Goal: Task Accomplishment & Management: Manage account settings

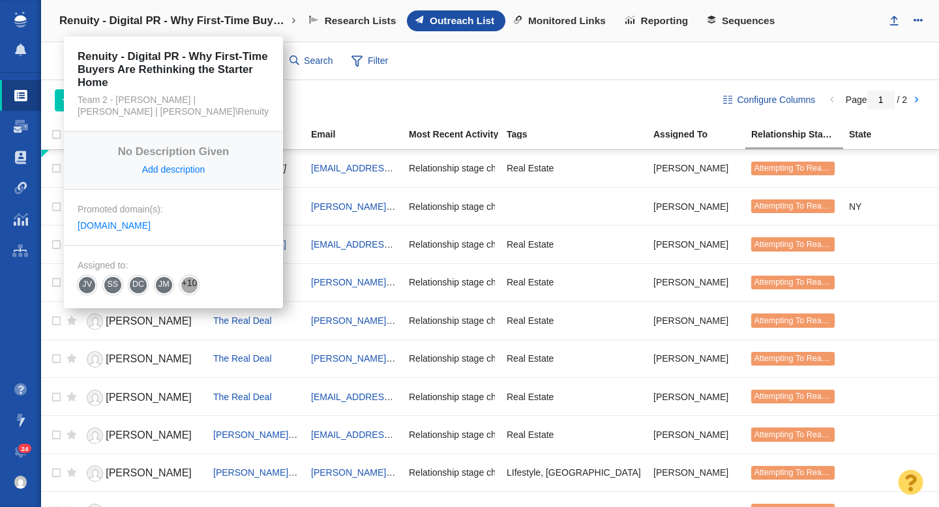
click at [226, 25] on h4 "Renuity - Digital PR - Why First-Time Buyers Are Rethinking the Starter Home" at bounding box center [173, 20] width 228 height 13
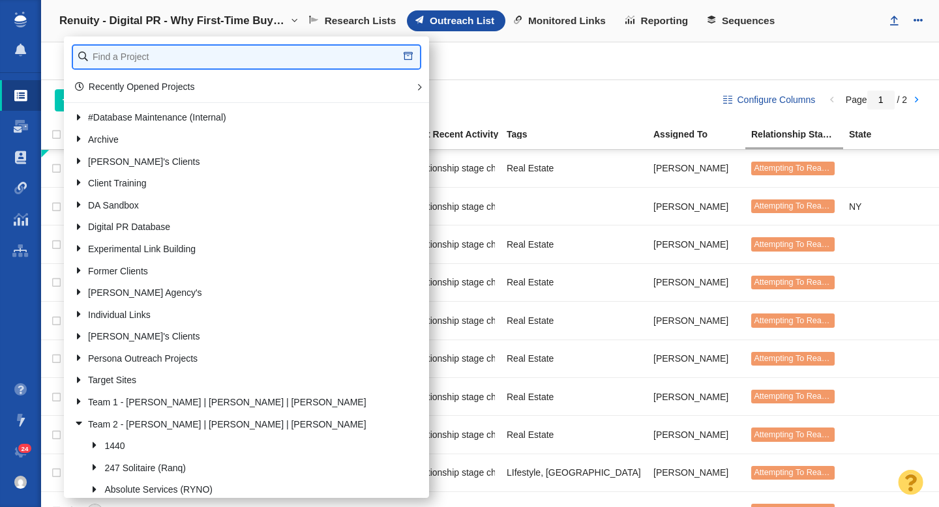
click at [168, 61] on input "text" at bounding box center [246, 57] width 347 height 23
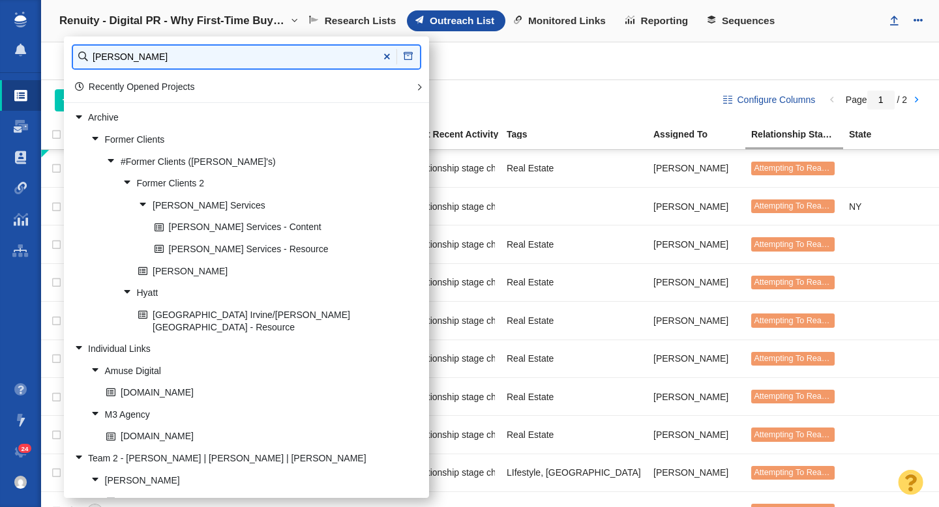
type input "john st"
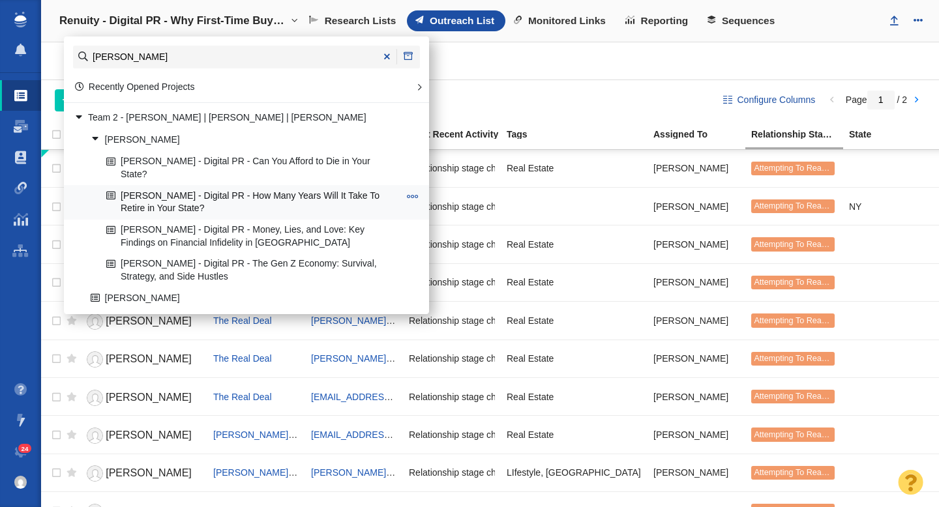
click at [253, 186] on link "[PERSON_NAME] - Digital PR - How Many Years Will It Take To Retire in Your Stat…" at bounding box center [252, 202] width 299 height 33
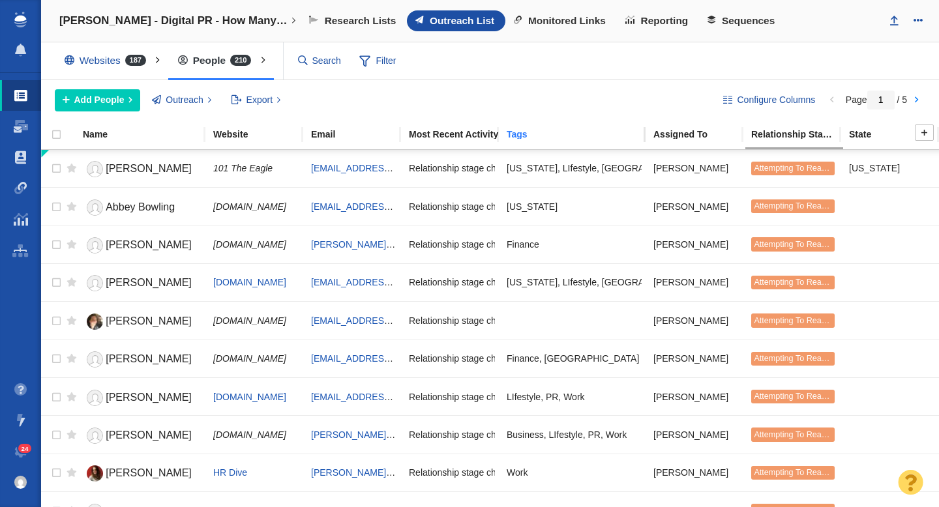
click at [519, 139] on div "Tags" at bounding box center [578, 134] width 145 height 9
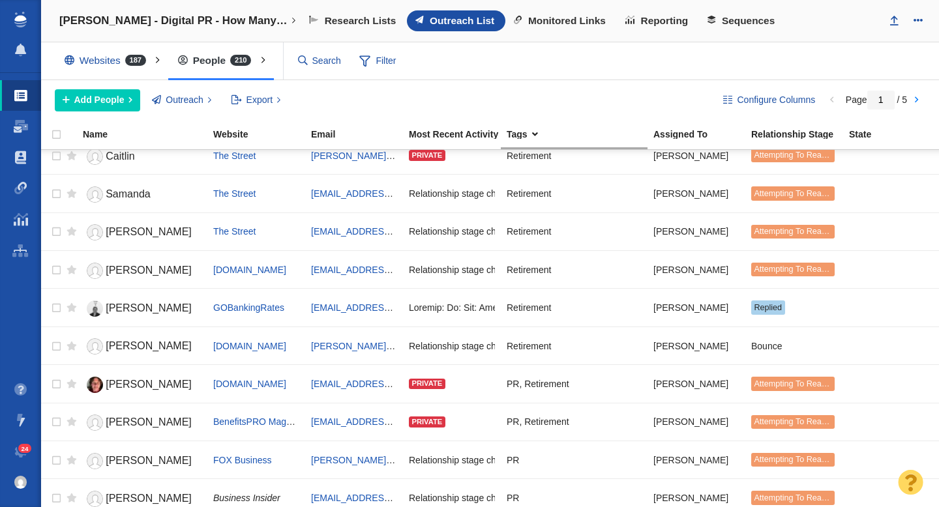
scroll to position [120, 0]
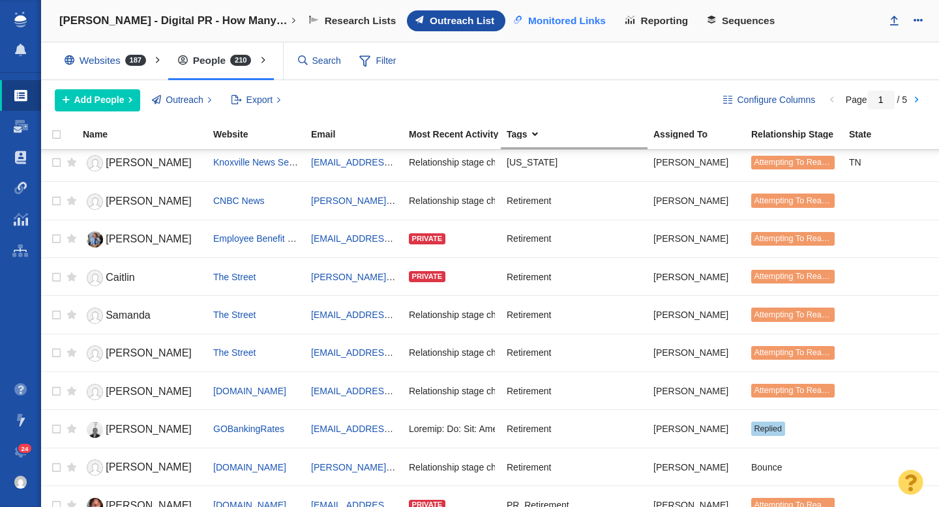
click at [560, 22] on span "Monitored Links" at bounding box center [567, 21] width 78 height 12
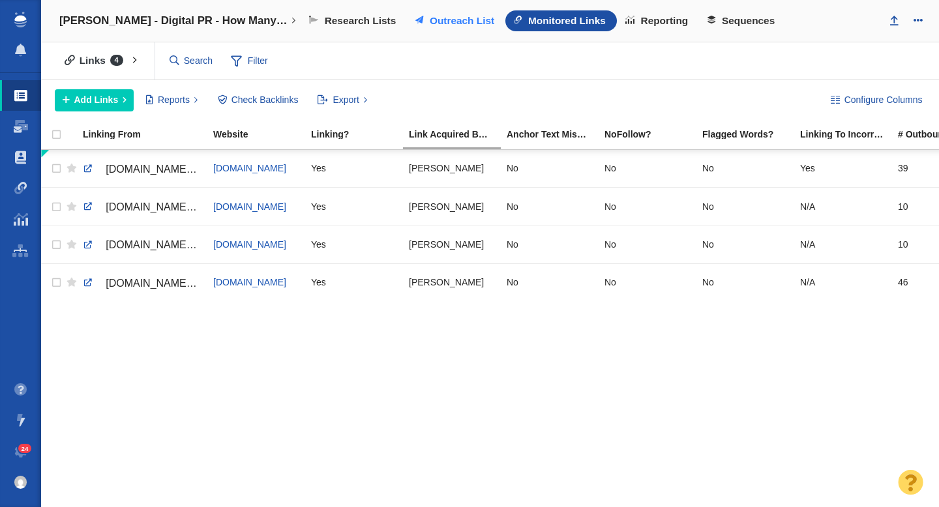
click at [478, 18] on span "Outreach List" at bounding box center [462, 21] width 65 height 12
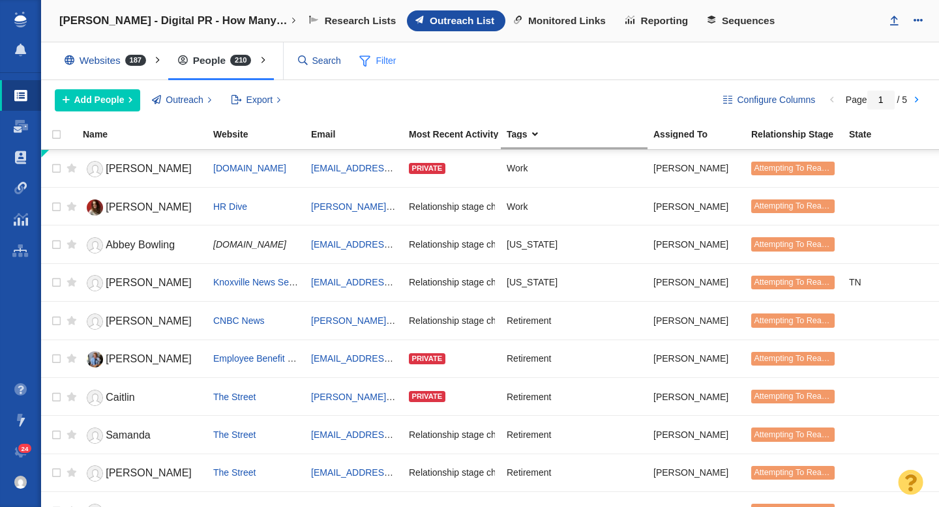
click at [392, 65] on span "Filter" at bounding box center [378, 61] width 52 height 25
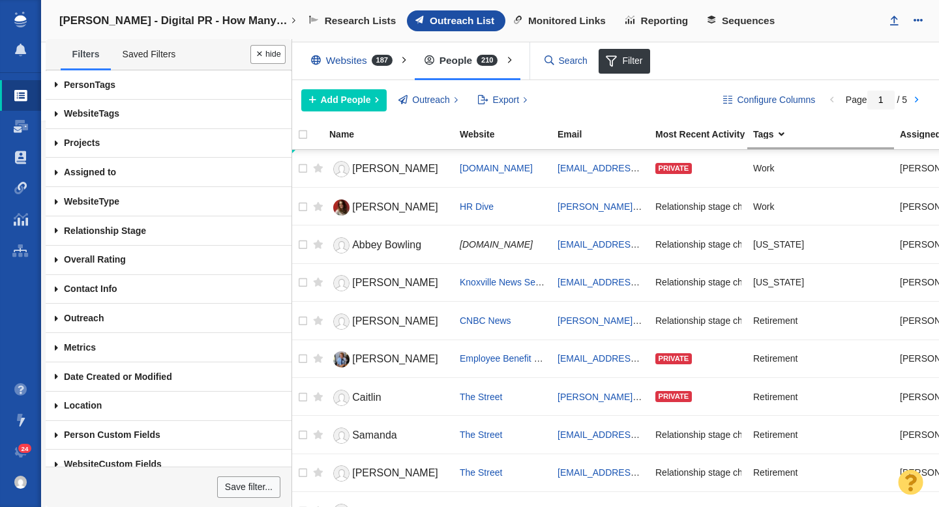
click at [55, 170] on span at bounding box center [57, 172] width 22 height 29
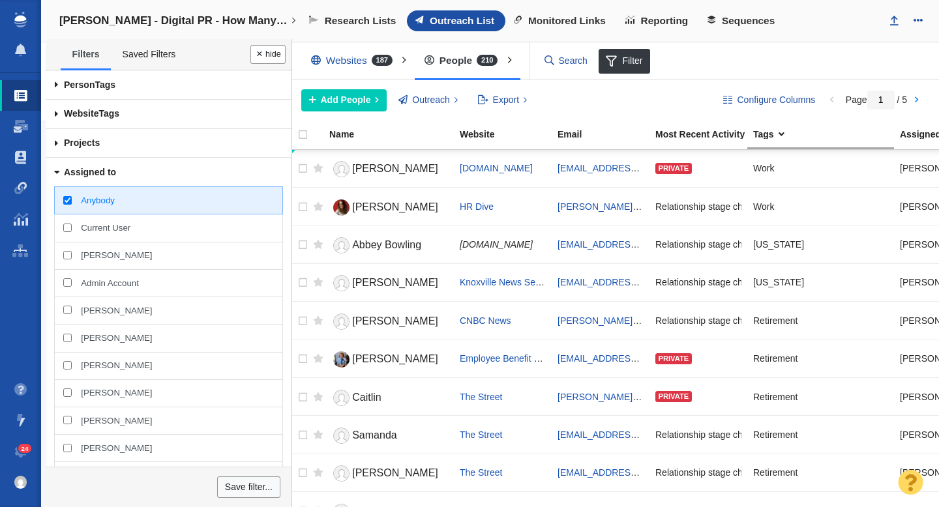
click at [66, 254] on input "[PERSON_NAME]" at bounding box center [67, 255] width 8 height 8
checkbox input "true"
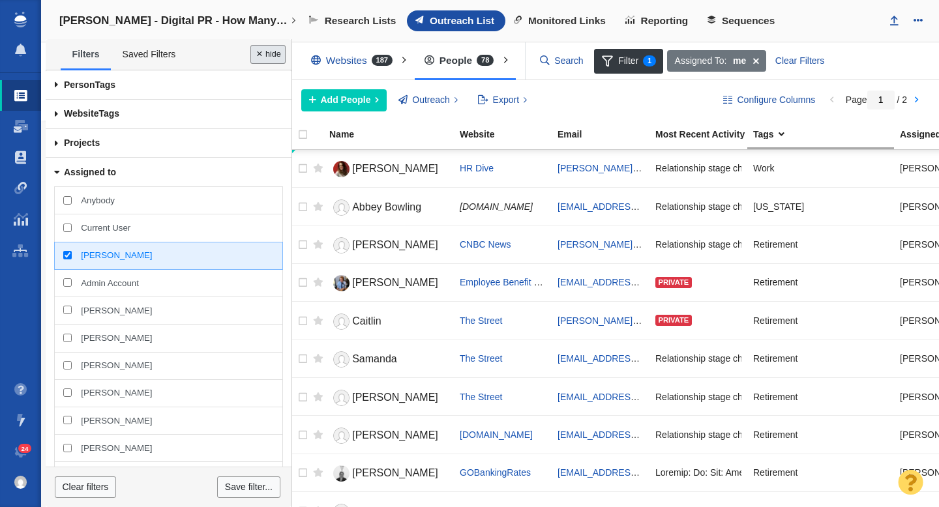
click at [271, 59] on button "Done" at bounding box center [267, 54] width 35 height 19
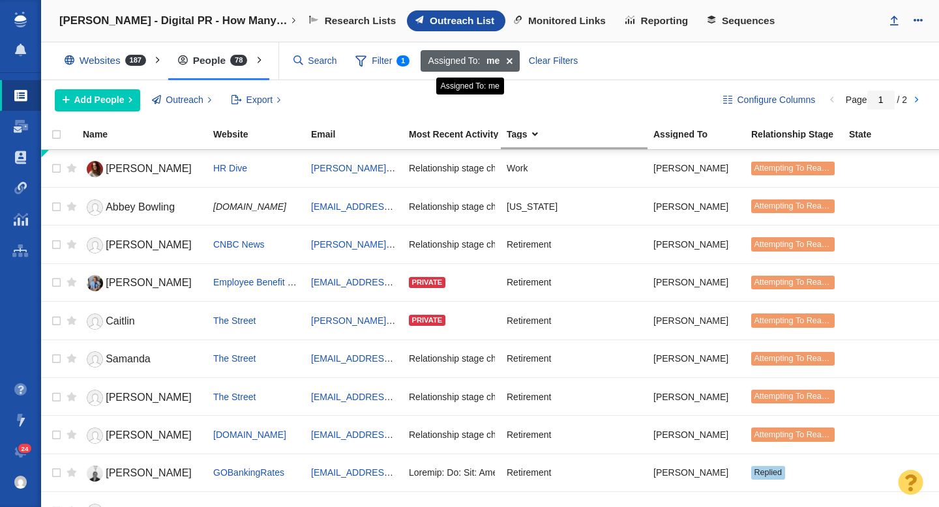
click at [508, 63] on span at bounding box center [509, 61] width 20 height 22
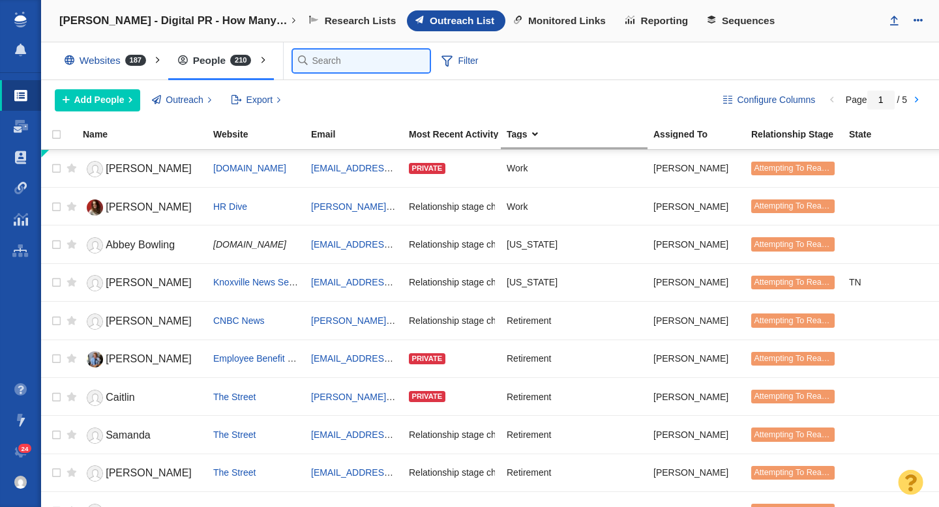
click at [329, 61] on input "text" at bounding box center [361, 61] width 137 height 23
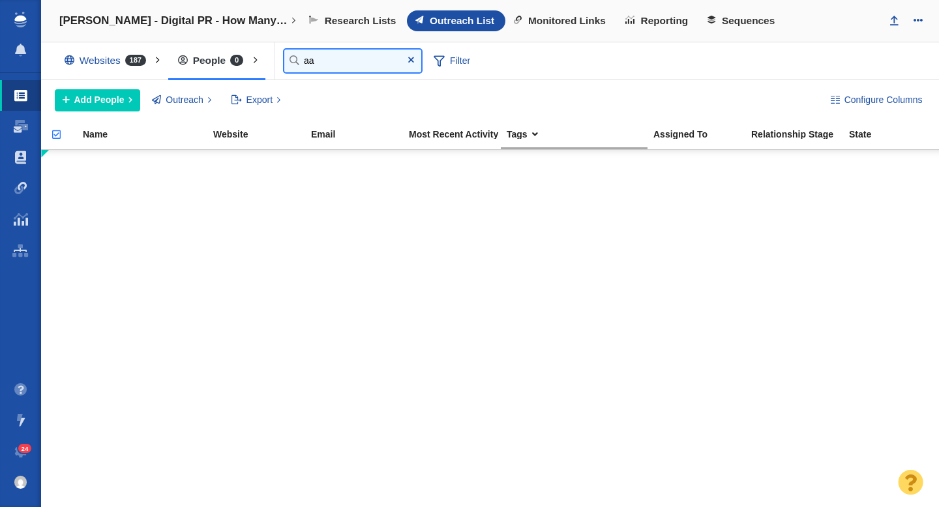
type input "a"
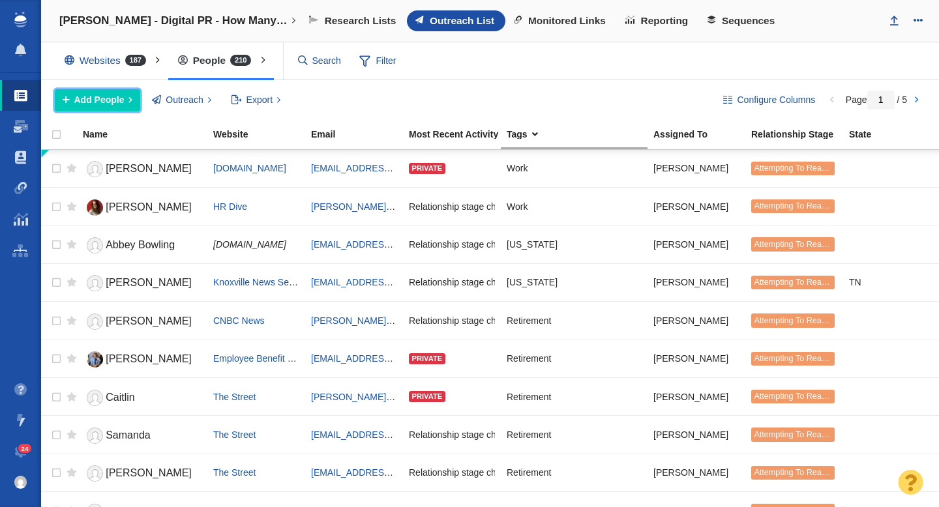
click at [109, 94] on span "Add People" at bounding box center [99, 100] width 50 height 14
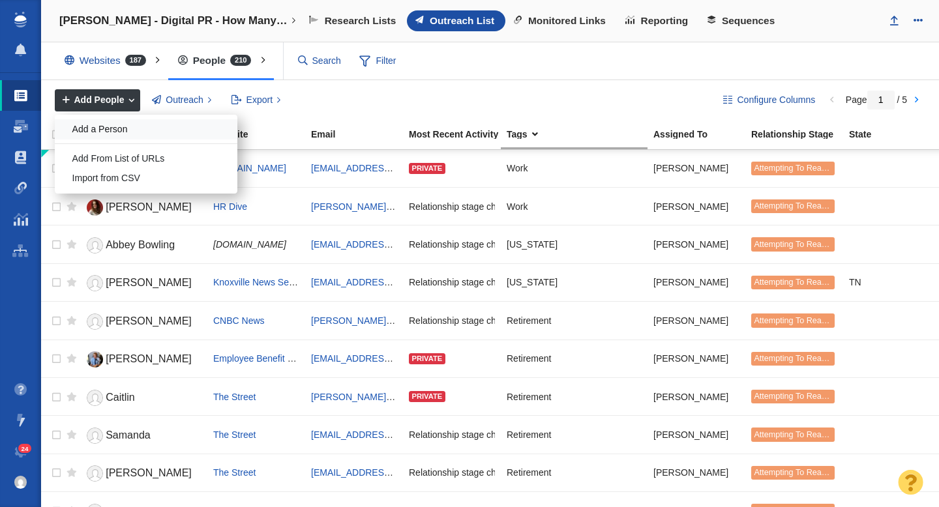
click at [102, 124] on div "Add a Person" at bounding box center [146, 129] width 183 height 20
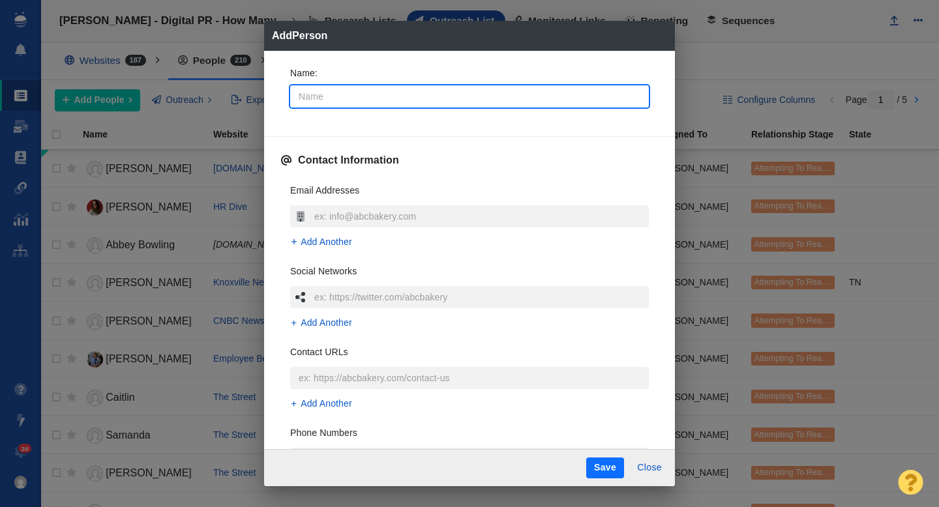
type input "C"
type textarea "x"
type input "Ca"
type textarea "x"
type input "Cam"
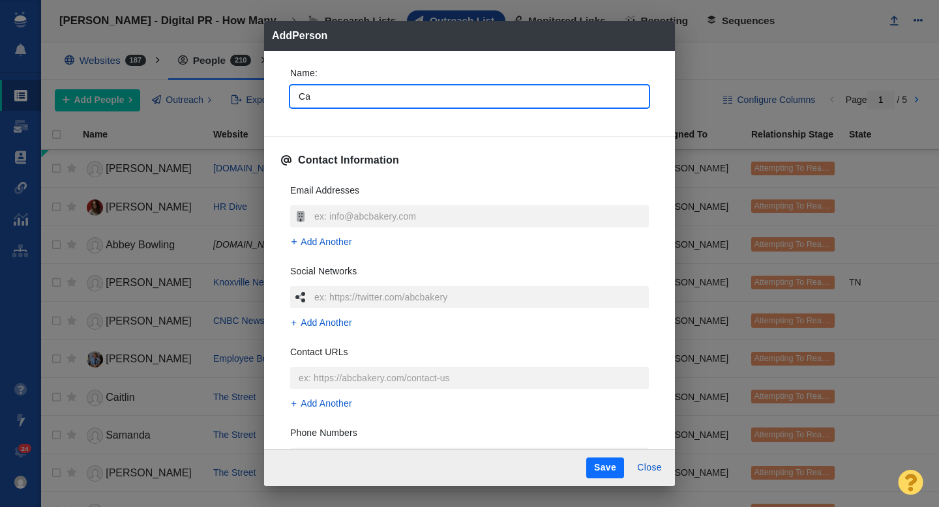
type textarea "x"
type input "Came"
type textarea "x"
type input "Camer"
type textarea "x"
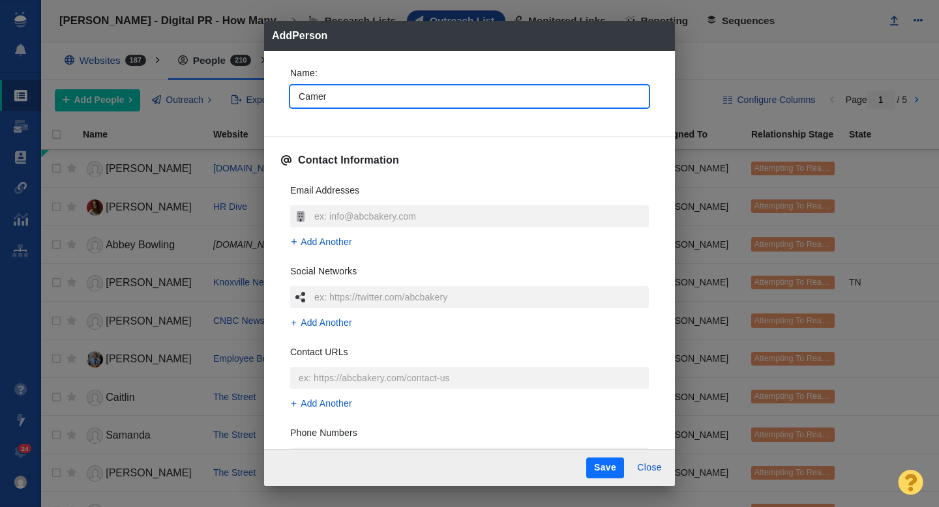
type input "Camero"
type textarea "x"
type input "[PERSON_NAME]"
type textarea "x"
type input "[PERSON_NAME]"
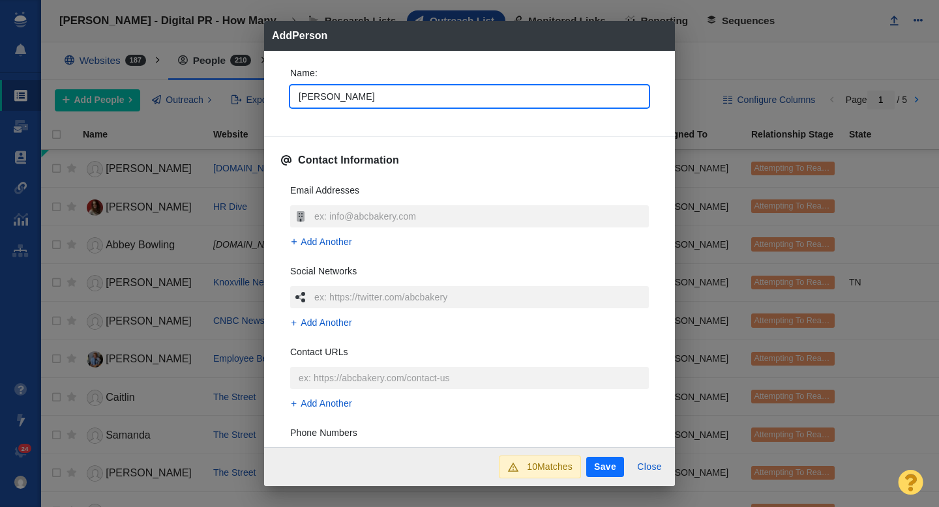
click at [277, 111] on div "Name : Cameron Contact Information Email Addresses Add Another Social Networks …" at bounding box center [469, 249] width 411 height 397
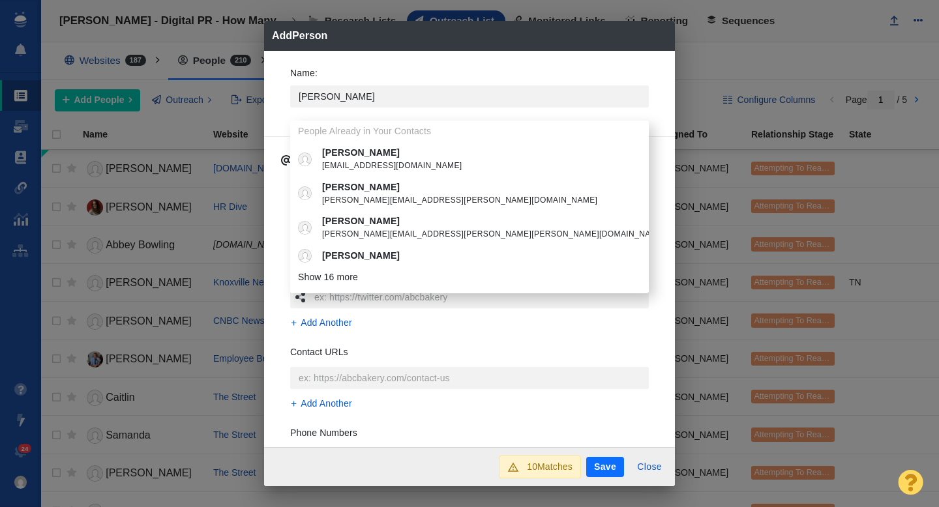
type textarea "x"
click at [270, 106] on div "Name : Cameron People Already in Your Contacts Cameron cameron@worldchanging.co…" at bounding box center [469, 249] width 411 height 397
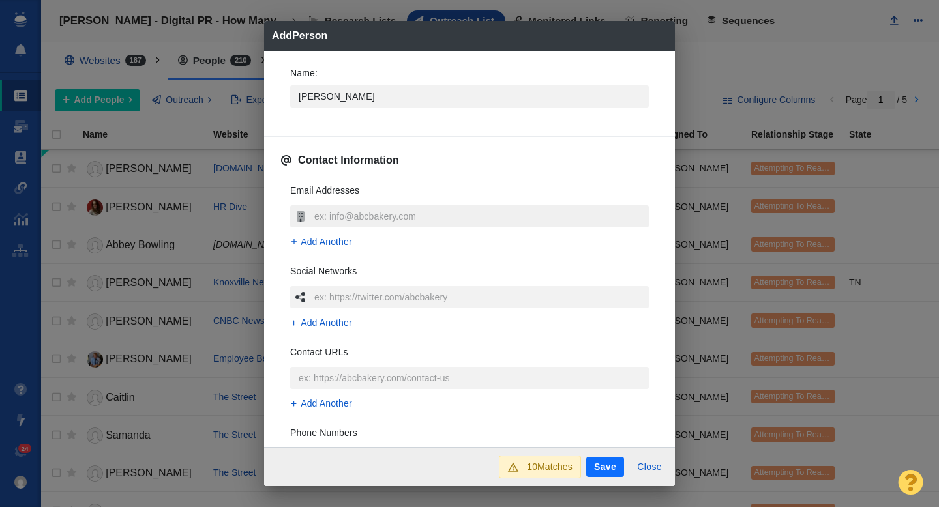
click at [327, 220] on input "text" at bounding box center [480, 216] width 338 height 22
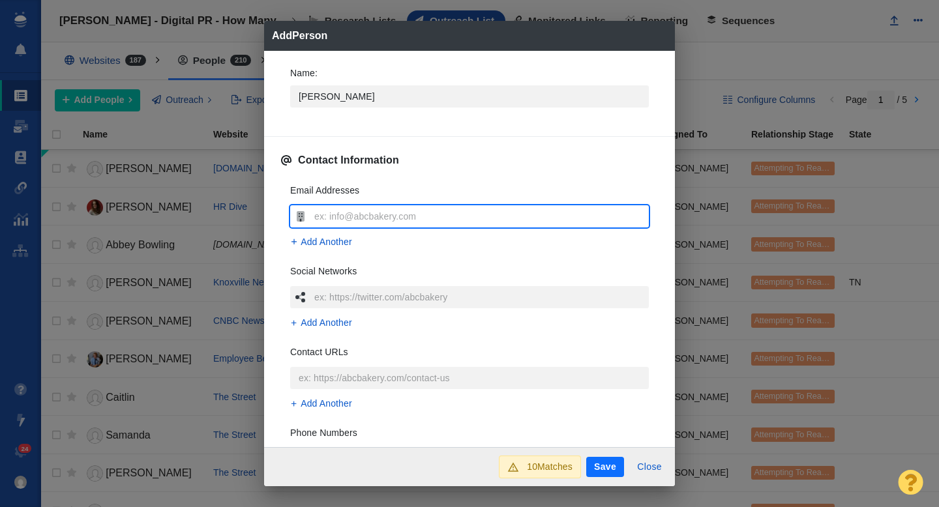
type input "[PERSON_NAME][EMAIL_ADDRESS][DOMAIN_NAME]"
type textarea "x"
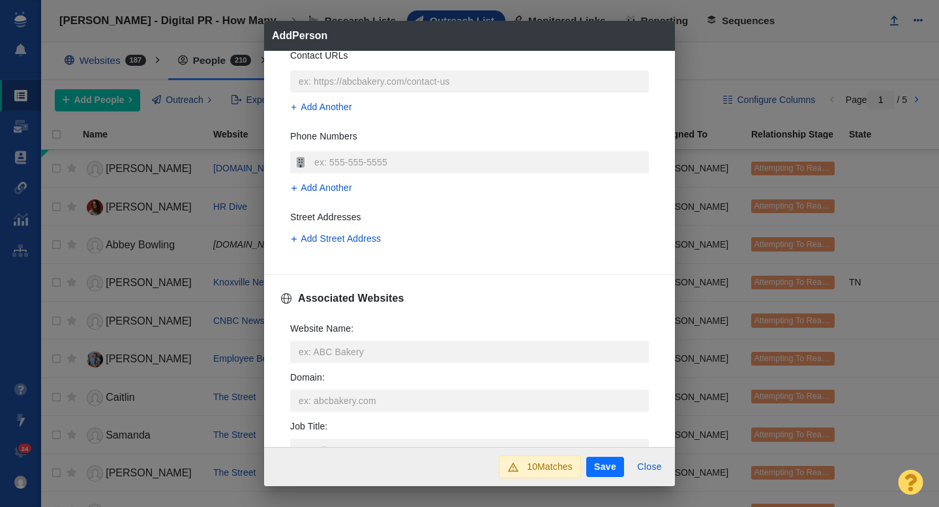
scroll to position [313, 0]
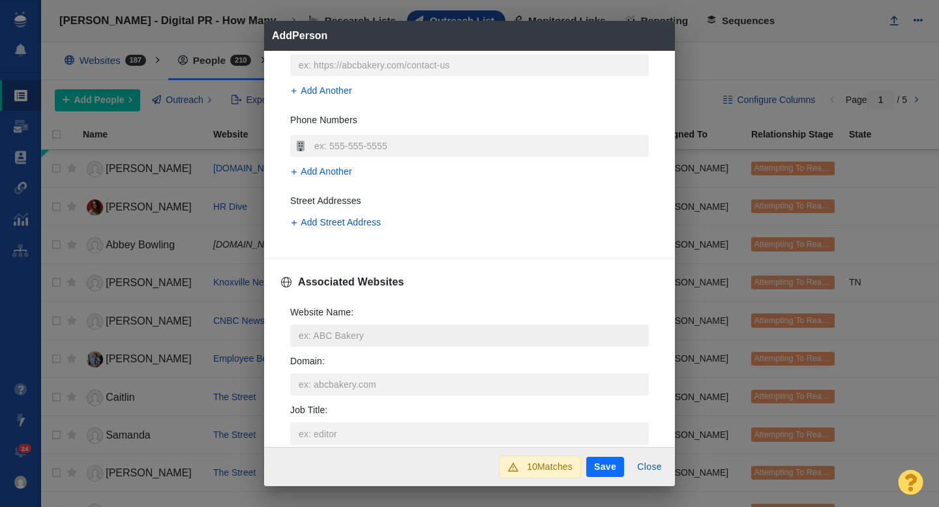
type input "[PERSON_NAME][EMAIL_ADDRESS][DOMAIN_NAME]"
click at [320, 334] on input "Website Name :" at bounding box center [469, 336] width 358 height 22
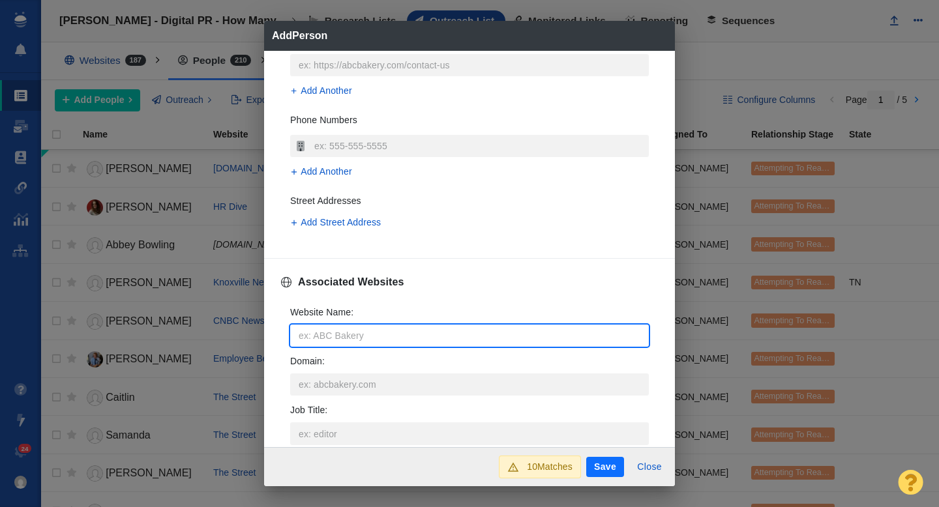
type input "a"
type textarea "x"
type input "aa"
type textarea "x"
type input "aar"
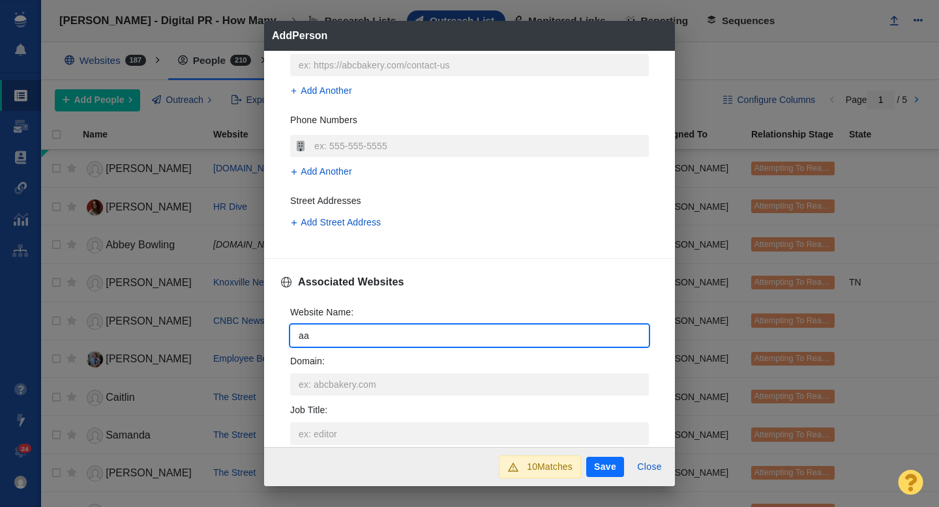
type textarea "x"
type input "aarp"
type textarea "x"
type input "aarp."
type textarea "x"
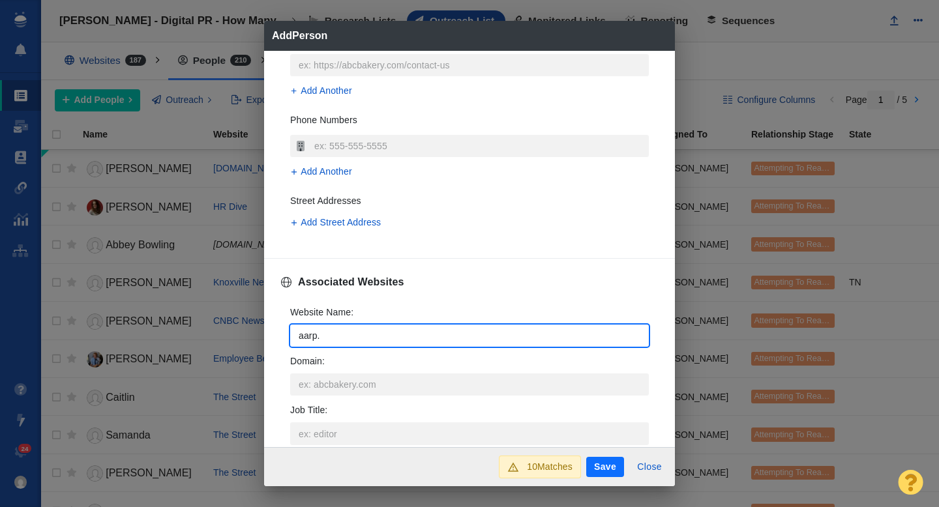
type input "aarp.c"
type textarea "x"
type input "aarp.co"
type textarea "x"
type input "[DOMAIN_NAME]"
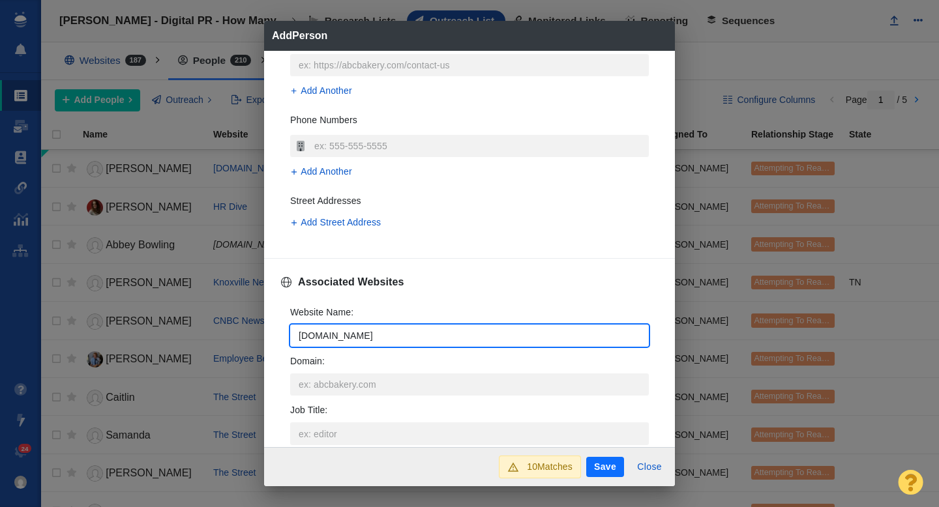
type textarea "x"
type input "[DOMAIN_NAME]"
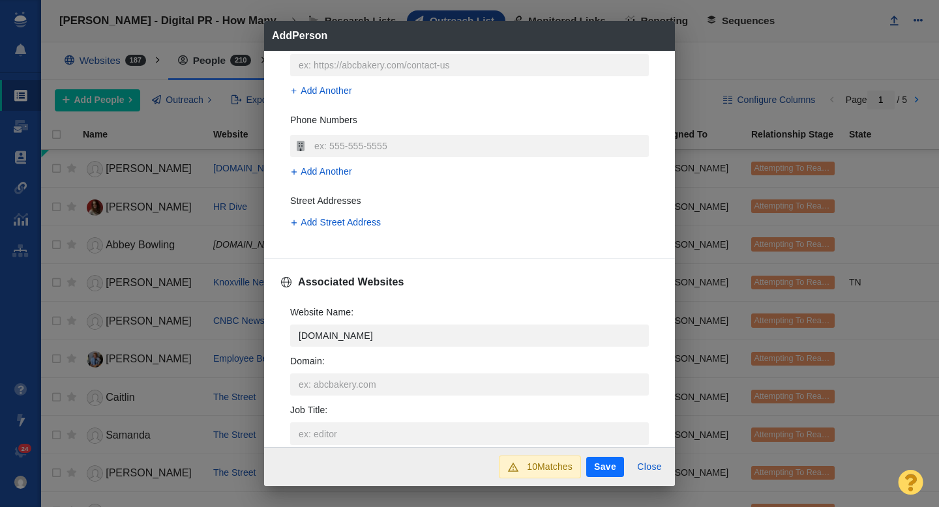
click at [278, 339] on div "Name : Cameron Contact Information Email Addresses cameron@cameronhuddleston.co…" at bounding box center [469, 249] width 411 height 397
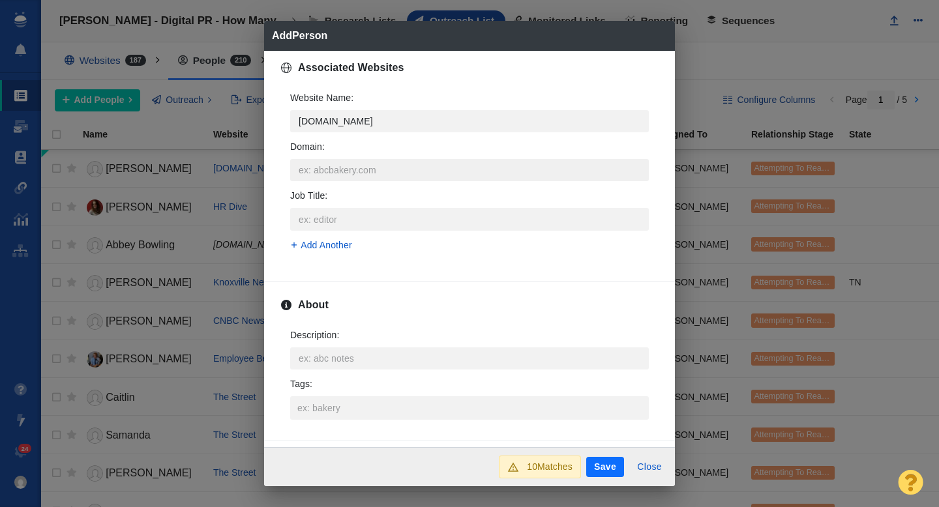
scroll to position [537, 0]
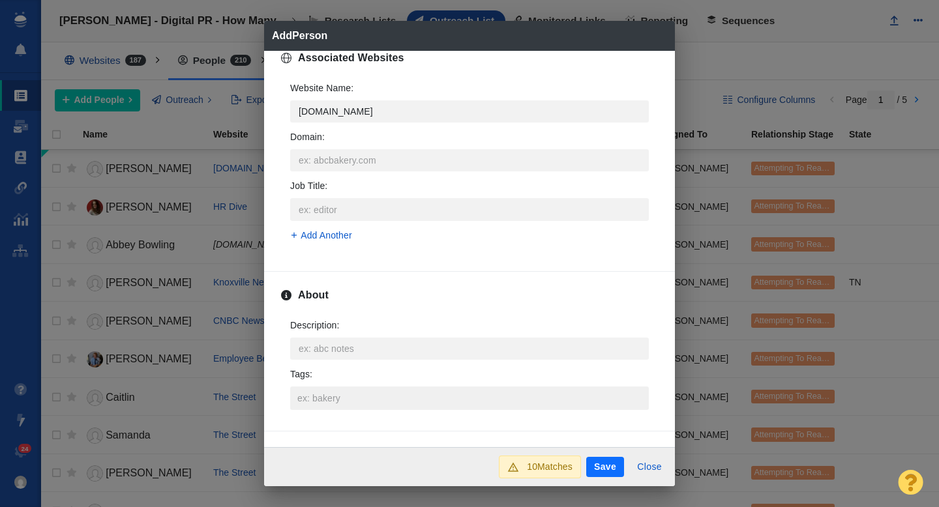
click at [312, 396] on input "Tags :" at bounding box center [469, 398] width 351 height 23
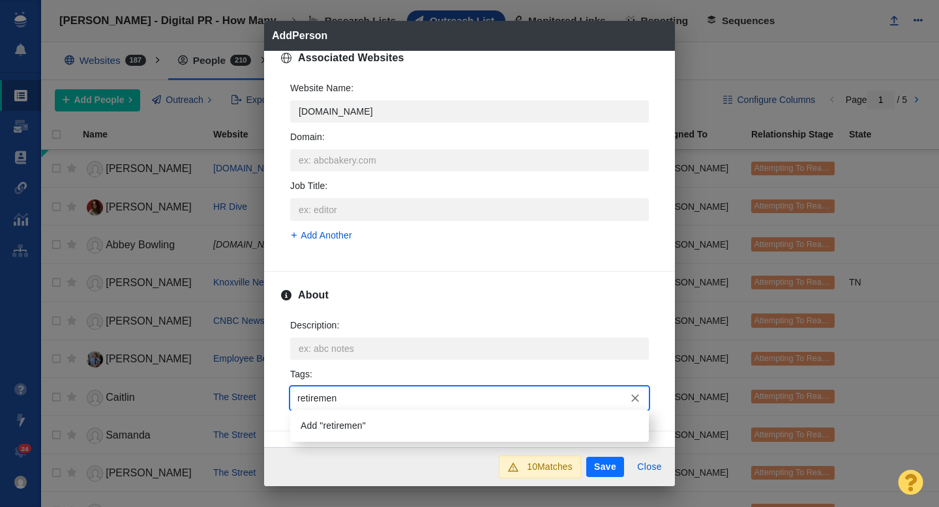
type input "retirement"
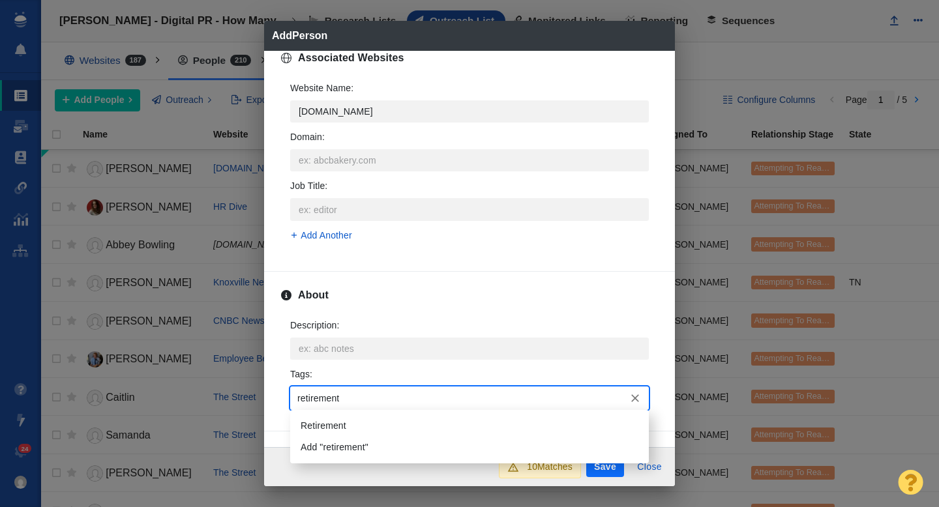
click at [339, 426] on li "Retirement" at bounding box center [469, 426] width 358 height 22
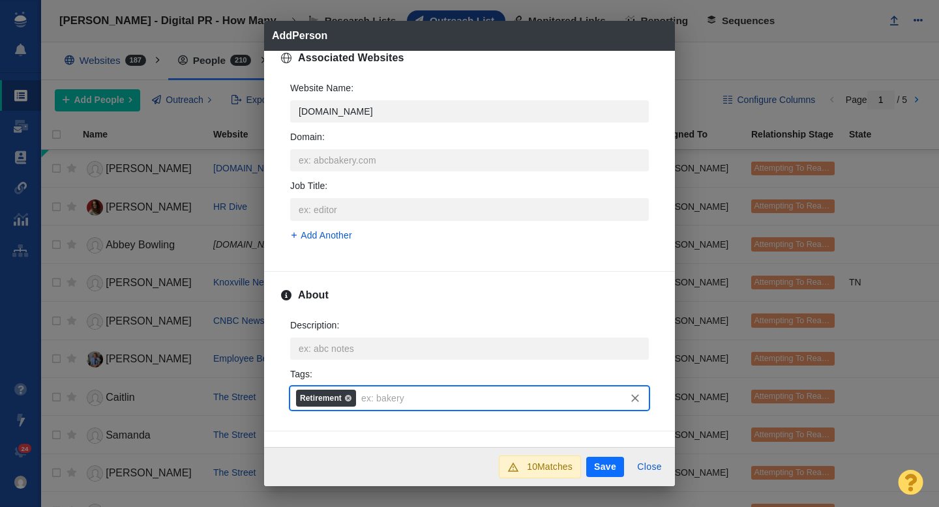
click at [602, 464] on button "Save" at bounding box center [605, 467] width 38 height 21
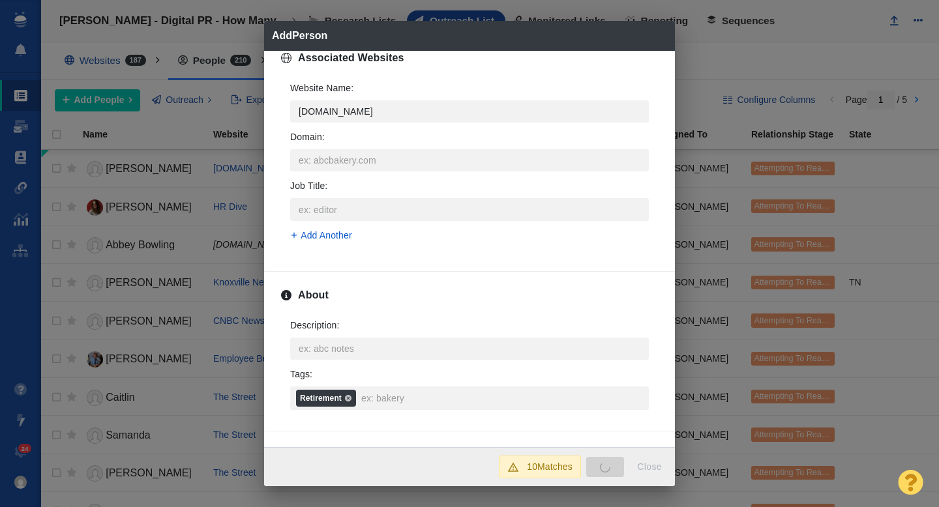
type textarea "x"
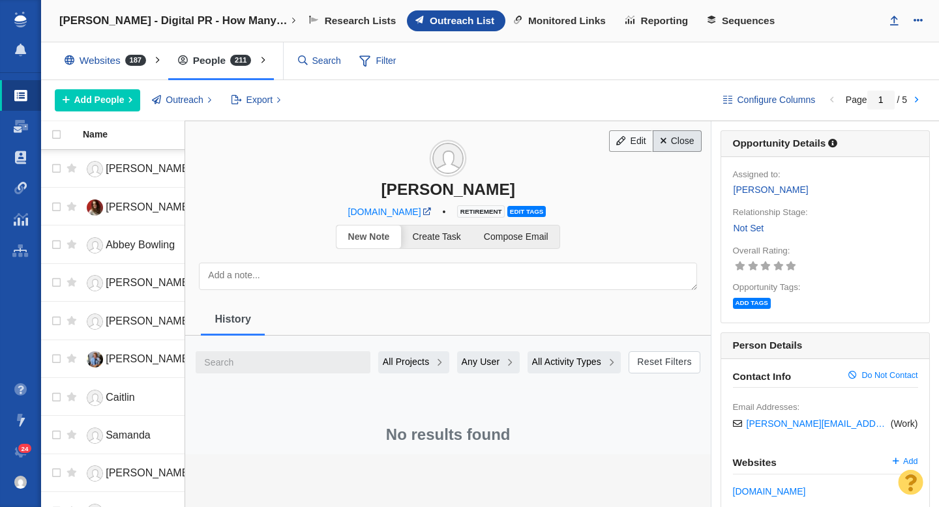
click at [677, 141] on link "Close" at bounding box center [676, 141] width 49 height 22
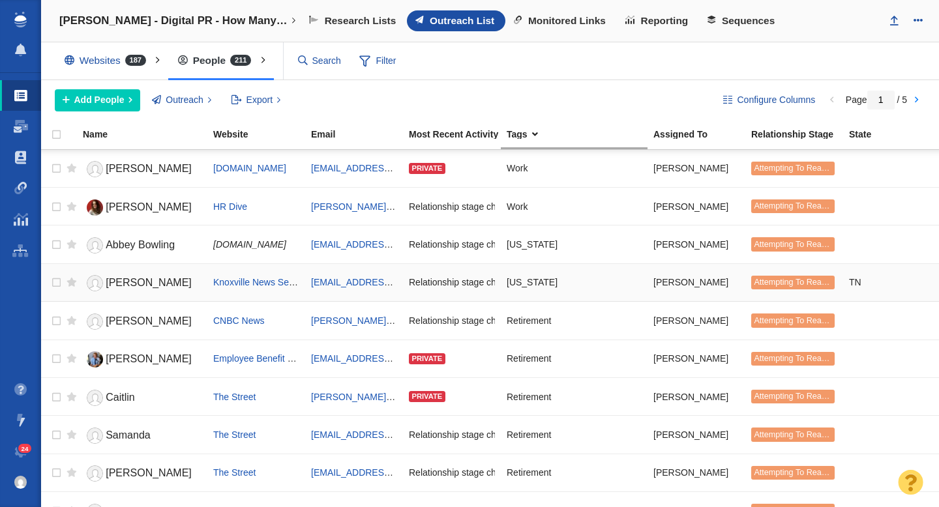
click at [149, 284] on span "Robin Gibson" at bounding box center [149, 282] width 86 height 11
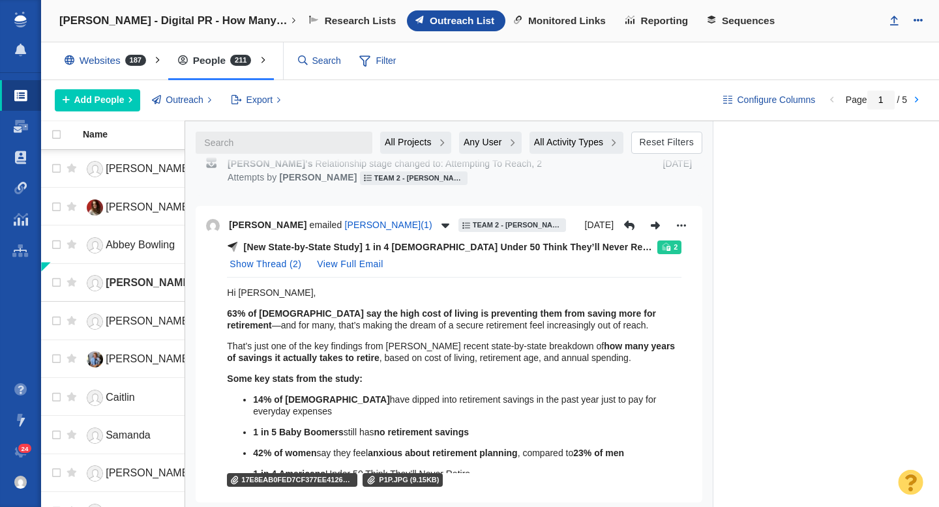
scroll to position [911, 0]
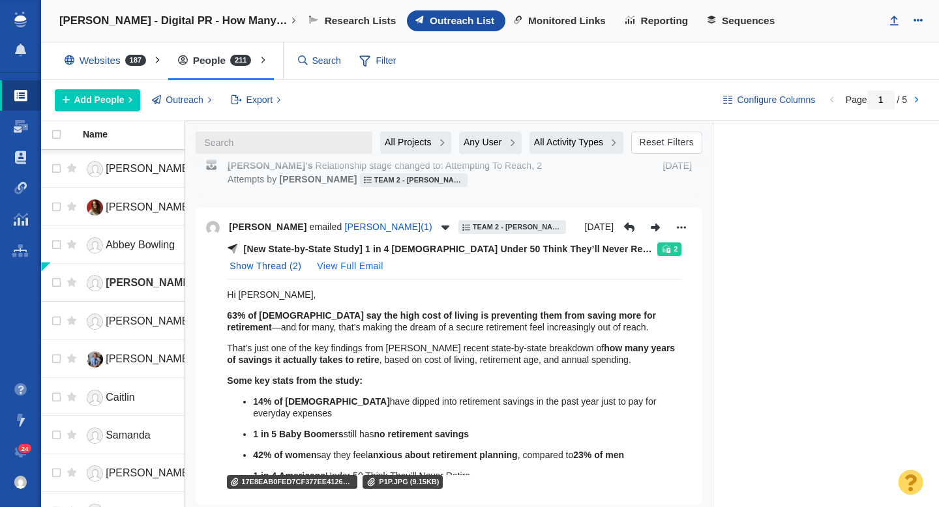
click at [338, 256] on button "View Full Email" at bounding box center [349, 266] width 81 height 21
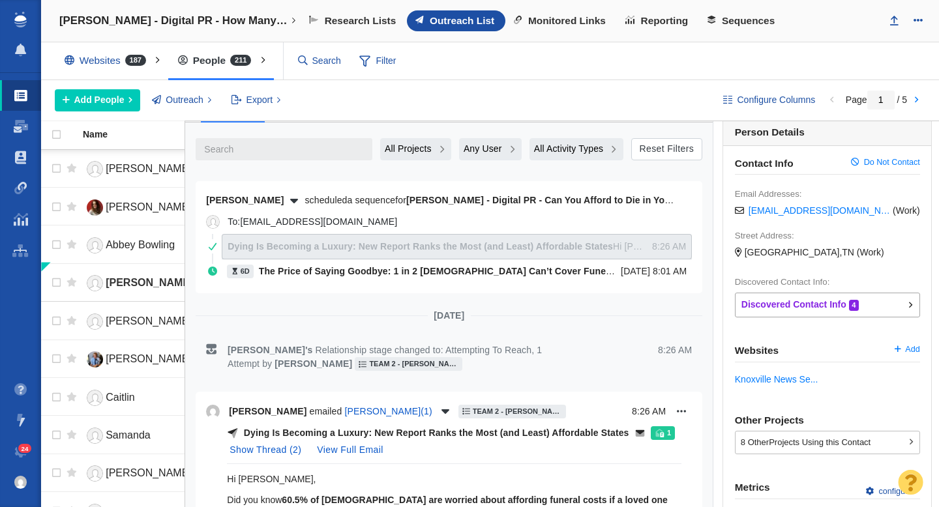
scroll to position [0, 0]
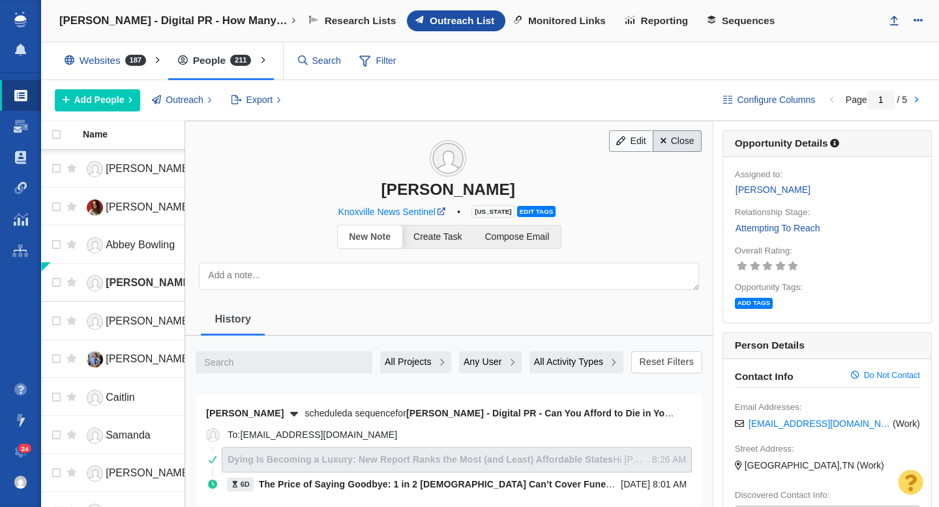
click at [684, 143] on link "Close" at bounding box center [676, 141] width 49 height 22
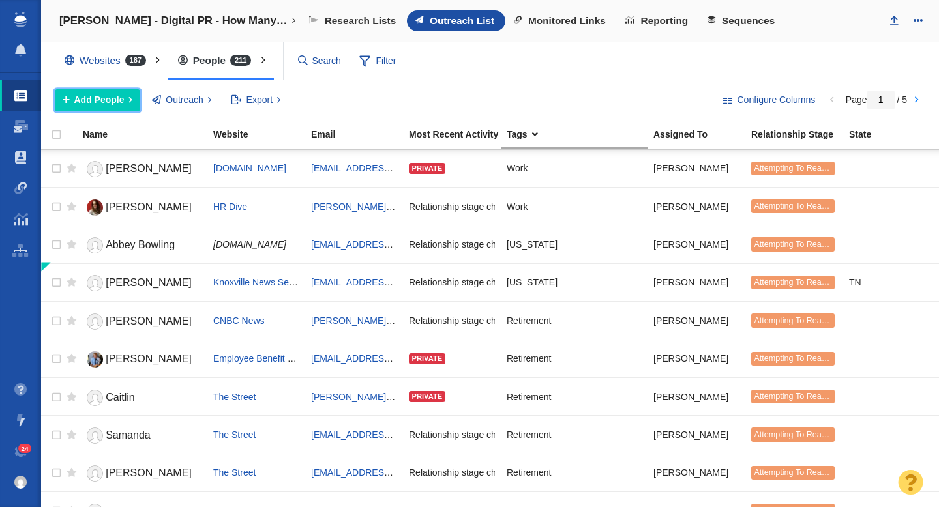
click at [94, 102] on span "Add People" at bounding box center [99, 100] width 50 height 14
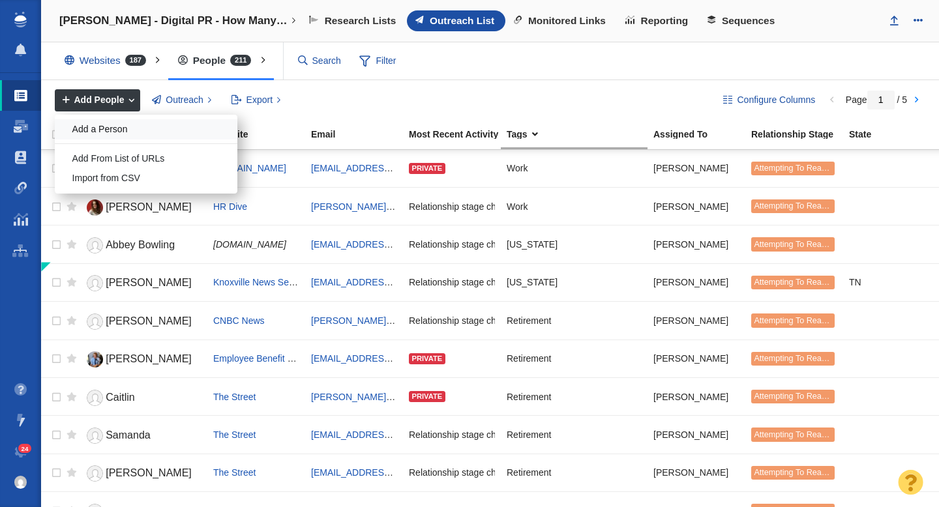
click at [102, 131] on div "Add a Person" at bounding box center [146, 129] width 183 height 20
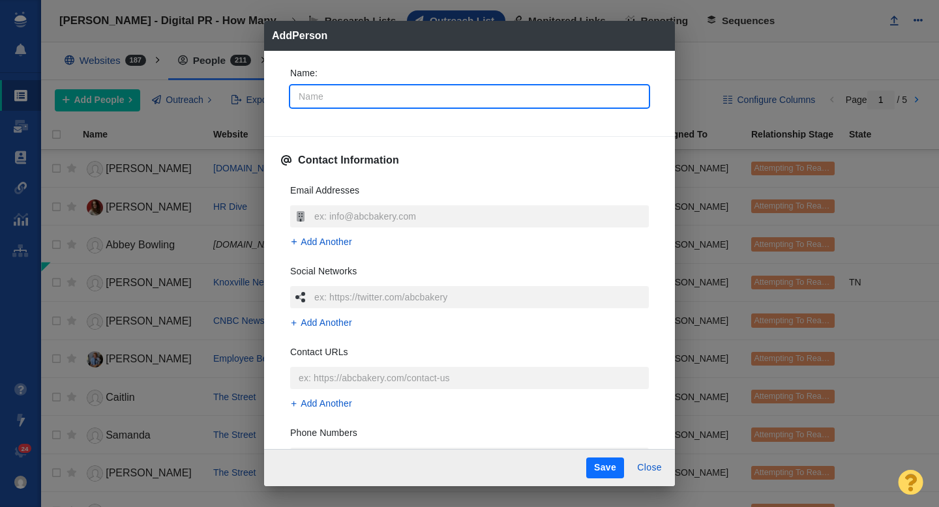
type input "M"
type textarea "x"
type input "Mi"
type textarea "x"
type input "Mic"
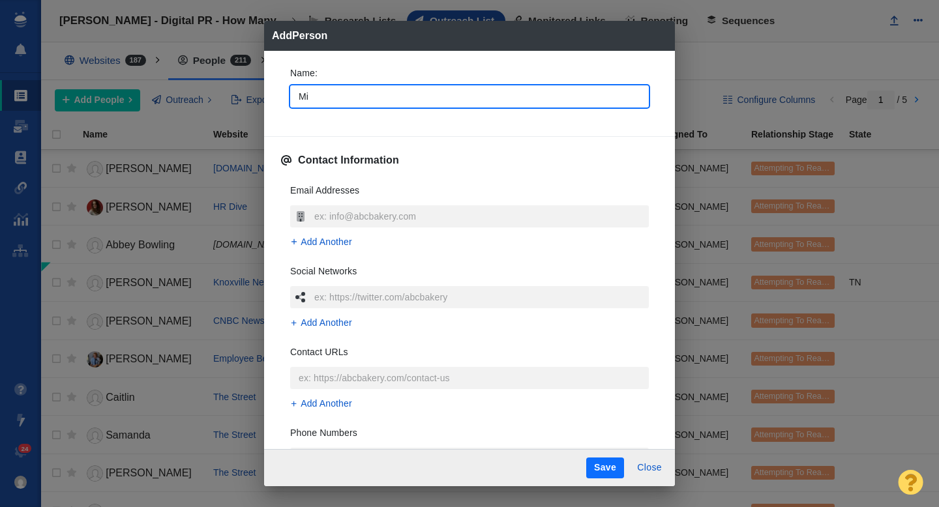
type textarea "x"
type input "Mich"
type textarea "x"
type input "Micha"
type textarea "x"
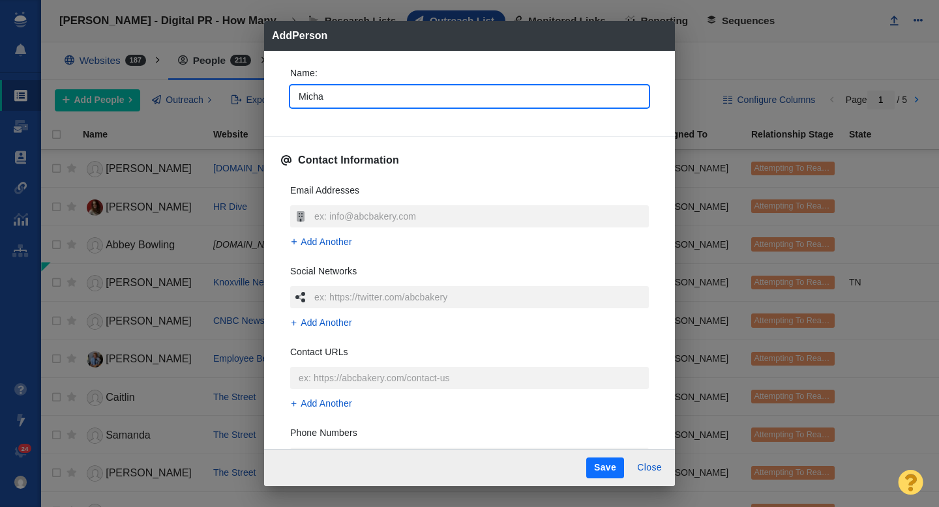
type input "Michae"
type textarea "x"
type input "[PERSON_NAME]"
type textarea "x"
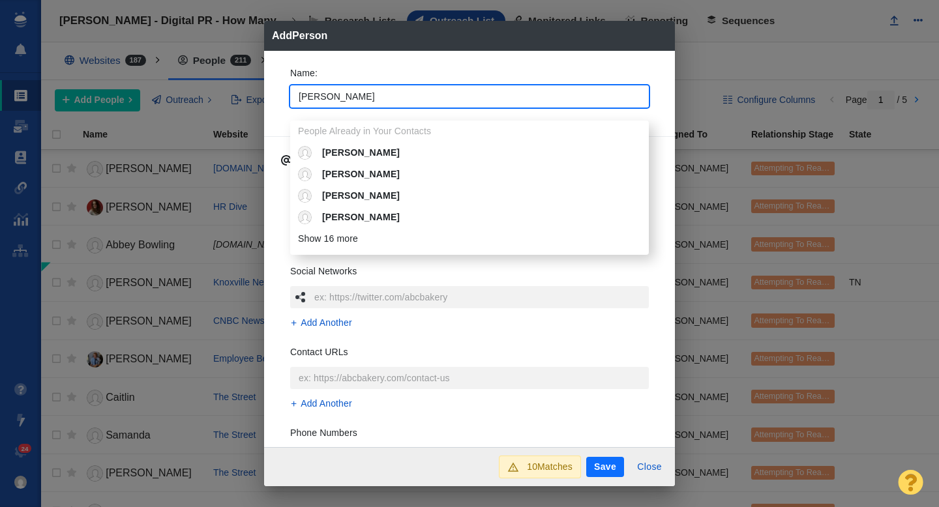
type input "[PERSON_NAME]"
type textarea "x"
click at [276, 96] on div "Name : Michael People Already in Your Contacts Michael Michael Michael Michael …" at bounding box center [469, 249] width 411 height 397
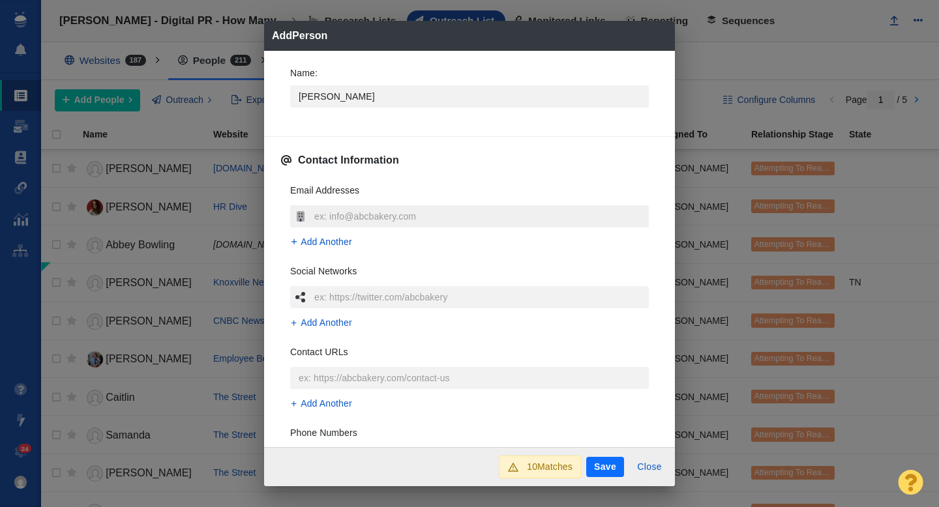
click at [341, 223] on input "text" at bounding box center [480, 216] width 338 height 22
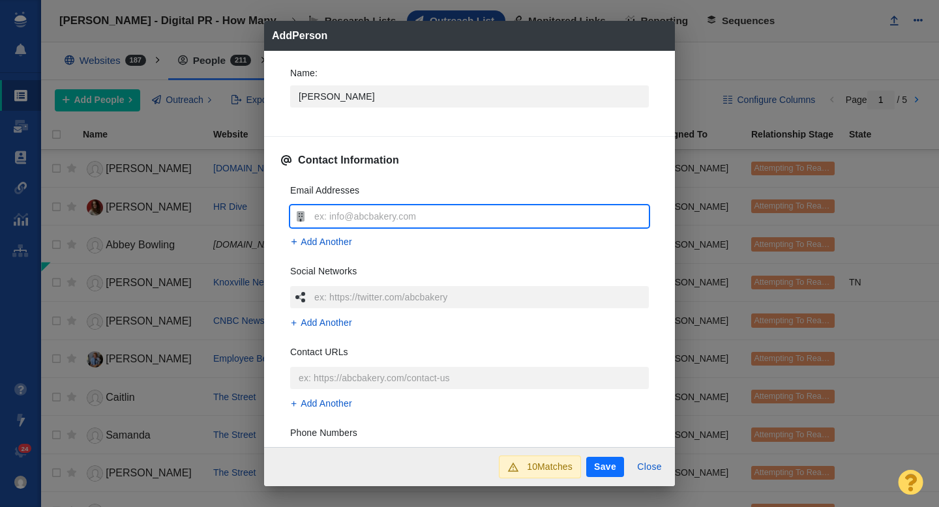
type input "[EMAIL_ADDRESS][DOMAIN_NAME]"
type textarea "x"
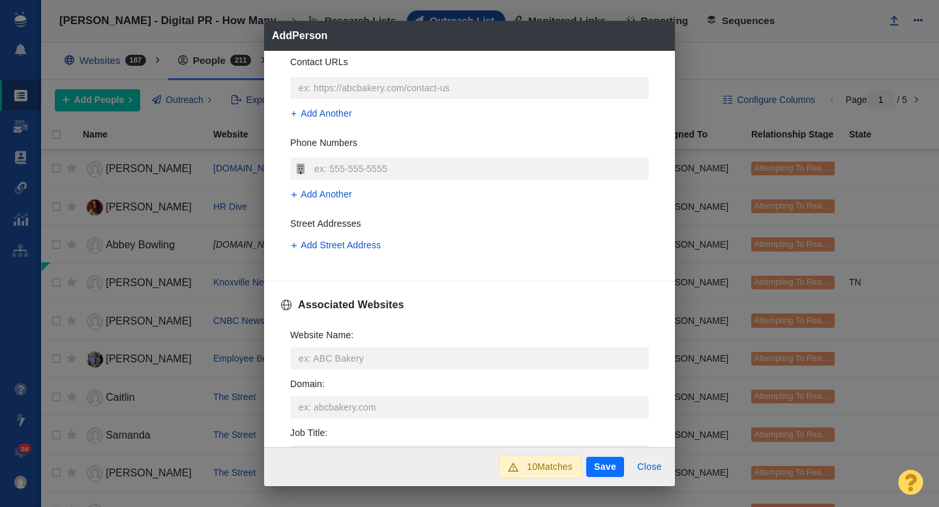
scroll to position [317, 0]
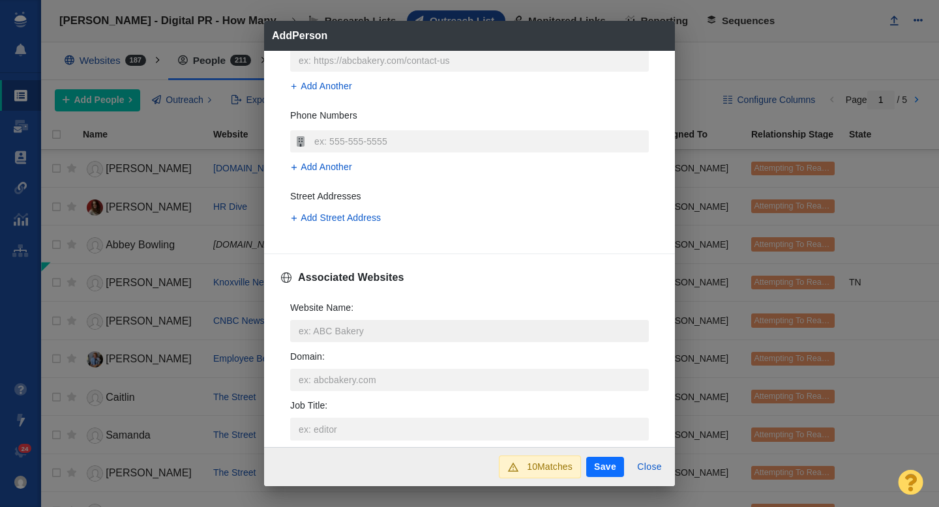
type input "[EMAIL_ADDRESS][DOMAIN_NAME]"
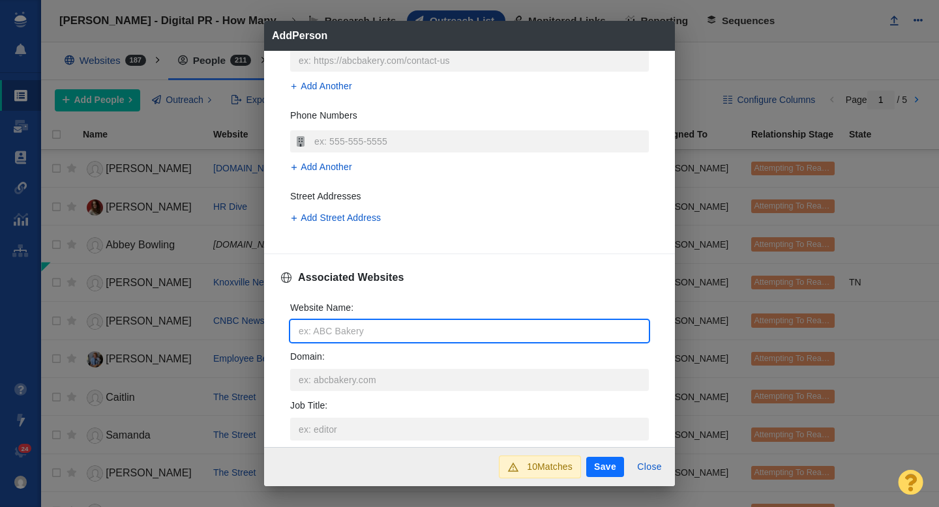
click at [312, 329] on input "Website Name :" at bounding box center [469, 331] width 358 height 22
type input "a"
type textarea "x"
type input "aa"
type textarea "x"
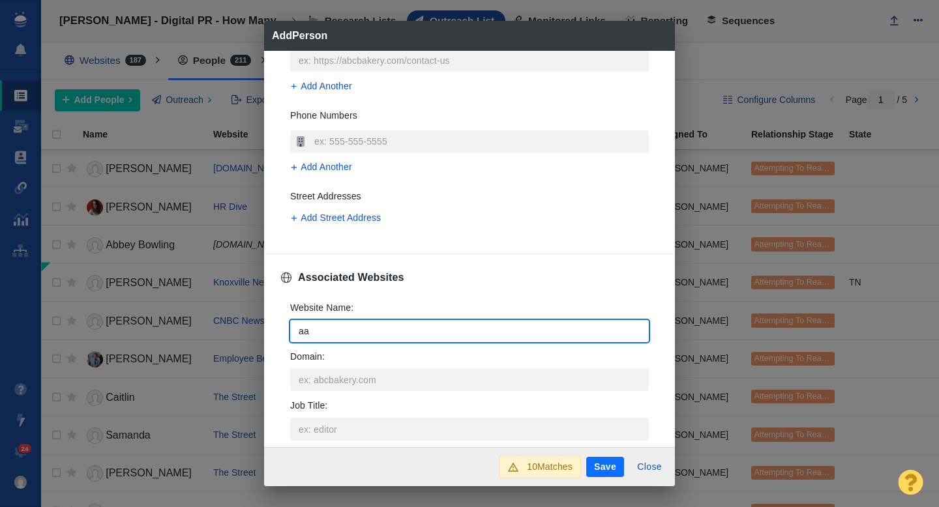
type input "aar"
type textarea "x"
type input "aarp"
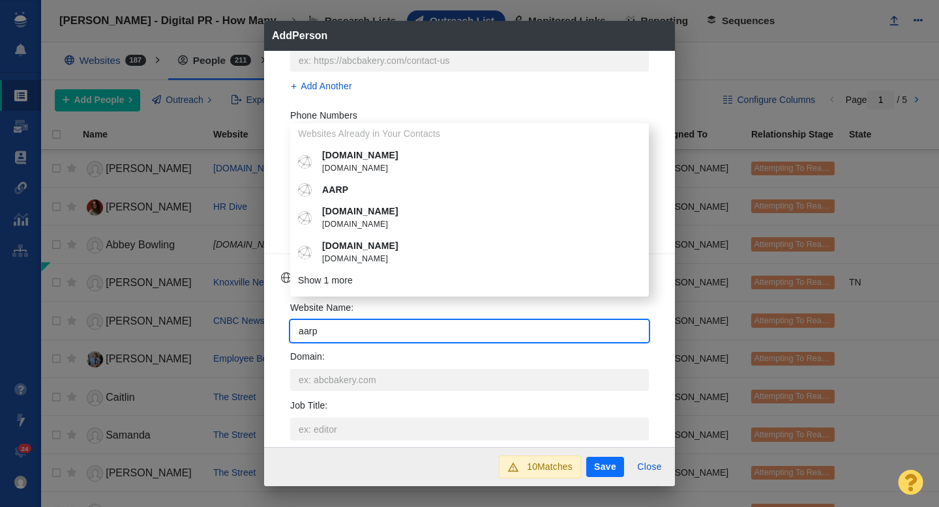
click at [353, 164] on span "[DOMAIN_NAME]" at bounding box center [479, 168] width 314 height 13
type textarea "x"
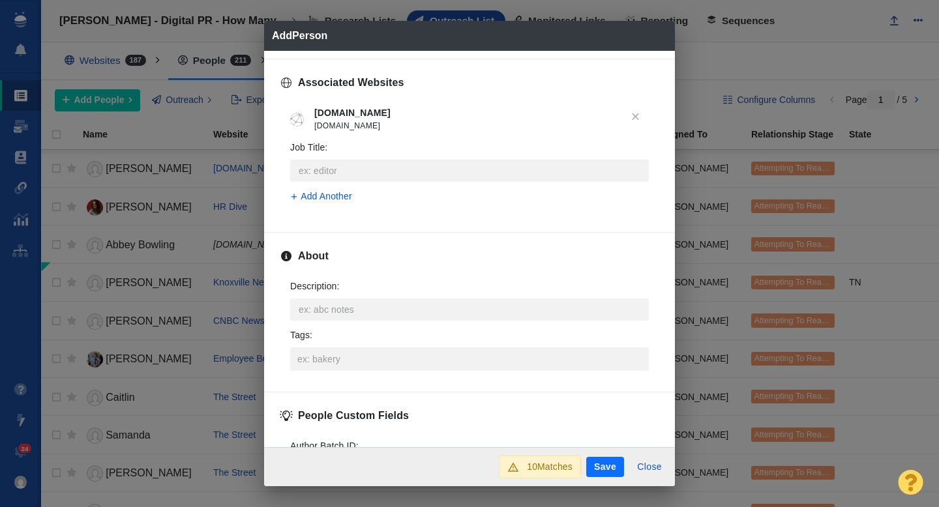
scroll to position [513, 0]
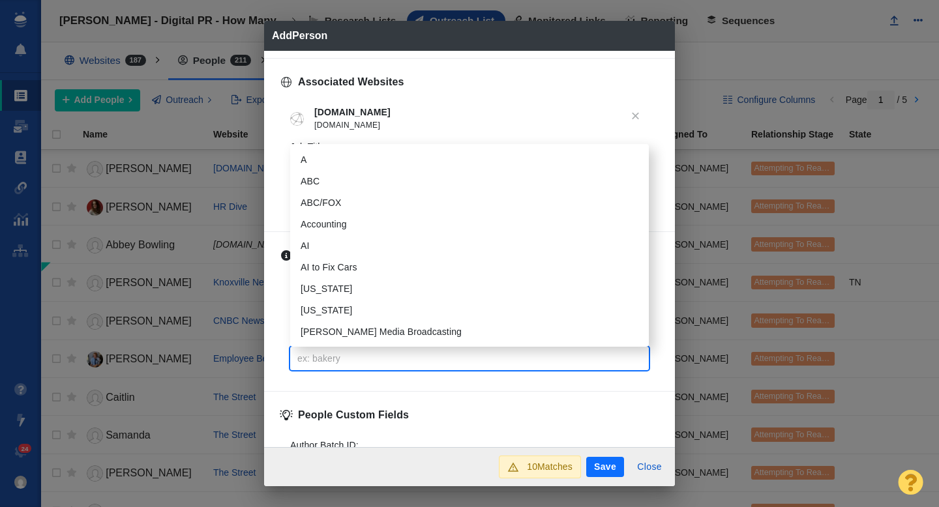
click at [325, 358] on input "Tags :" at bounding box center [469, 358] width 351 height 23
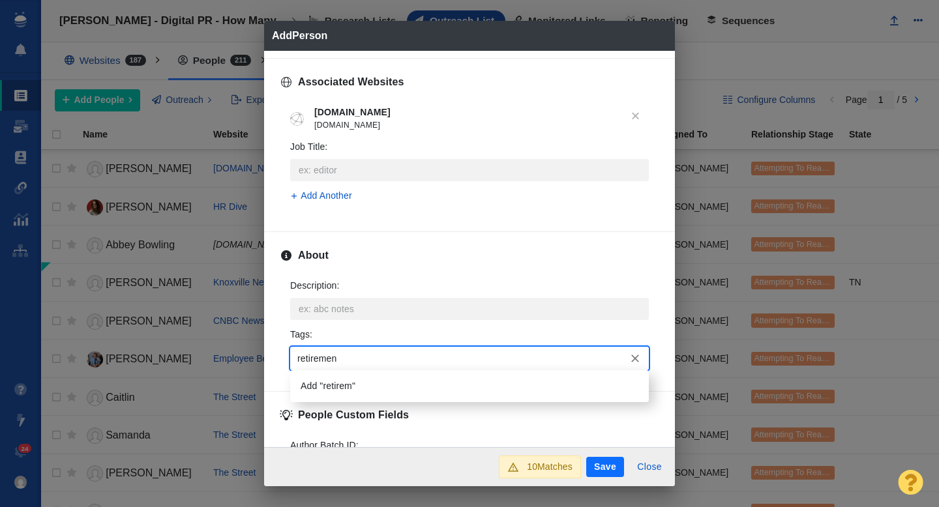
type input "retirement"
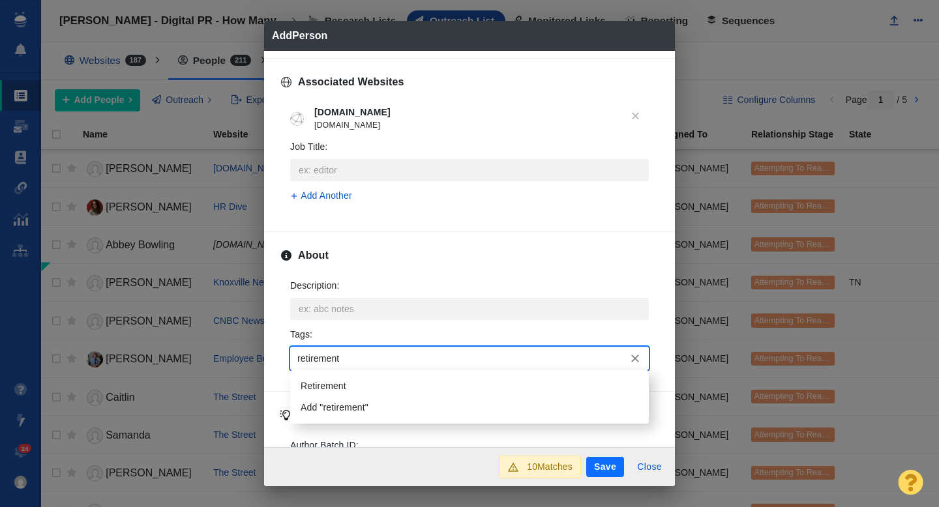
click at [331, 383] on li "Retirement" at bounding box center [469, 386] width 358 height 22
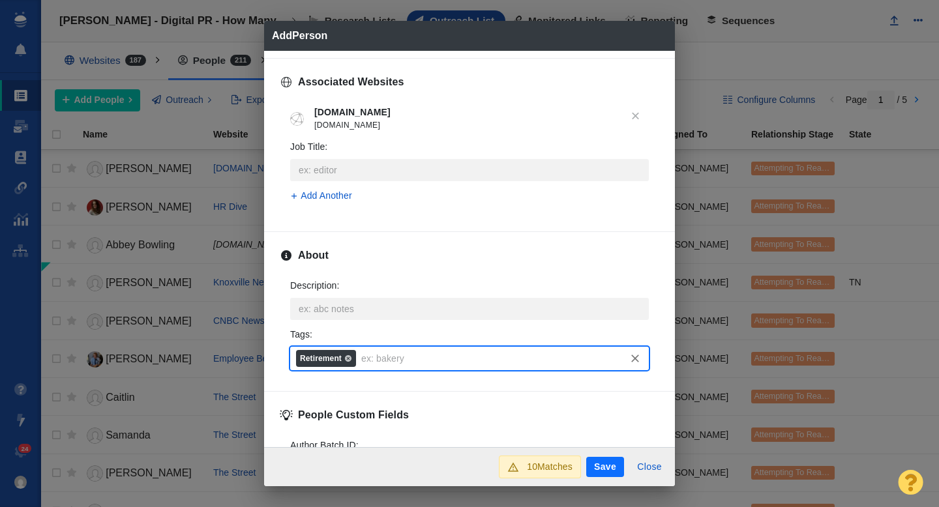
click at [598, 465] on button "Save" at bounding box center [605, 467] width 38 height 21
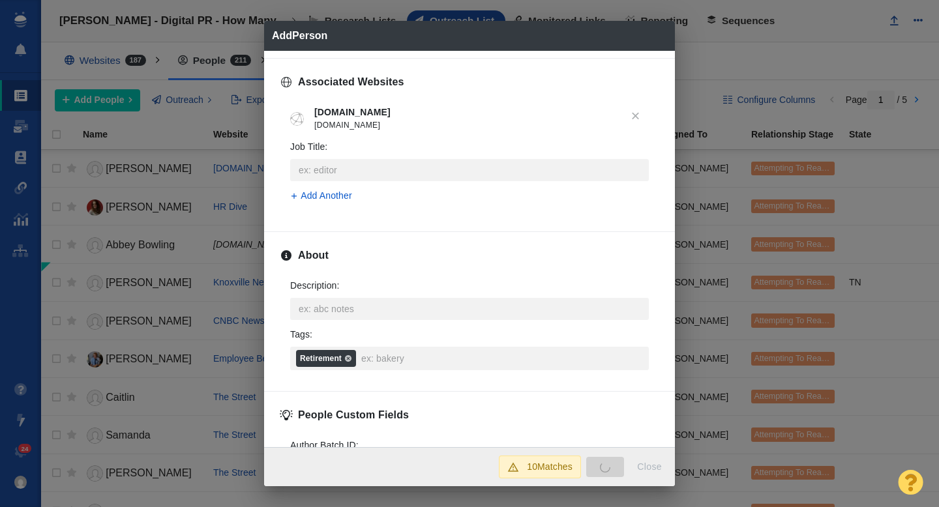
type textarea "x"
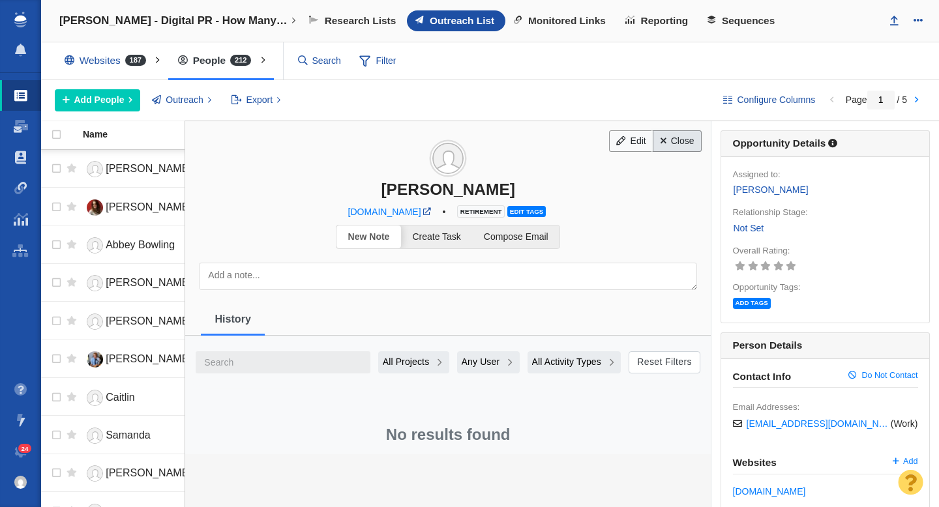
click at [684, 142] on link "Close" at bounding box center [676, 141] width 49 height 22
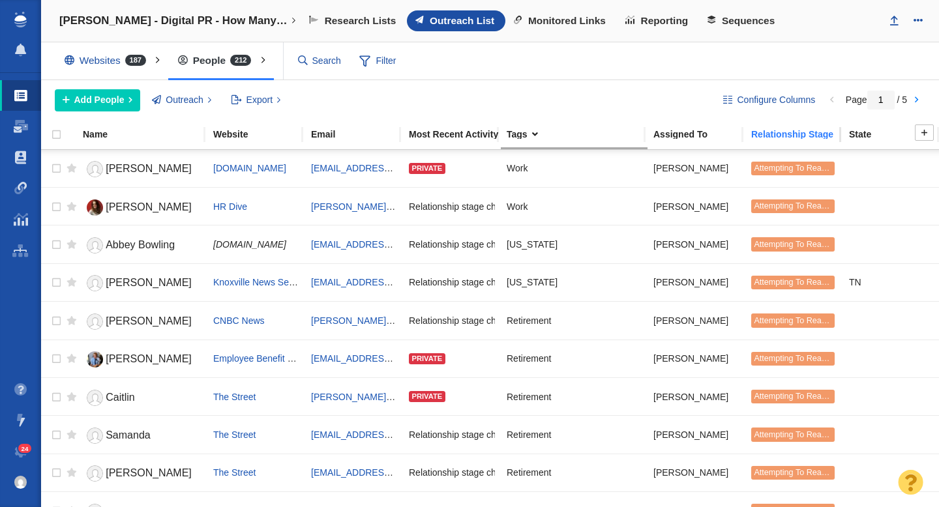
click at [795, 132] on div "Relationship Stage" at bounding box center [799, 134] width 96 height 9
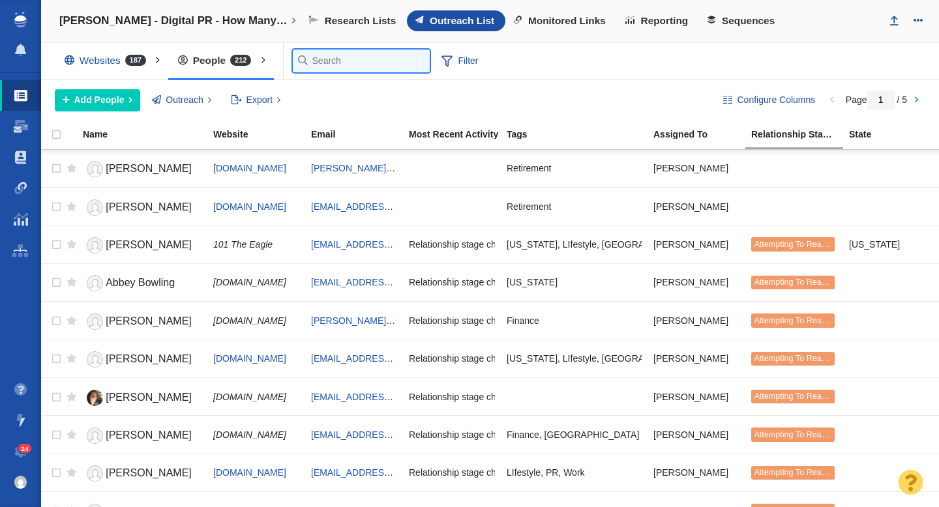
click at [318, 61] on input "text" at bounding box center [361, 61] width 137 height 23
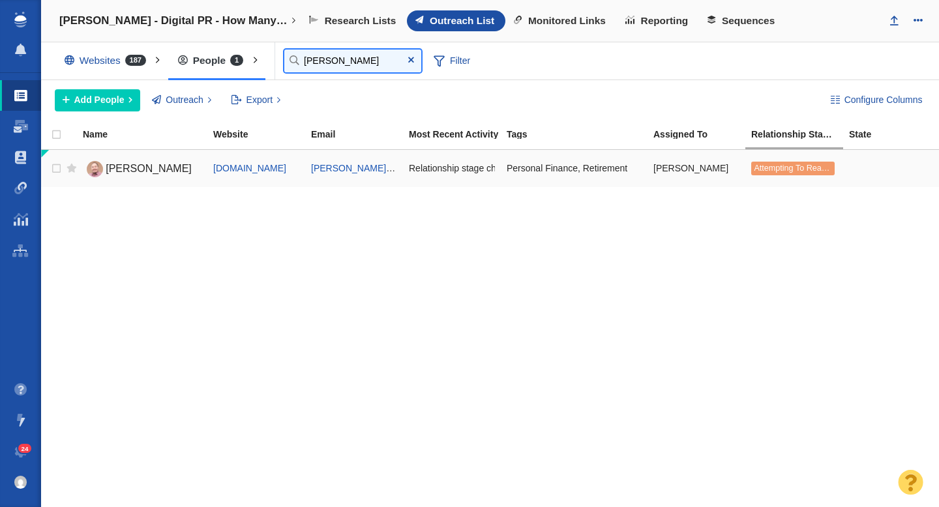
type input "[PERSON_NAME]"
click at [144, 171] on span "[PERSON_NAME]" at bounding box center [149, 168] width 86 height 11
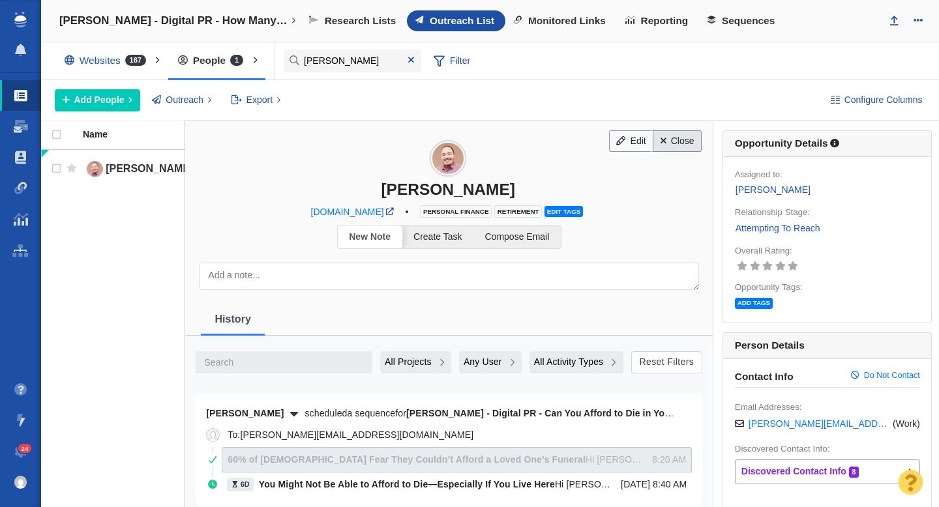
click at [686, 145] on link "Close" at bounding box center [676, 141] width 49 height 22
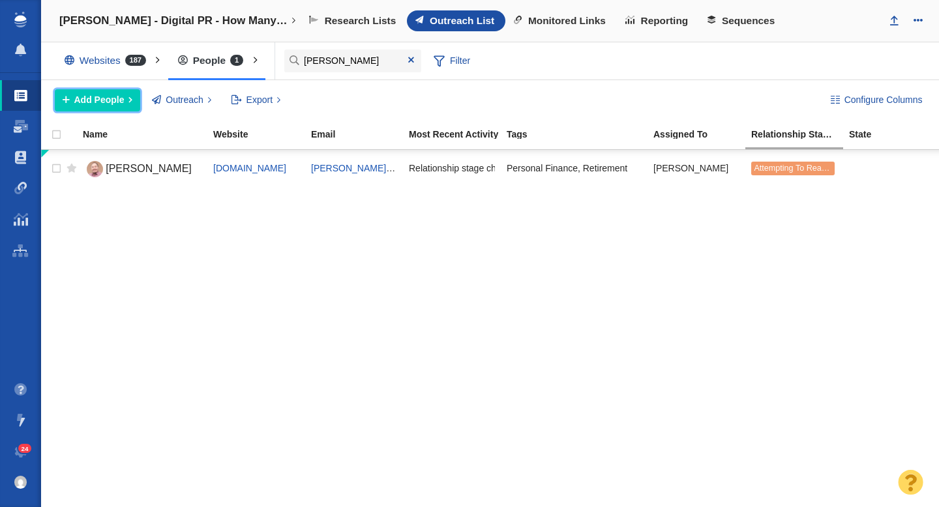
click at [110, 108] on button "Add People" at bounding box center [97, 100] width 85 height 22
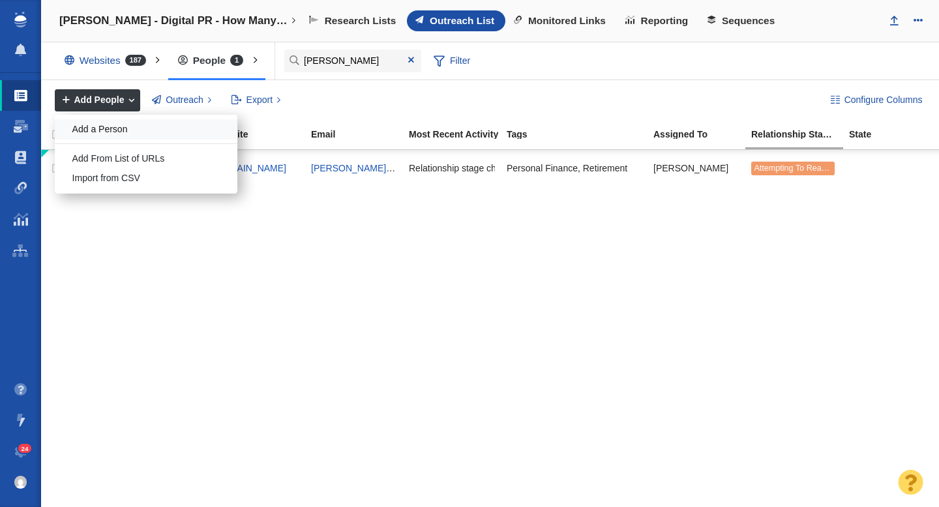
click at [155, 131] on div "Add a Person" at bounding box center [146, 129] width 183 height 20
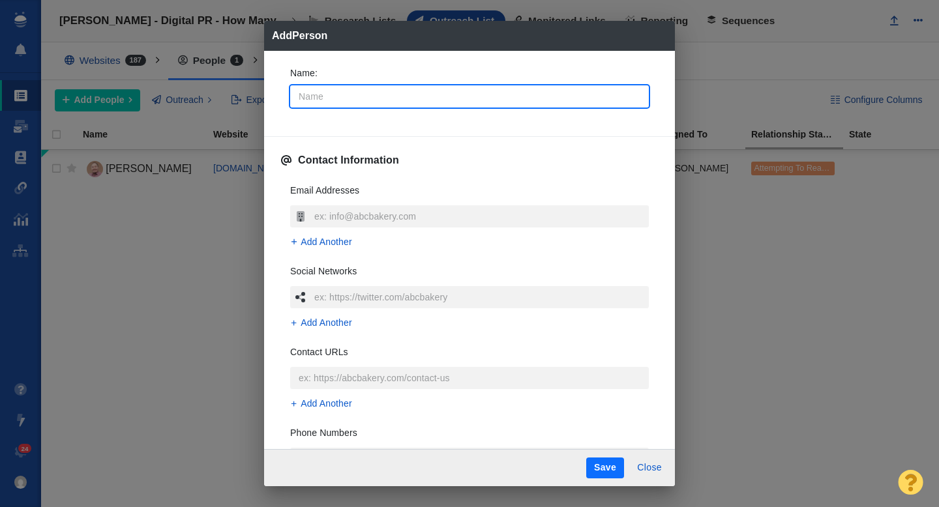
type input "R"
type textarea "x"
type input "Ri"
type textarea "x"
type input "Ril"
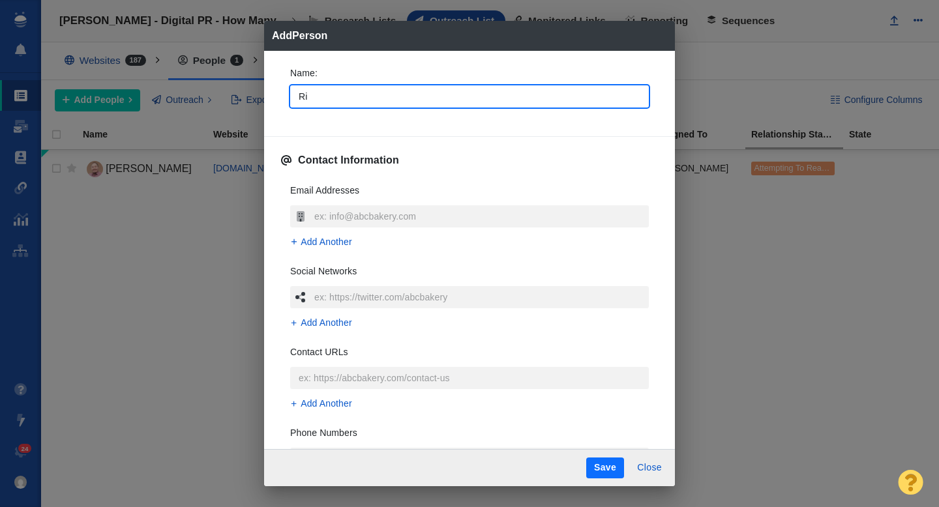
type textarea "x"
type input "Rile"
type textarea "x"
type input "[PERSON_NAME]"
type textarea "x"
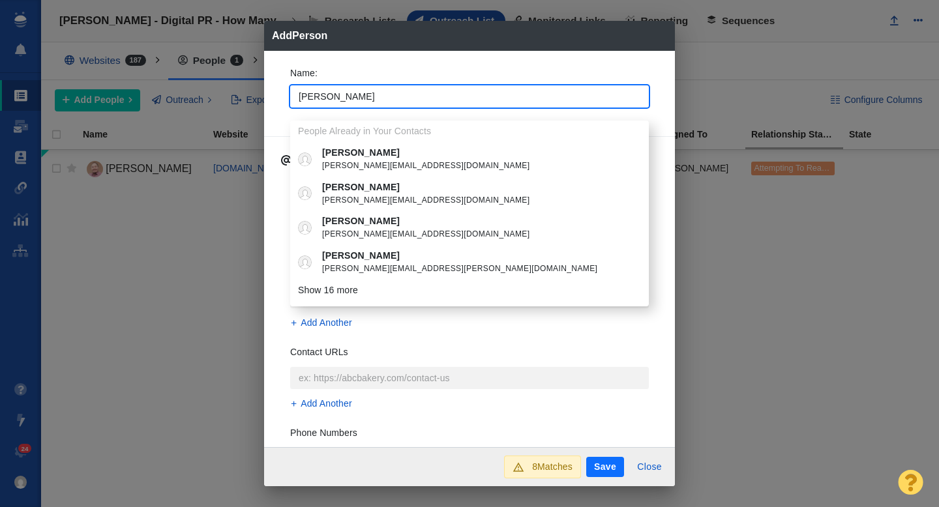
type input "[PERSON_NAME]"
type textarea "x"
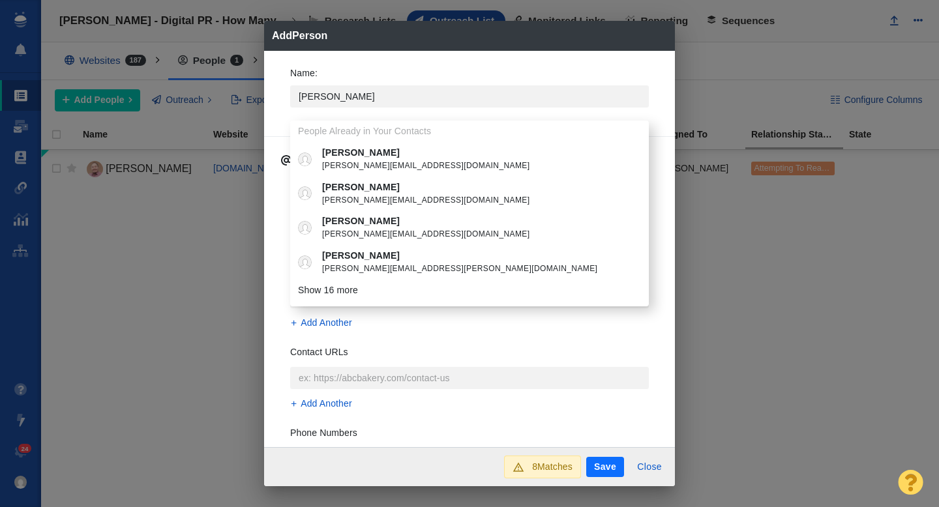
click at [276, 113] on div "Name : Riley People Already in Your Contacts Riley Adams riley@youngandtheinves…" at bounding box center [469, 249] width 411 height 397
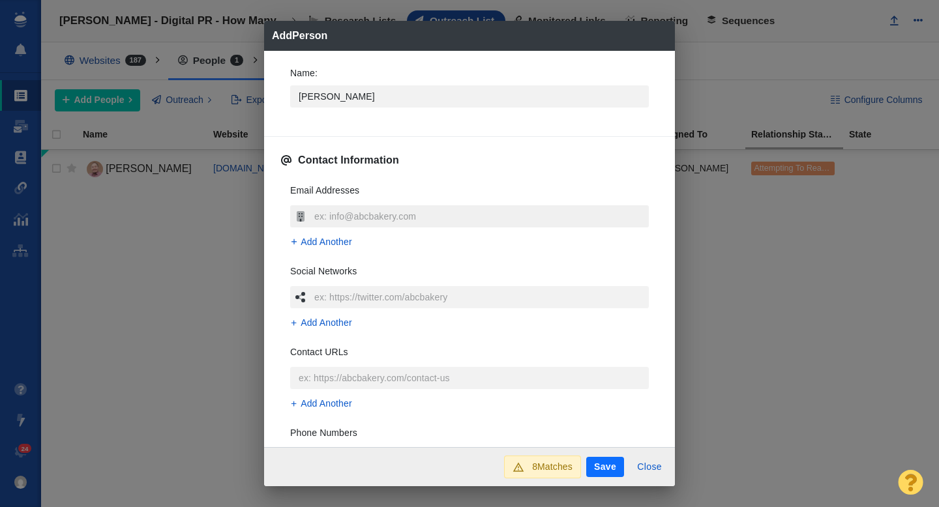
click at [329, 208] on input "text" at bounding box center [480, 216] width 338 height 22
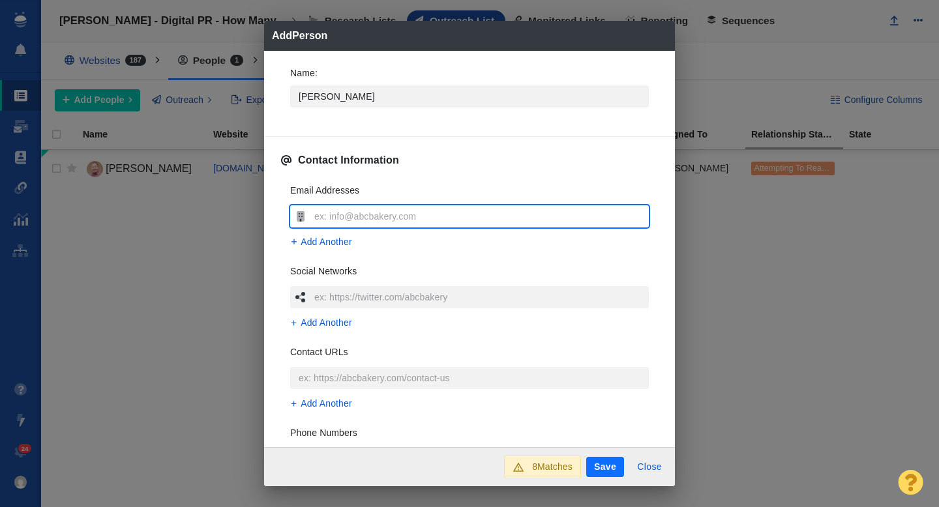
type input "[PERSON_NAME][EMAIL_ADDRESS][DOMAIN_NAME]"
type textarea "x"
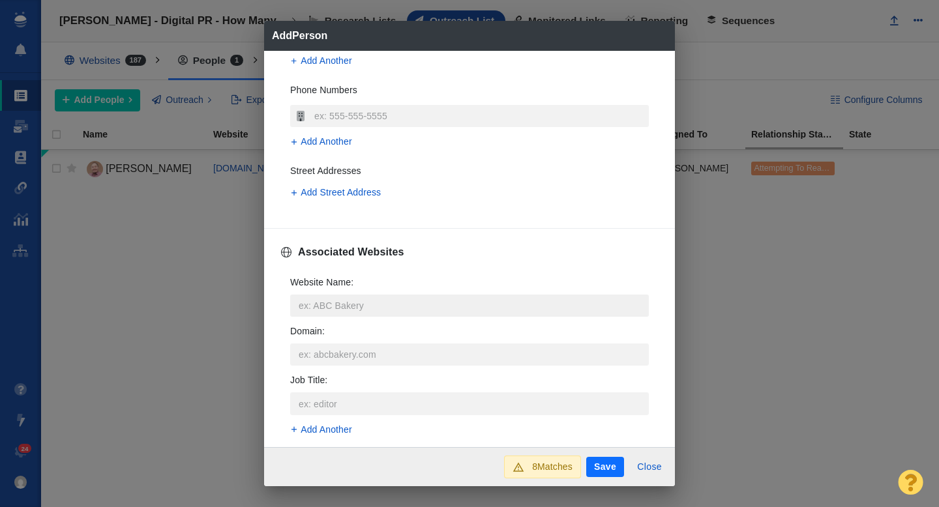
scroll to position [345, 0]
type input "[PERSON_NAME][EMAIL_ADDRESS][DOMAIN_NAME]"
click at [324, 302] on input "Website Name :" at bounding box center [469, 304] width 358 height 22
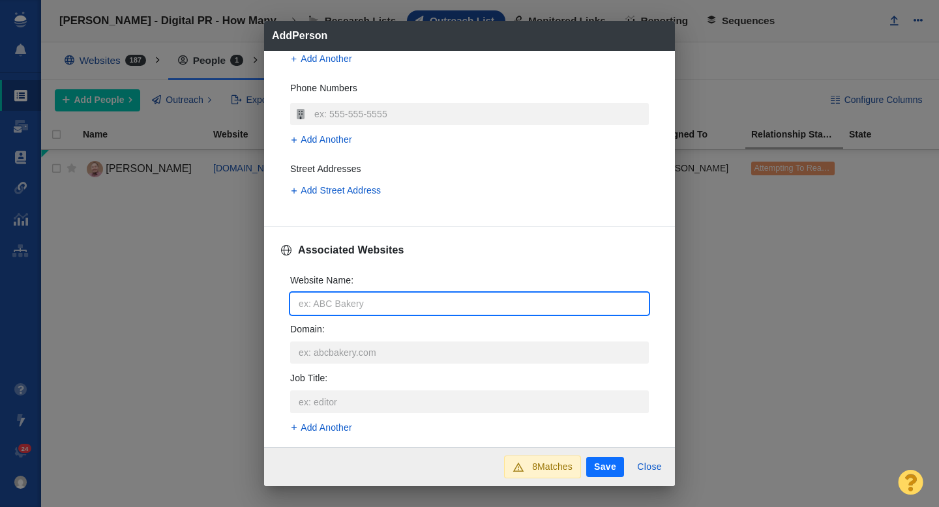
type input "w"
type textarea "x"
type input "we"
type textarea "x"
type input "wea"
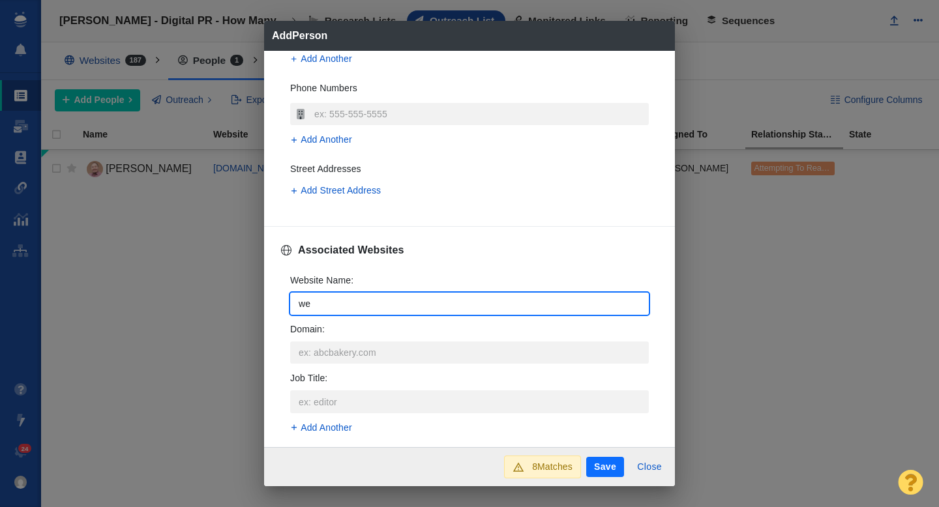
type textarea "x"
type input "weal"
type textarea "x"
type input "wealt"
type textarea "x"
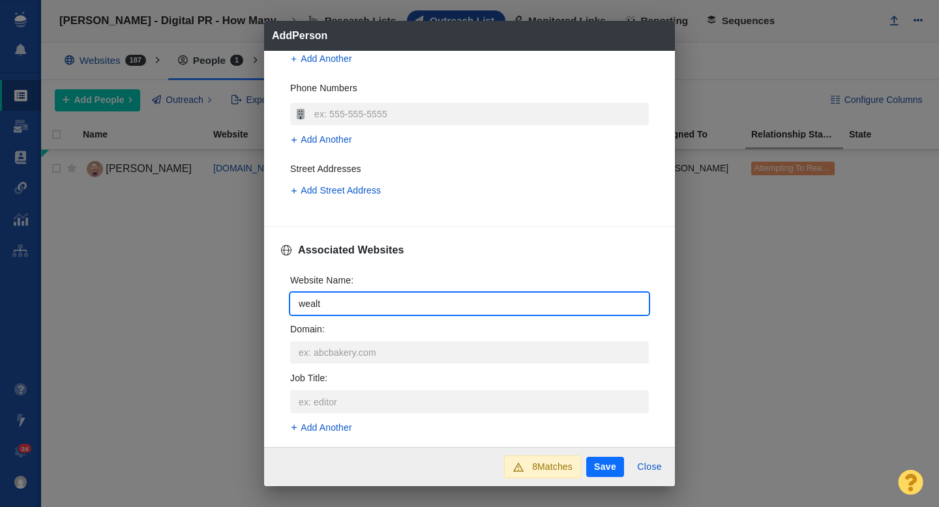
type input "wealth"
type textarea "x"
type input "wealthu"
type textarea "x"
type input "wealthup"
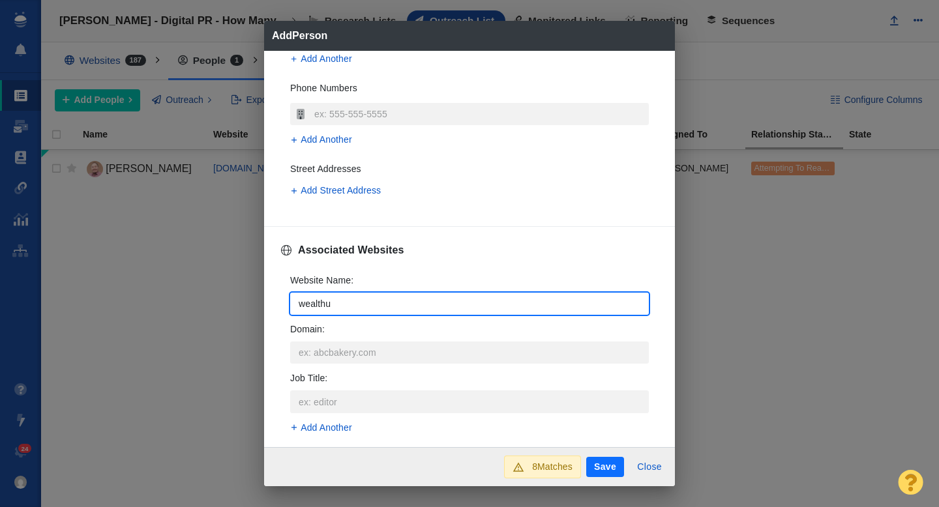
type textarea "x"
type input "wealthup."
type textarea "x"
type input "wealthup.c"
type textarea "x"
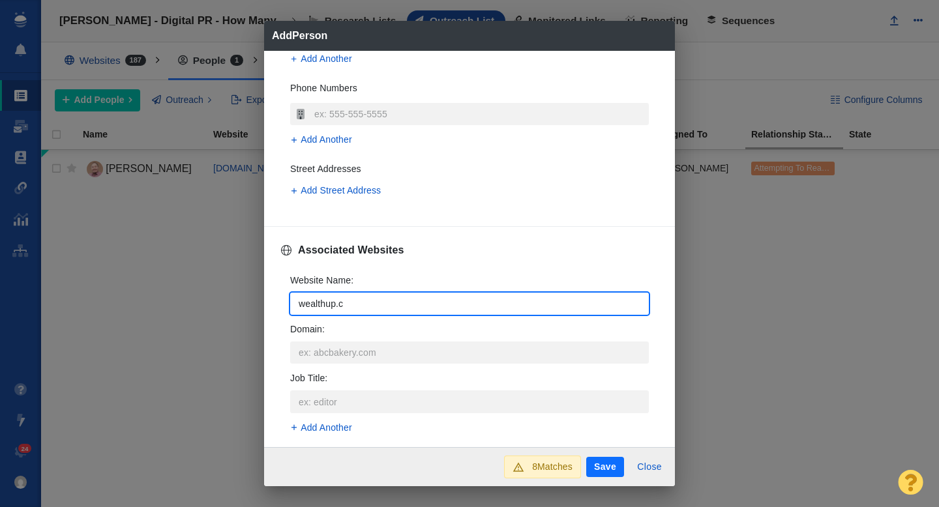
type input "wealthup.co"
type textarea "x"
type input "[DOMAIN_NAME]"
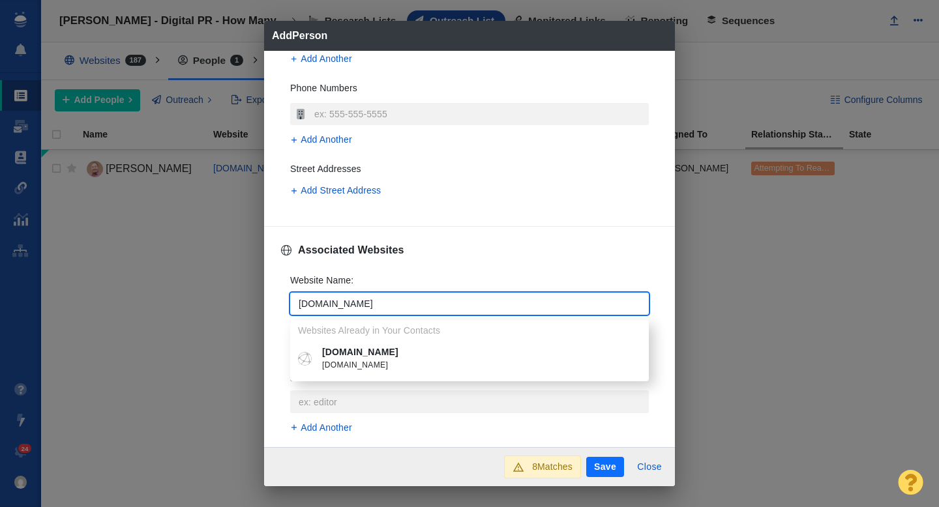
click at [360, 346] on p "[DOMAIN_NAME]" at bounding box center [479, 352] width 314 height 14
type textarea "x"
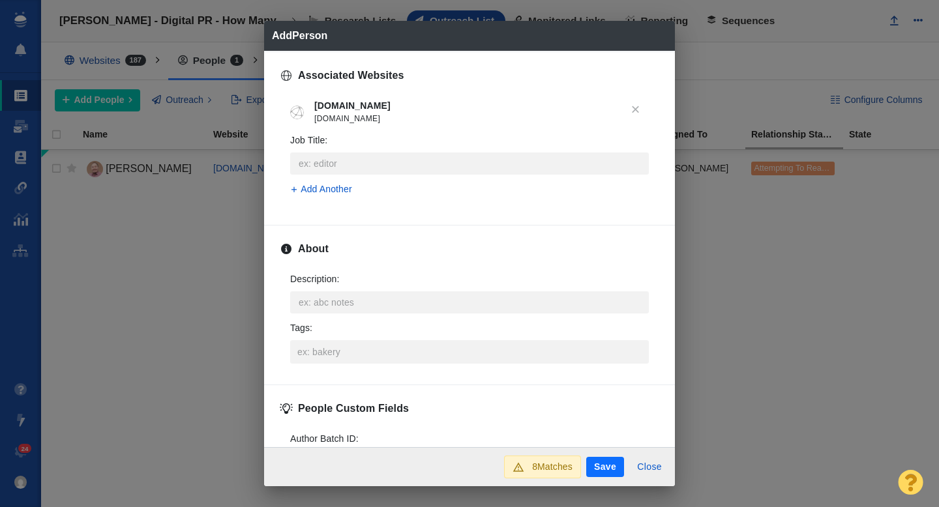
scroll to position [600, 0]
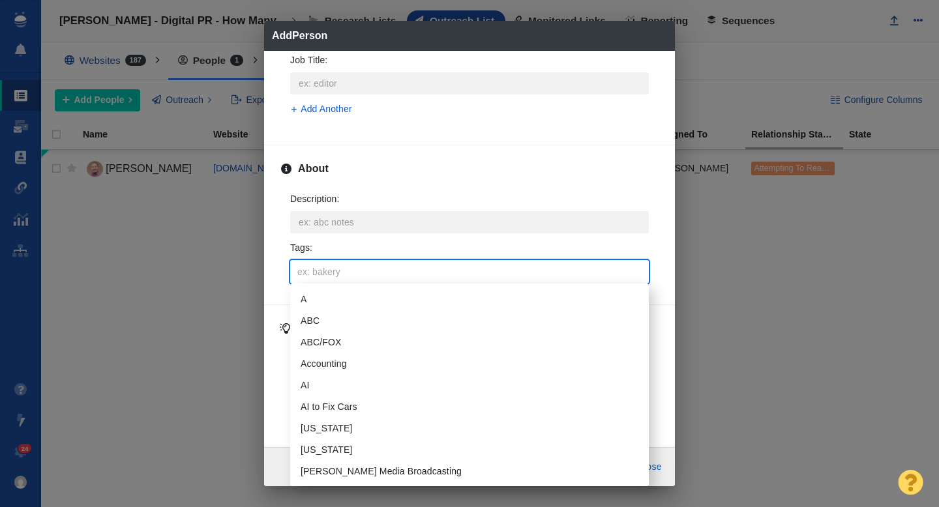
click at [326, 280] on input "Tags :" at bounding box center [469, 271] width 351 height 23
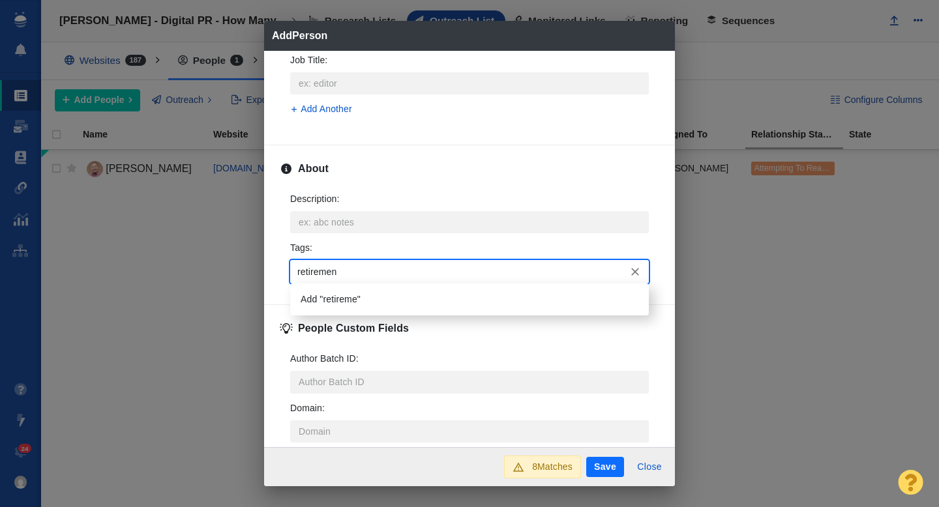
type input "retirement"
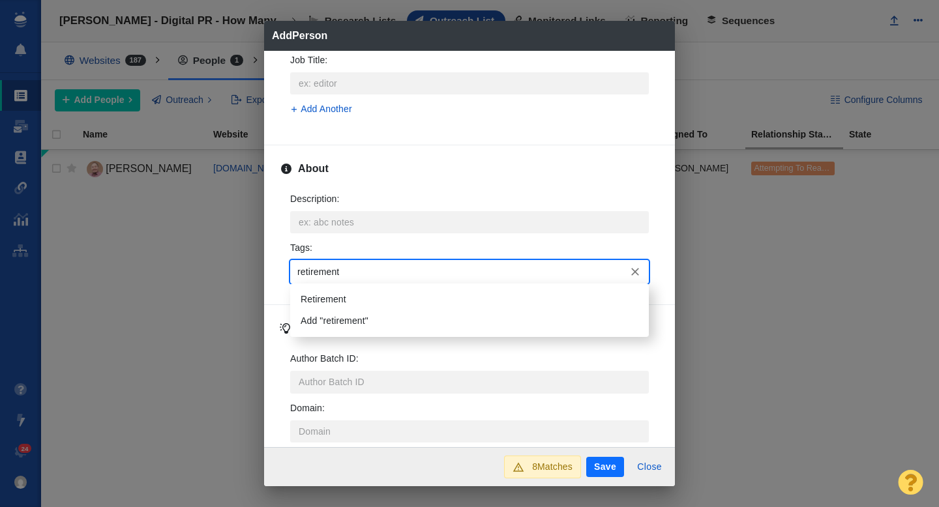
click at [335, 305] on li "Retirement" at bounding box center [469, 300] width 358 height 22
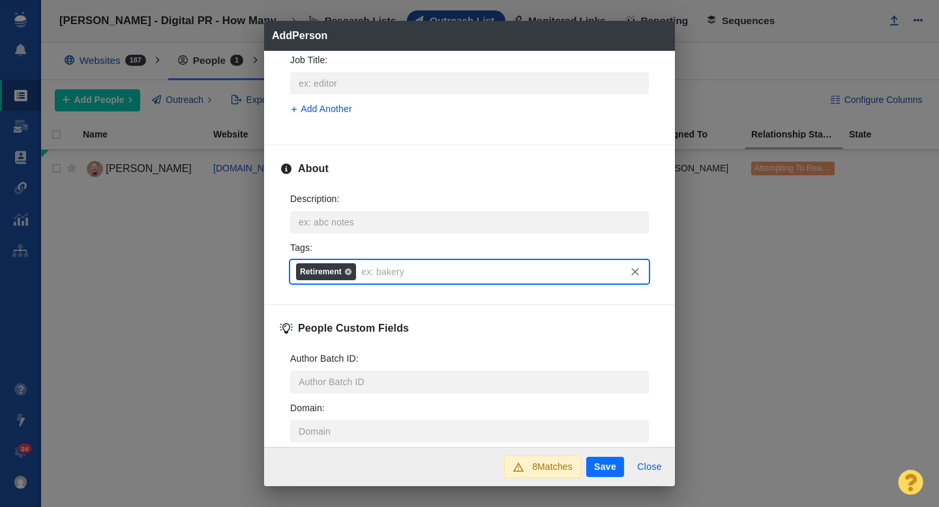
click at [611, 463] on button "Save" at bounding box center [605, 467] width 38 height 21
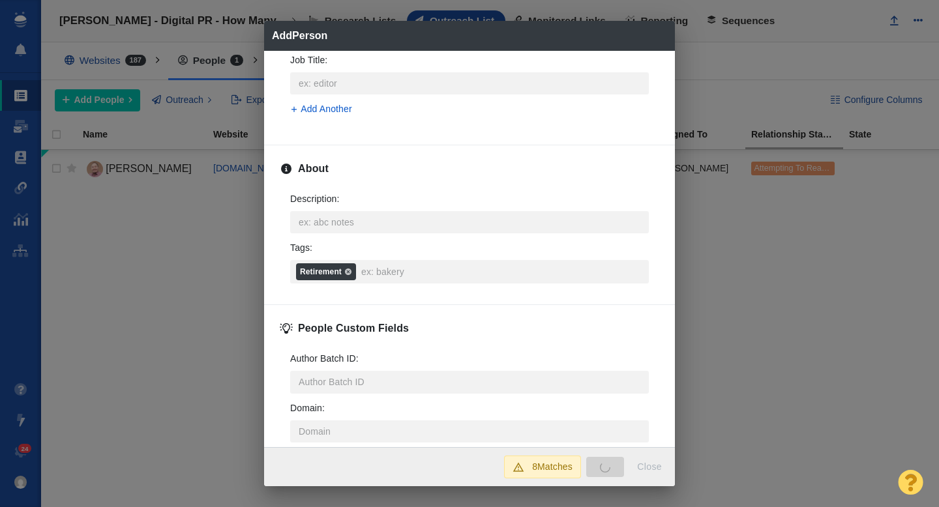
type textarea "x"
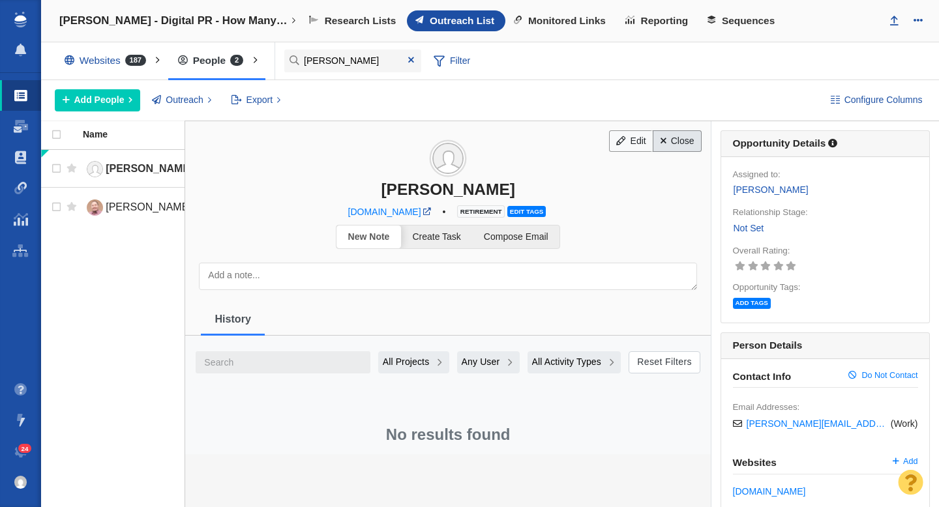
click at [671, 141] on link "Close" at bounding box center [676, 141] width 49 height 22
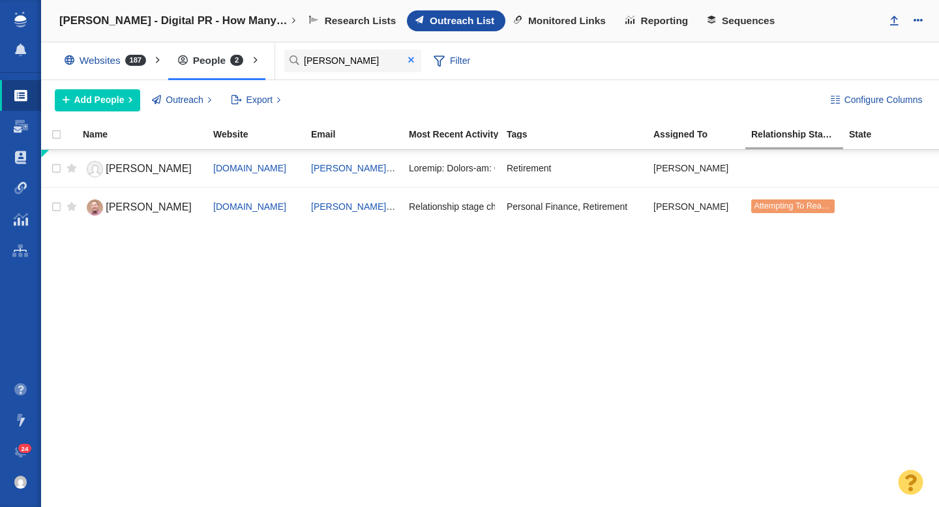
click at [410, 57] on span at bounding box center [411, 59] width 6 height 9
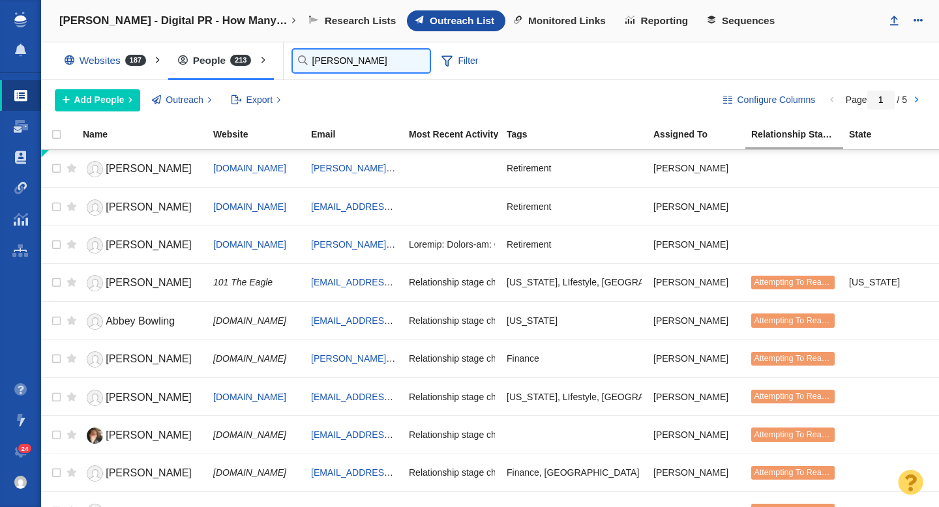
click at [315, 63] on input "riley" at bounding box center [361, 61] width 137 height 23
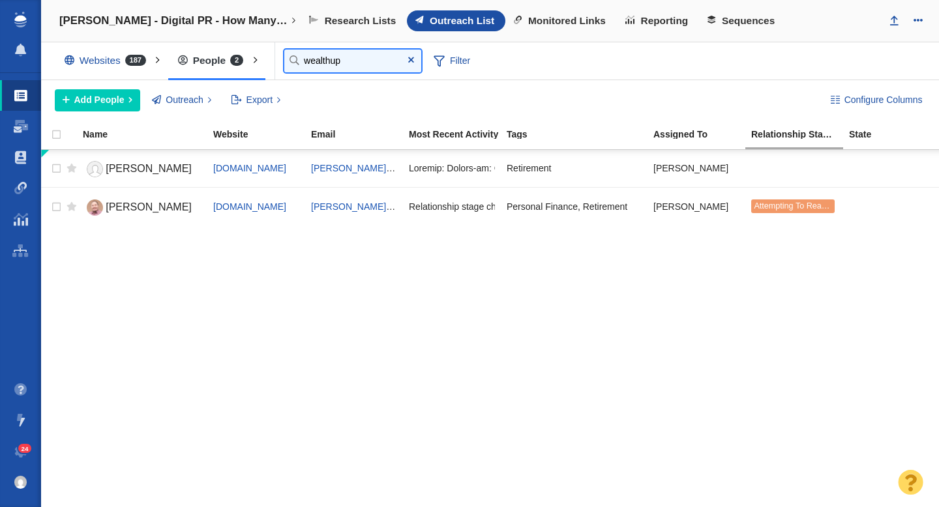
type input "wealthup"
click at [131, 168] on link "[PERSON_NAME]" at bounding box center [142, 169] width 119 height 23
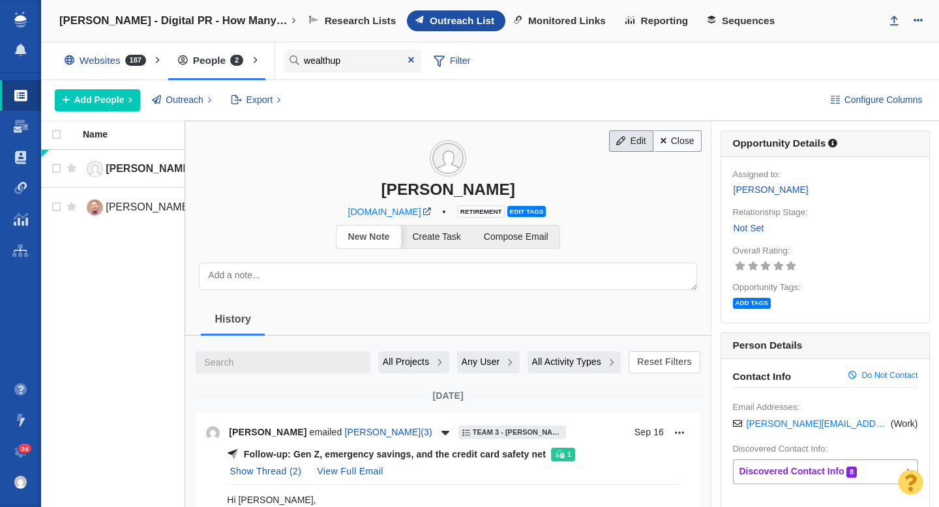
click at [630, 142] on link "Edit" at bounding box center [631, 141] width 44 height 22
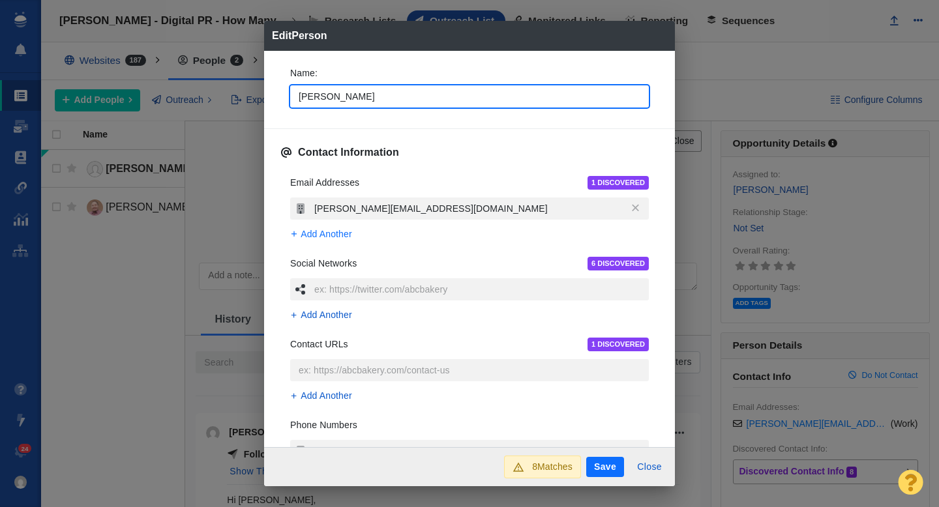
click at [334, 239] on span "Add Another" at bounding box center [325, 234] width 51 height 14
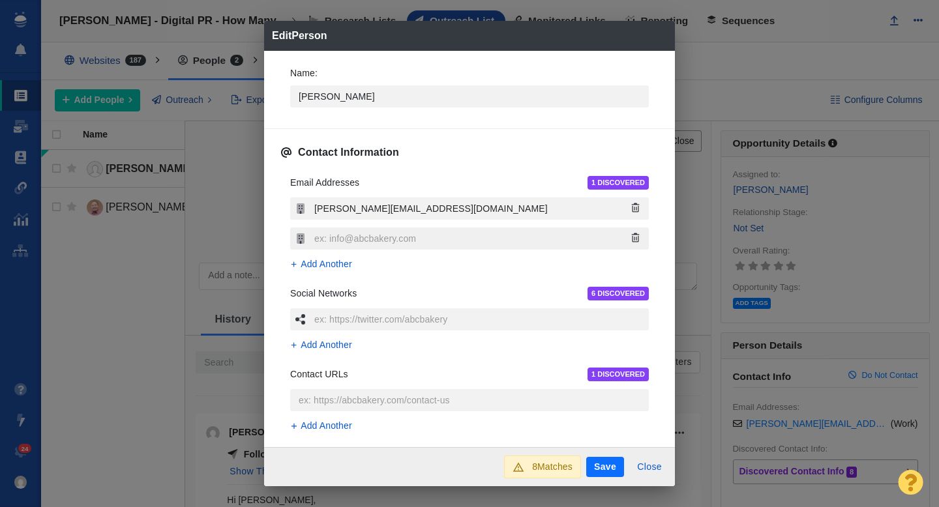
click at [362, 241] on input "text" at bounding box center [480, 238] width 338 height 22
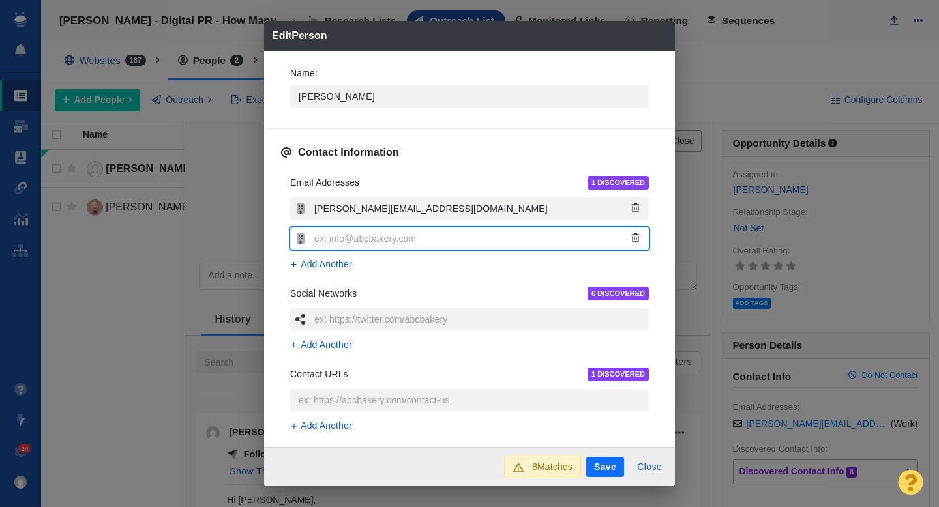
type textarea "x"
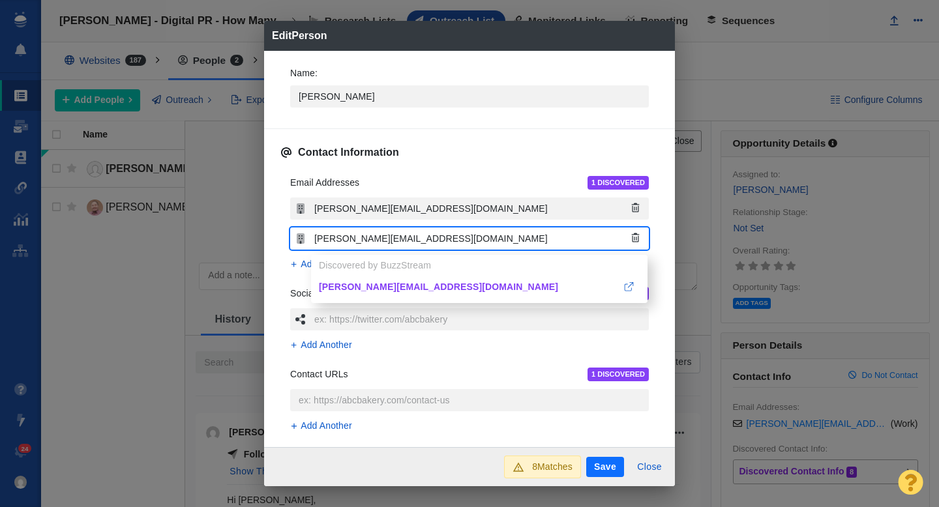
type input "riley@dmkcpa.net"
click at [601, 466] on button "Save" at bounding box center [605, 467] width 38 height 21
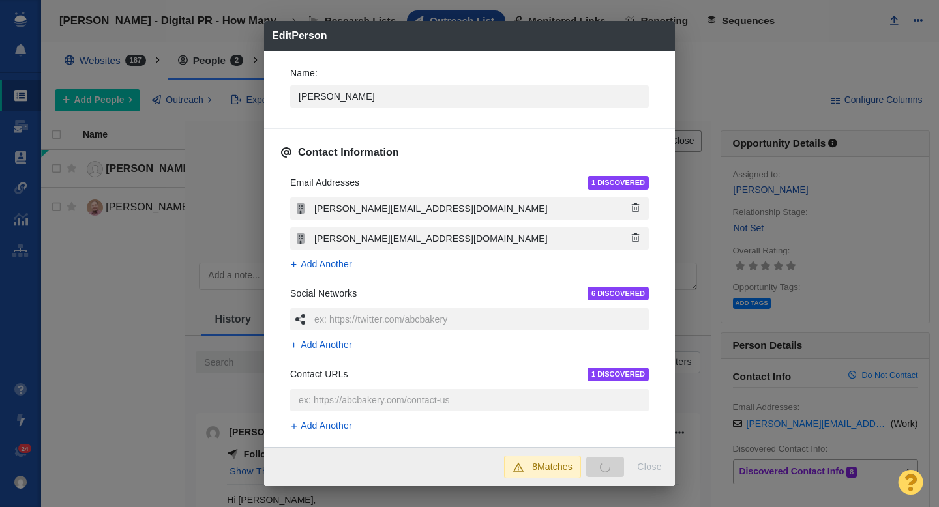
type textarea "x"
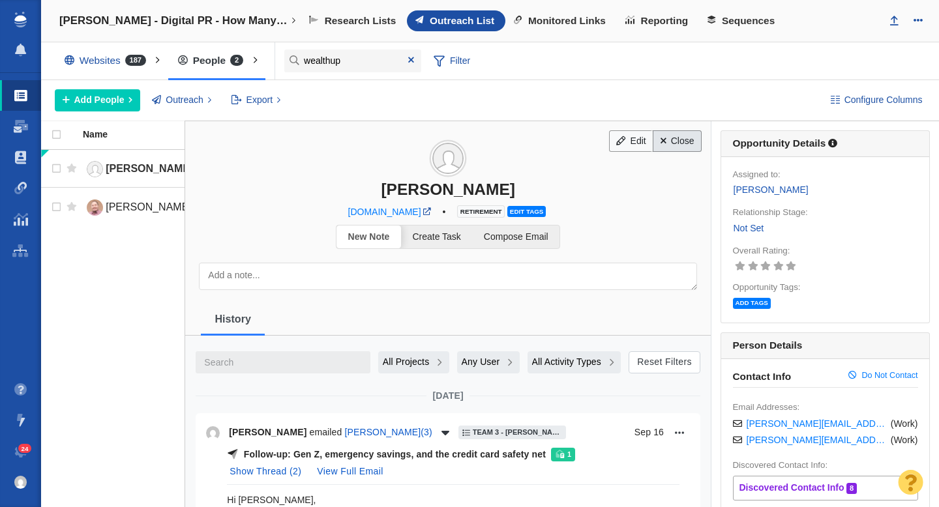
click at [683, 141] on link "Close" at bounding box center [676, 141] width 49 height 22
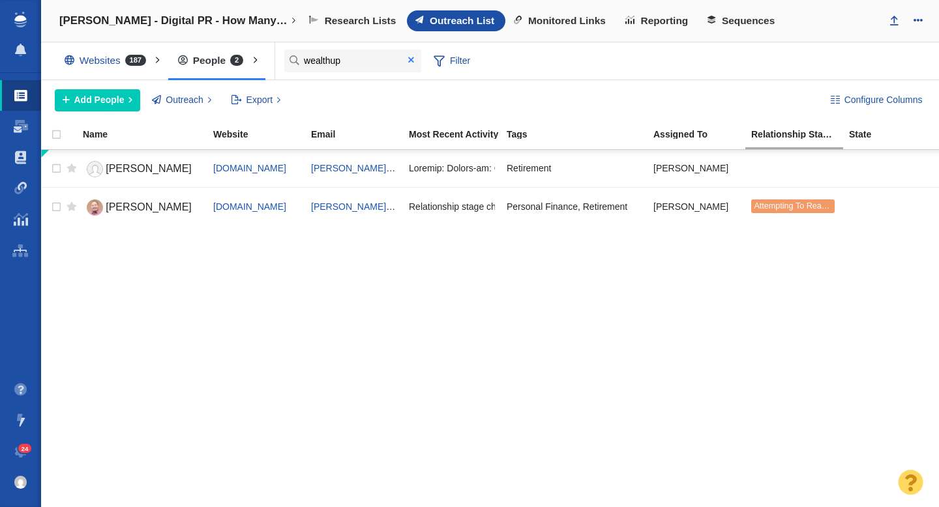
click at [412, 59] on span at bounding box center [411, 59] width 6 height 9
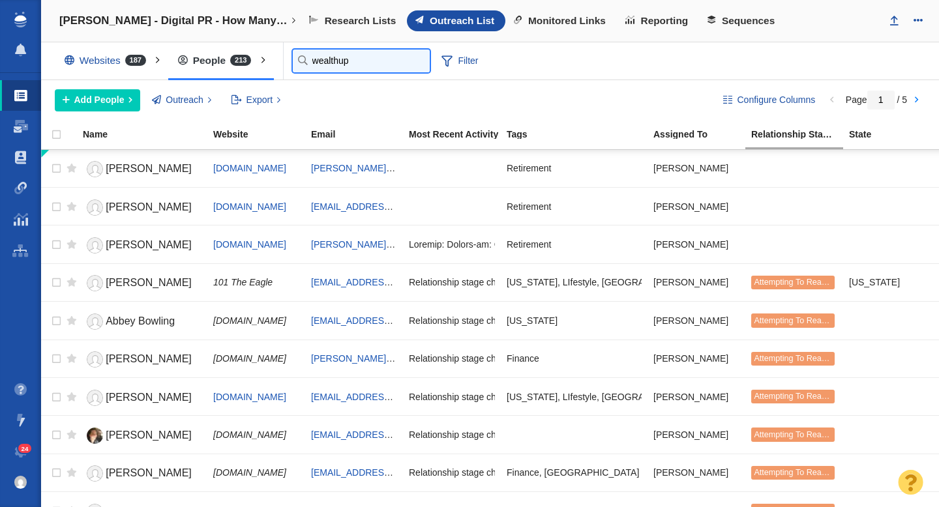
click at [330, 65] on input "wealthup" at bounding box center [361, 61] width 137 height 23
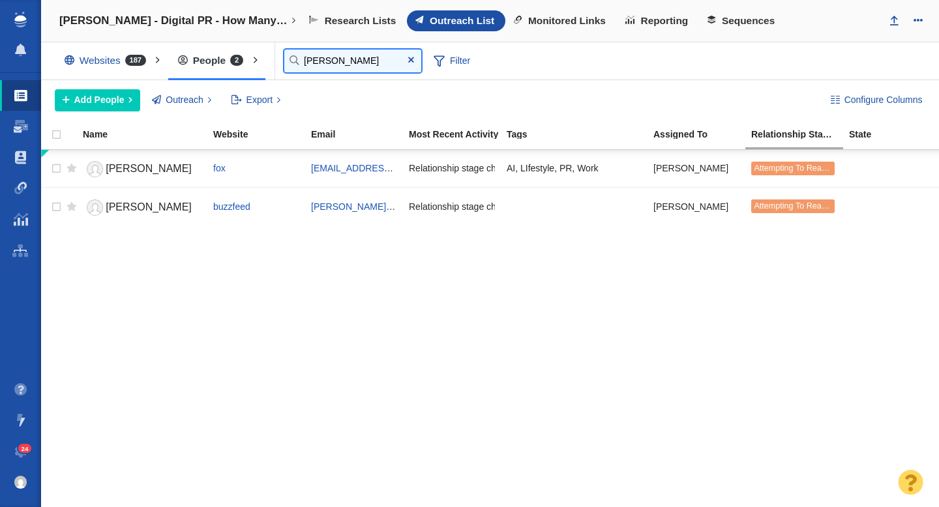
type input "hannah"
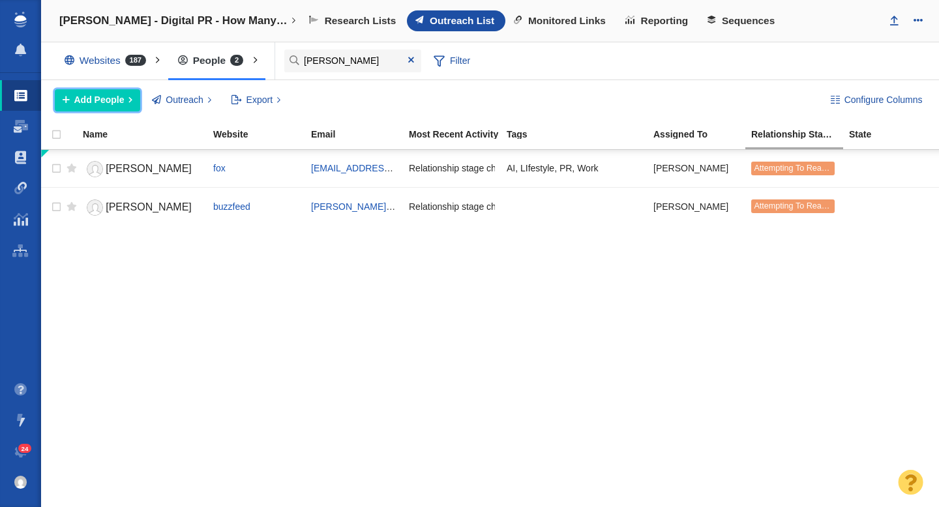
click at [117, 100] on span "Add People" at bounding box center [99, 100] width 50 height 14
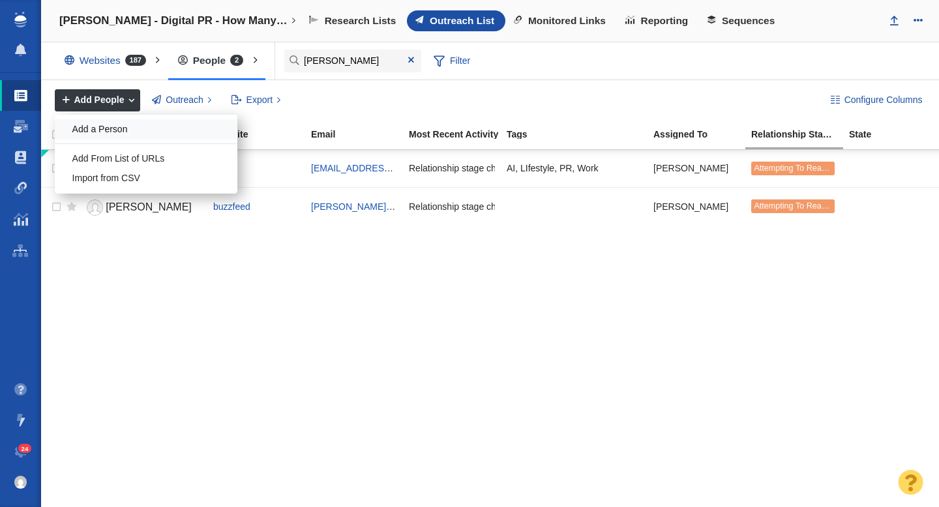
click at [122, 131] on div "Add a Person" at bounding box center [146, 129] width 183 height 20
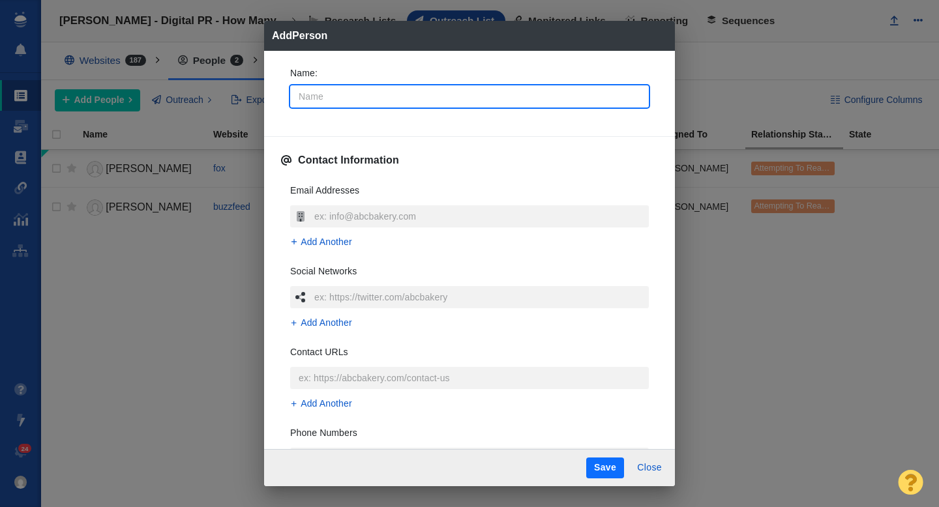
type input "H"
type textarea "x"
type input "Ha"
type textarea "x"
type input "Han"
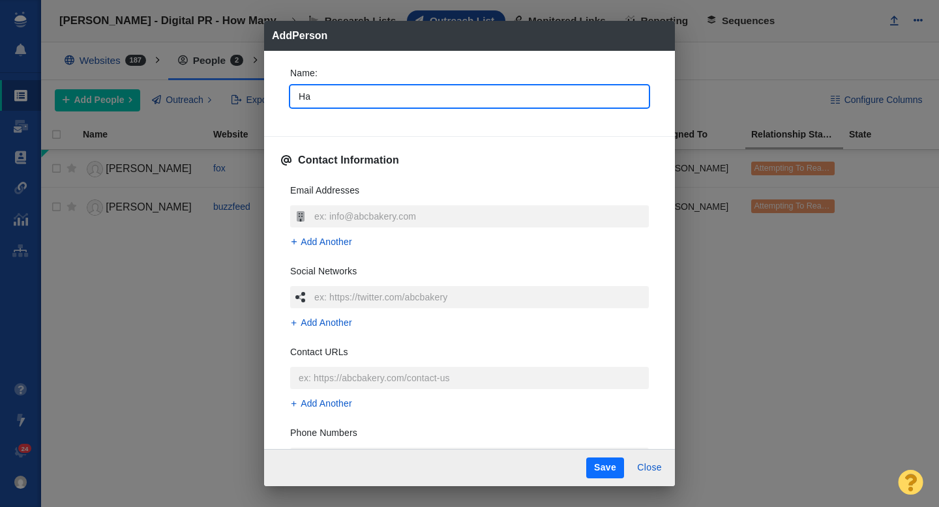
type textarea "x"
type input "Hann"
type textarea "x"
type input "Hanna"
type textarea "x"
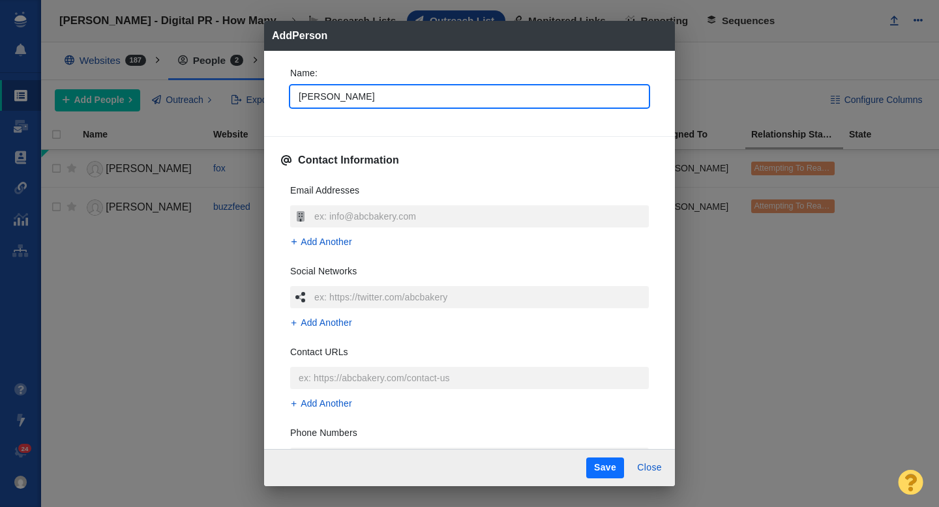
type input "[PERSON_NAME]"
type textarea "x"
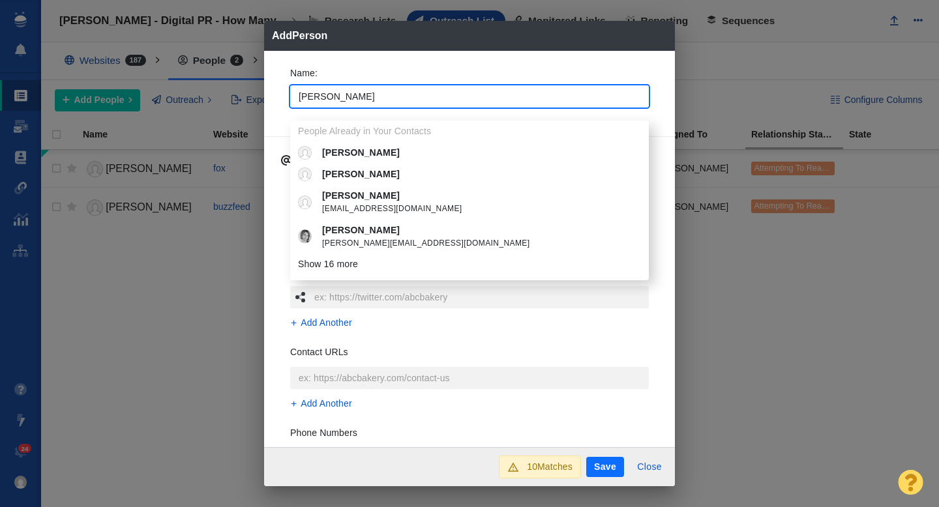
type input "[PERSON_NAME]"
type textarea "x"
click at [280, 109] on div "Name : Hannah People Already in Your Contacts Hannah Hannah Hannah anonsonh@wou…" at bounding box center [469, 91] width 379 height 70
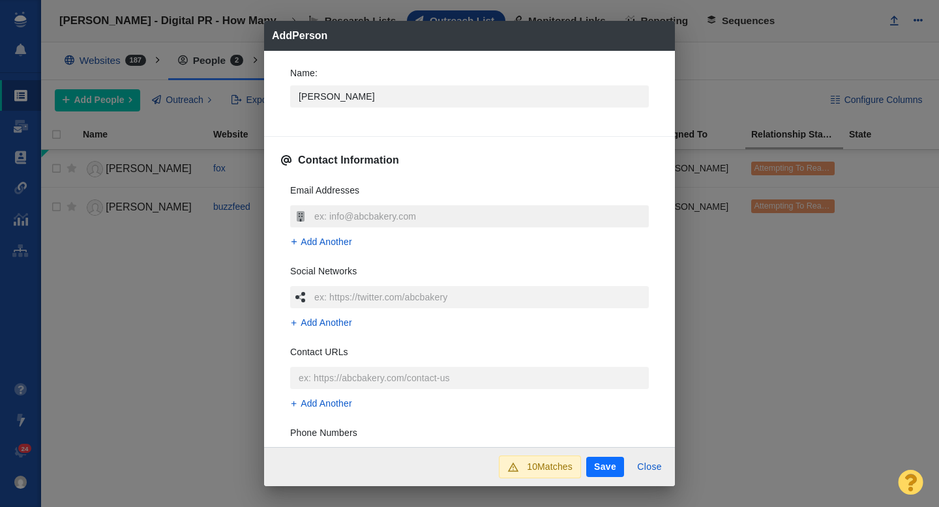
click at [330, 216] on input "text" at bounding box center [480, 216] width 338 height 22
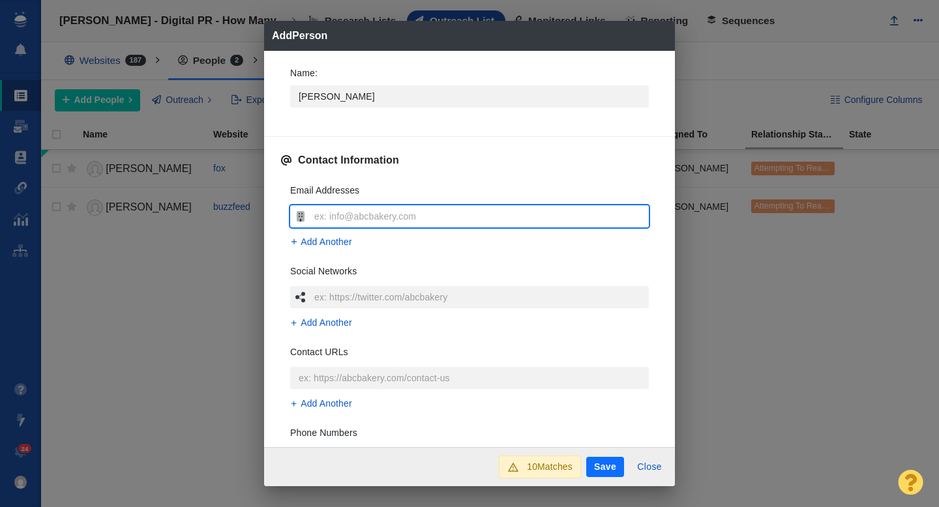
type input "[EMAIL_ADDRESS][DOMAIN_NAME]"
type textarea "x"
type input "[EMAIL_ADDRESS][DOMAIN_NAME]"
click at [276, 261] on div "Name : Hannah Contact Information Email Addresses hannahkharper@gmail.com Add A…" at bounding box center [469, 249] width 411 height 397
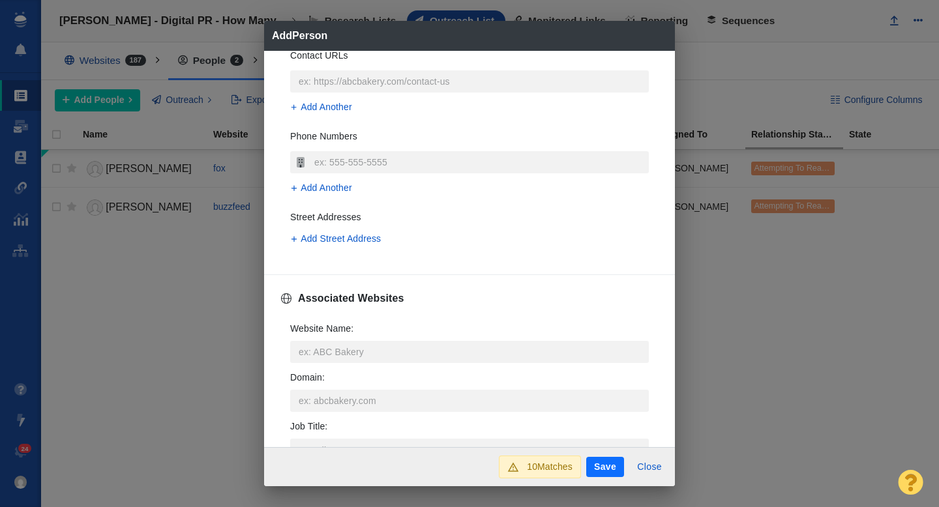
scroll to position [305, 0]
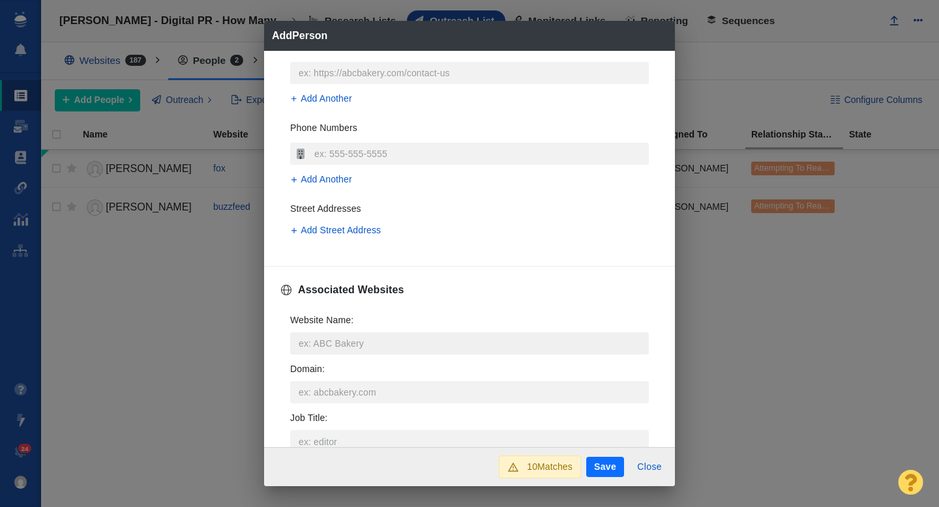
click at [324, 341] on input "Website Name :" at bounding box center [469, 343] width 358 height 22
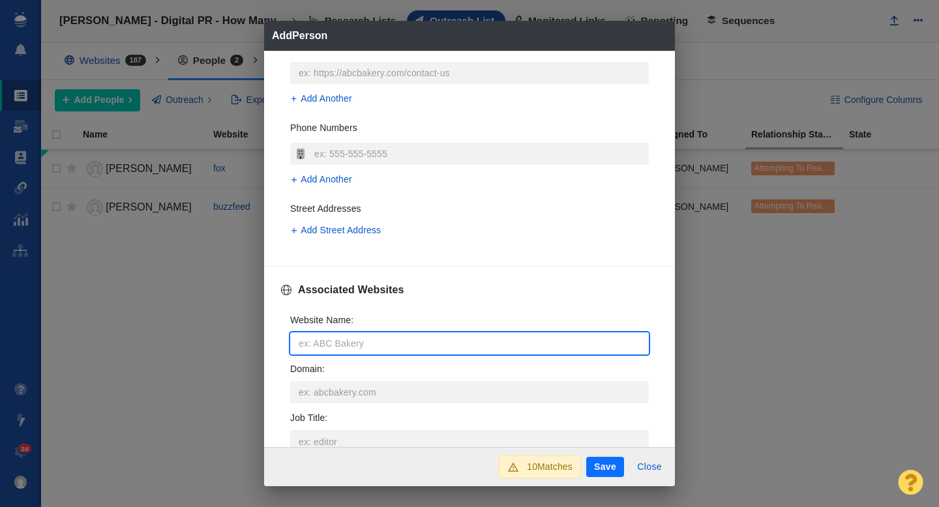
type input "w"
type textarea "x"
type input "we"
type textarea "x"
type input "wea"
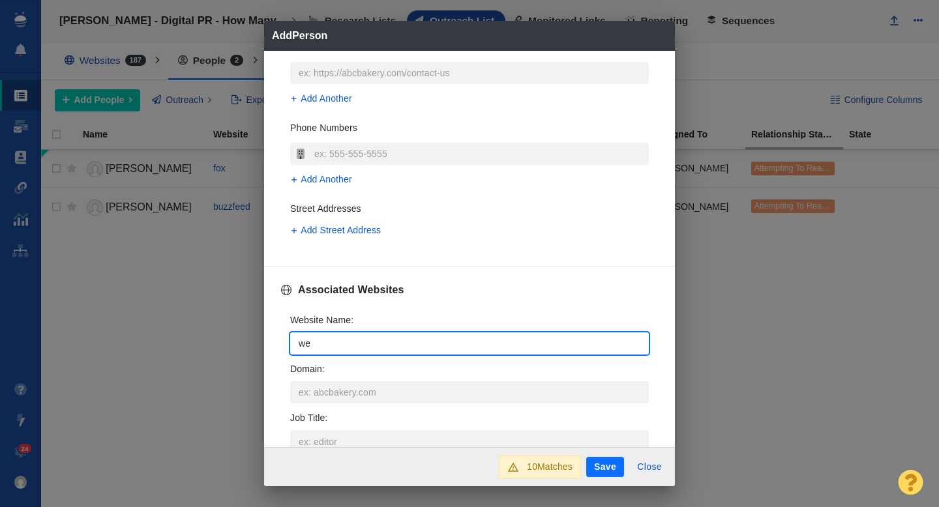
type textarea "x"
type input "weal"
type textarea "x"
type input "wealt"
type textarea "x"
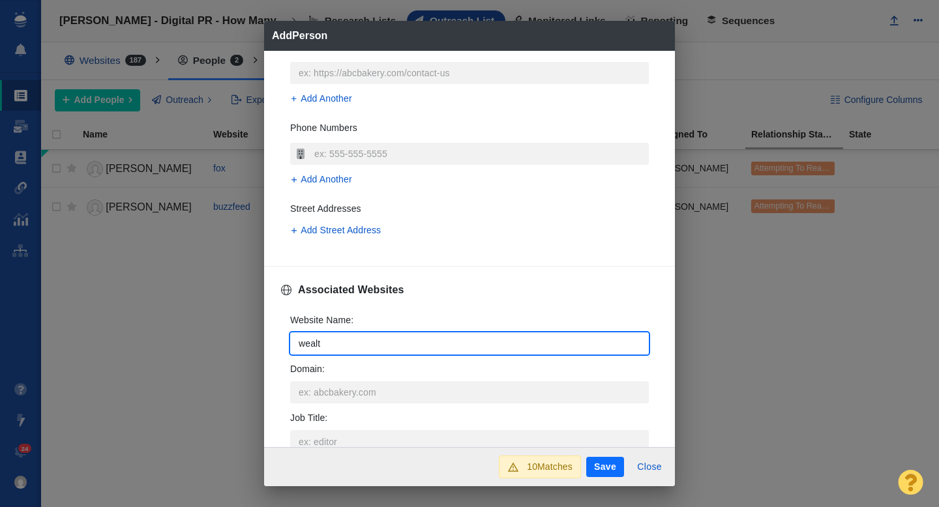
type input "wealth"
type textarea "x"
type input "wealthu"
type textarea "x"
type input "wealthup"
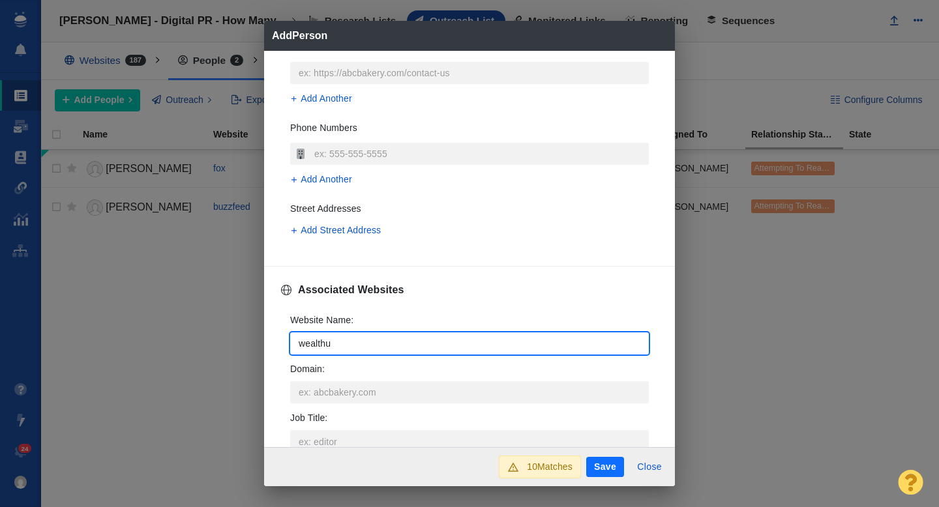
type textarea "x"
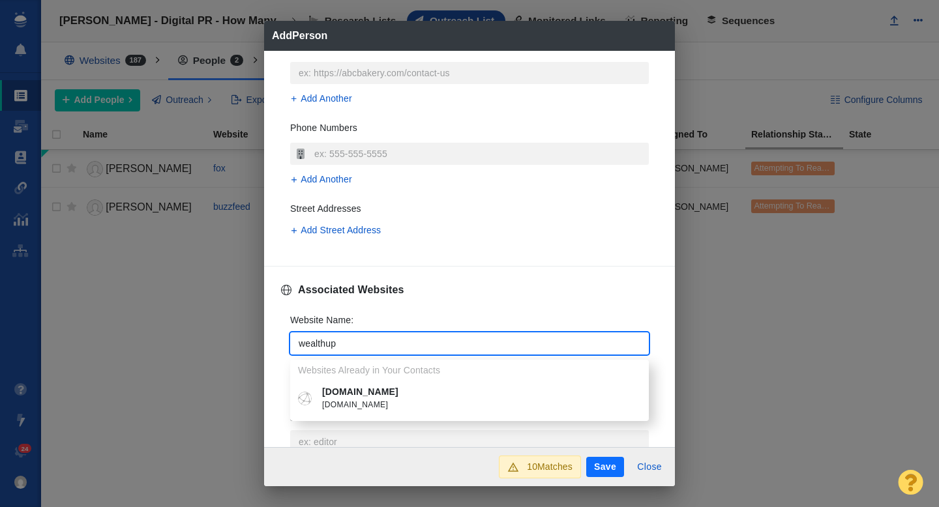
type input "wealthup"
click at [342, 389] on p "[DOMAIN_NAME]" at bounding box center [479, 392] width 314 height 14
type textarea "x"
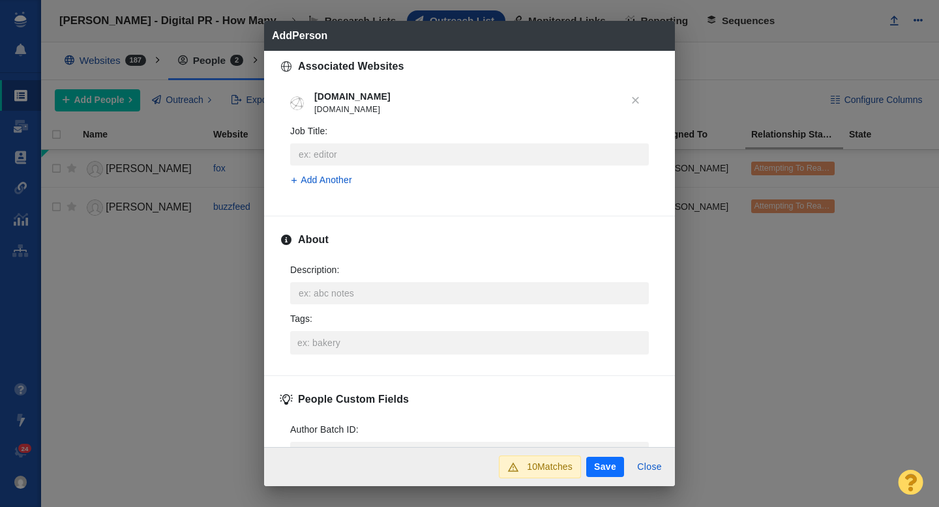
scroll to position [536, 0]
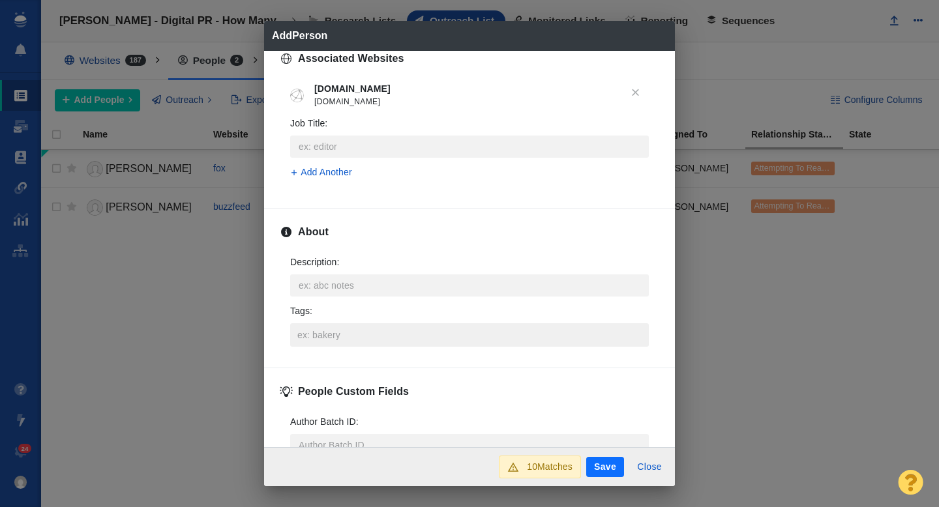
click at [344, 334] on input "Tags :" at bounding box center [469, 334] width 351 height 23
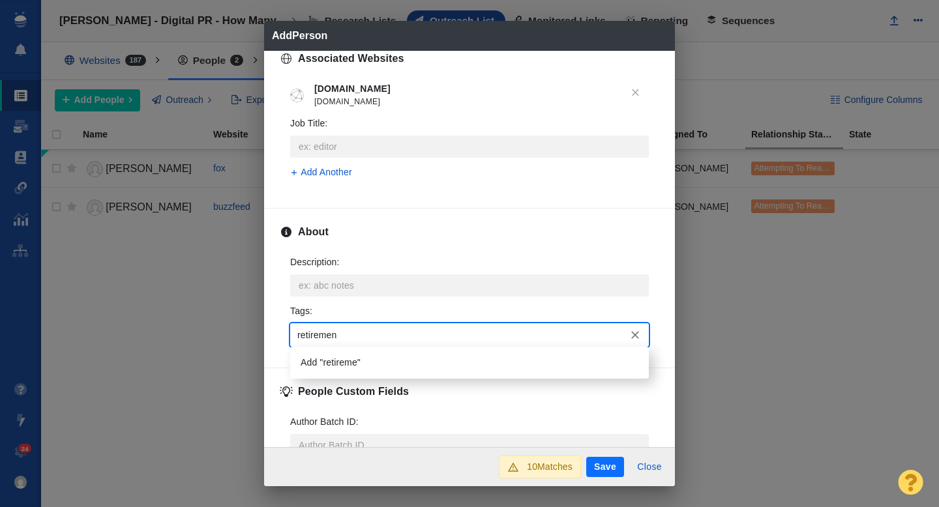
type input "retirement"
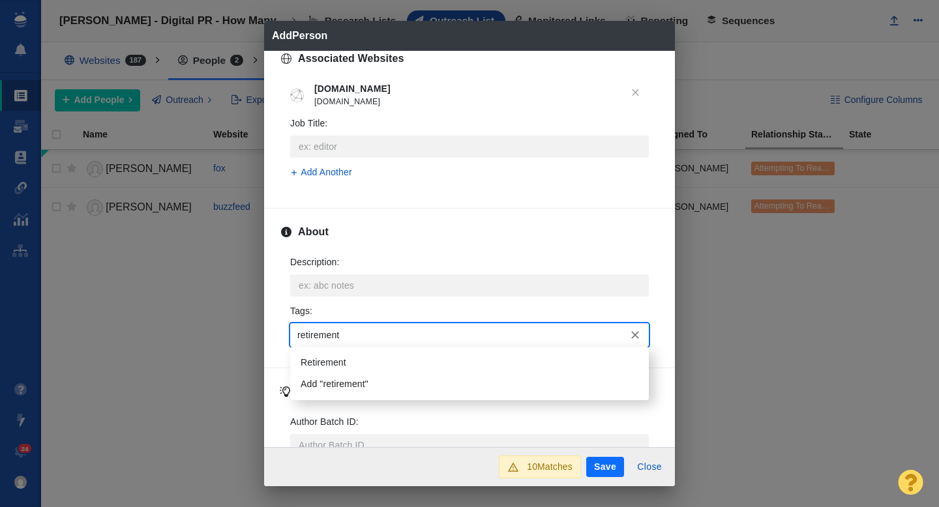
click at [349, 364] on li "Retirement" at bounding box center [469, 363] width 358 height 22
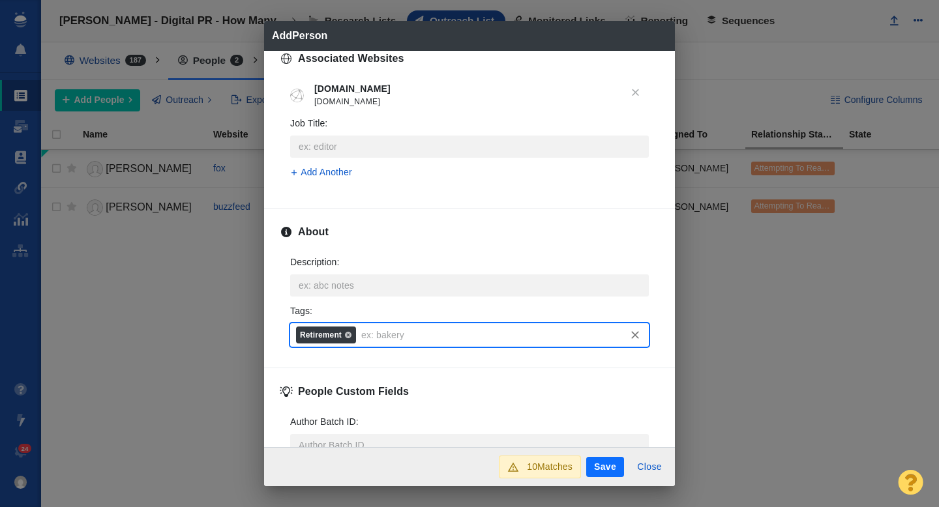
click at [606, 471] on button "Save" at bounding box center [605, 467] width 38 height 21
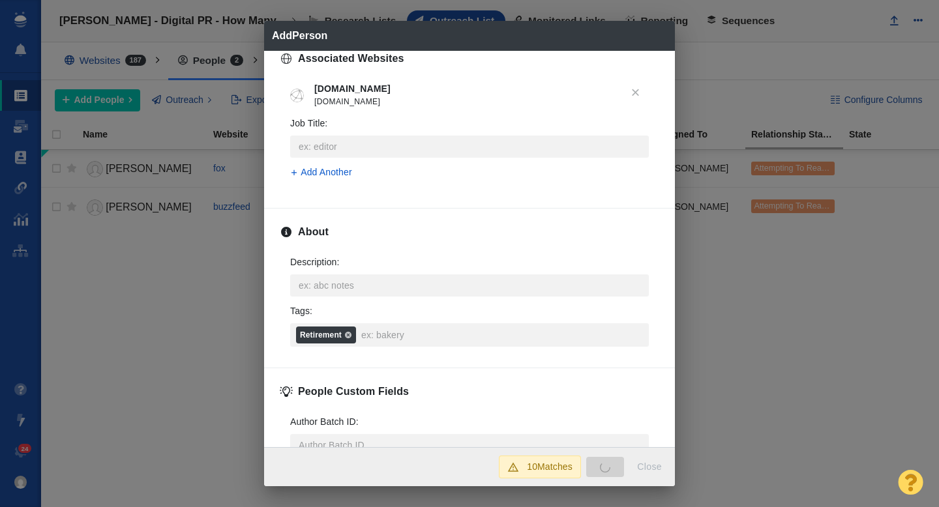
type textarea "x"
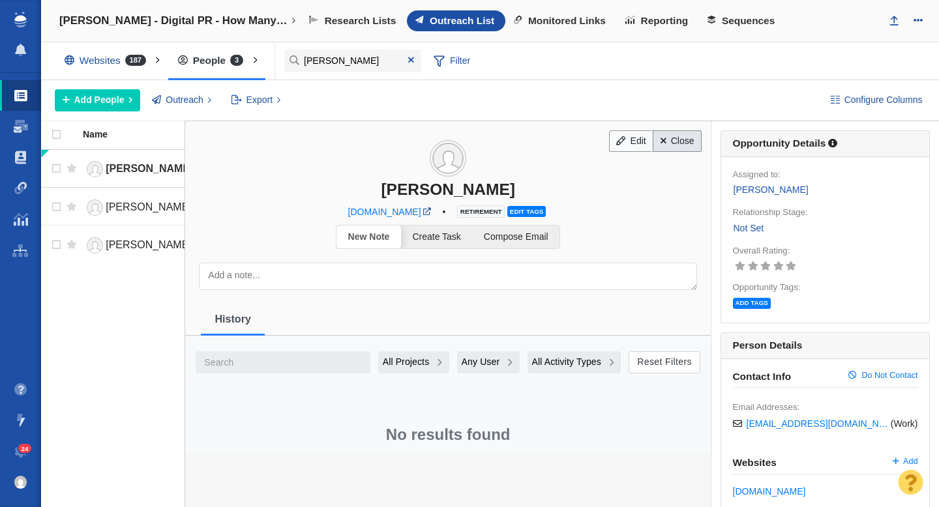
click at [688, 141] on link "Close" at bounding box center [676, 141] width 49 height 22
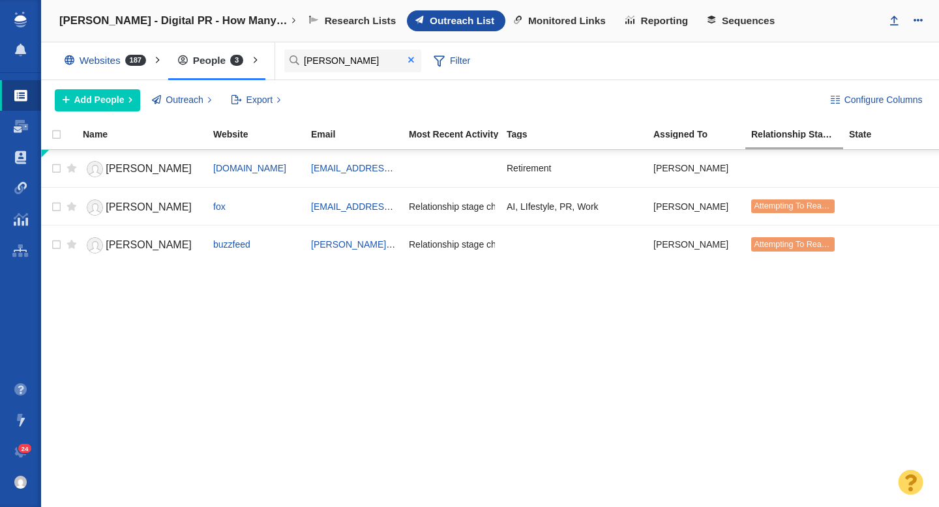
click at [411, 62] on span at bounding box center [411, 59] width 6 height 9
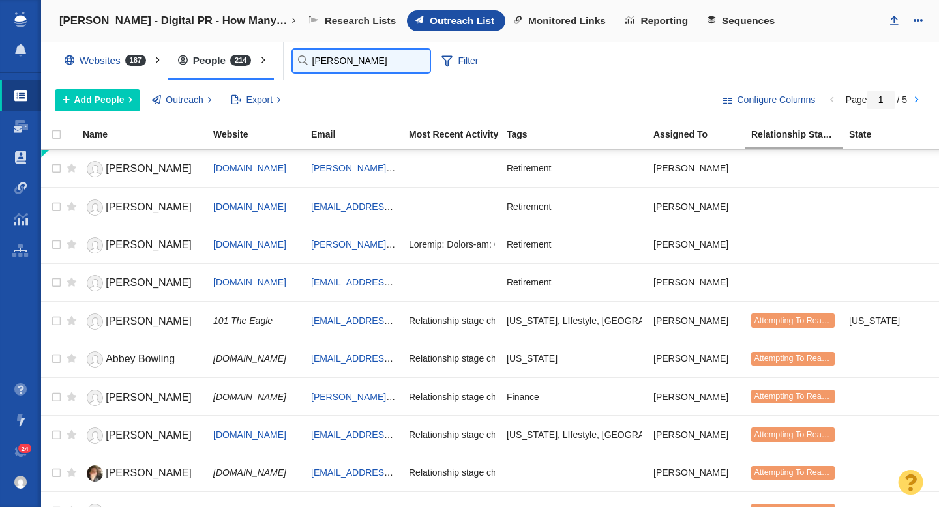
click at [325, 61] on input "hannah" at bounding box center [361, 61] width 137 height 23
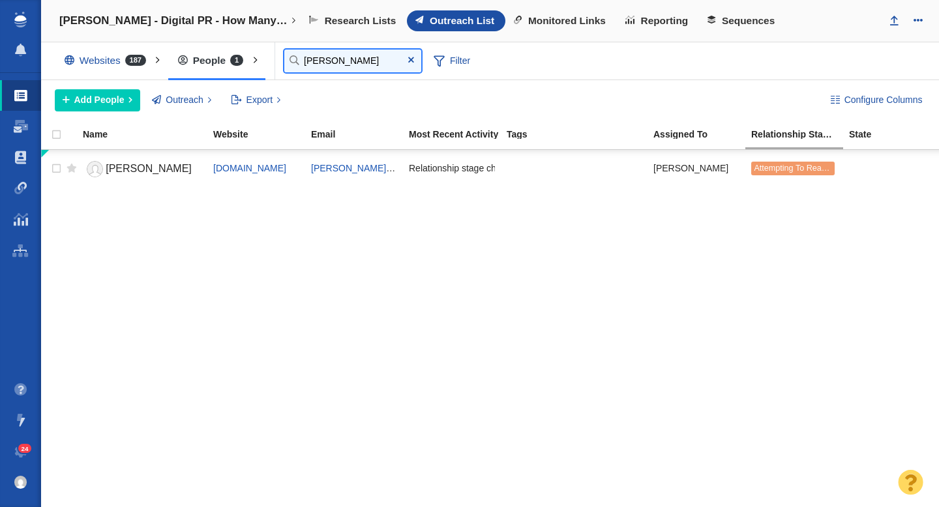
type input "emma"
click at [151, 168] on span "Emma Burleigh" at bounding box center [149, 168] width 86 height 11
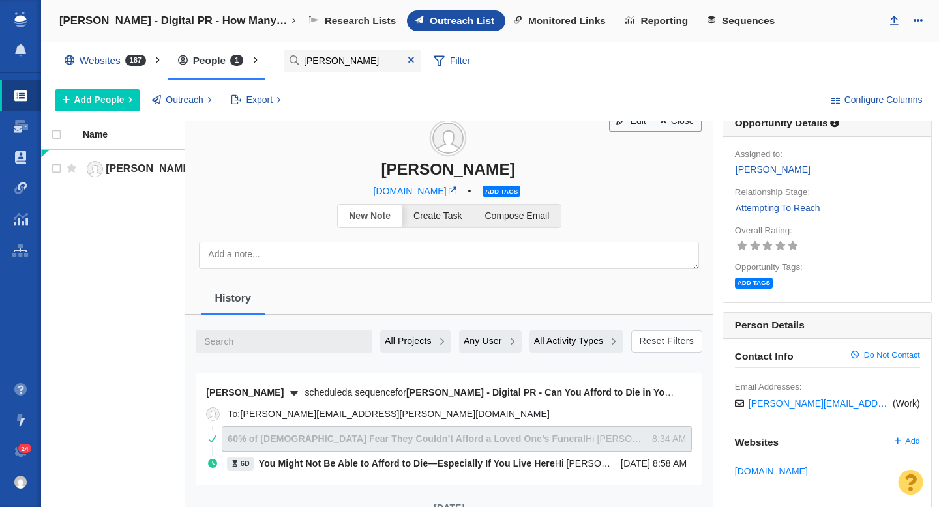
scroll to position [0, 0]
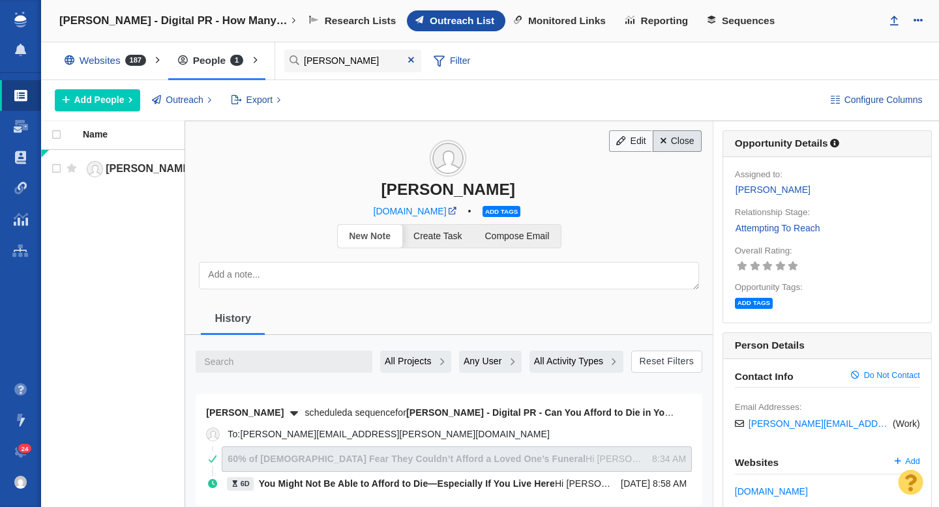
click at [676, 146] on link "Close" at bounding box center [676, 141] width 49 height 22
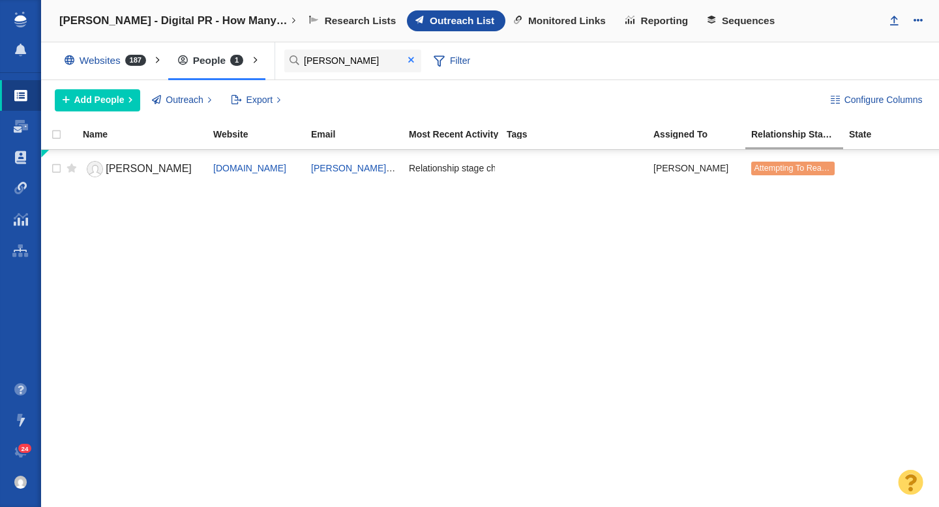
click at [414, 57] on span at bounding box center [410, 60] width 21 height 18
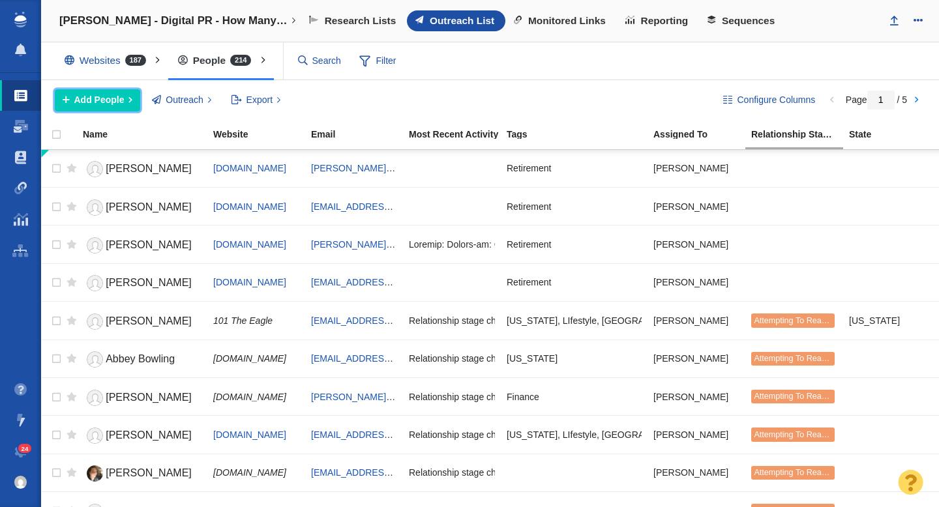
click at [104, 104] on span "Add People" at bounding box center [99, 100] width 50 height 14
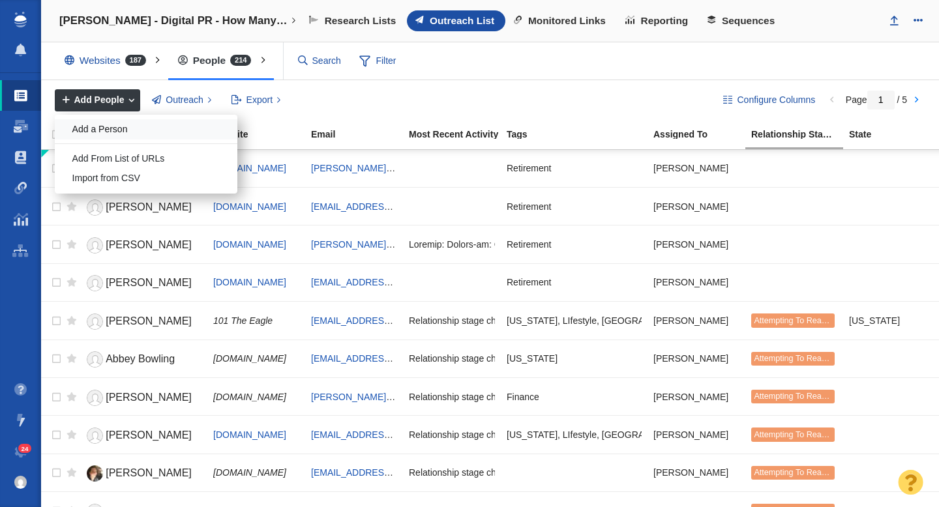
click at [111, 130] on div "Add a Person" at bounding box center [146, 129] width 183 height 20
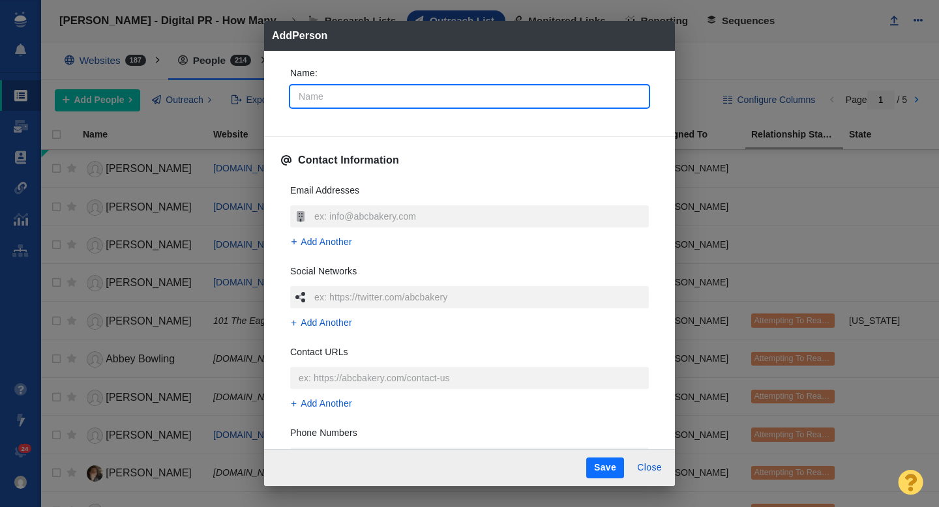
type input "L"
type textarea "x"
type input "La"
type textarea "x"
type input "[PERSON_NAME]"
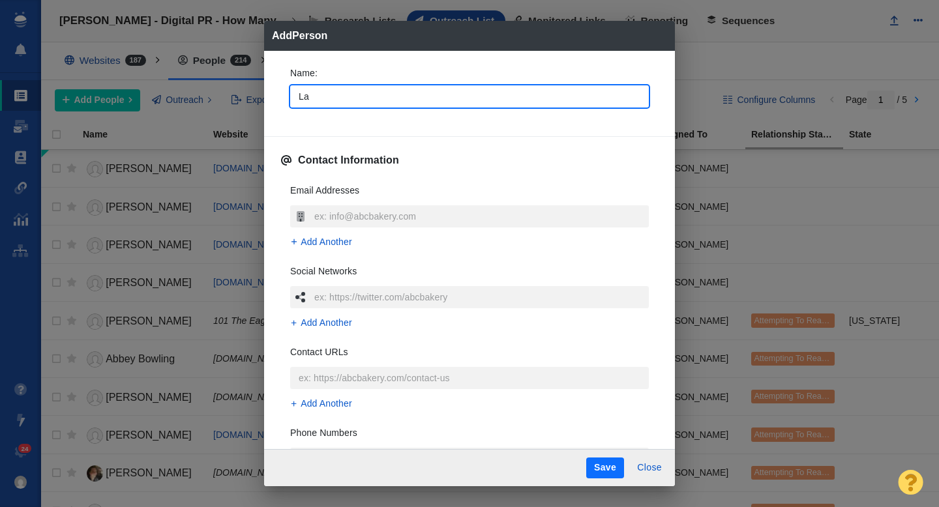
type textarea "x"
type input "Laur"
type textarea "x"
type input "[PERSON_NAME]"
type textarea "x"
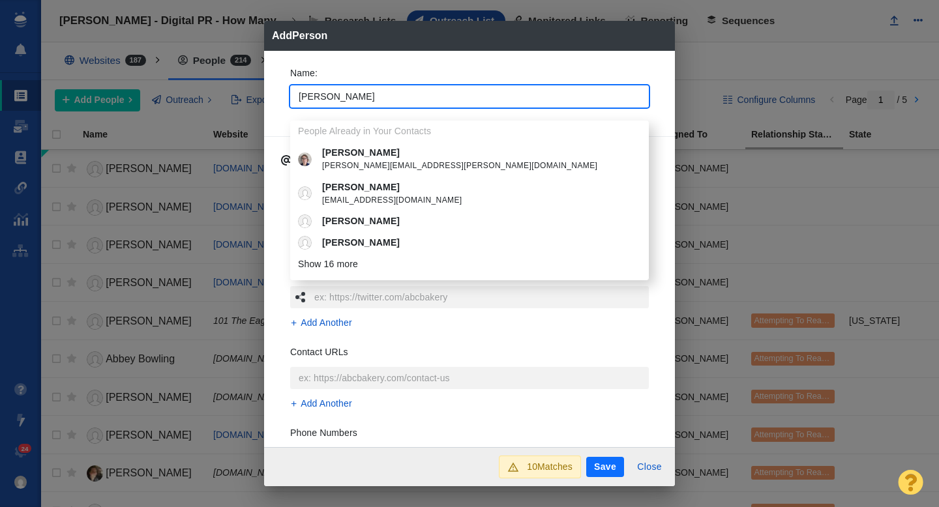
type input "[PERSON_NAME]"
click at [276, 96] on div "Name : [PERSON_NAME] People Already in Your Contacts [PERSON_NAME] [PERSON_NAME…" at bounding box center [469, 249] width 411 height 397
type textarea "x"
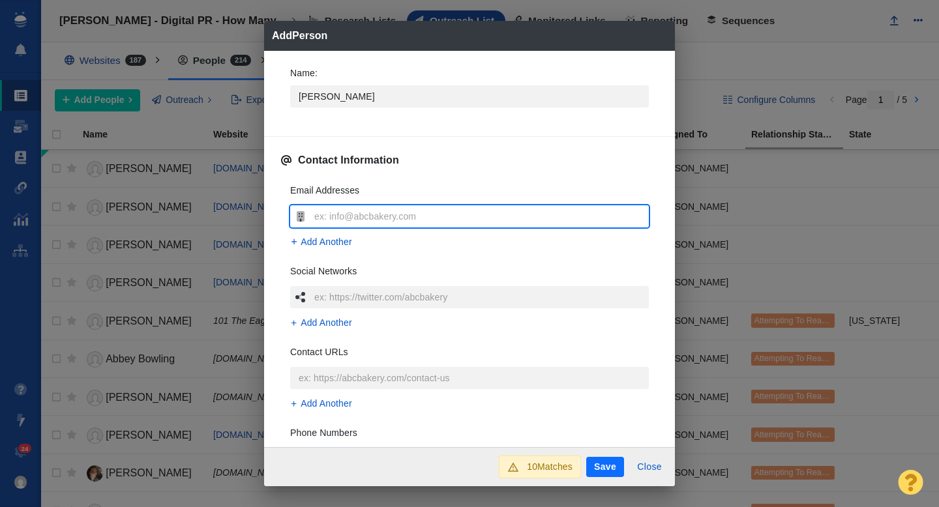
click at [342, 216] on input "text" at bounding box center [480, 216] width 338 height 22
type input "[PERSON_NAME][EMAIL_ADDRESS][PERSON_NAME][DOMAIN_NAME]"
type textarea "x"
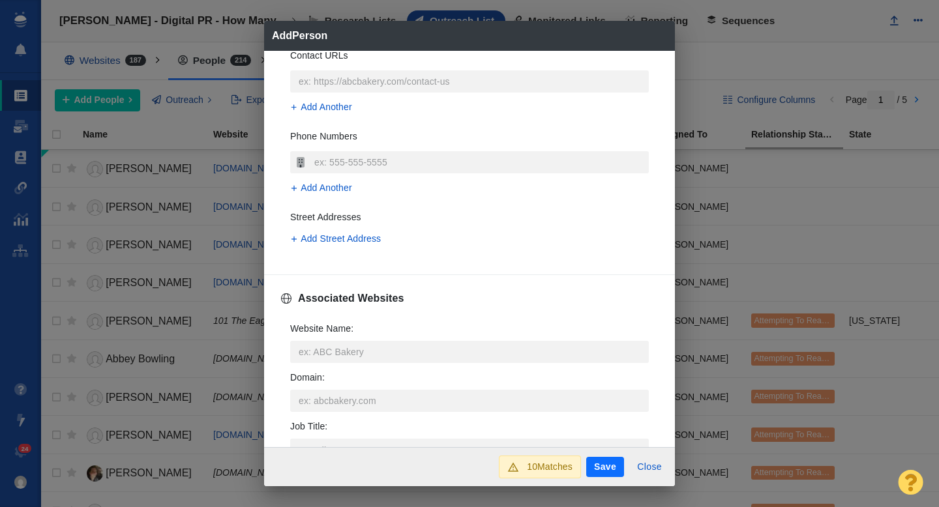
scroll to position [340, 0]
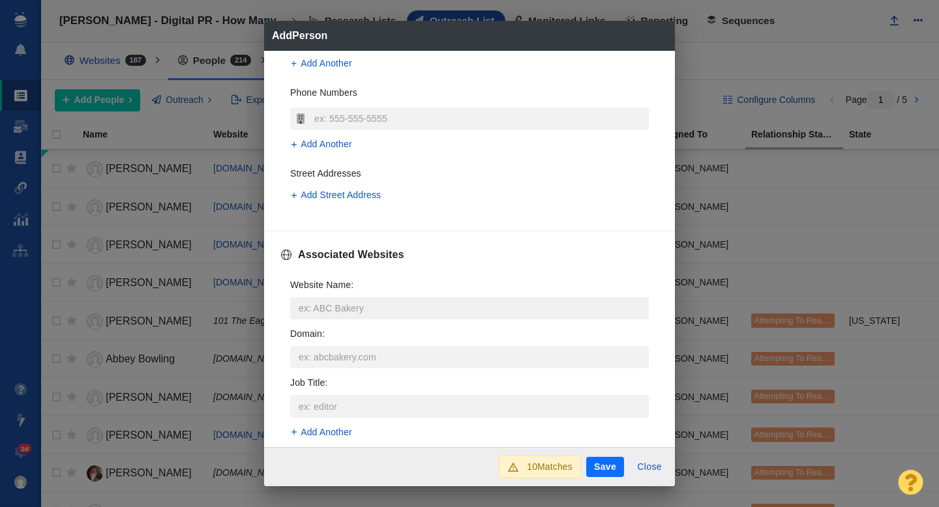
type input "[PERSON_NAME][EMAIL_ADDRESS][PERSON_NAME][DOMAIN_NAME]"
click at [323, 299] on input "Website Name :" at bounding box center [469, 308] width 358 height 22
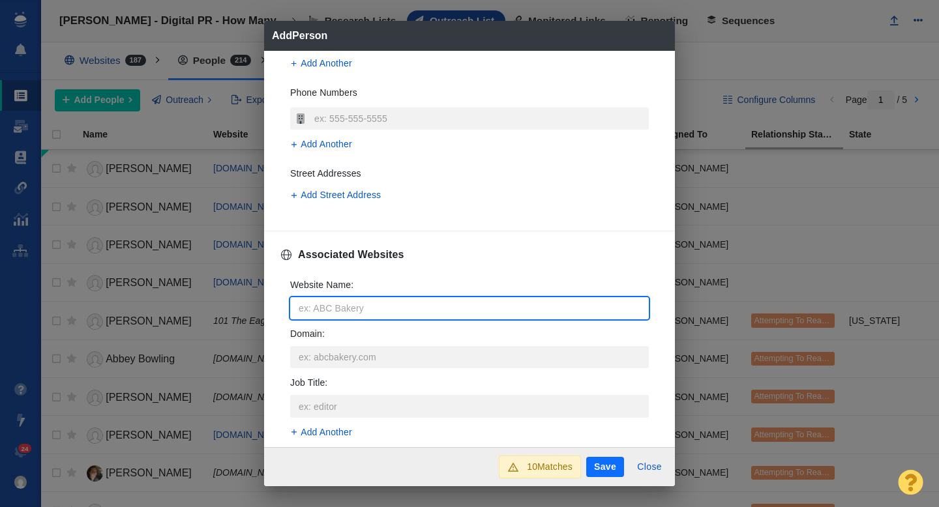
type input "g"
type textarea "x"
type input "go"
type textarea "x"
type input "gob"
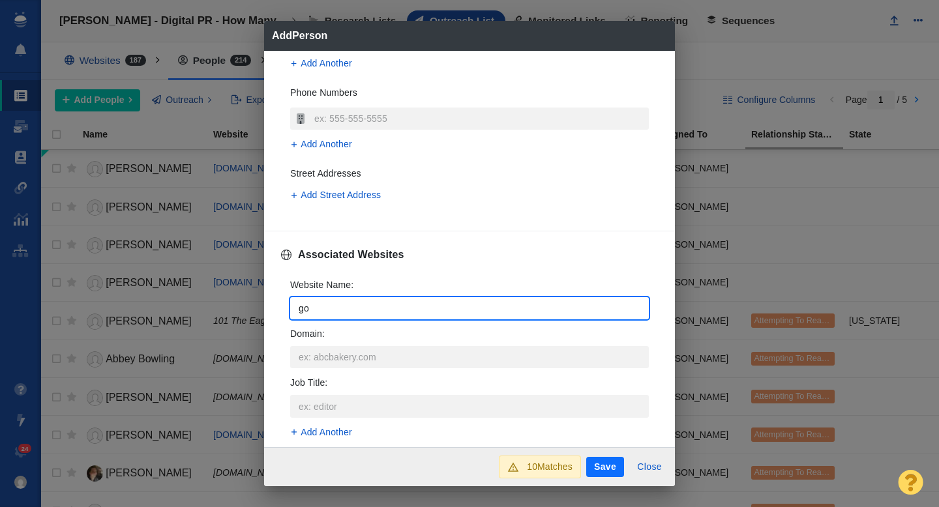
type textarea "x"
type input "goba"
type textarea "x"
type input "goban"
type textarea "x"
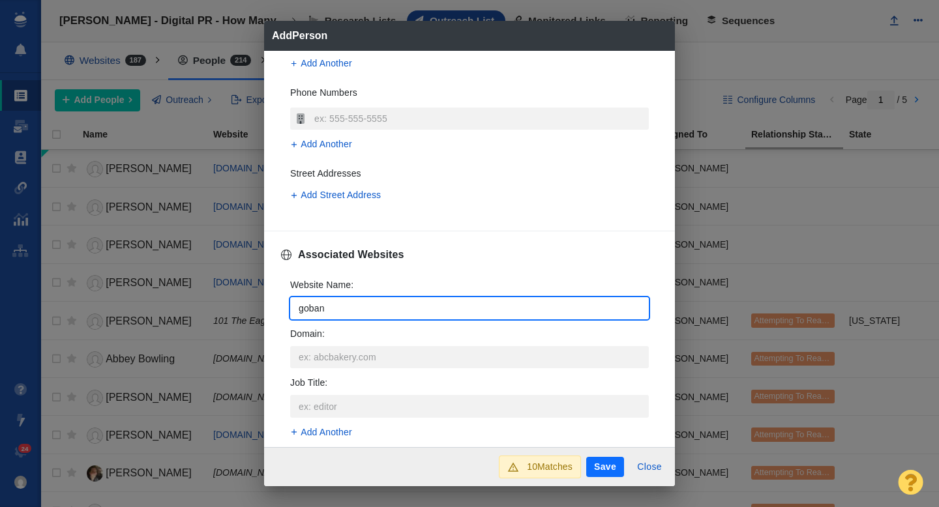
type input "gobank"
type textarea "x"
type input "gobanki"
type textarea "x"
type input "gobankin"
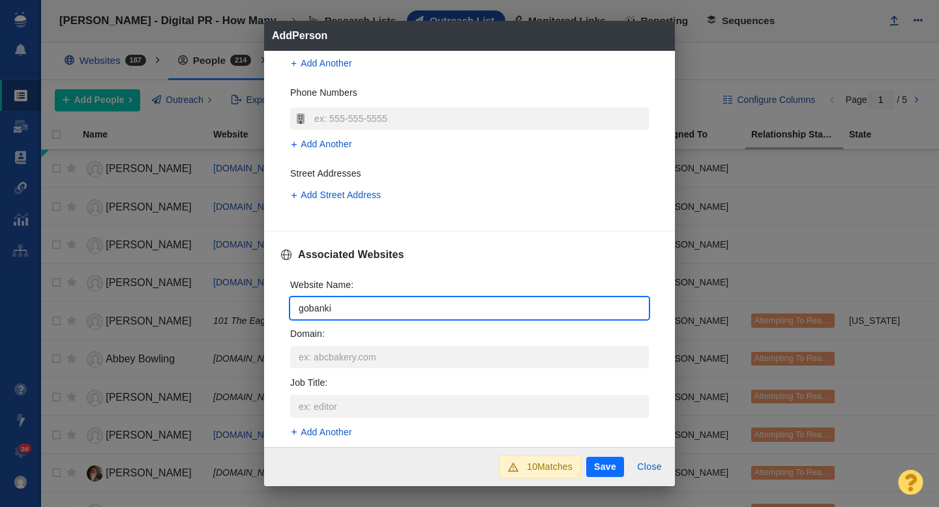
type textarea "x"
type input "gobanking"
type textarea "x"
type input "gobankingr"
type textarea "x"
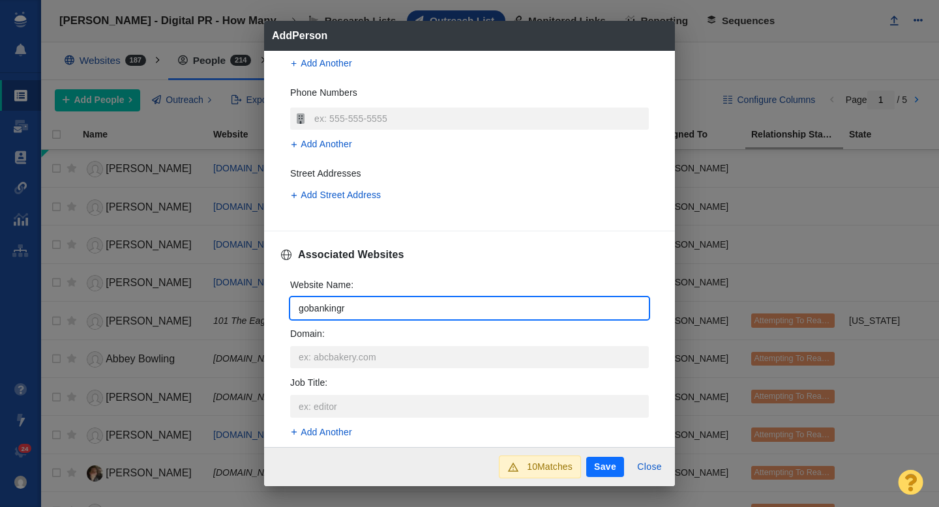
type input "gobankingra"
type textarea "x"
type input "gobankingrat"
type textarea "x"
type input "gobankingrate"
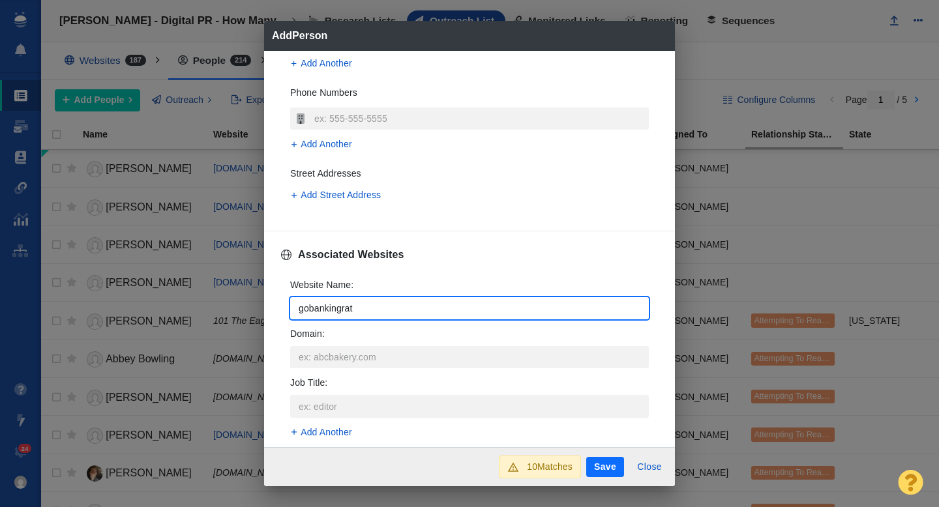
type textarea "x"
type input "gobankingrates"
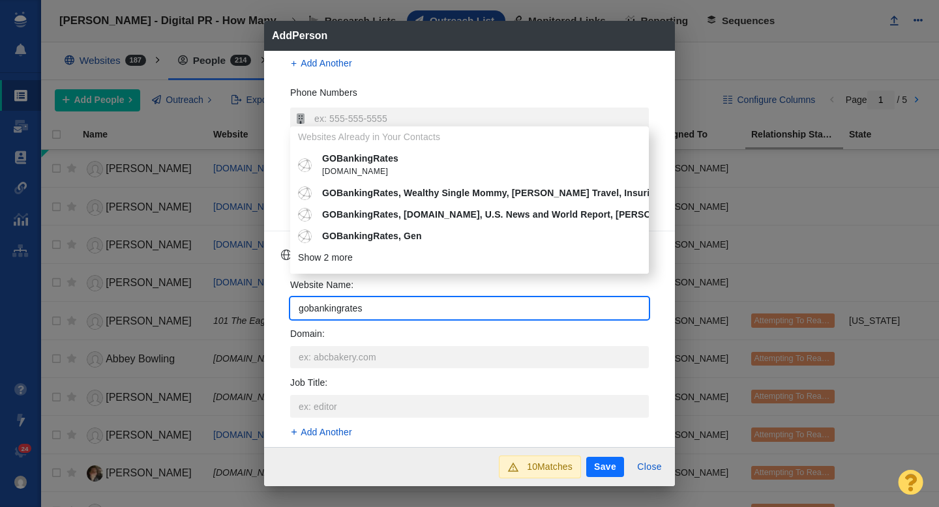
click at [366, 171] on span "[DOMAIN_NAME]" at bounding box center [479, 172] width 314 height 13
type textarea "x"
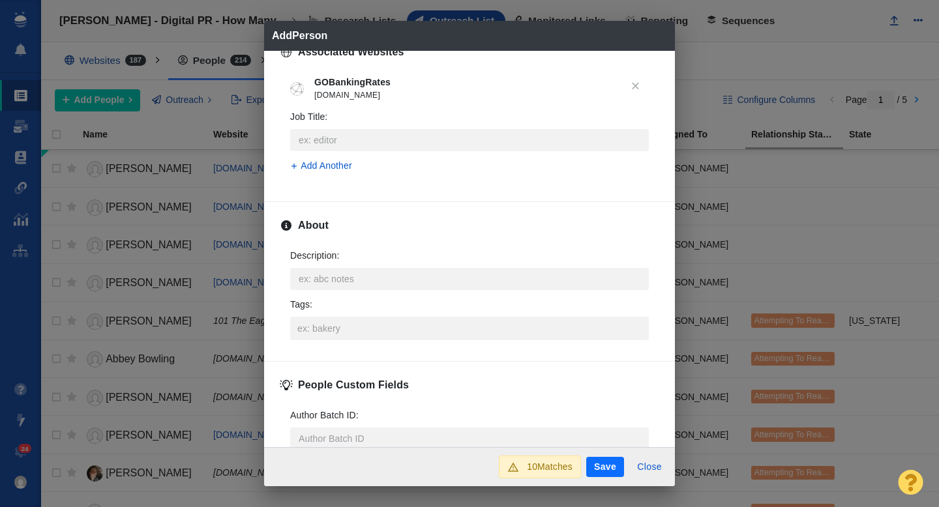
scroll to position [553, 0]
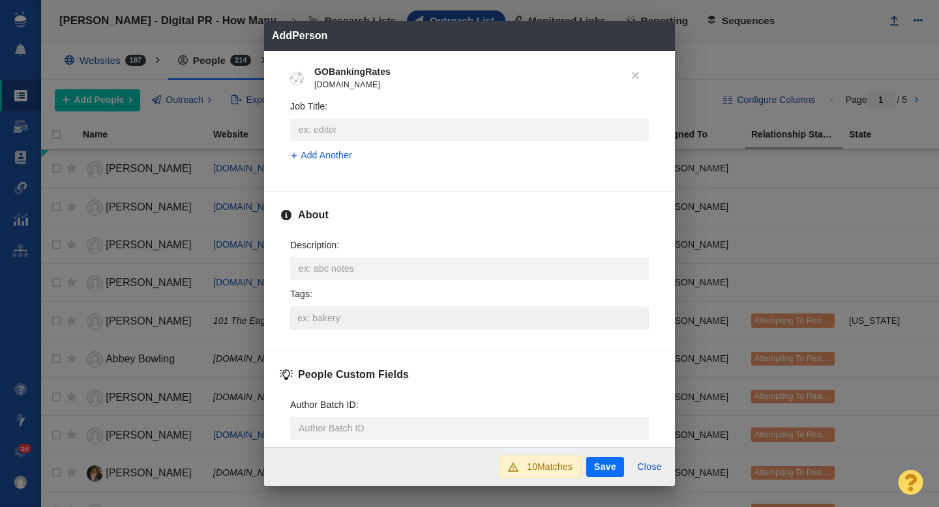
click at [336, 318] on input "Tags :" at bounding box center [469, 317] width 351 height 23
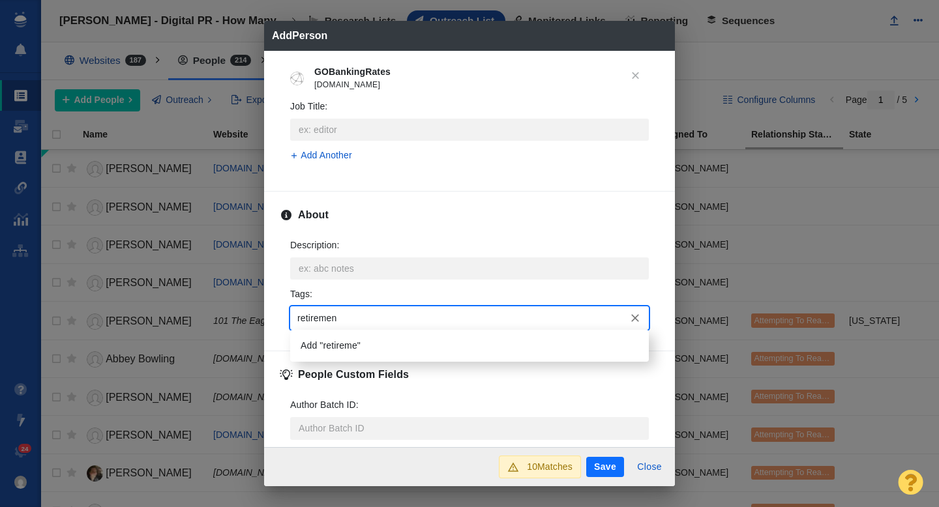
type input "retirement"
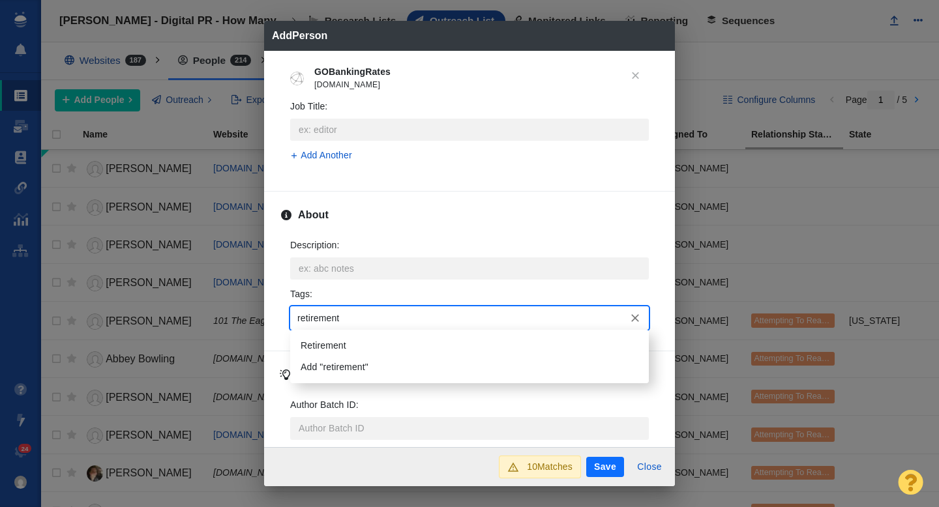
click at [347, 343] on li "Retirement" at bounding box center [469, 346] width 358 height 22
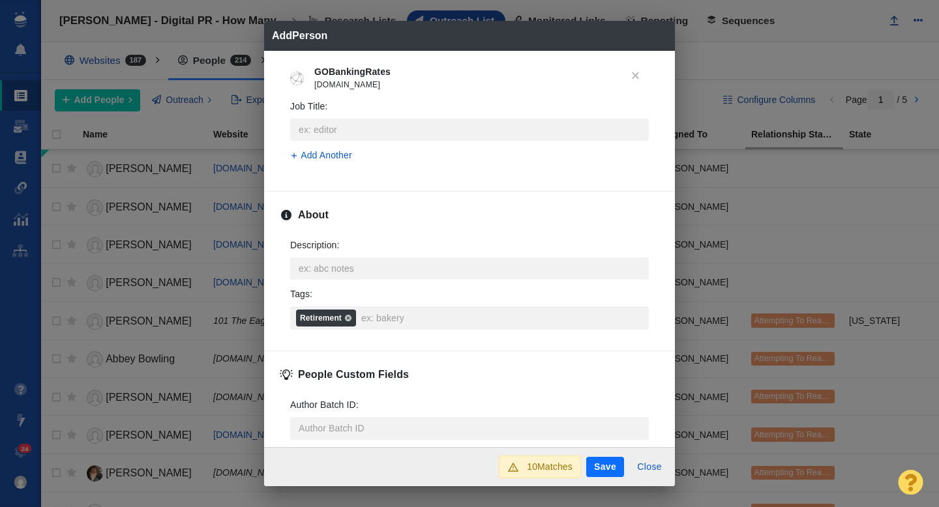
click at [606, 467] on button "Save" at bounding box center [605, 467] width 38 height 21
type textarea "x"
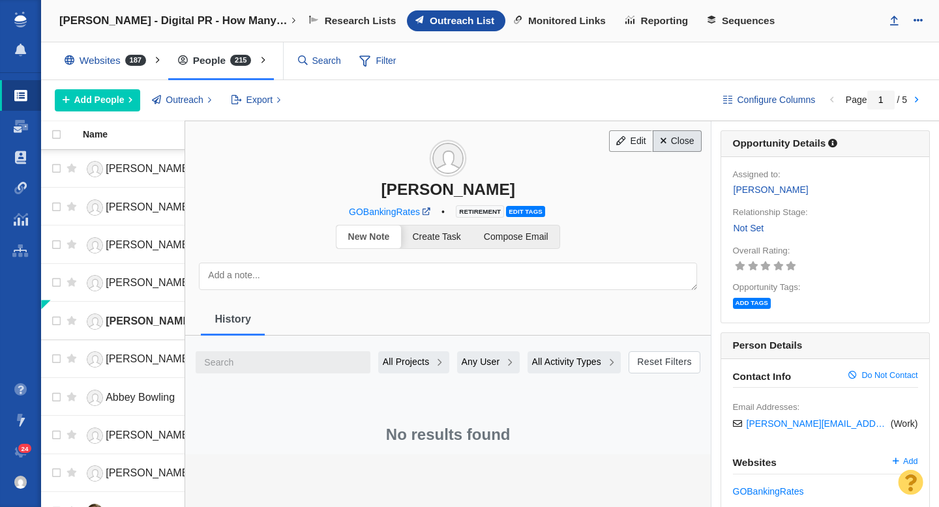
click at [673, 141] on link "Close" at bounding box center [676, 141] width 49 height 22
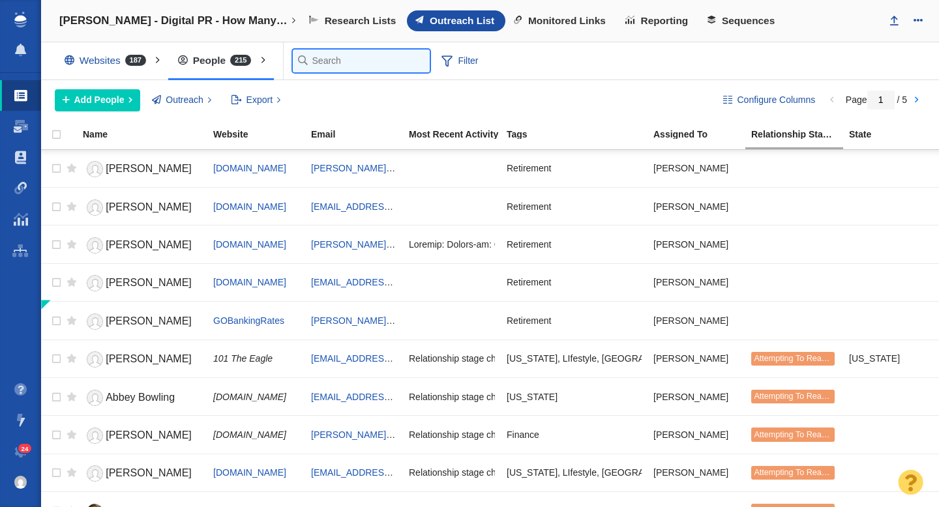
click at [323, 62] on input "text" at bounding box center [361, 61] width 137 height 23
paste input "[EMAIL_ADDRESS][DOMAIN_NAME]"
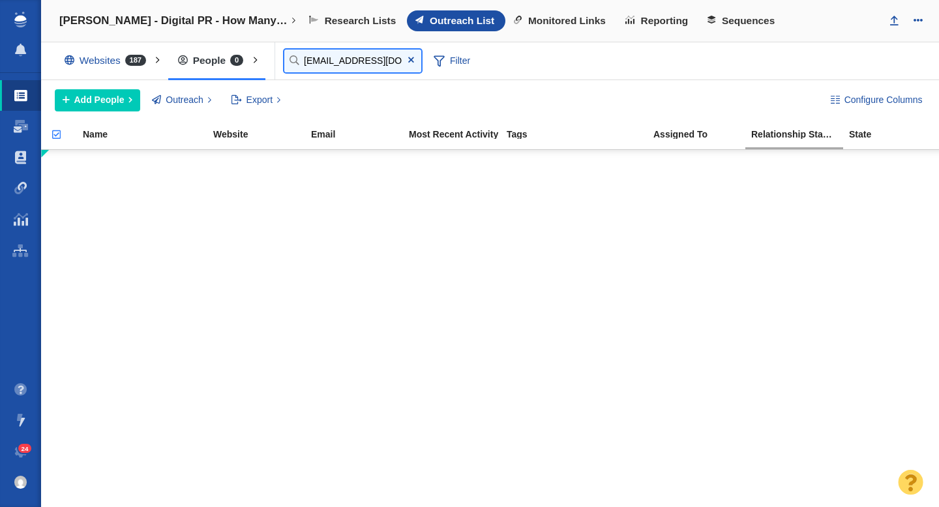
type input "[EMAIL_ADDRESS][DOMAIN_NAME]"
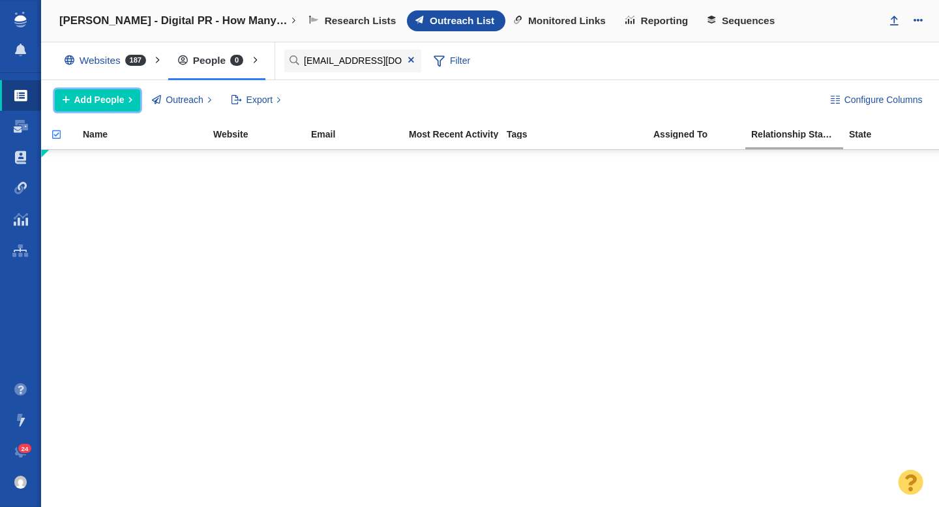
click at [108, 103] on span "Add People" at bounding box center [99, 100] width 50 height 14
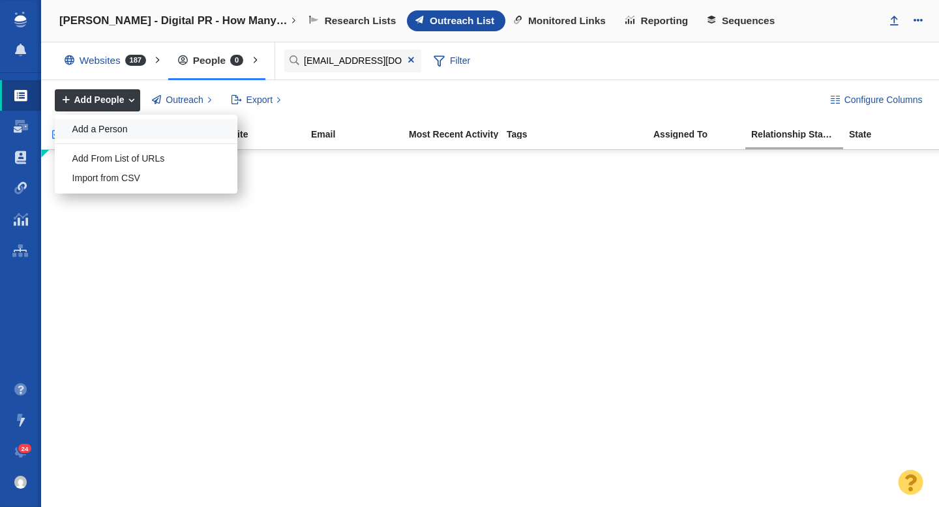
click at [110, 119] on div "Add a Person" at bounding box center [146, 129] width 183 height 20
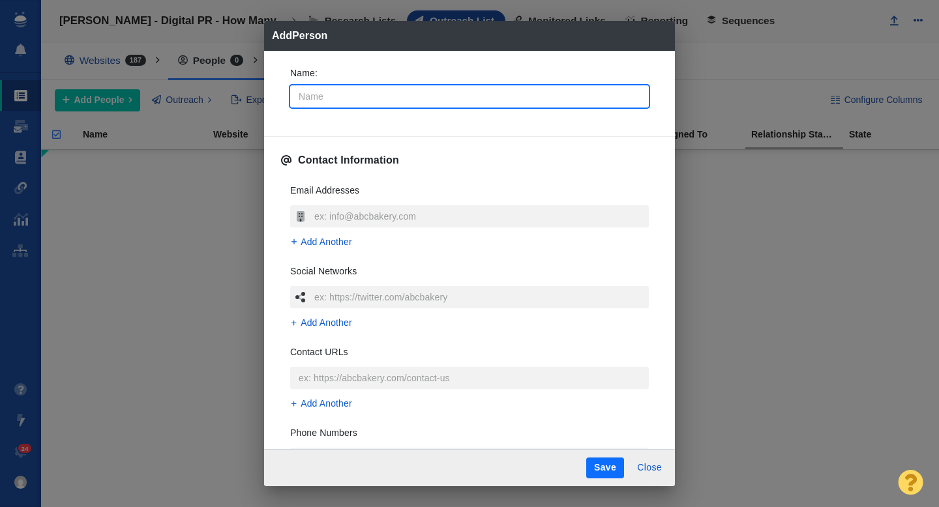
type input "M"
type textarea "x"
type input "Mo"
type textarea "x"
type input "Mon"
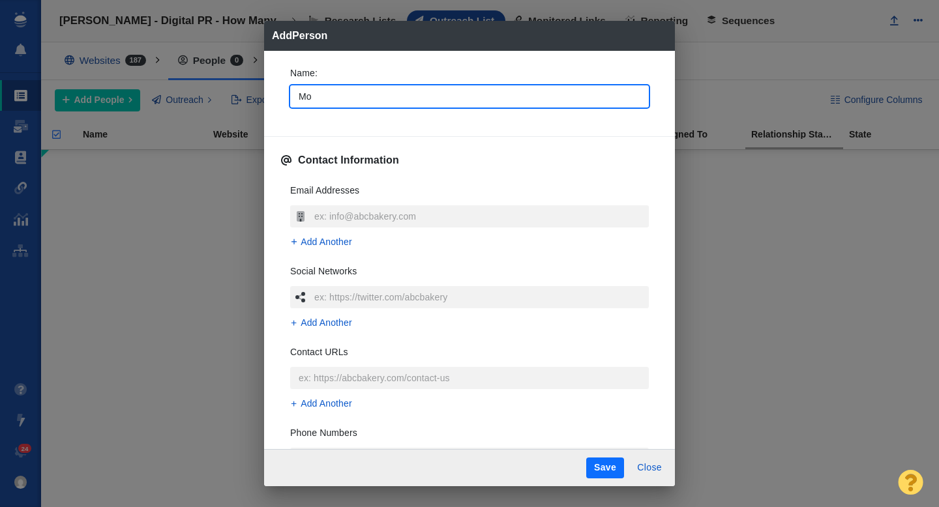
type textarea "x"
type input "Mone"
type textarea "x"
type input "Money"
type textarea "x"
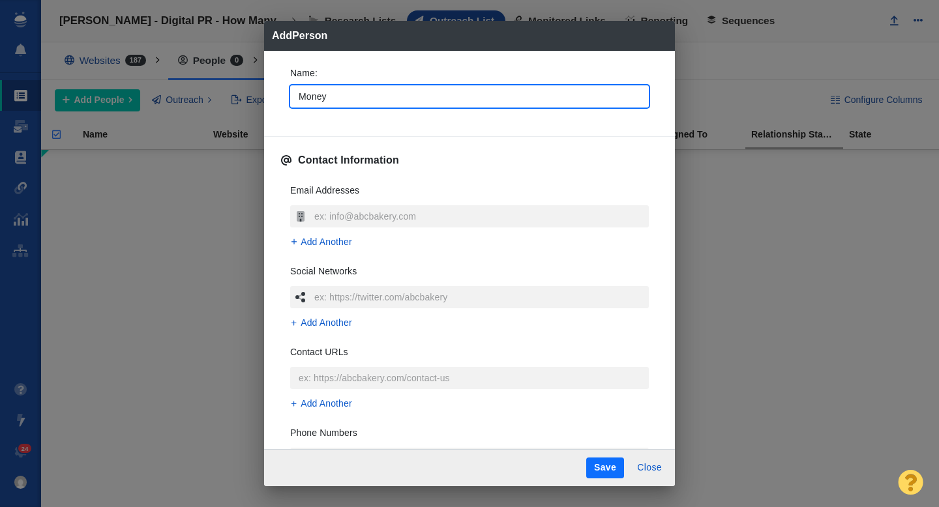
type input "MoneyW"
type textarea "x"
type input "MoneyWi"
type textarea "x"
type input "MoneyWis"
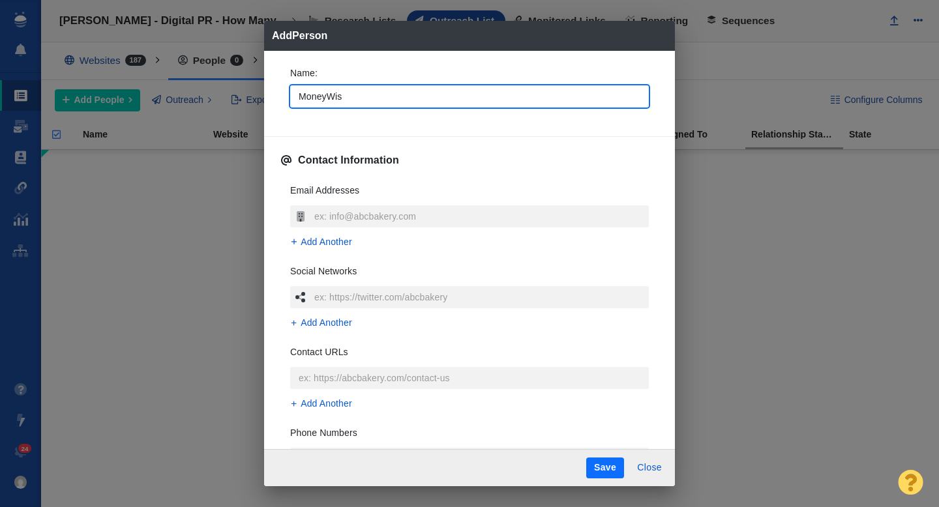
type textarea "x"
type input "MoneyWise"
type textarea "x"
type input "MoneyWise"
type textarea "x"
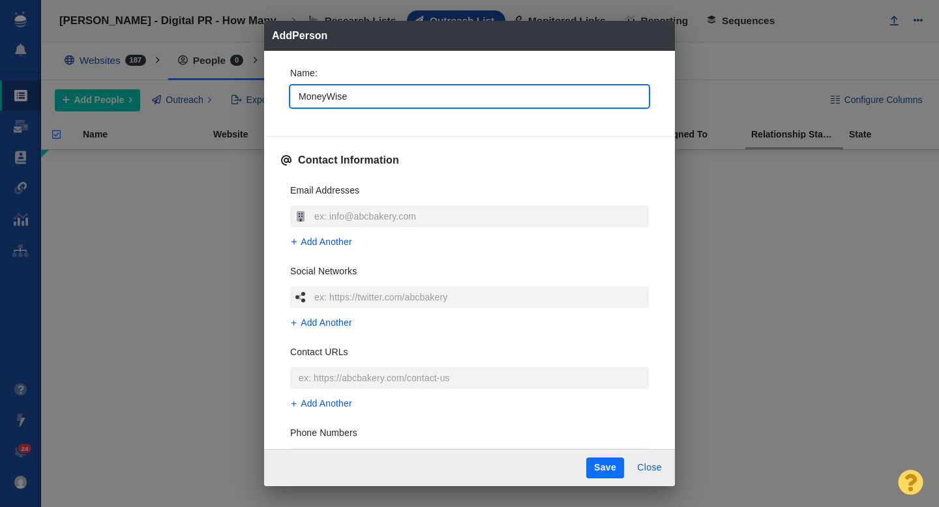
type input "MoneyWise t"
type textarea "x"
type input "MoneyWise te"
type textarea "x"
type input "MoneyWise tea"
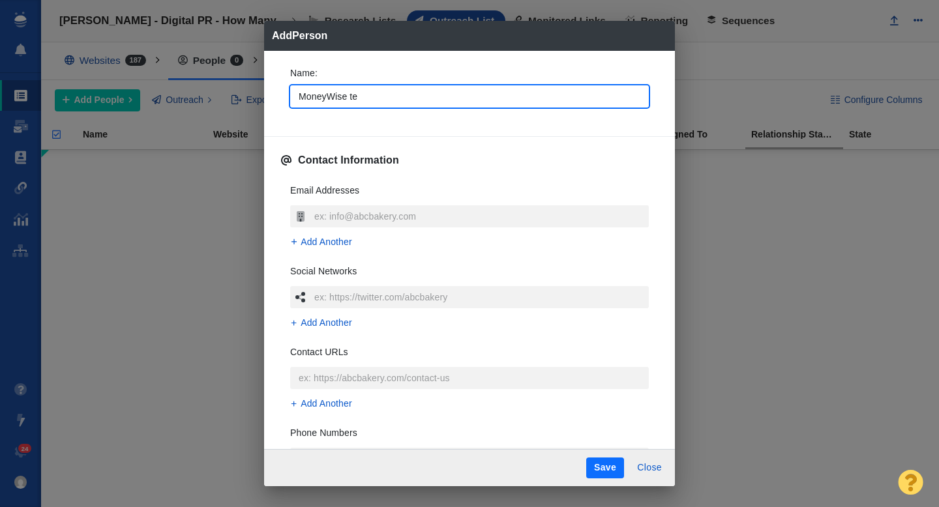
type textarea "x"
type input "MoneyWise team"
type textarea "x"
type input "MoneyWise team"
type textarea "x"
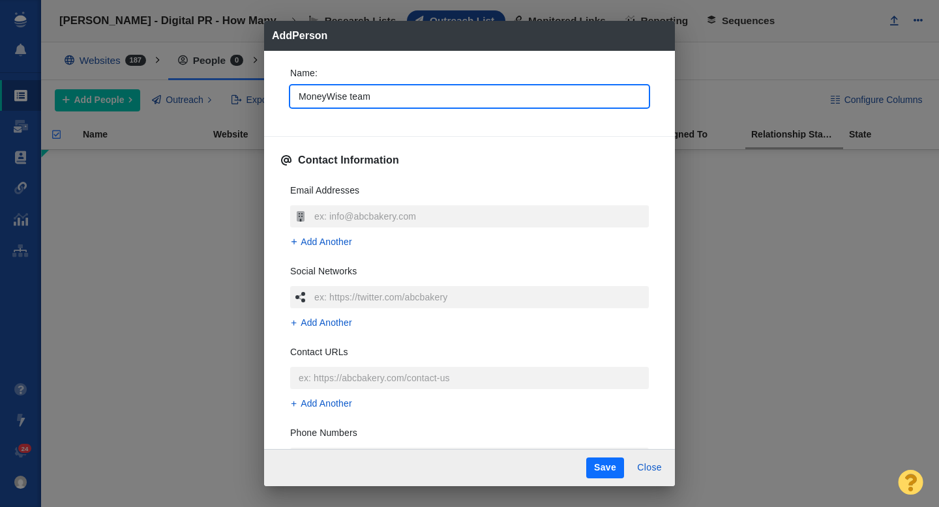
click at [289, 117] on div "Name : MoneyWise team" at bounding box center [469, 91] width 379 height 70
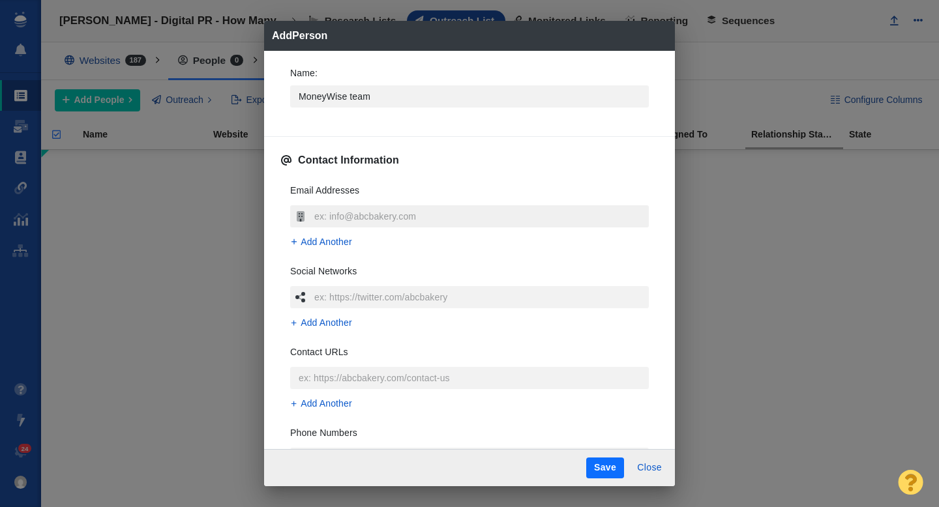
click at [347, 211] on input "text" at bounding box center [480, 216] width 338 height 22
type input "[EMAIL_ADDRESS][DOMAIN_NAME]"
type textarea "x"
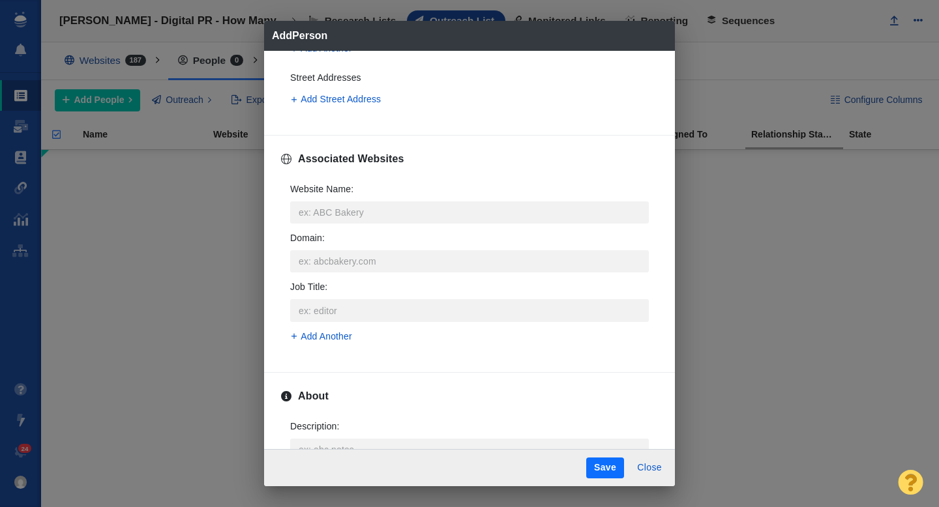
scroll to position [548, 0]
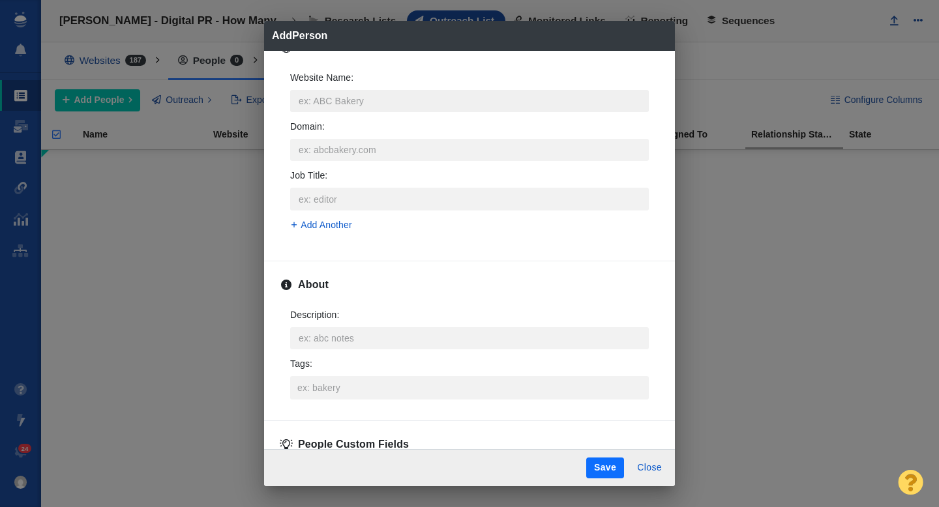
type input "[EMAIL_ADDRESS][DOMAIN_NAME]"
click at [327, 98] on input "Website Name :" at bounding box center [469, 101] width 358 height 22
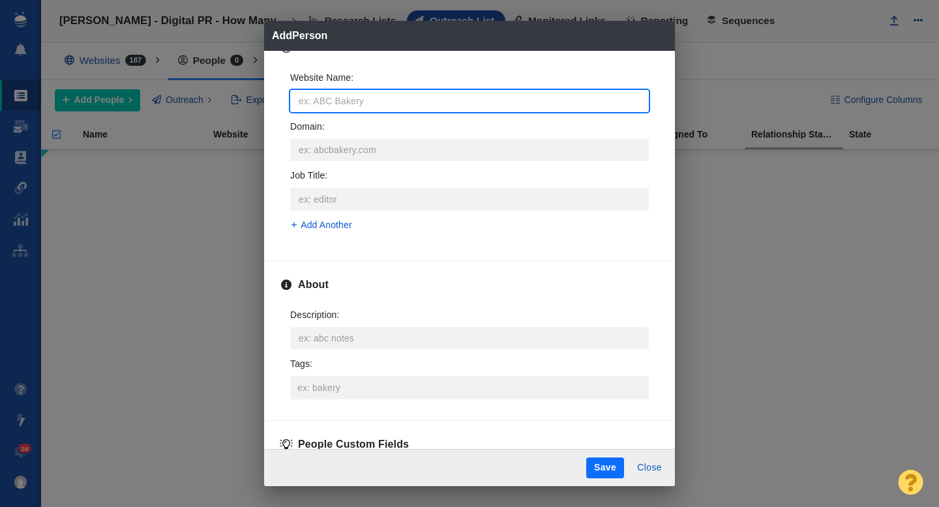
type input "m"
type textarea "x"
type input "mo"
type textarea "x"
type input "mon"
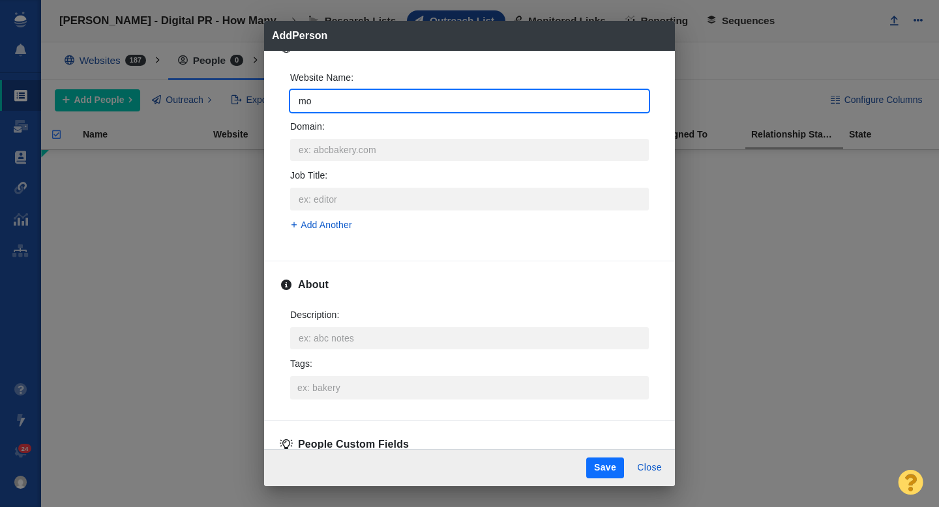
type textarea "x"
type input "mone"
type textarea "x"
type input "money"
type textarea "x"
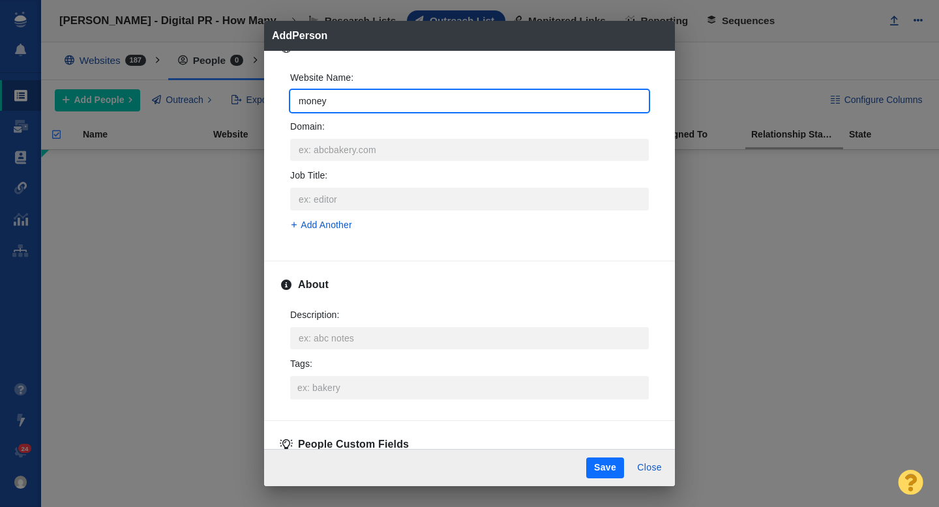
type input "moneyw"
type textarea "x"
type input "moneywi"
type textarea "x"
type input "moneywis"
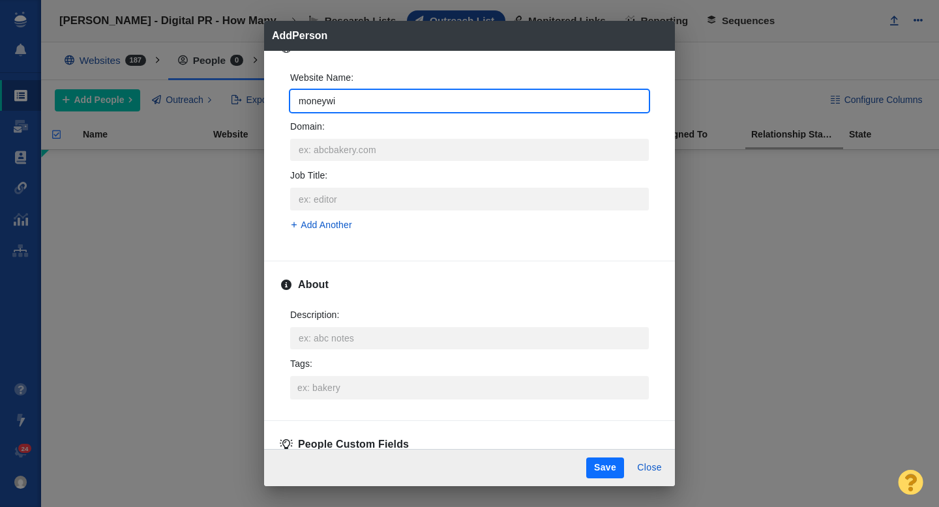
type textarea "x"
type input "moneywise"
type textarea "x"
type input "moneywise."
type textarea "x"
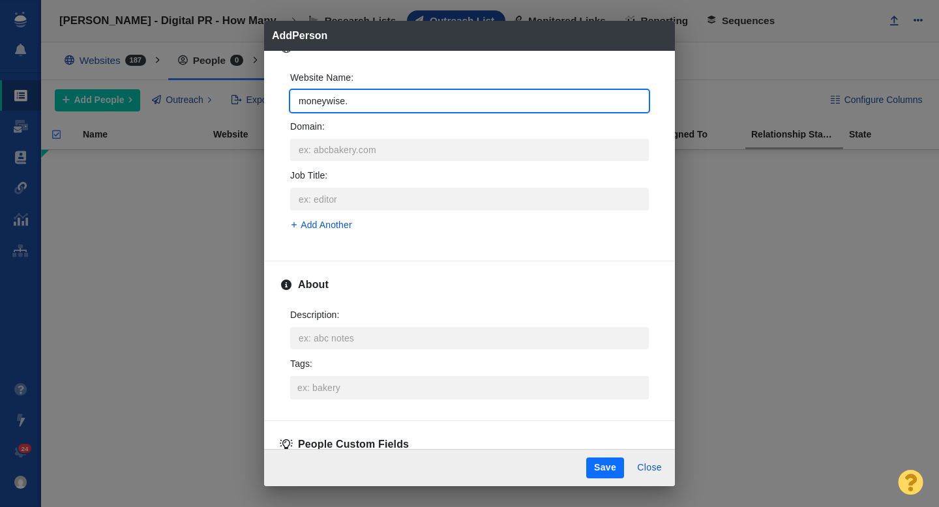
type input "moneywise.c"
type textarea "x"
type input "moneywise.co"
type textarea "x"
type input "[DOMAIN_NAME]"
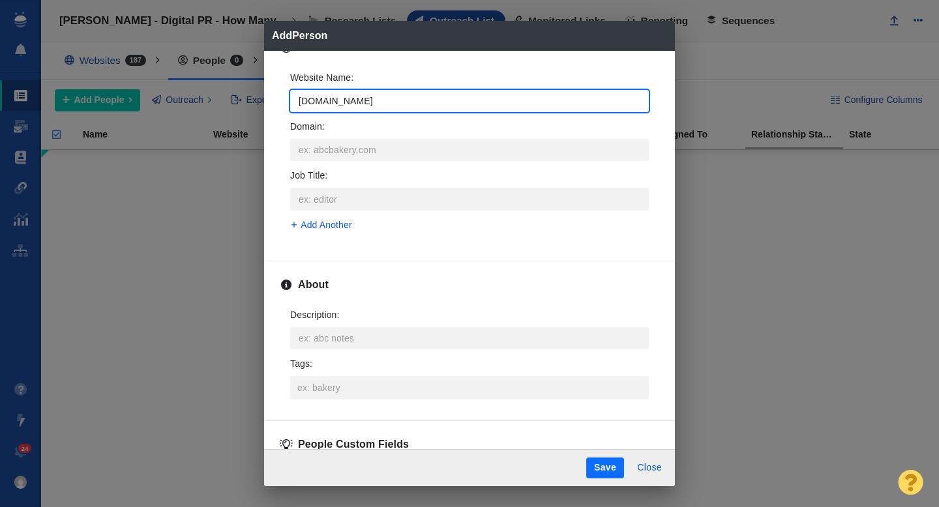
type textarea "x"
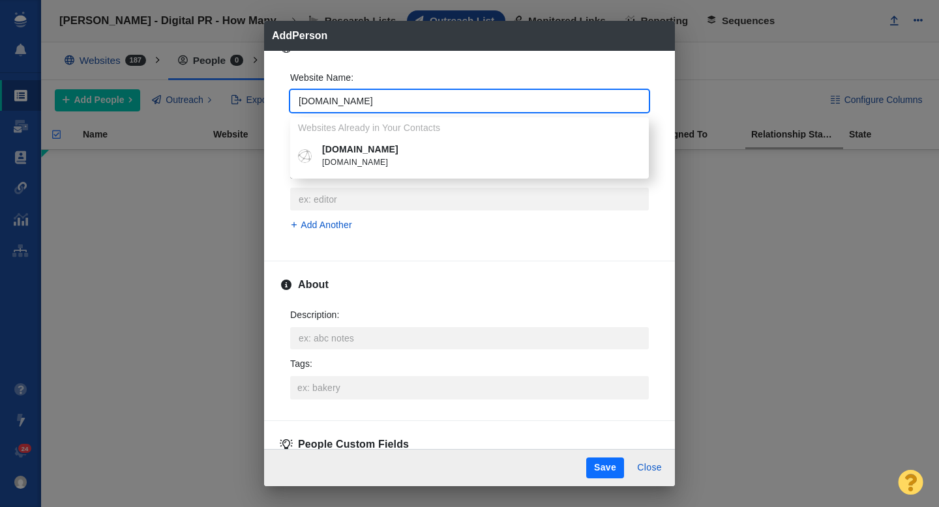
type input "[DOMAIN_NAME]"
click at [358, 155] on p "[DOMAIN_NAME]" at bounding box center [479, 150] width 314 height 14
type textarea "x"
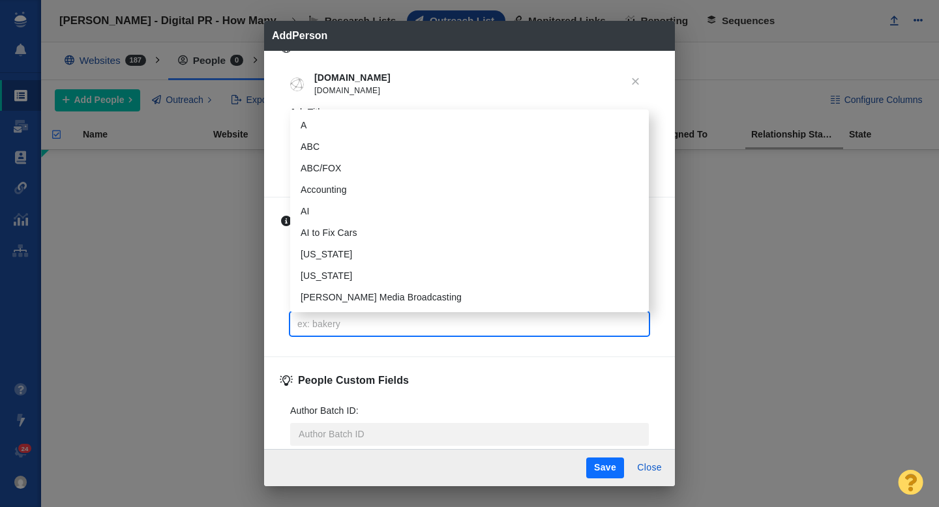
click at [331, 313] on input "Tags :" at bounding box center [469, 323] width 351 height 23
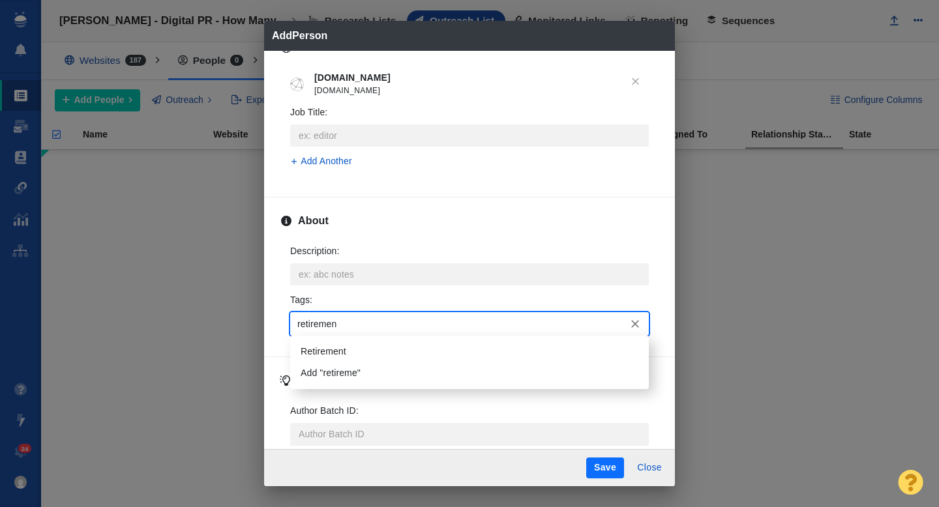
type input "retirement"
click at [332, 344] on li "Retirement" at bounding box center [469, 352] width 358 height 22
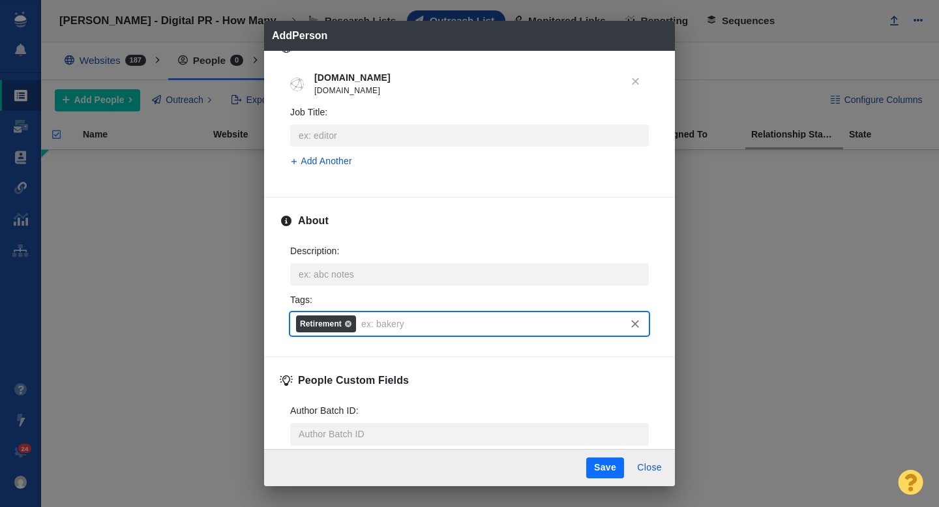
click at [604, 468] on button "Save" at bounding box center [605, 468] width 38 height 21
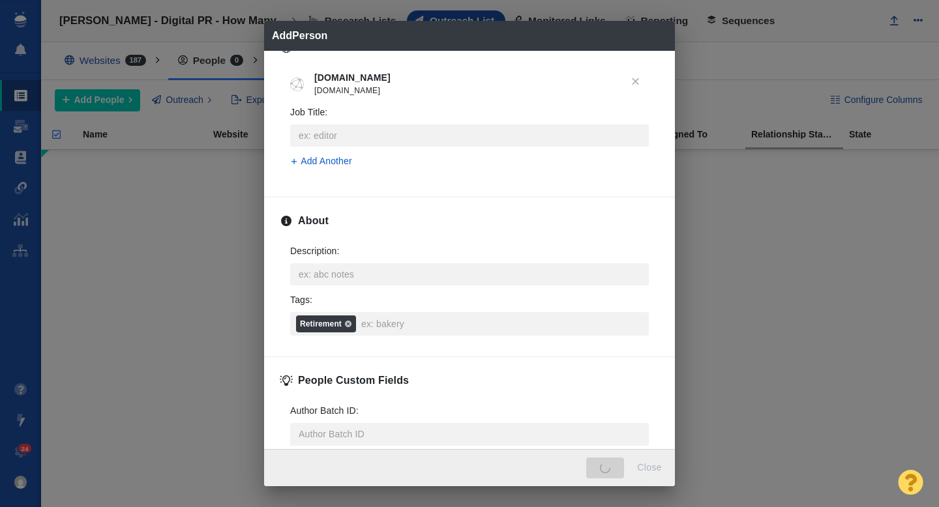
type textarea "x"
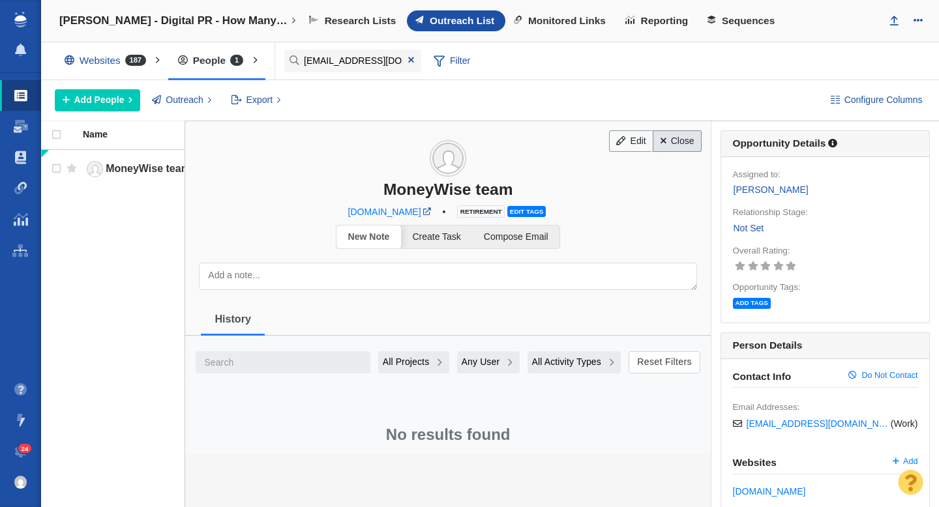
click at [677, 145] on link "Close" at bounding box center [676, 141] width 49 height 22
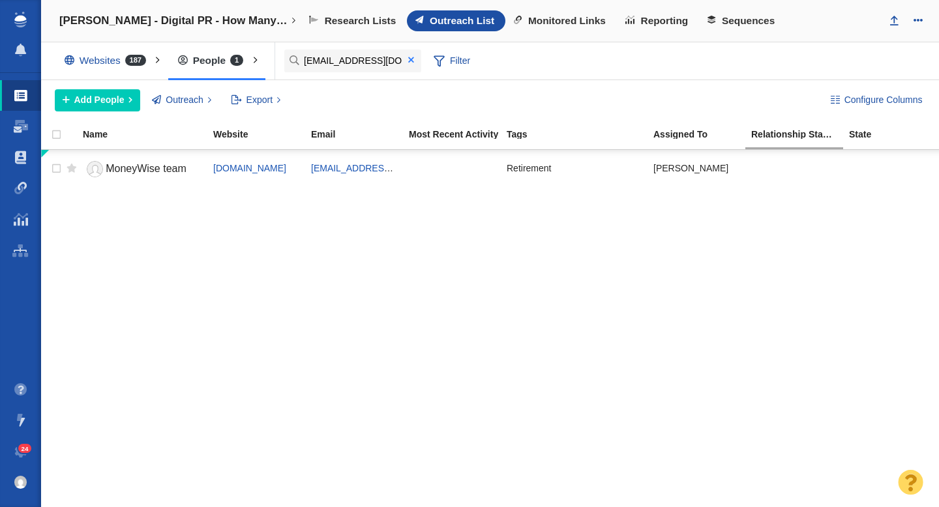
click at [411, 58] on span at bounding box center [411, 59] width 6 height 9
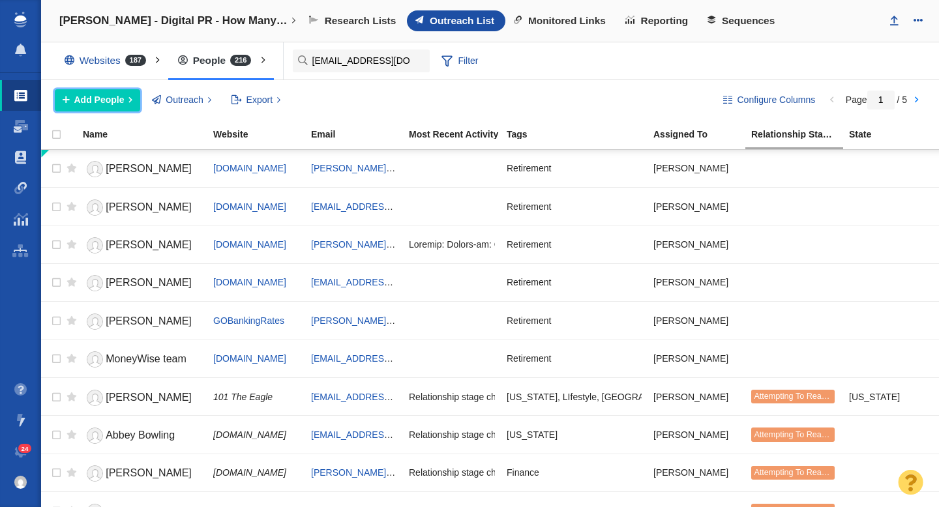
click at [89, 105] on span "Add People" at bounding box center [99, 100] width 50 height 14
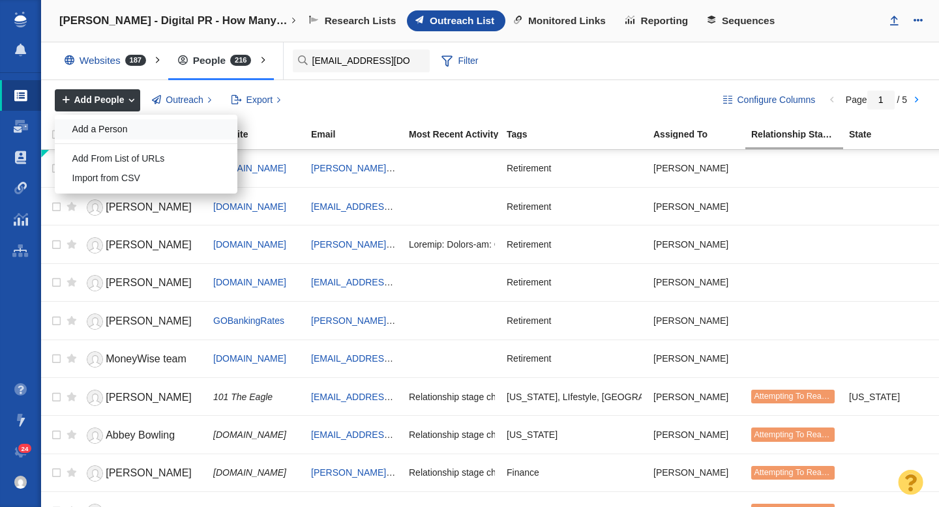
click at [117, 125] on div "Add a Person" at bounding box center [146, 129] width 183 height 20
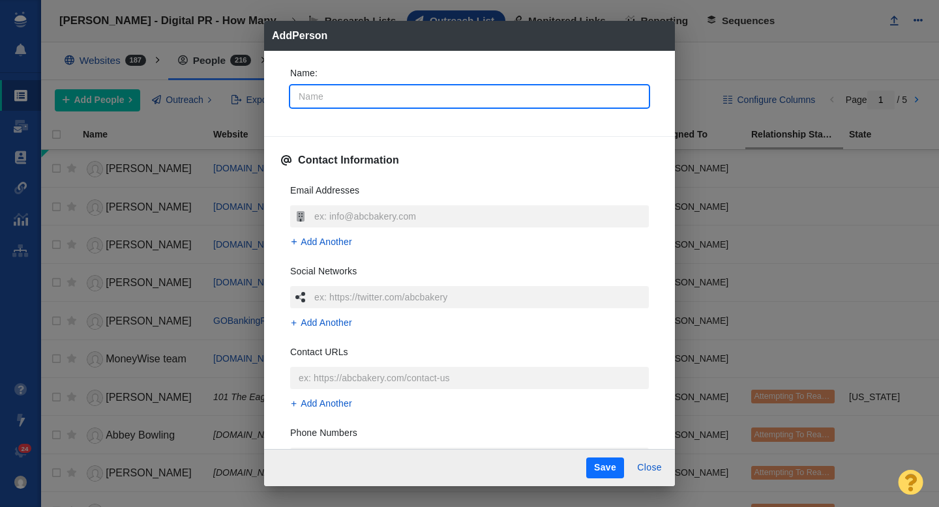
type input "J"
type textarea "x"
type input "[PERSON_NAME]"
type textarea "x"
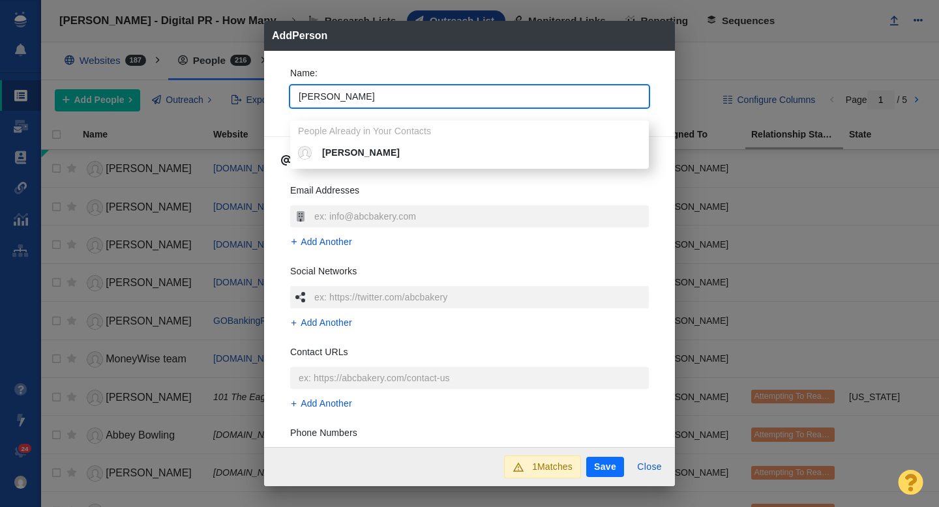
type input "[PERSON_NAME]"
type textarea "x"
click at [273, 110] on div "Name : Jing People Already in Your Contacts Jing Z Contact Information Email Ad…" at bounding box center [469, 249] width 411 height 397
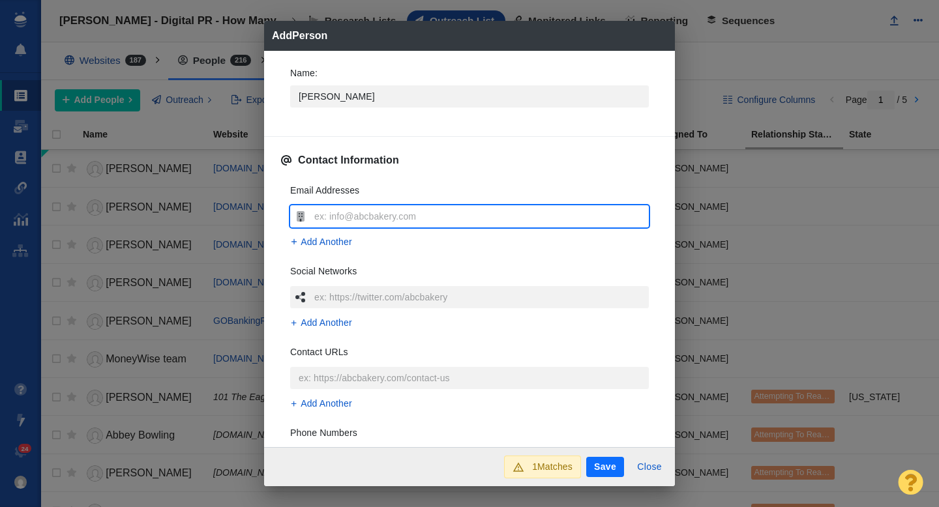
click at [333, 215] on input "text" at bounding box center [480, 216] width 338 height 22
type input "[EMAIL_ADDRESS][DOMAIN_NAME]"
type textarea "x"
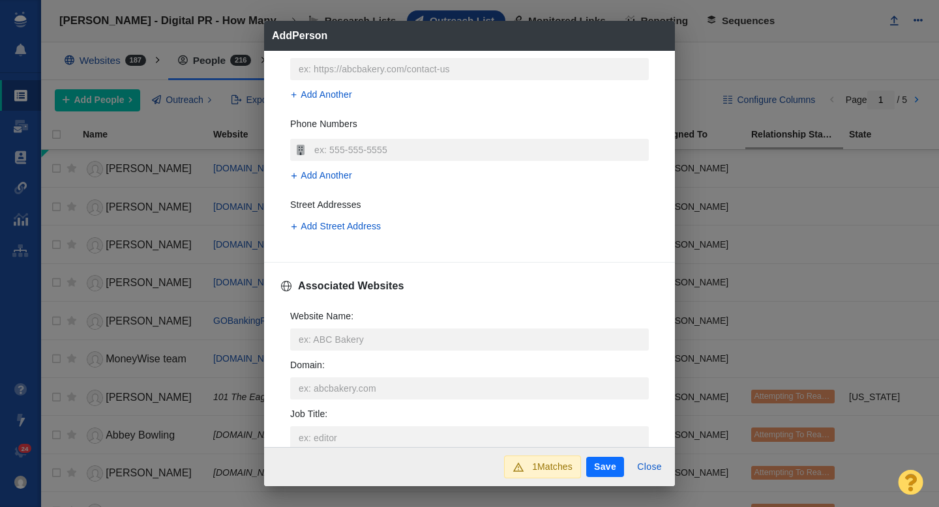
scroll to position [332, 0]
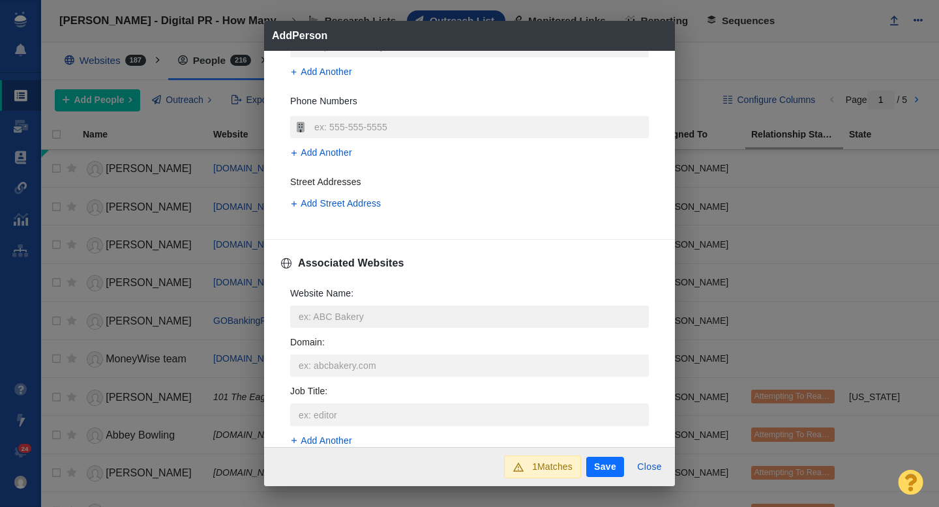
type input "[EMAIL_ADDRESS][DOMAIN_NAME]"
click at [330, 317] on input "Website Name :" at bounding box center [469, 317] width 358 height 22
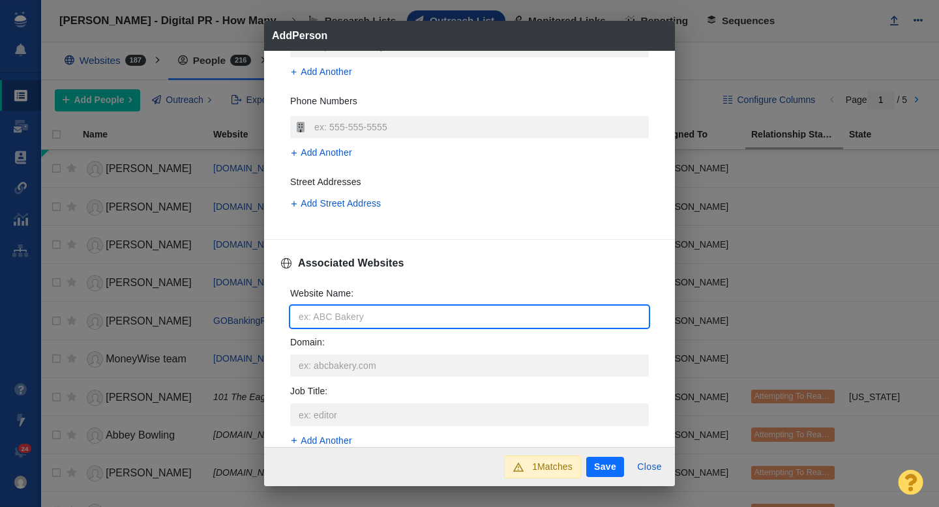
type input "m"
type textarea "x"
type input "mo"
type textarea "x"
type input "mon"
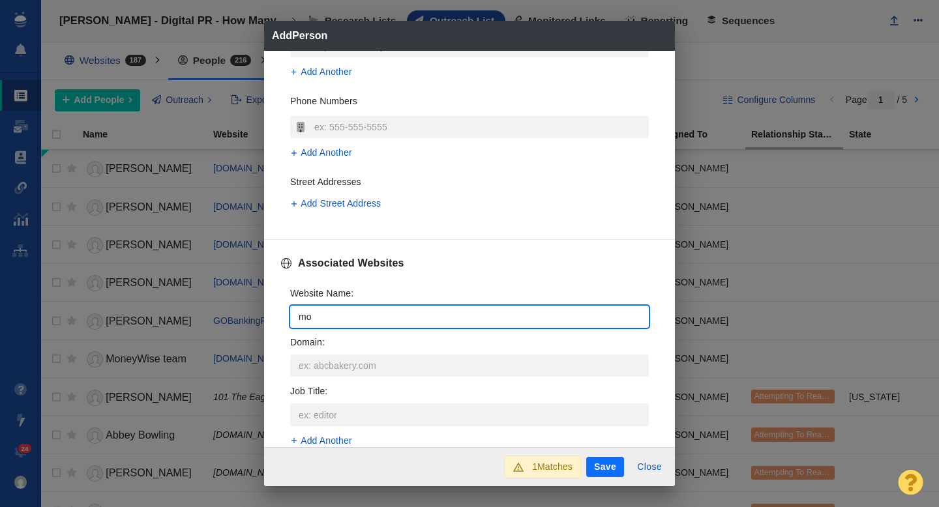
type textarea "x"
type input "mone"
type textarea "x"
type input "money"
type textarea "x"
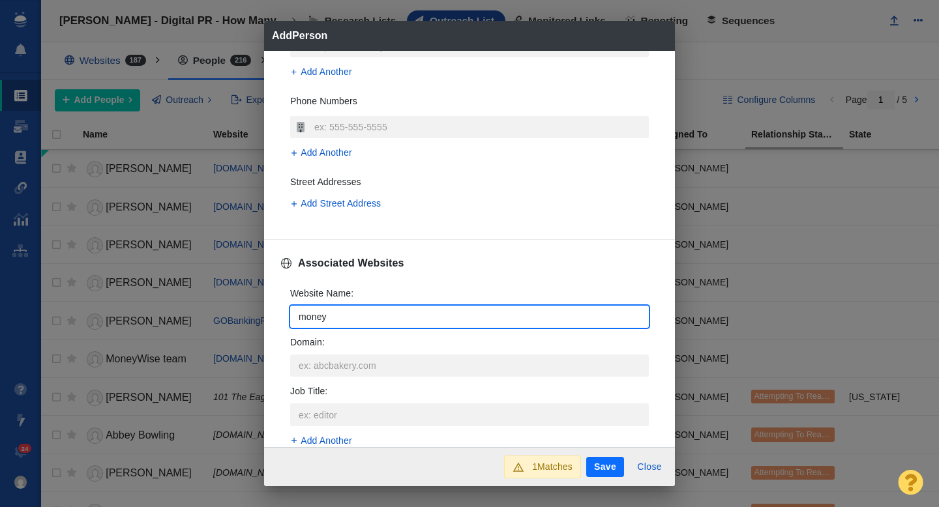
type input "moneyw"
type textarea "x"
type input "moneywi"
type textarea "x"
type input "moneywis"
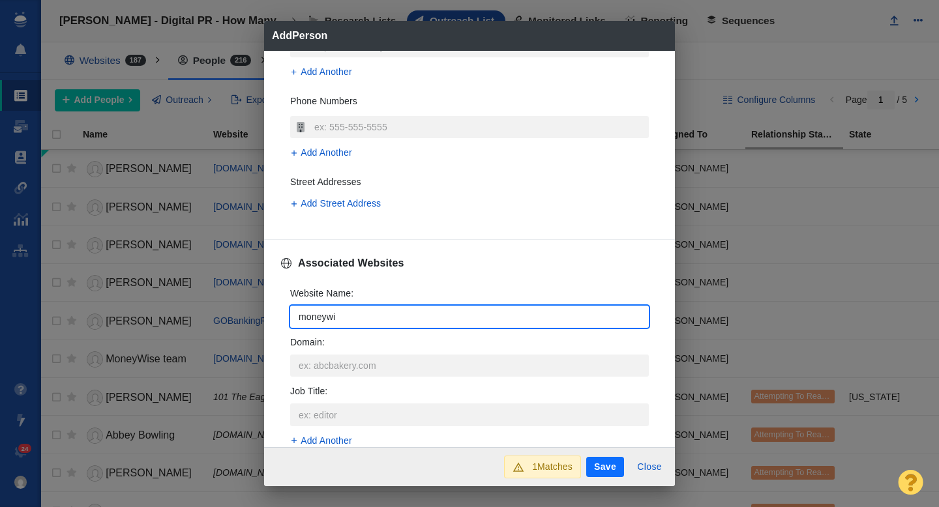
type textarea "x"
type input "moneywise"
type textarea "x"
type input "moneywise."
type textarea "x"
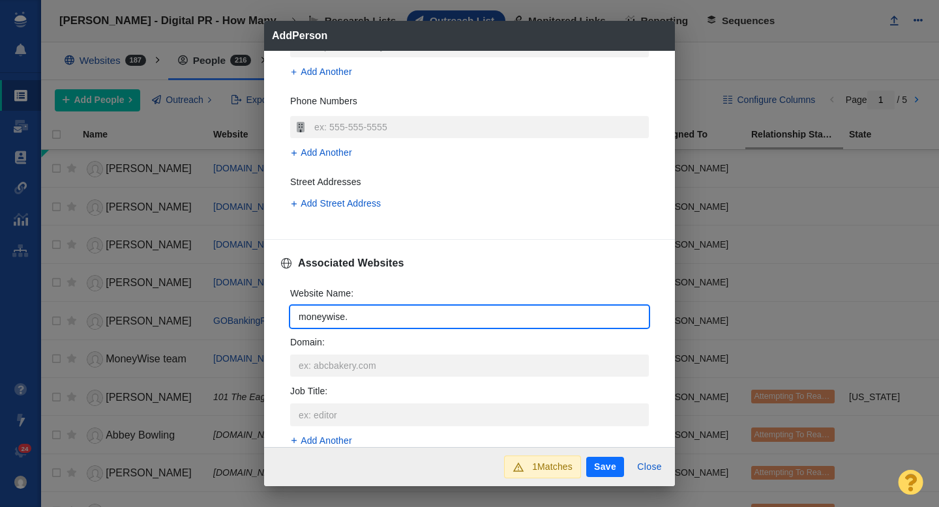
type input "moneywise.c"
type textarea "x"
type input "moneywise.co"
type textarea "x"
type input "moneywise.com"
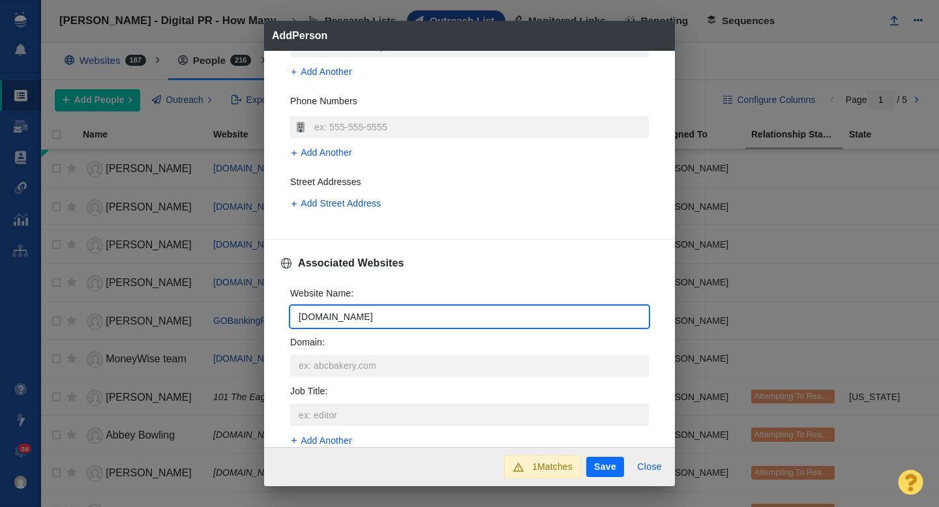
type textarea "x"
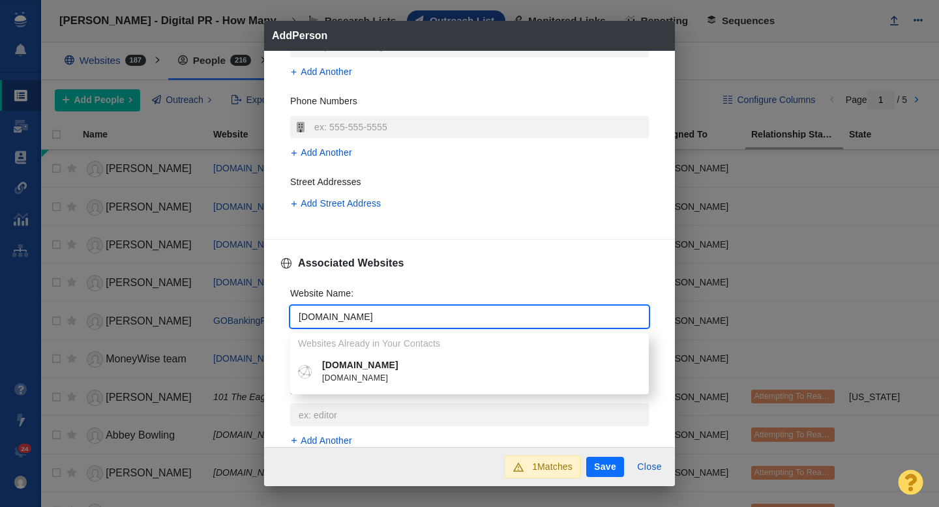
type input "moneywise.com"
click at [347, 365] on p "[DOMAIN_NAME]" at bounding box center [479, 365] width 314 height 14
type textarea "x"
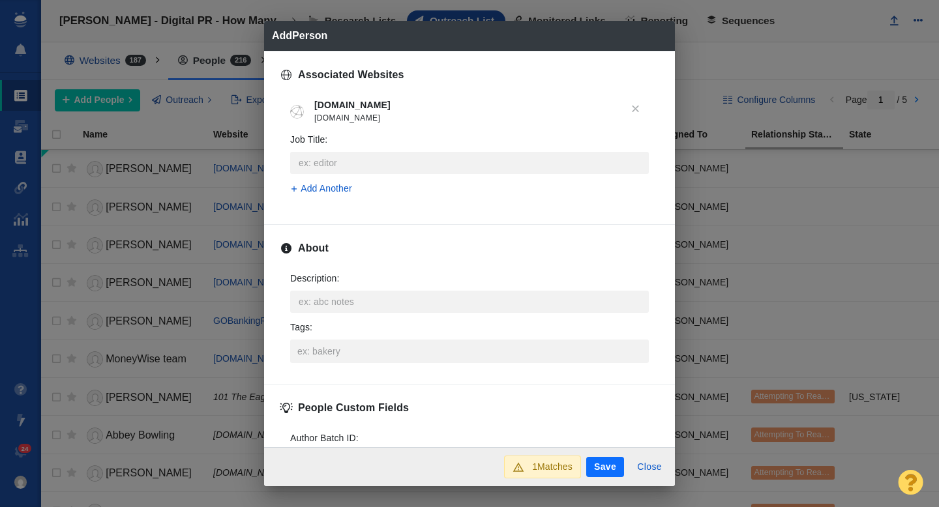
scroll to position [545, 0]
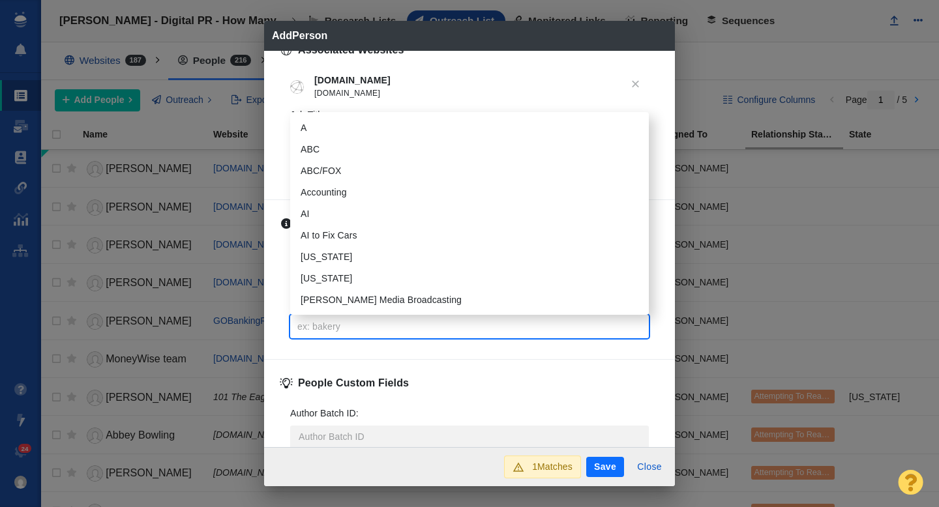
click at [335, 328] on input "Tags :" at bounding box center [469, 326] width 351 height 23
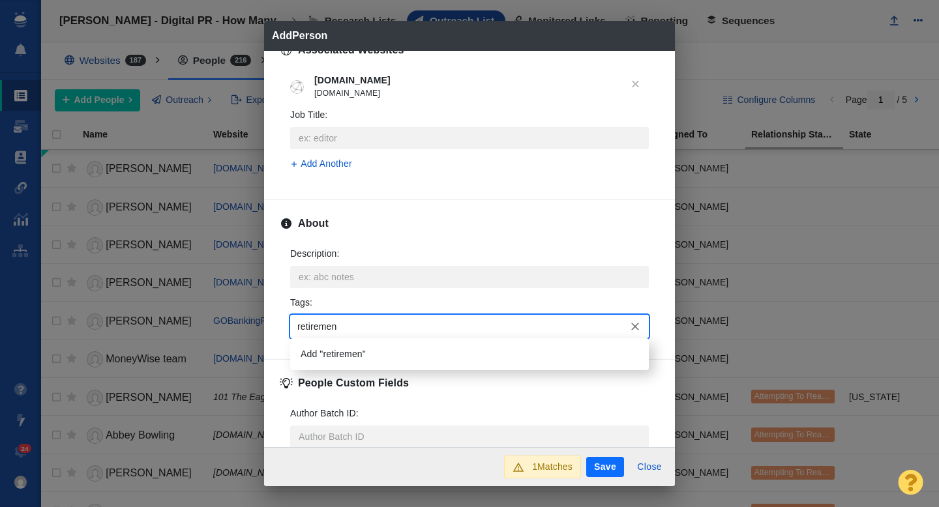
type input "retirement"
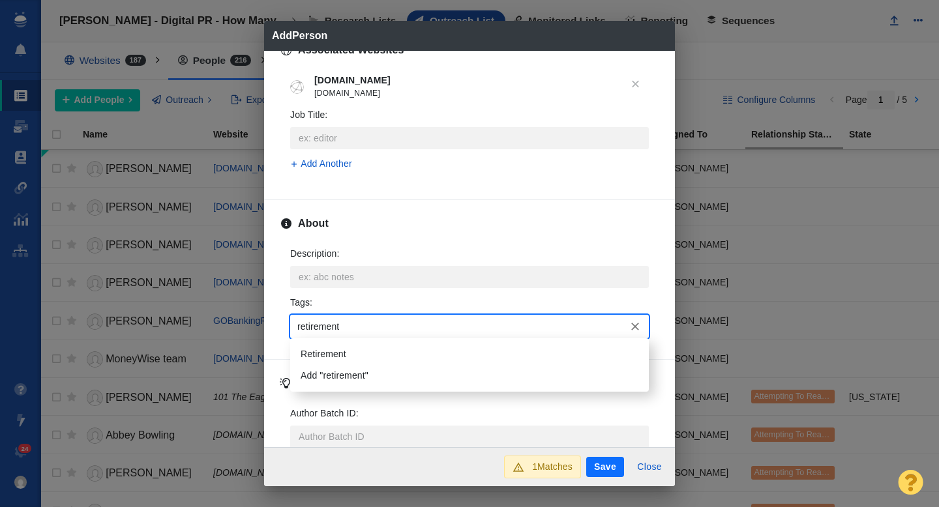
click at [345, 349] on li "Retirement" at bounding box center [469, 354] width 358 height 22
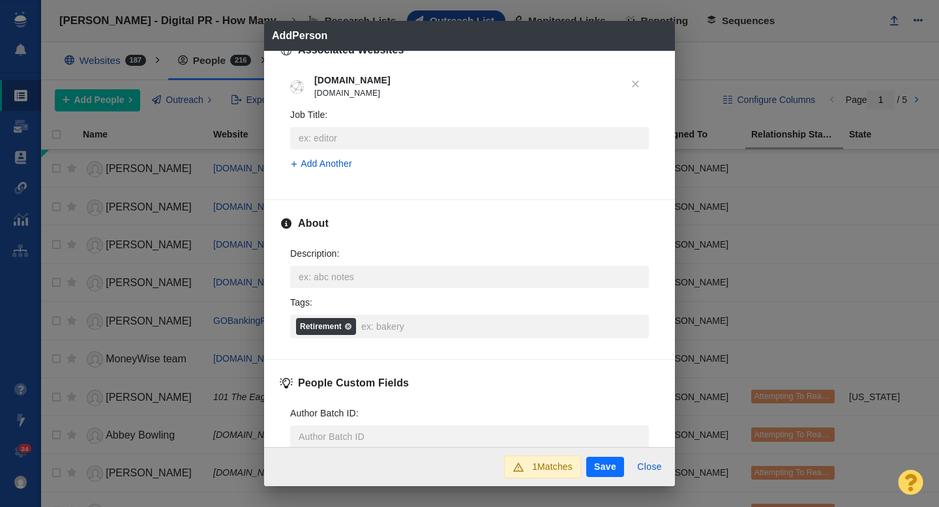
click at [599, 463] on button "Save" at bounding box center [605, 467] width 38 height 21
type textarea "x"
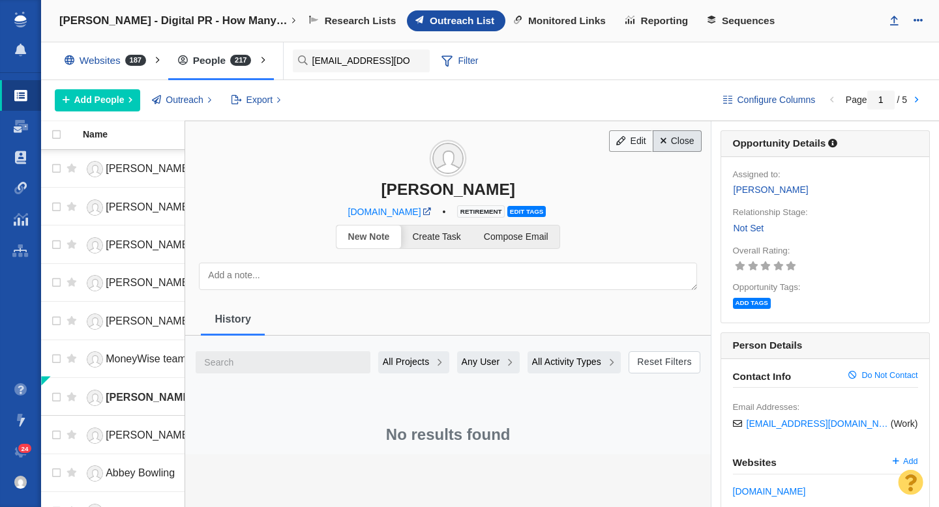
click at [677, 145] on link "Close" at bounding box center [676, 141] width 49 height 22
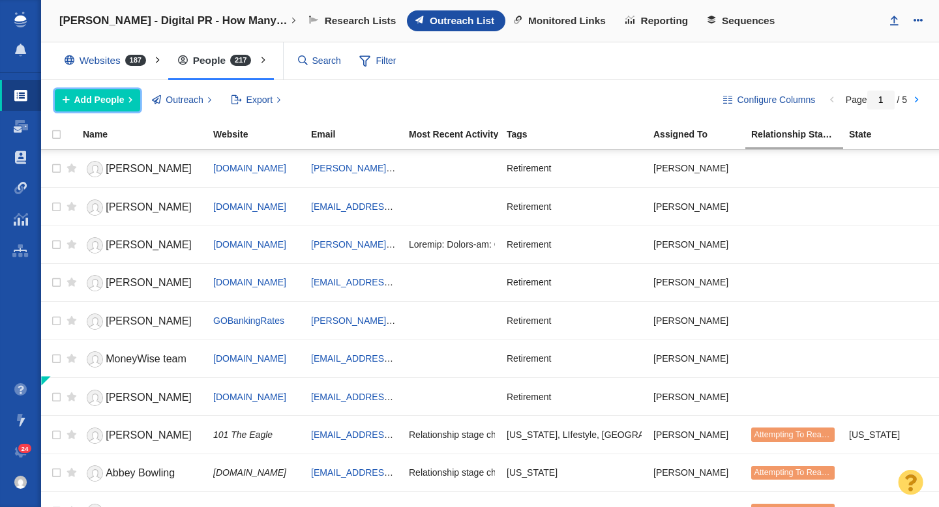
click at [98, 102] on span "Add People" at bounding box center [99, 100] width 50 height 14
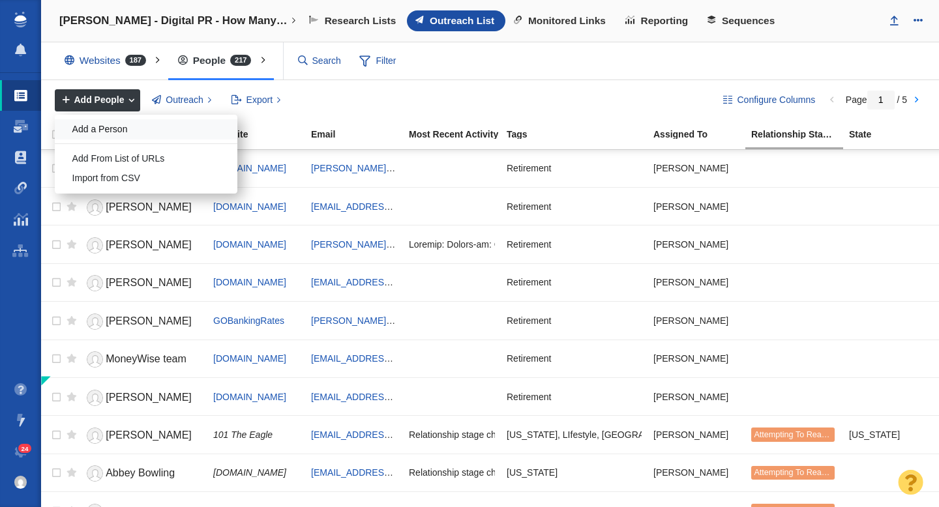
click at [102, 124] on div "Add a Person" at bounding box center [146, 129] width 183 height 20
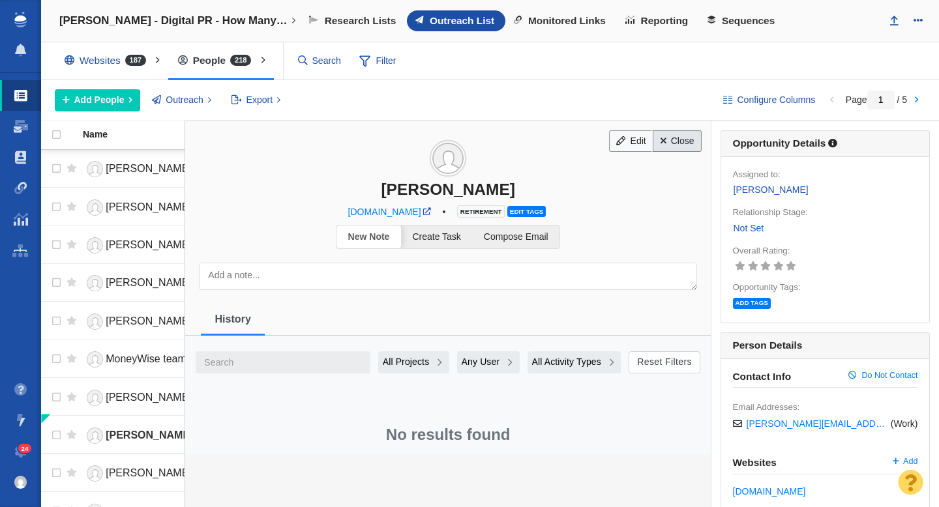
click at [677, 141] on link "Close" at bounding box center [676, 141] width 49 height 22
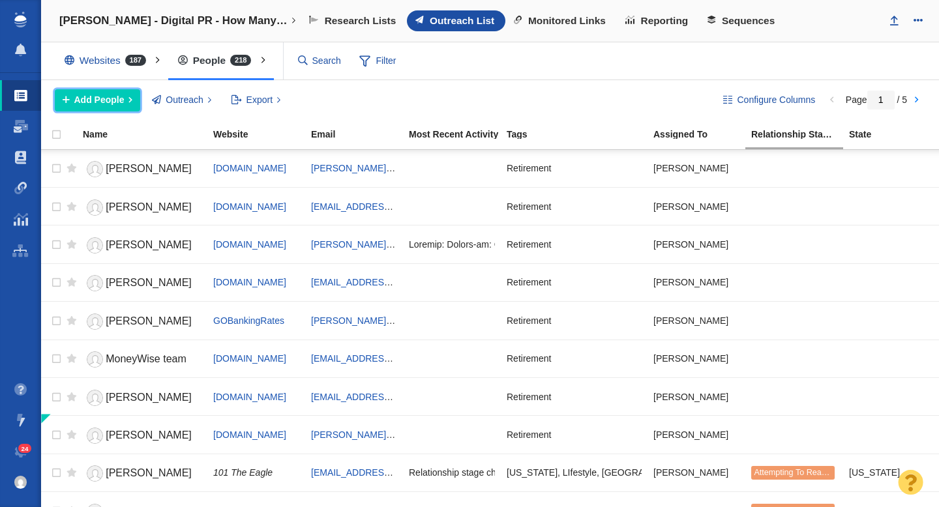
click at [115, 104] on span "Add People" at bounding box center [99, 100] width 50 height 14
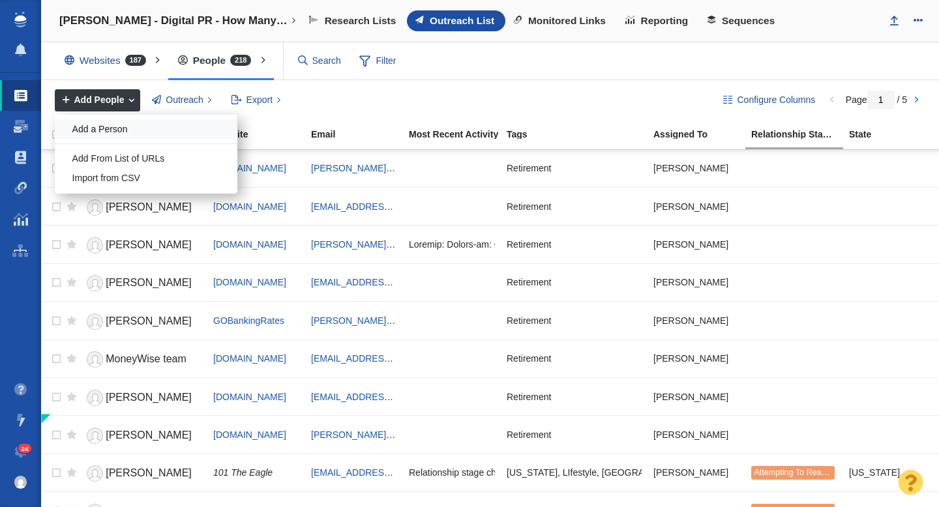
click at [113, 136] on div "Add a Person" at bounding box center [146, 129] width 183 height 20
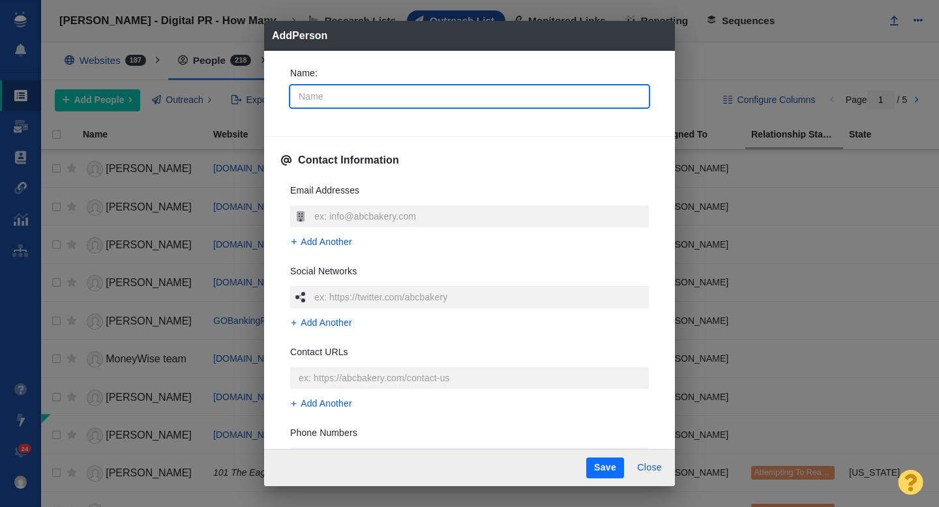
type input "D"
type textarea "x"
type input "Dan"
type textarea "x"
type input "Dan"
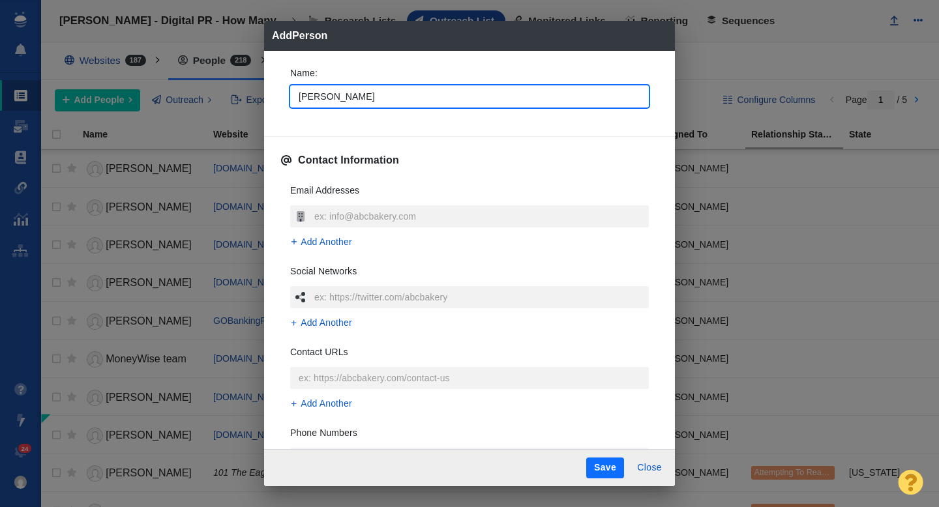
type textarea "x"
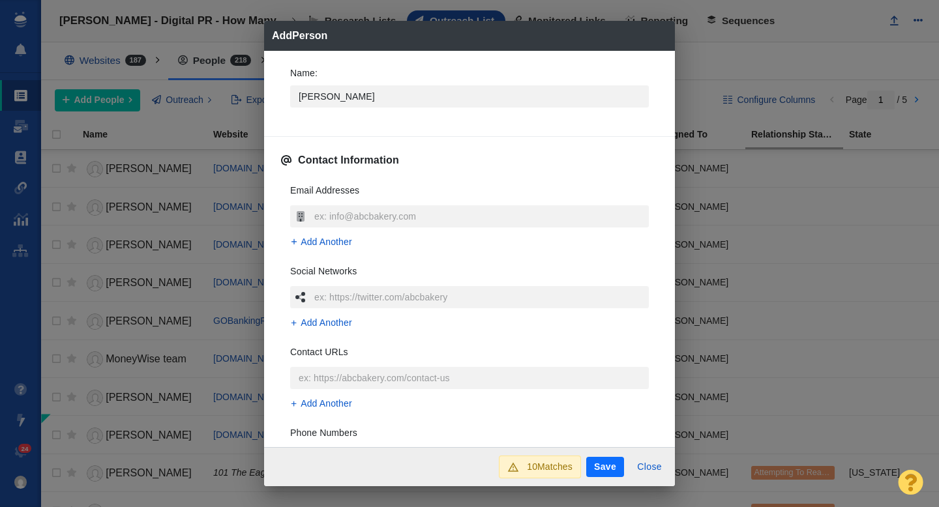
click at [267, 121] on div "Name : Dan Contact Information Email Addresses Add Another Social Networks Add …" at bounding box center [469, 249] width 411 height 397
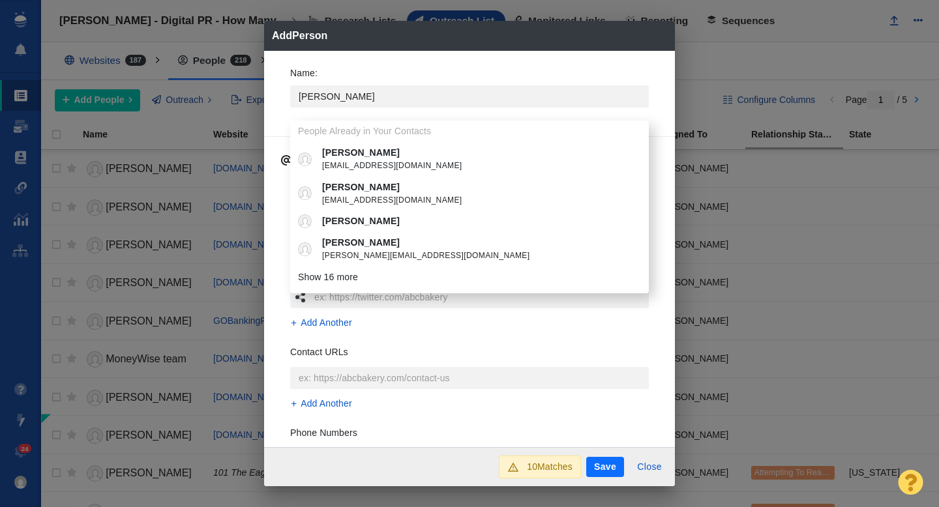
click at [276, 113] on div "Name : Dan People Already in Your Contacts Dan dbeach@maricopainnovates.com Dan…" at bounding box center [469, 249] width 411 height 397
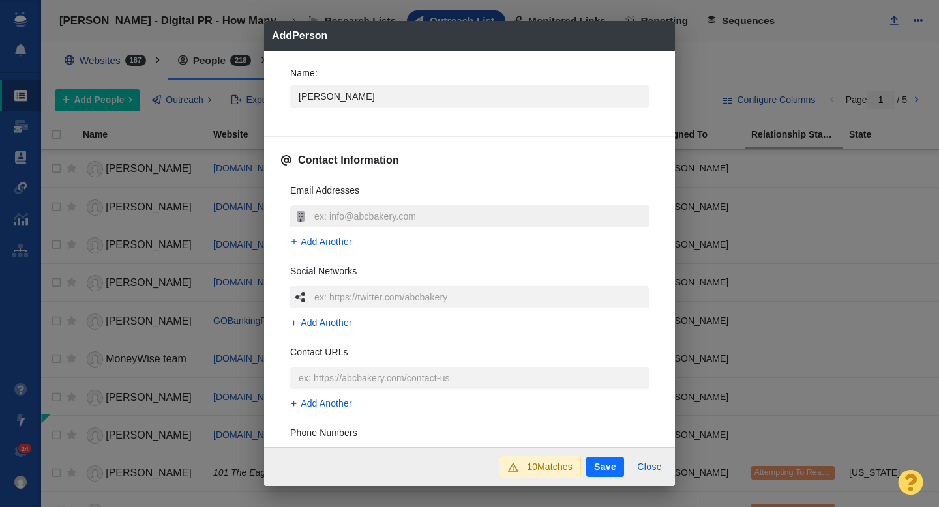
click at [329, 216] on input "text" at bounding box center [480, 216] width 338 height 22
type input "dan@nirsonline.org"
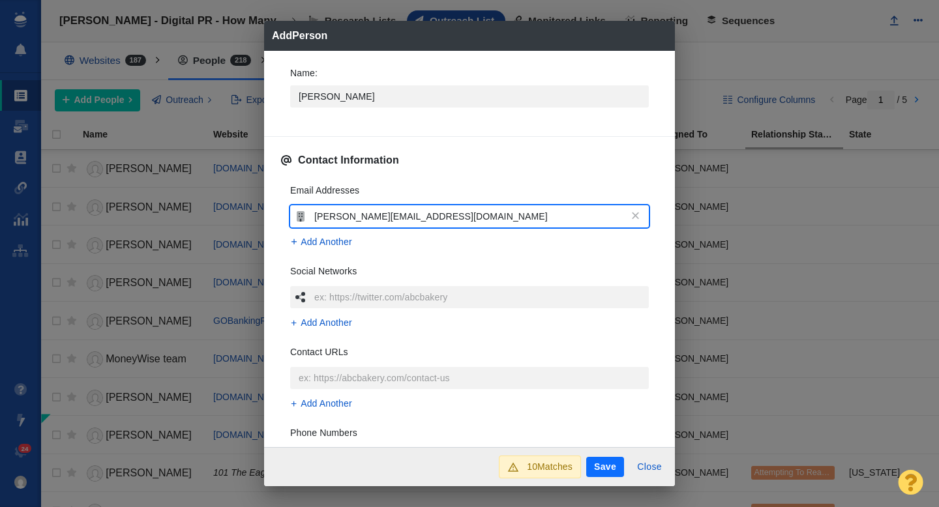
type textarea "x"
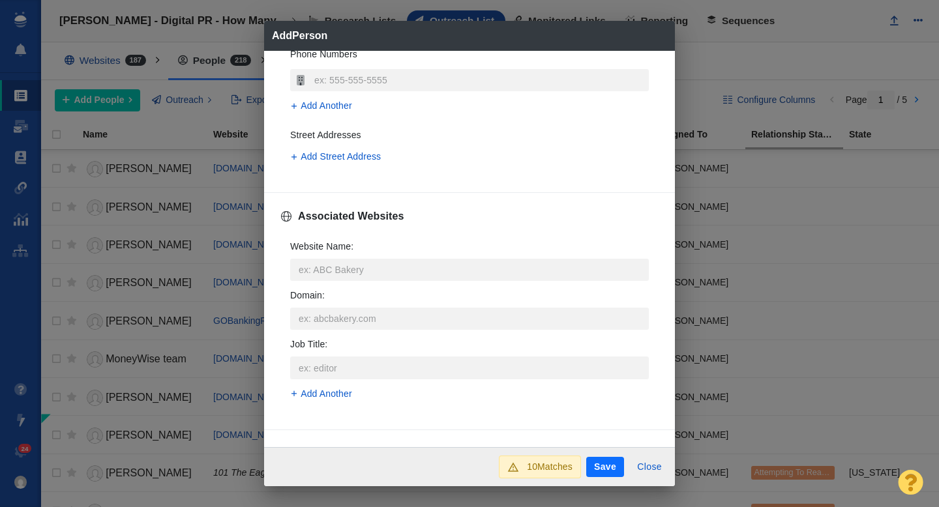
scroll to position [402, 0]
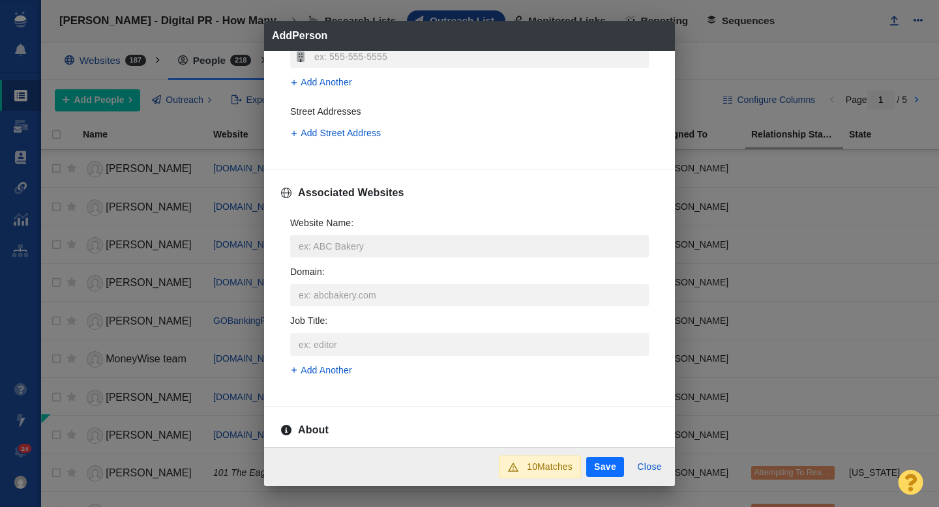
type input "dan@nirsonline.org"
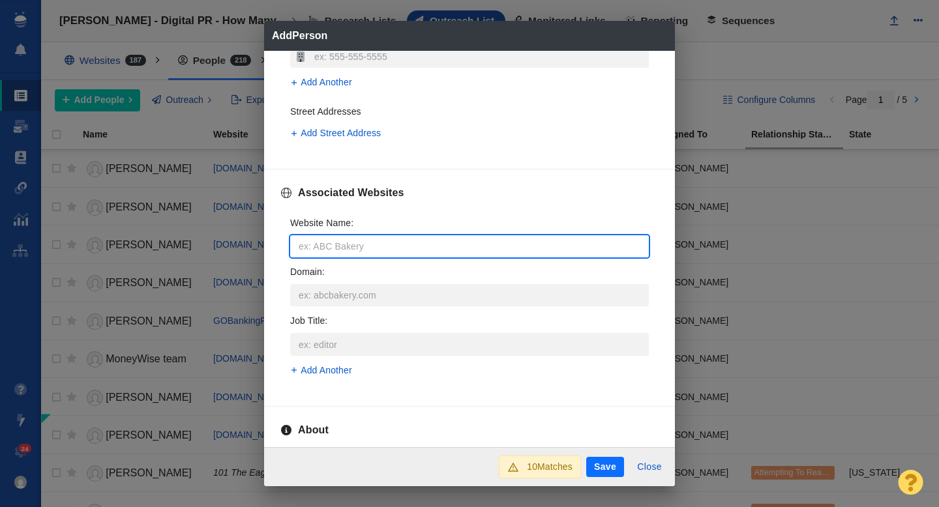
click at [355, 244] on input "Website Name :" at bounding box center [469, 246] width 358 height 22
type input "f"
type textarea "x"
type input "fo"
type textarea "x"
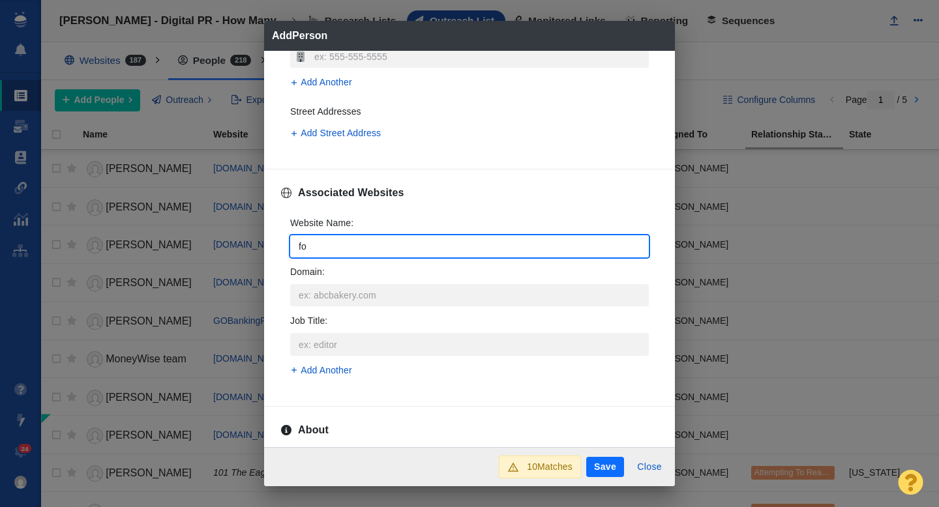
type input "for"
type textarea "x"
type input "forb"
type textarea "x"
type input "forbe"
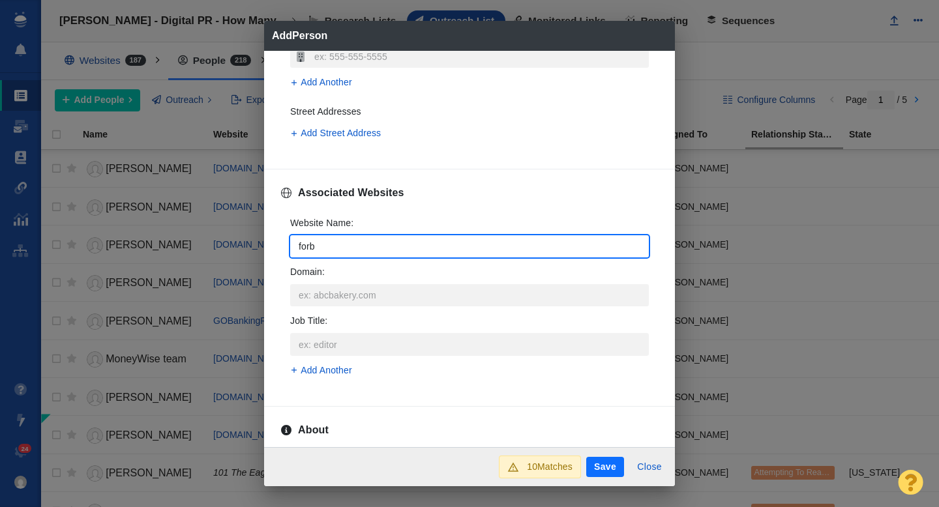
type textarea "x"
type input "forbes"
type textarea "x"
type input "forbes."
type textarea "x"
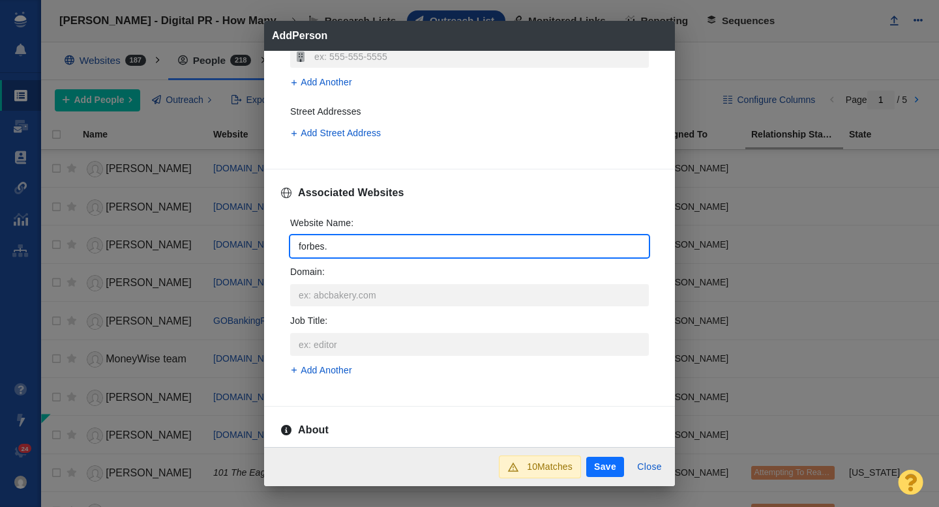
type input "forbes.c"
type textarea "x"
type input "forbes.co"
type textarea "x"
type input "forbes.com"
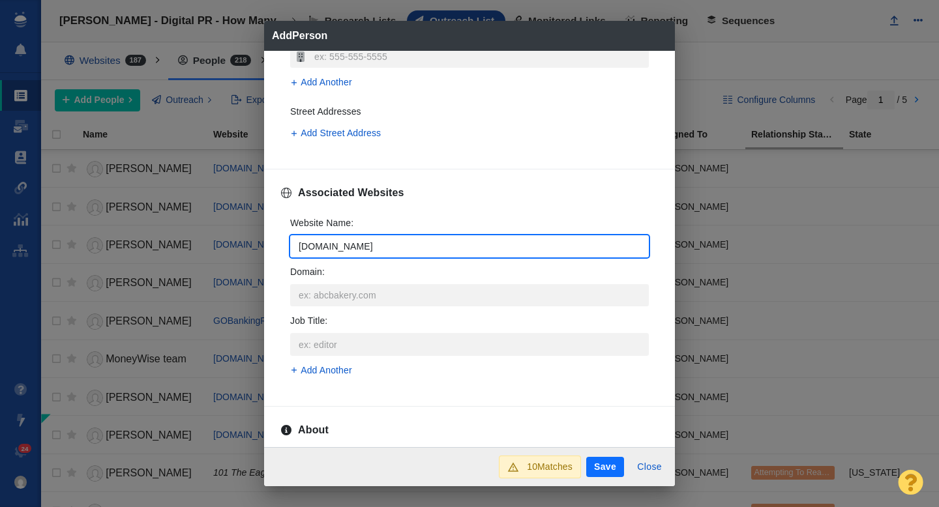
type textarea "x"
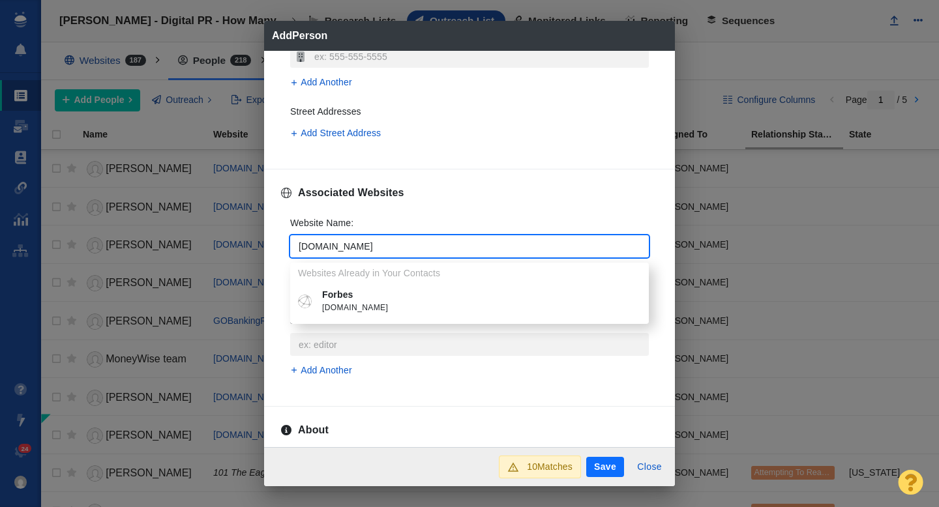
type input "forbes.com"
click at [345, 299] on p "Forbes" at bounding box center [479, 295] width 314 height 14
type textarea "x"
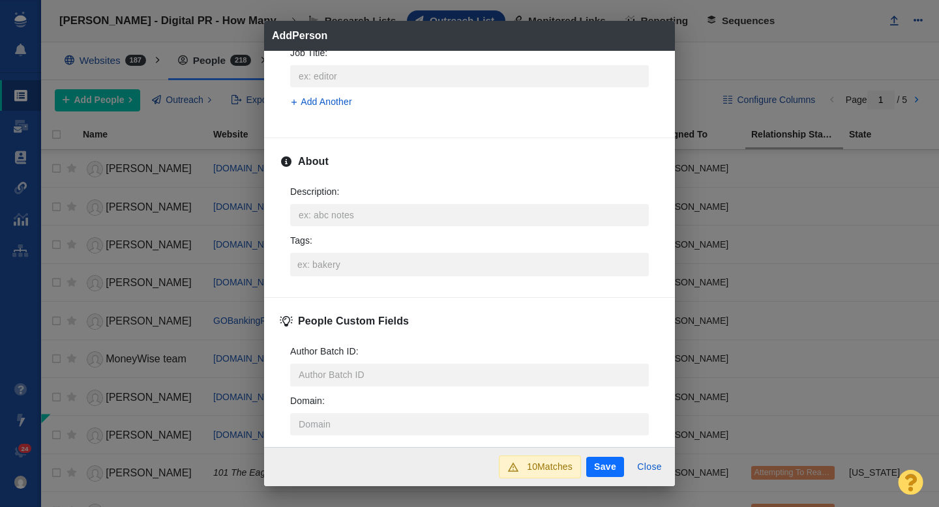
scroll to position [628, 0]
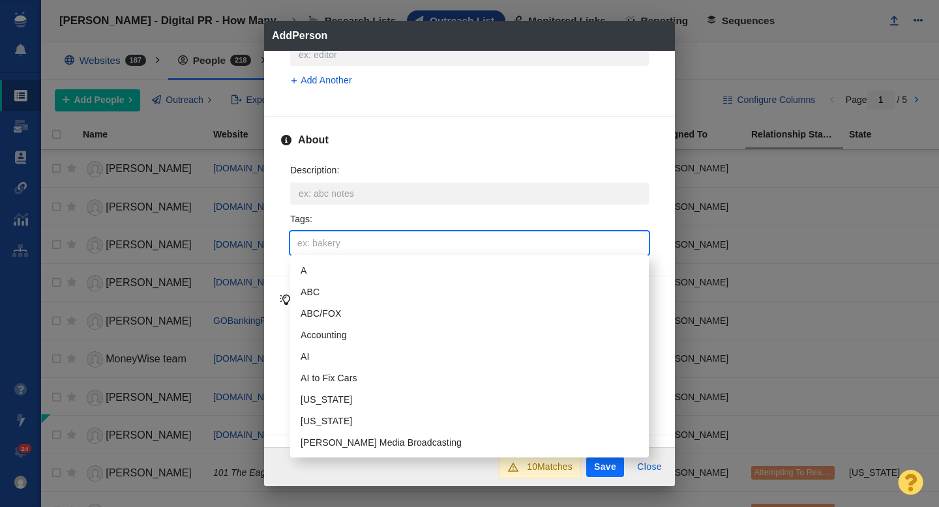
click at [319, 251] on input "Tags :" at bounding box center [469, 242] width 351 height 23
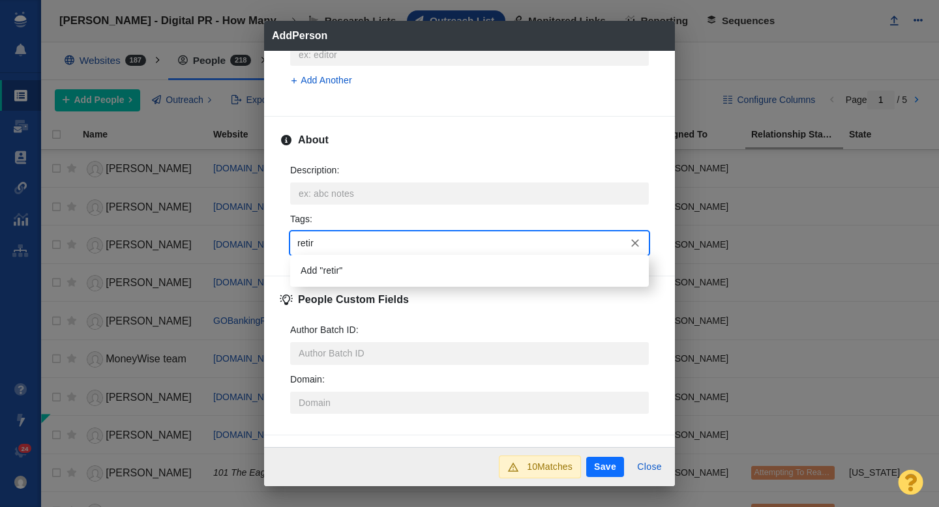
type input "retire"
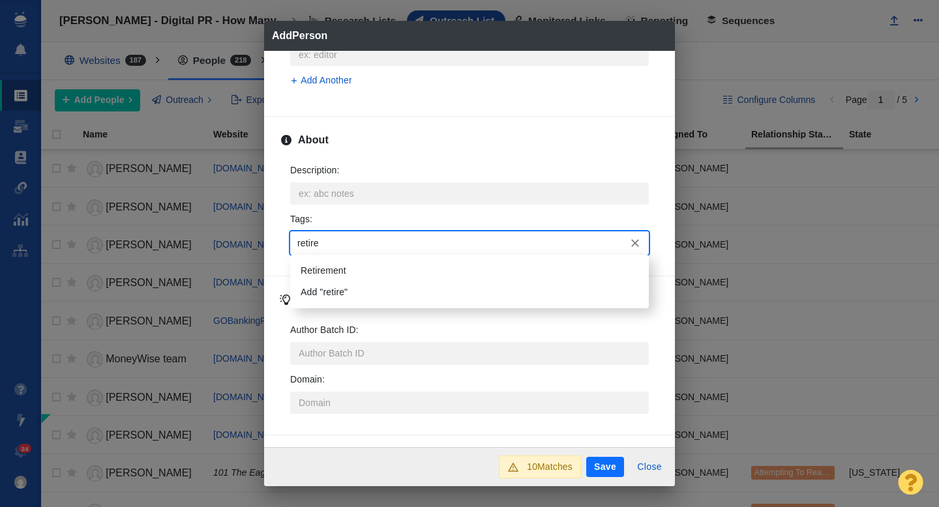
click at [321, 269] on li "Retirement" at bounding box center [469, 271] width 358 height 22
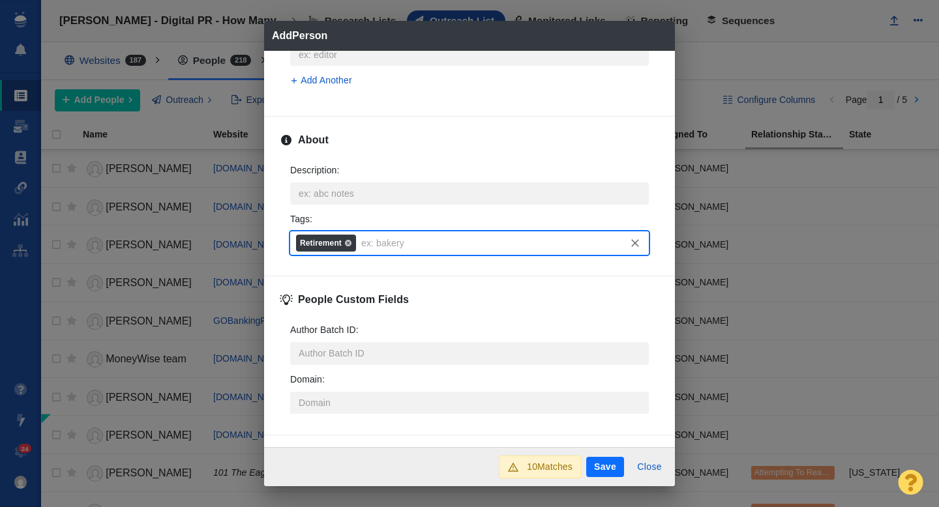
click at [598, 464] on button "Save" at bounding box center [605, 467] width 38 height 21
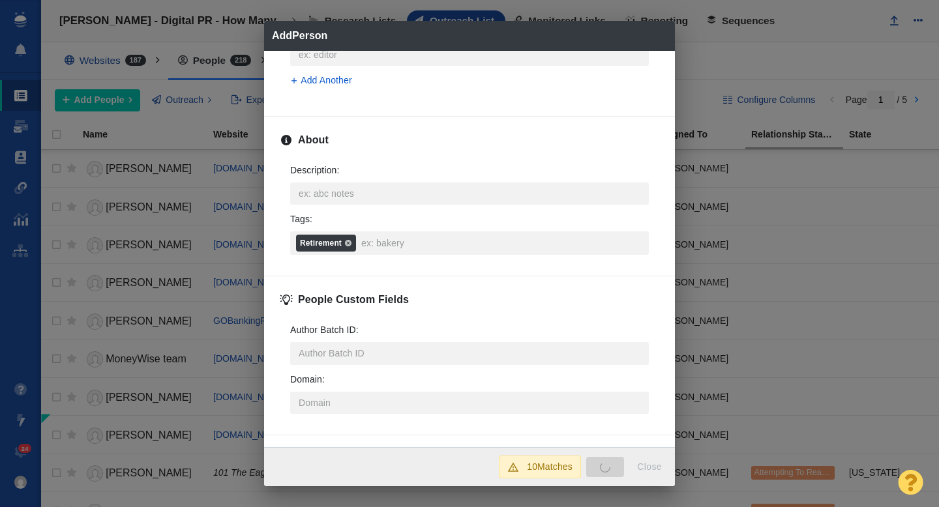
type textarea "x"
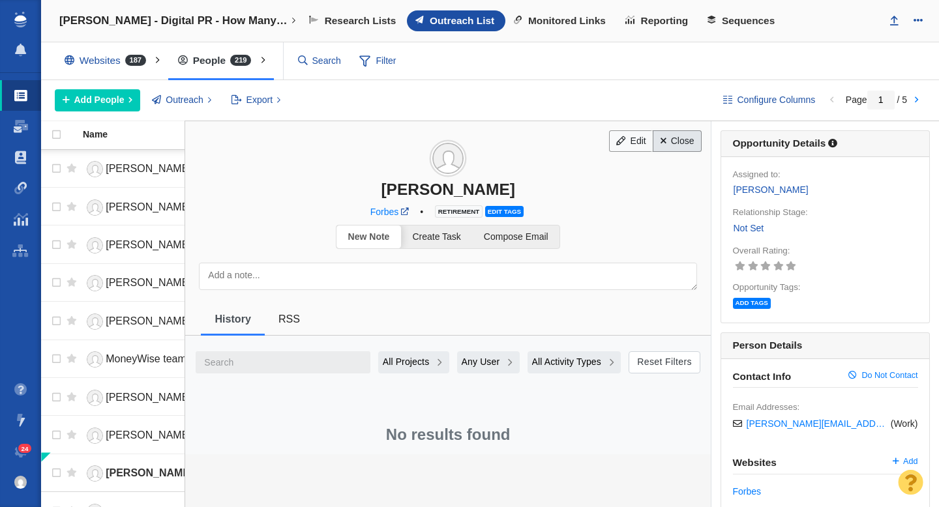
click at [679, 146] on link "Close" at bounding box center [676, 141] width 49 height 22
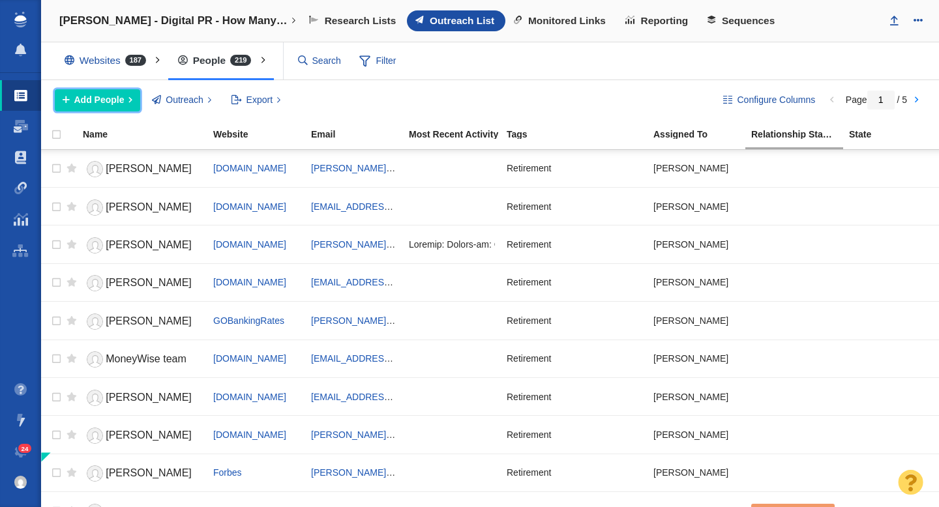
click at [110, 102] on span "Add People" at bounding box center [99, 100] width 50 height 14
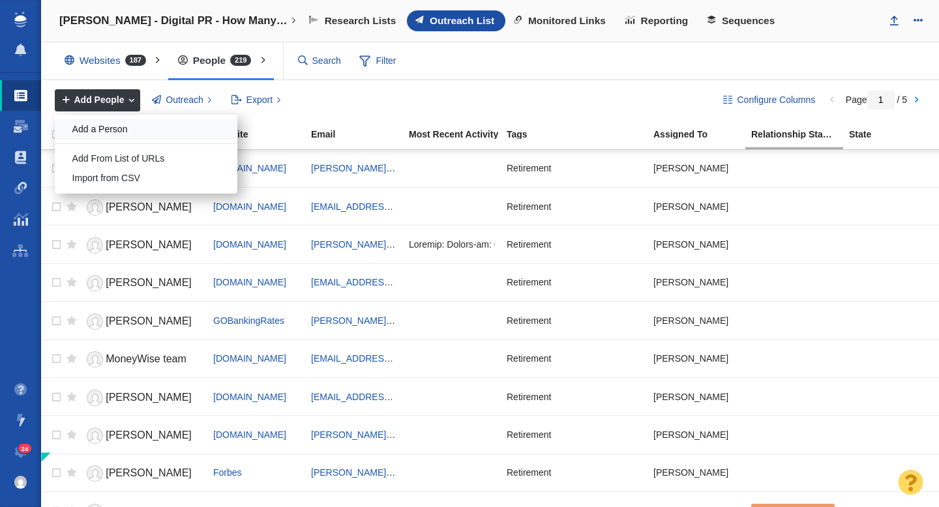
click at [110, 126] on div "Add a Person" at bounding box center [146, 129] width 183 height 20
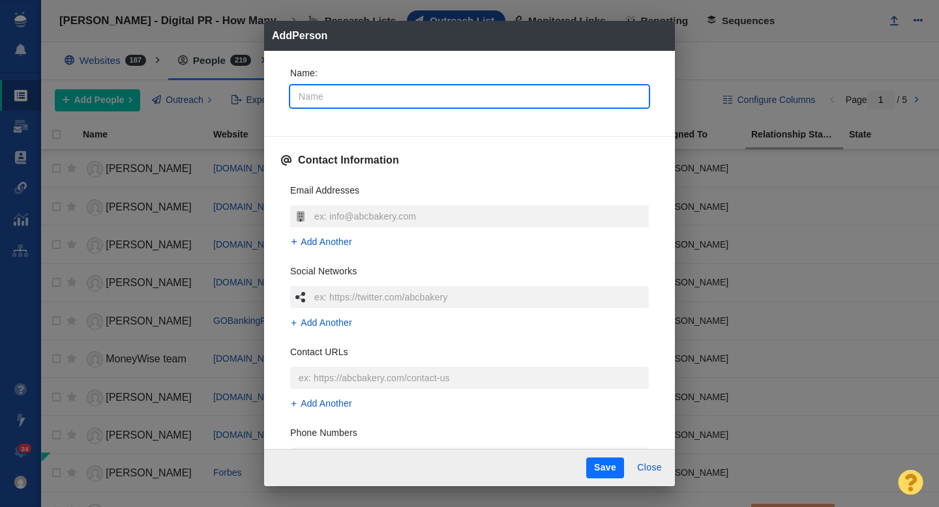
type input "J"
type textarea "x"
type input "Jamie"
type textarea "x"
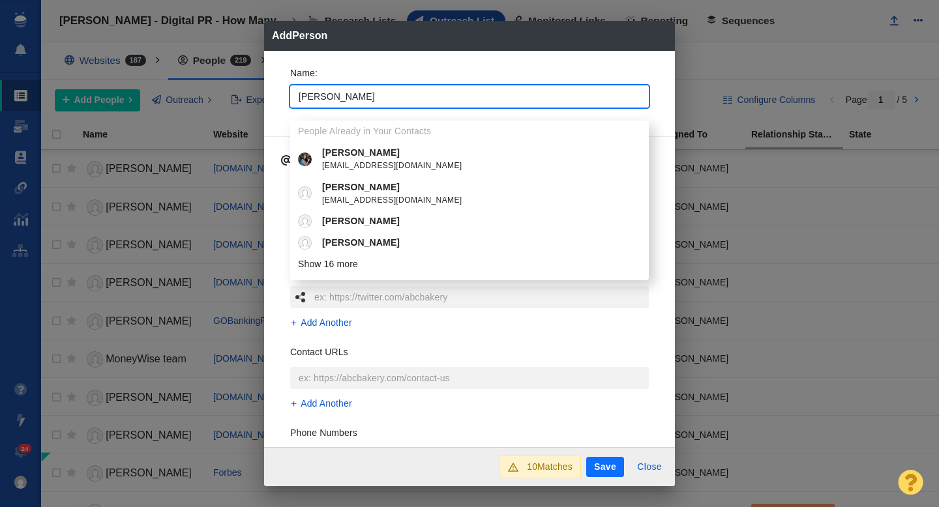
type input "Jamie"
type textarea "x"
click at [278, 125] on div "Name : Jamie People Already in Your Contacts Jamie jamiedjohansen@gmail.com Jam…" at bounding box center [469, 249] width 411 height 397
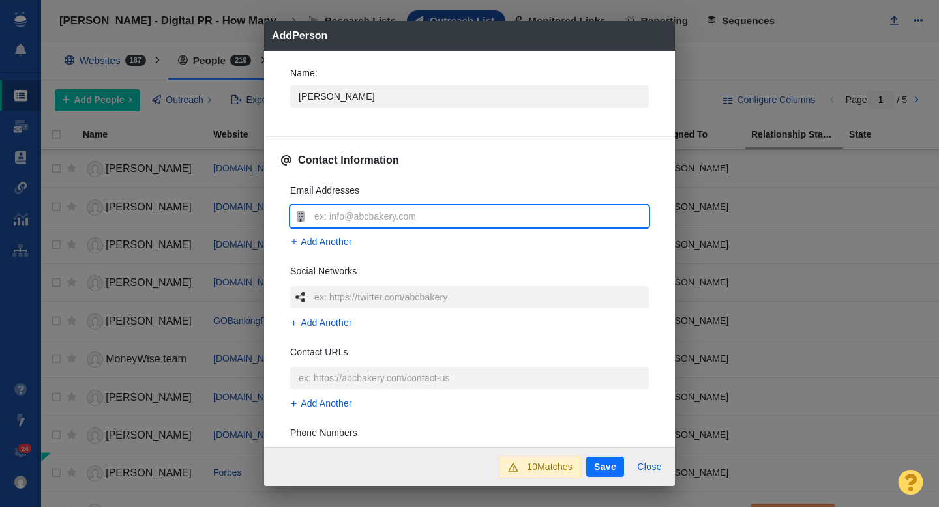
click at [342, 218] on input "text" at bounding box center [480, 216] width 338 height 22
type input "hopkins.jamie@gmail.com"
type textarea "x"
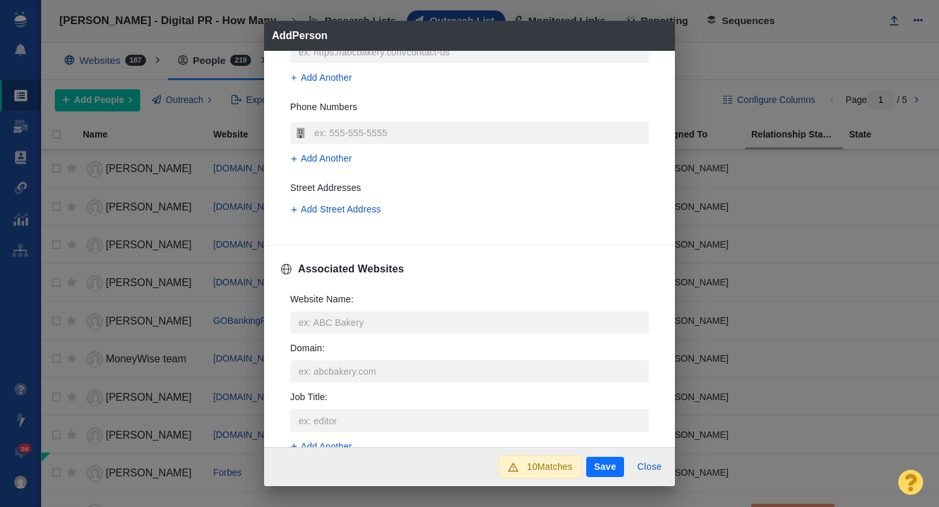
scroll to position [360, 0]
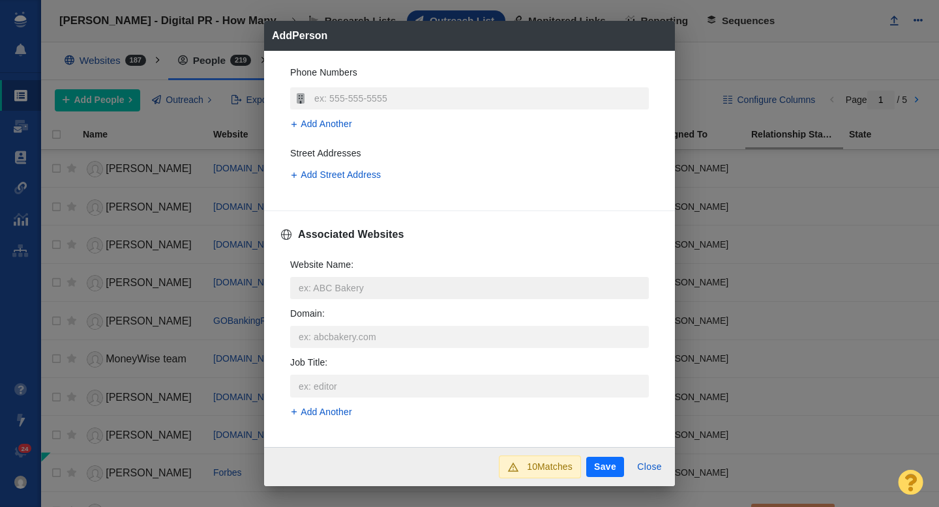
type input "hopkins.jamie@gmail.com"
click at [343, 295] on input "Website Name :" at bounding box center [469, 288] width 358 height 22
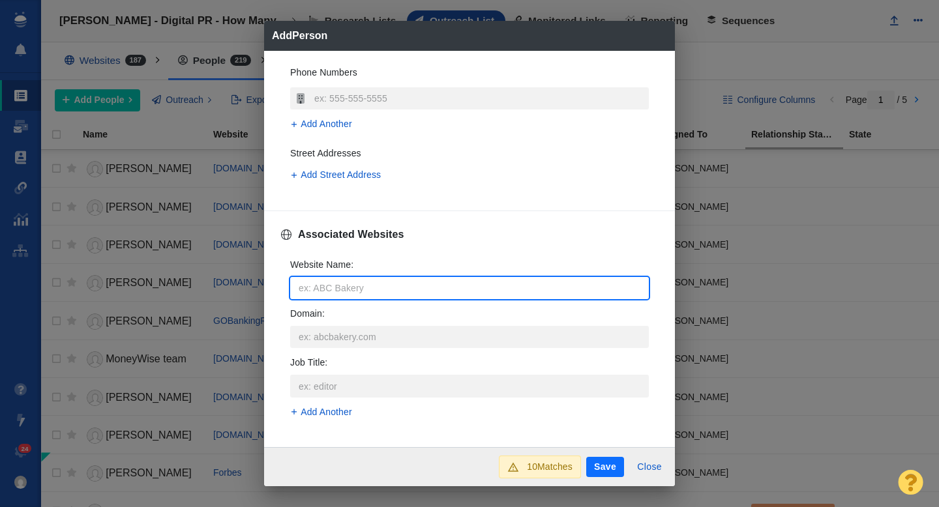
type input "f"
type textarea "x"
type input "fo"
type textarea "x"
type input "for"
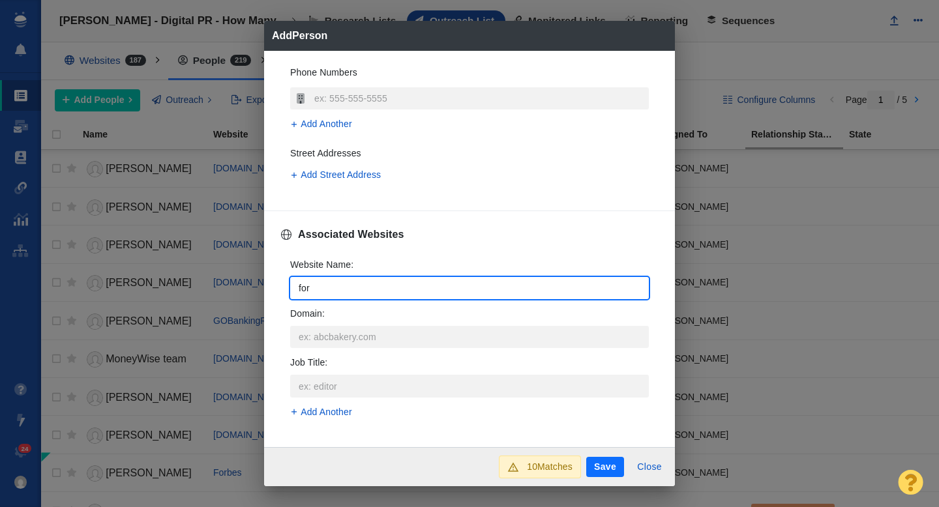
type textarea "x"
type input "forb"
type textarea "x"
type input "forbe"
type textarea "x"
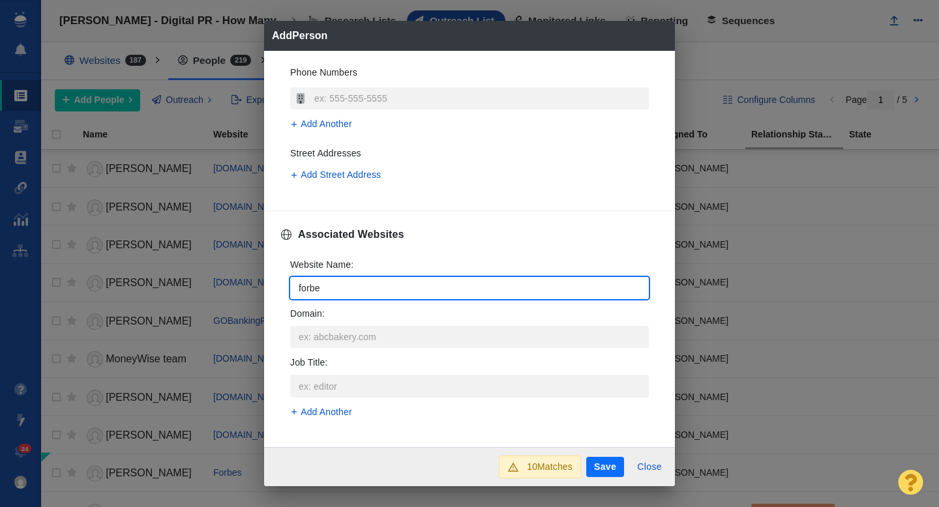
type input "forbes"
type textarea "x"
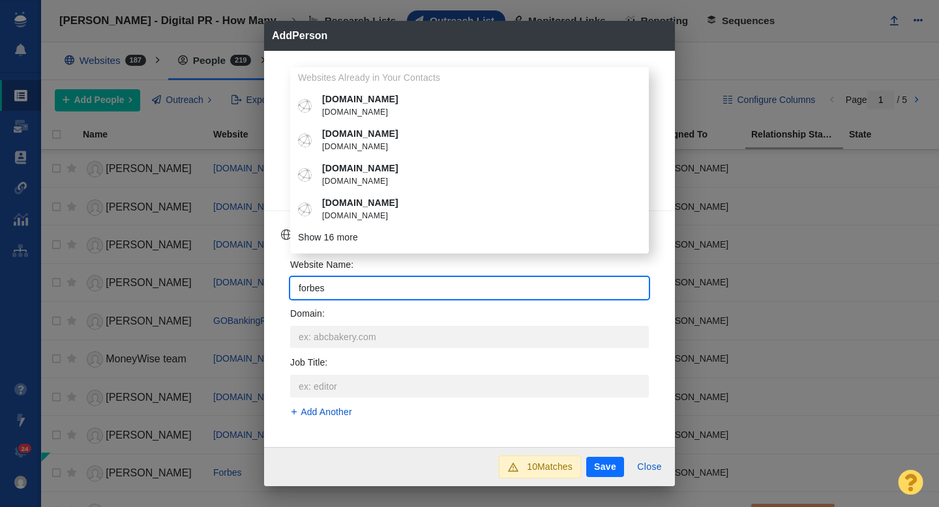
type input "forbes."
type textarea "x"
type input "forbes.com"
type textarea "x"
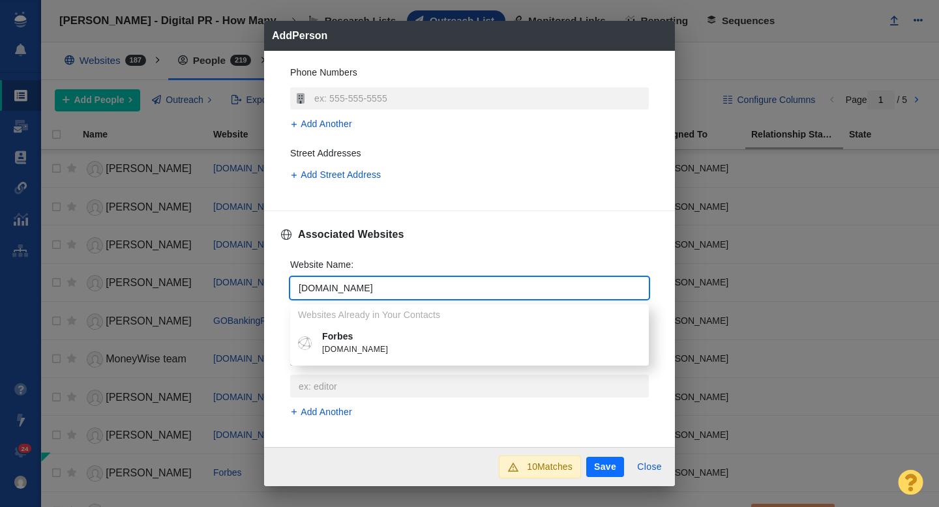
type input "forbes.com"
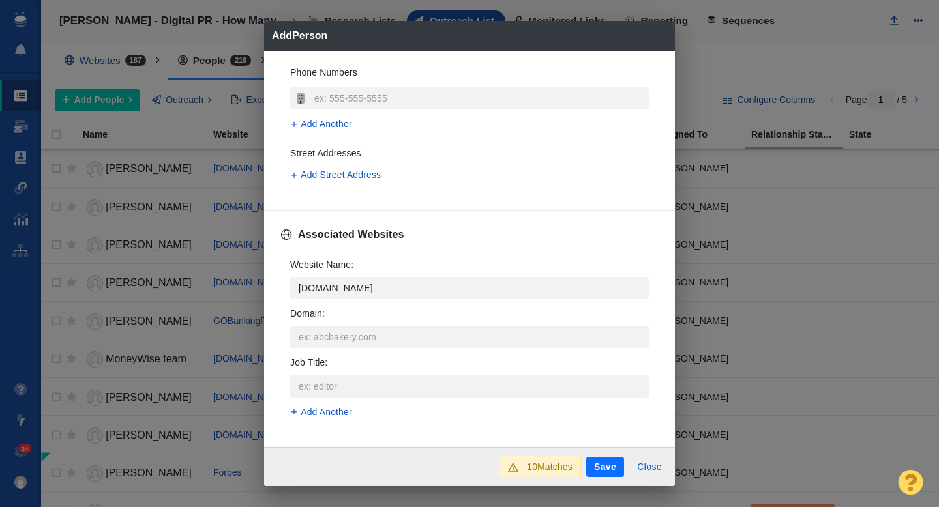
click at [348, 336] on p "Forbes" at bounding box center [479, 337] width 314 height 14
type textarea "x"
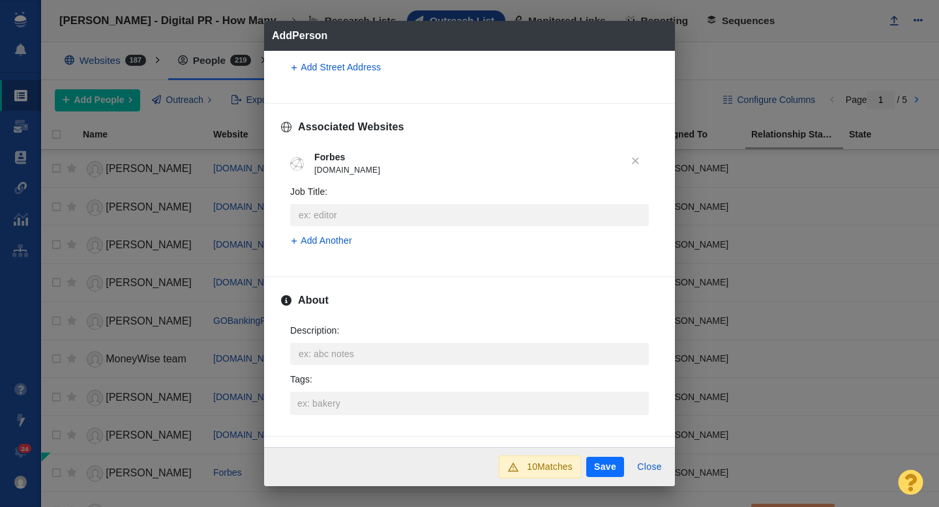
scroll to position [546, 0]
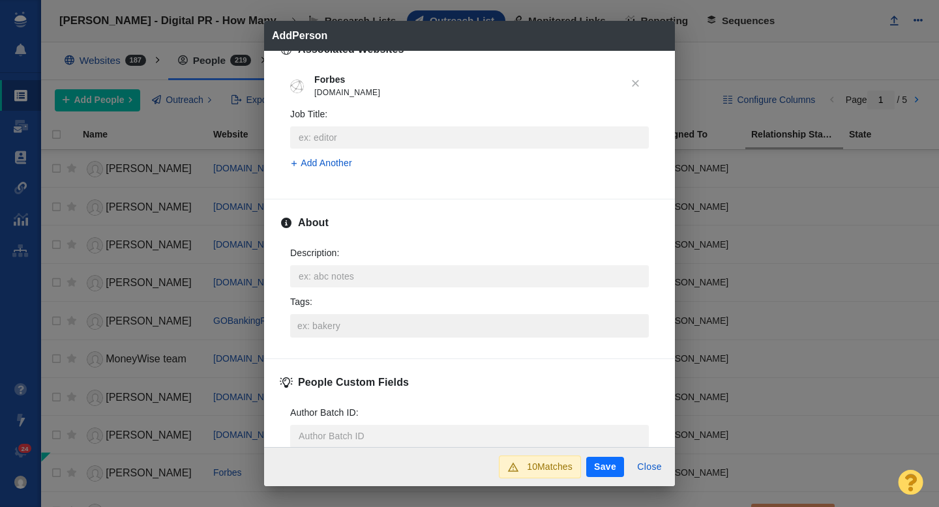
click at [325, 322] on input "Tags :" at bounding box center [469, 325] width 351 height 23
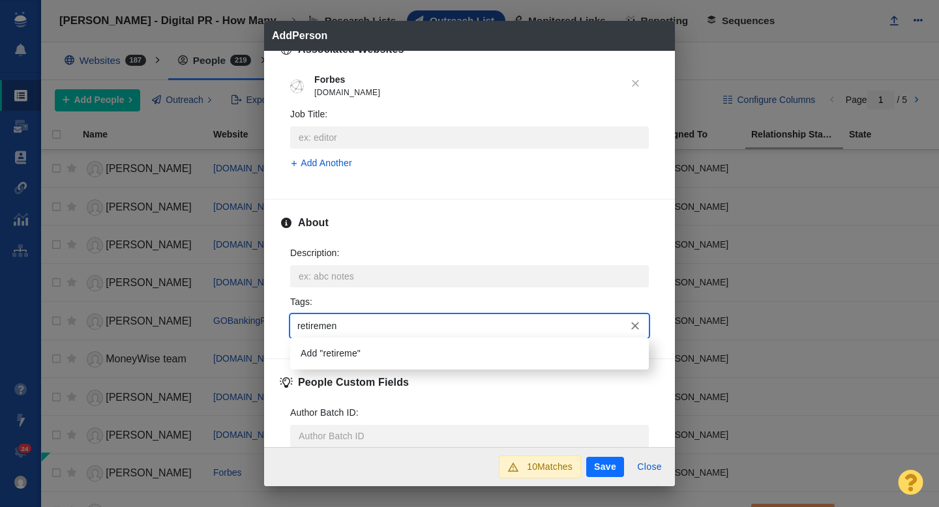
type input "retirement"
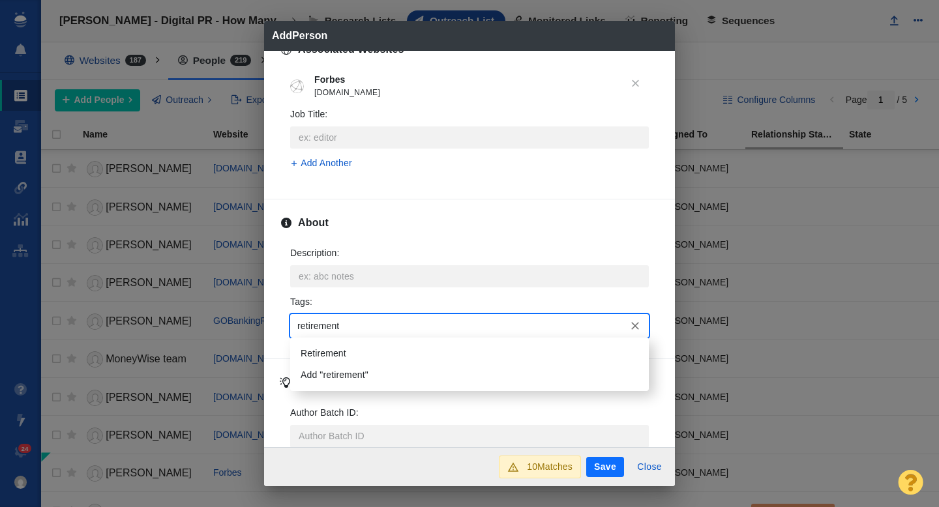
click at [329, 351] on li "Retirement" at bounding box center [469, 354] width 358 height 22
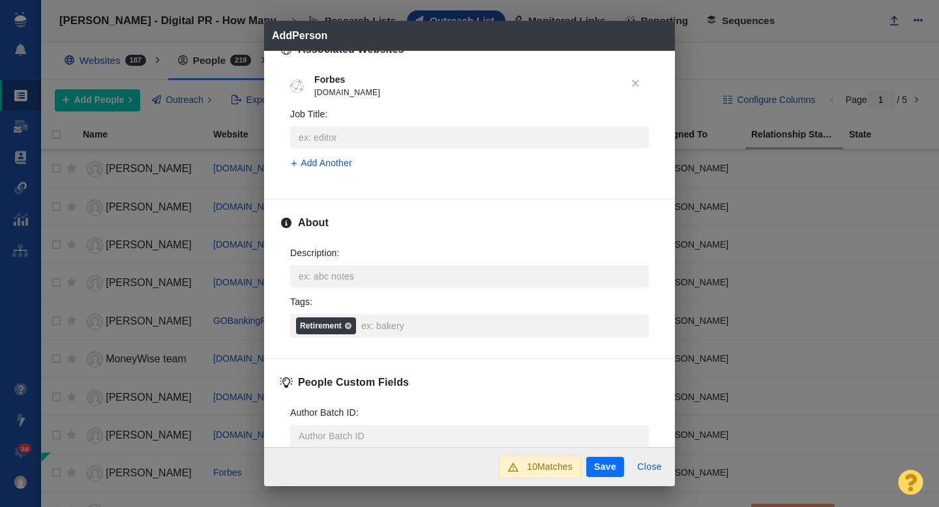
click at [599, 465] on button "Save" at bounding box center [605, 467] width 38 height 21
type textarea "x"
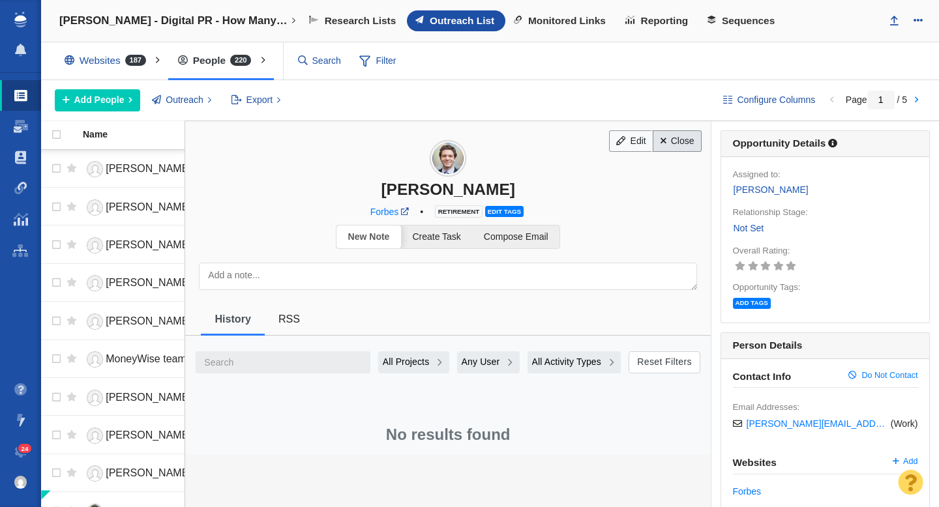
click at [679, 143] on link "Close" at bounding box center [676, 141] width 49 height 22
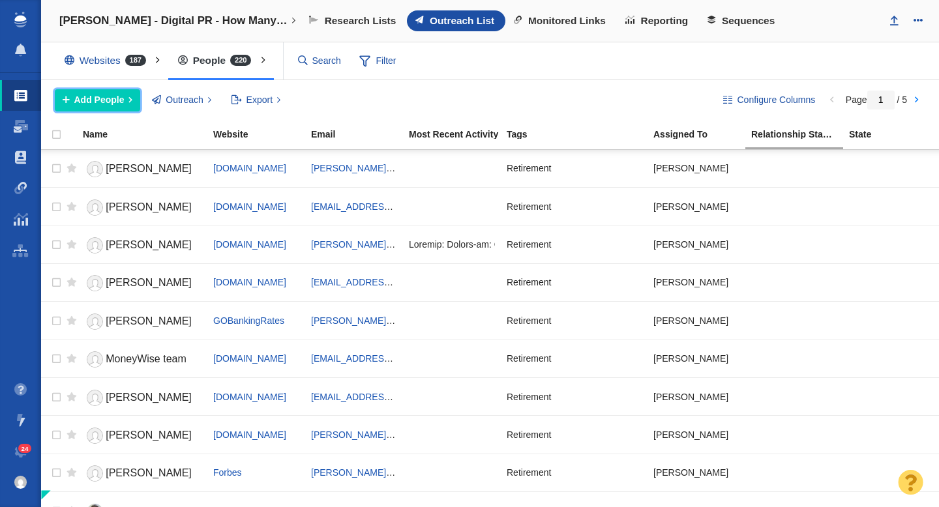
click at [110, 100] on span "Add People" at bounding box center [99, 100] width 50 height 14
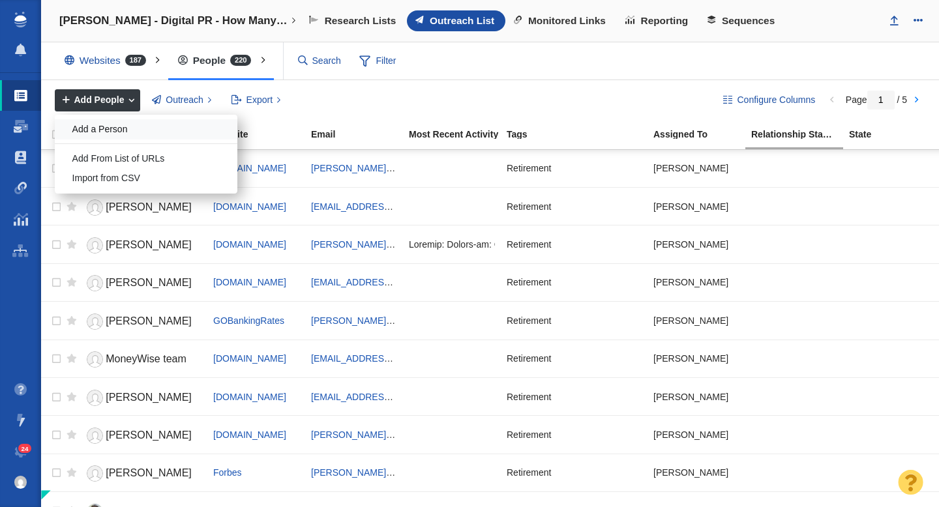
click at [109, 133] on div "Add a Person" at bounding box center [146, 129] width 183 height 20
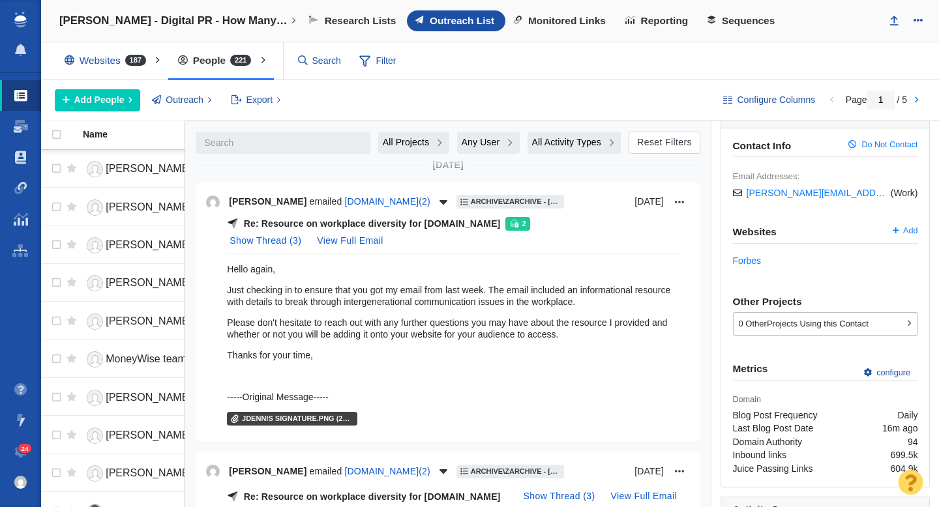
scroll to position [0, 0]
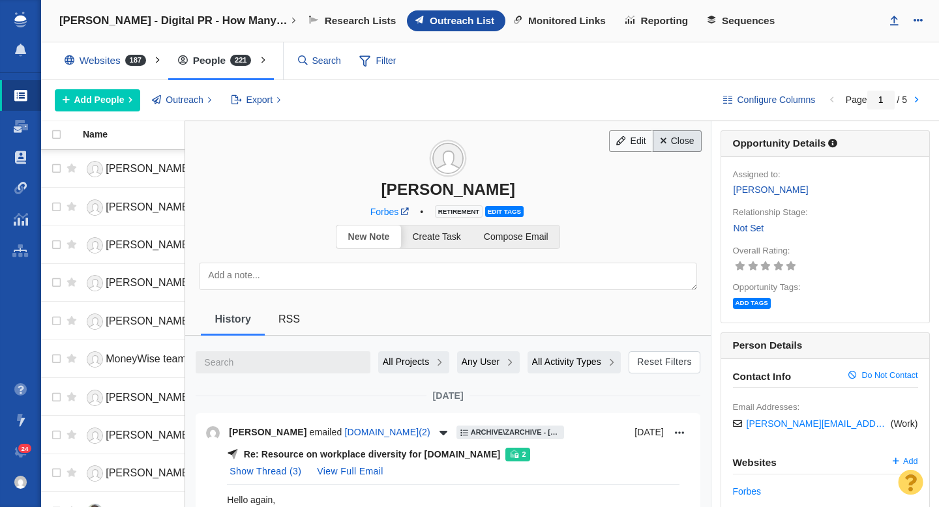
click at [677, 138] on link "Close" at bounding box center [676, 141] width 49 height 22
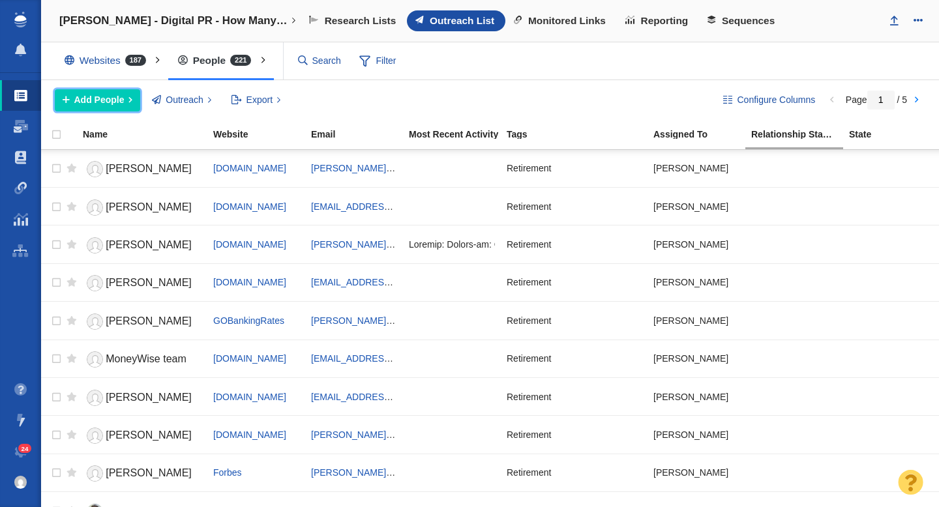
click at [117, 96] on span "Add People" at bounding box center [99, 100] width 50 height 14
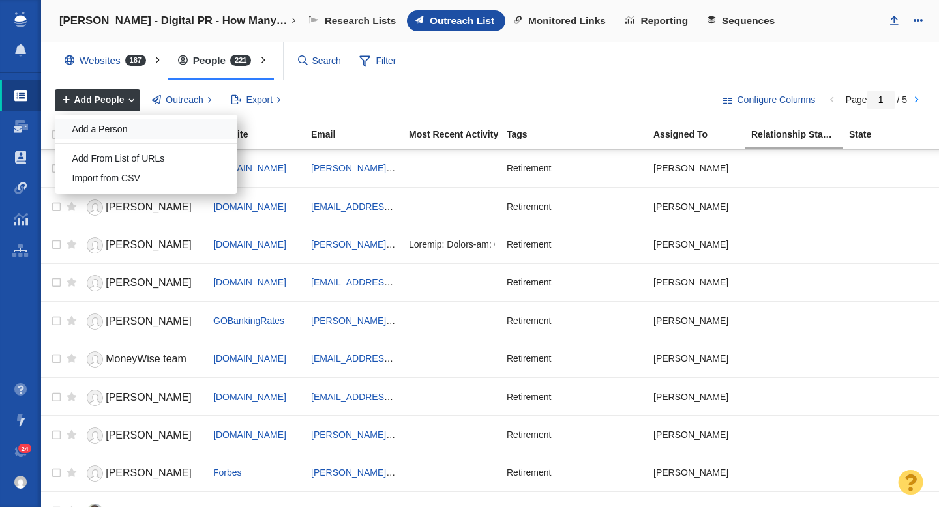
click at [113, 130] on div "Add a Person" at bounding box center [146, 129] width 183 height 20
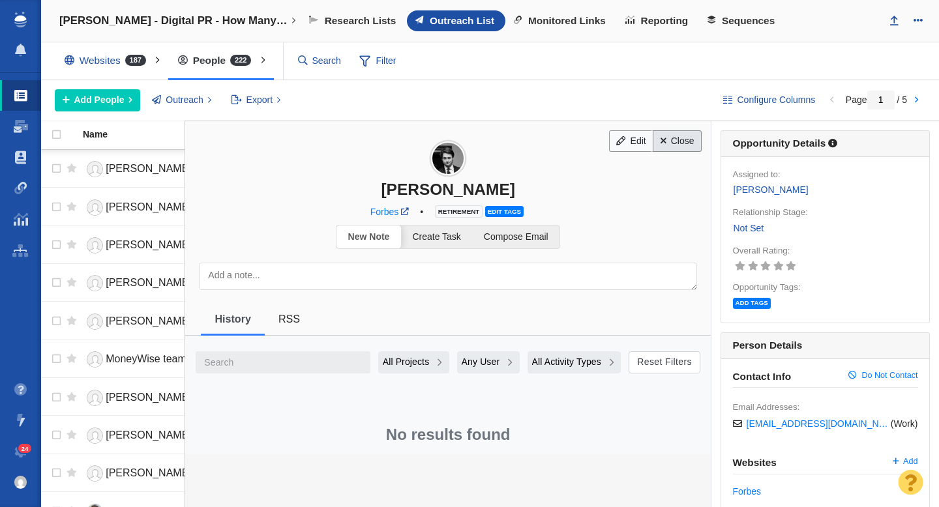
click at [673, 138] on link "Close" at bounding box center [676, 141] width 49 height 22
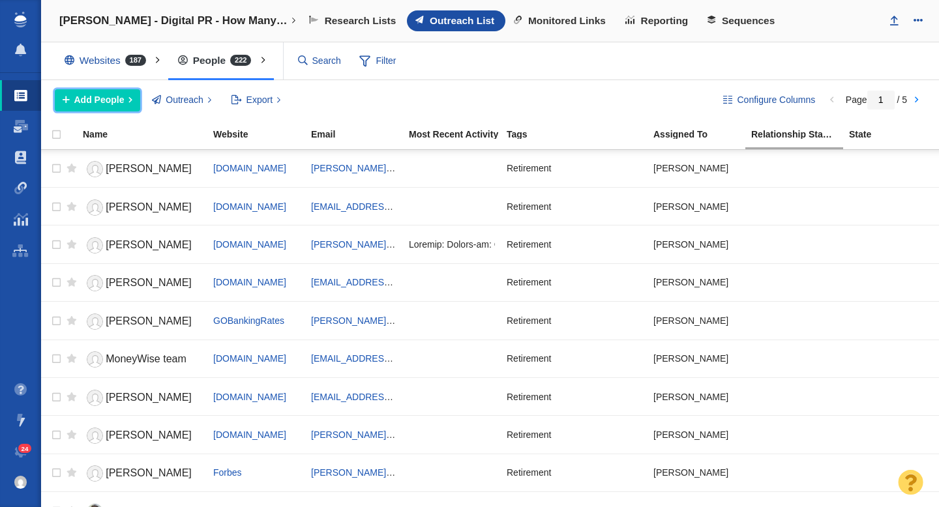
click at [108, 106] on span "Add People" at bounding box center [99, 100] width 50 height 14
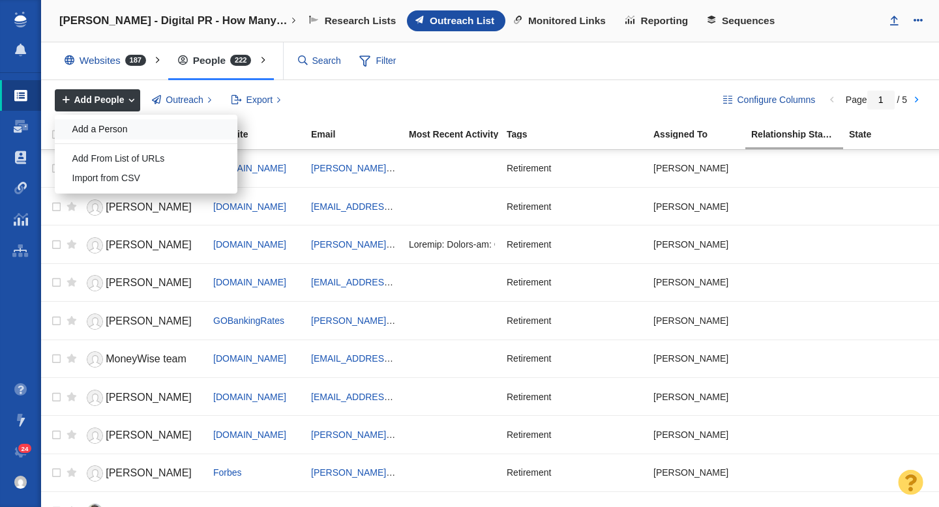
click at [111, 131] on div "Add a Person" at bounding box center [146, 129] width 183 height 20
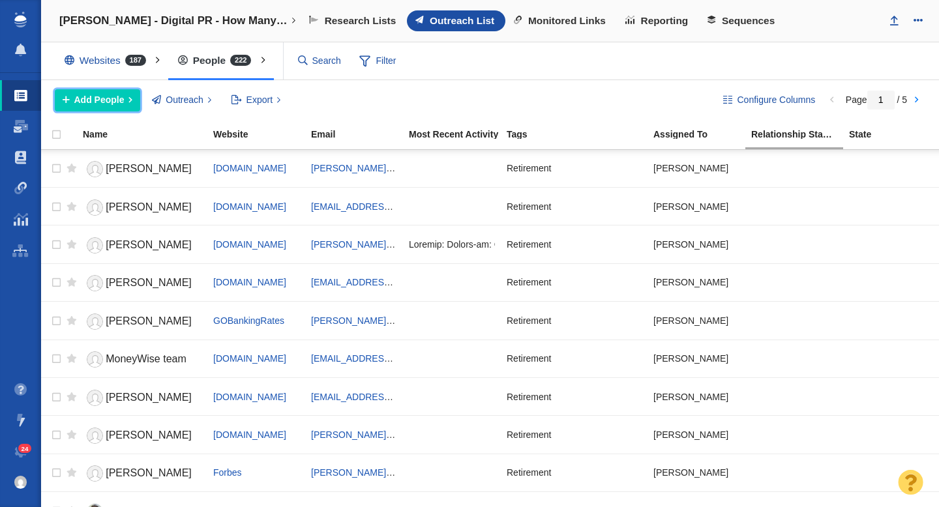
click at [96, 100] on span "Add People" at bounding box center [99, 100] width 50 height 14
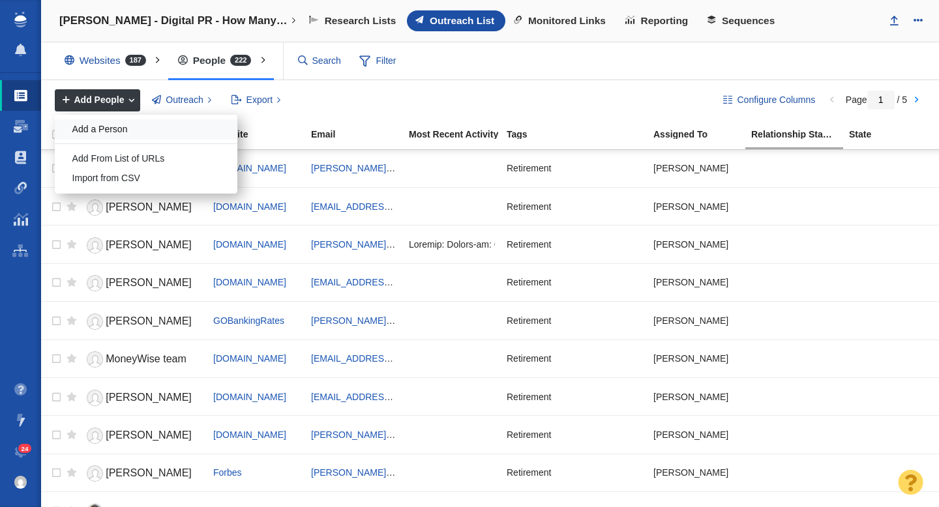
click at [127, 128] on div "Add a Person" at bounding box center [146, 129] width 183 height 20
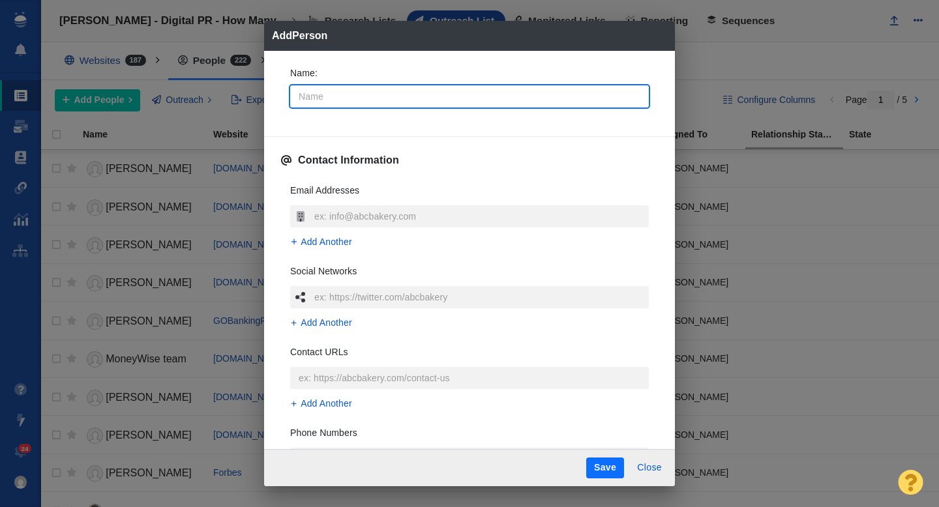
type input "M"
type textarea "x"
type input "Ma"
type textarea "x"
type input "Mau"
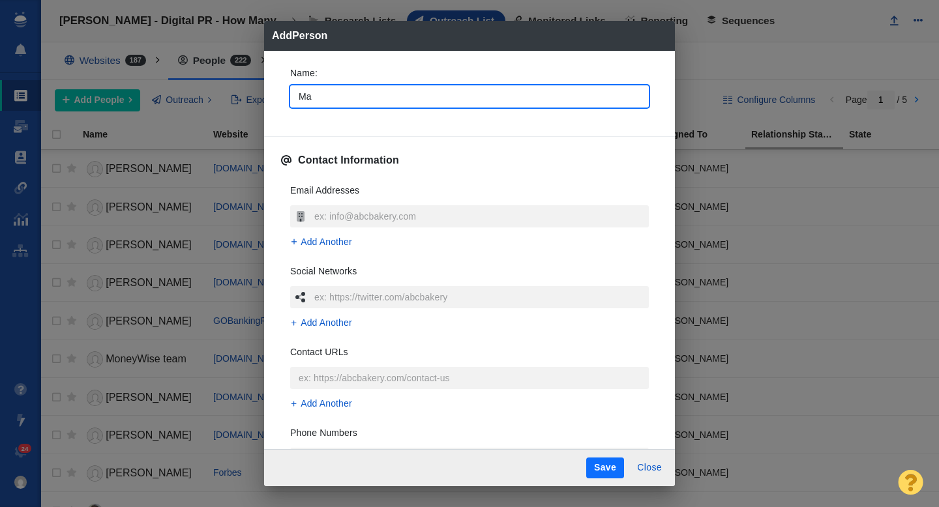
type textarea "x"
type input "Maur"
type textarea "x"
type input "Mauri"
type textarea "x"
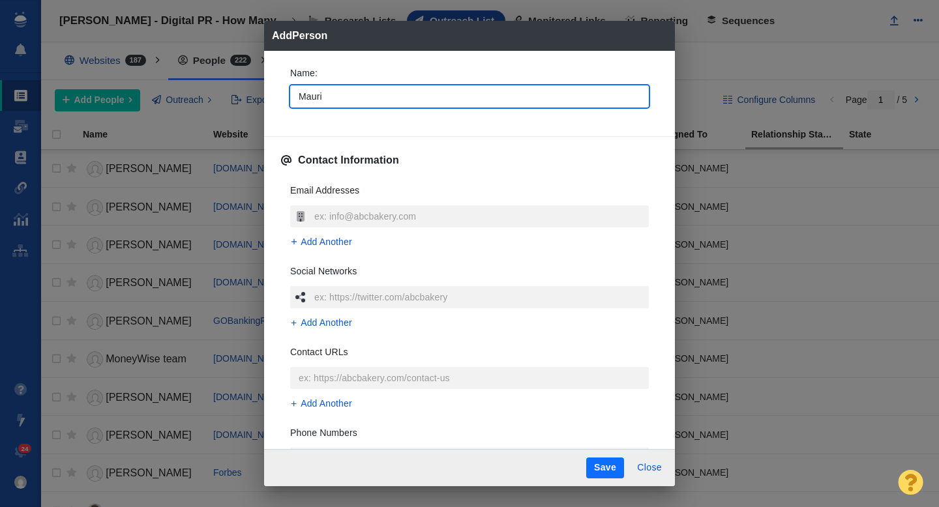
type input "Maurie"
type textarea "x"
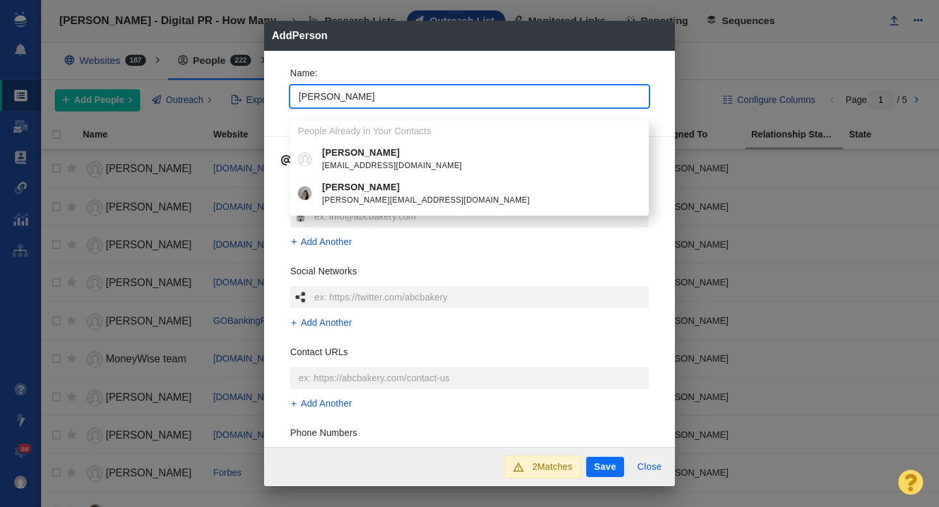
type input "Maurie"
type textarea "x"
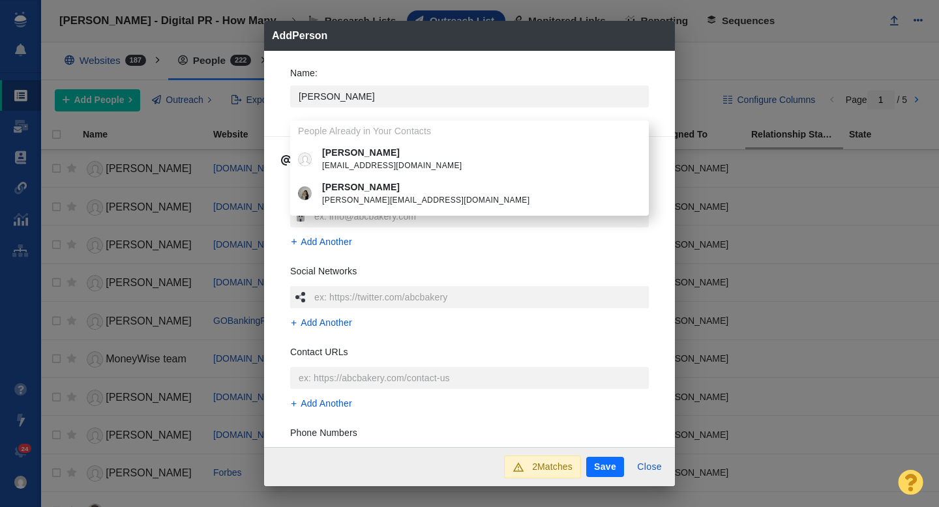
click at [397, 188] on p "[PERSON_NAME]" at bounding box center [479, 188] width 314 height 14
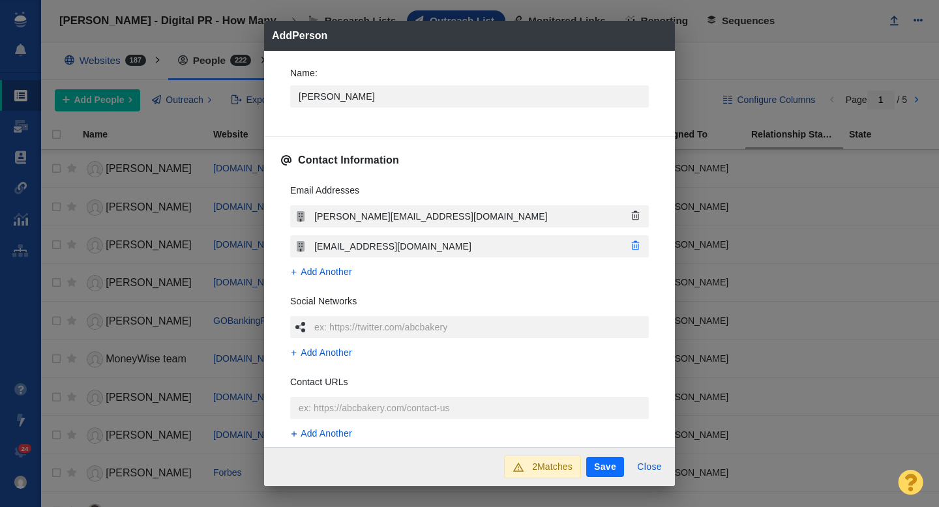
click at [639, 249] on icon "button" at bounding box center [636, 245] width 12 height 9
type textarea "x"
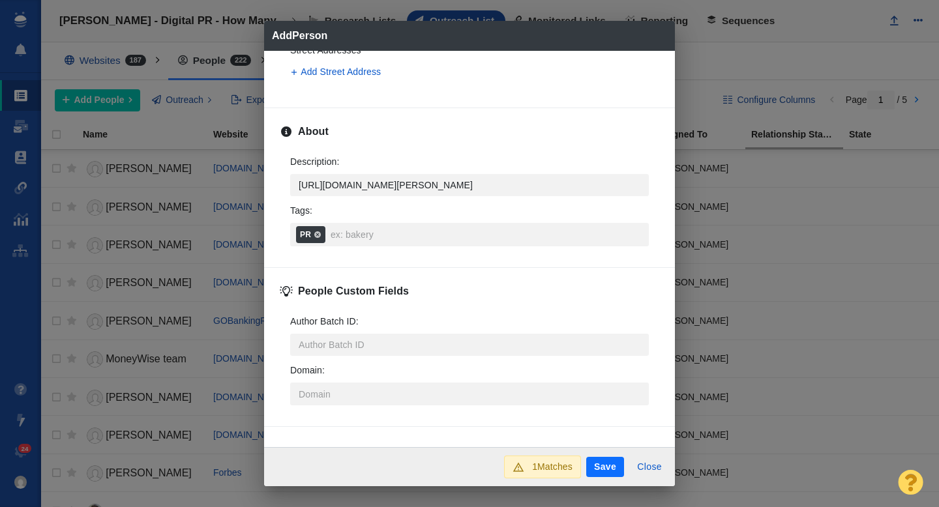
scroll to position [471, 0]
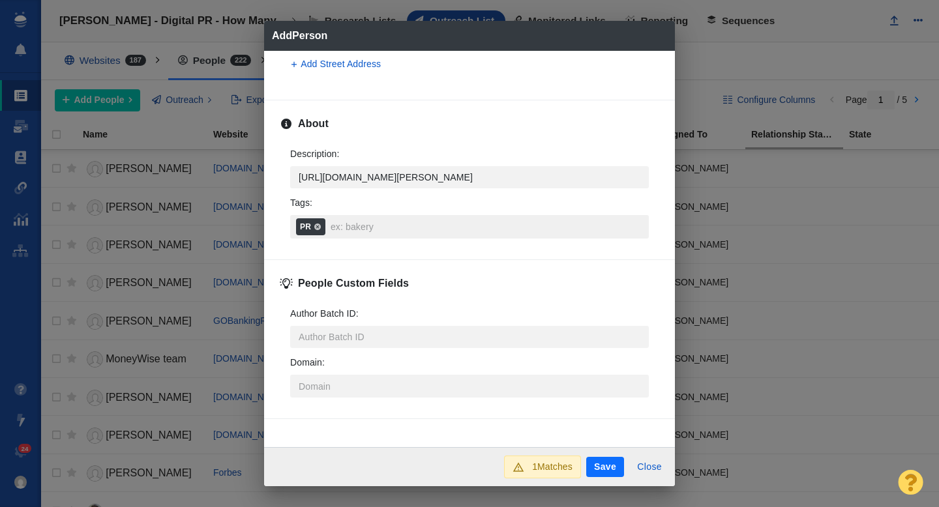
click at [350, 229] on input "Tags : PR" at bounding box center [485, 226] width 317 height 23
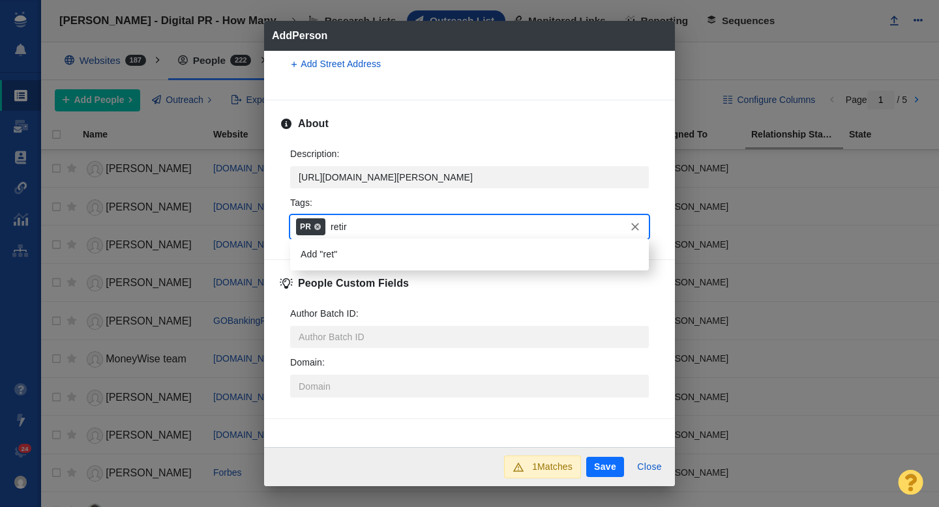
type input "retire"
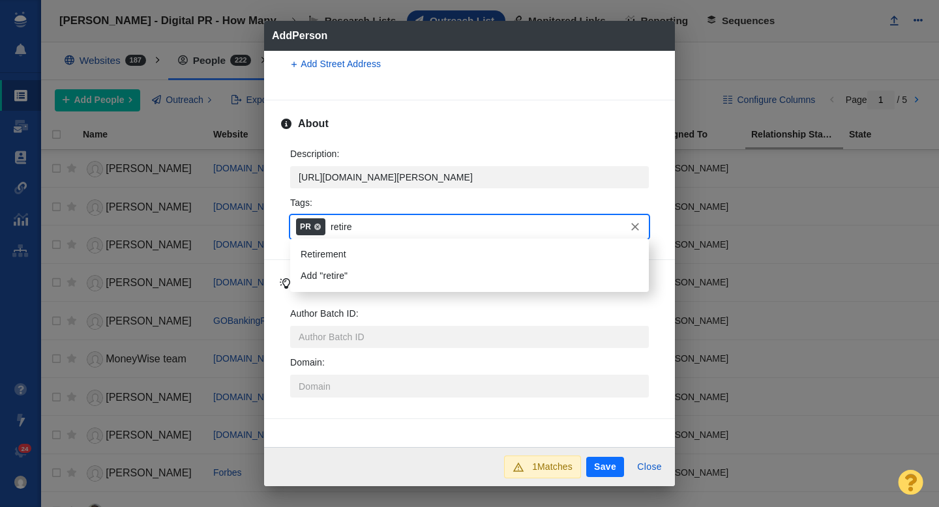
click at [339, 254] on li "Retirement" at bounding box center [469, 255] width 358 height 22
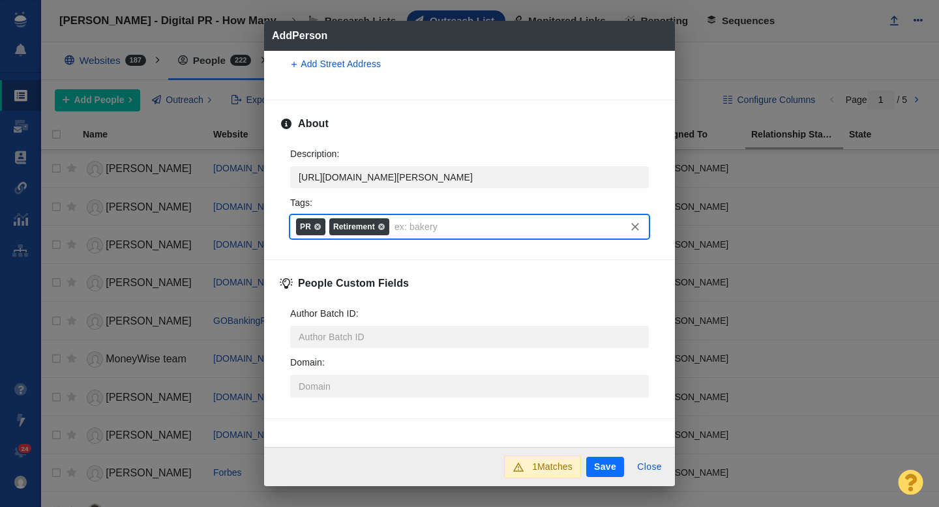
click at [613, 469] on button "Save" at bounding box center [605, 467] width 38 height 21
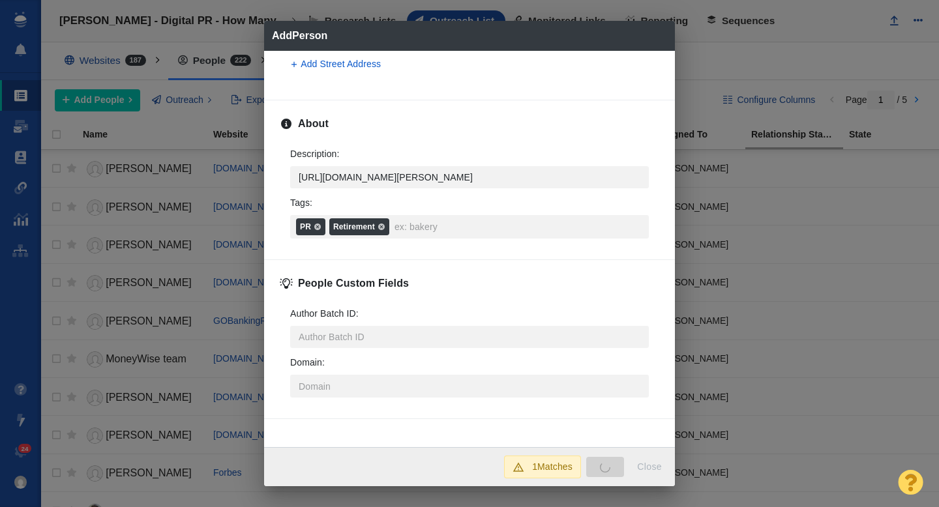
type textarea "x"
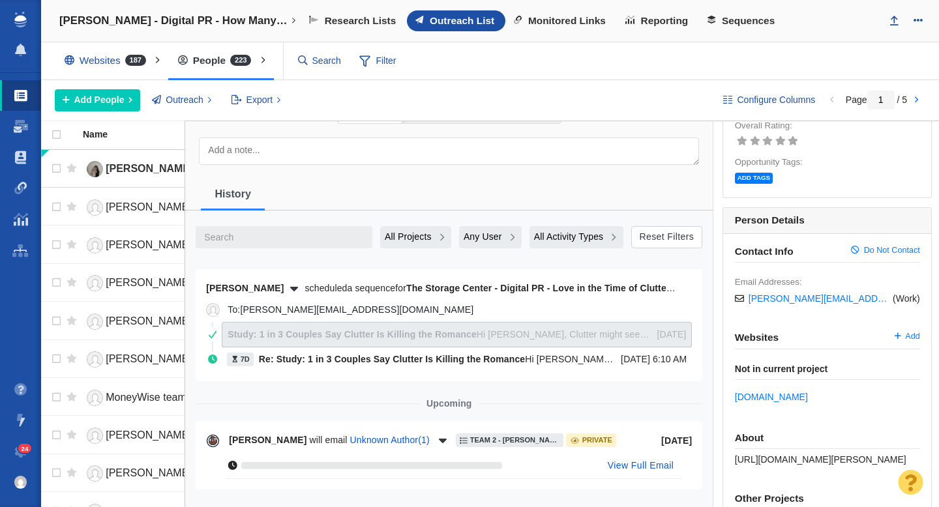
scroll to position [0, 0]
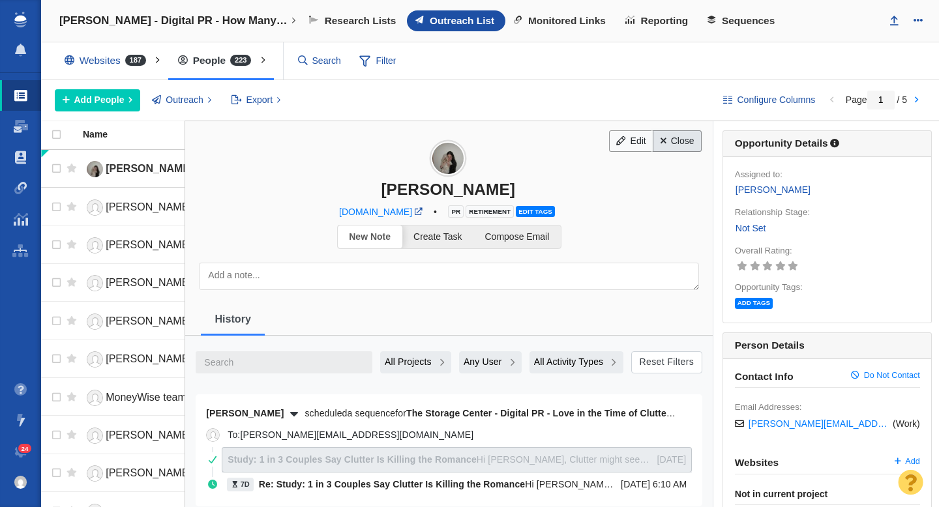
click at [682, 145] on link "Close" at bounding box center [676, 141] width 49 height 22
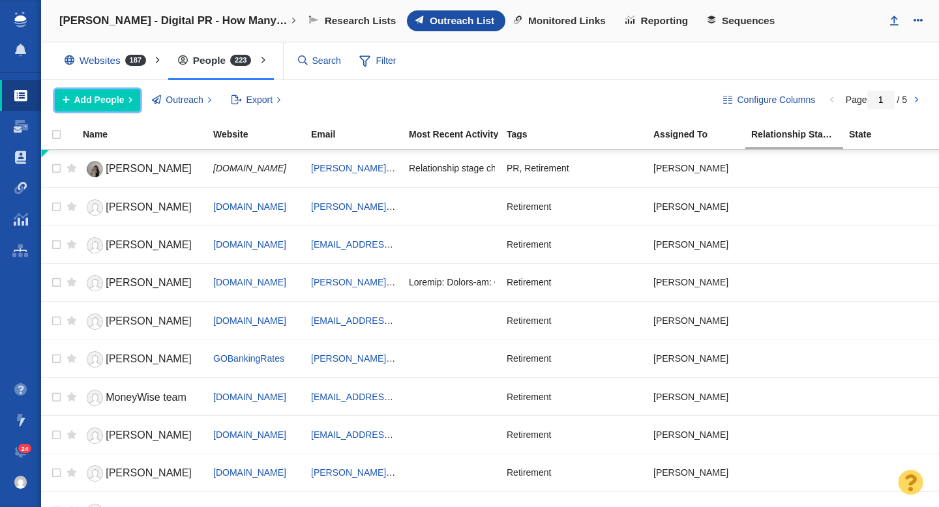
click at [99, 104] on span "Add People" at bounding box center [99, 100] width 50 height 14
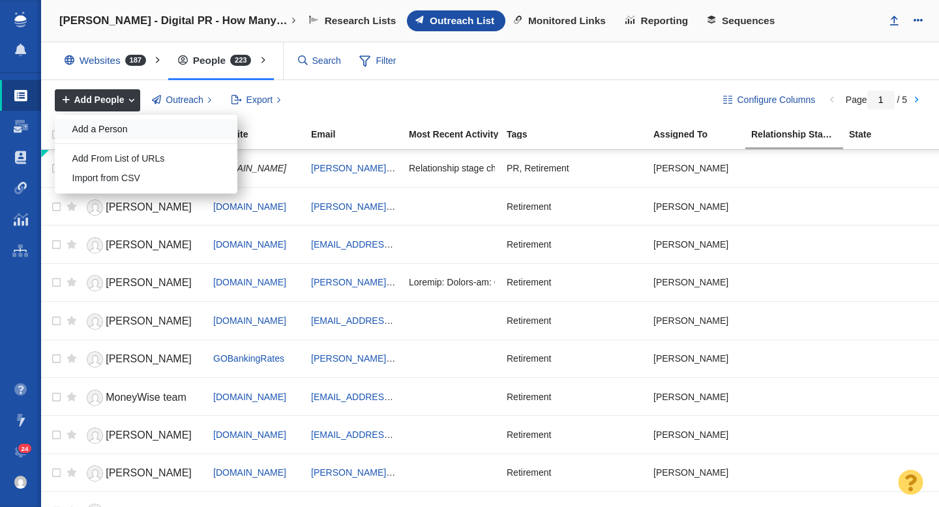
click at [126, 126] on div "Add a Person" at bounding box center [146, 129] width 183 height 20
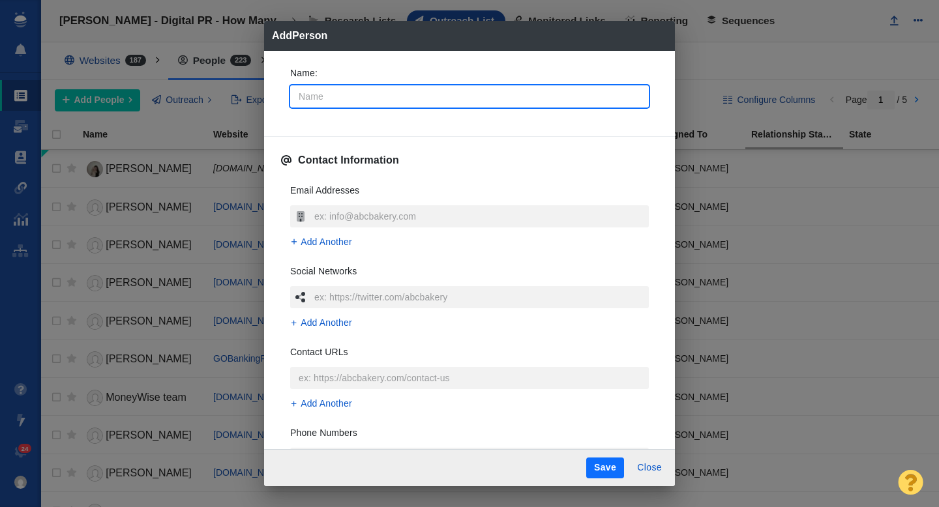
type input "K"
type textarea "x"
type input "Ka"
type textarea "x"
type input "Kati"
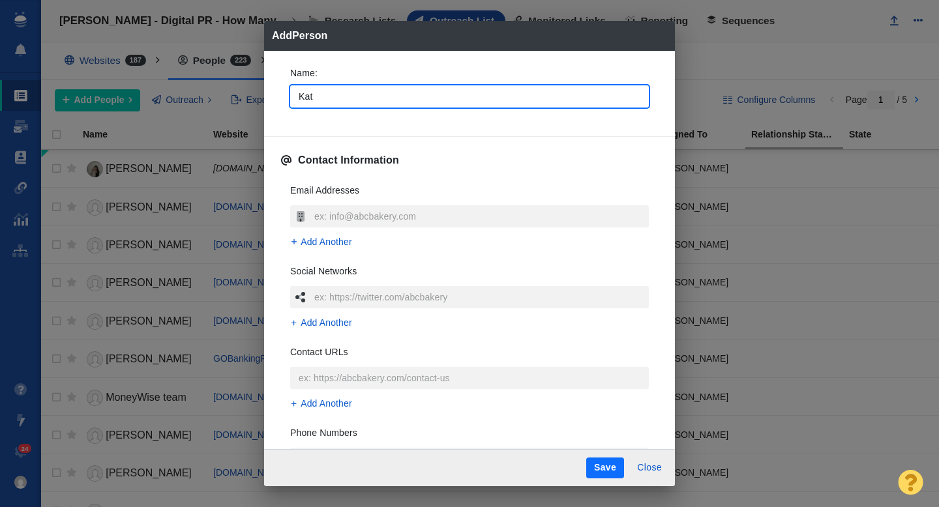
type textarea "x"
type input "Katie"
type textarea "x"
type input "Katie"
type textarea "x"
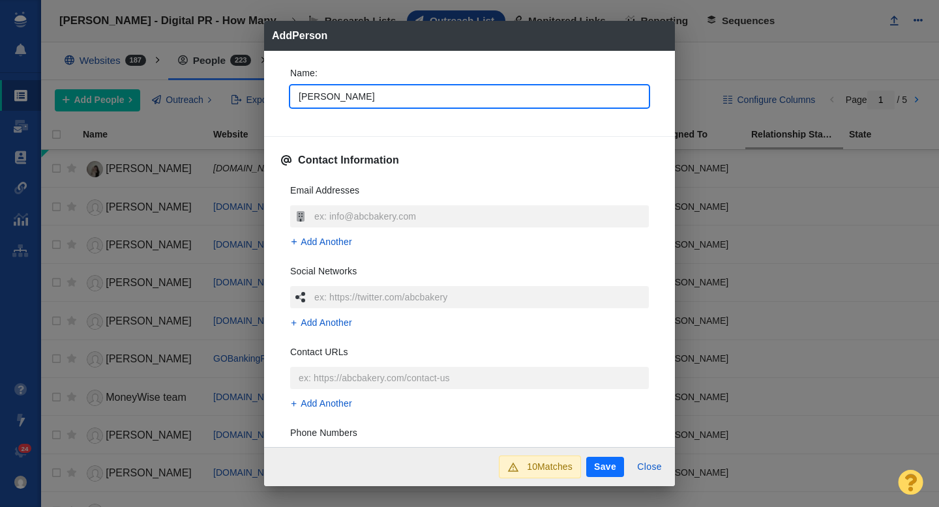
click at [282, 98] on div "Name : Katie" at bounding box center [469, 91] width 379 height 70
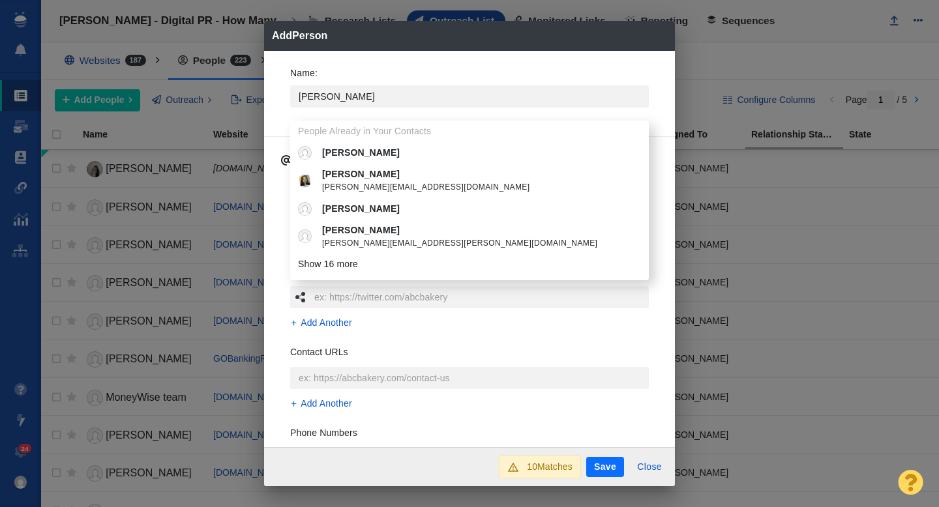
click at [278, 91] on div "Name : Katie People Already in Your Contacts Katie Katie katie@proofparsons.com…" at bounding box center [469, 249] width 411 height 397
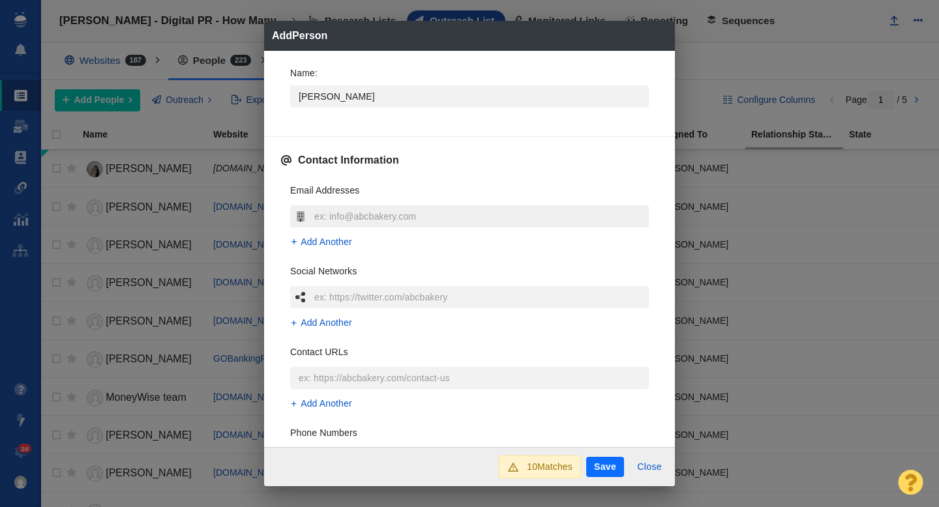
click at [327, 212] on input "text" at bounding box center [480, 216] width 338 height 22
type input "[EMAIL_ADDRESS][DOMAIN_NAME]"
type textarea "x"
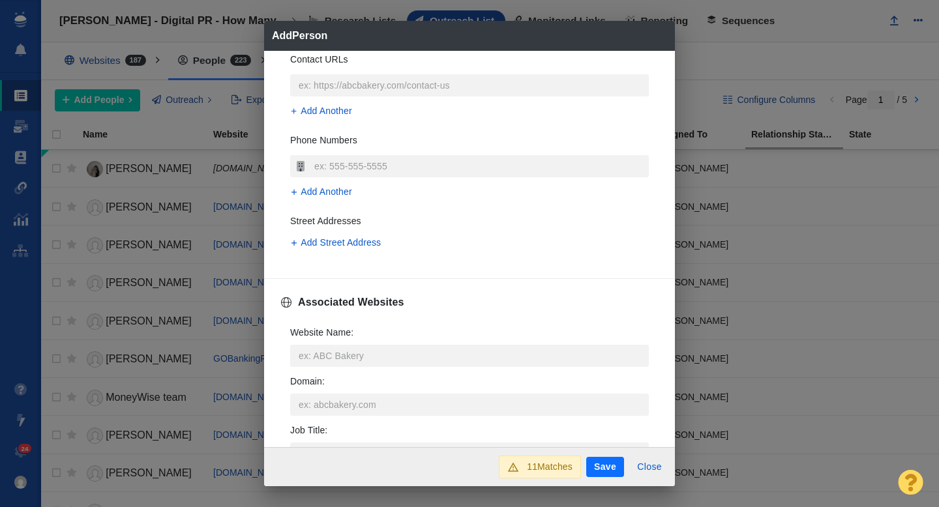
scroll to position [295, 0]
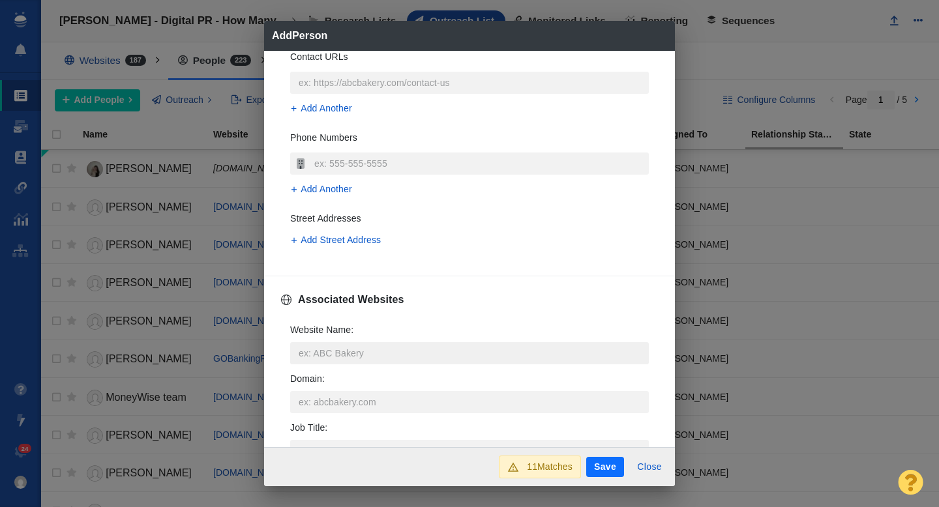
type input "[EMAIL_ADDRESS][DOMAIN_NAME]"
click at [343, 345] on input "Website Name :" at bounding box center [469, 353] width 358 height 22
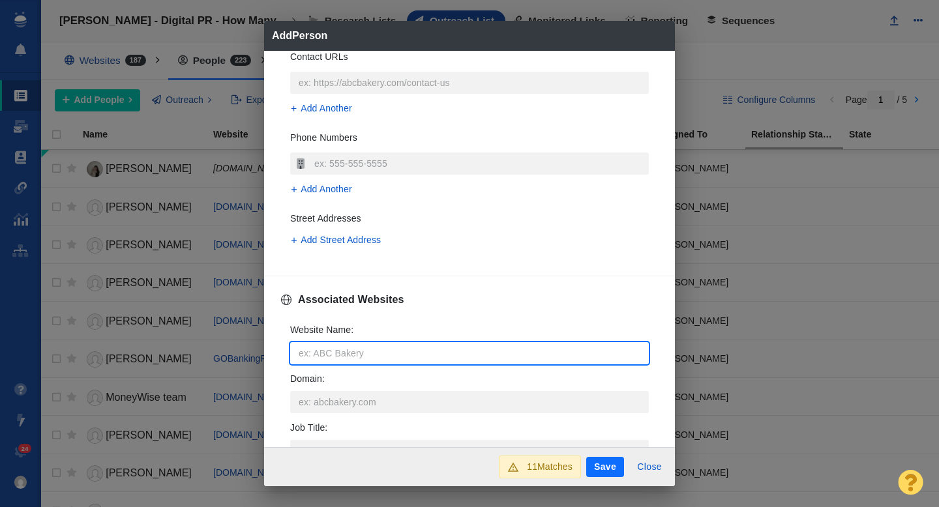
type input "f"
type textarea "x"
type input "fo"
type textarea "x"
type input "foo"
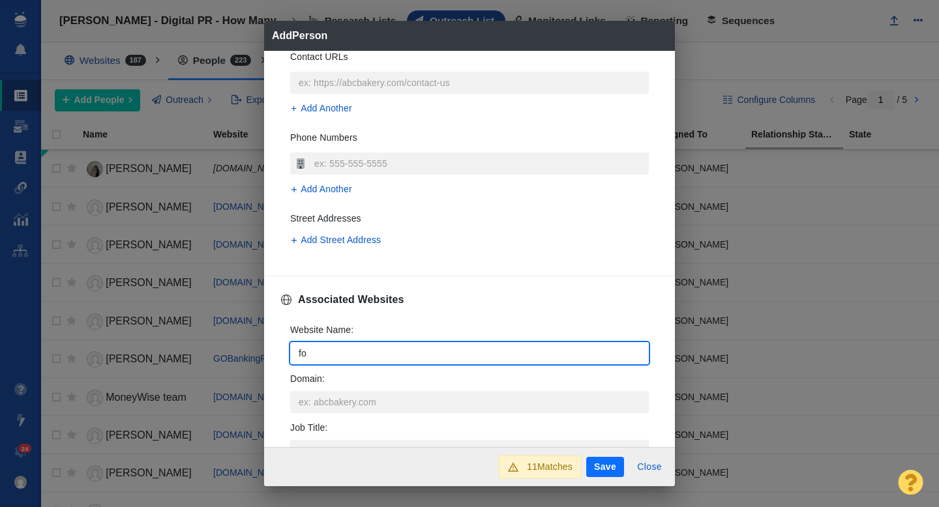
type textarea "x"
type input "fool"
type textarea "x"
type input "fool."
type textarea "x"
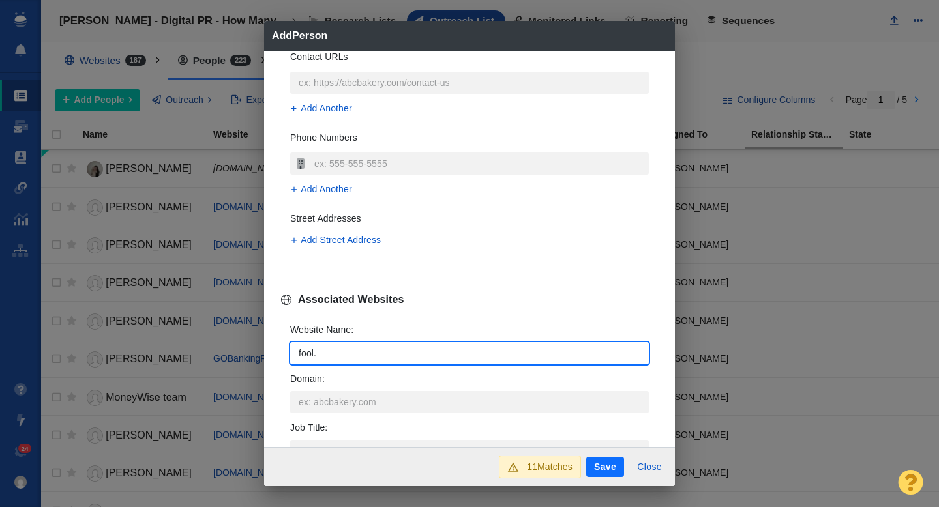
type input "fool.c"
type textarea "x"
type input "fool.co"
type textarea "x"
type input "[DOMAIN_NAME]"
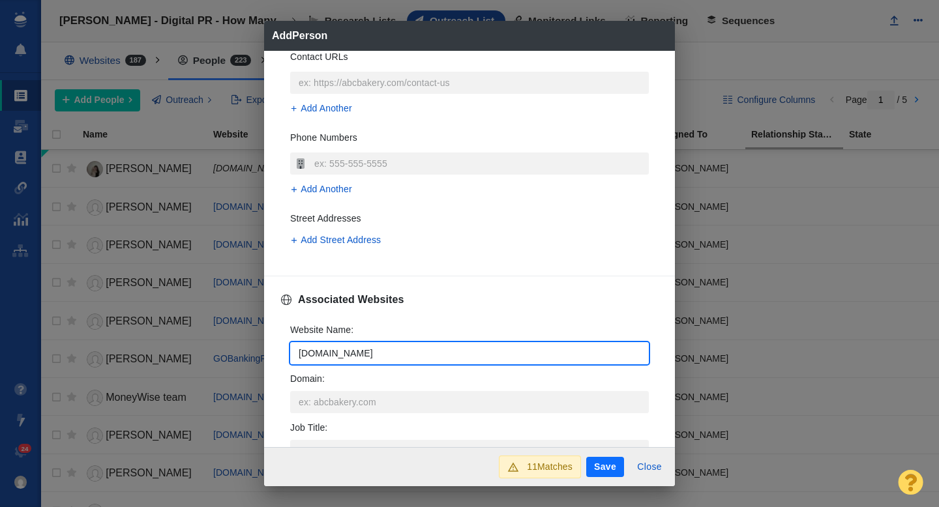
type textarea "x"
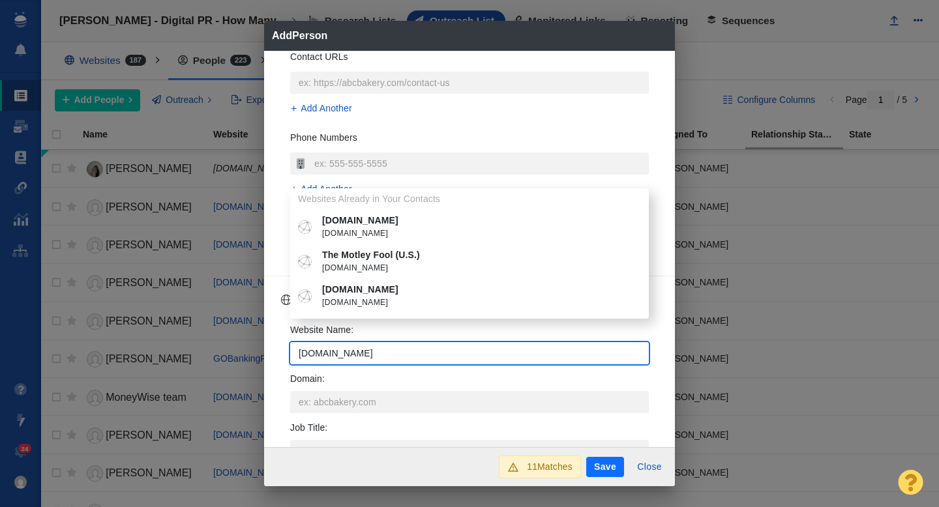
type input "[DOMAIN_NAME]"
click at [364, 263] on span "[DOMAIN_NAME]" at bounding box center [479, 268] width 314 height 13
type textarea "x"
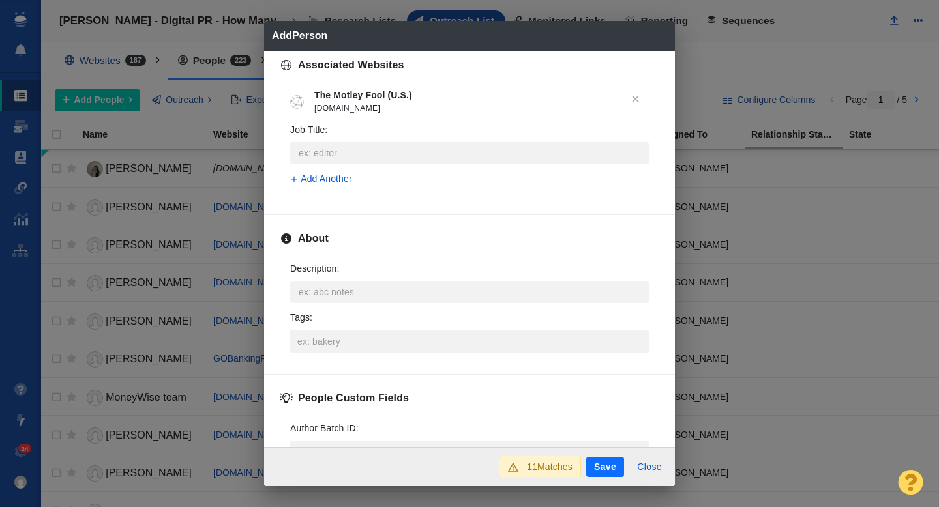
scroll to position [556, 0]
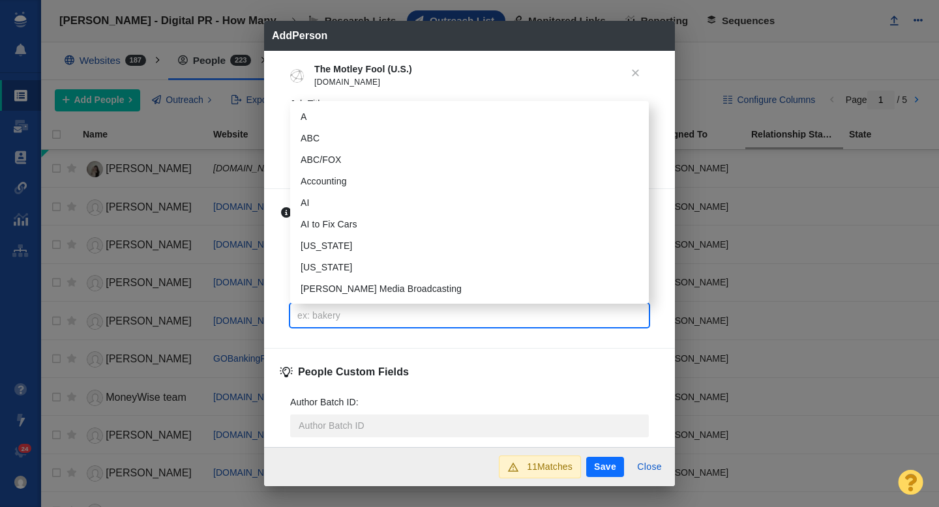
click at [345, 326] on input "Tags :" at bounding box center [469, 315] width 351 height 23
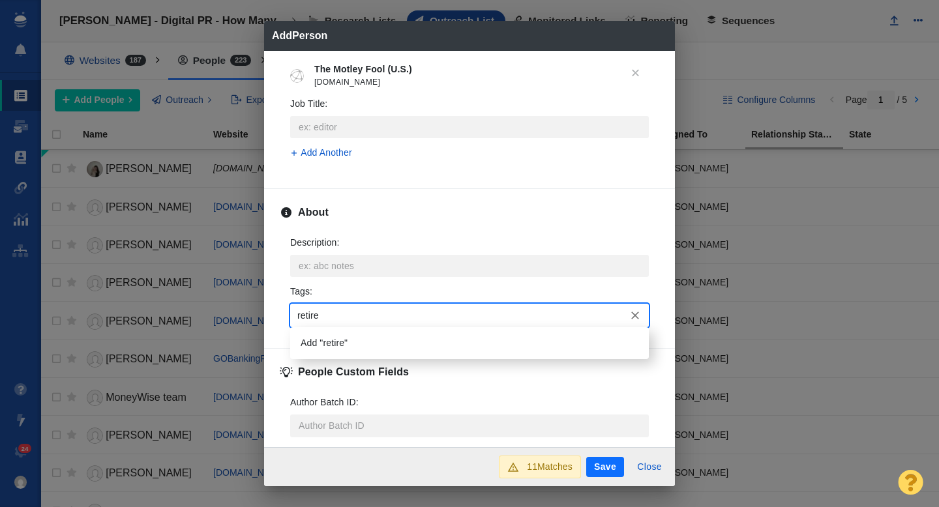
type input "retirem"
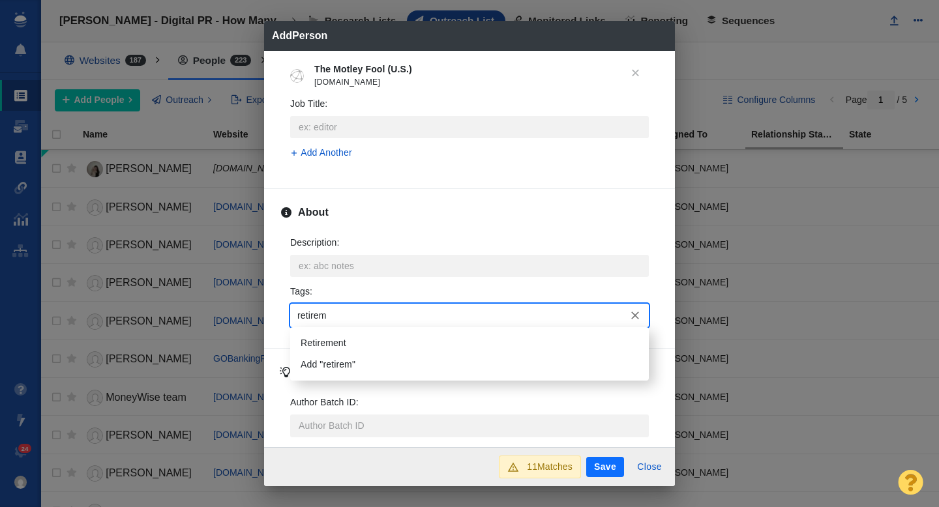
click at [343, 343] on li "Retirement" at bounding box center [469, 343] width 358 height 22
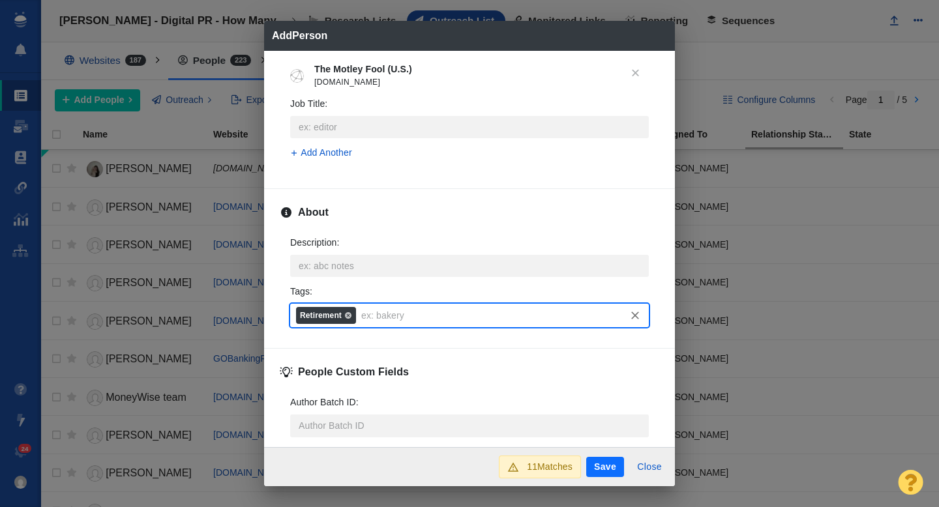
click at [601, 464] on button "Save" at bounding box center [605, 467] width 38 height 21
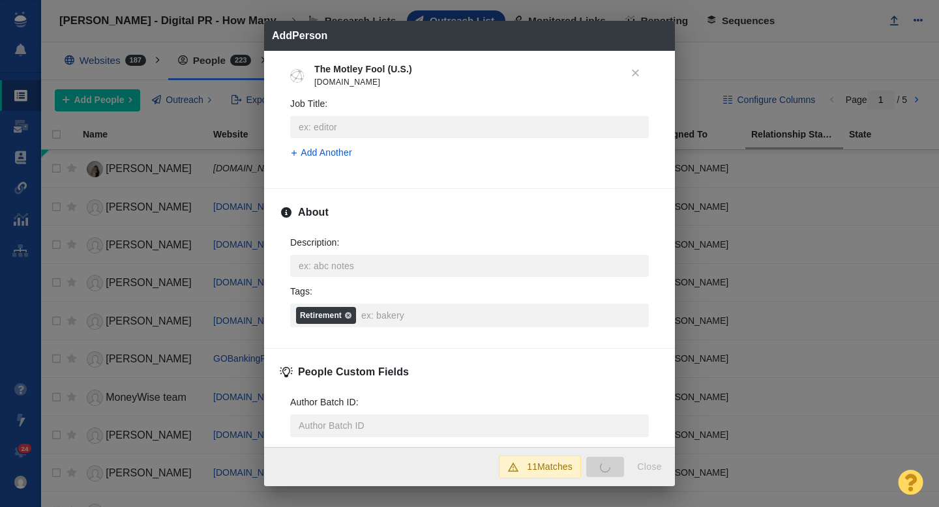
type textarea "x"
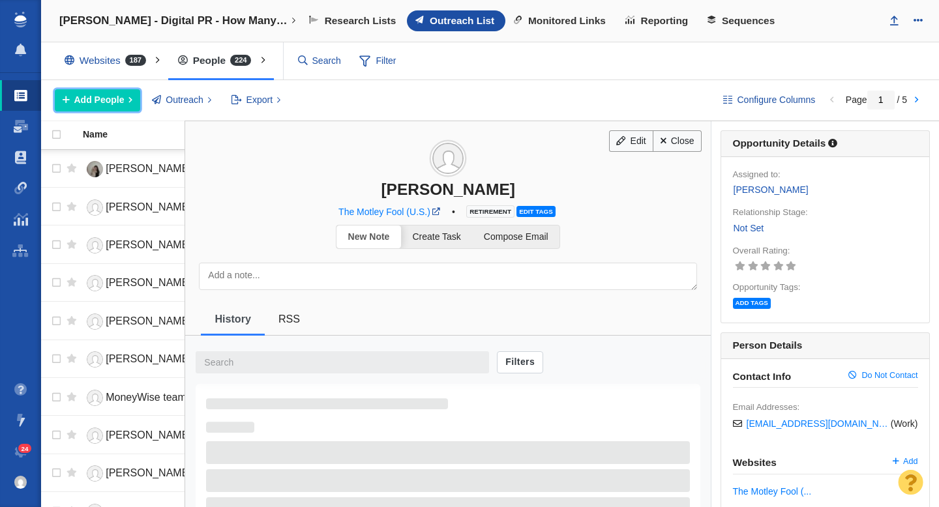
click at [98, 104] on span "Add People" at bounding box center [99, 100] width 50 height 14
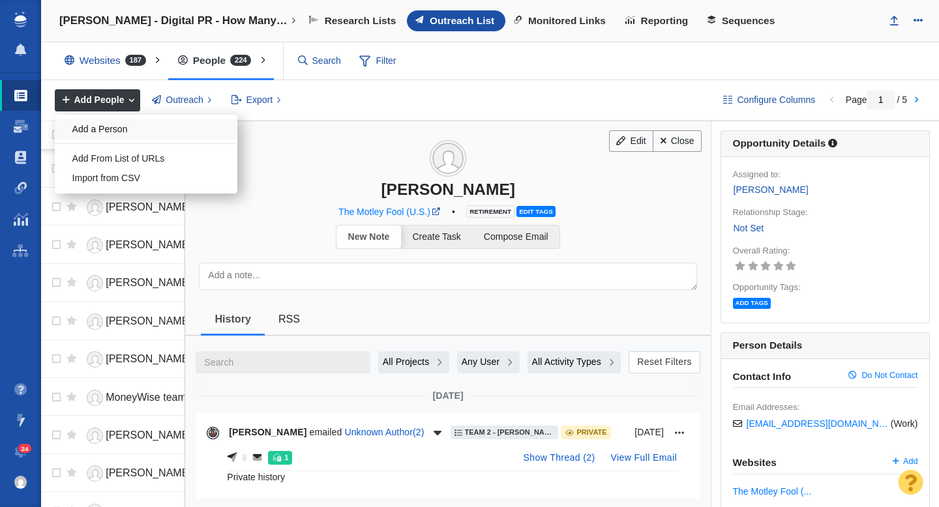
click at [120, 132] on div "Add a Person" at bounding box center [146, 129] width 183 height 20
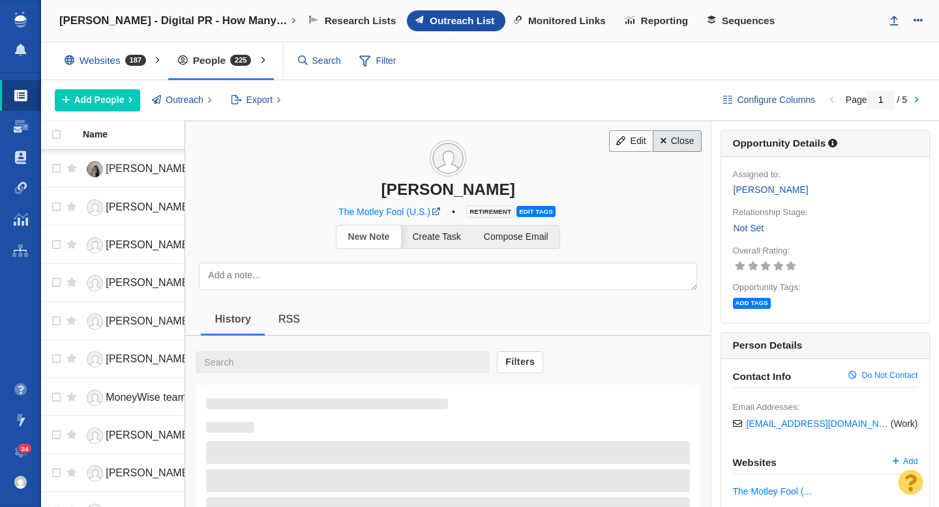
click at [673, 143] on link "Close" at bounding box center [676, 141] width 49 height 22
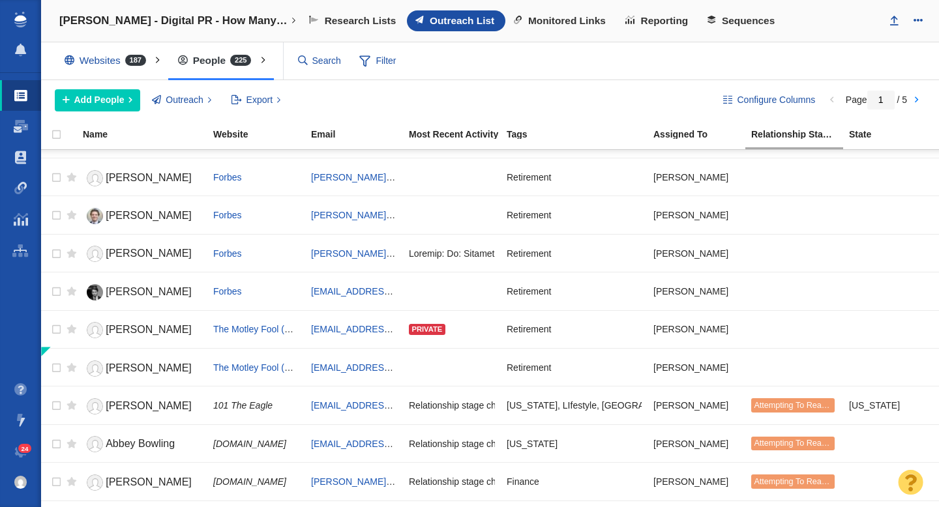
scroll to position [0, 0]
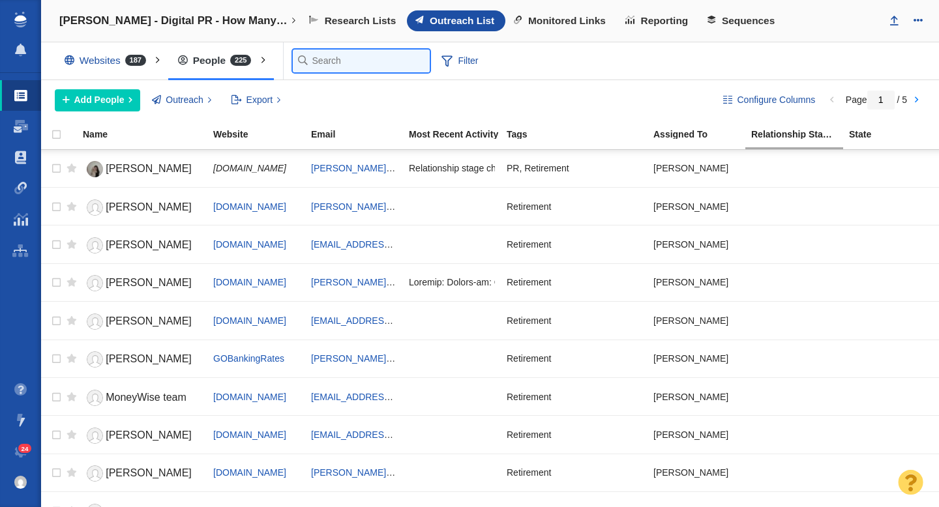
click at [317, 53] on input "text" at bounding box center [361, 61] width 137 height 23
paste input "[PERSON_NAME][EMAIL_ADDRESS][PERSON_NAME][DOMAIN_NAME]"
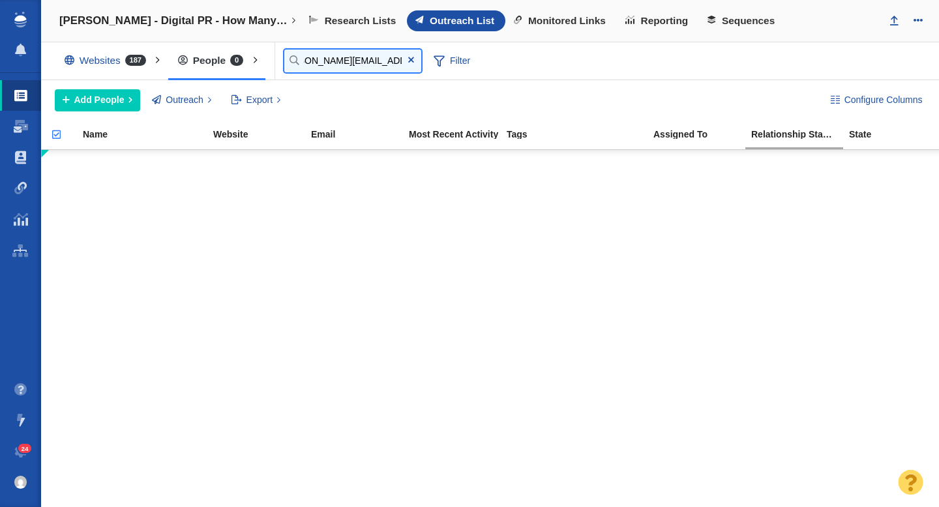
type input "[PERSON_NAME][EMAIL_ADDRESS][PERSON_NAME][DOMAIN_NAME]"
click at [85, 111] on div "Configure Columns Add People Add a Person Add From List of URLs Import from CSV…" at bounding box center [490, 100] width 898 height 40
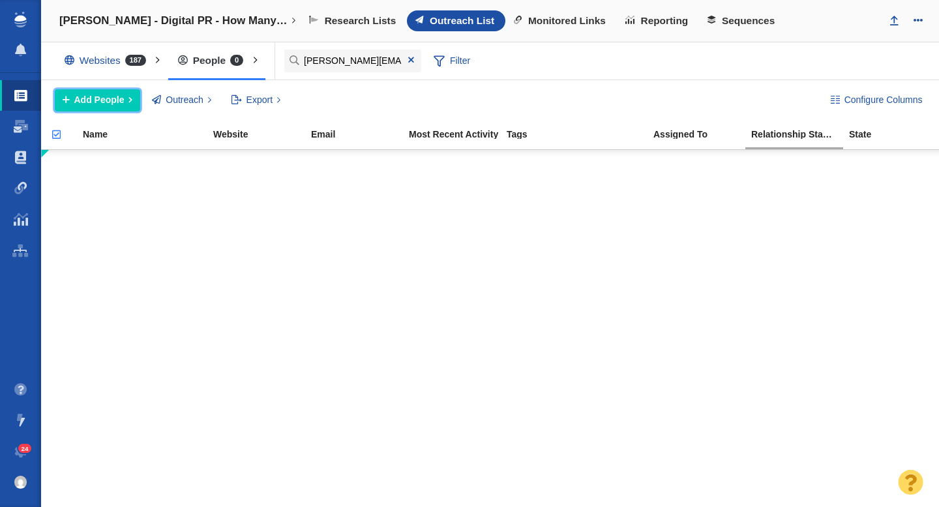
click at [95, 103] on span "Add People" at bounding box center [99, 100] width 50 height 14
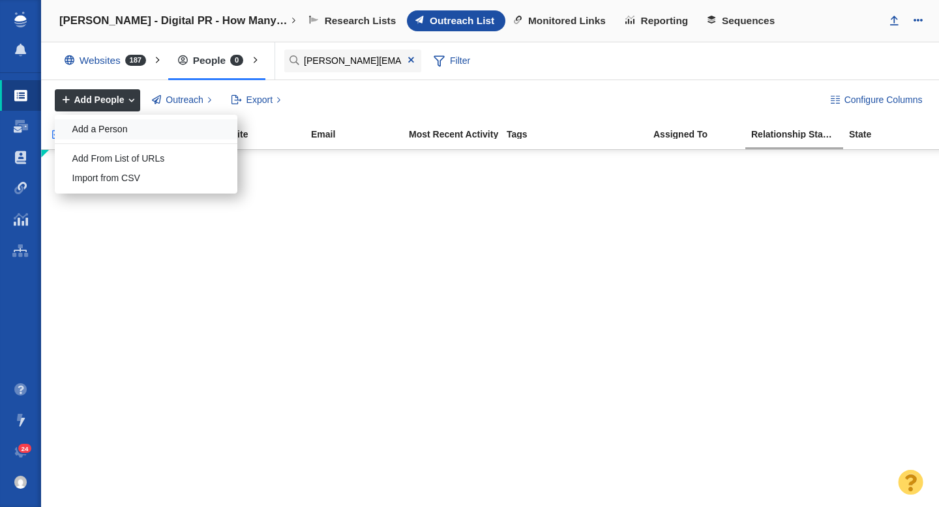
click at [92, 134] on div "Add a Person" at bounding box center [146, 129] width 183 height 20
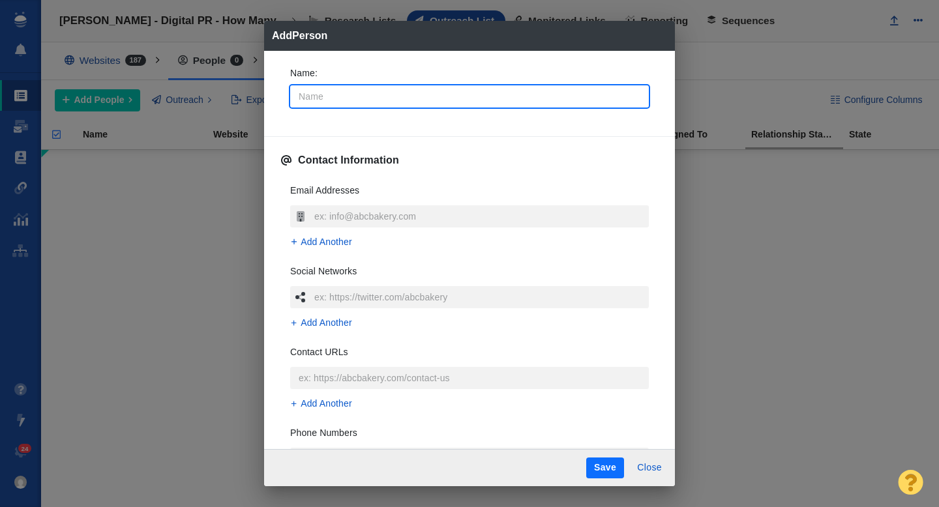
type input "B"
type textarea "x"
type input "Br"
type textarea "x"
type input "Bri"
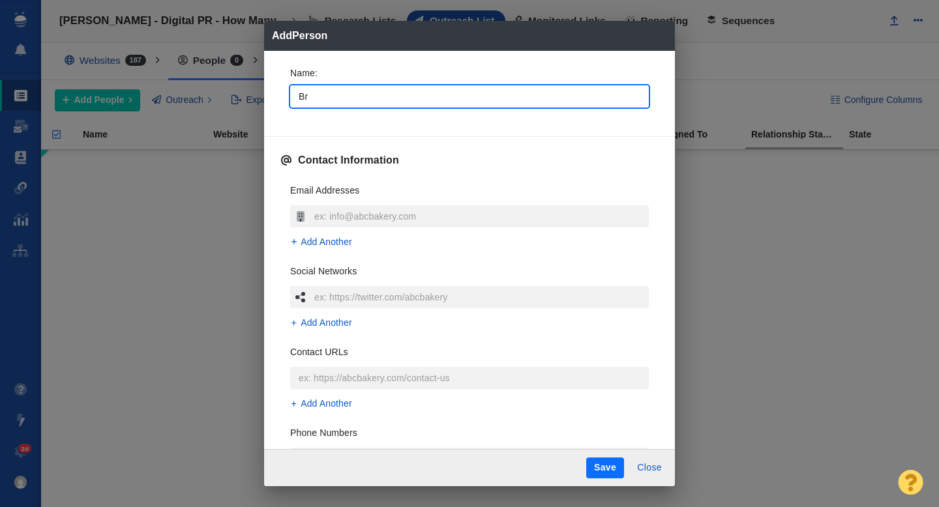
type textarea "x"
type input "Bria"
type textarea "x"
type input "[PERSON_NAME]"
type textarea "x"
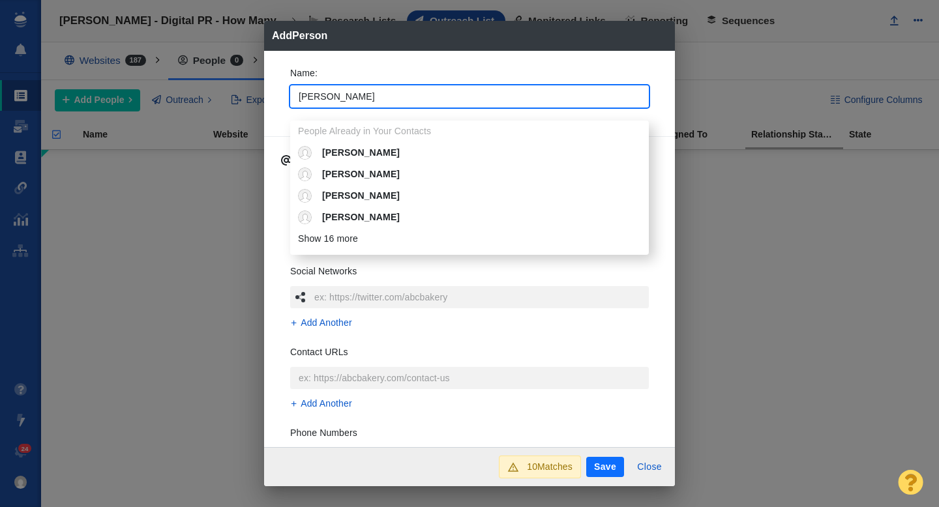
type input "[PERSON_NAME]"
type textarea "x"
click at [278, 103] on div "Name : Brian People Already in Your Contacts Brian Brian Brian Brian Brian Bria…" at bounding box center [469, 249] width 411 height 397
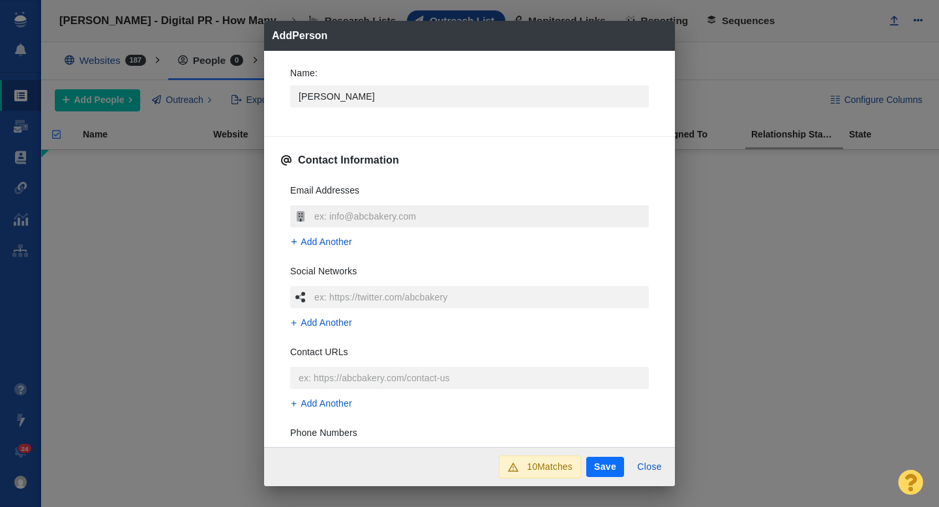
click at [326, 211] on input "text" at bounding box center [480, 216] width 338 height 22
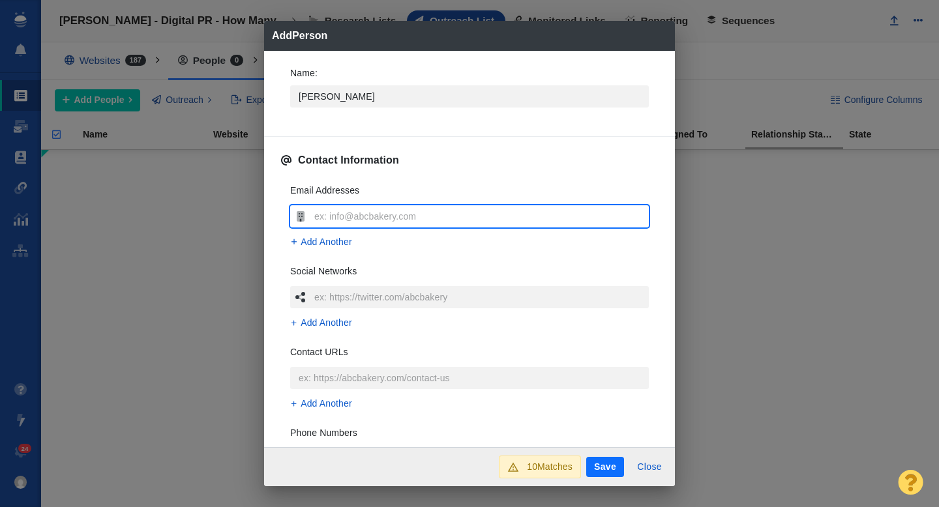
type input "[PERSON_NAME][EMAIL_ADDRESS][PERSON_NAME][DOMAIN_NAME]"
type textarea "x"
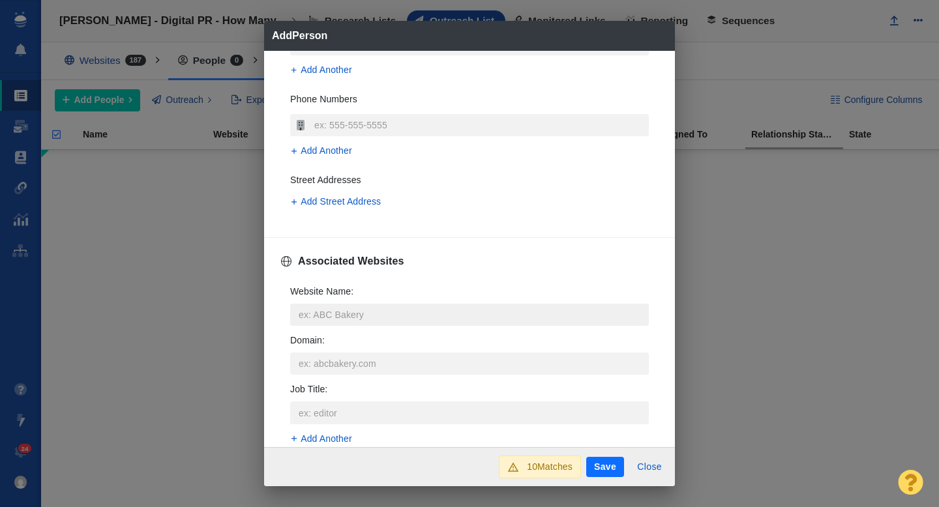
scroll to position [355, 0]
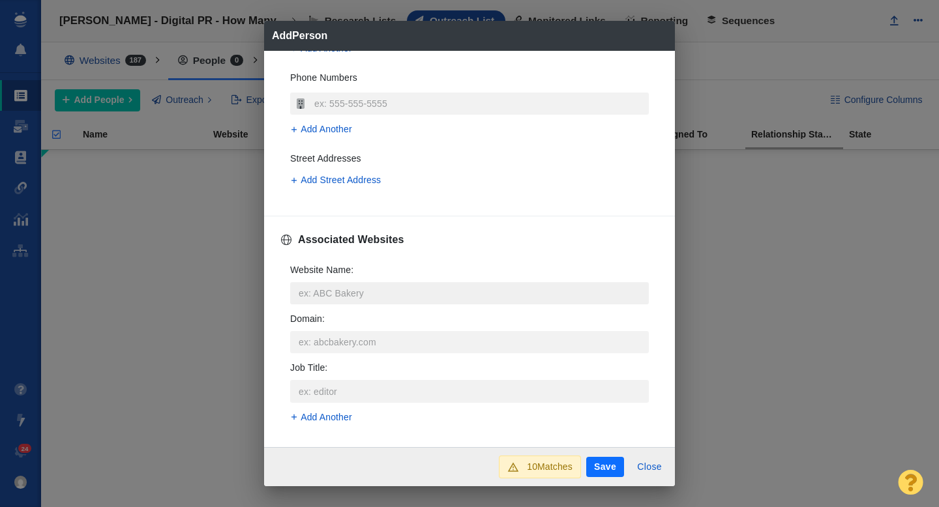
type input "[PERSON_NAME][EMAIL_ADDRESS][PERSON_NAME][DOMAIN_NAME]"
click at [321, 299] on input "Website Name :" at bounding box center [469, 293] width 358 height 22
type input "w"
type textarea "x"
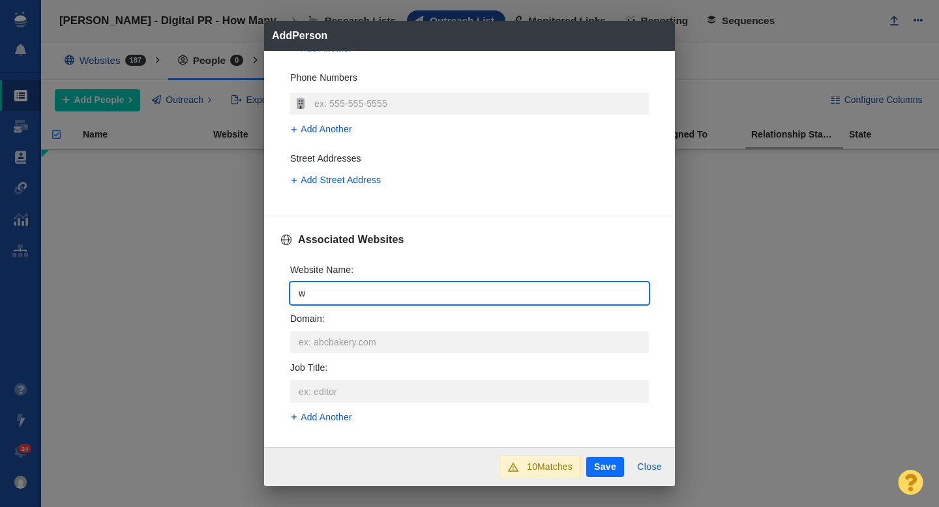
type input "we"
type textarea "x"
type input "wea"
type textarea "x"
type input "weal"
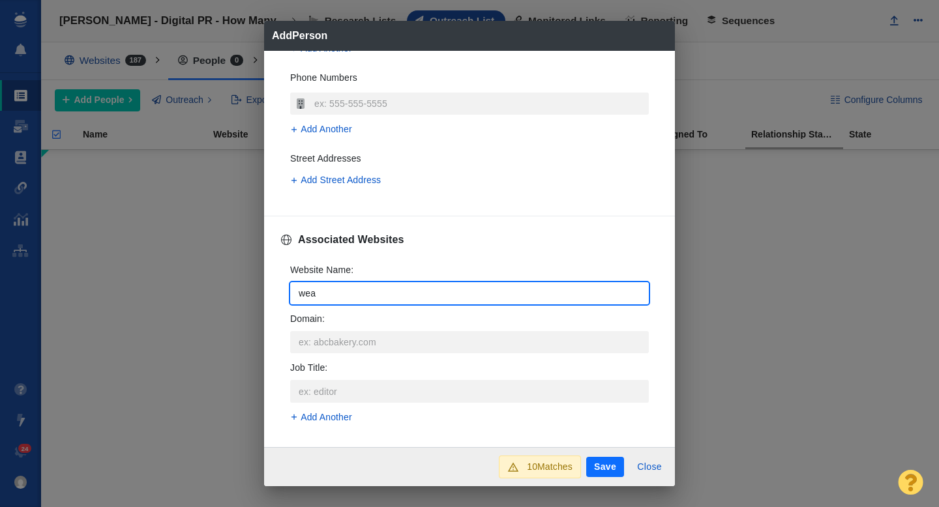
type textarea "x"
type input "wealt"
type textarea "x"
type input "wealth"
type textarea "x"
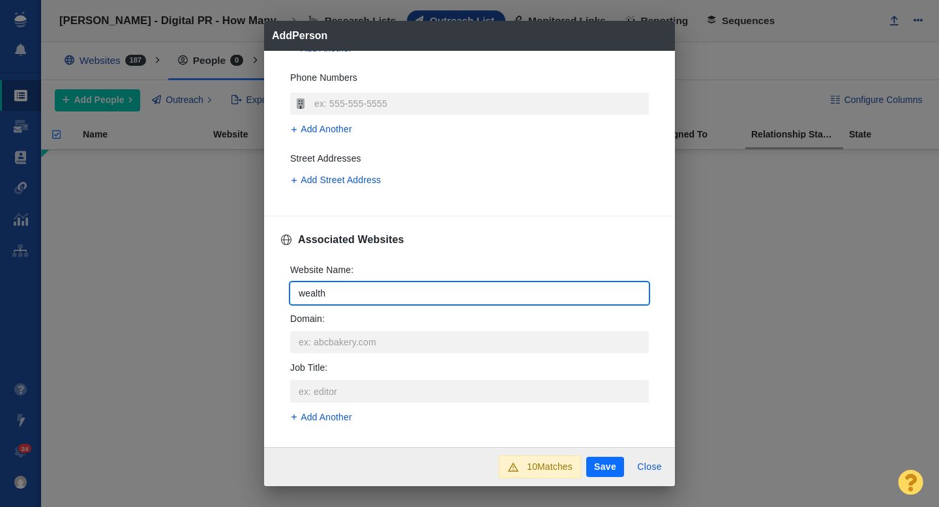
type input "wealtht"
type textarea "x"
type input "wealthte"
type textarea "x"
type input "wealthten"
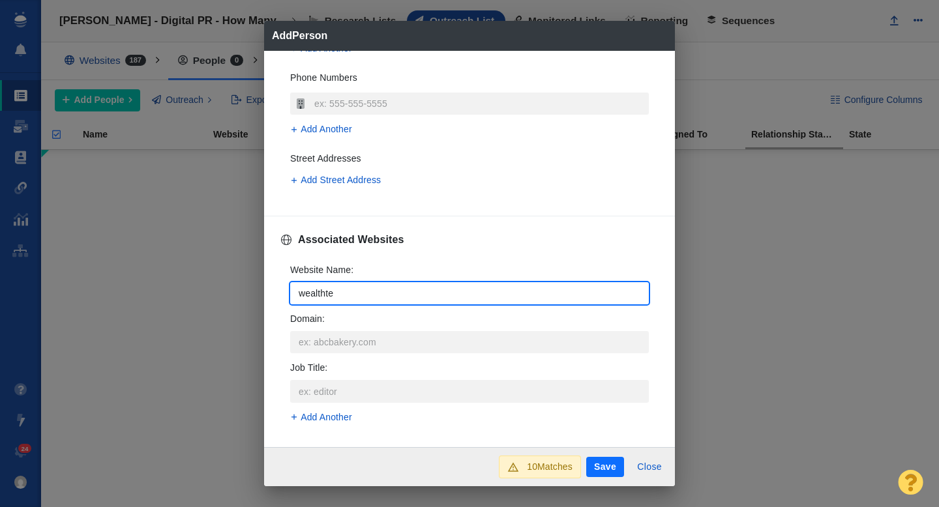
type textarea "x"
type input "wealthtend"
type textarea "x"
type input "wealthtende"
type textarea "x"
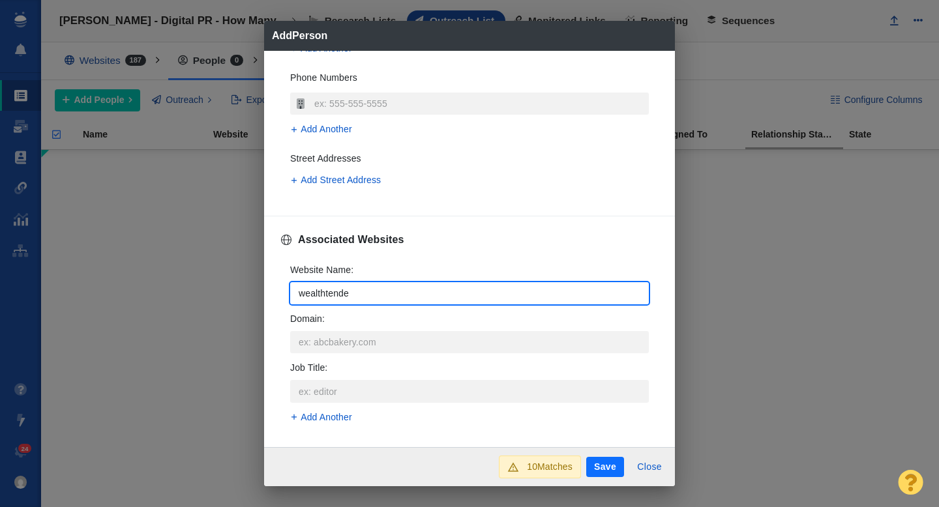
type input "wealthtender"
type textarea "x"
type input "wealthtender."
type textarea "x"
type input "wealthtender.c"
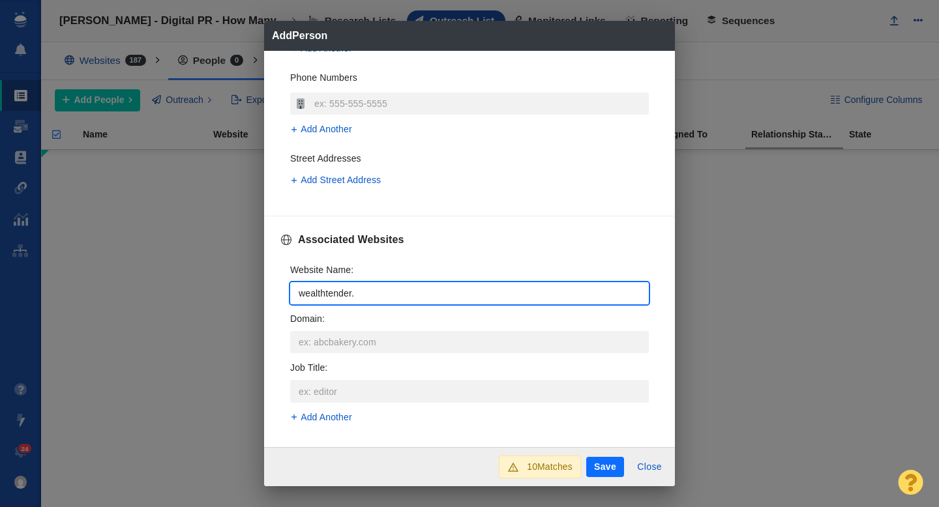
type textarea "x"
type input "wealthtender.co"
type textarea "x"
type input "[DOMAIN_NAME]"
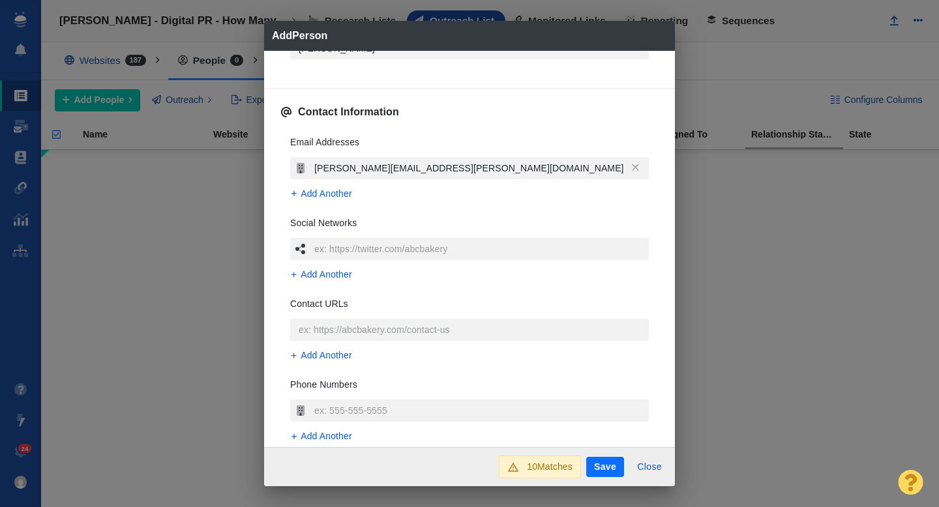
scroll to position [392, 0]
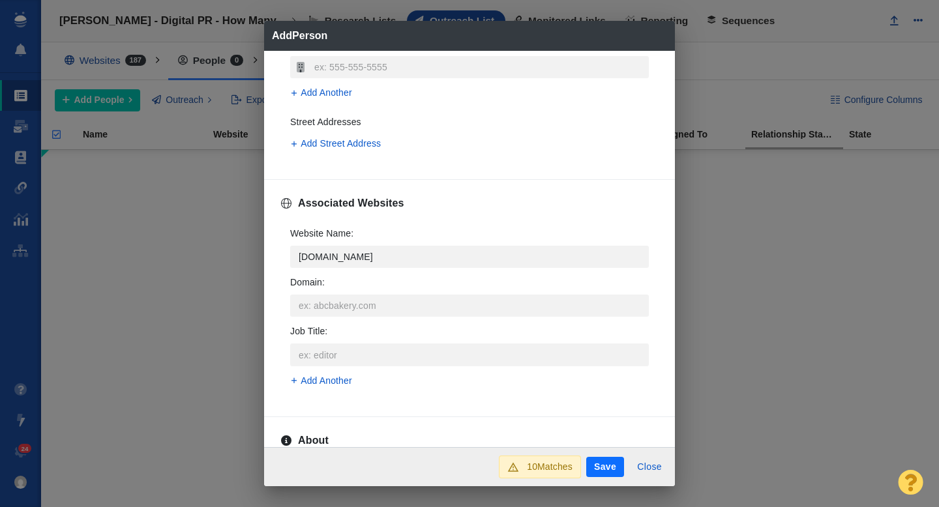
click at [370, 297] on li "wealthtender.com wealthtender.com" at bounding box center [469, 312] width 358 height 35
type textarea "x"
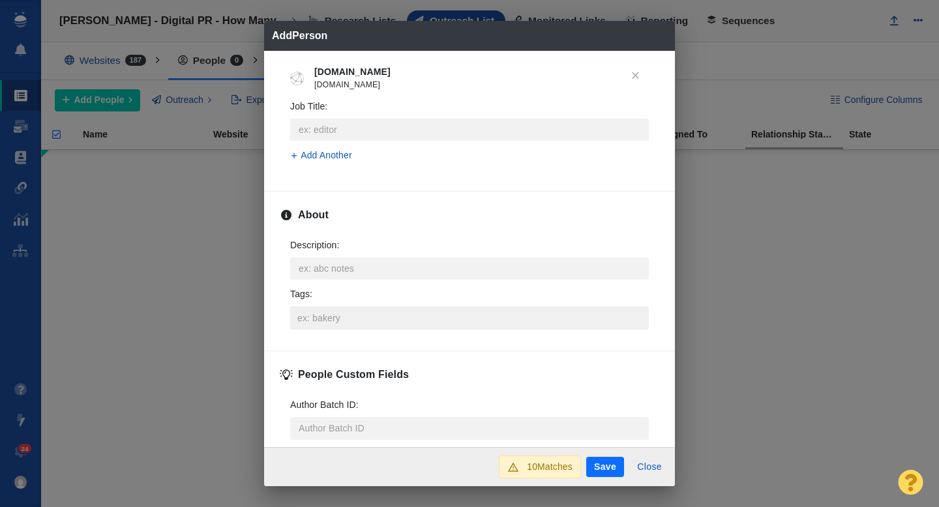
scroll to position [566, 0]
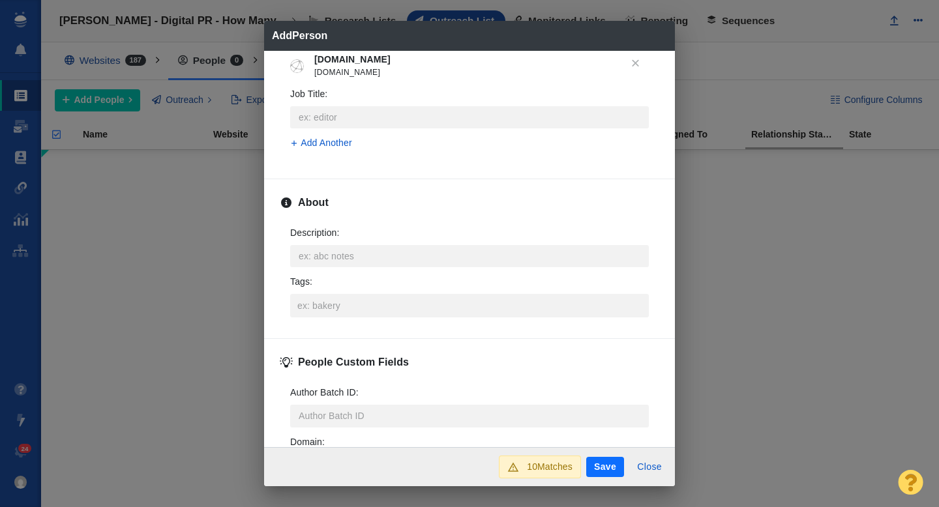
click at [342, 317] on div "Description : x Tags :" at bounding box center [469, 272] width 379 height 112
click at [330, 310] on input "Tags :" at bounding box center [469, 305] width 351 height 23
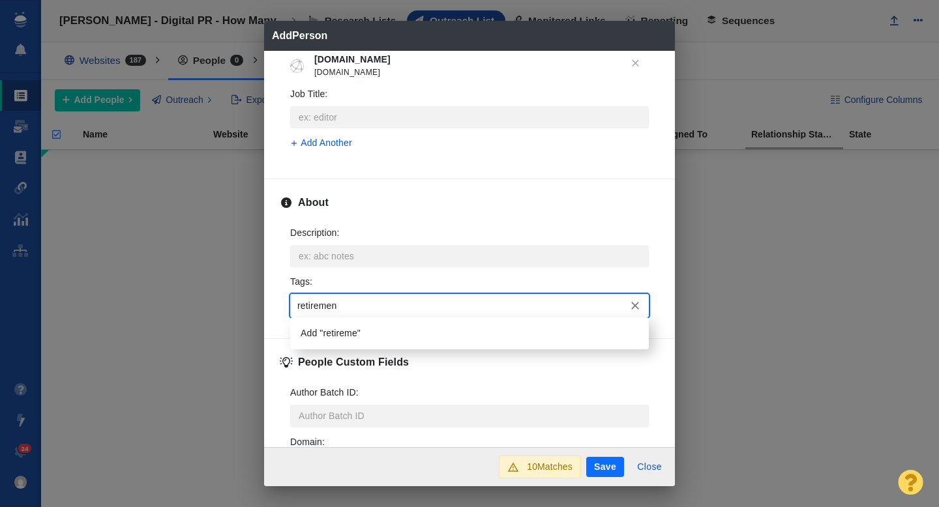
type input "retirement"
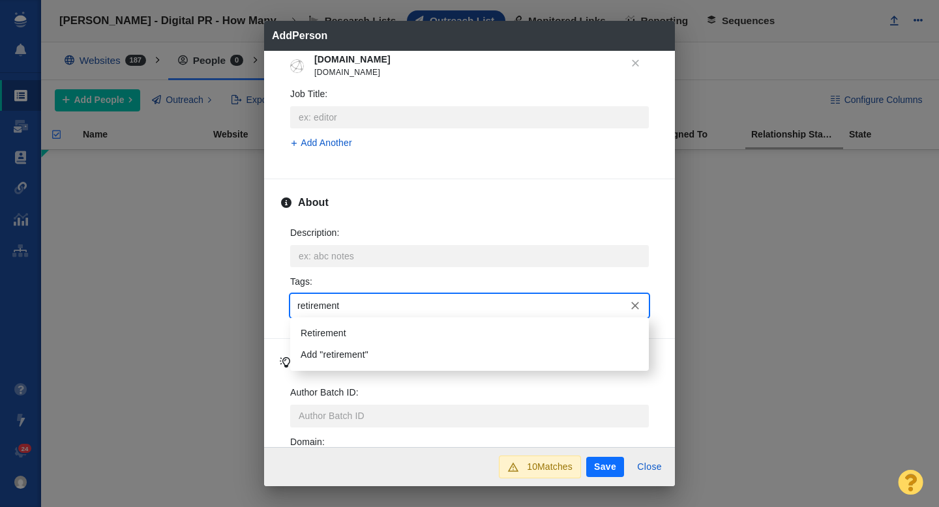
click at [347, 327] on li "Retirement" at bounding box center [469, 334] width 358 height 22
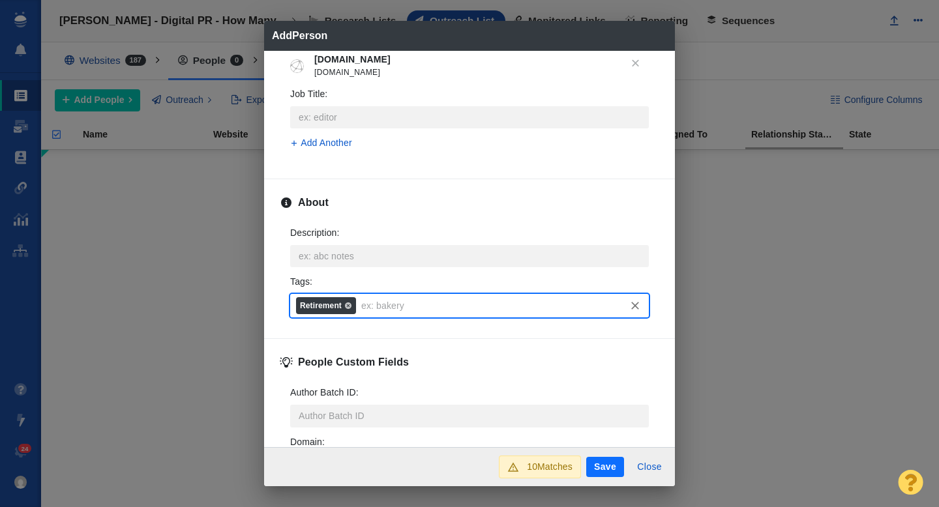
click at [605, 465] on button "Save" at bounding box center [605, 467] width 38 height 21
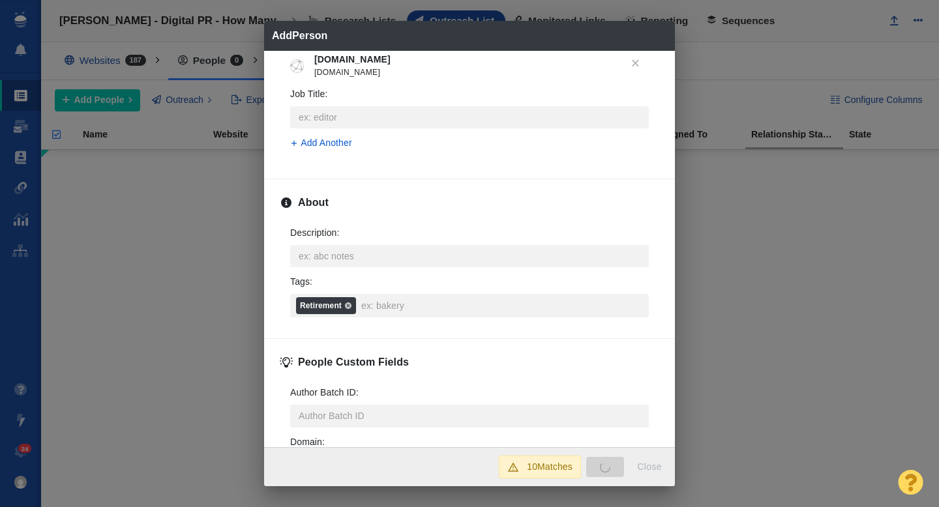
type textarea "x"
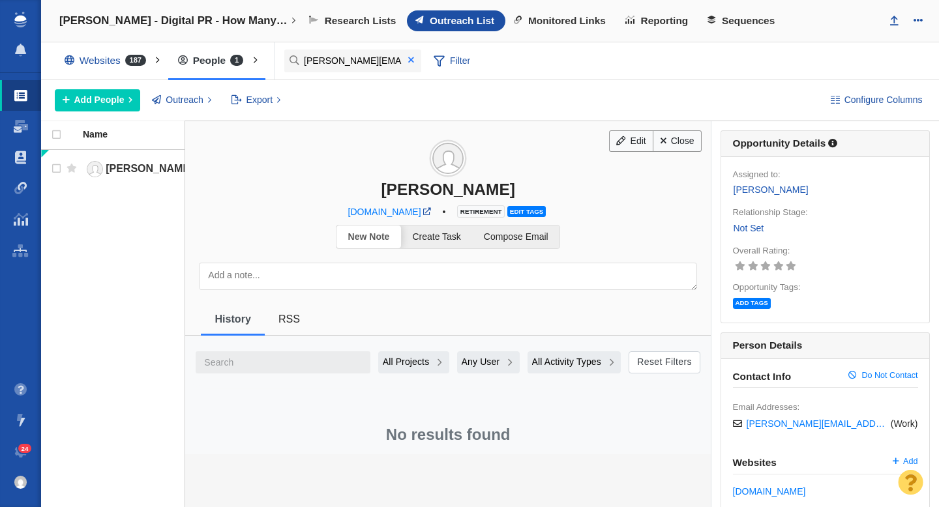
click at [409, 63] on span at bounding box center [411, 59] width 6 height 9
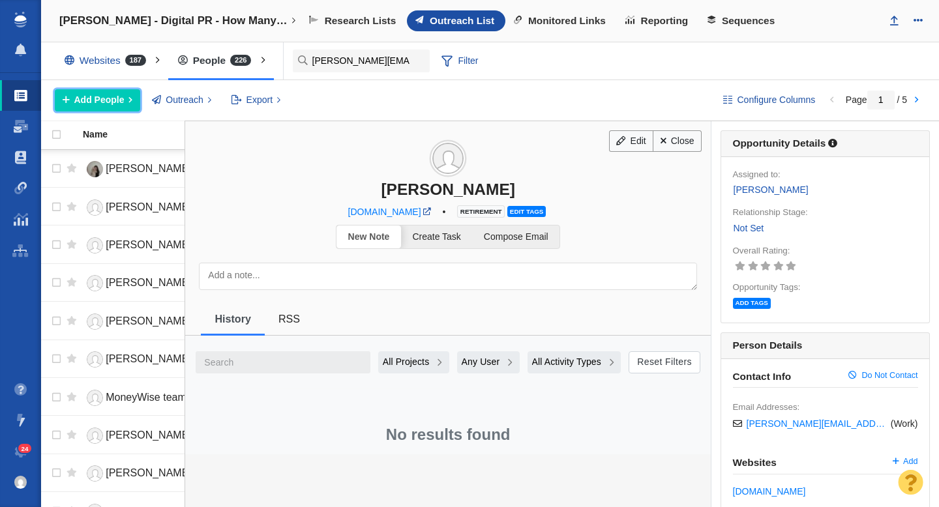
click at [114, 95] on span "Add People" at bounding box center [99, 100] width 50 height 14
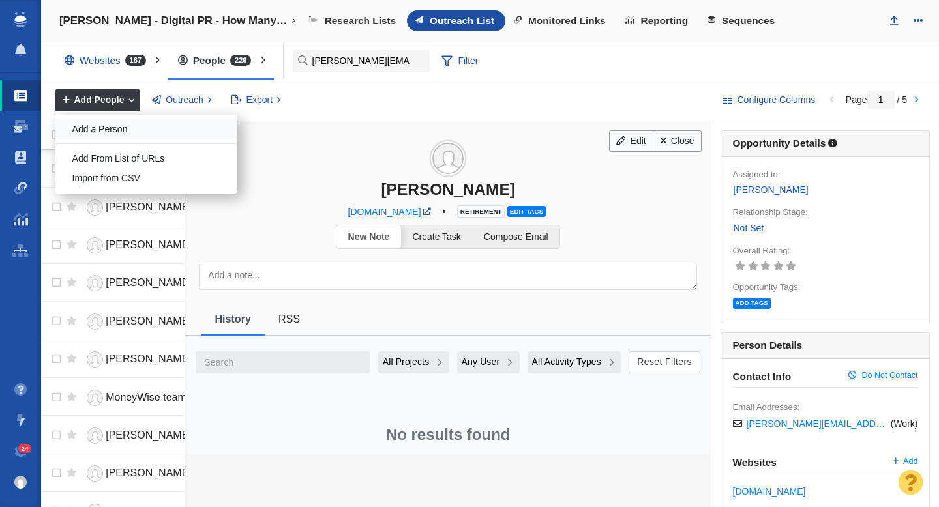
click at [136, 138] on div "Add a Person" at bounding box center [146, 129] width 183 height 20
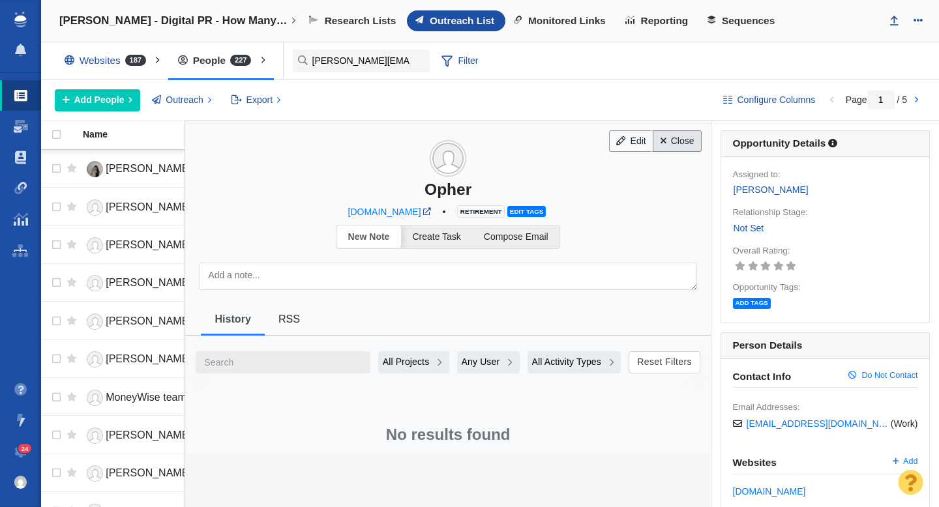
click at [676, 141] on link "Close" at bounding box center [676, 141] width 49 height 22
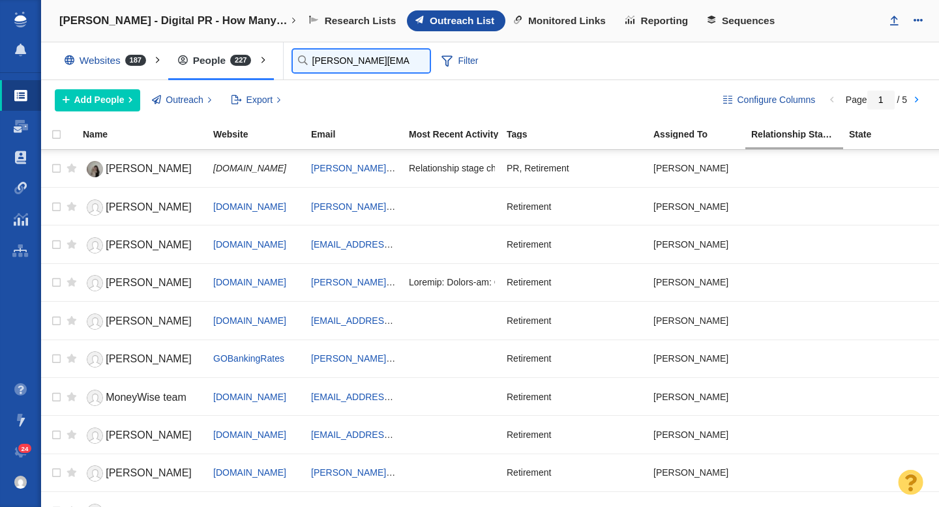
click at [315, 61] on input "[PERSON_NAME][EMAIL_ADDRESS][PERSON_NAME][DOMAIN_NAME]" at bounding box center [361, 61] width 137 height 23
type input "amanda"
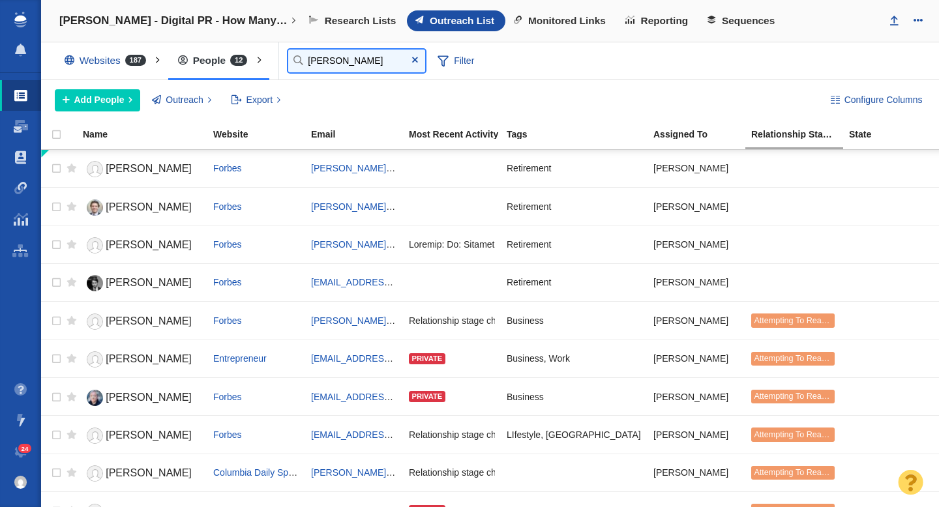
click at [359, 63] on input "amanda" at bounding box center [356, 61] width 137 height 23
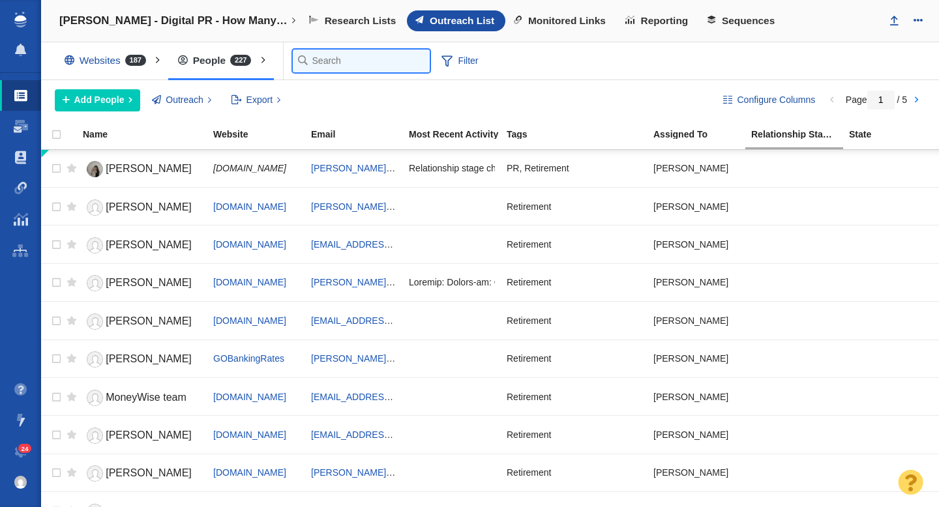
click at [363, 64] on input "text" at bounding box center [361, 61] width 137 height 23
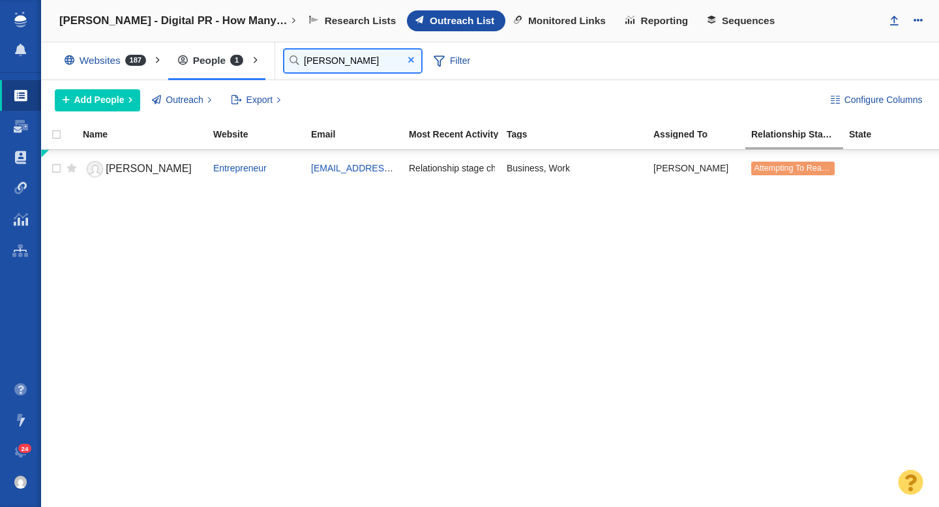
type input "jessica"
click at [412, 57] on span at bounding box center [411, 59] width 6 height 9
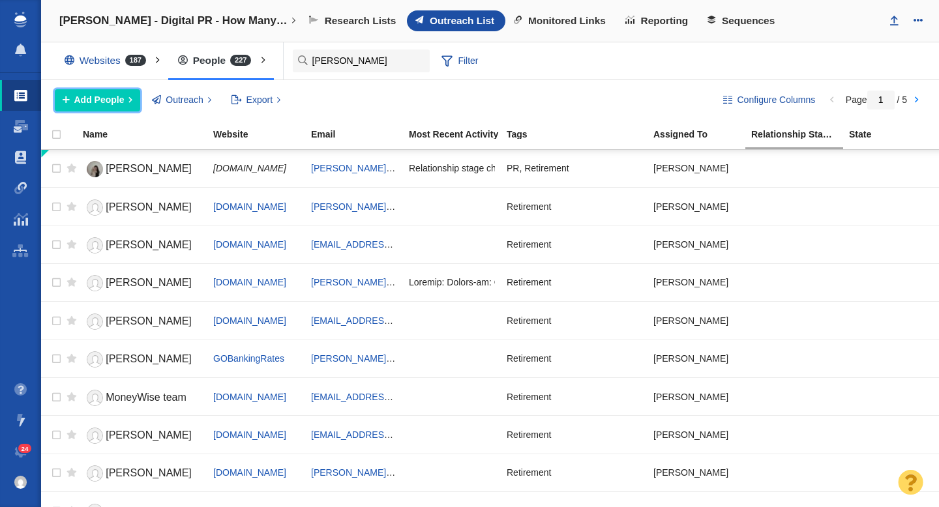
click at [118, 105] on span "Add People" at bounding box center [99, 100] width 50 height 14
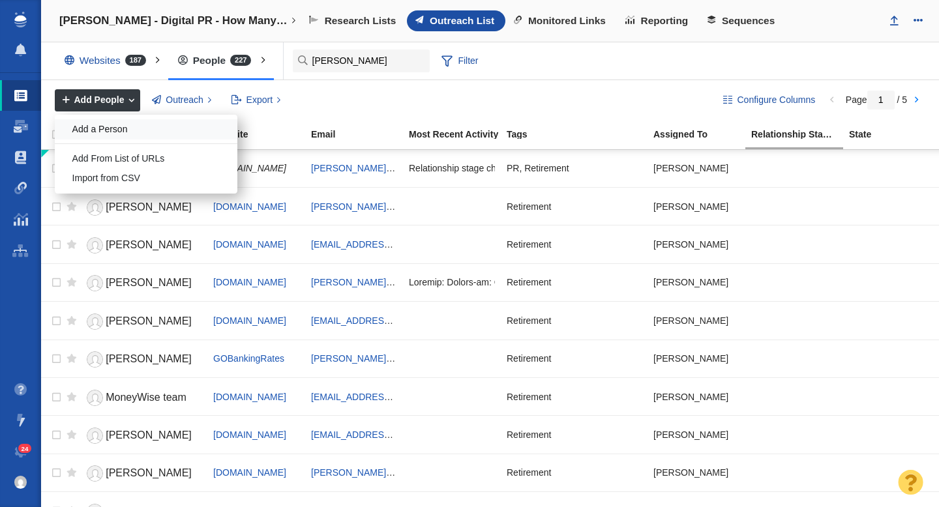
click at [120, 126] on div "Add a Person" at bounding box center [146, 129] width 183 height 20
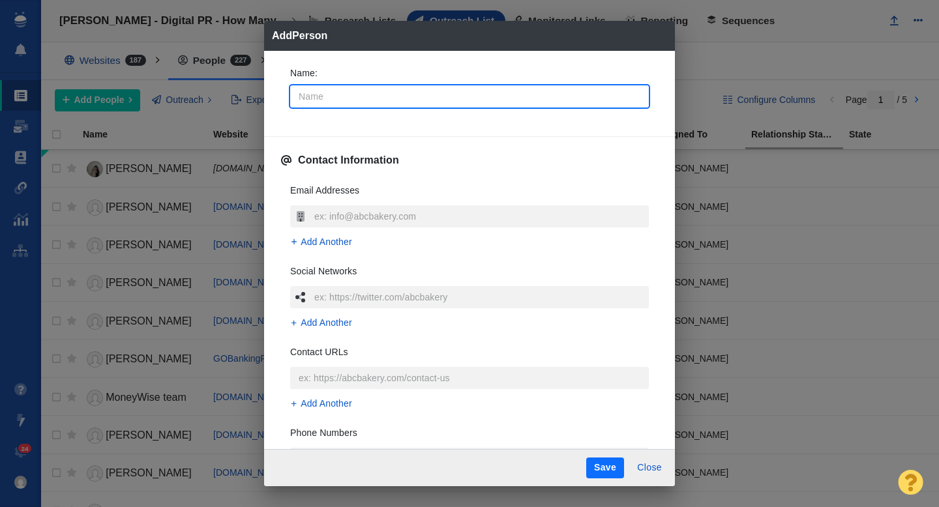
type input "E"
type textarea "x"
type input "Ed"
type textarea "x"
type input "Edw"
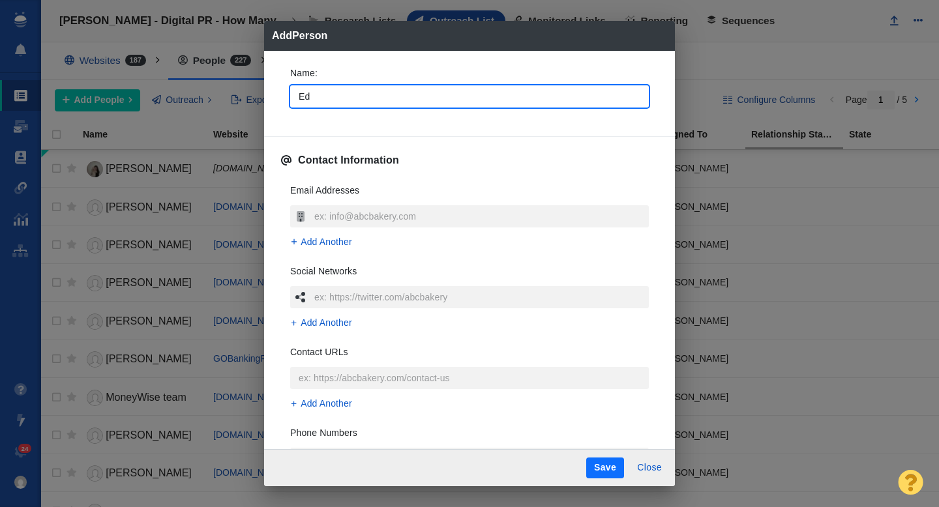
type textarea "x"
type input "[PERSON_NAME]"
type textarea "x"
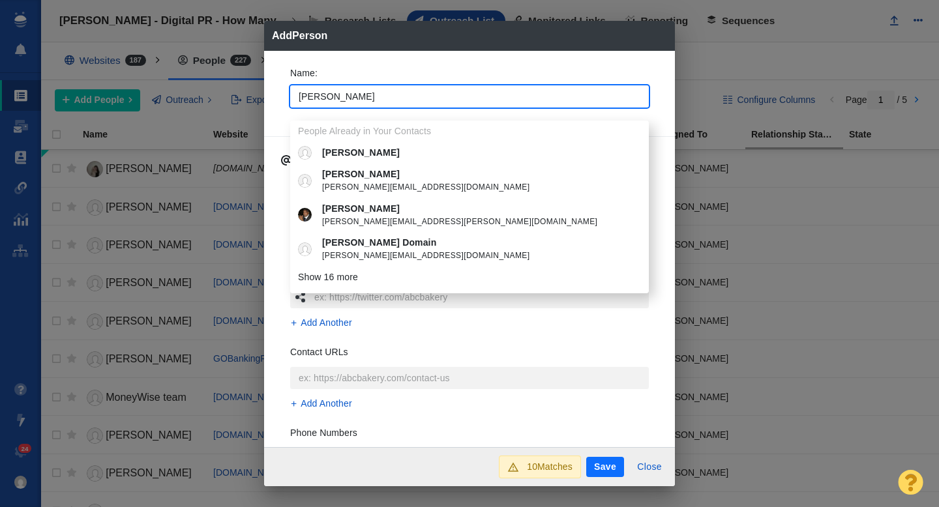
type input "[PERSON_NAME]"
type textarea "x"
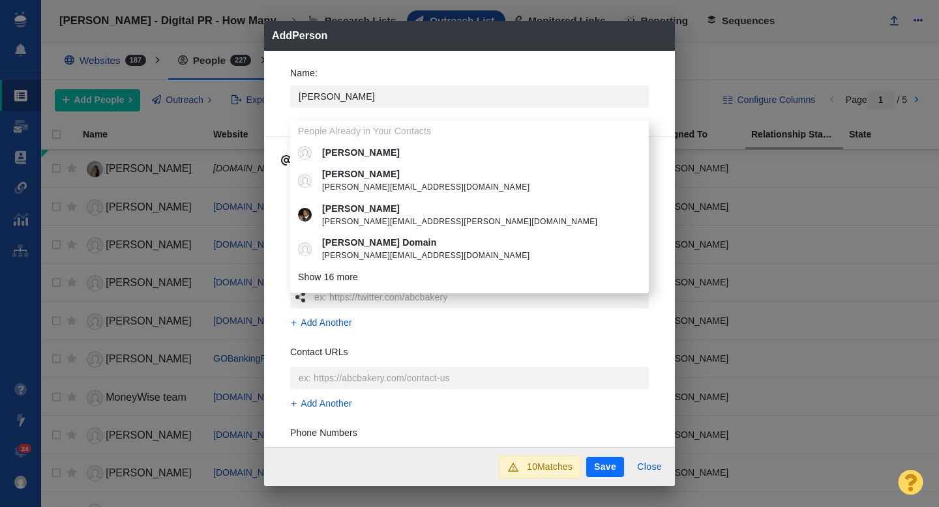
click at [281, 109] on div "Name : Edward People Already in Your Contacts Edward Edward edward@edwardentert…" at bounding box center [469, 91] width 379 height 70
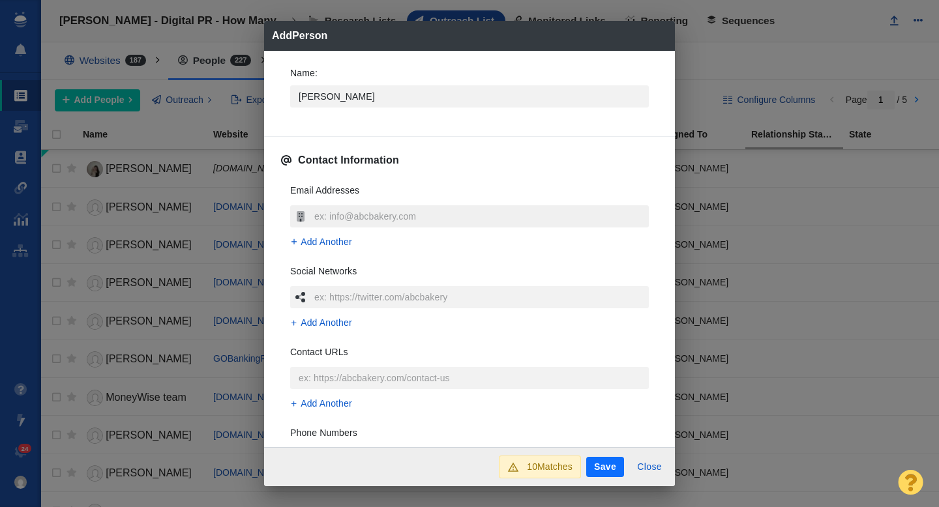
click at [329, 218] on input "text" at bounding box center [480, 216] width 338 height 22
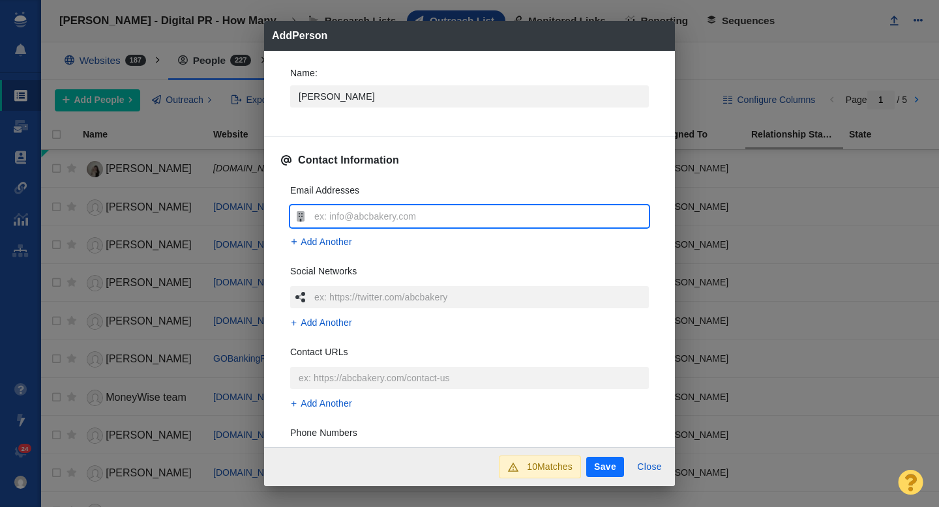
type input "[EMAIL_ADDRESS][DOMAIN_NAME]"
type textarea "x"
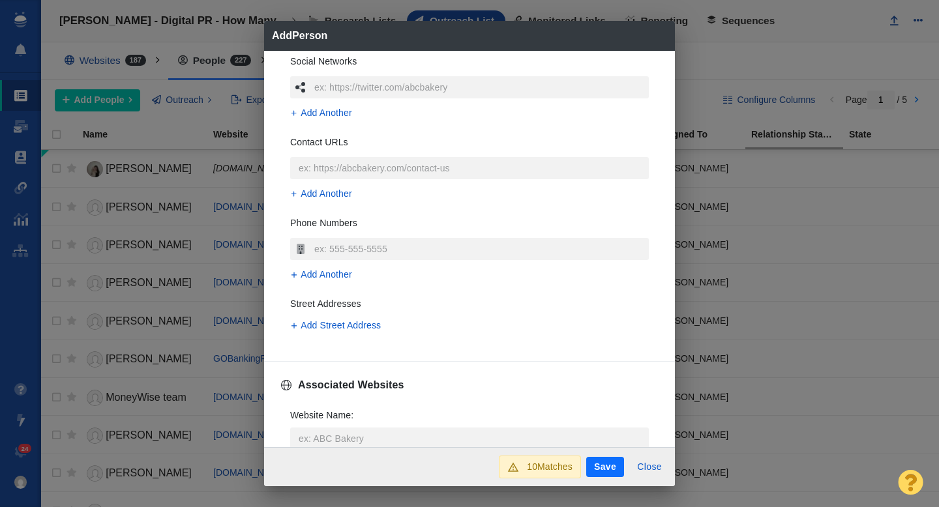
scroll to position [217, 0]
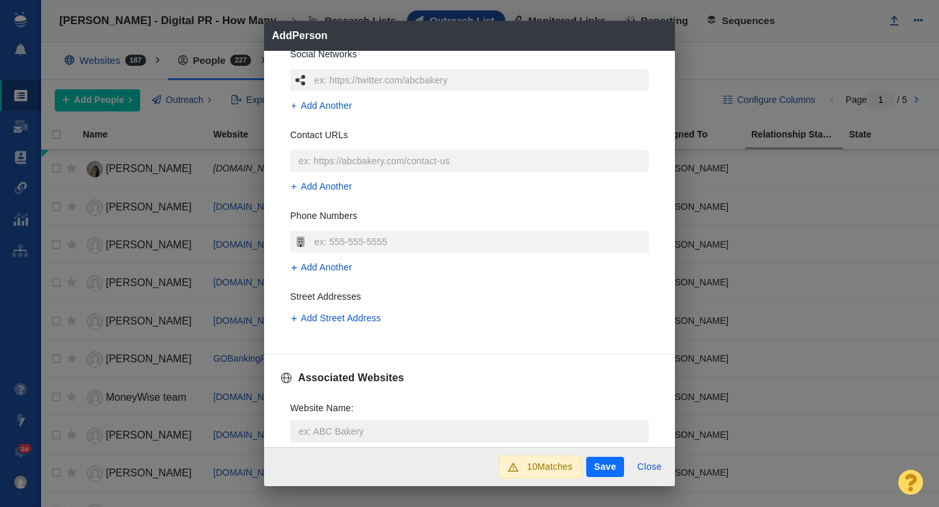
type input "[EMAIL_ADDRESS][DOMAIN_NAME]"
click at [320, 426] on input "Website Name :" at bounding box center [469, 431] width 358 height 22
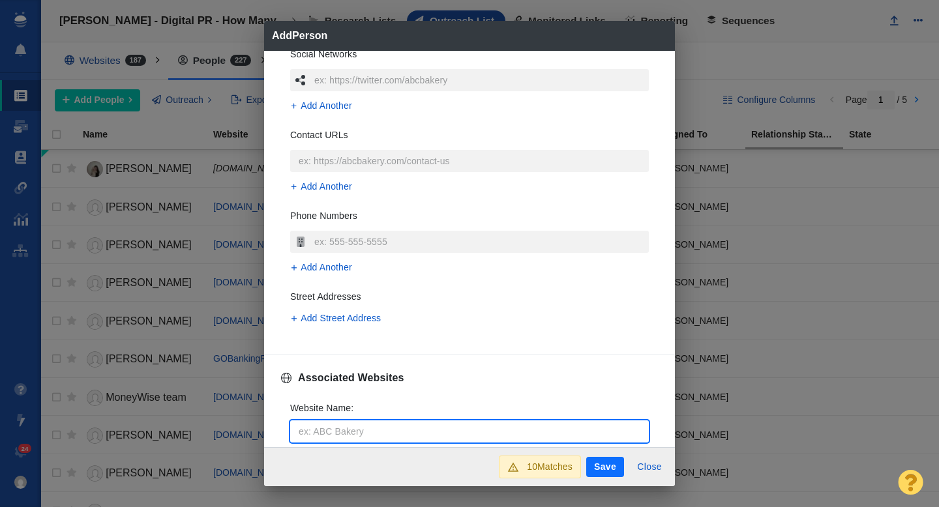
type input "p"
type textarea "x"
type input "pl"
type textarea "x"
type input "pla"
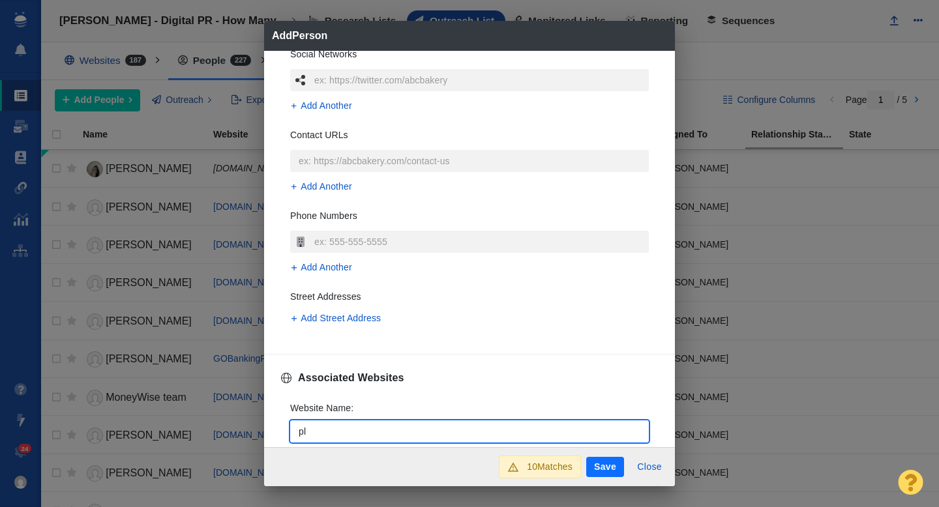
type textarea "x"
type input "plan"
type textarea "x"
type input "plana"
type textarea "x"
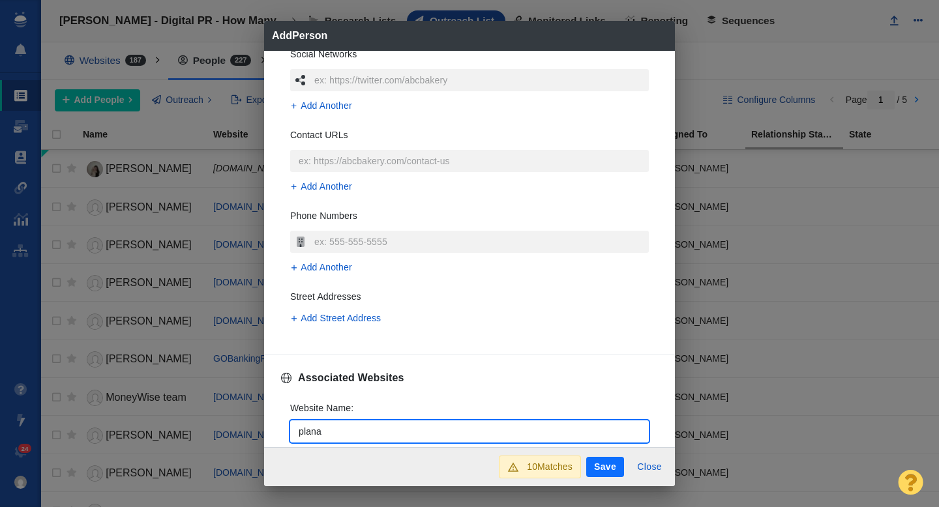
type input "planad"
type textarea "x"
type input "planadv"
type textarea "x"
type input "planadvi"
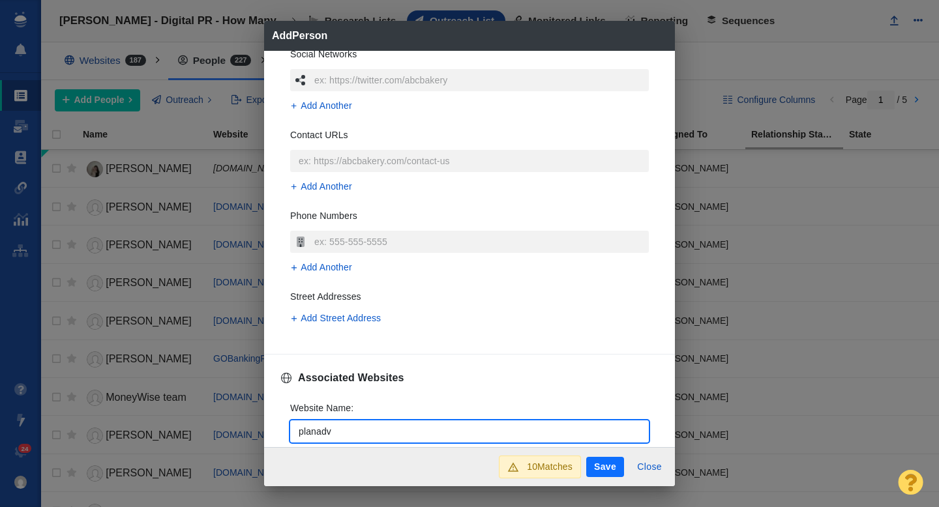
type textarea "x"
type input "planadvis"
type textarea "x"
type input "planadvise"
type textarea "x"
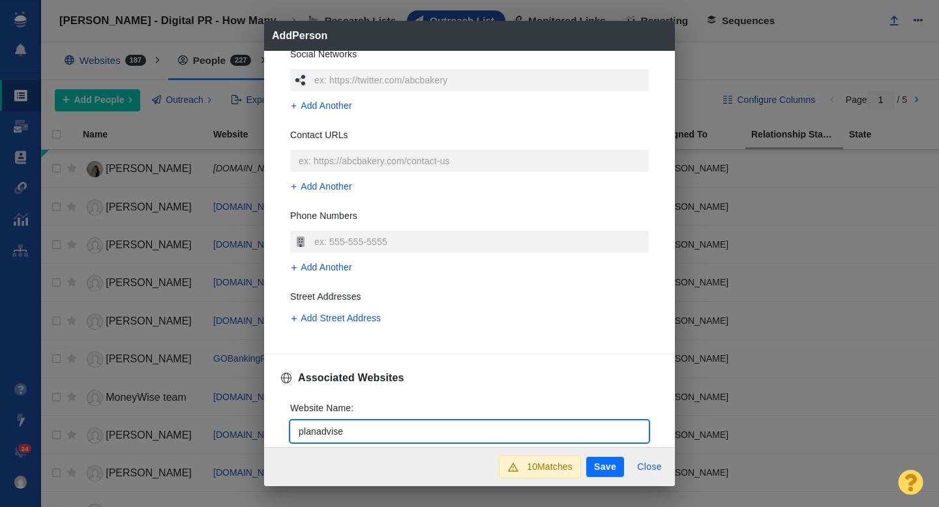
type input "planadviser"
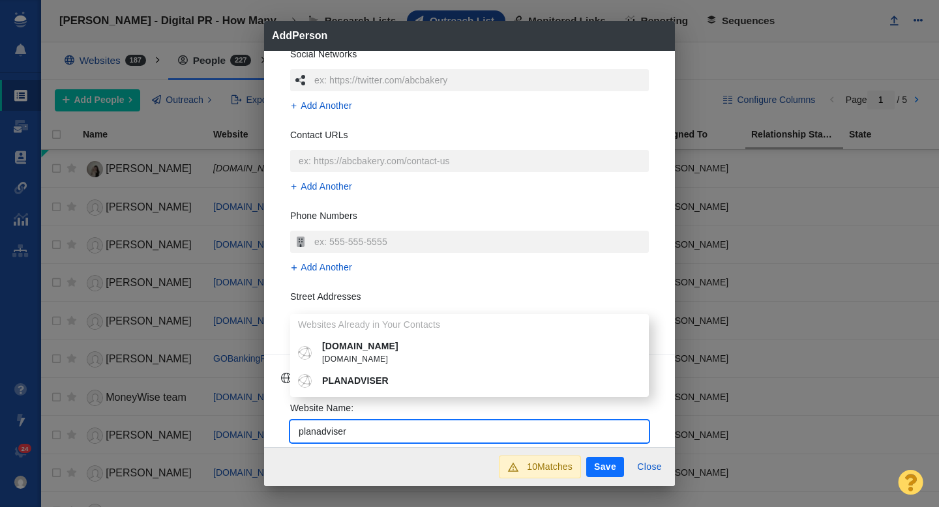
click at [361, 385] on p "PLANADVISER" at bounding box center [479, 381] width 314 height 14
type textarea "x"
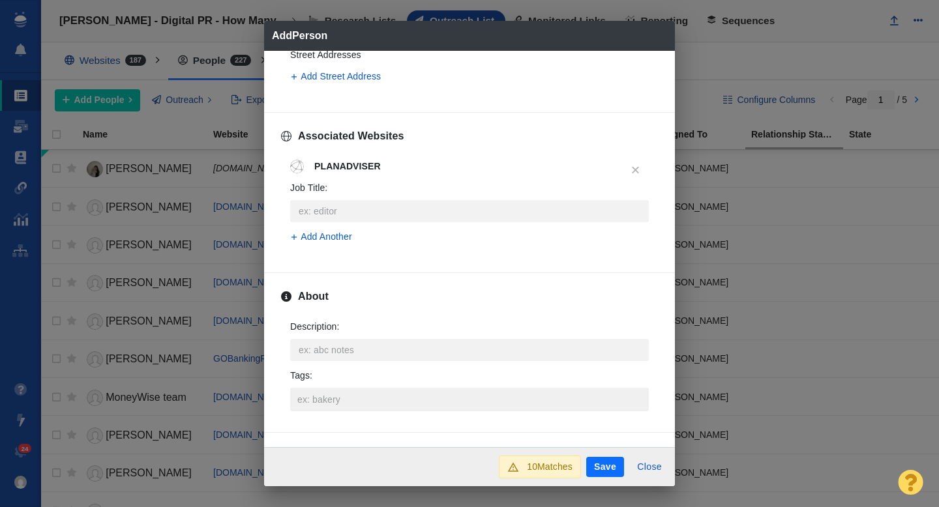
scroll to position [471, 0]
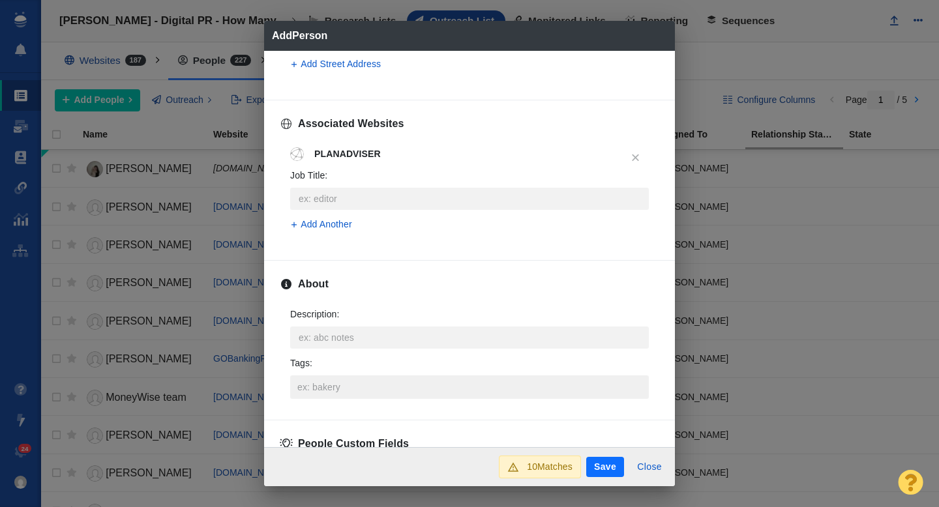
click at [347, 377] on input "Tags :" at bounding box center [469, 386] width 351 height 23
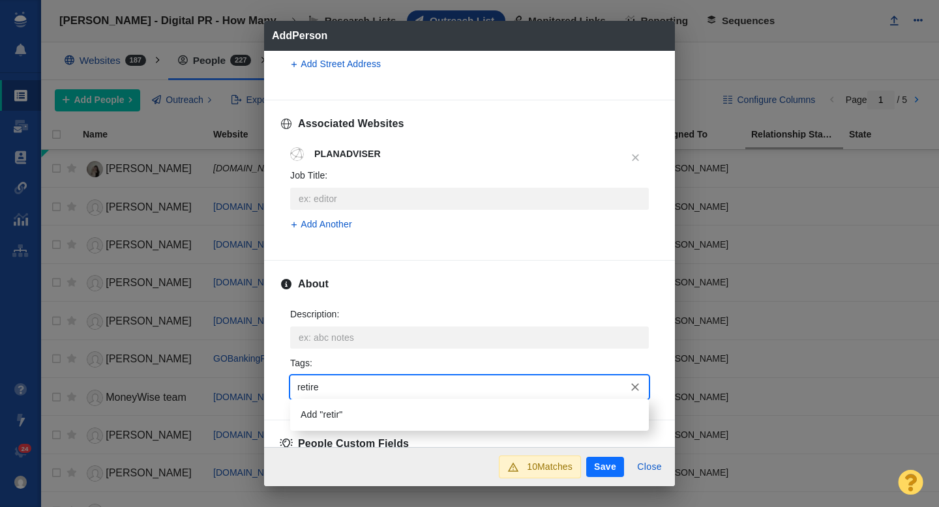
type input "retirem"
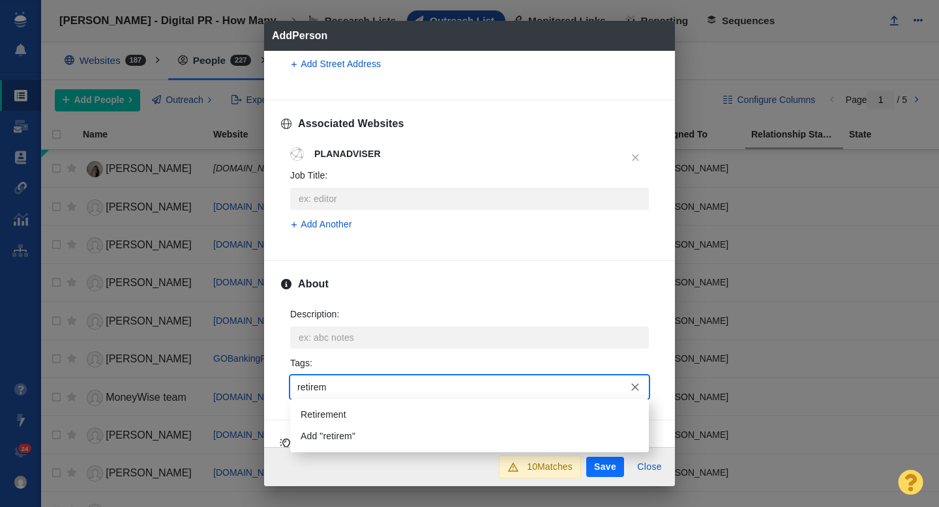
click at [330, 410] on li "Retirement" at bounding box center [469, 415] width 358 height 22
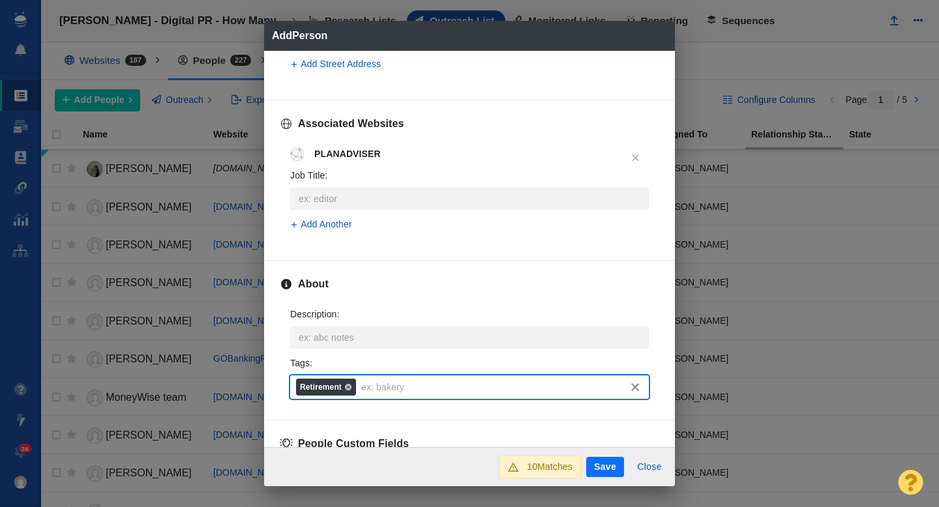
click at [607, 466] on button "Save" at bounding box center [605, 467] width 38 height 21
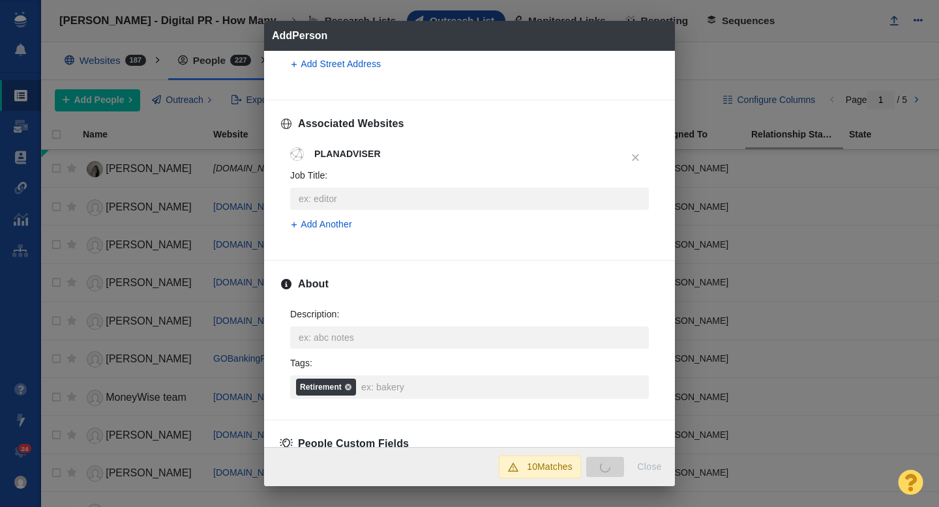
type textarea "x"
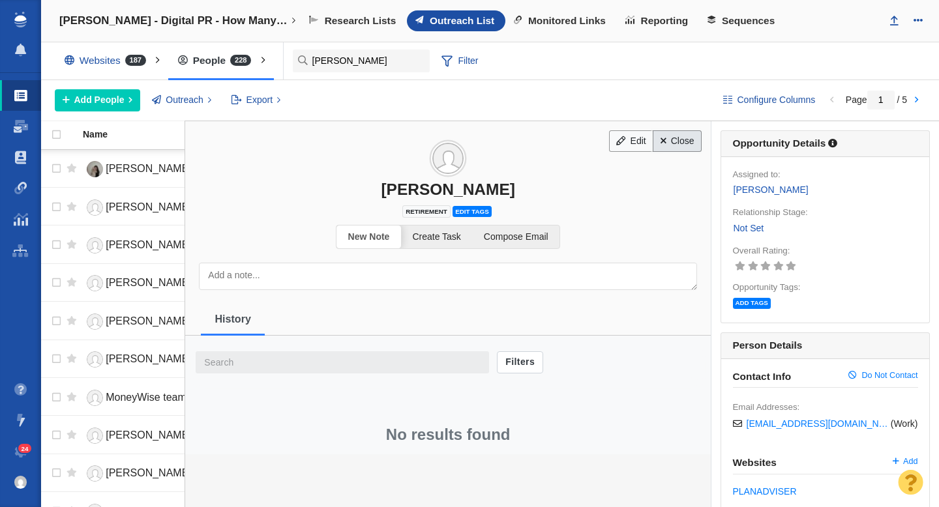
click at [692, 145] on link "Close" at bounding box center [676, 141] width 49 height 22
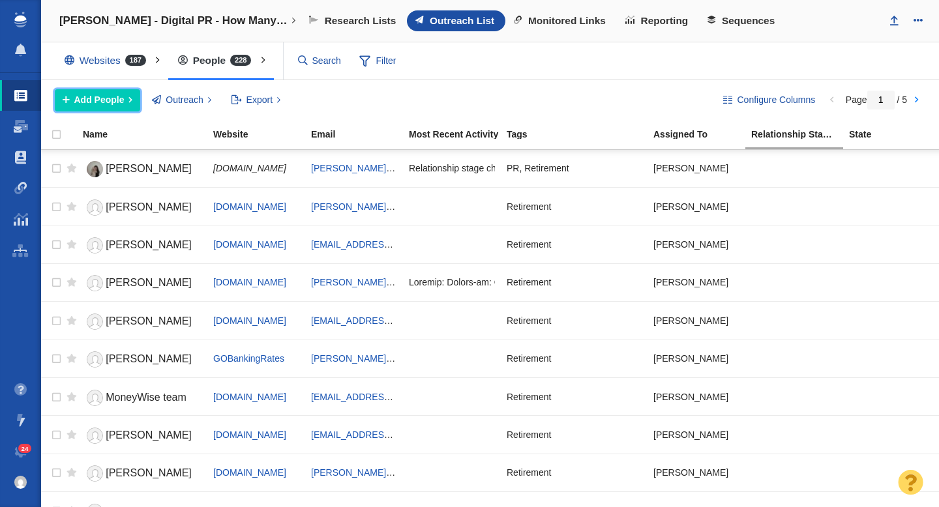
click at [112, 98] on span "Add People" at bounding box center [99, 100] width 50 height 14
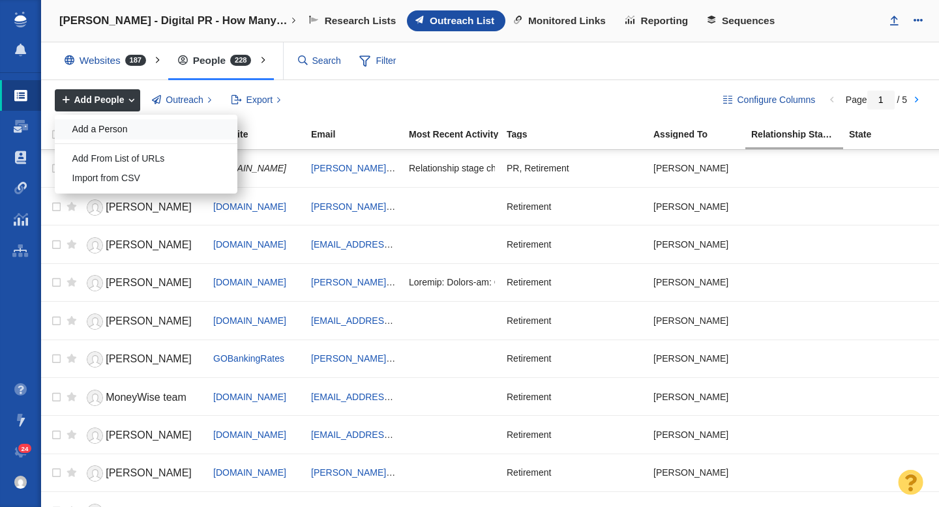
click at [119, 126] on div "Add a Person" at bounding box center [146, 129] width 183 height 20
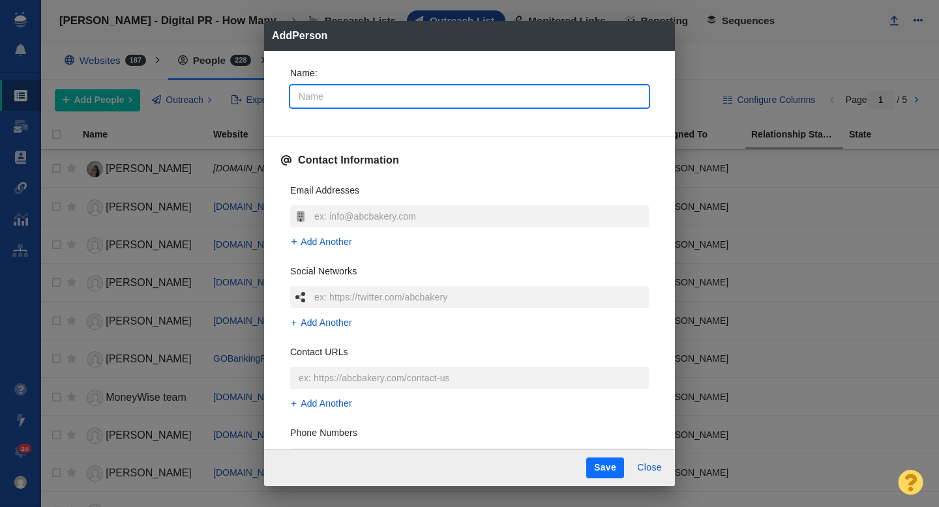
type input "S"
type textarea "x"
type input "St"
type textarea "x"
type input "Ste"
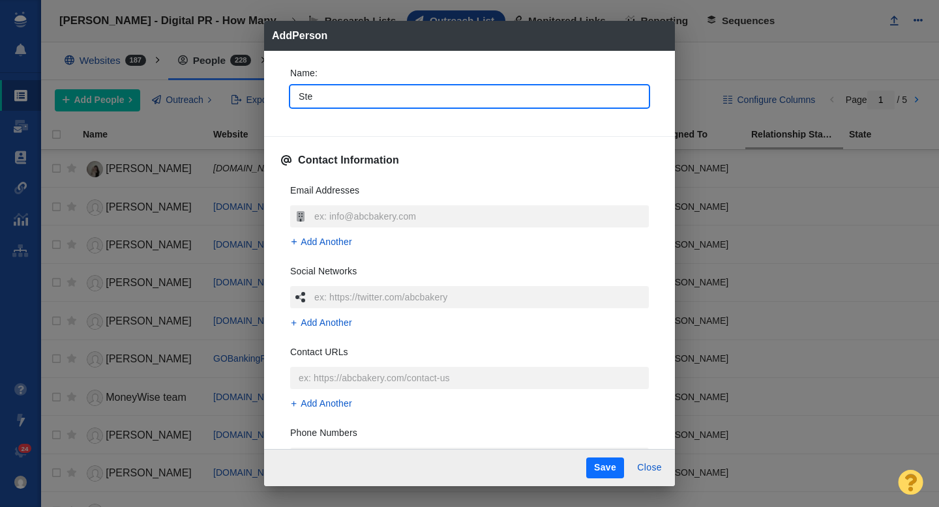
type textarea "x"
type input "Stev"
type textarea "x"
type input "[PERSON_NAME]"
type textarea "x"
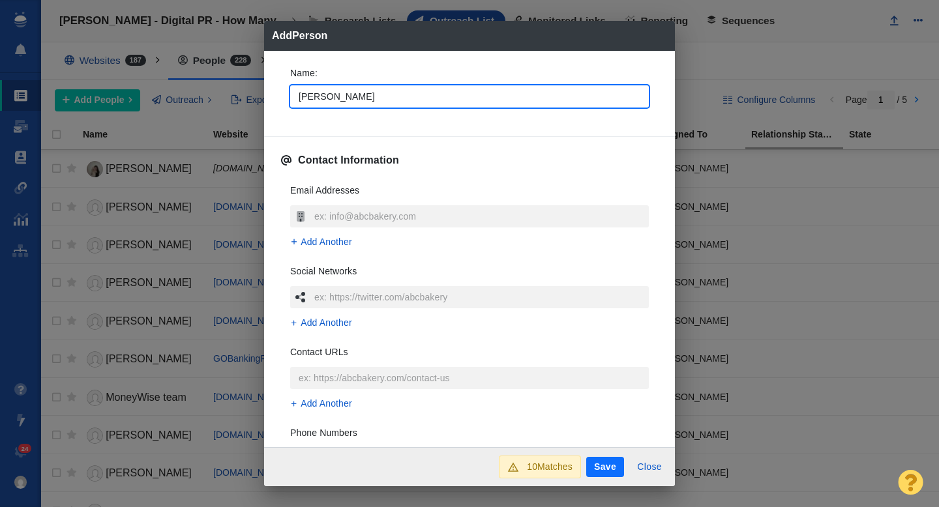
type input "[PERSON_NAME]"
type textarea "x"
click at [281, 101] on div "Name : [PERSON_NAME]" at bounding box center [469, 91] width 379 height 70
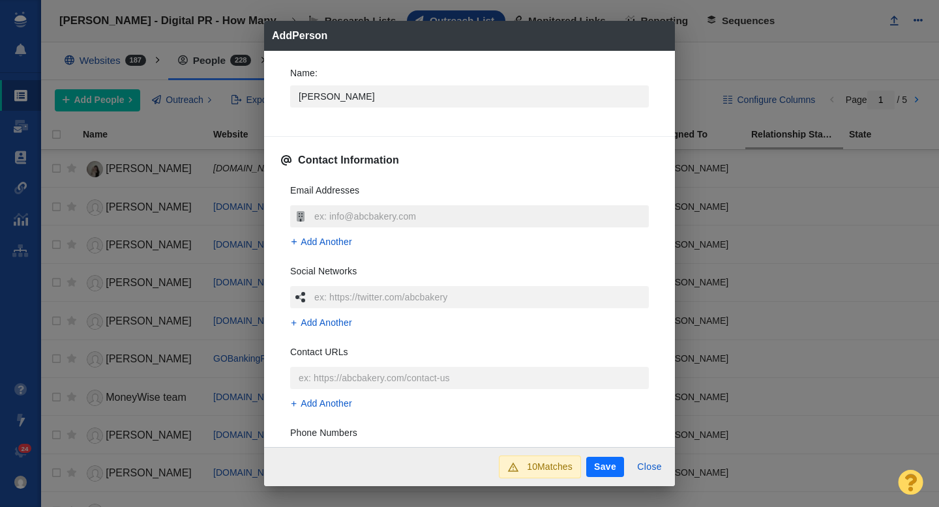
click at [341, 209] on input "text" at bounding box center [480, 216] width 338 height 22
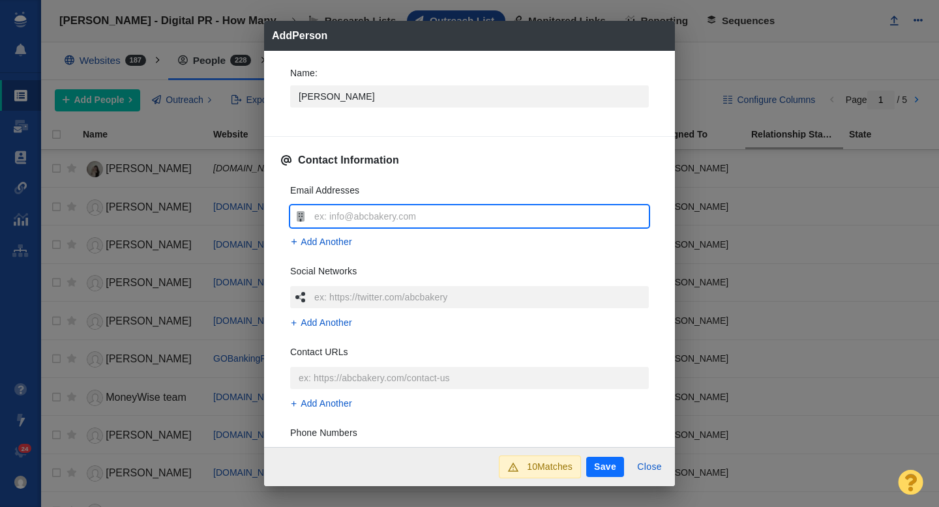
type input "[PERSON_NAME][EMAIL_ADDRESS][PERSON_NAME][DOMAIN_NAME]"
type textarea "x"
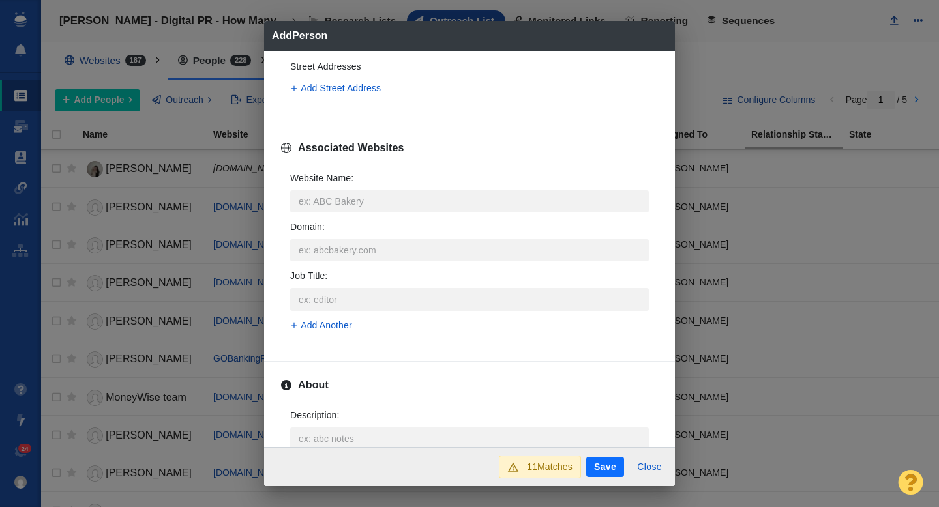
scroll to position [490, 0]
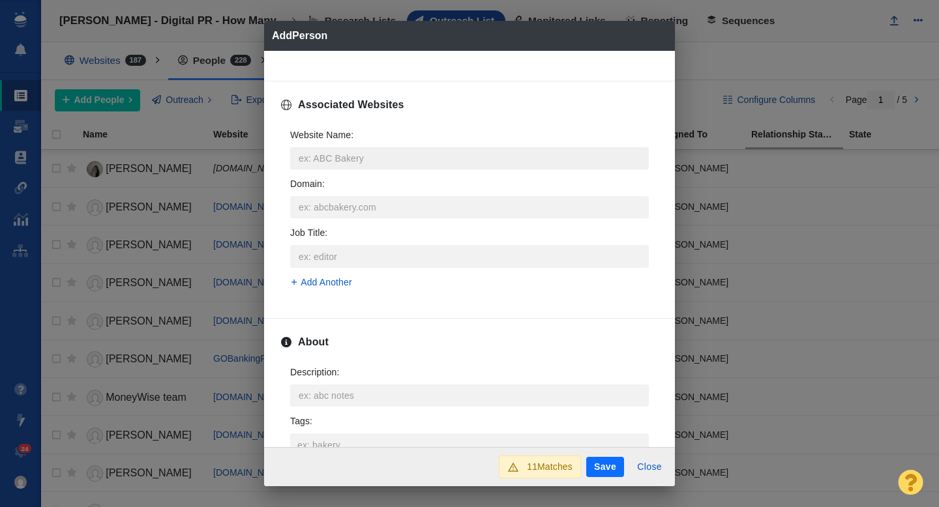
type input "[PERSON_NAME][EMAIL_ADDRESS][PERSON_NAME][DOMAIN_NAME]"
click at [360, 156] on input "Website Name :" at bounding box center [469, 158] width 358 height 22
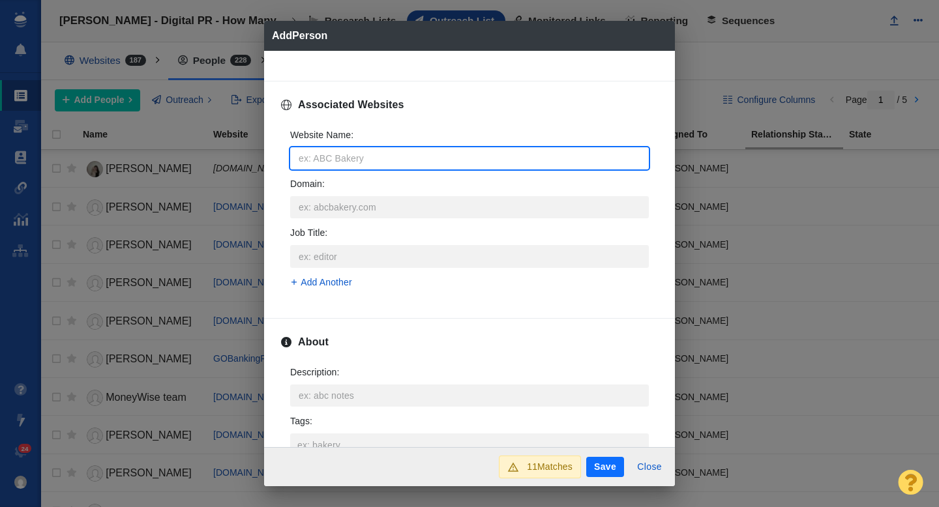
type input "i"
type textarea "x"
type input "in"
type textarea "x"
type input "inv"
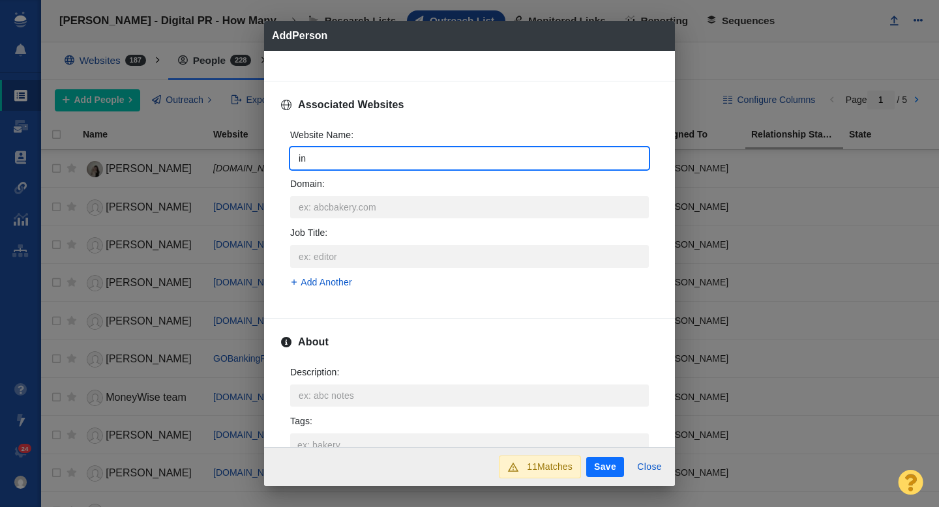
type textarea "x"
type input "inve"
type textarea "x"
type input "inves"
type textarea "x"
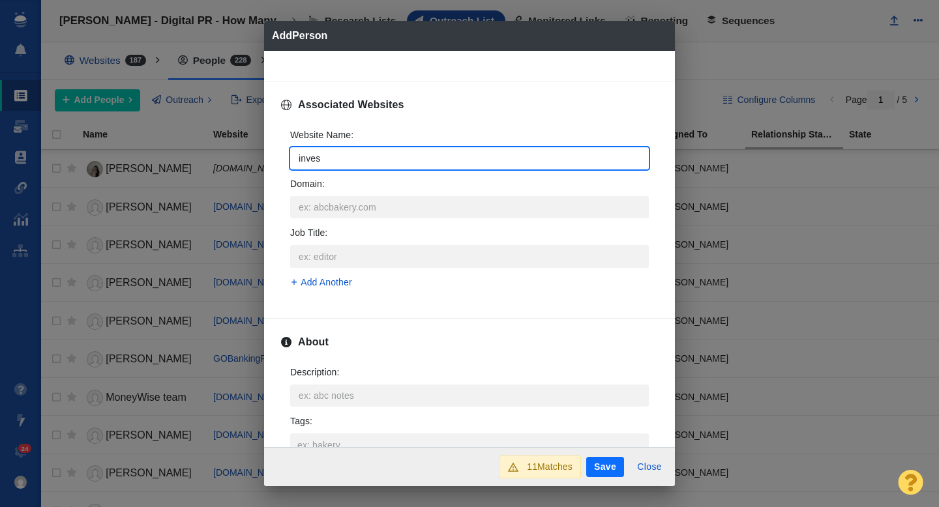
type input "invest"
type textarea "x"
type input "investm"
type textarea "x"
type input "investme"
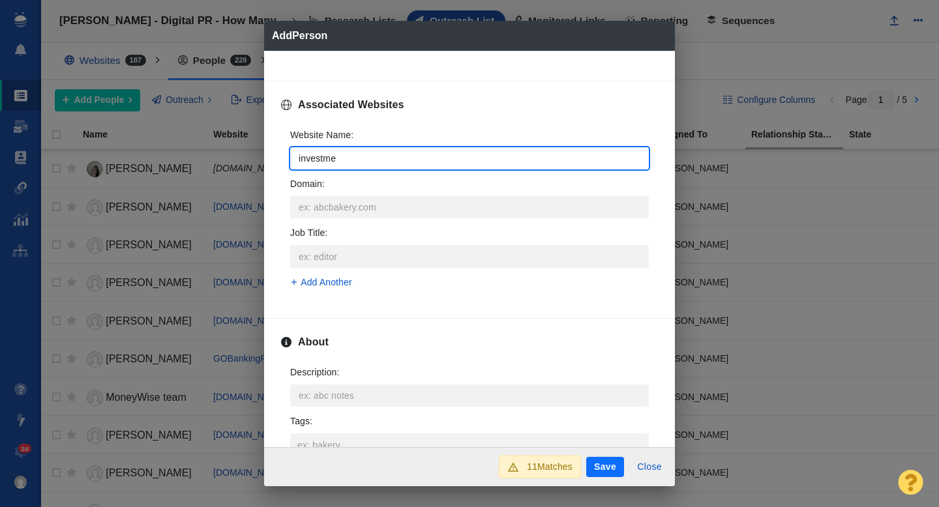
type textarea "x"
type input "investmen"
type textarea "x"
type input "investment"
type textarea "x"
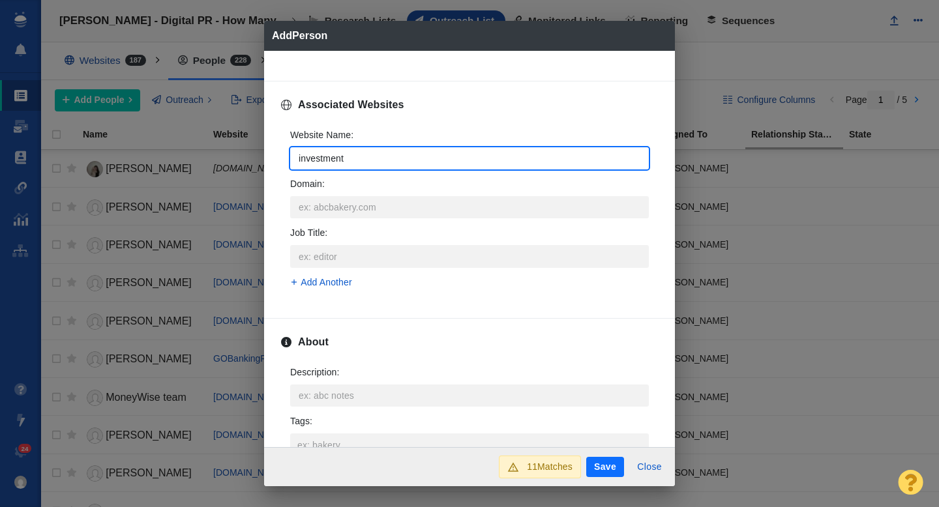
type input "investmentn"
type textarea "x"
type input "investmentne"
type textarea "x"
type input "investmentnew"
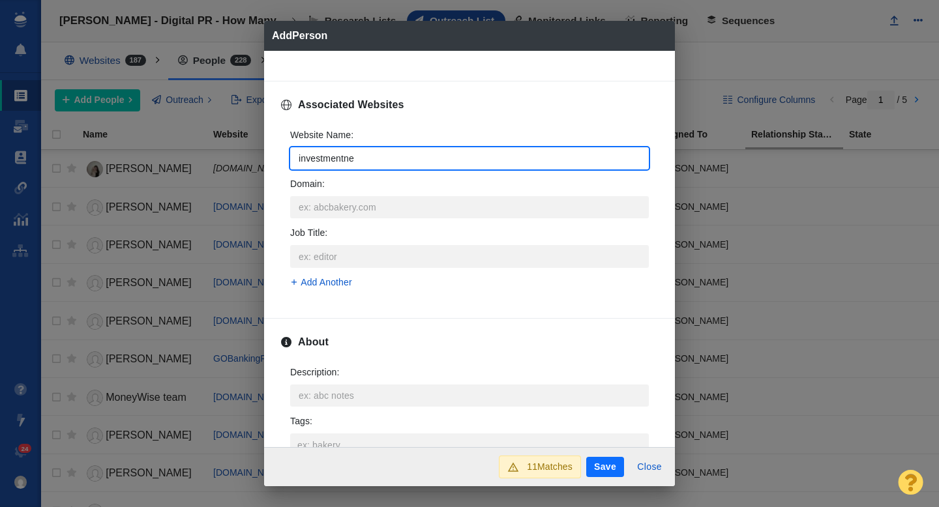
type textarea "x"
type input "investmentnews"
type textarea "x"
type input "investmentnews."
type textarea "x"
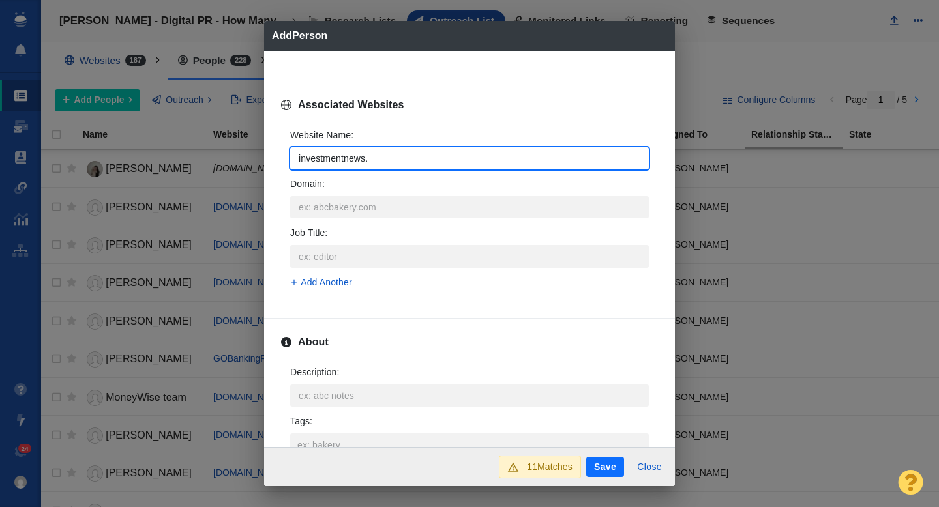
type input "investmentnews.c"
type textarea "x"
type input "[DOMAIN_NAME]"
type textarea "x"
type input "[DOMAIN_NAME]"
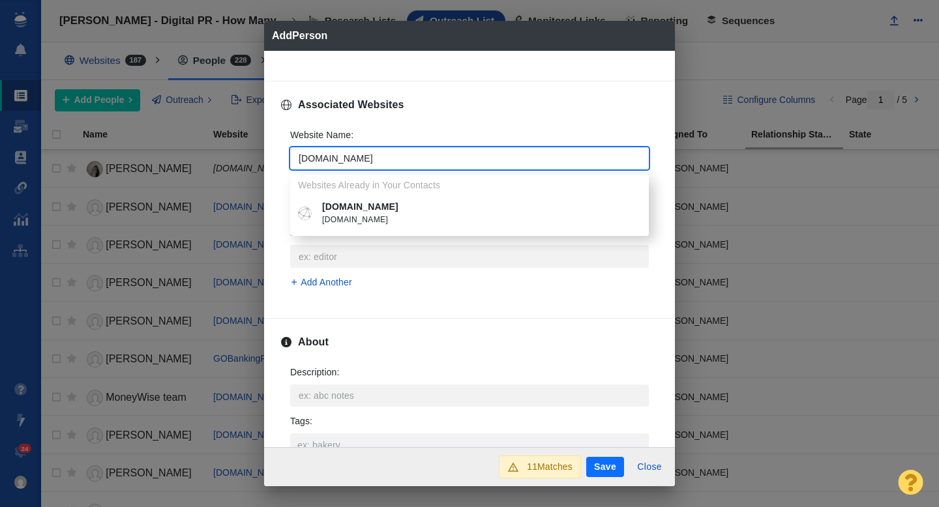
click at [395, 209] on p "[DOMAIN_NAME]" at bounding box center [479, 207] width 314 height 14
type textarea "x"
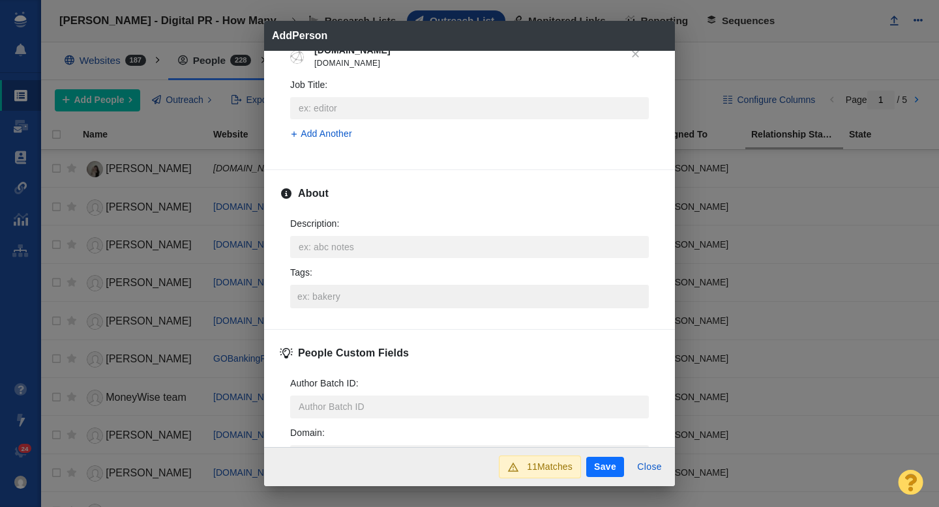
scroll to position [606, 0]
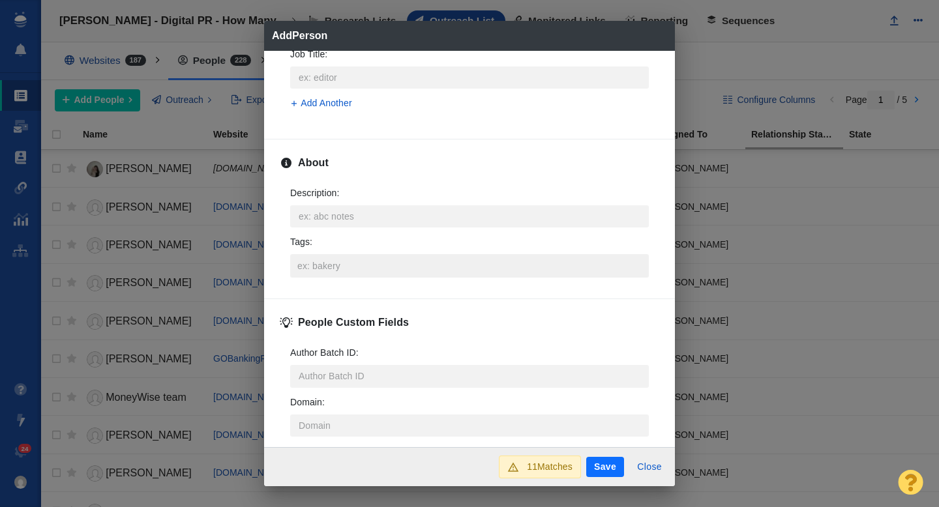
click at [339, 264] on input "Tags :" at bounding box center [469, 265] width 351 height 23
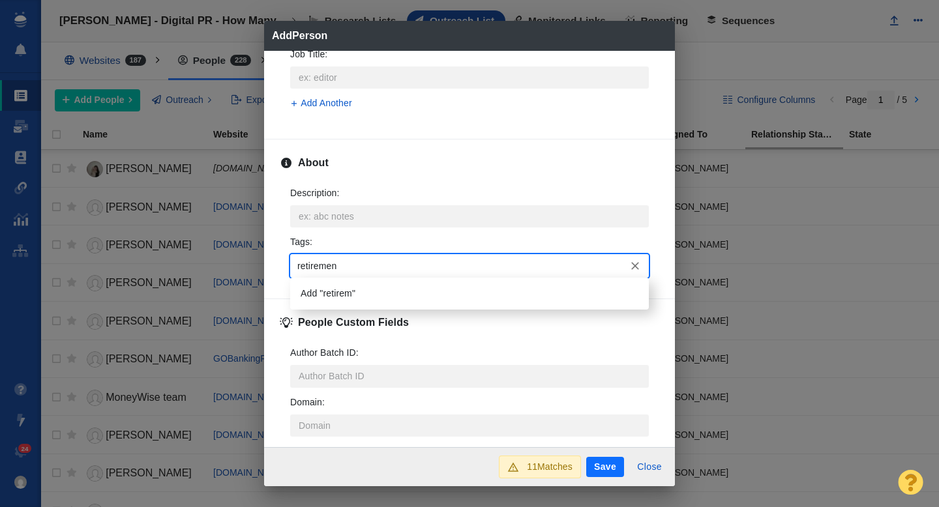
type input "retirement"
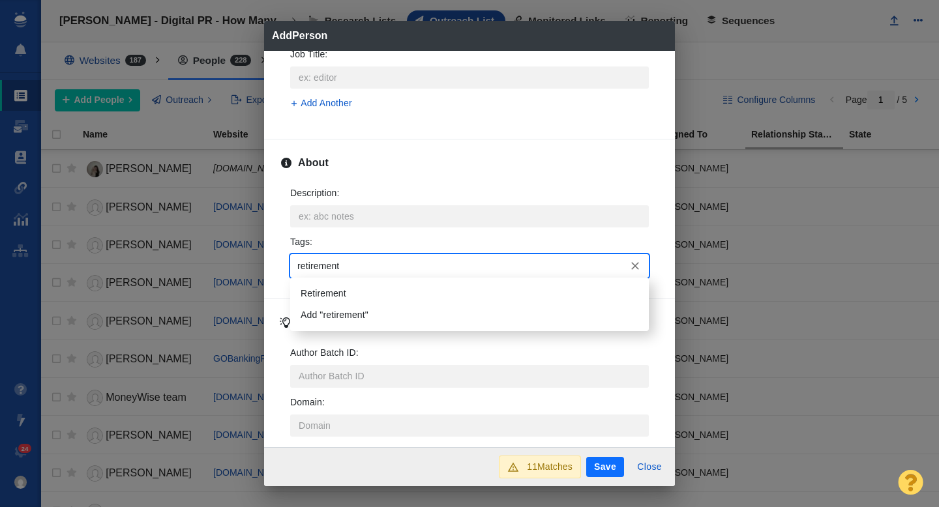
click at [336, 293] on li "Retirement" at bounding box center [469, 294] width 358 height 22
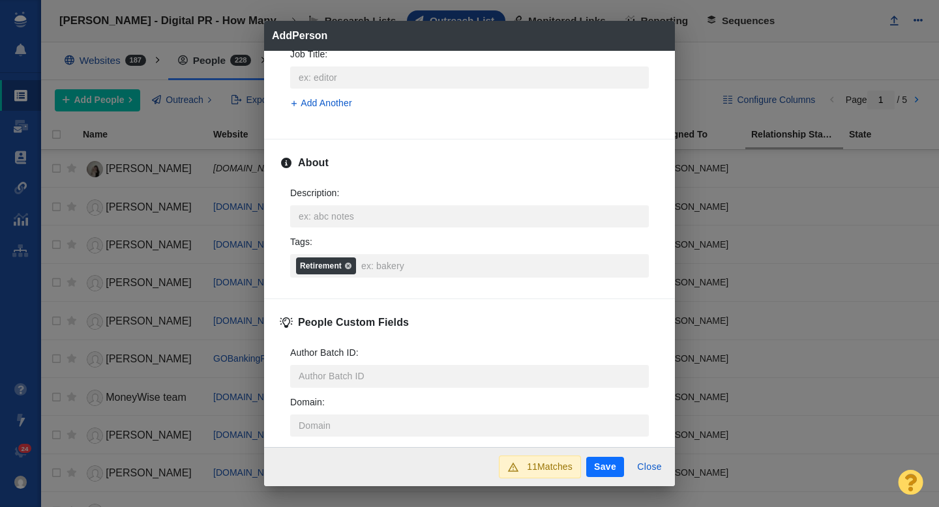
click at [601, 465] on button "Save" at bounding box center [605, 467] width 38 height 21
type textarea "x"
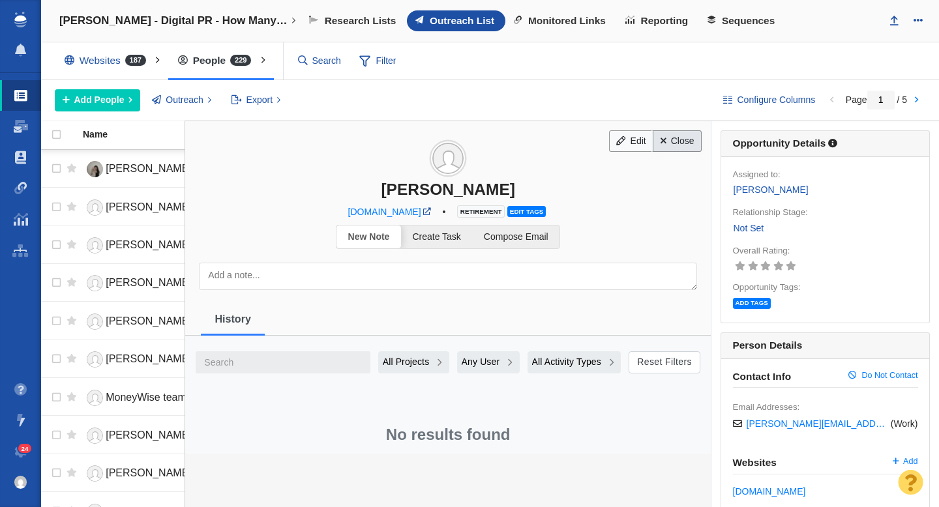
click at [686, 145] on link "Close" at bounding box center [676, 141] width 49 height 22
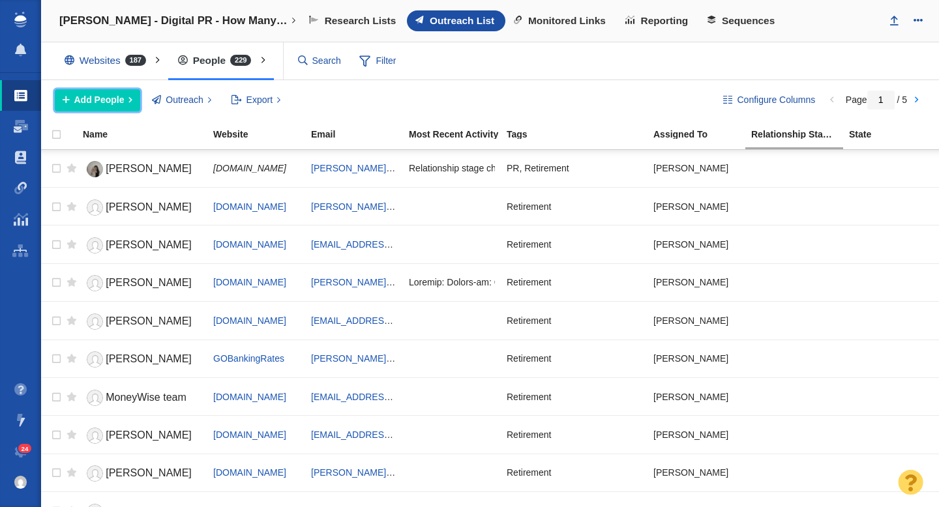
click at [95, 107] on button "Add People" at bounding box center [97, 100] width 85 height 22
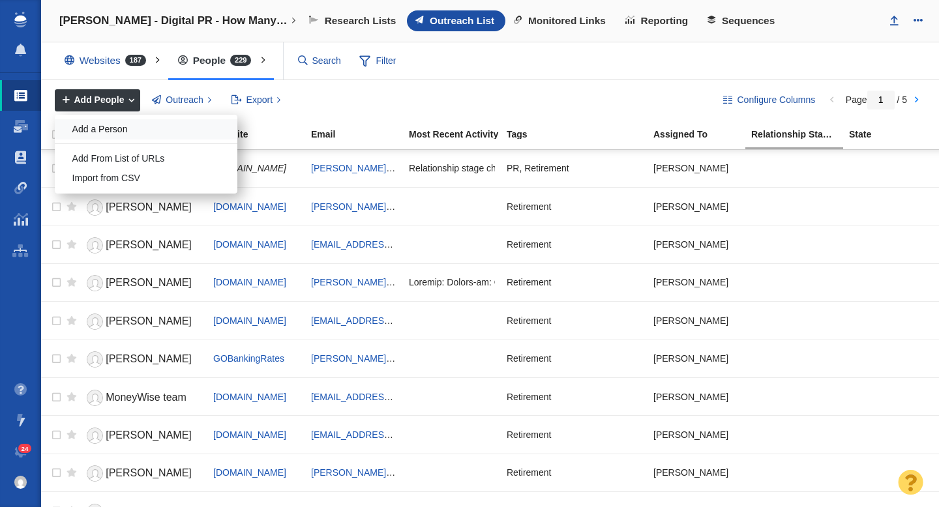
click at [112, 129] on div "Add a Person" at bounding box center [146, 129] width 183 height 20
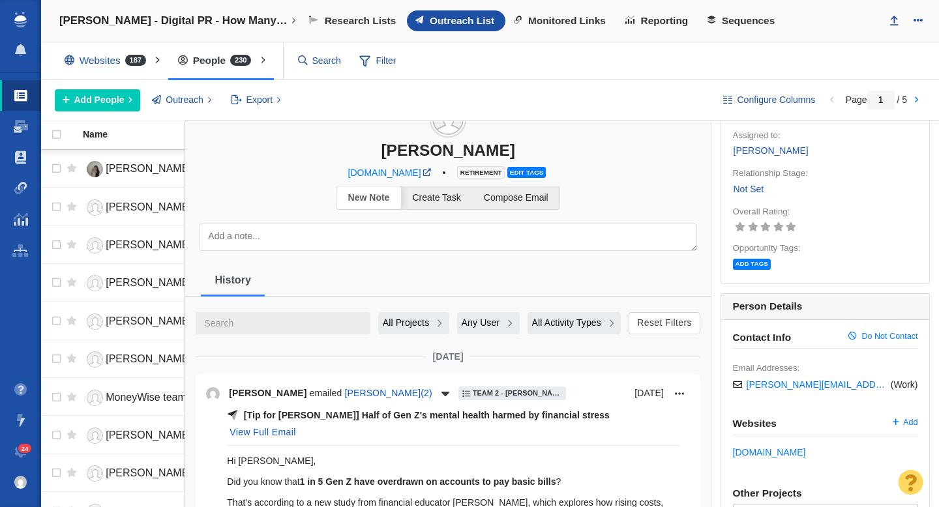
scroll to position [0, 0]
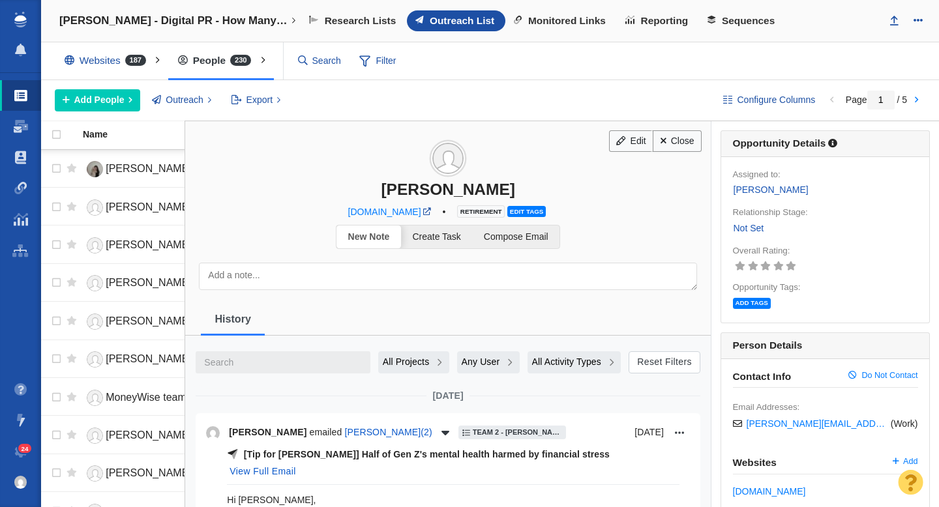
click at [675, 145] on link "Close" at bounding box center [676, 141] width 49 height 22
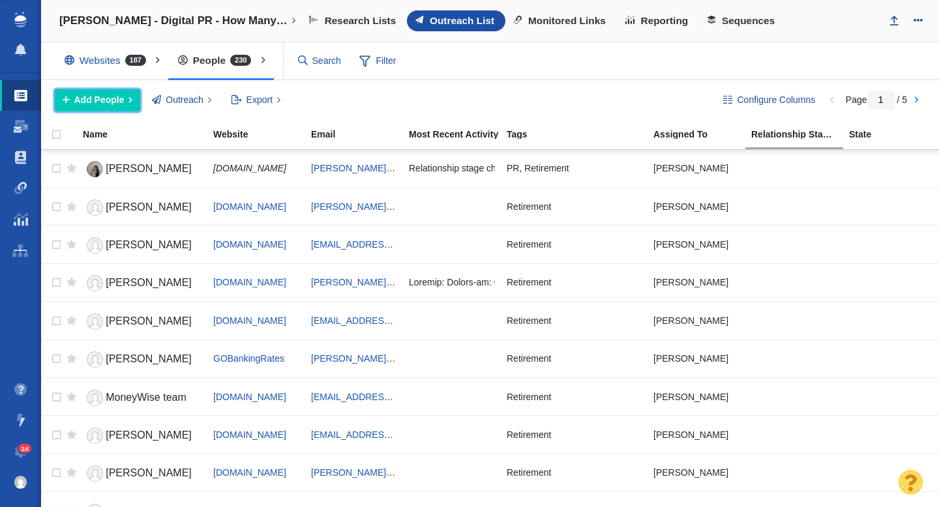
click at [117, 99] on span "Add People" at bounding box center [99, 100] width 50 height 14
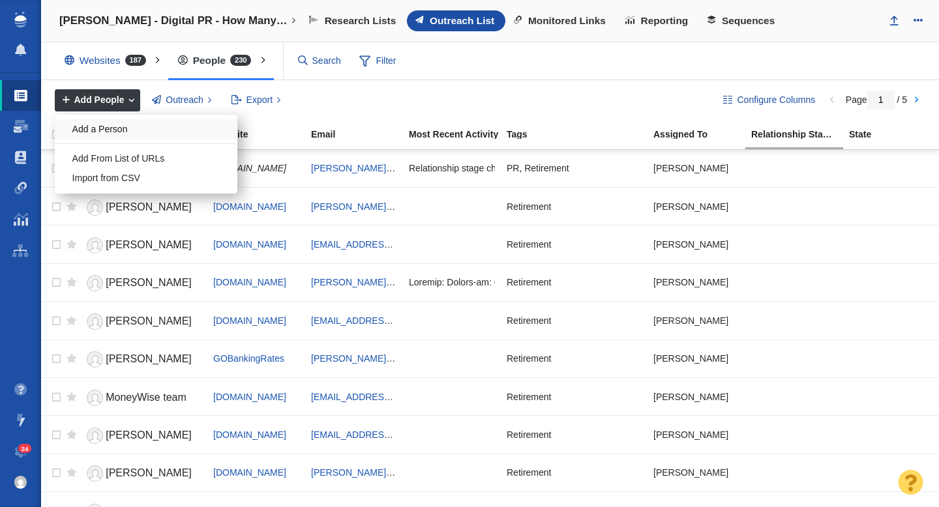
click at [108, 124] on div "Add a Person" at bounding box center [146, 129] width 183 height 20
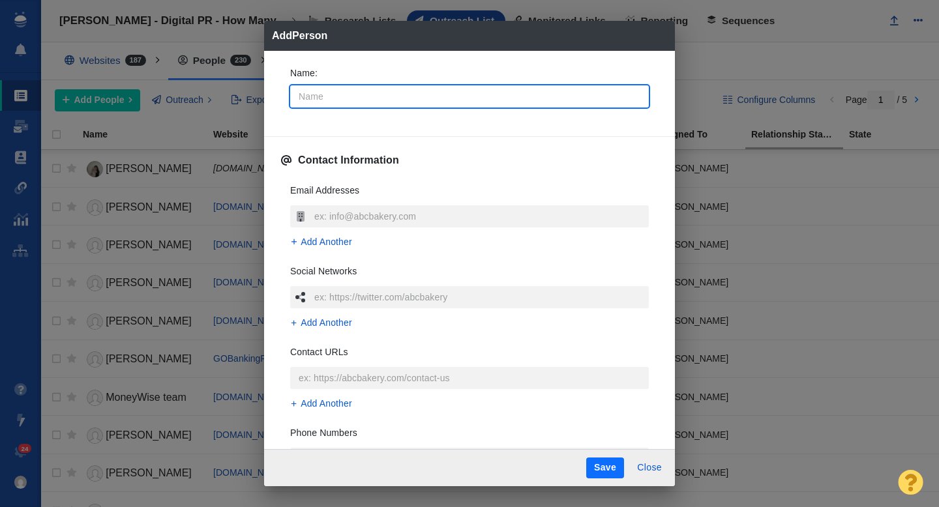
type input "G"
type textarea "x"
type input "Gr"
type textarea "x"
type input "Gre"
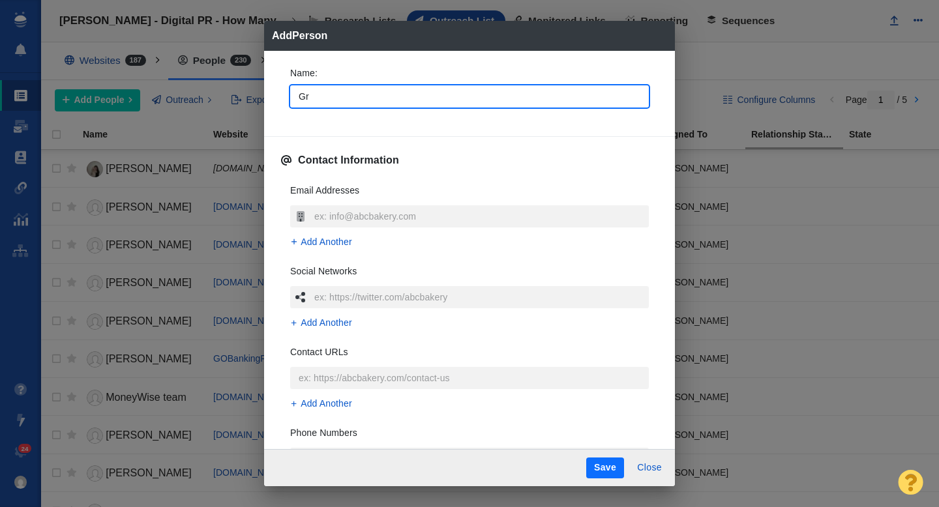
type textarea "x"
type input "[PERSON_NAME]"
type textarea "x"
type input "[PERSON_NAME]"
type textarea "x"
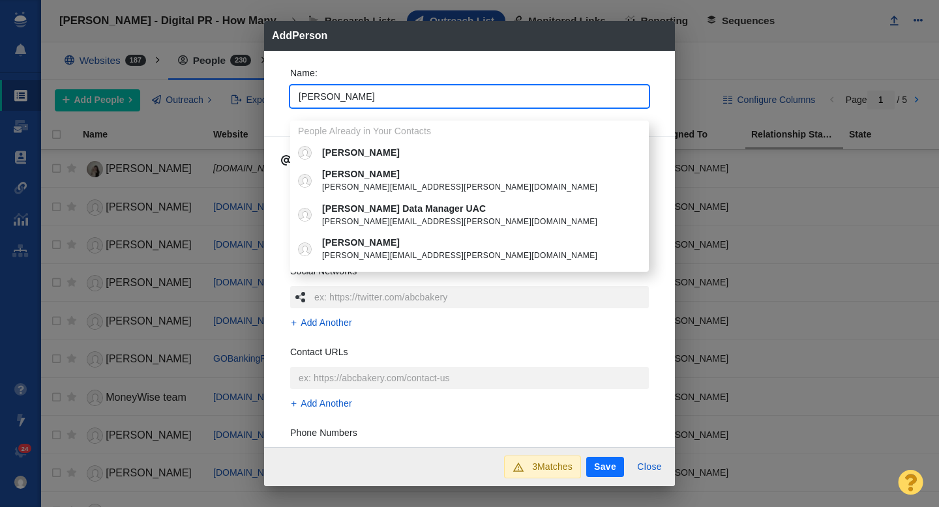
type input "[PERSON_NAME]"
type textarea "x"
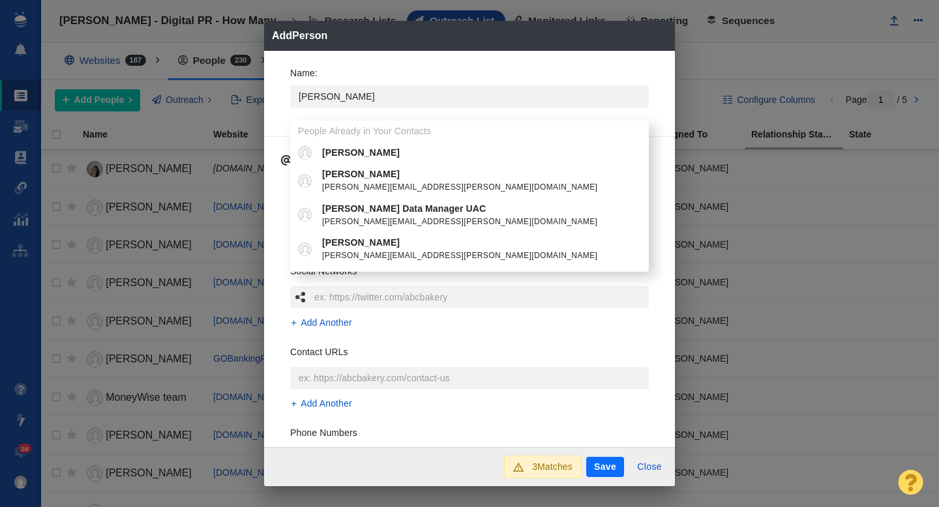
click at [281, 114] on div "Name : [PERSON_NAME] People Already in Your Contacts [PERSON_NAME] Montgomery […" at bounding box center [469, 91] width 379 height 70
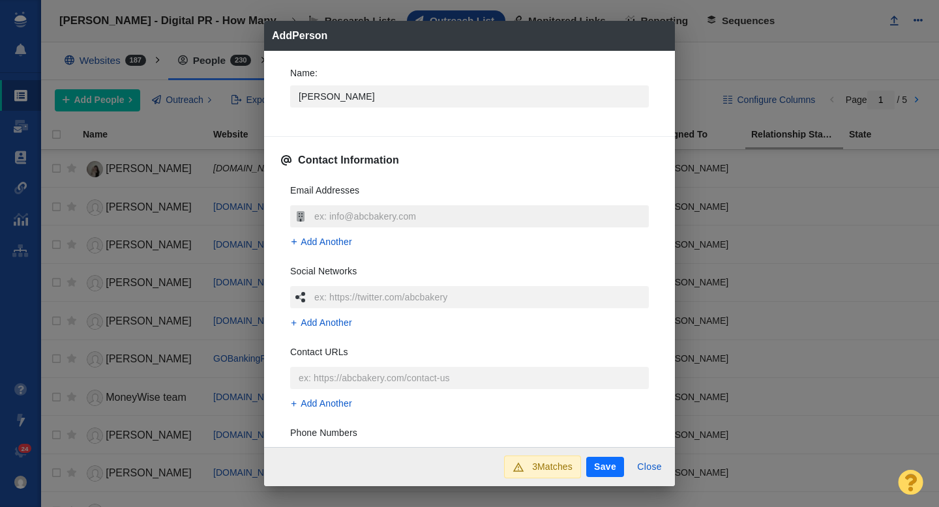
click at [344, 207] on input "text" at bounding box center [480, 216] width 338 height 22
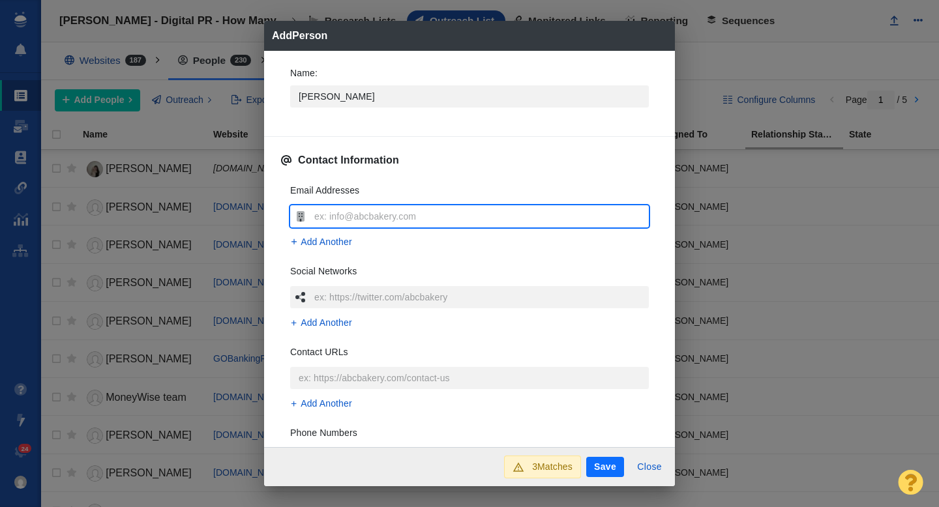
type input "[EMAIL_ADDRESS][DOMAIN_NAME]"
type textarea "x"
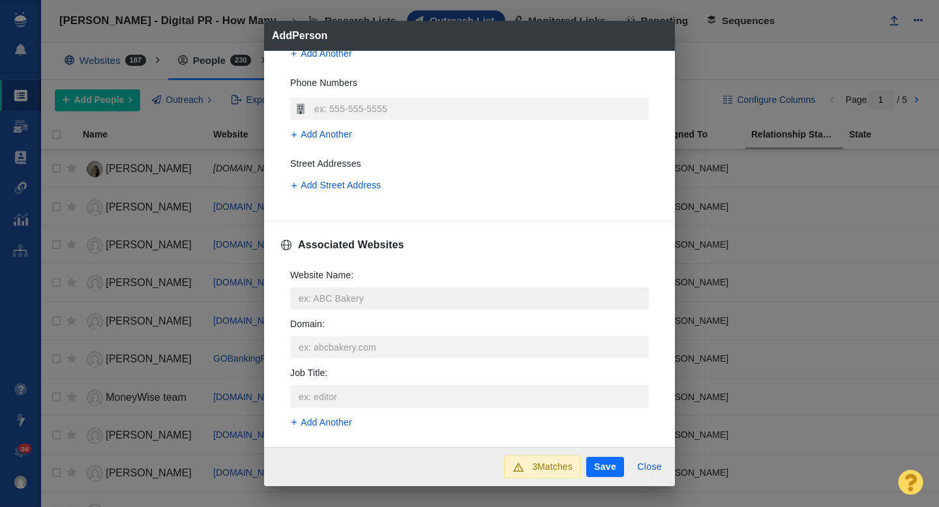
scroll to position [354, 0]
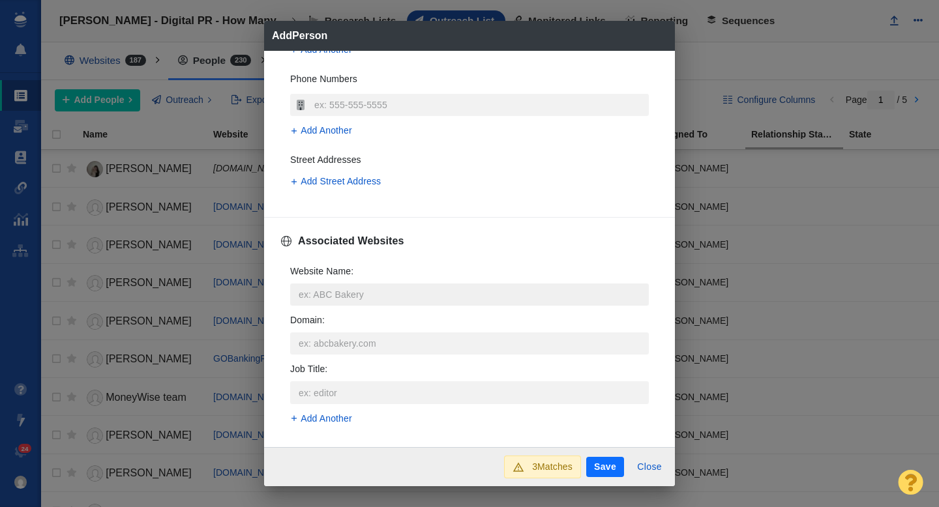
type input "[EMAIL_ADDRESS][DOMAIN_NAME]"
click at [317, 286] on input "Website Name :" at bounding box center [469, 295] width 358 height 22
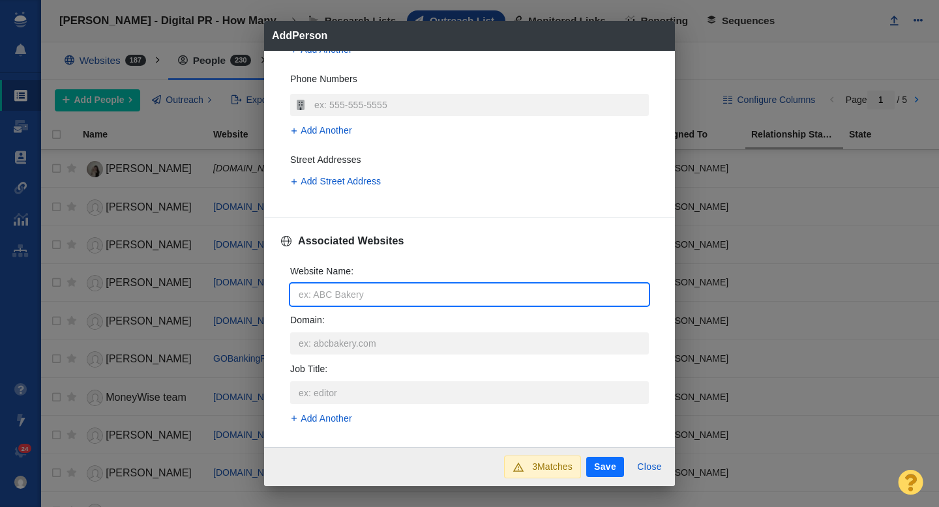
type input "i"
type textarea "x"
type input "in"
type textarea "x"
type input "inv"
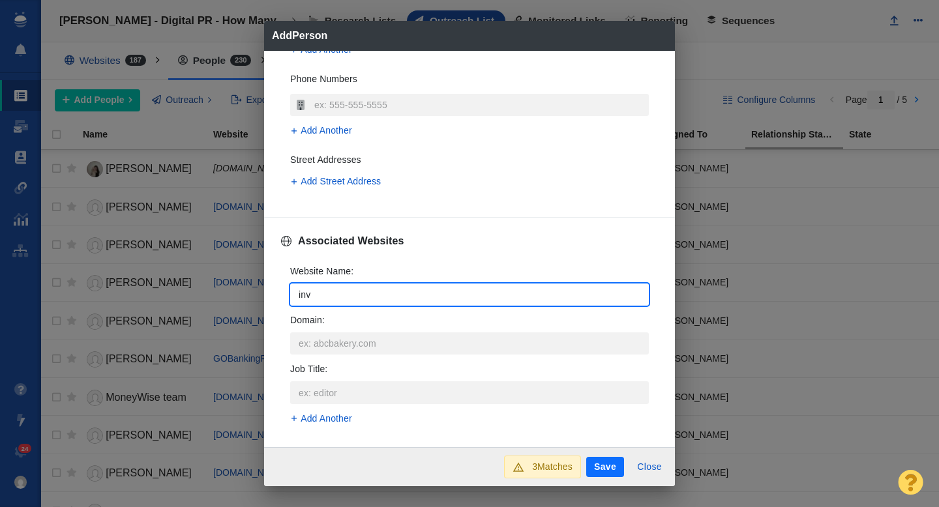
type textarea "x"
type input "inve"
type textarea "x"
type input "inves"
type textarea "x"
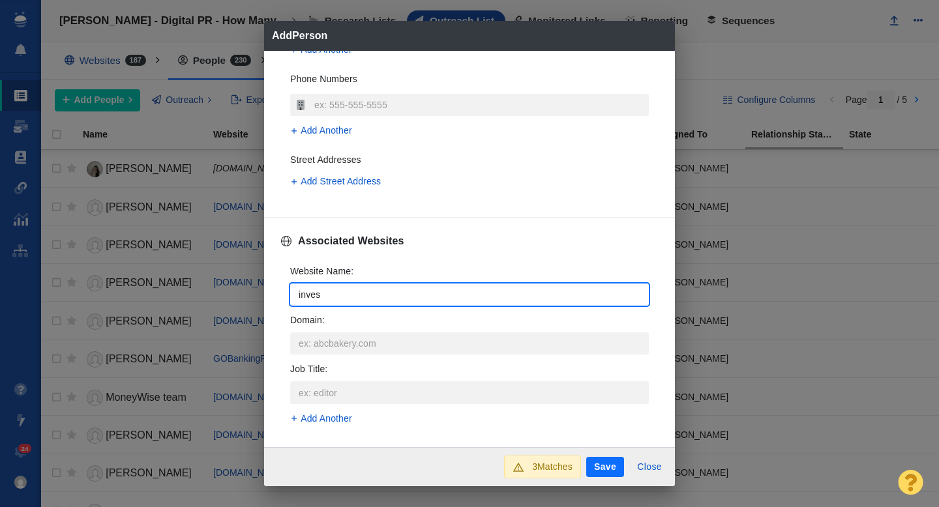
type input "invest"
type textarea "x"
type input "investm"
type textarea "x"
type input "investme"
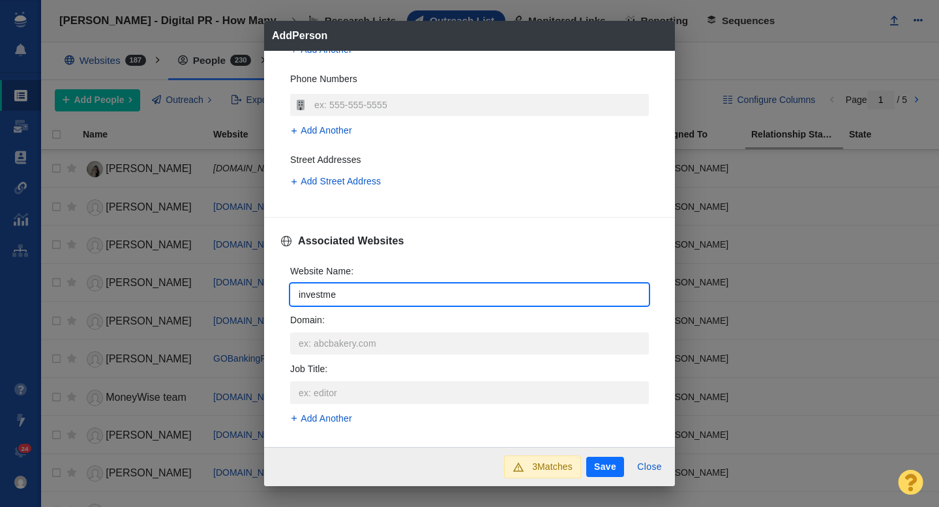
type textarea "x"
type input "investmen"
type textarea "x"
type input "investment"
type textarea "x"
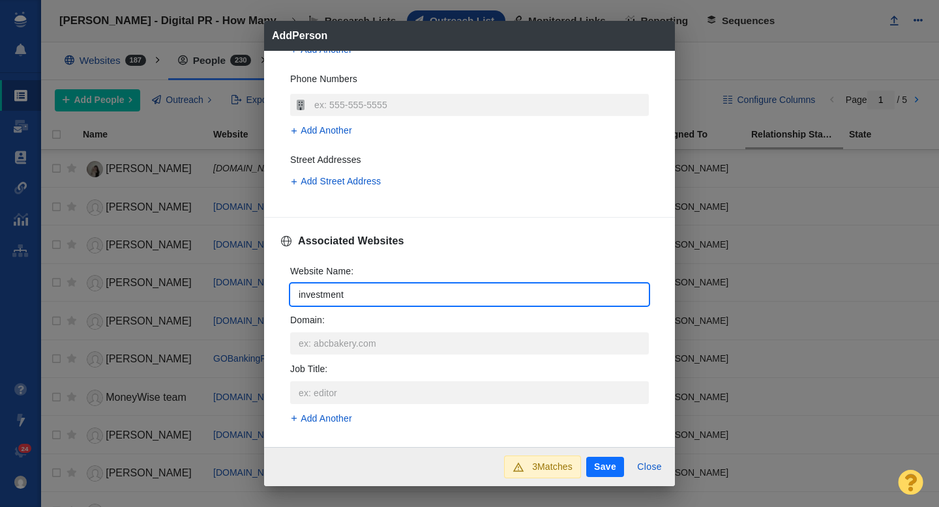
type input "investmentn"
type textarea "x"
type input "investmentne"
type textarea "x"
type input "investmentnew"
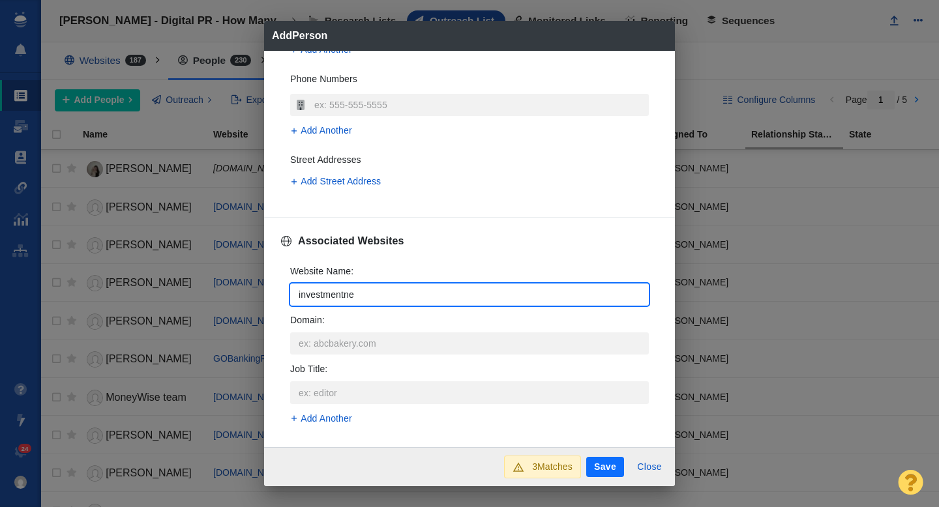
type textarea "x"
type input "investmentnews"
type textarea "x"
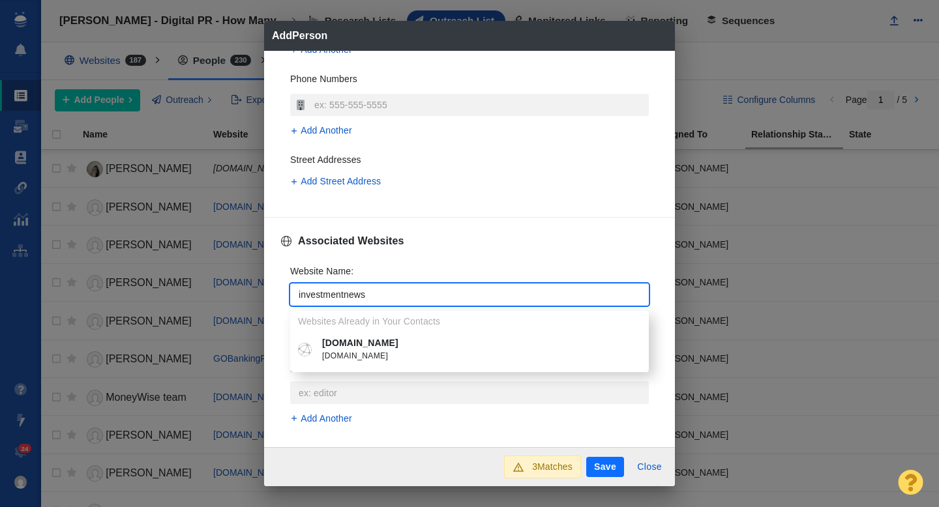
type input "investmentnews"
click at [366, 353] on span "[DOMAIN_NAME]" at bounding box center [479, 356] width 314 height 13
type textarea "x"
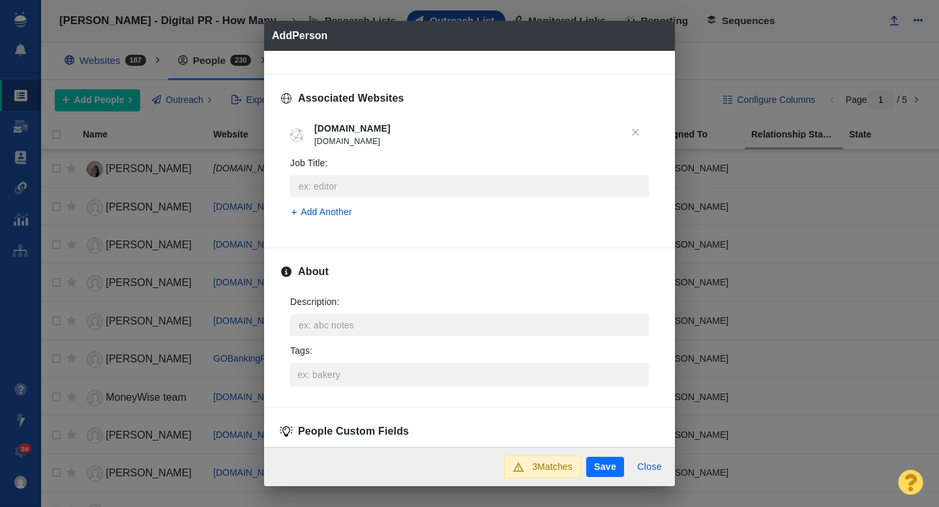
scroll to position [558, 0]
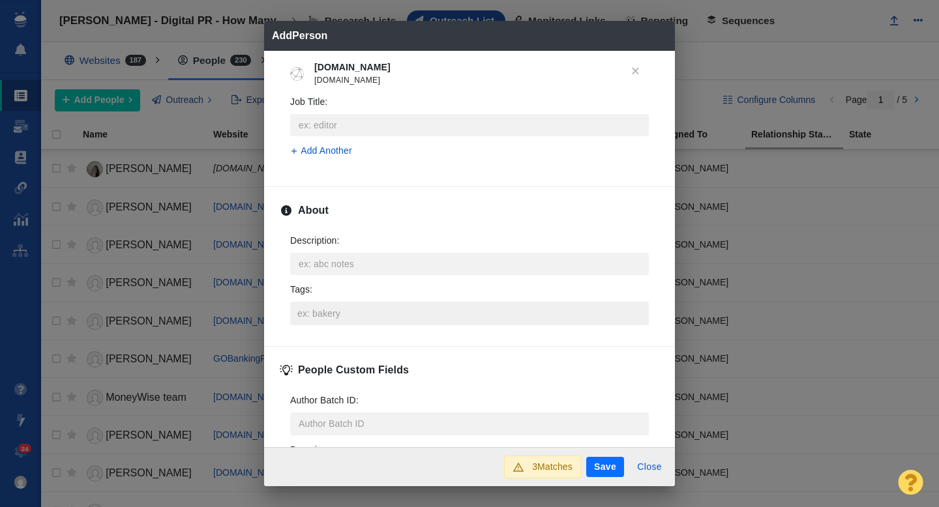
click at [329, 319] on input "Tags :" at bounding box center [469, 313] width 351 height 23
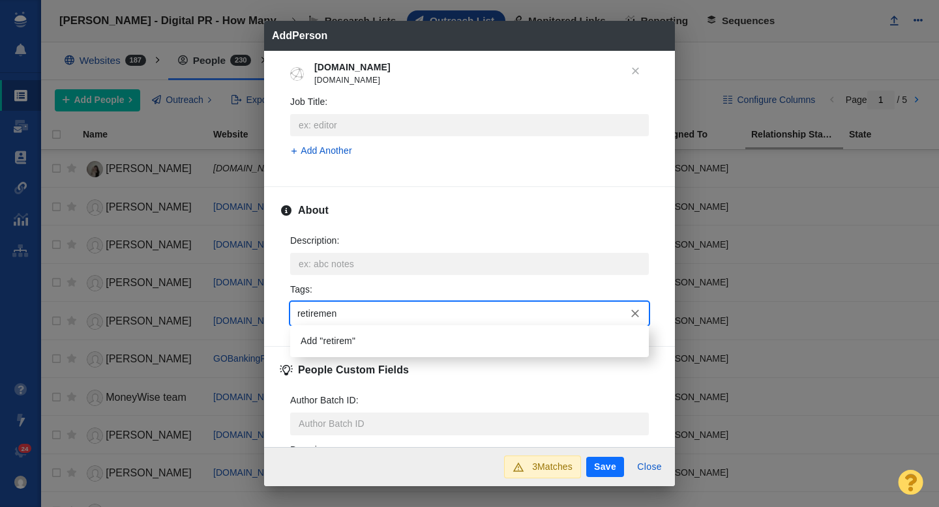
type input "retirement"
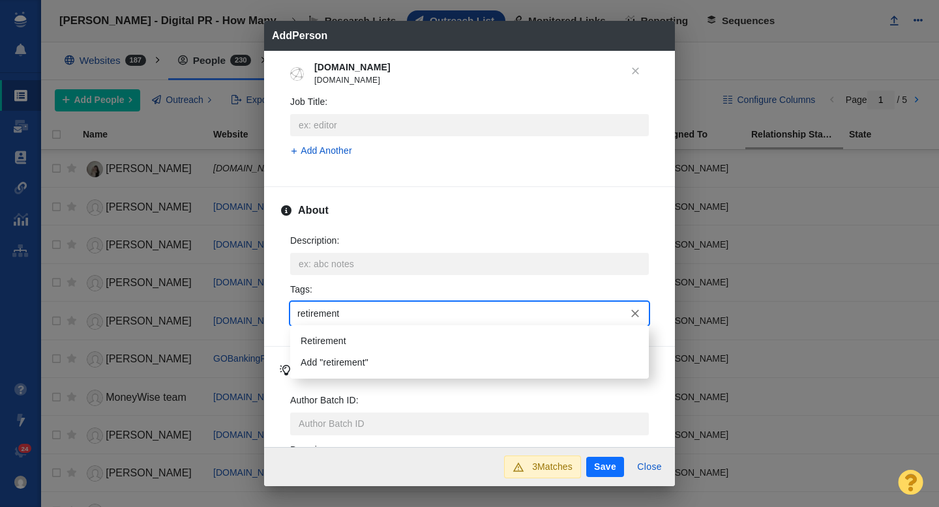
click at [345, 349] on li "Retirement" at bounding box center [469, 341] width 358 height 22
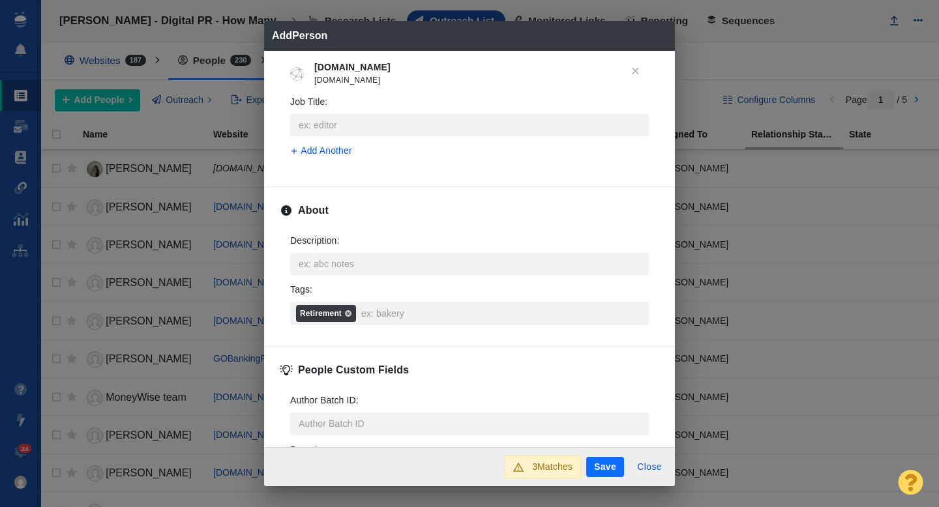
click at [599, 469] on button "Save" at bounding box center [605, 467] width 38 height 21
type textarea "x"
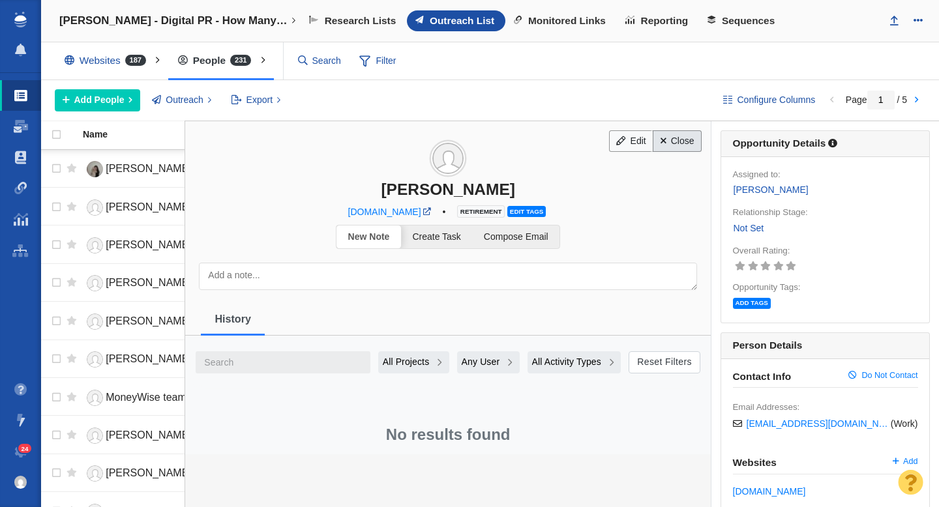
click at [676, 145] on link "Close" at bounding box center [676, 141] width 49 height 22
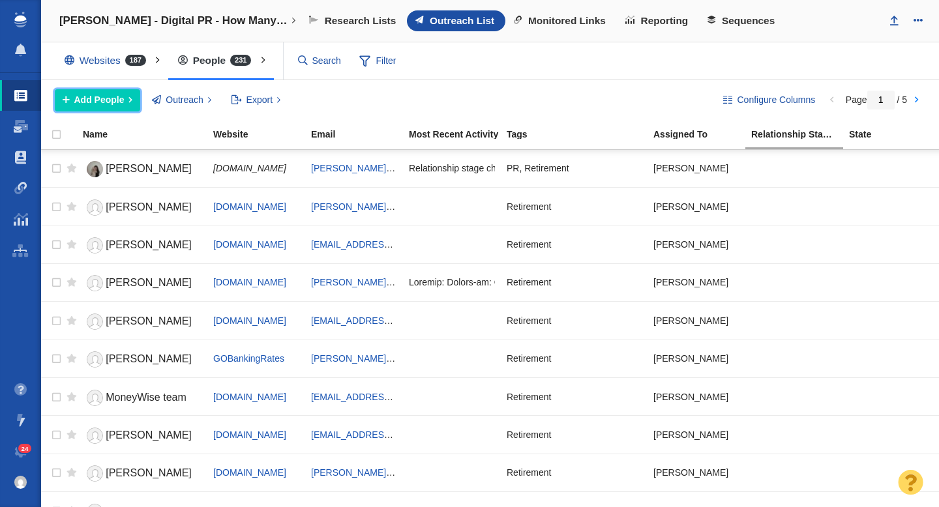
click at [114, 102] on span "Add People" at bounding box center [99, 100] width 50 height 14
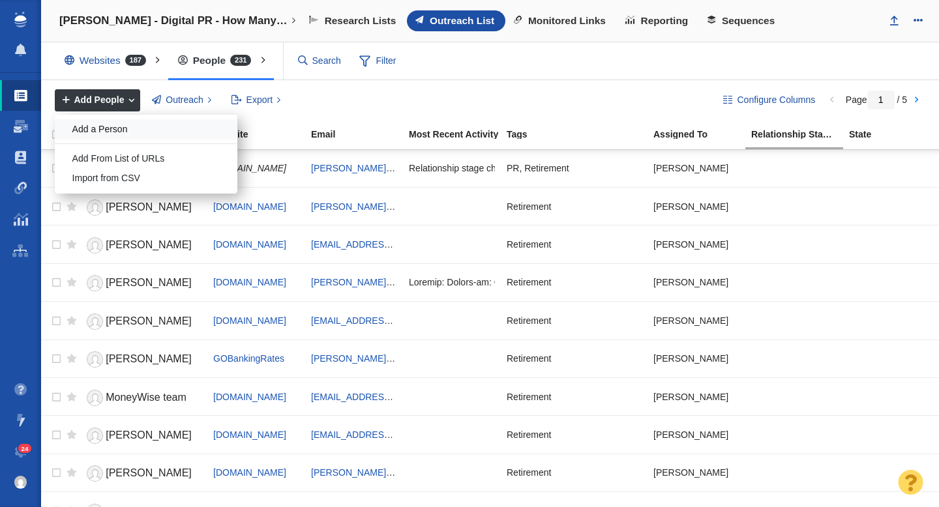
click at [110, 132] on div "Add a Person" at bounding box center [146, 129] width 183 height 20
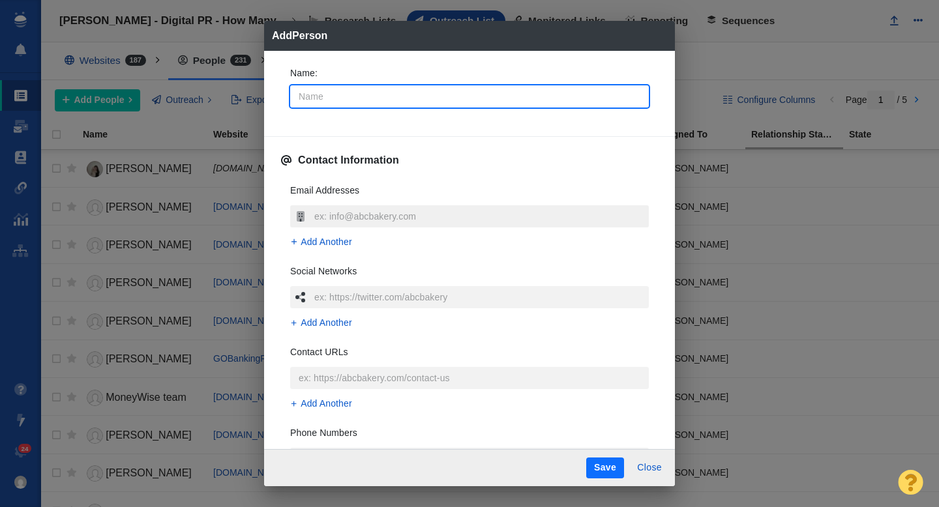
type input "L"
type textarea "x"
type input "Le"
type textarea "x"
type input "Len"
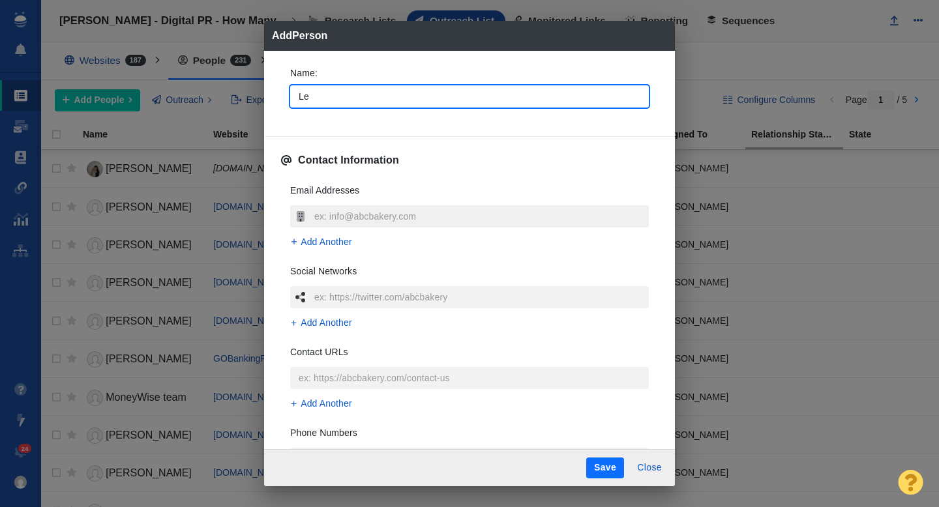
type textarea "x"
type input "[PERSON_NAME]"
type textarea "x"
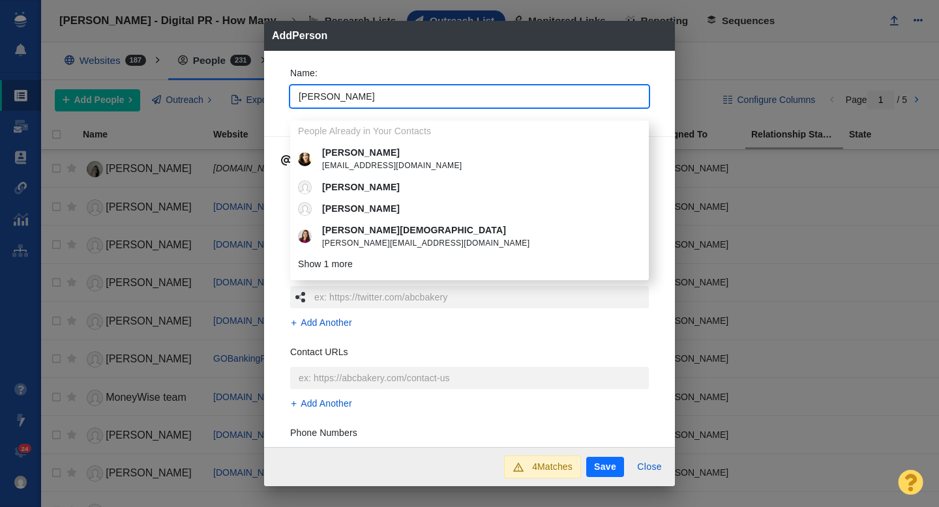
type input "[PERSON_NAME]"
type textarea "x"
click at [280, 104] on div "Name : [PERSON_NAME] People Already in Your Contacts [PERSON_NAME] [EMAIL_ADDRE…" at bounding box center [469, 91] width 379 height 70
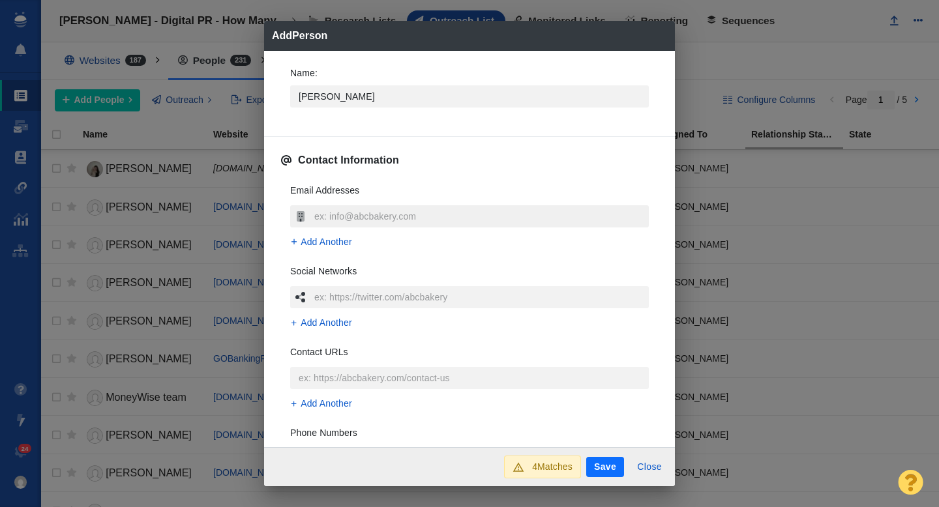
click at [330, 211] on input "text" at bounding box center [480, 216] width 338 height 22
type input "[PERSON_NAME][EMAIL_ADDRESS][DOMAIN_NAME]"
type textarea "x"
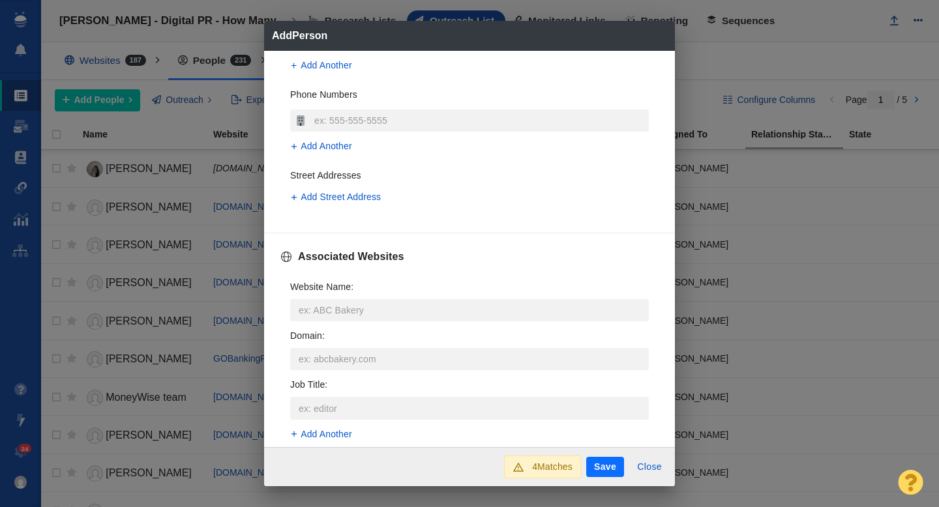
scroll to position [357, 0]
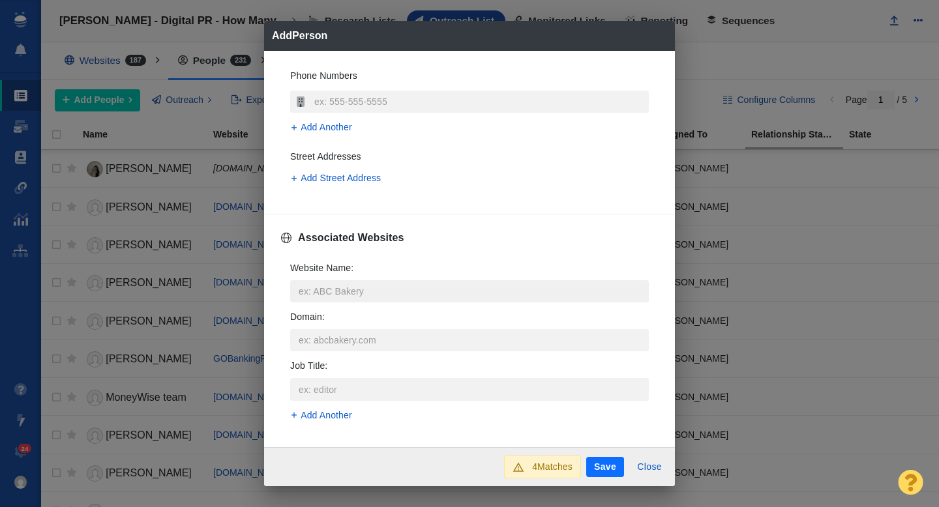
type input "[PERSON_NAME][EMAIL_ADDRESS][DOMAIN_NAME]"
click at [347, 290] on input "Website Name :" at bounding box center [469, 291] width 358 height 22
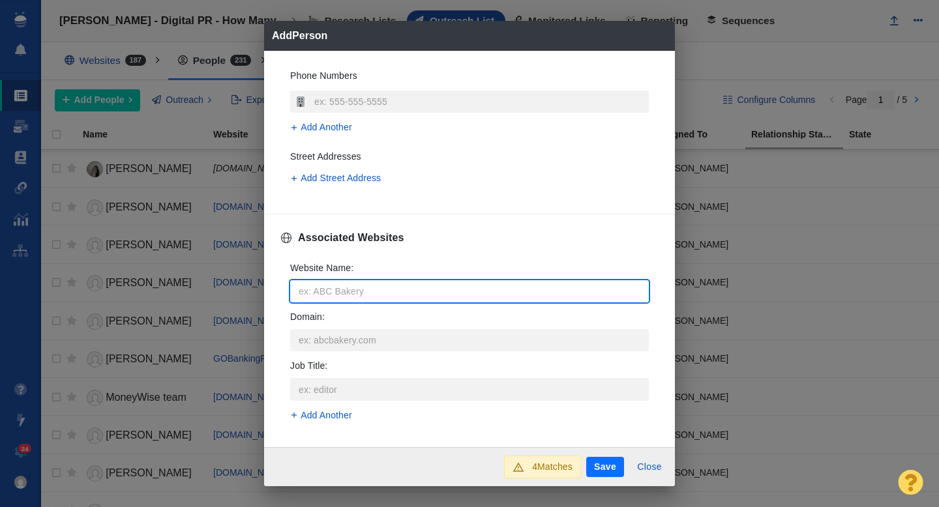
type input "s"
type textarea "x"
type input "se"
type textarea "x"
type input "sen"
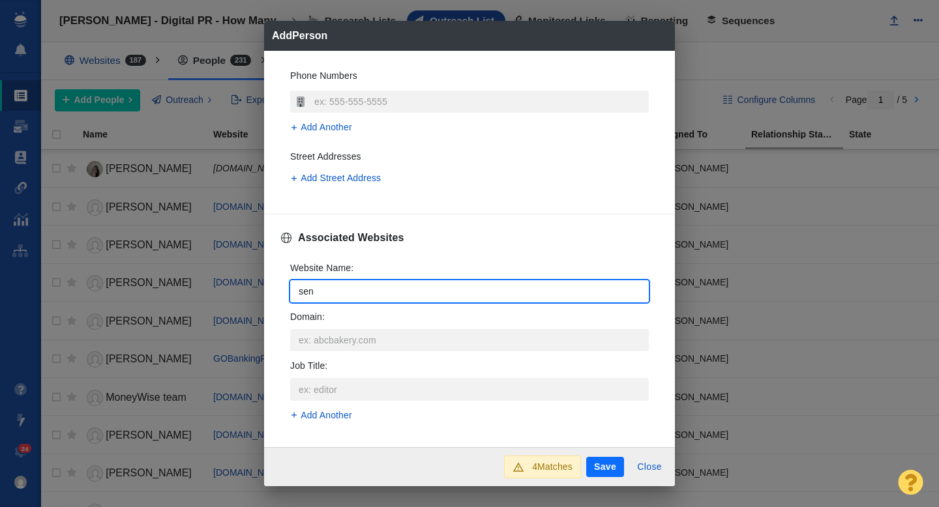
type textarea "x"
type input "seni"
type textarea "x"
type input "senio"
type textarea "x"
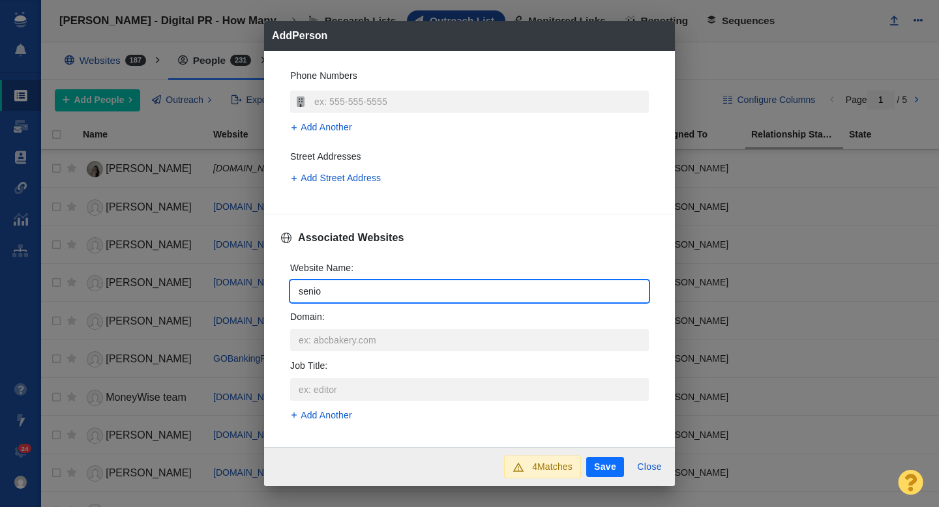
type input "senior"
type textarea "x"
type input "seniors"
type textarea "x"
type input "seniorso"
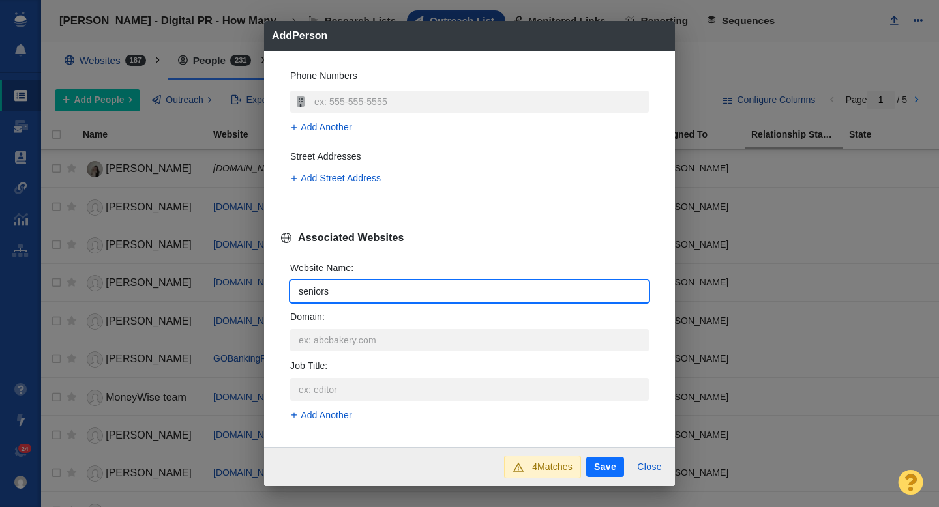
type textarea "x"
type input "seniorsou"
type textarea "x"
type input "seniorsour"
type textarea "x"
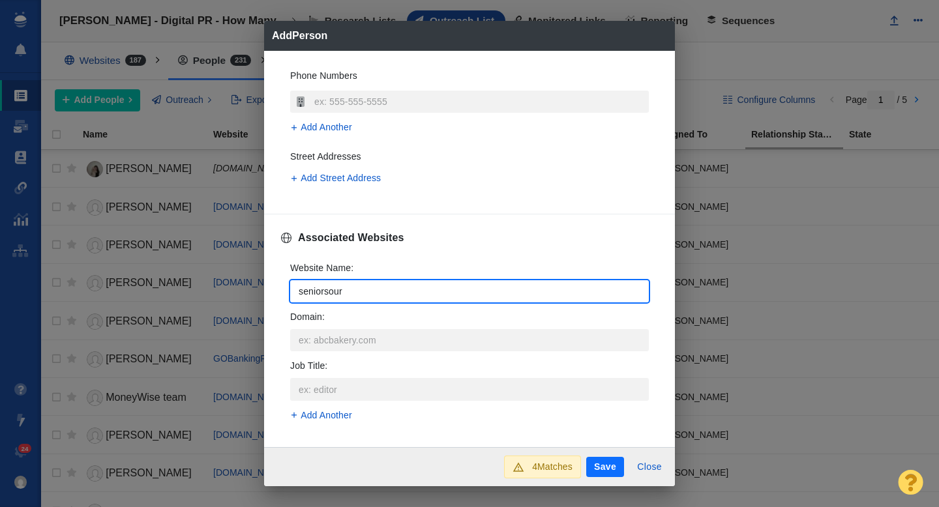
type input "seniorsourc"
type textarea "x"
type input "seniorsource"
type textarea "x"
type input "seniorsource."
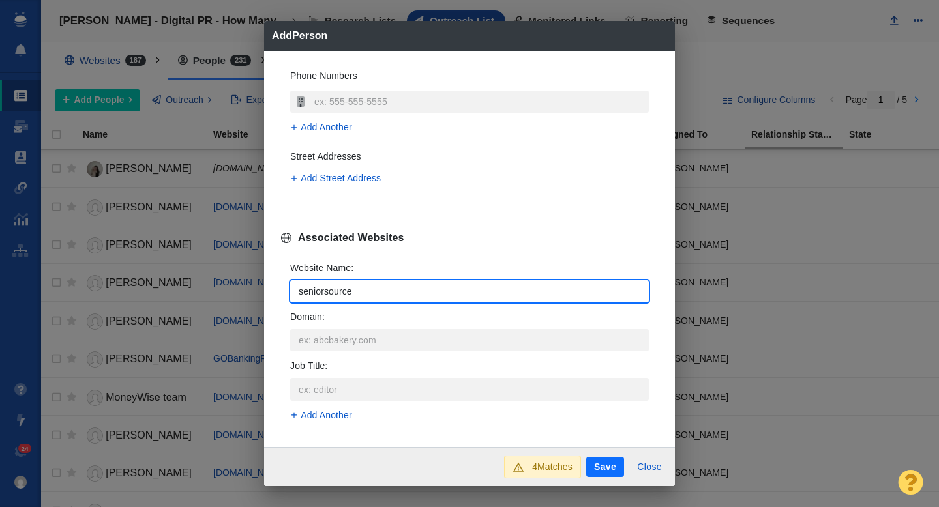
type textarea "x"
type input "seniorsource.c"
type textarea "x"
type input "[DOMAIN_NAME]"
type textarea "x"
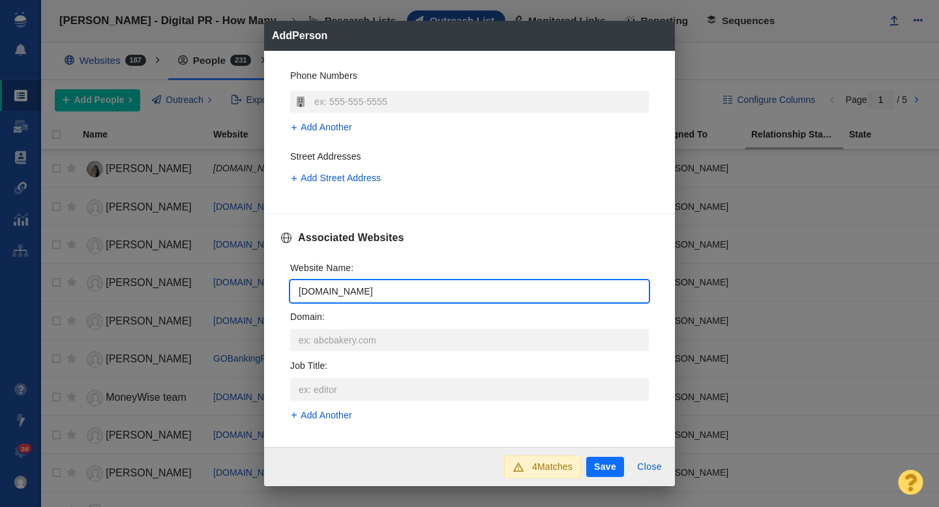
type input "[DOMAIN_NAME]"
type textarea "x"
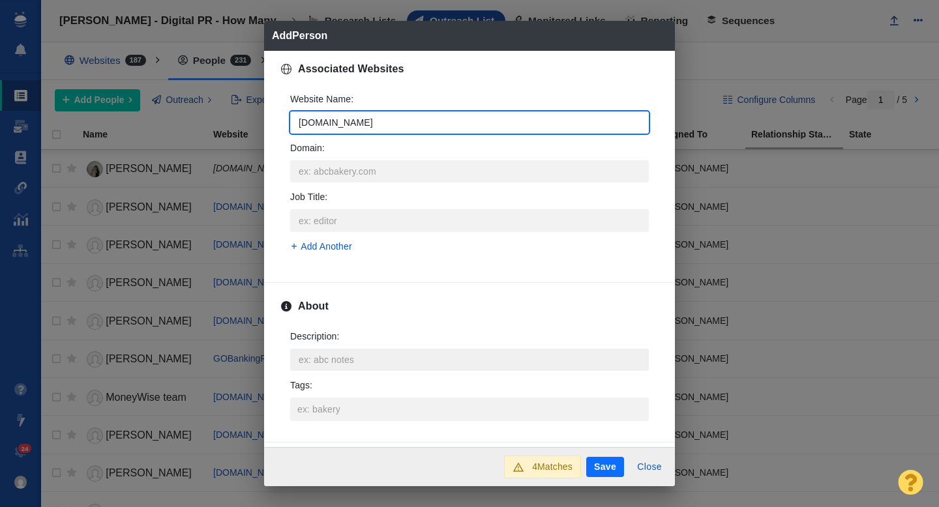
scroll to position [533, 0]
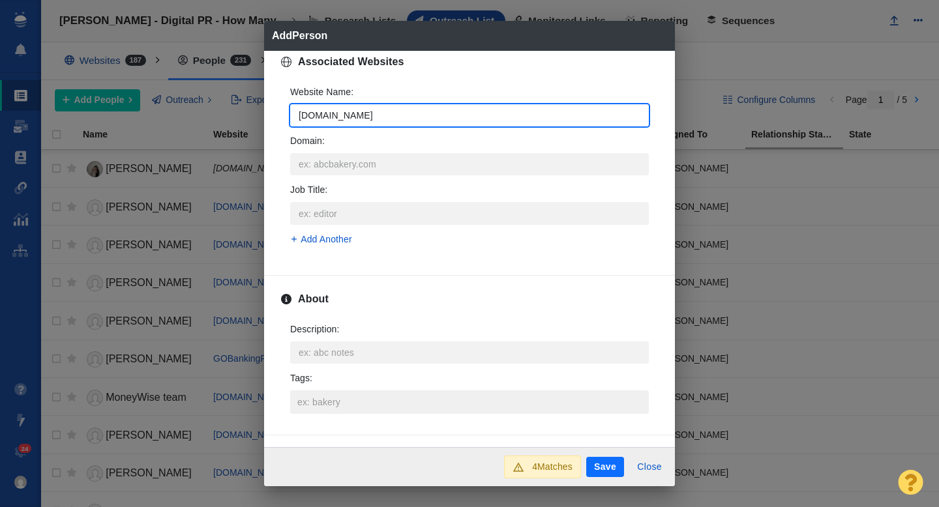
type input "[DOMAIN_NAME]"
click at [312, 409] on input "Tags :" at bounding box center [469, 401] width 351 height 23
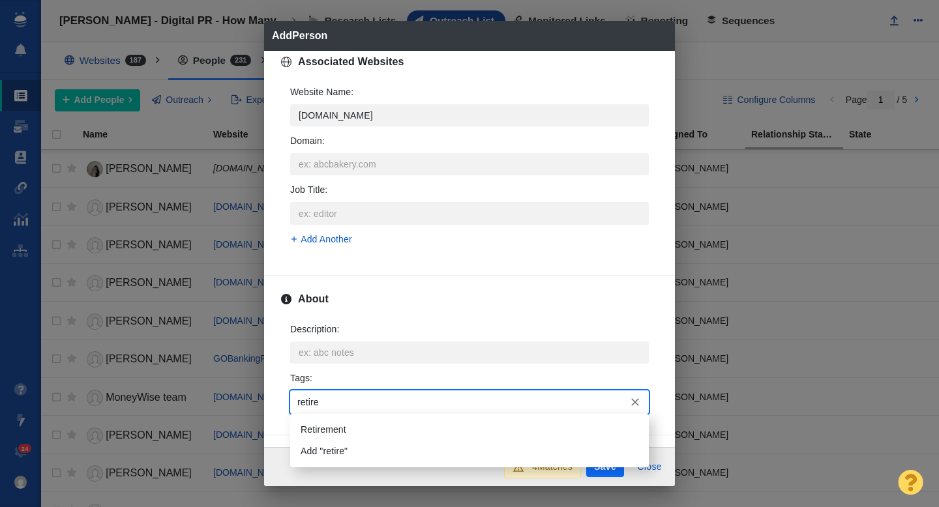
type input "retirem"
click at [322, 424] on li "Retirement" at bounding box center [469, 430] width 358 height 22
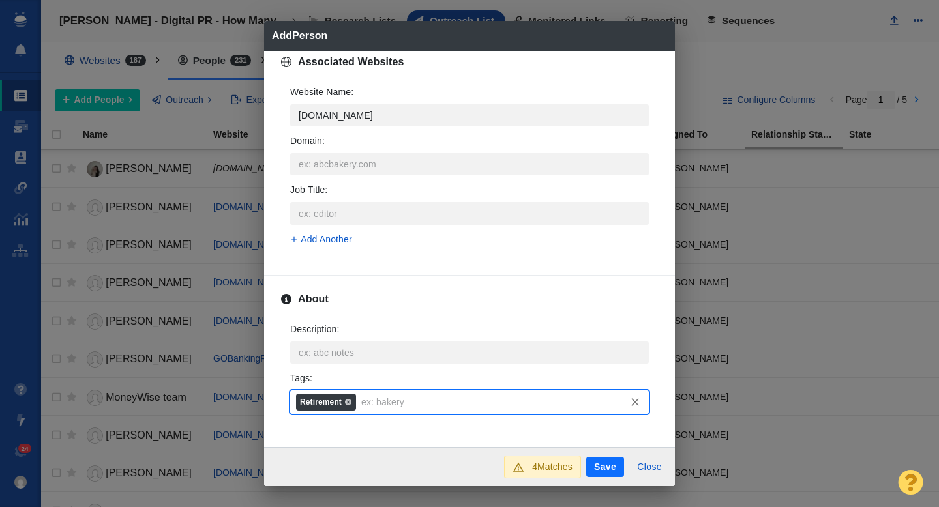
click at [589, 467] on button "Save" at bounding box center [605, 467] width 38 height 21
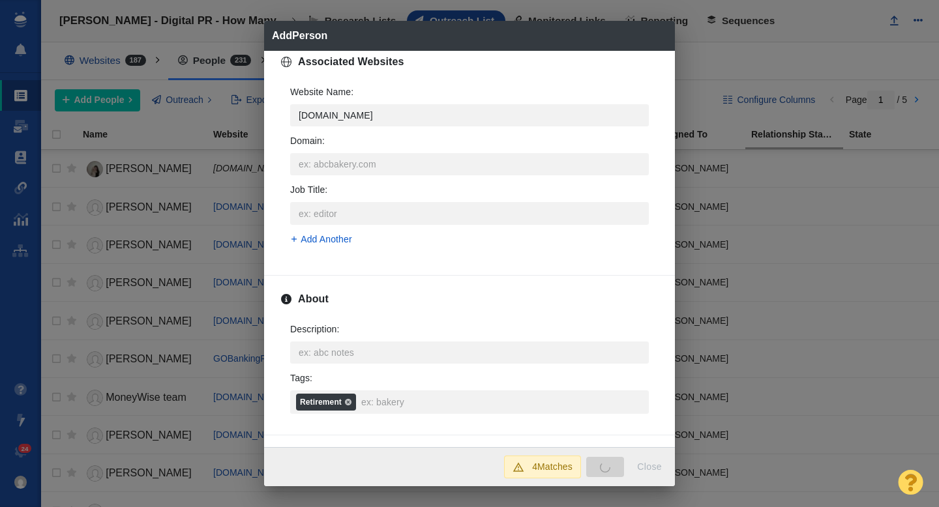
type textarea "x"
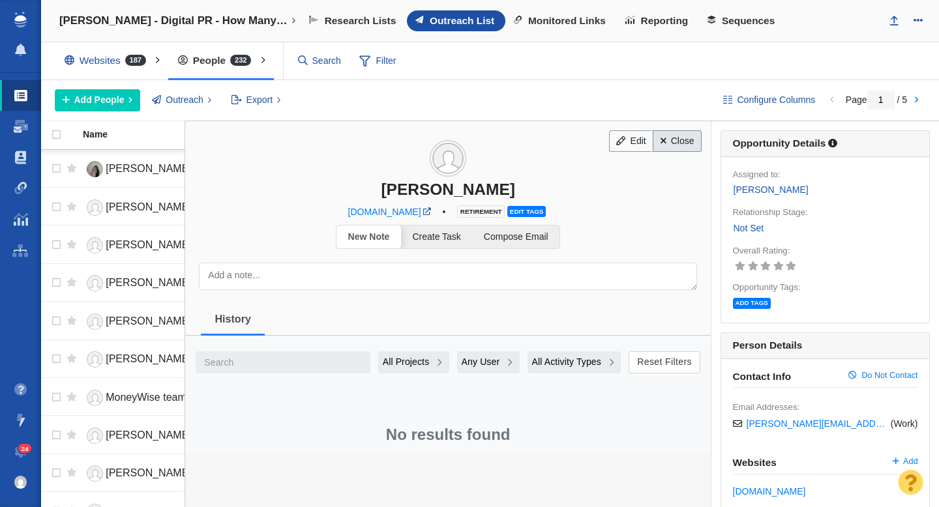
click at [671, 146] on link "Close" at bounding box center [676, 141] width 49 height 22
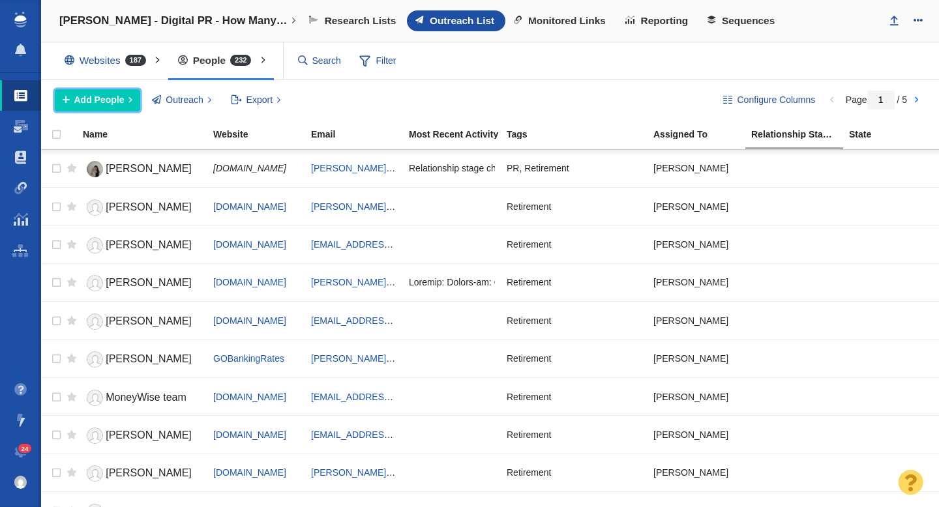
click at [101, 102] on span "Add People" at bounding box center [99, 100] width 50 height 14
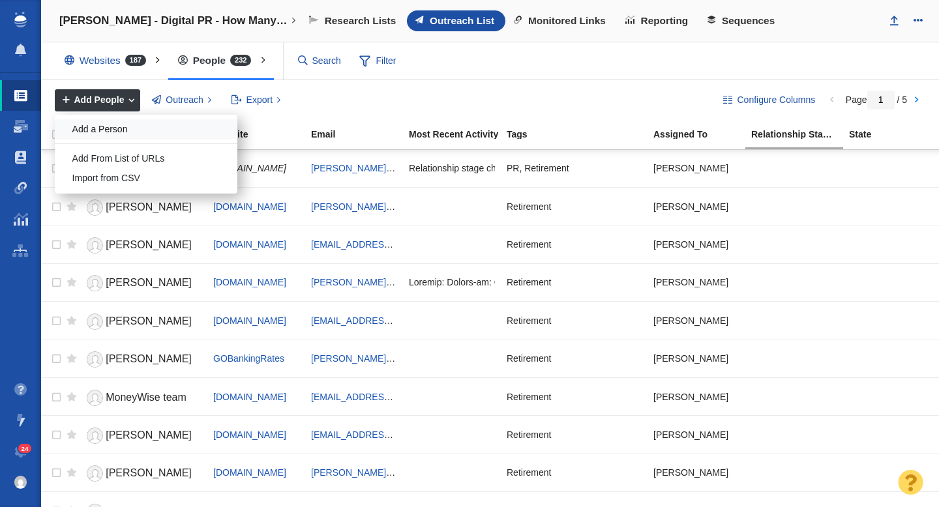
click at [117, 126] on div "Add a Person" at bounding box center [146, 129] width 183 height 20
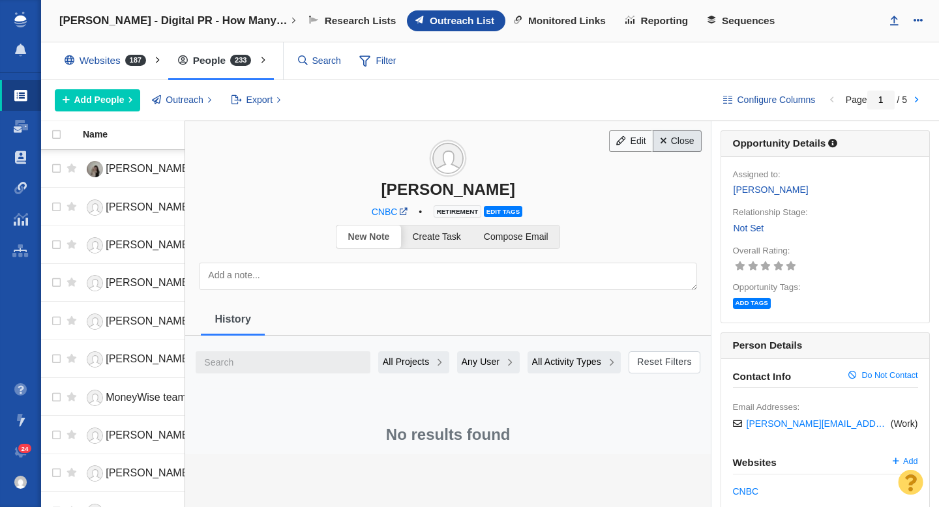
click at [674, 141] on link "Close" at bounding box center [676, 141] width 49 height 22
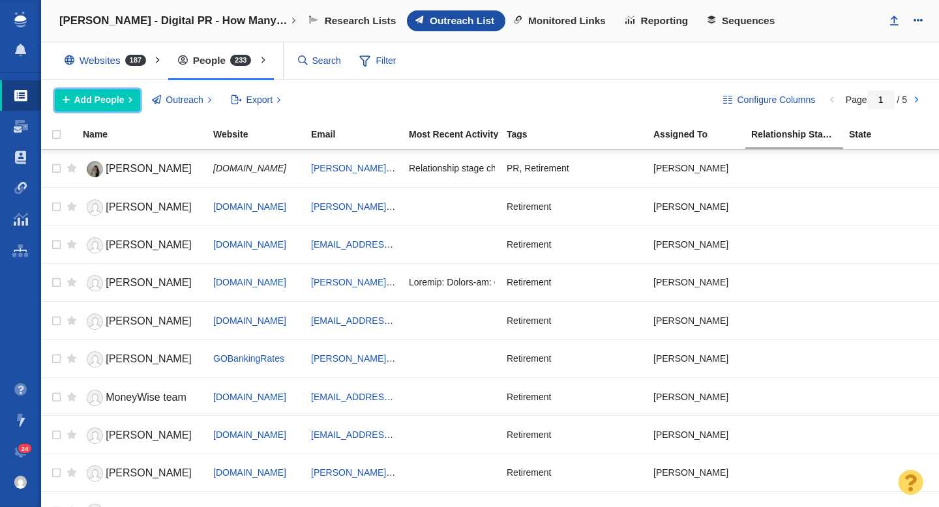
click at [111, 99] on span "Add People" at bounding box center [99, 100] width 50 height 14
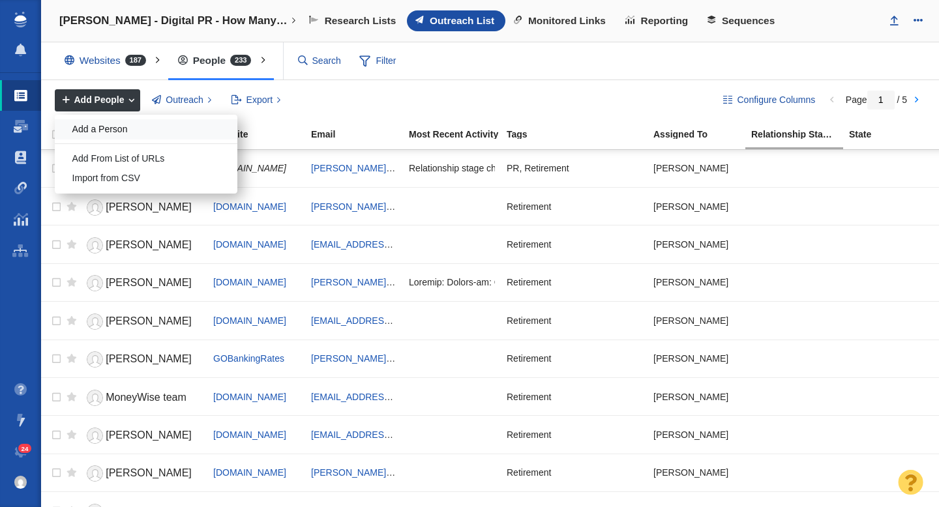
click at [113, 130] on div "Add a Person" at bounding box center [146, 129] width 183 height 20
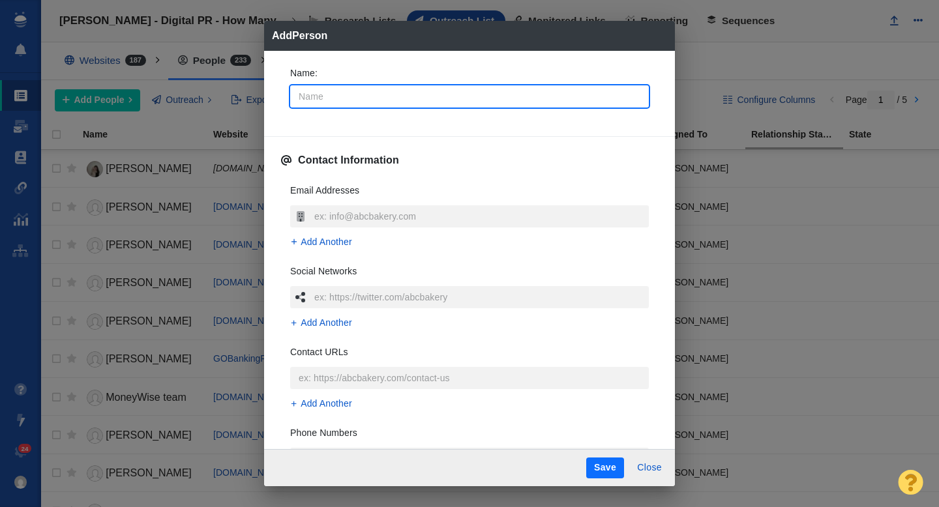
type input "S"
type textarea "x"
type input "St"
type textarea "x"
type input "Ste"
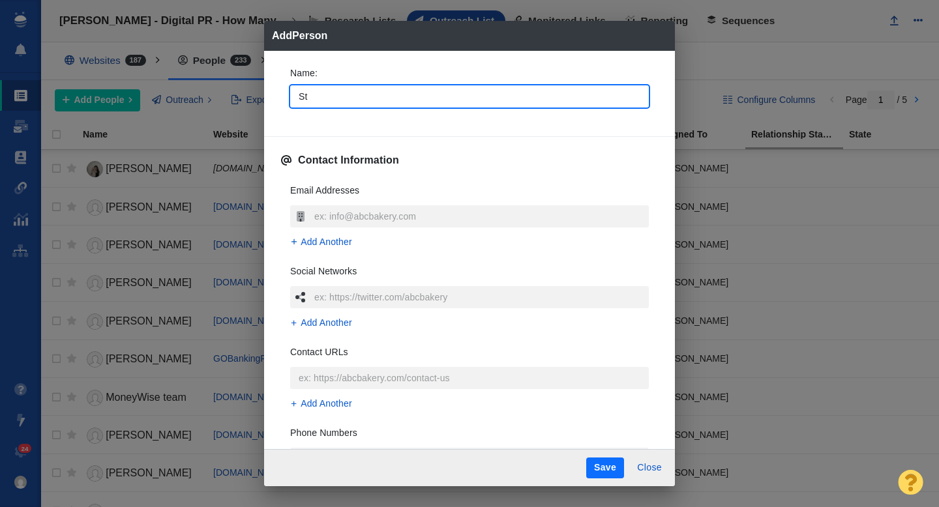
type textarea "x"
type input "Step"
type textarea "x"
type input "Steph"
type textarea "x"
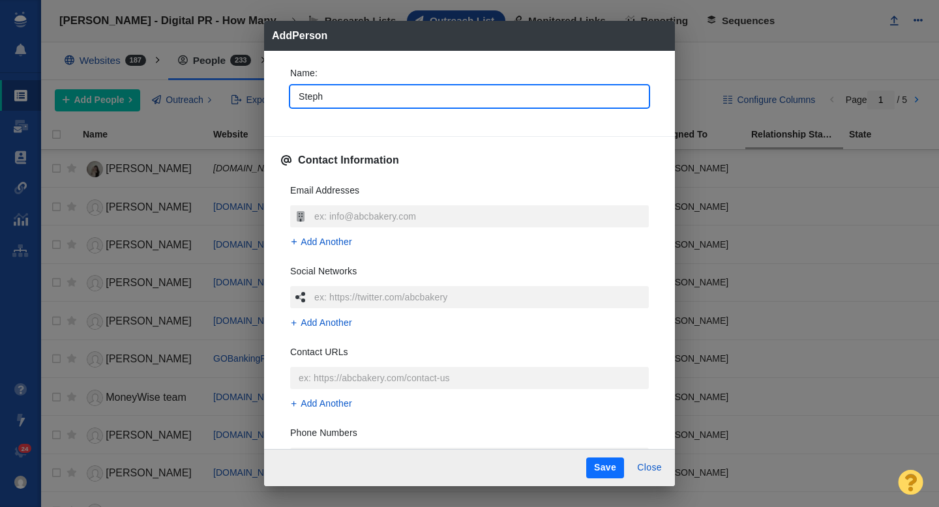
type input "Stepha"
type textarea "x"
type input "[PERSON_NAME]"
type textarea "x"
type input "[PERSON_NAME]"
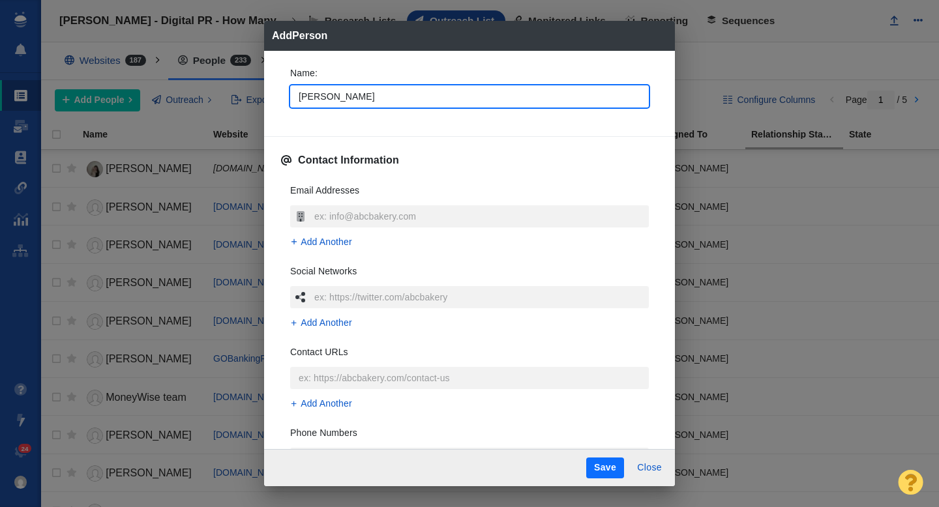
type textarea "x"
type input "[PERSON_NAME]"
type textarea "x"
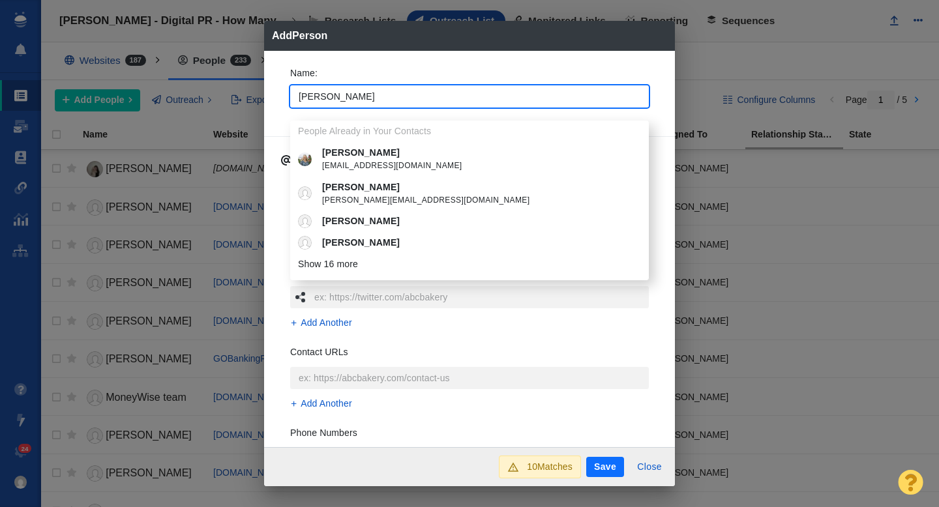
type input "[PERSON_NAME]"
type textarea "x"
click at [280, 89] on div "Name : [PERSON_NAME] People Already in Your Contacts [PERSON_NAME] [EMAIL_ADDRE…" at bounding box center [469, 91] width 379 height 70
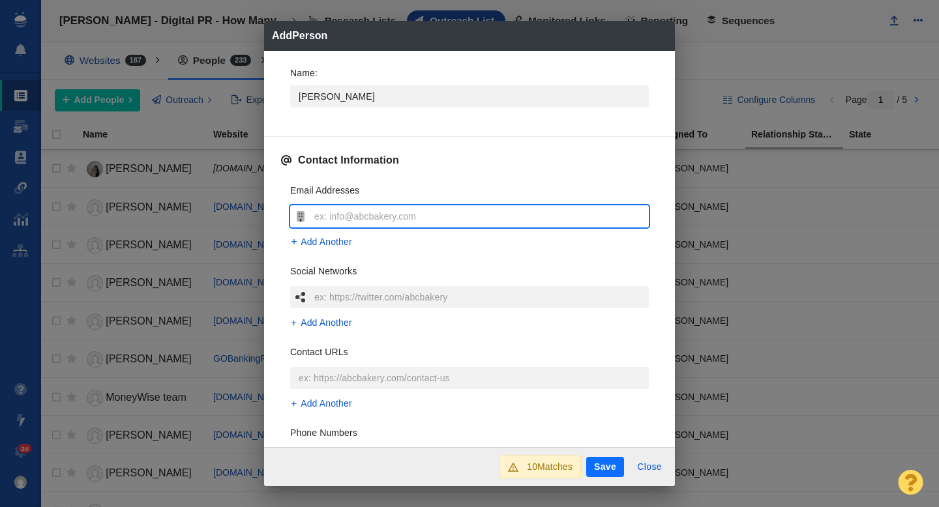
click at [366, 214] on input "text" at bounding box center [480, 216] width 338 height 22
type input "[PERSON_NAME][EMAIL_ADDRESS][PERSON_NAME][DOMAIN_NAME]"
type textarea "x"
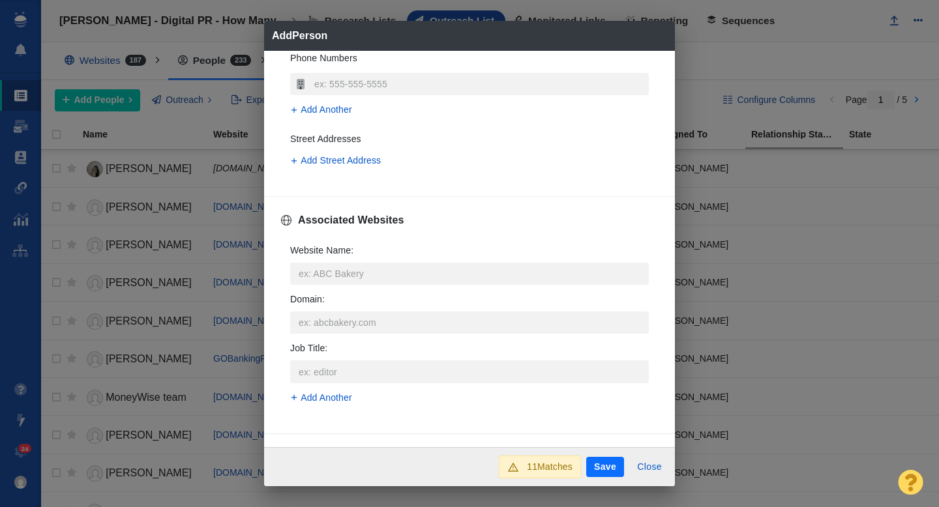
scroll to position [441, 0]
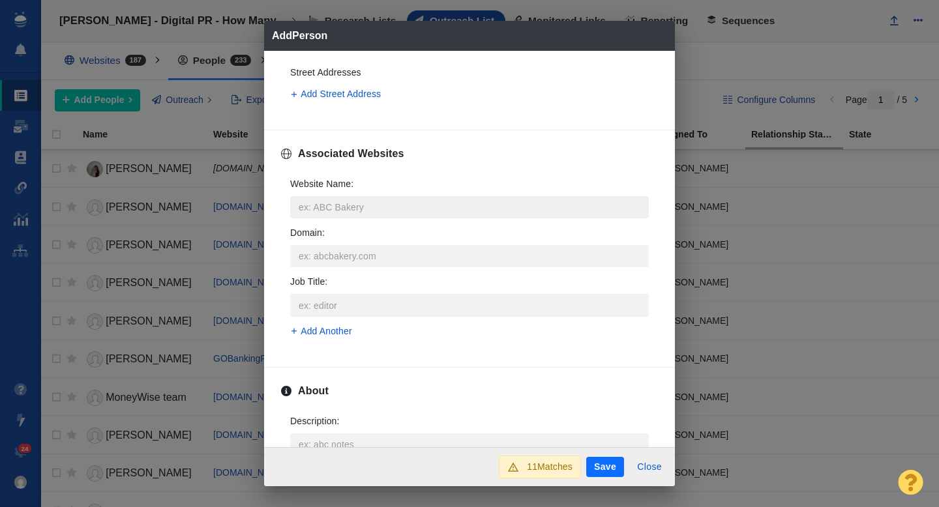
type input "[PERSON_NAME][EMAIL_ADDRESS][PERSON_NAME][DOMAIN_NAME]"
click at [327, 207] on input "Website Name :" at bounding box center [469, 207] width 358 height 22
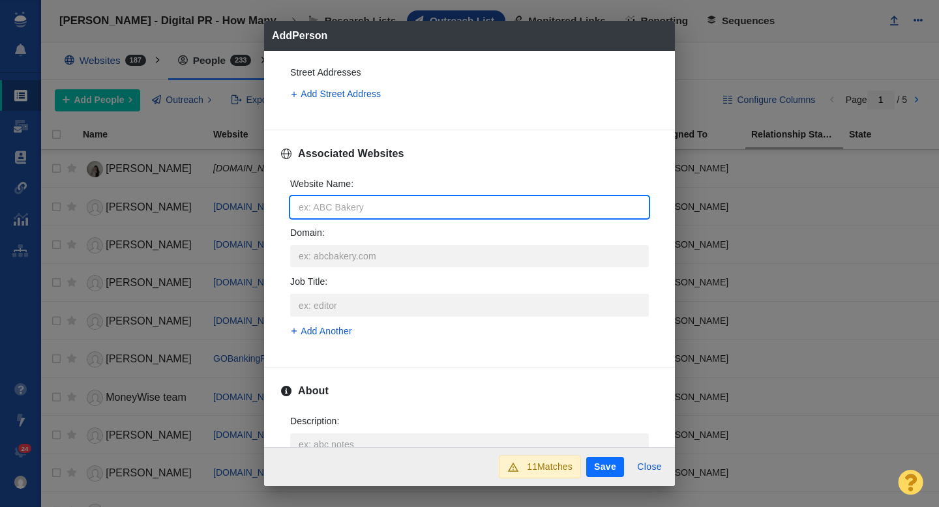
type input "c"
type textarea "x"
type input "cn"
type textarea "x"
type input "cnb"
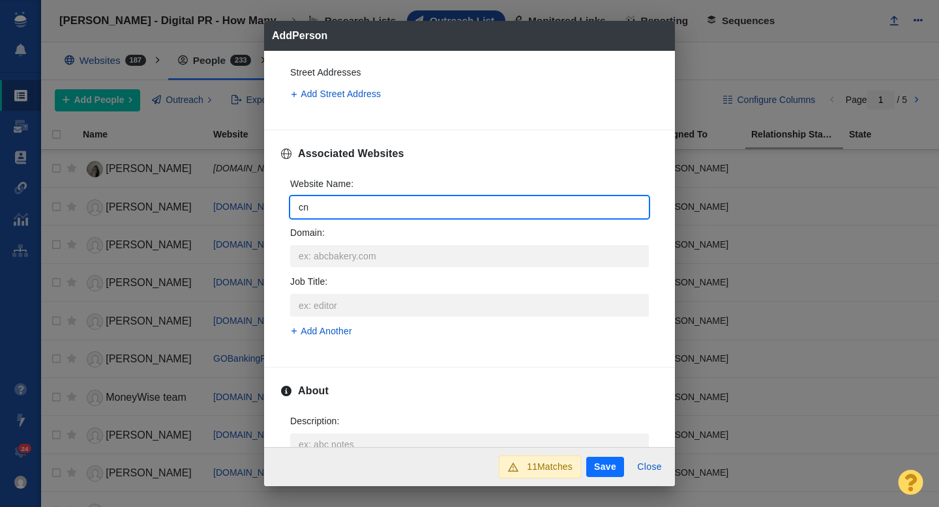
type textarea "x"
type input "cnbc"
type textarea "x"
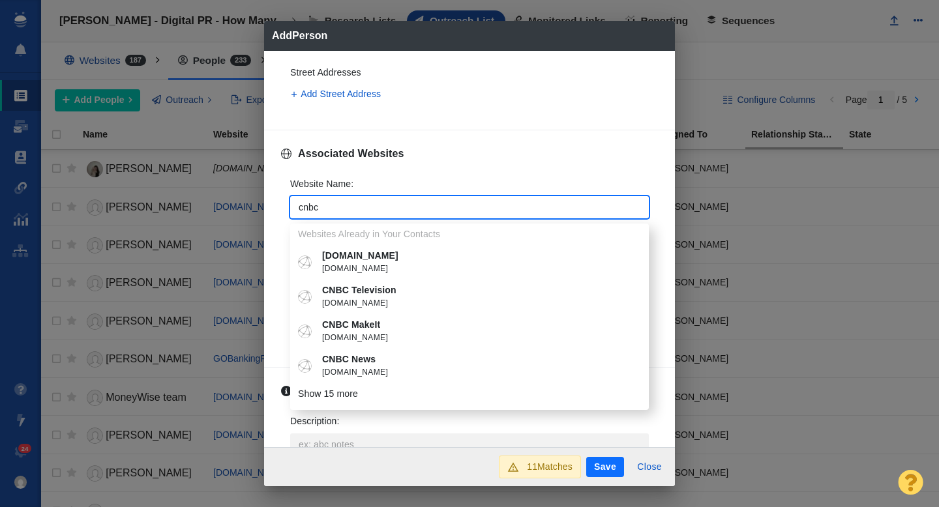
type input "cnbc"
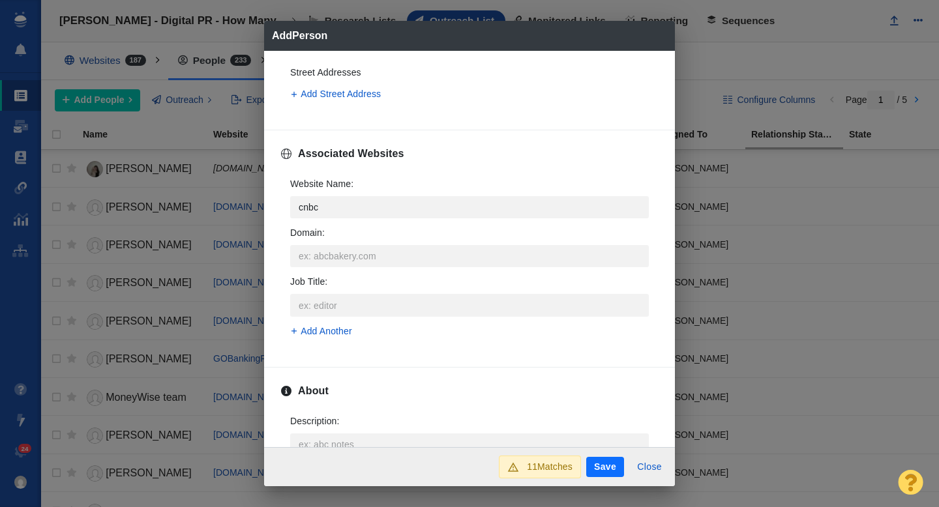
click at [377, 364] on p "CNBC News" at bounding box center [479, 360] width 314 height 14
type textarea "x"
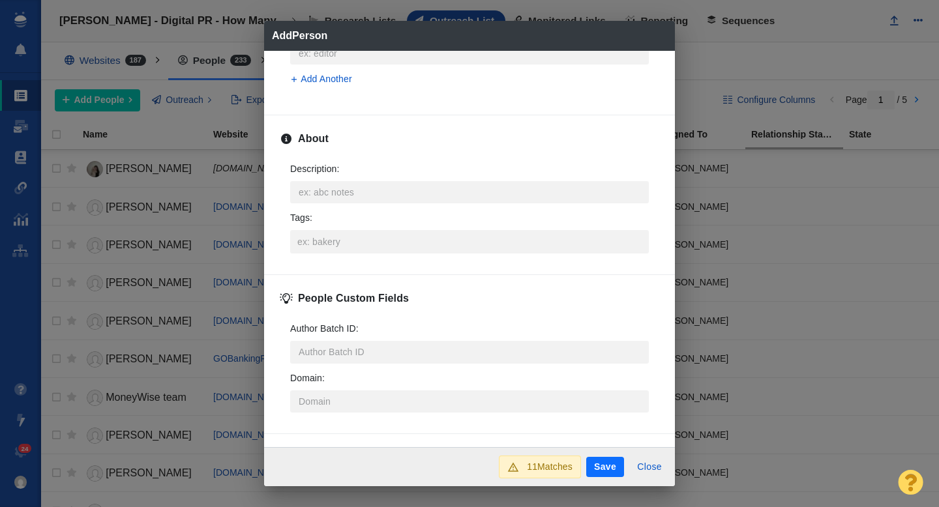
scroll to position [645, 0]
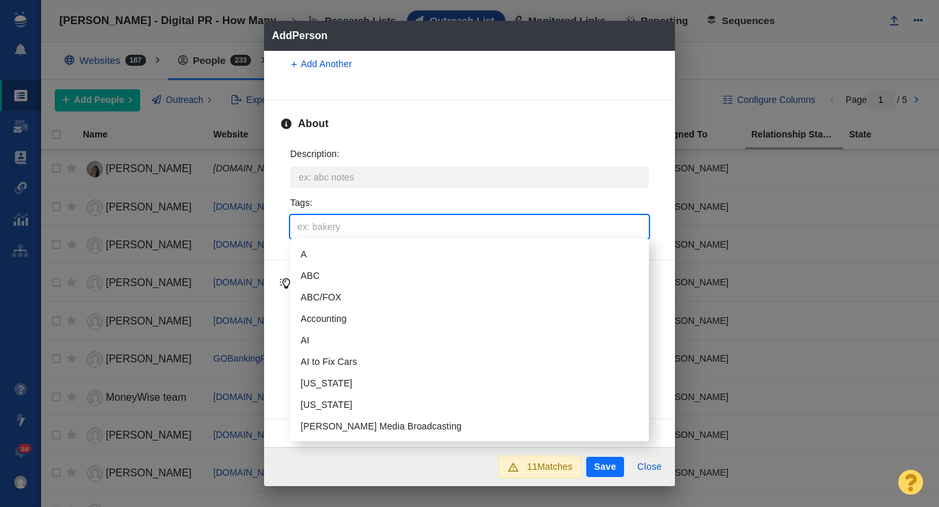
click at [336, 228] on input "Tags :" at bounding box center [469, 226] width 351 height 23
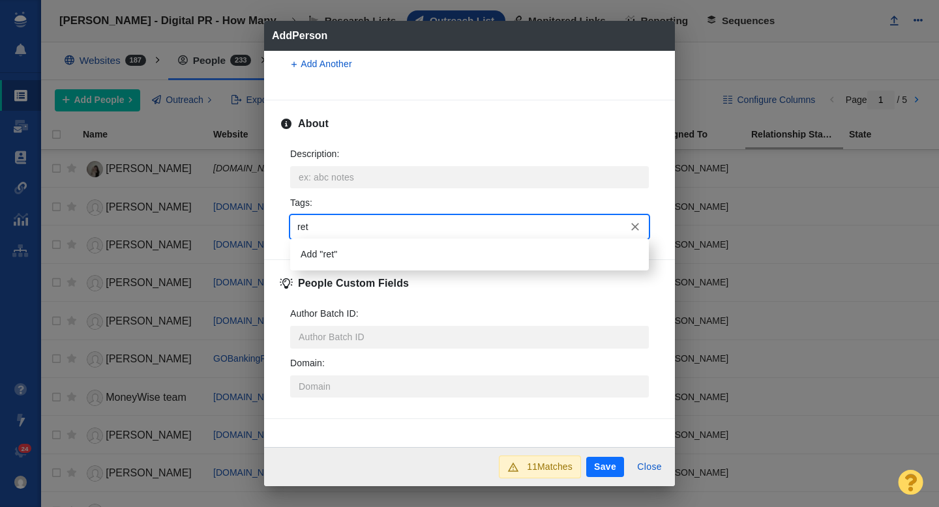
type input "reti"
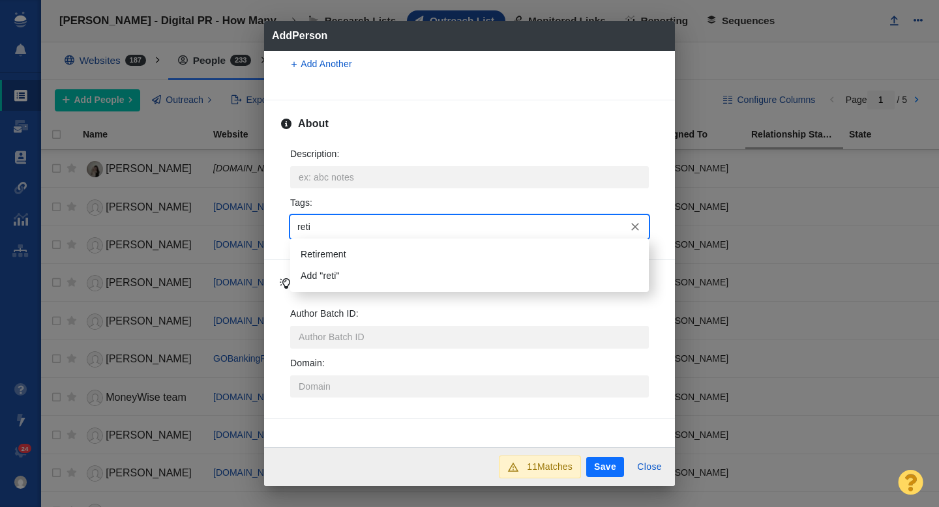
click at [338, 250] on li "Retirement" at bounding box center [469, 255] width 358 height 22
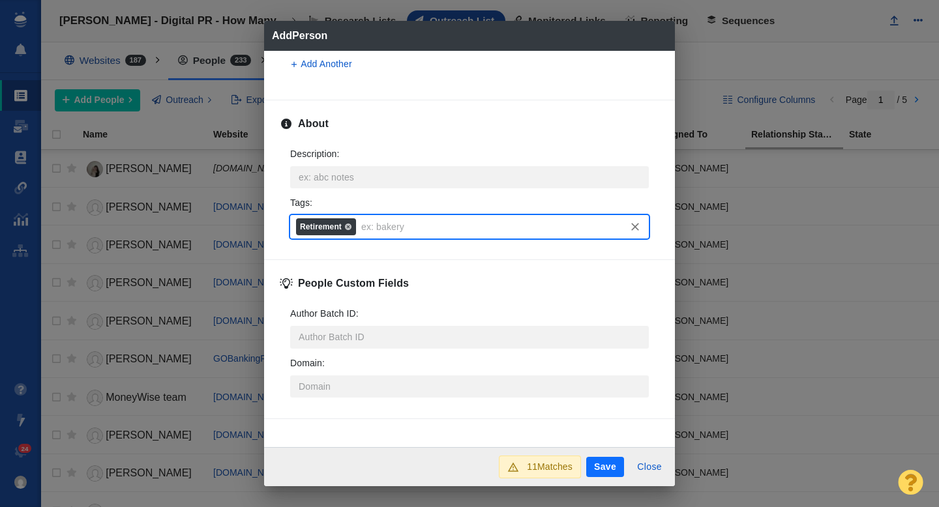
click at [603, 467] on button "Save" at bounding box center [605, 467] width 38 height 21
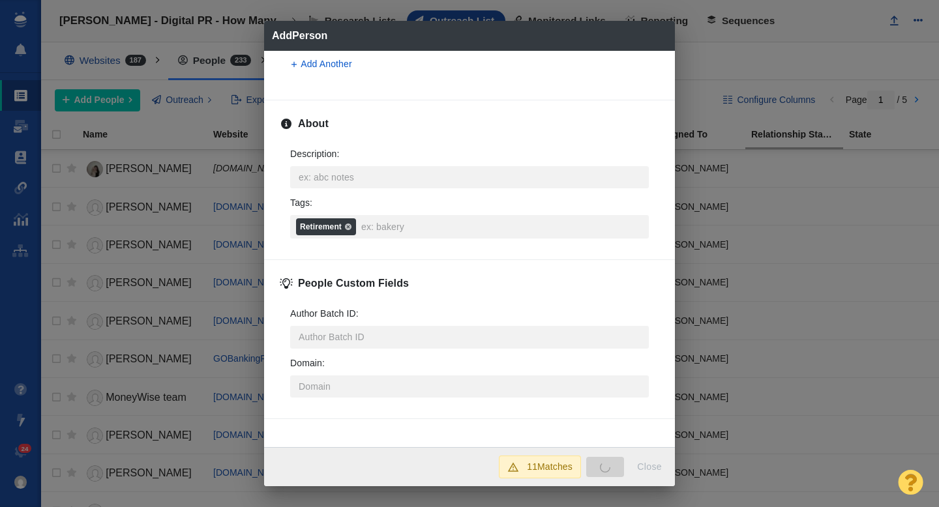
type textarea "x"
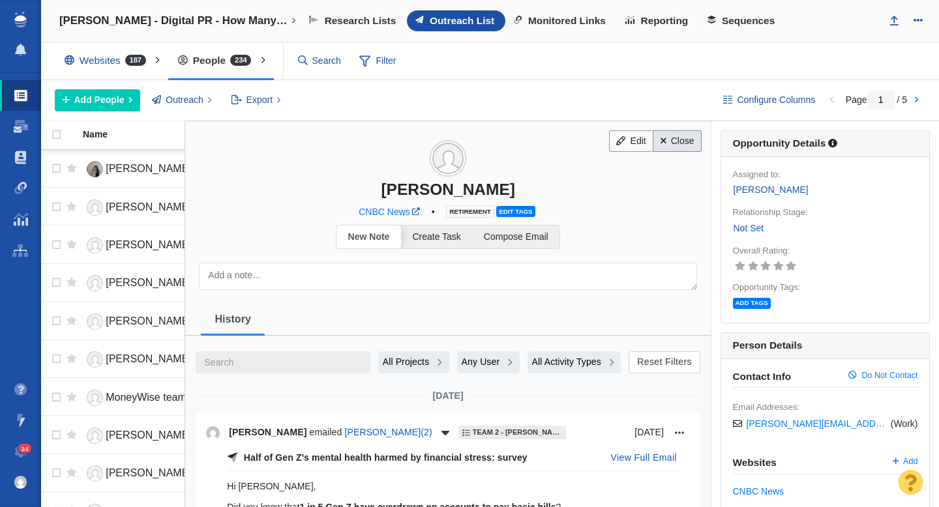
click at [677, 146] on link "Close" at bounding box center [676, 141] width 49 height 22
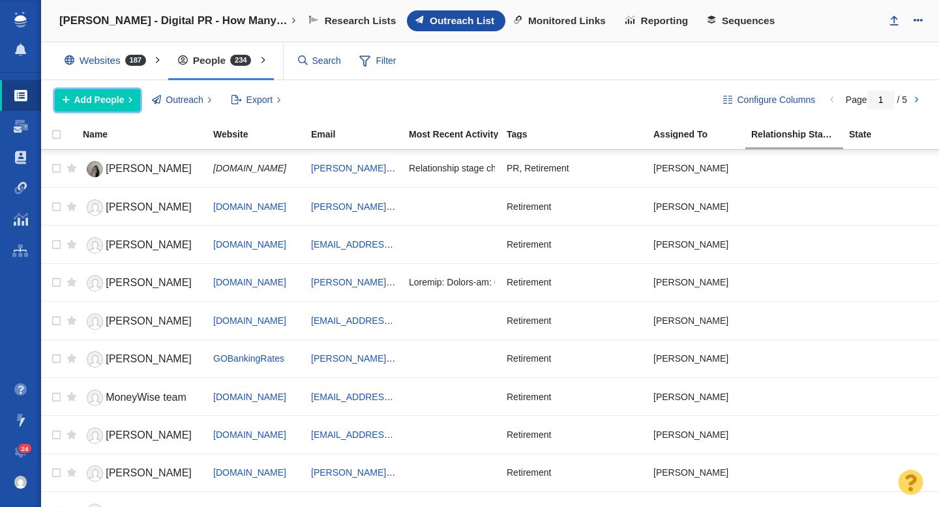
click at [98, 102] on span "Add People" at bounding box center [99, 100] width 50 height 14
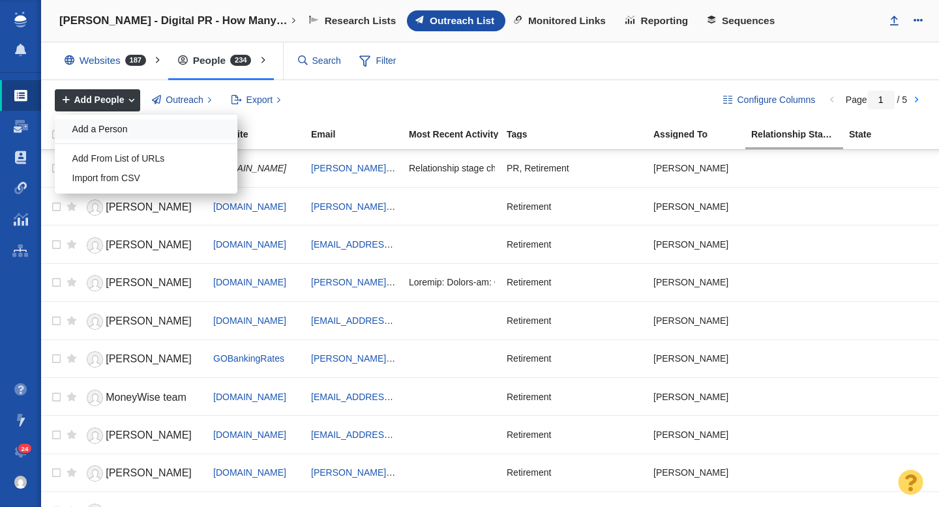
click at [103, 124] on div "Add a Person" at bounding box center [146, 129] width 183 height 20
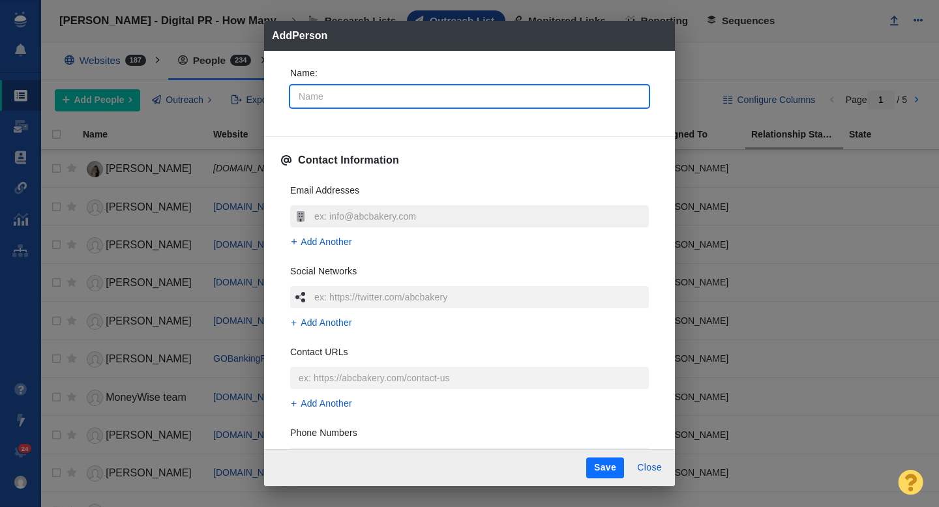
type input "L"
type textarea "x"
type input "Lo"
type textarea "x"
type input "Lor"
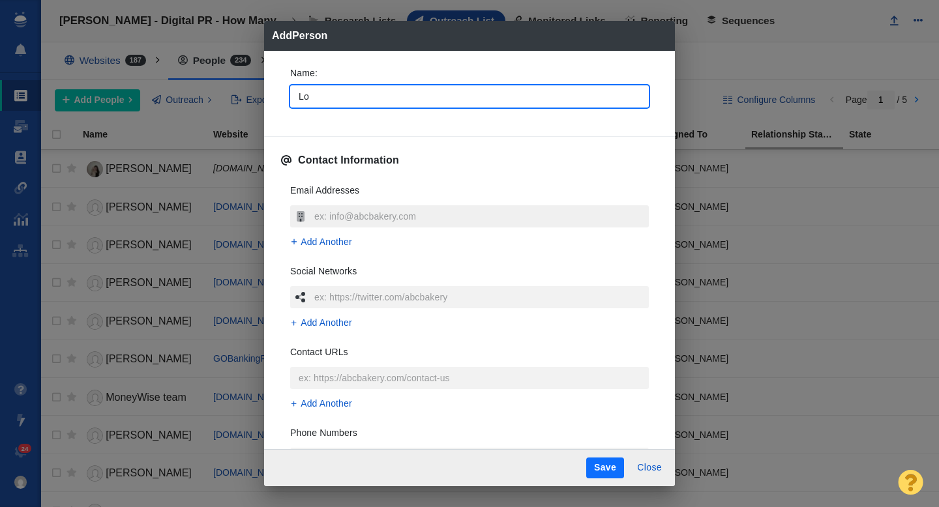
type textarea "x"
type input "[PERSON_NAME]"
type textarea "x"
type input "[PERSON_NAME]"
type textarea "x"
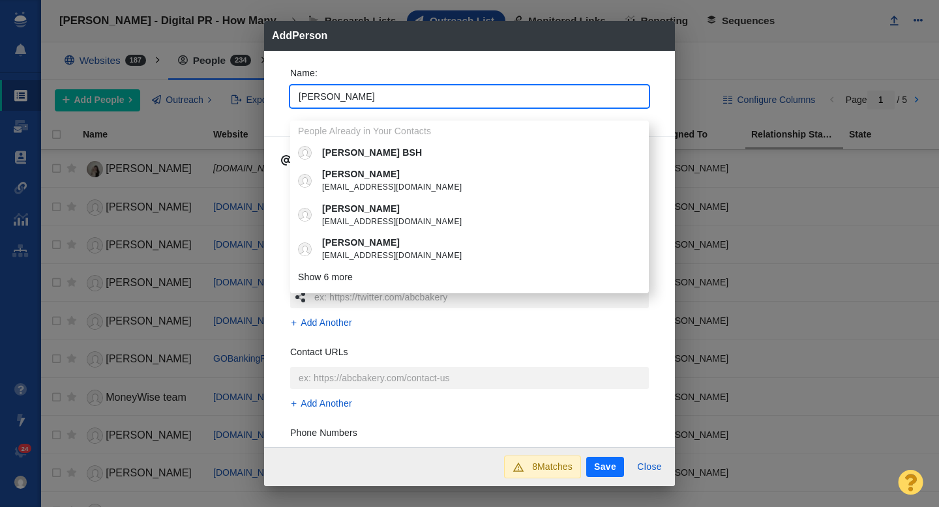
type input "[PERSON_NAME]"
type textarea "x"
click at [277, 97] on div "Name : [PERSON_NAME] People Already in Your Contacts [PERSON_NAME] BSH [PERSON_…" at bounding box center [469, 249] width 411 height 397
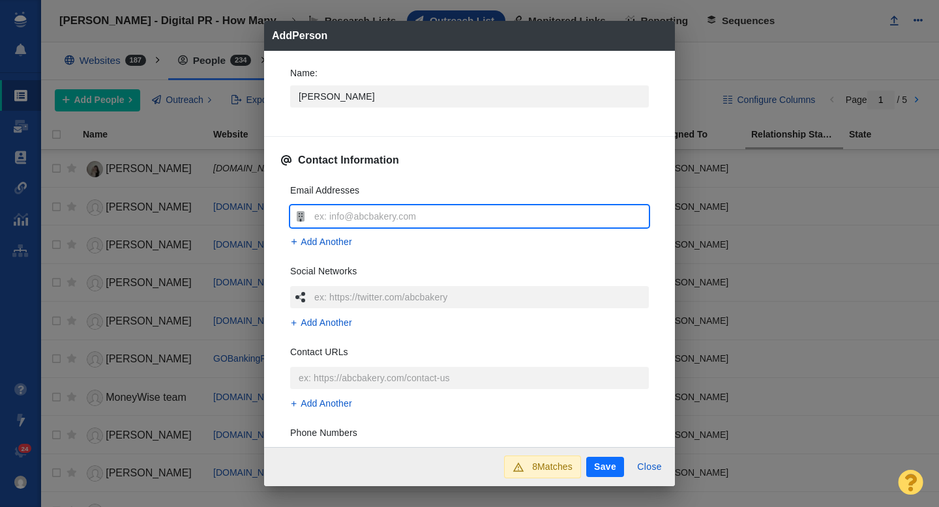
click at [348, 209] on input "text" at bounding box center [480, 216] width 338 height 22
type input "[PERSON_NAME][EMAIL_ADDRESS][PERSON_NAME][DOMAIN_NAME]"
type textarea "x"
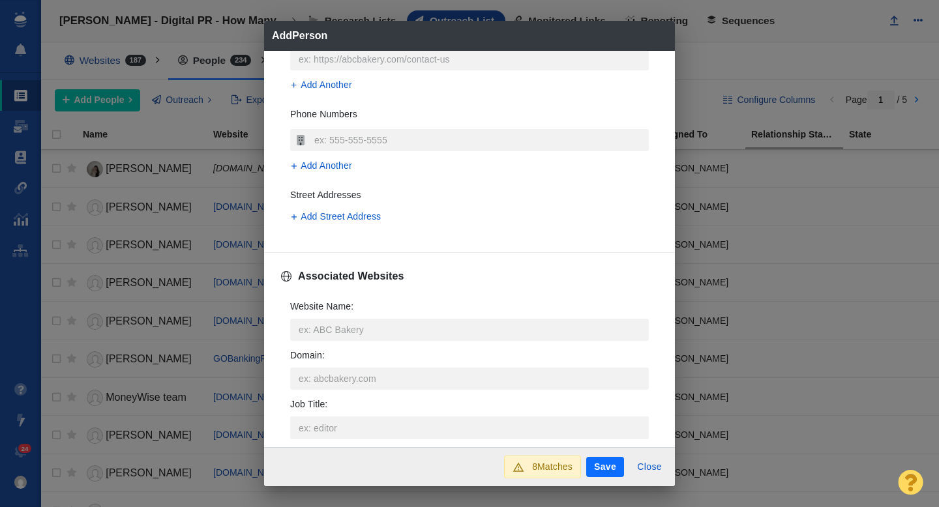
scroll to position [361, 0]
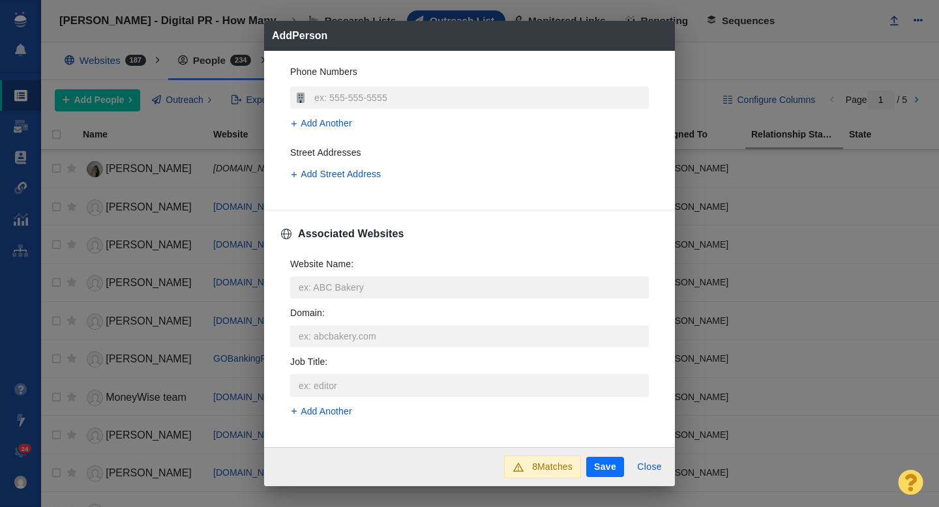
type input "[PERSON_NAME][EMAIL_ADDRESS][PERSON_NAME][DOMAIN_NAME]"
click at [330, 280] on input "Website Name :" at bounding box center [469, 287] width 358 height 22
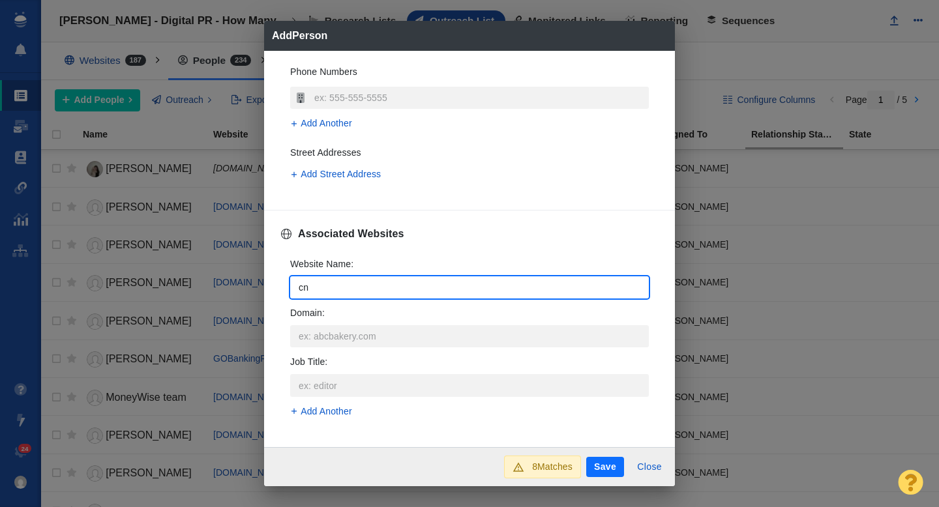
type input "cnb"
type textarea "x"
type input "cnbc"
type textarea "x"
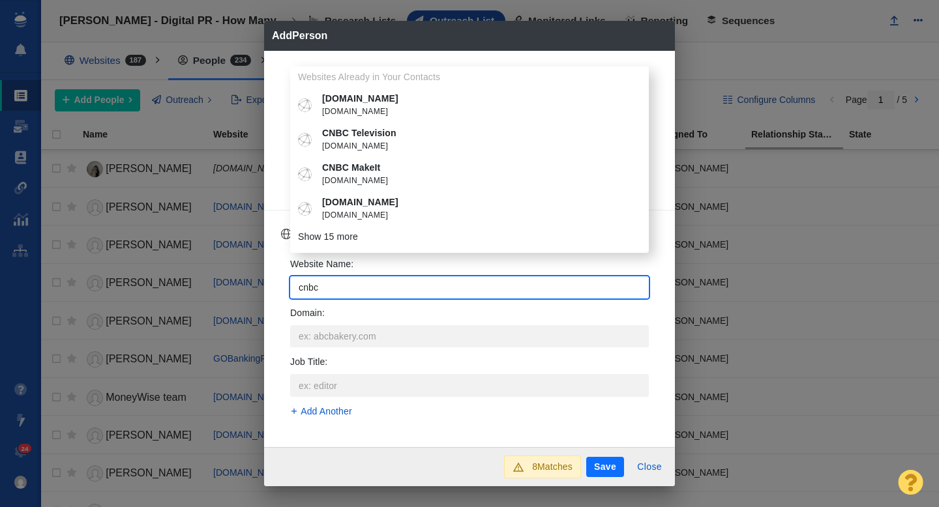
type input "cnbc"
click at [346, 172] on p "CNBC MakeIt" at bounding box center [479, 168] width 314 height 14
type textarea "x"
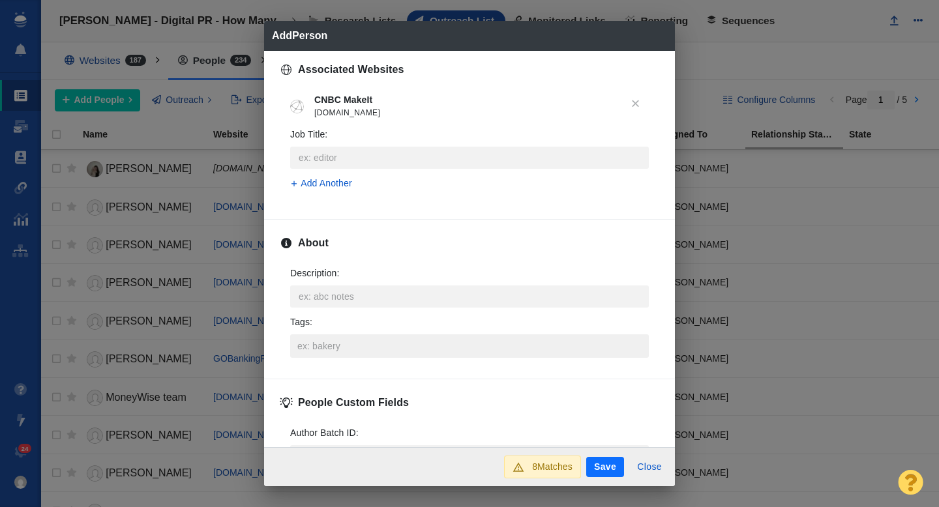
scroll to position [528, 0]
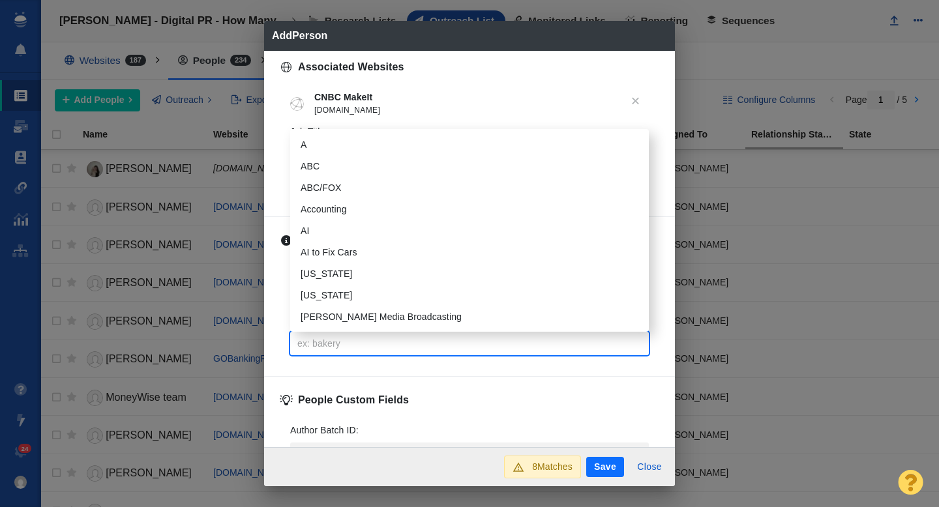
click at [327, 345] on input "Tags :" at bounding box center [469, 343] width 351 height 23
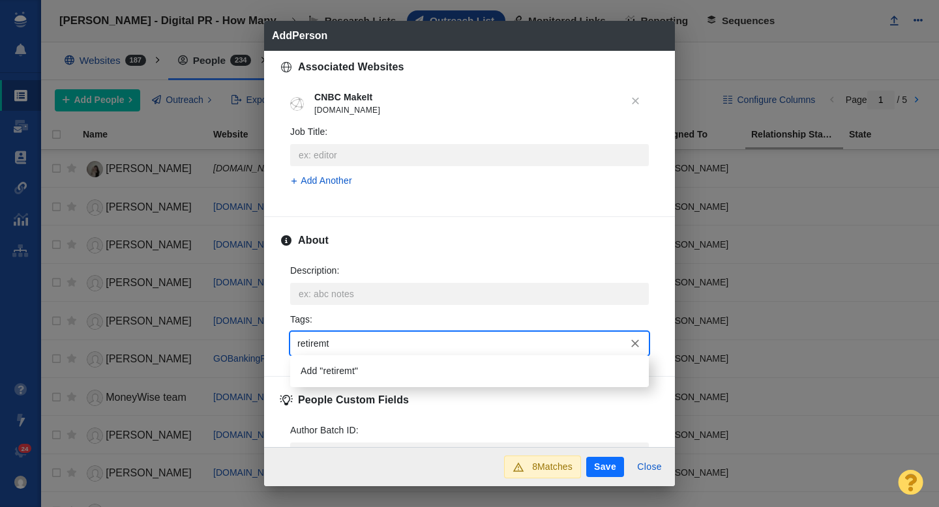
type input "retirem"
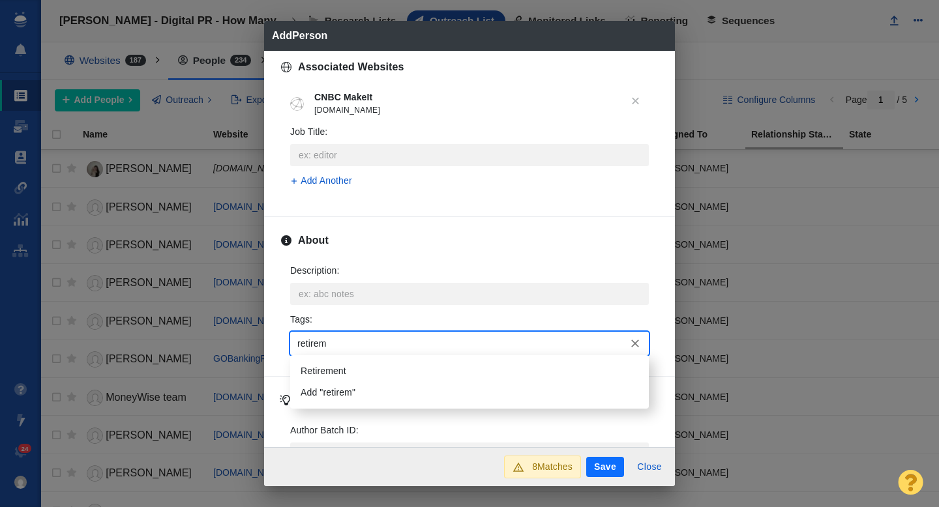
click at [341, 370] on li "Retirement" at bounding box center [469, 371] width 358 height 22
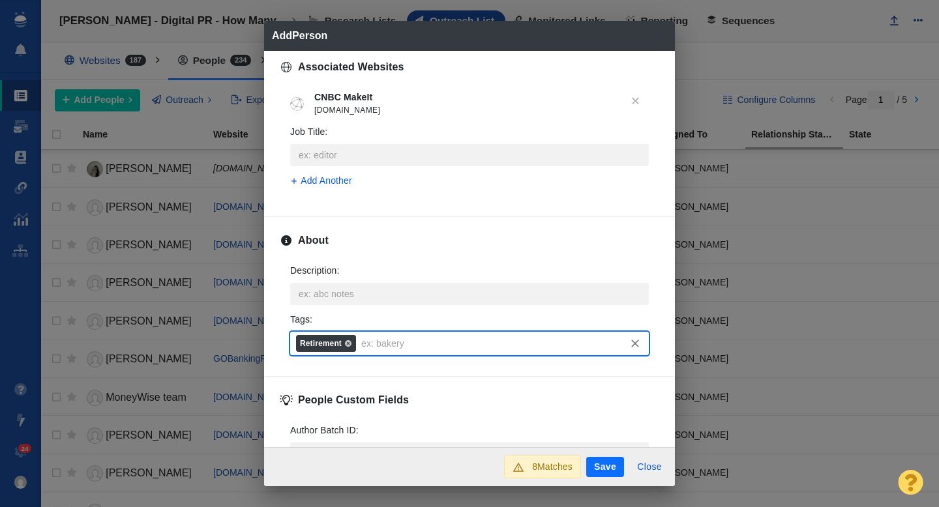
click at [594, 464] on button "Save" at bounding box center [605, 467] width 38 height 21
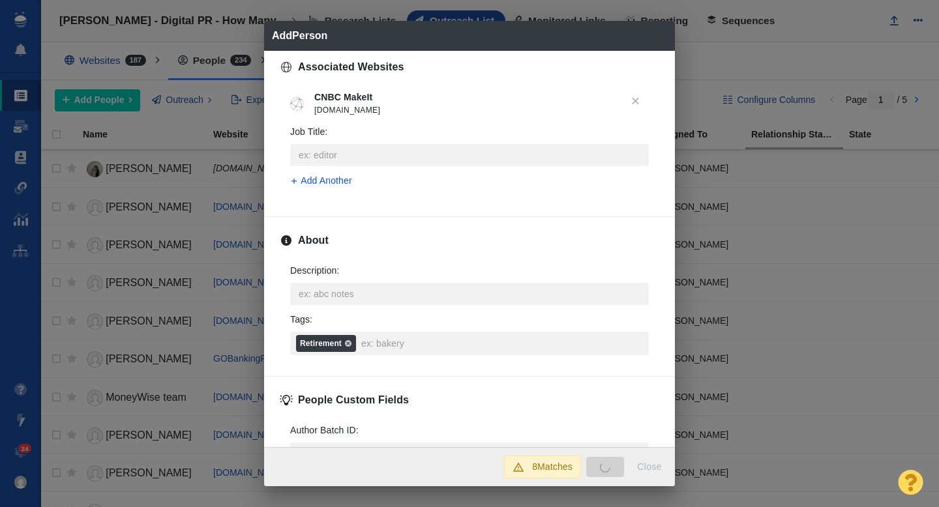
type textarea "x"
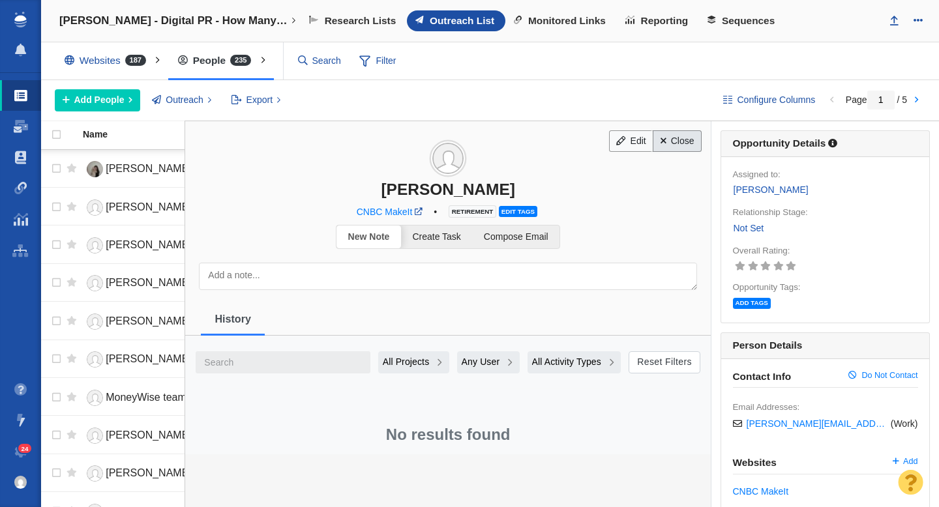
click at [680, 147] on link "Close" at bounding box center [676, 141] width 49 height 22
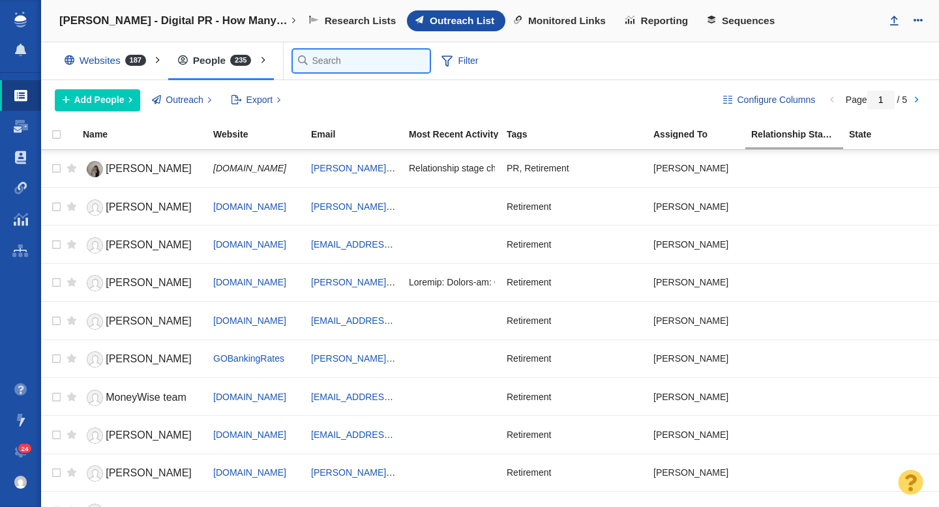
click at [315, 62] on input "text" at bounding box center [361, 61] width 137 height 23
paste input "[EMAIL_ADDRESS][DOMAIN_NAME]"
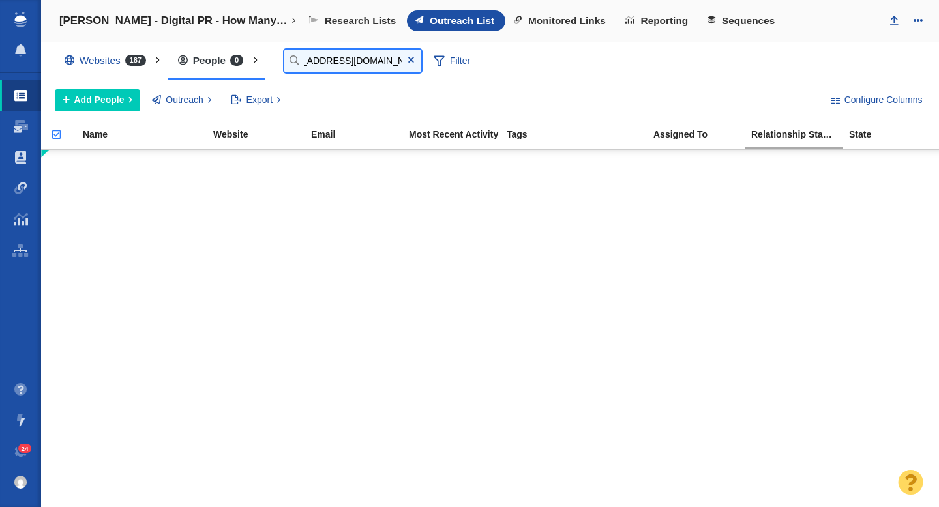
type input "[EMAIL_ADDRESS][DOMAIN_NAME]"
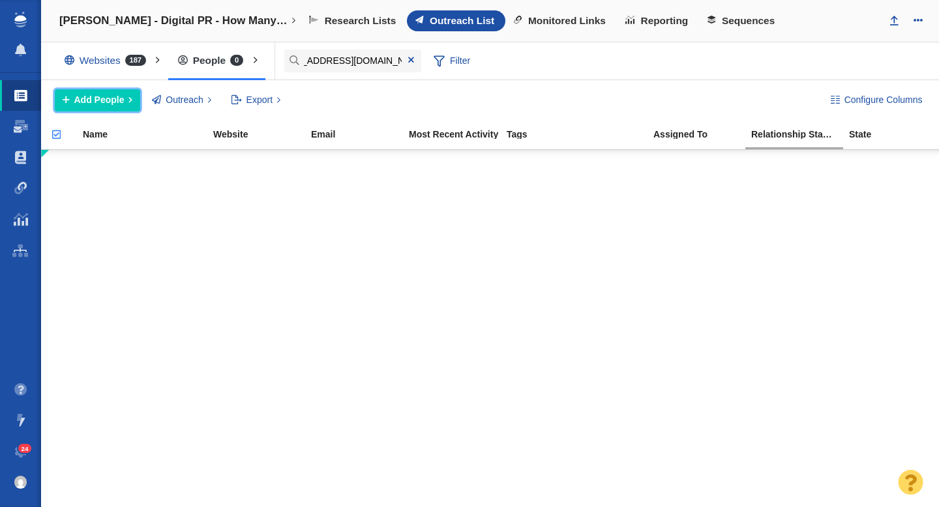
click at [95, 96] on span "Add People" at bounding box center [99, 100] width 50 height 14
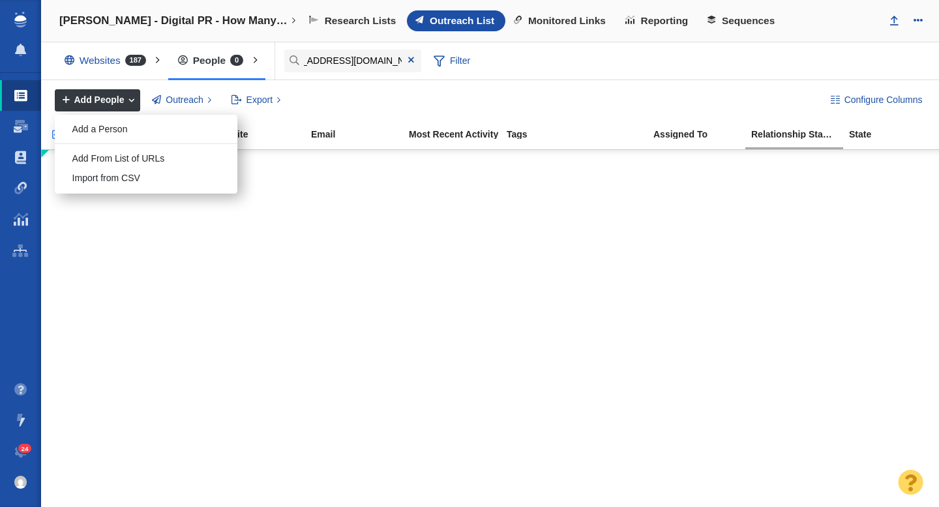
scroll to position [0, 0]
click at [95, 128] on div "Add a Person" at bounding box center [146, 129] width 183 height 20
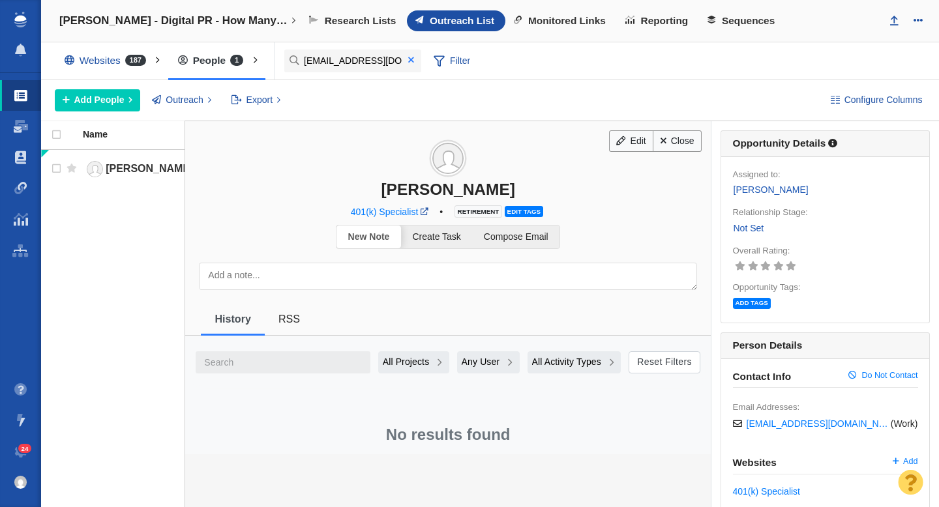
click at [411, 62] on span at bounding box center [411, 59] width 6 height 9
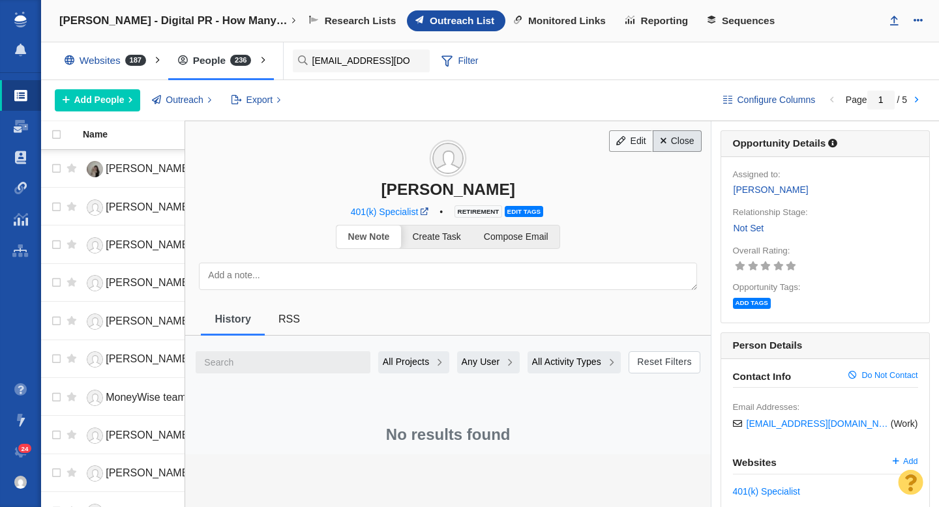
click at [685, 142] on link "Close" at bounding box center [676, 141] width 49 height 22
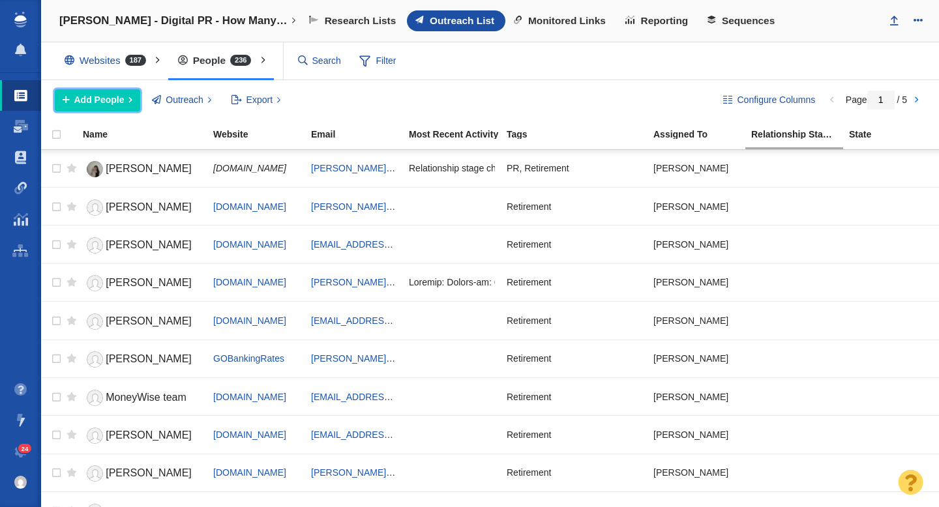
click at [108, 105] on span "Add People" at bounding box center [99, 100] width 50 height 14
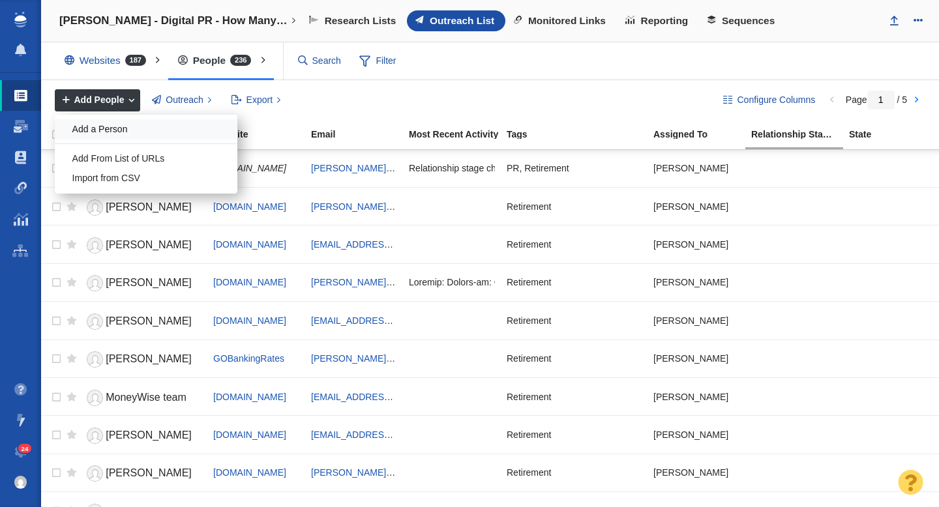
click at [111, 138] on div "Add a Person" at bounding box center [146, 129] width 183 height 20
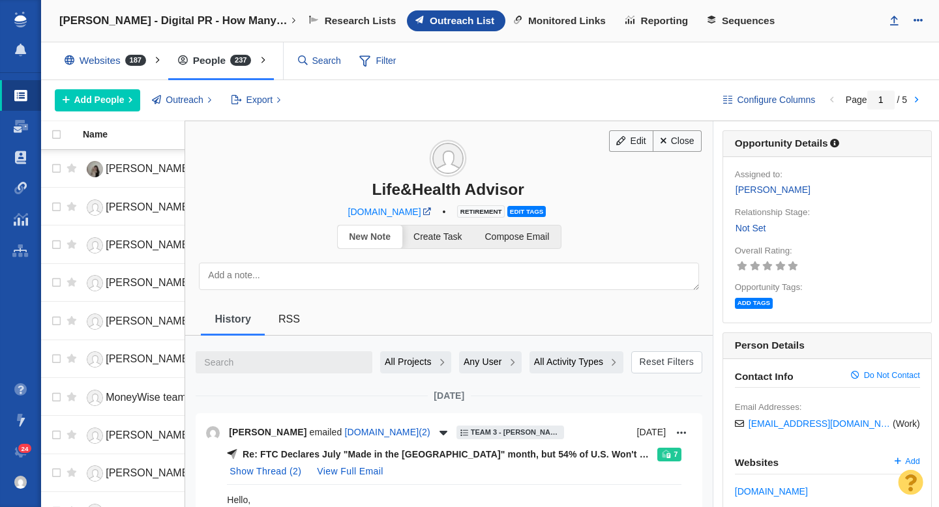
click at [110, 112] on div "Configure Columns Page 1 / 5 Add People Add a Person Add From List of URLs Impo…" at bounding box center [490, 100] width 898 height 40
click at [117, 104] on span "Add People" at bounding box center [99, 100] width 50 height 14
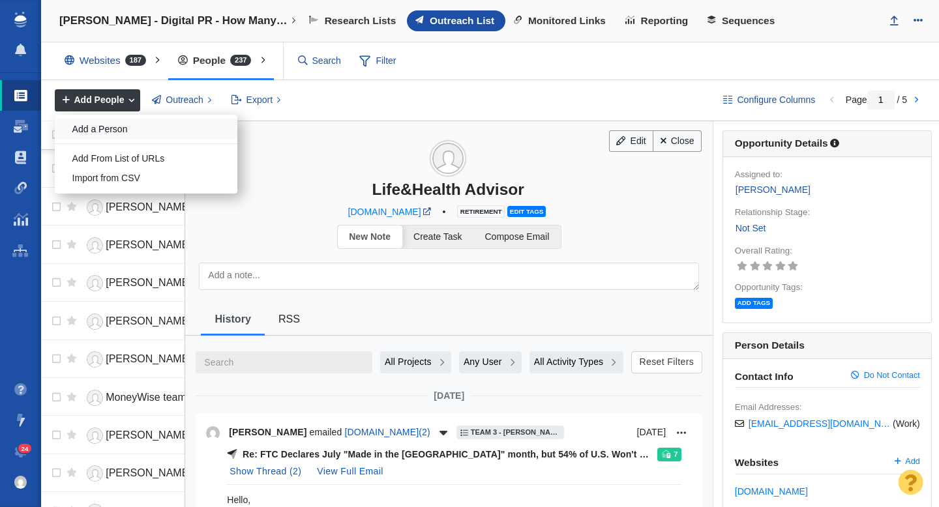
click at [141, 126] on div "Add a Person" at bounding box center [146, 129] width 183 height 20
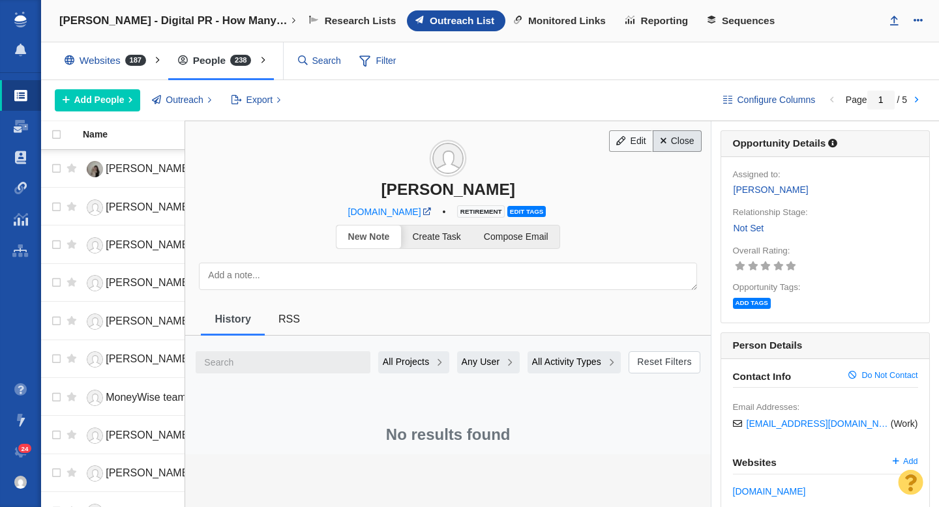
click at [673, 143] on link "Close" at bounding box center [676, 141] width 49 height 22
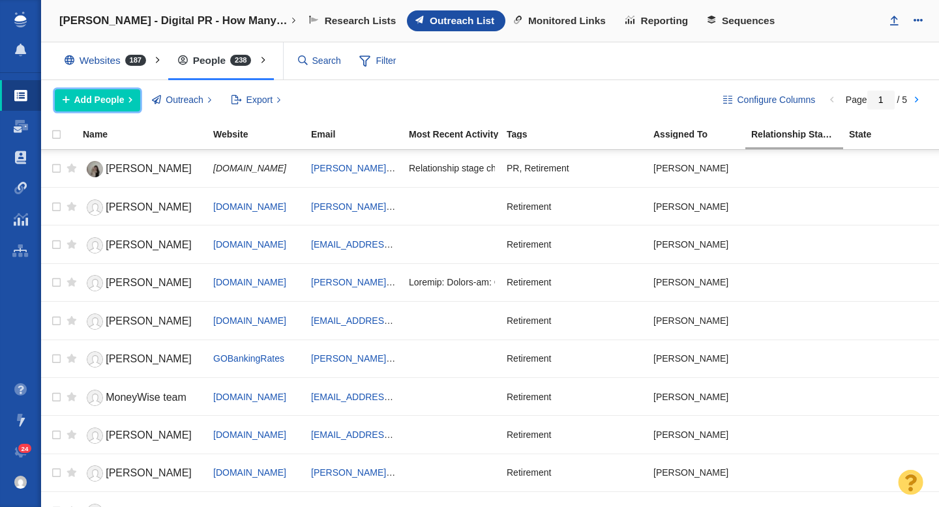
click at [98, 108] on button "Add People" at bounding box center [97, 100] width 85 height 22
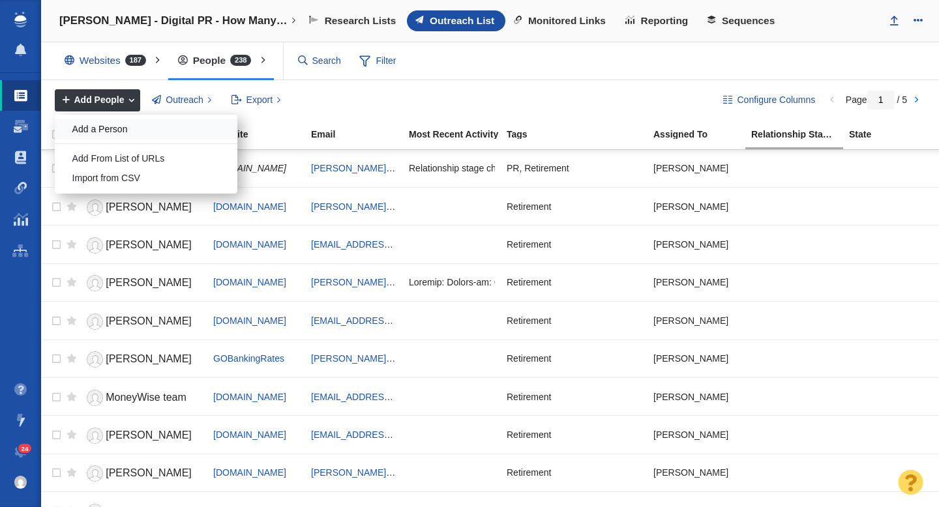
click at [127, 130] on div "Add a Person" at bounding box center [146, 129] width 183 height 20
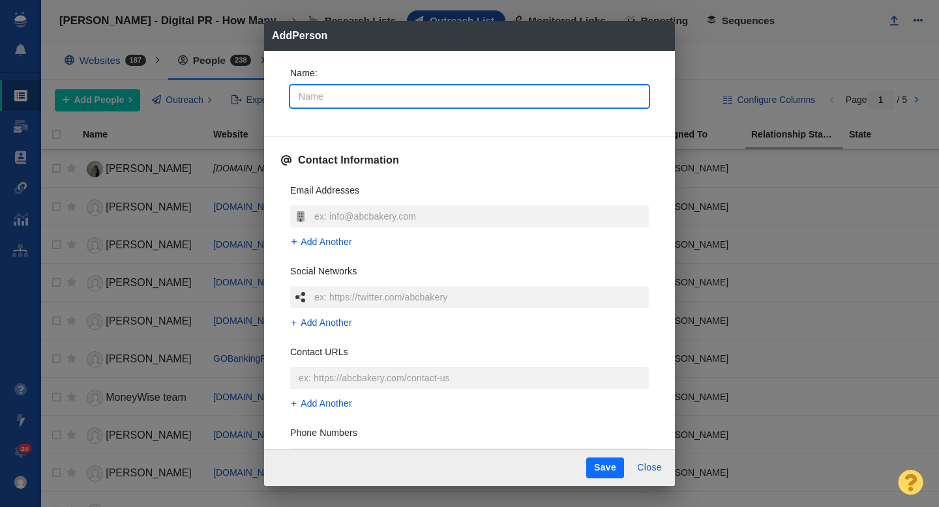
type input "J"
type textarea "x"
type input "Jo"
type textarea "x"
type input "[PERSON_NAME]"
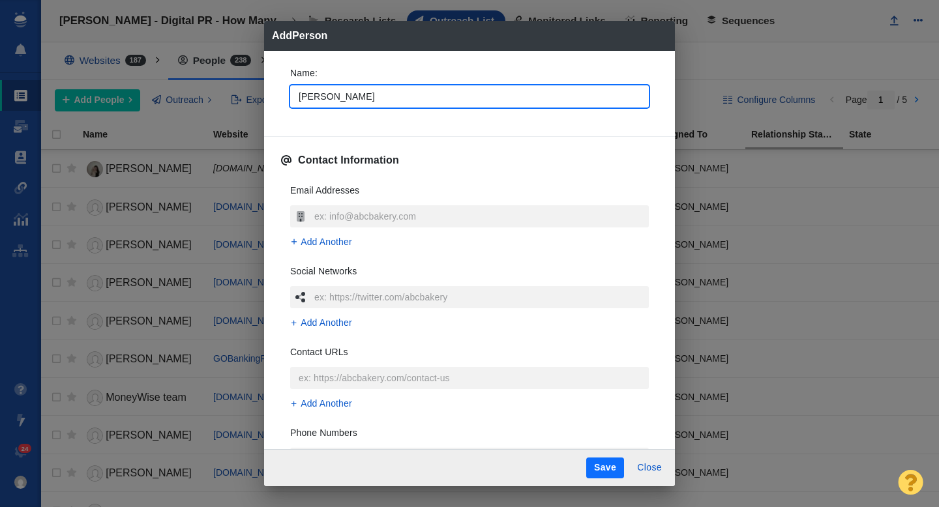
type textarea "x"
type input "[PERSON_NAME]"
type textarea "x"
type input "Jonat"
type textarea "x"
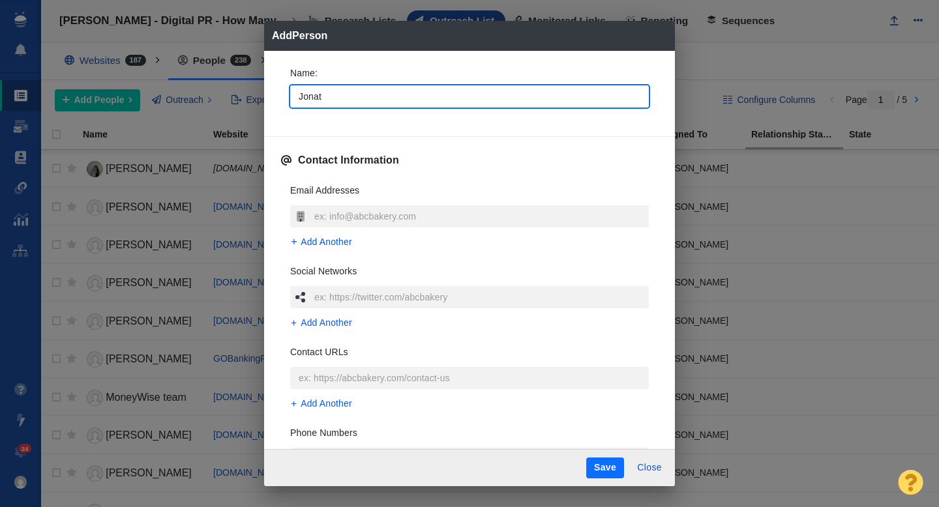
type input "[PERSON_NAME]"
type textarea "x"
type input "Jonatha"
type textarea "x"
type input "[PERSON_NAME]"
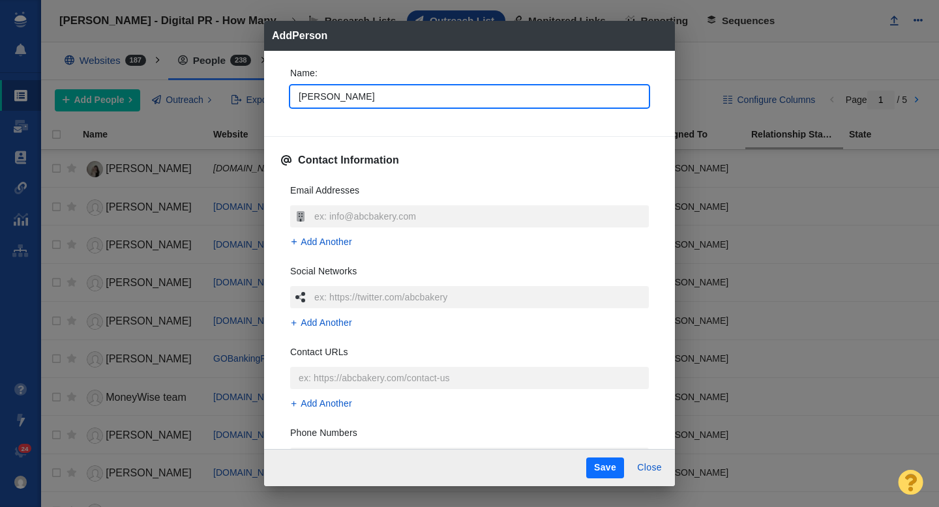
type textarea "x"
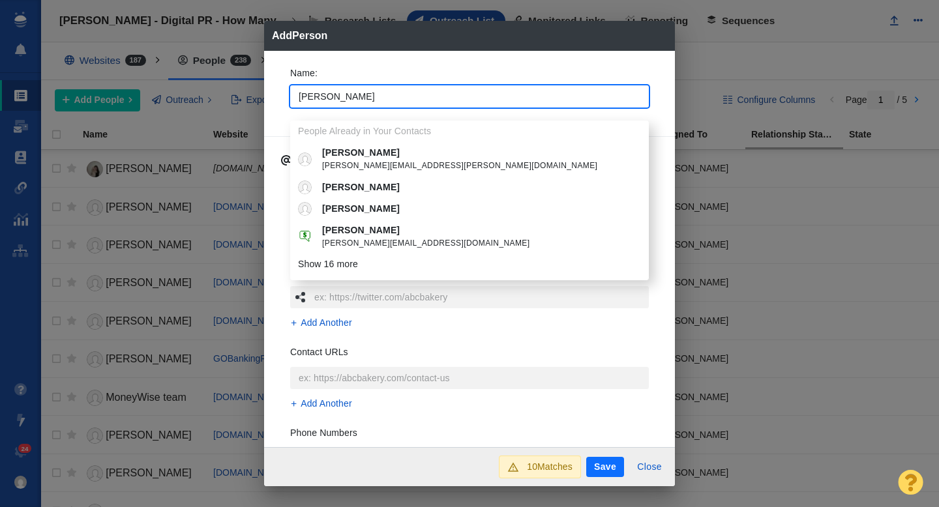
type input "[PERSON_NAME]"
type textarea "x"
click at [281, 95] on div "Name : [PERSON_NAME] People Already in Your Contacts Jonathan [EMAIL_ADDRESS][P…" at bounding box center [469, 91] width 379 height 70
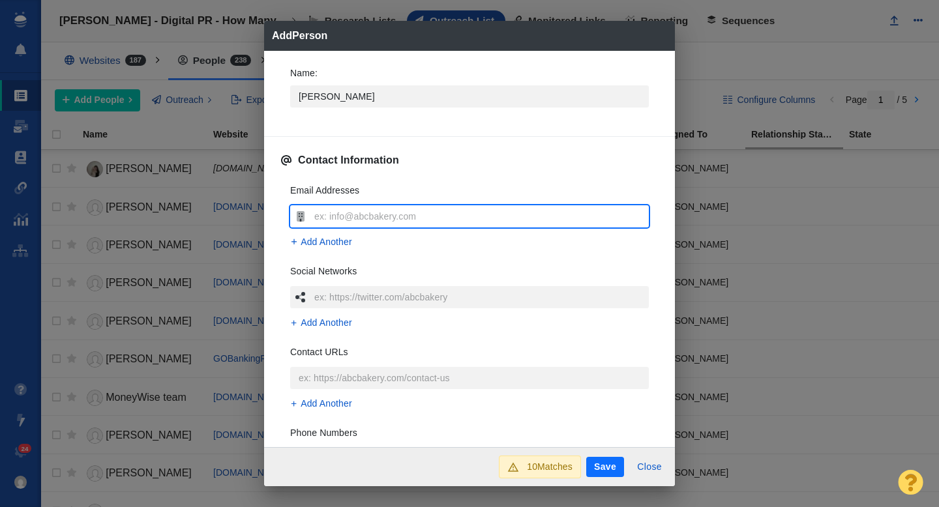
click at [343, 216] on input "text" at bounding box center [480, 216] width 338 height 22
type input "[EMAIL_ADDRESS][DOMAIN_NAME]"
type textarea "x"
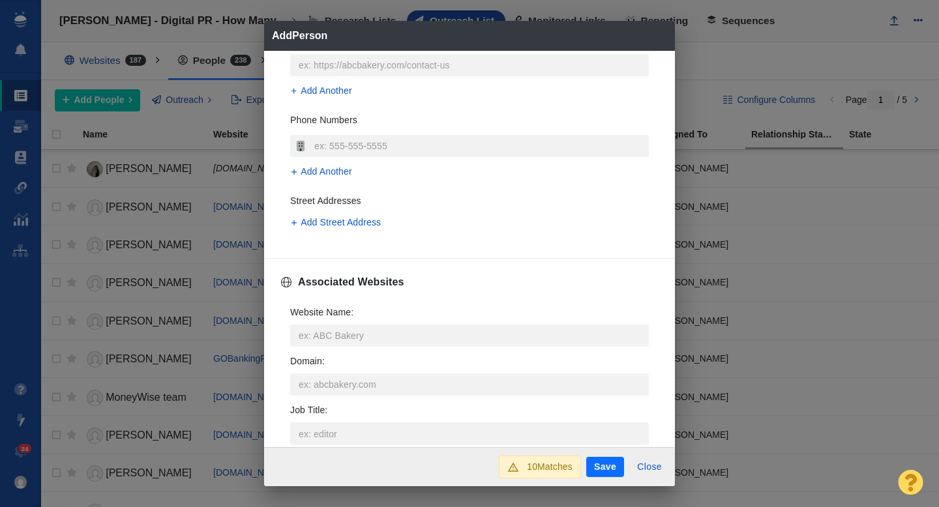
scroll to position [329, 0]
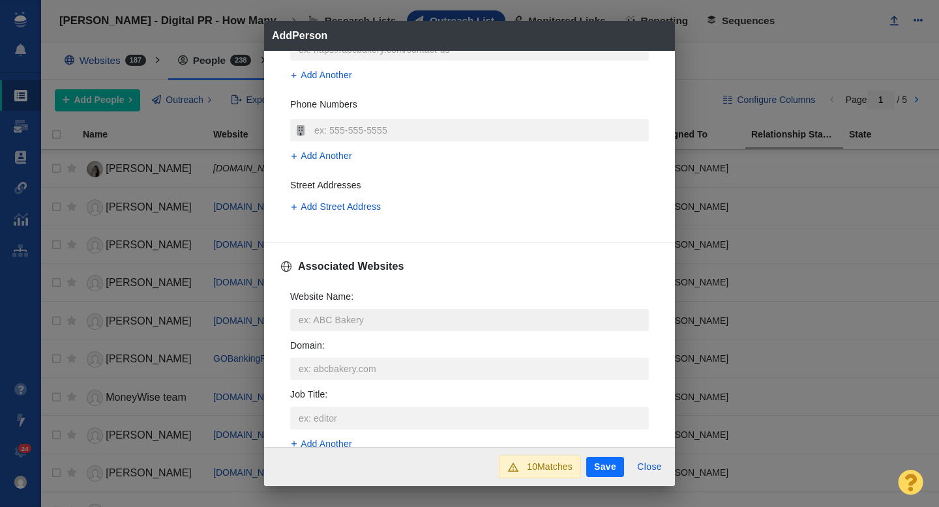
type input "[EMAIL_ADDRESS][DOMAIN_NAME]"
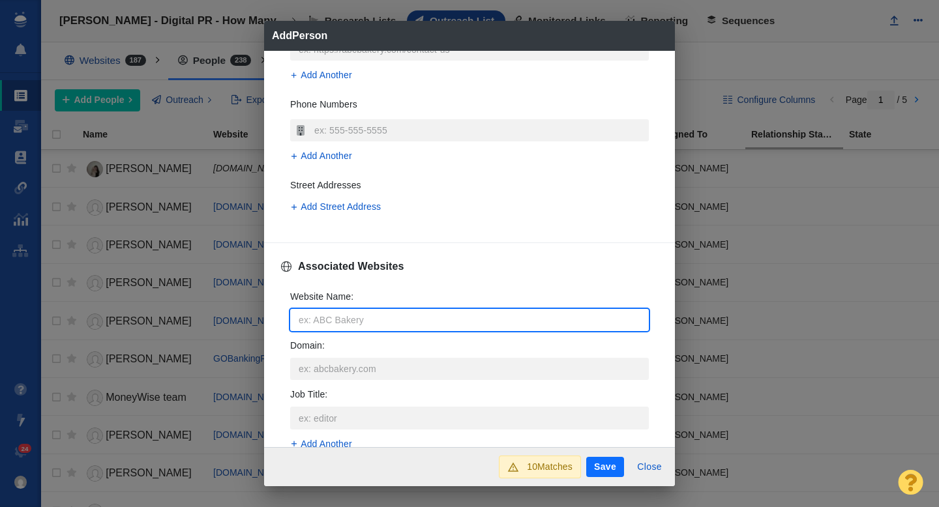
click at [321, 315] on input "Website Name :" at bounding box center [469, 320] width 358 height 22
type input "[EMAIL_ADDRESS][DOMAIN_NAME]"
type textarea "x"
drag, startPoint x: 333, startPoint y: 321, endPoint x: 292, endPoint y: 317, distance: 41.2
click at [297, 321] on input "[EMAIL_ADDRESS][DOMAIN_NAME]" at bounding box center [469, 320] width 358 height 22
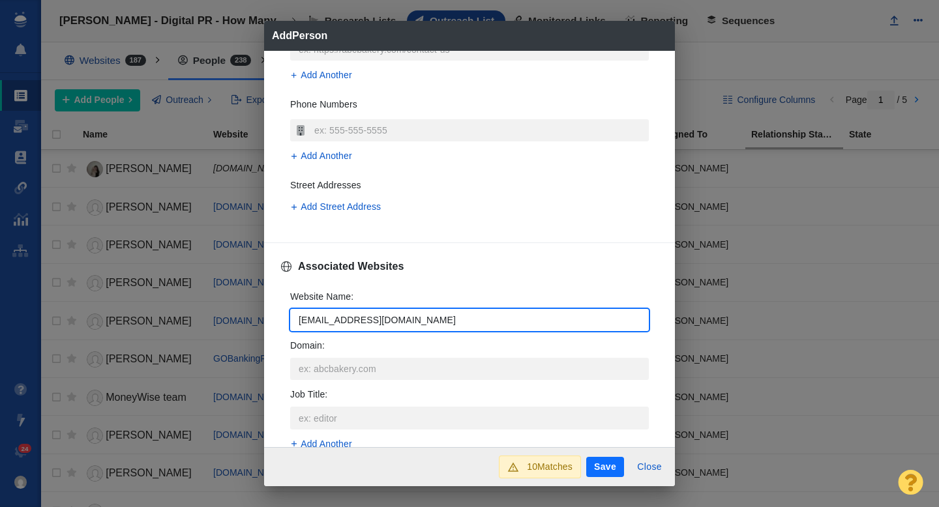
type input "[DOMAIN_NAME]"
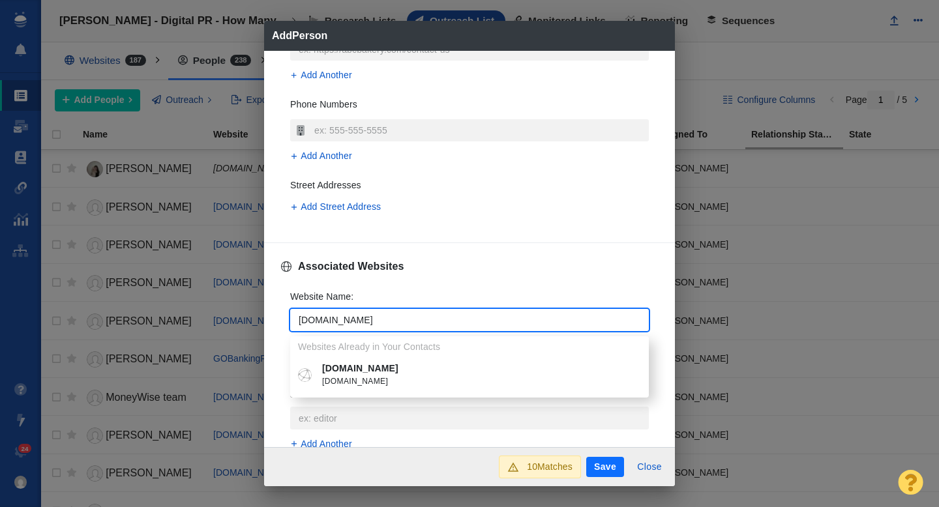
click at [347, 372] on p "[DOMAIN_NAME]" at bounding box center [479, 369] width 314 height 14
type textarea "x"
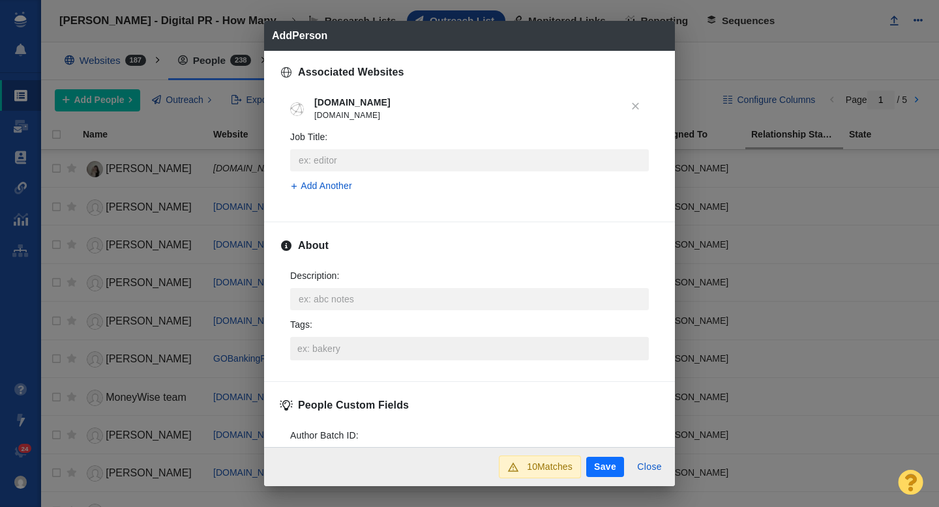
scroll to position [524, 0]
click at [323, 343] on input "Tags :" at bounding box center [469, 347] width 351 height 23
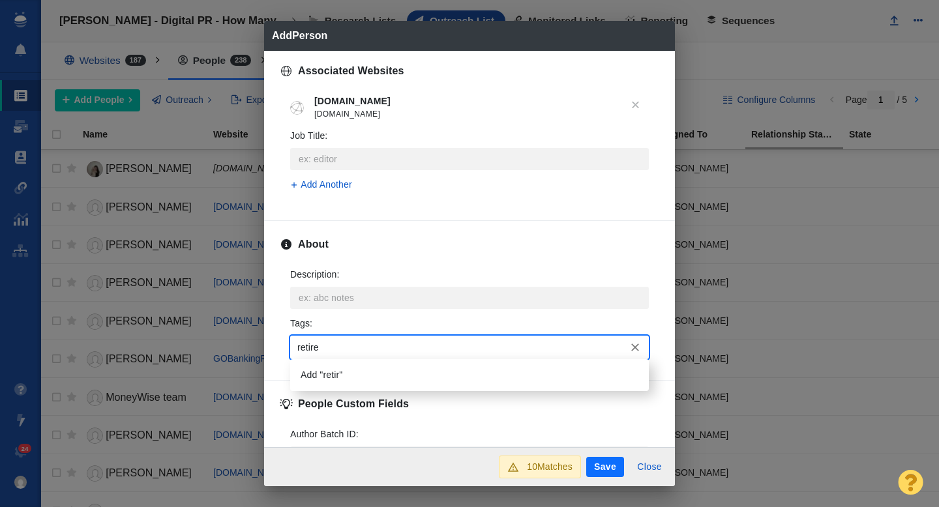
type input "retirem"
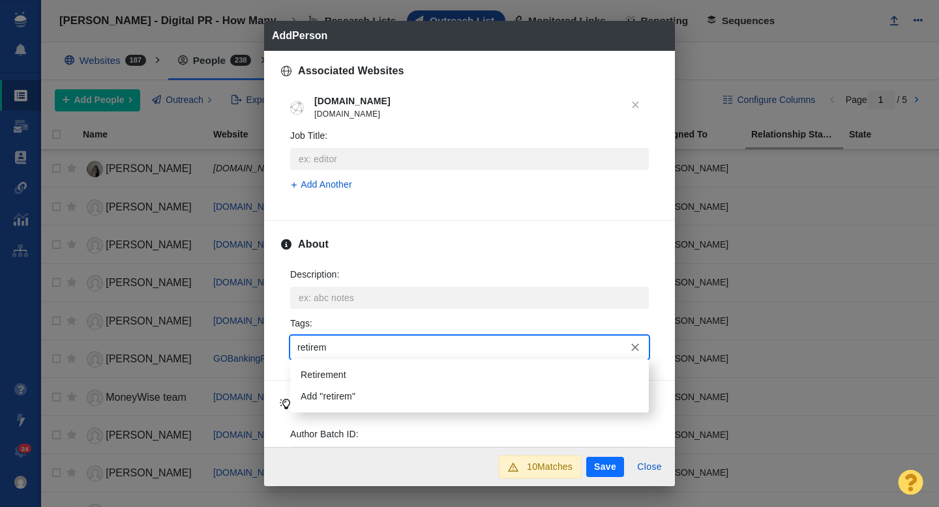
click at [336, 373] on li "Retirement" at bounding box center [469, 375] width 358 height 22
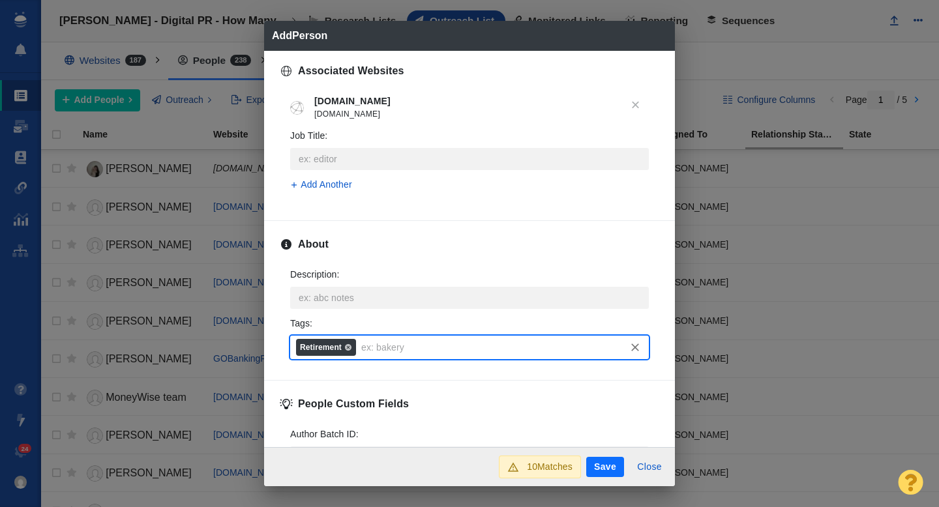
click at [600, 469] on button "Save" at bounding box center [605, 467] width 38 height 21
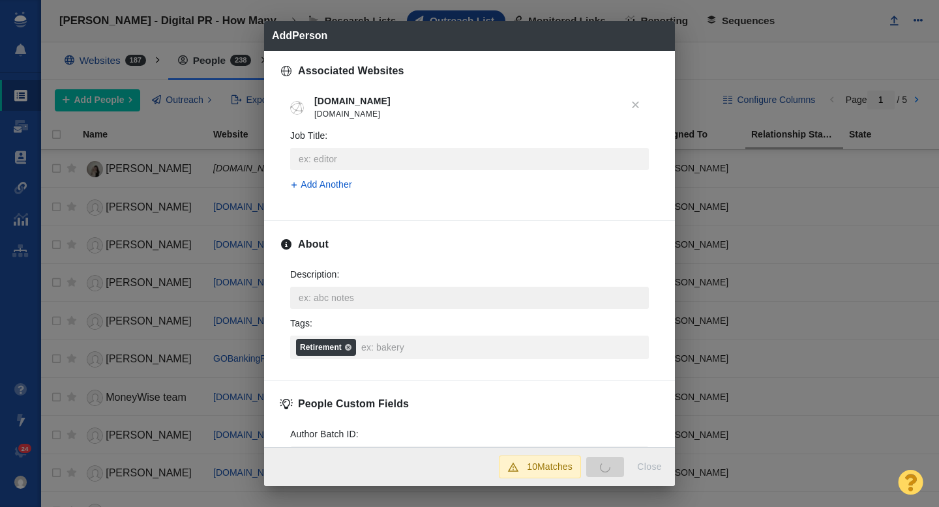
type textarea "x"
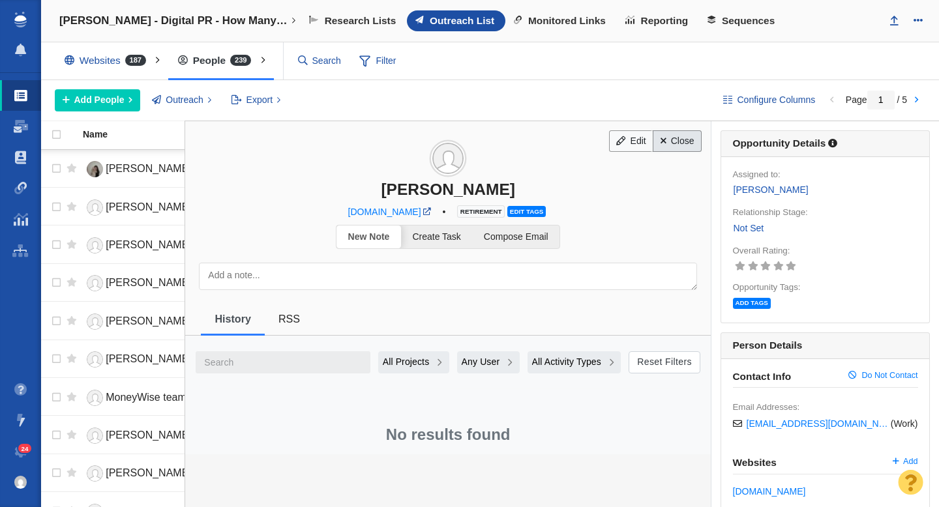
click at [686, 141] on link "Close" at bounding box center [676, 141] width 49 height 22
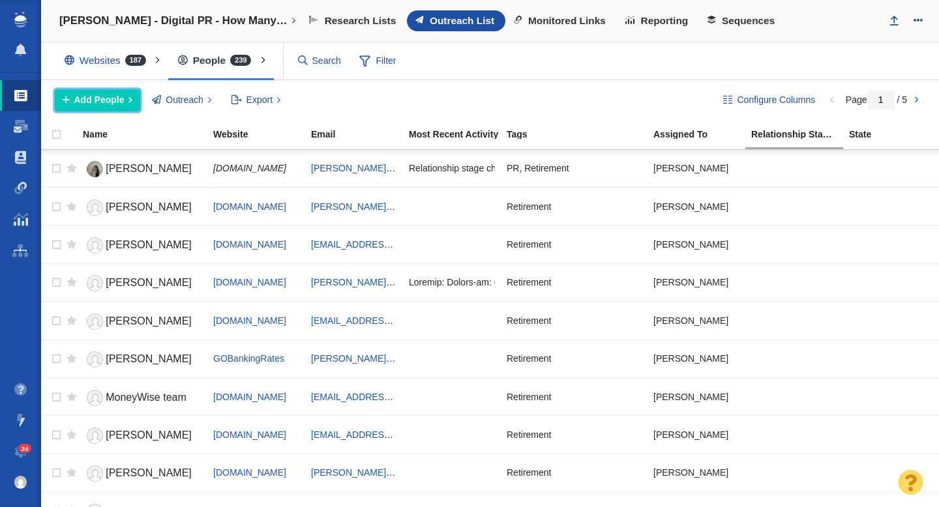
click at [126, 98] on button "Add People" at bounding box center [97, 100] width 85 height 22
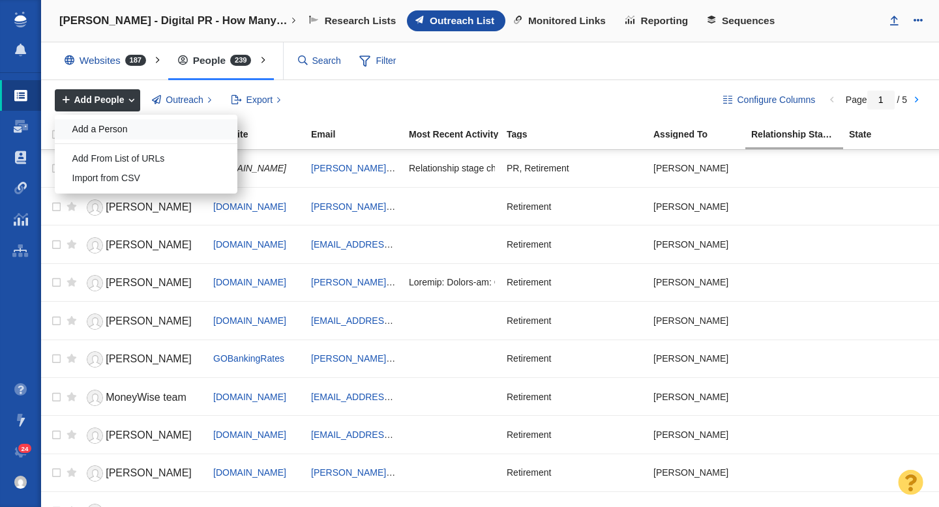
click at [112, 130] on div "Add a Person" at bounding box center [146, 129] width 183 height 20
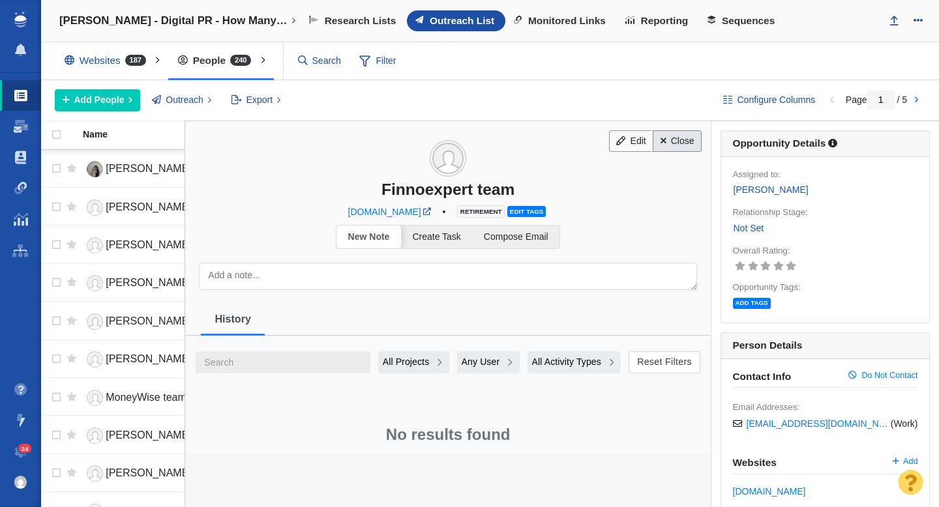
click at [670, 141] on link "Close" at bounding box center [676, 141] width 49 height 22
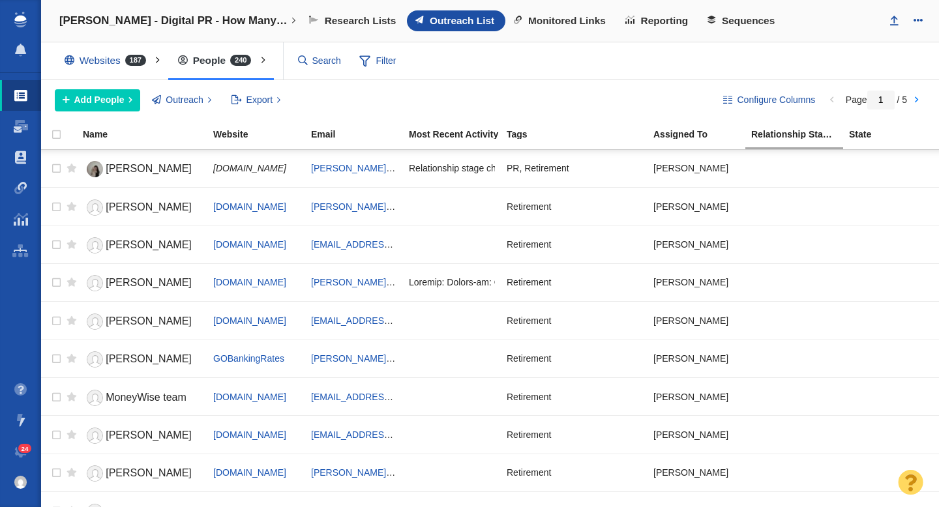
click at [73, 111] on div "Configure Columns Page 1 / 5 Add People Add a Person Add From List of URLs Impo…" at bounding box center [490, 100] width 898 height 40
click at [104, 98] on span "Add People" at bounding box center [99, 100] width 50 height 14
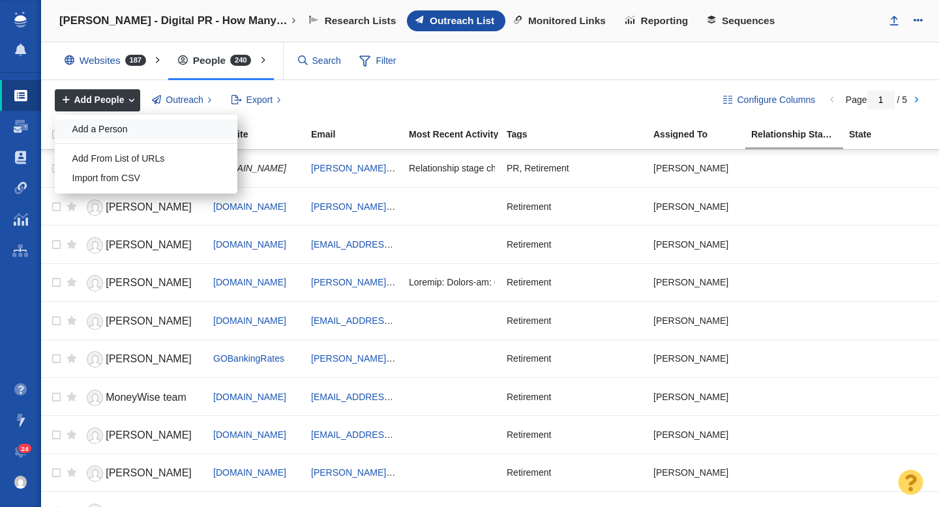
click at [114, 124] on div "Add a Person" at bounding box center [146, 129] width 183 height 20
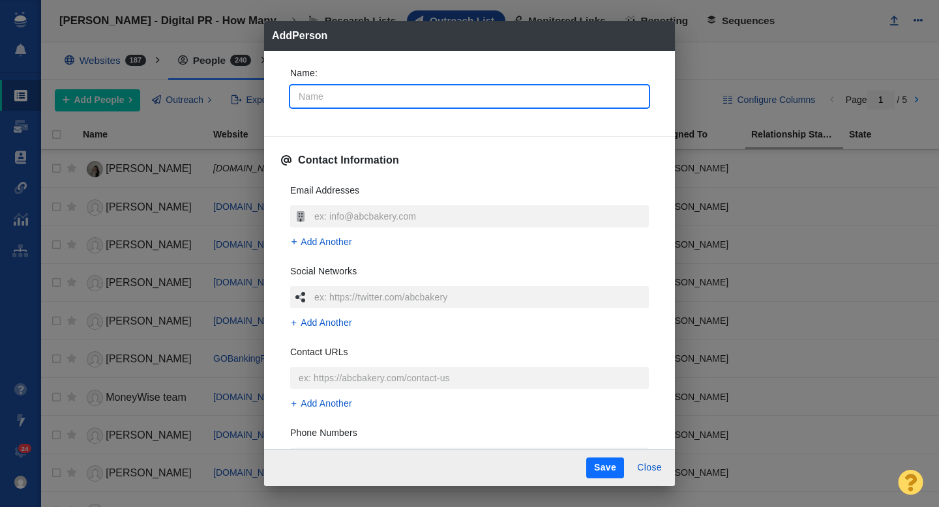
type input "B"
type textarea "x"
type input "Bi"
type textarea "x"
type input "Bis"
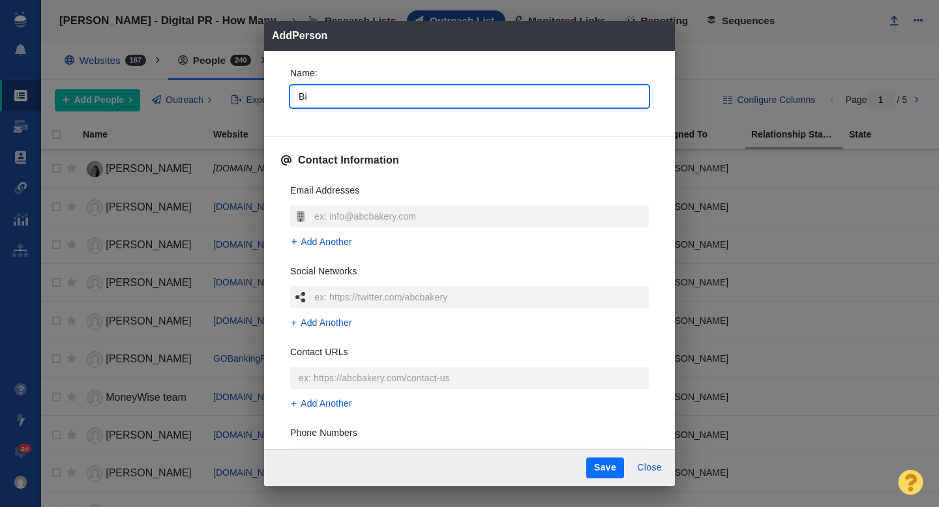
type textarea "x"
type input "Bisi"
type textarea "x"
type input "Bisin"
type textarea "x"
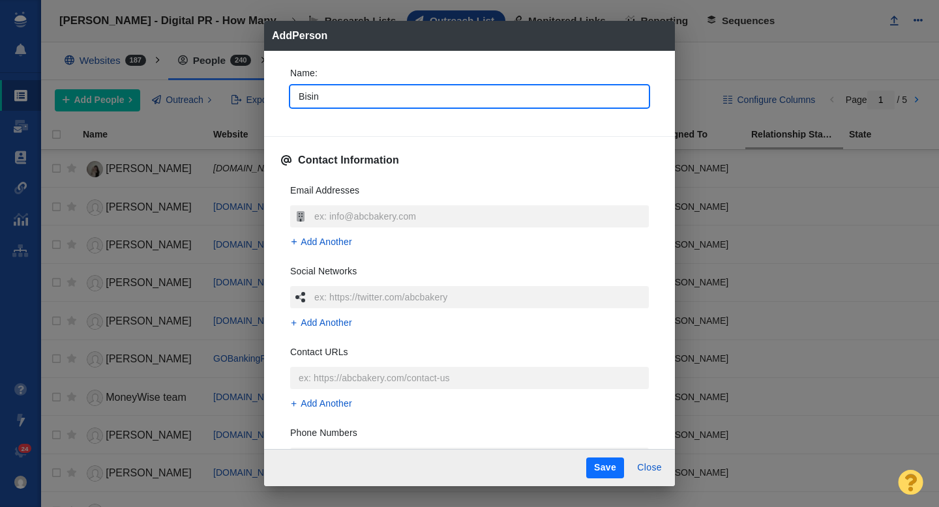
type input "Bisine"
type textarea "x"
type input "Bisin"
type textarea "x"
type input "Bisi"
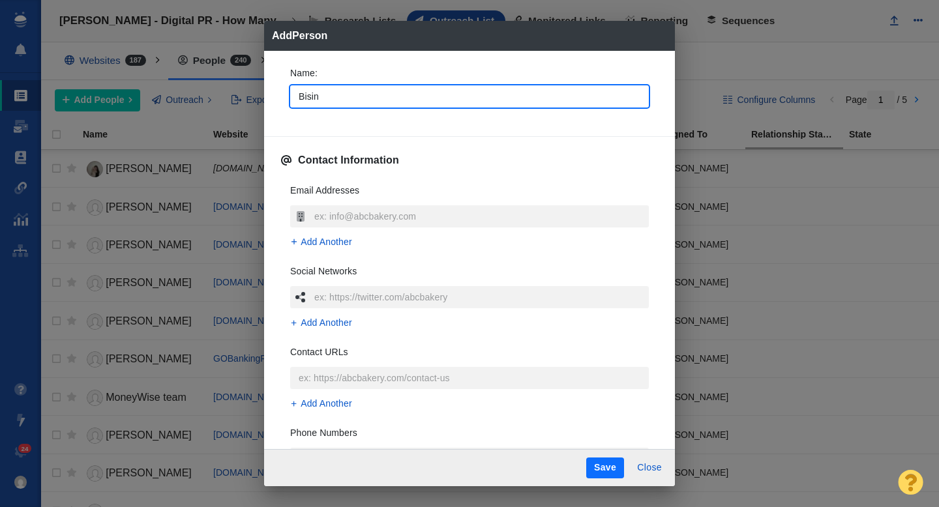
type textarea "x"
type input "Bis"
type textarea "x"
type input "Bi"
type textarea "x"
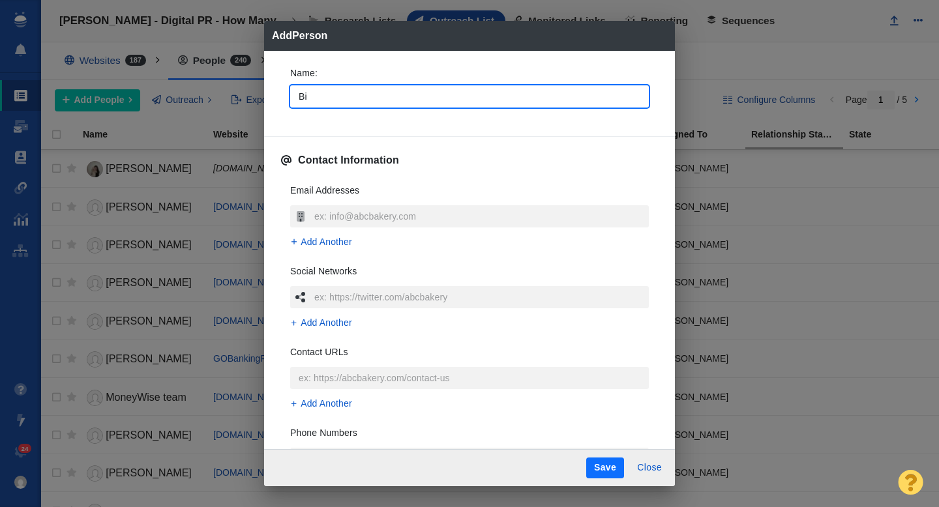
type input "B"
type textarea "x"
type input "Bu"
type textarea "x"
type input "Bus"
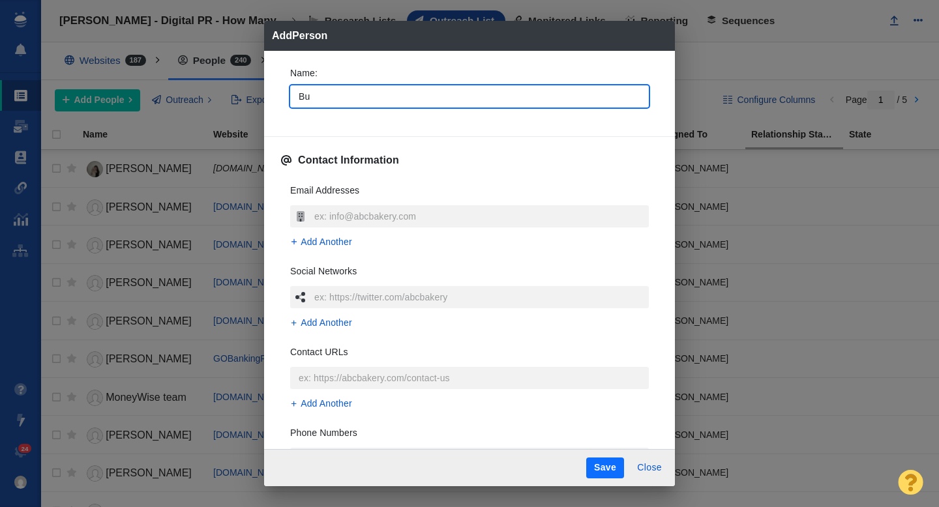
type textarea "x"
type input "Busi"
type textarea "x"
type input "Busin"
type textarea "x"
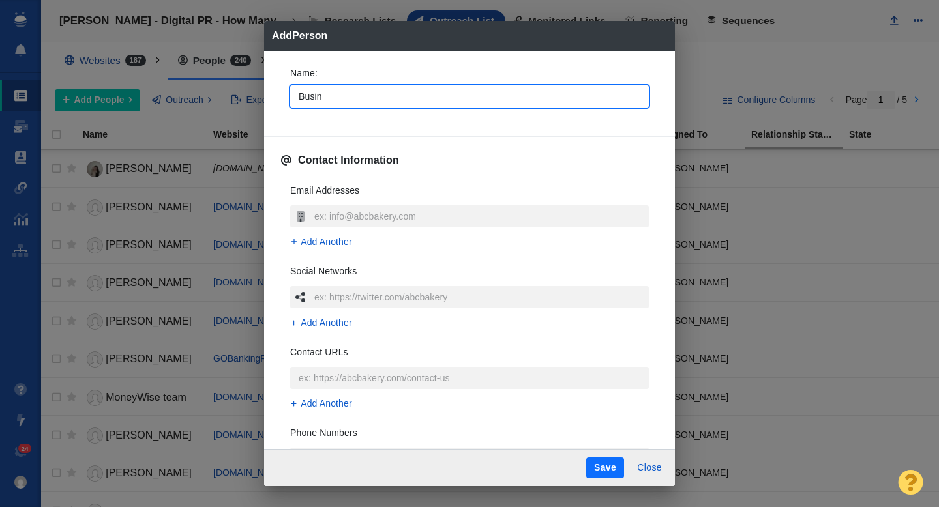
type input "Busine"
type textarea "x"
type input "Busines"
type textarea "x"
type input "Business"
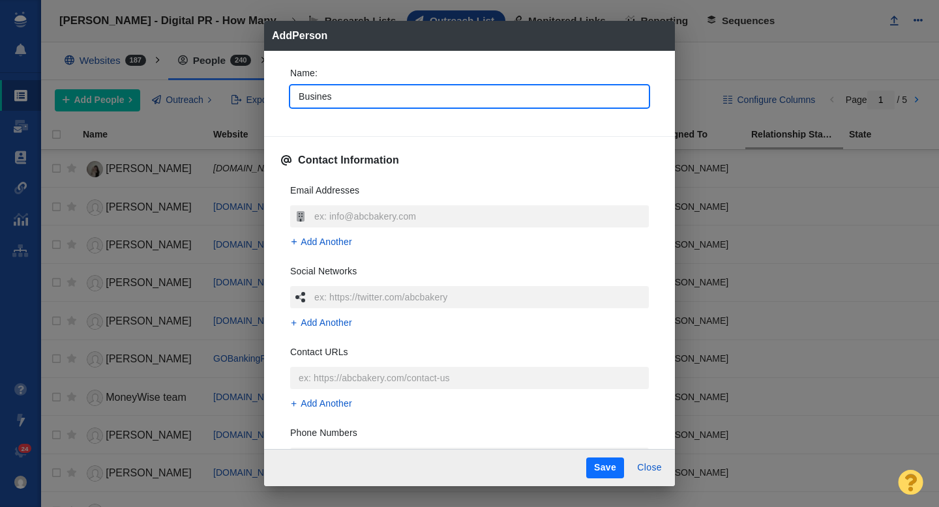
type textarea "x"
type input "Business"
type textarea "x"
type input "Business M"
type textarea "x"
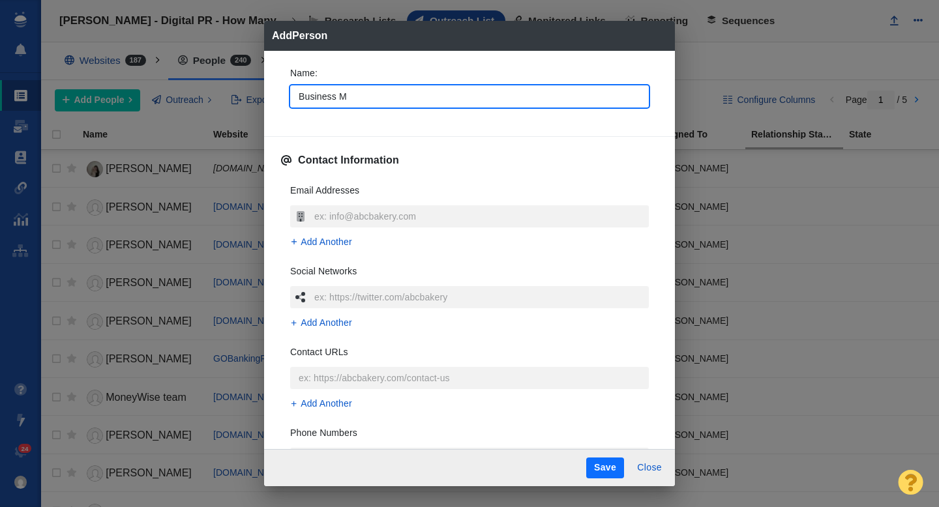
type input "Business Ma"
type textarea "x"
type input "Business May"
type textarea "x"
type input "Business Mayor"
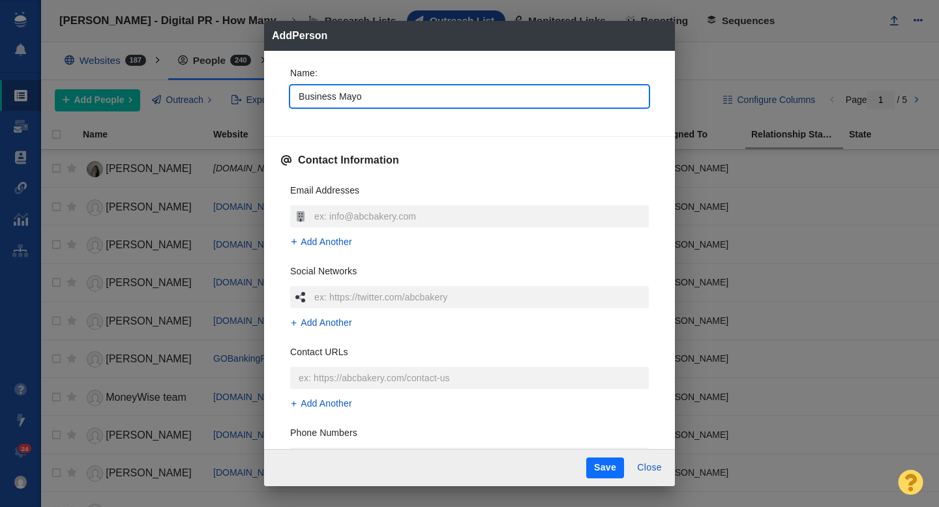
type textarea "x"
type input "Business Mayor"
type textarea "x"
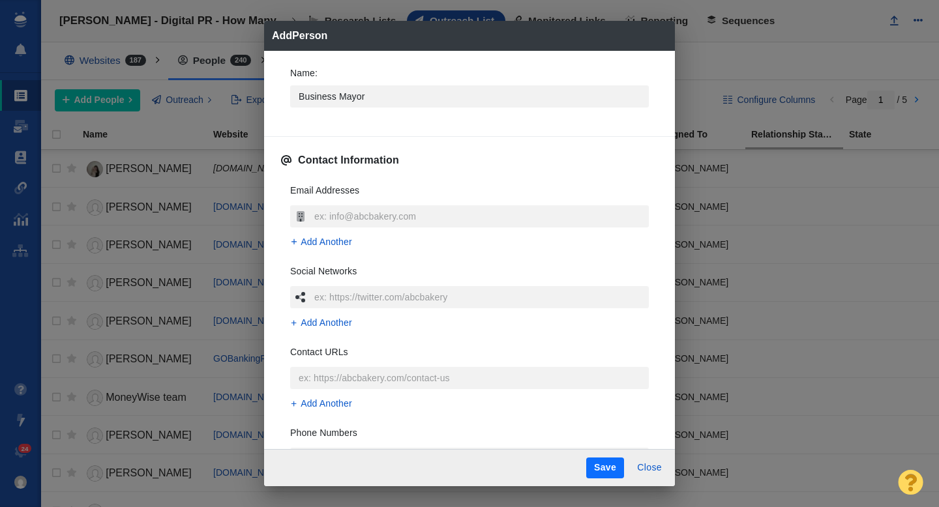
click at [282, 127] on div "Name : Business Mayor" at bounding box center [469, 101] width 379 height 91
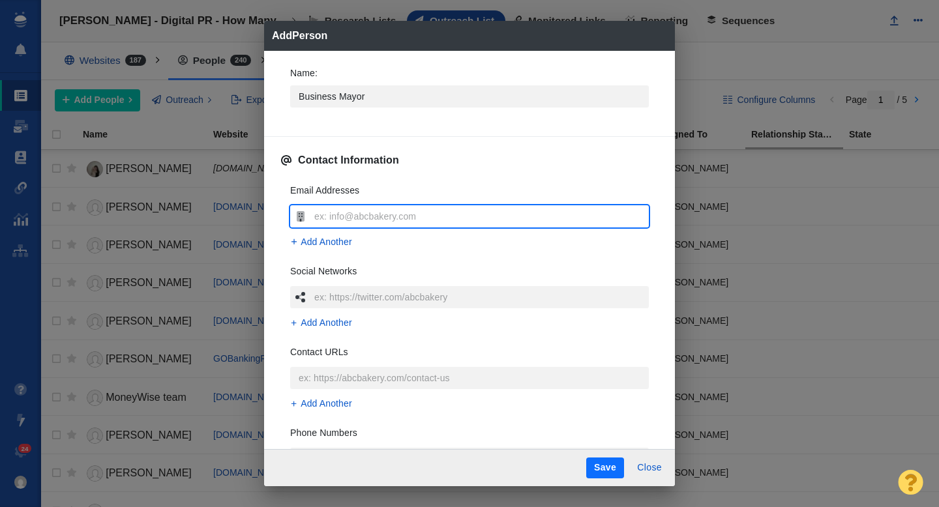
click at [342, 218] on input "text" at bounding box center [480, 216] width 338 height 22
type input "[EMAIL_ADDRESS][DOMAIN_NAME]"
type textarea "x"
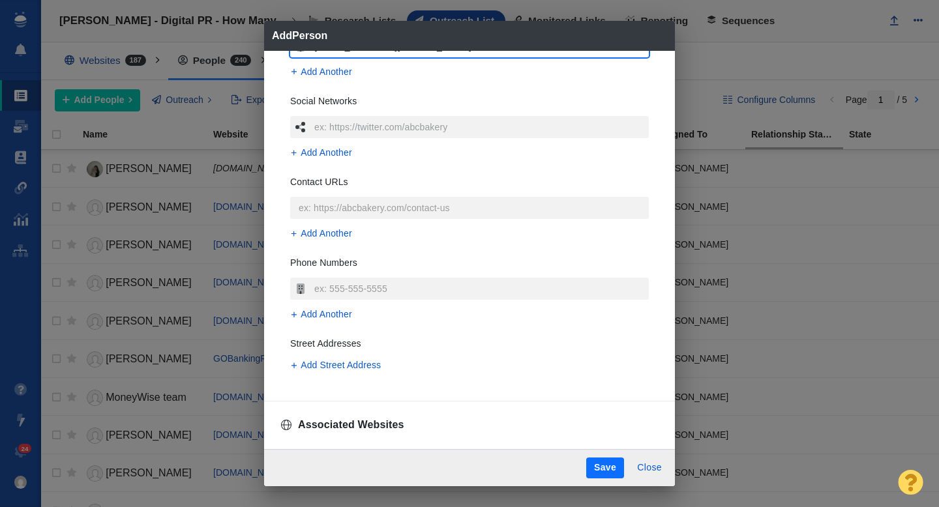
scroll to position [243, 0]
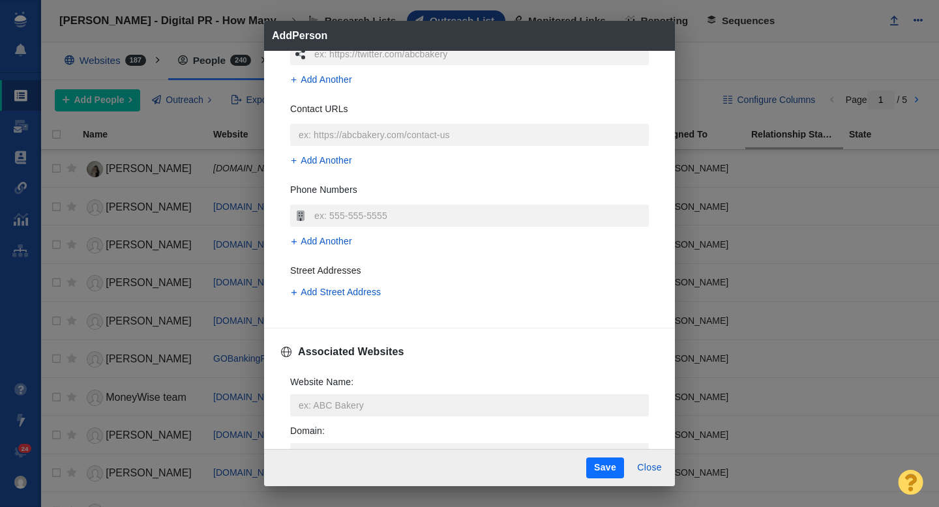
type input "[EMAIL_ADDRESS][DOMAIN_NAME]"
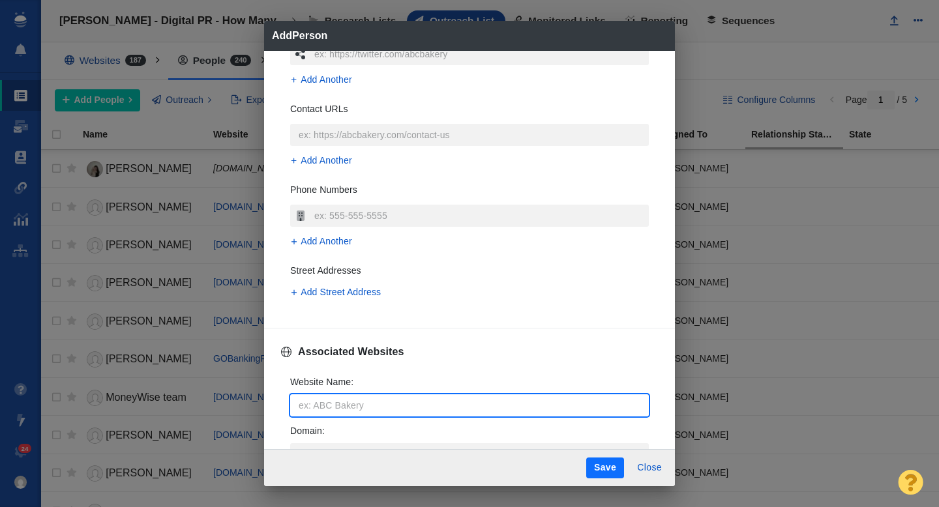
click at [320, 398] on input "Website Name :" at bounding box center [469, 405] width 358 height 22
type input "[EMAIL_ADDRESS][DOMAIN_NAME]"
type textarea "x"
drag, startPoint x: 325, startPoint y: 408, endPoint x: 299, endPoint y: 407, distance: 26.1
click at [299, 408] on input "[EMAIL_ADDRESS][DOMAIN_NAME]" at bounding box center [469, 405] width 358 height 22
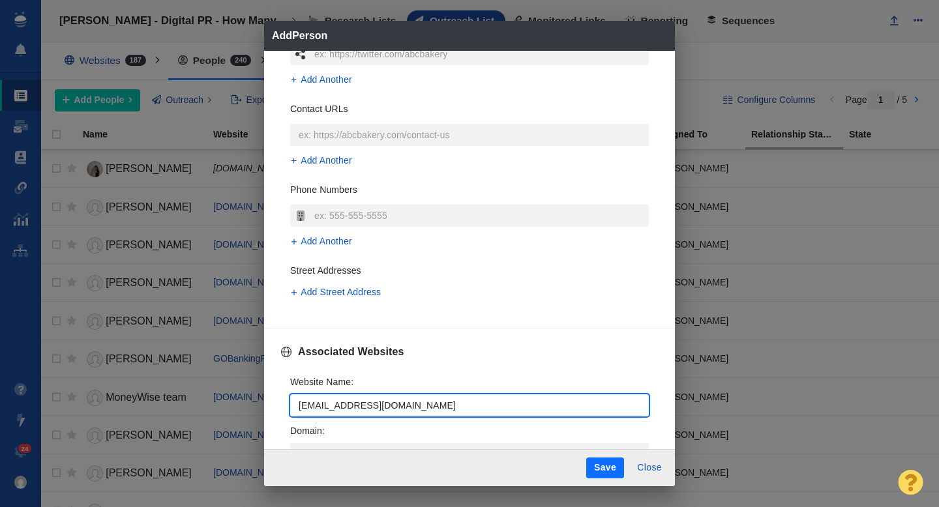
type input "[DOMAIN_NAME]"
type textarea "x"
click at [385, 409] on input "[DOMAIN_NAME]" at bounding box center [469, 405] width 358 height 22
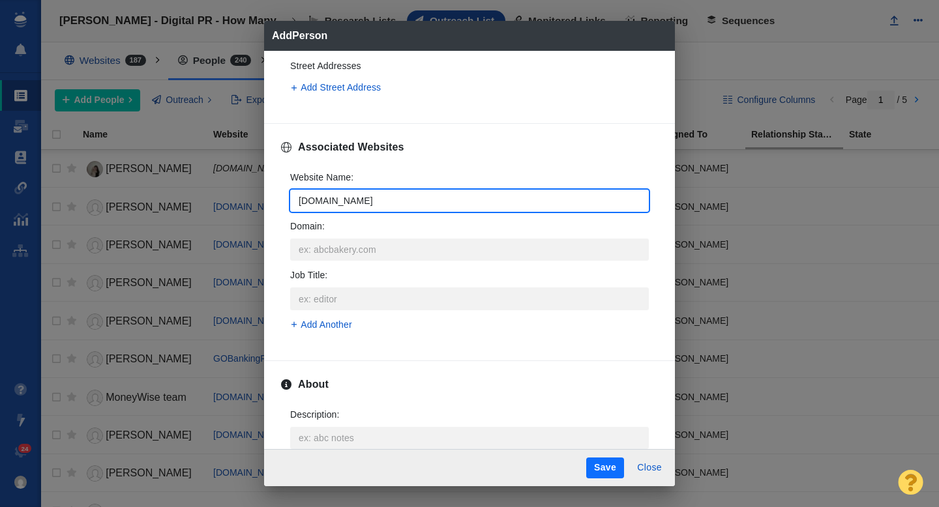
type input "[DOMAIN_NAME]"
click at [359, 388] on div "About" at bounding box center [469, 385] width 379 height 26
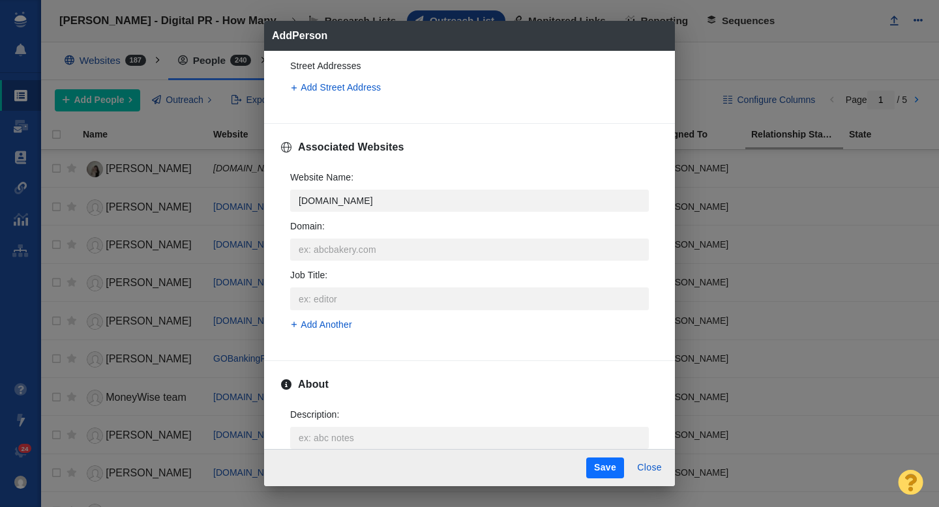
scroll to position [551, 0]
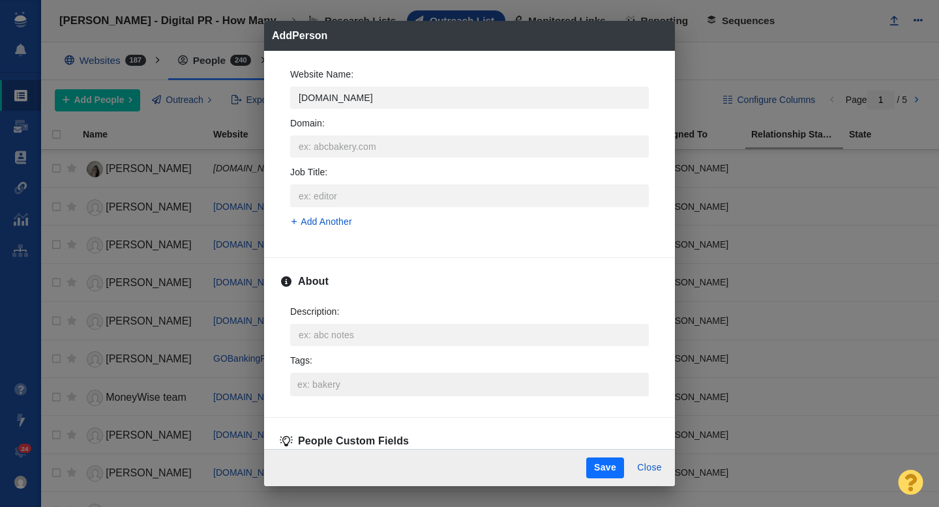
click at [349, 387] on input "Tags :" at bounding box center [469, 384] width 351 height 23
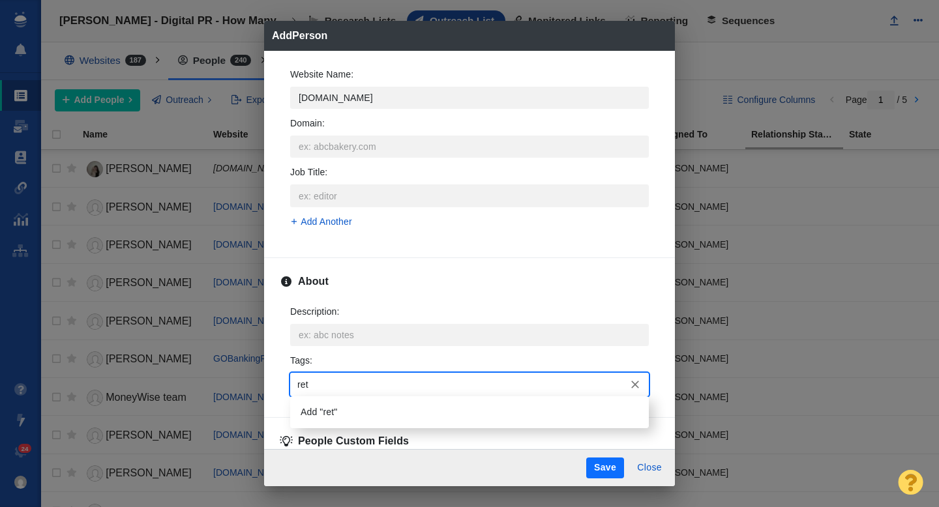
type input "reti"
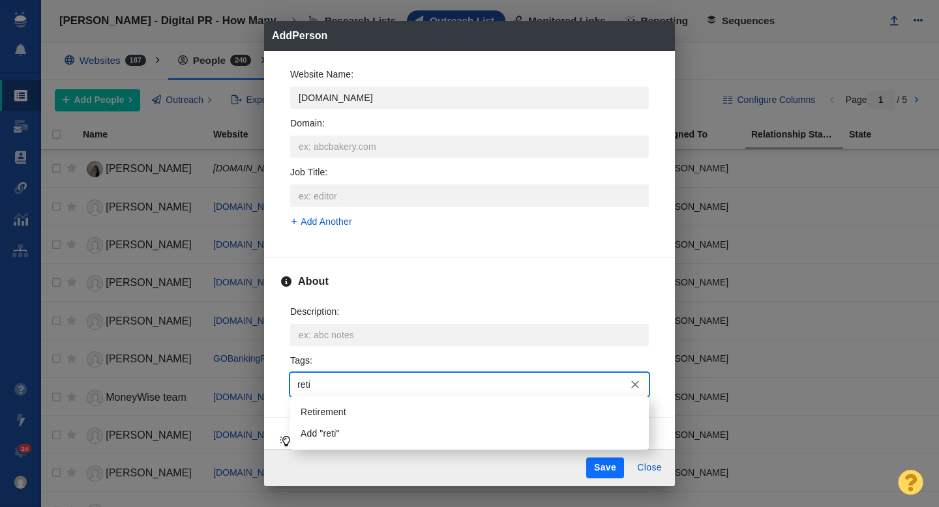
click at [343, 405] on li "Retirement" at bounding box center [469, 413] width 358 height 22
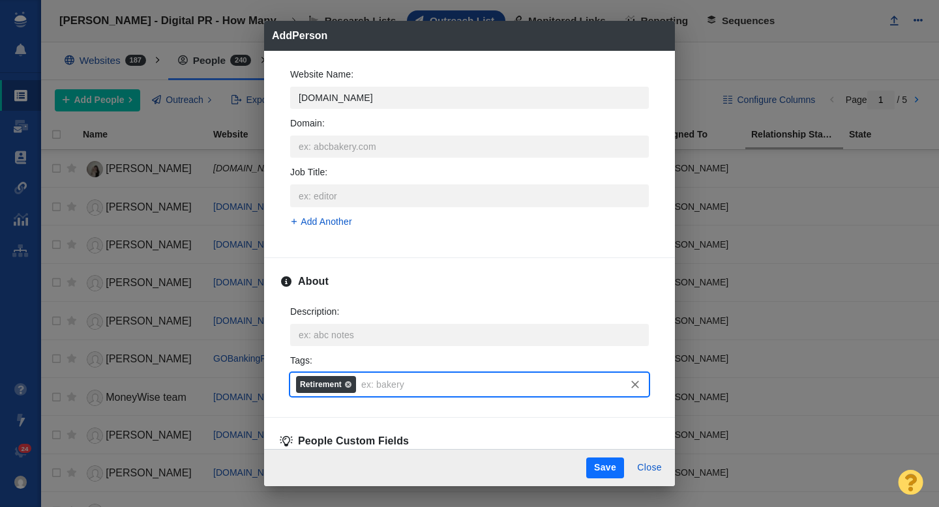
click at [605, 467] on button "Save" at bounding box center [605, 468] width 38 height 21
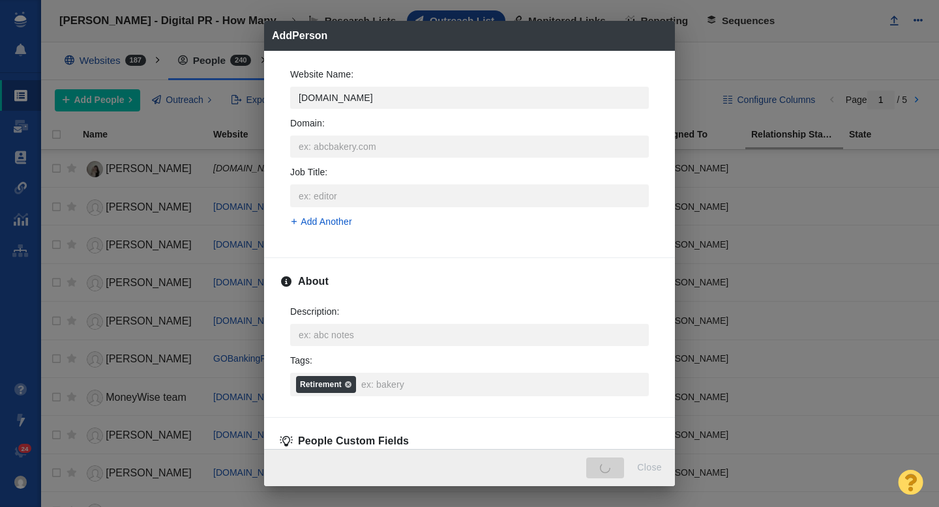
type textarea "x"
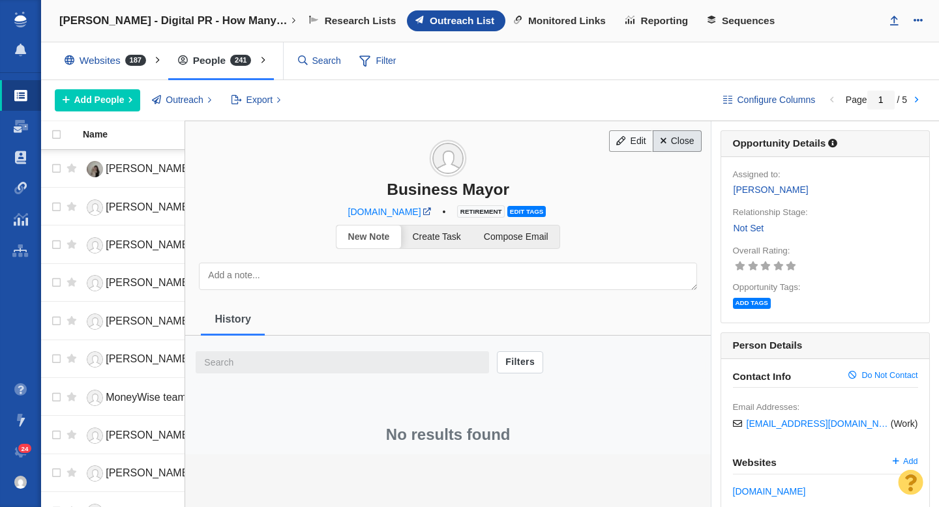
click at [667, 150] on link "Close" at bounding box center [676, 141] width 49 height 22
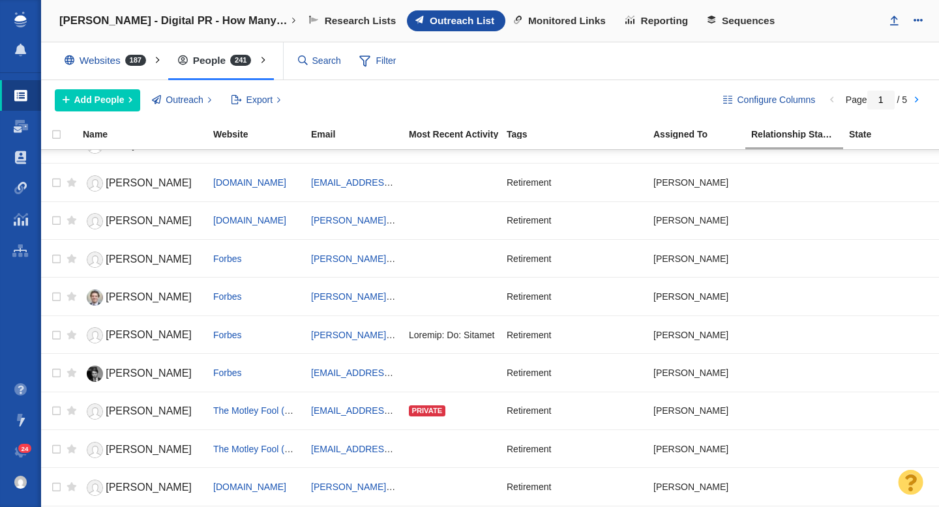
scroll to position [0, 0]
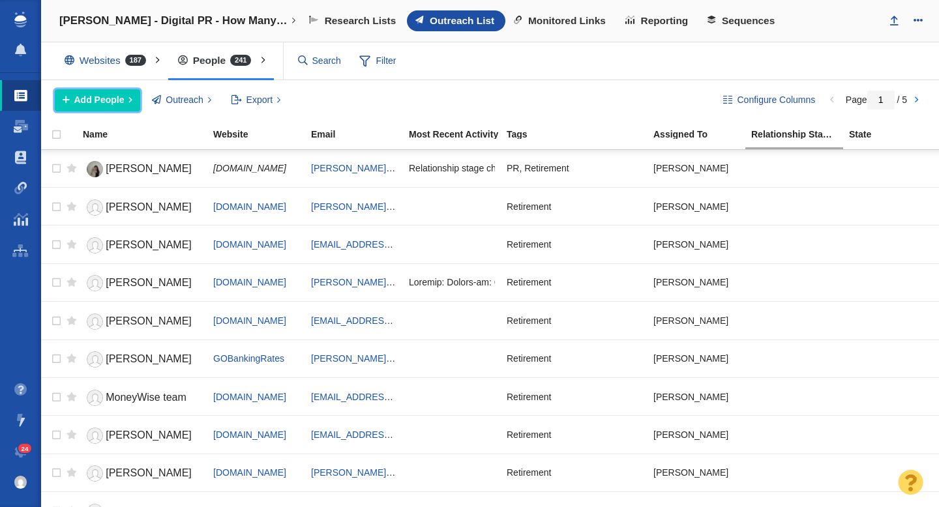
click at [124, 100] on button "Add People" at bounding box center [97, 100] width 85 height 22
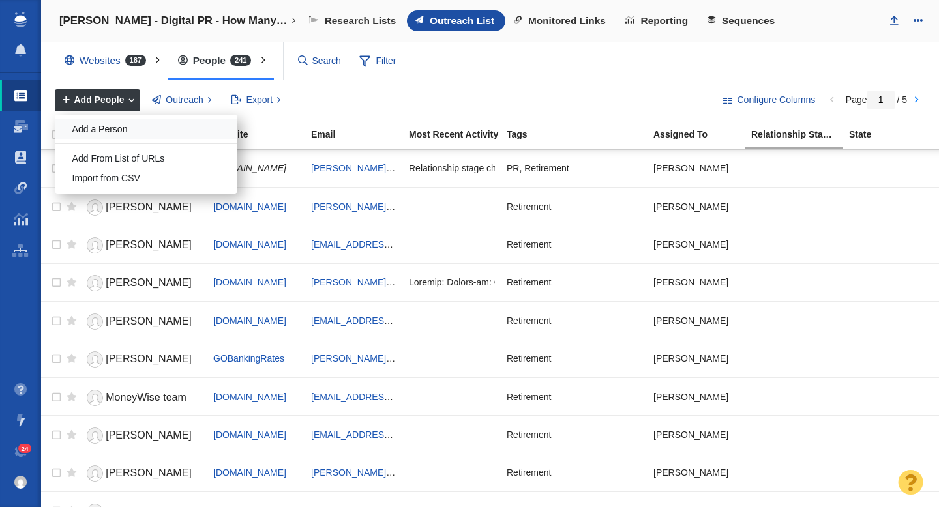
click at [121, 129] on div "Add a Person" at bounding box center [146, 129] width 183 height 20
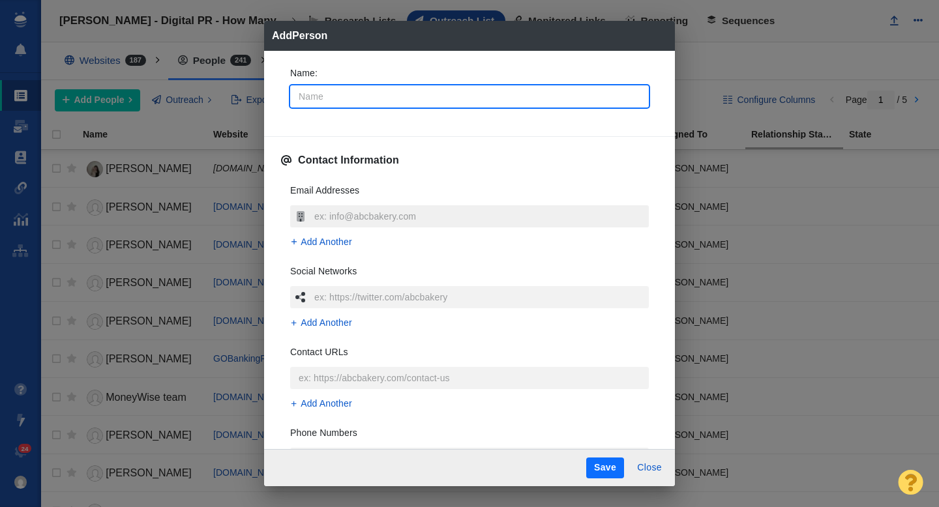
type input "D"
type textarea "x"
type input "Do"
type textarea "x"
type input "Don"
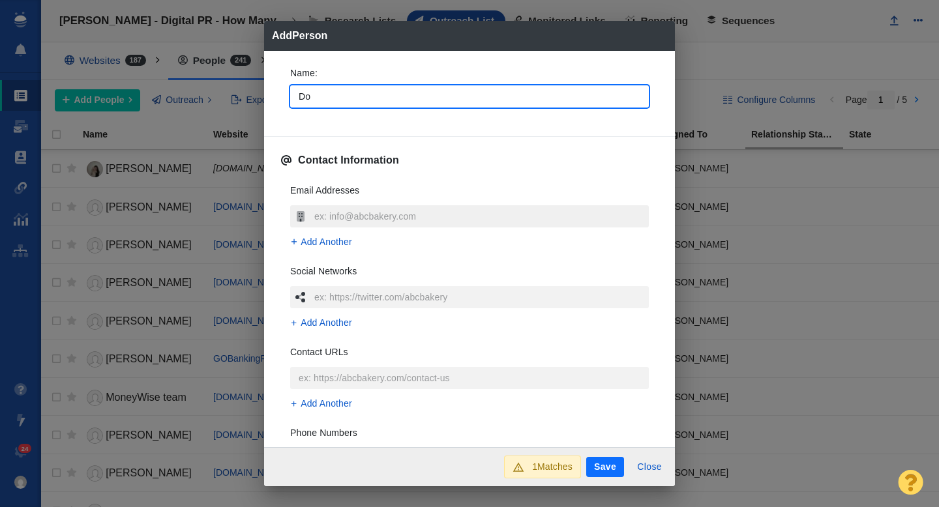
type textarea "x"
type input "Donn"
type textarea "x"
type input "[PERSON_NAME]"
type textarea "x"
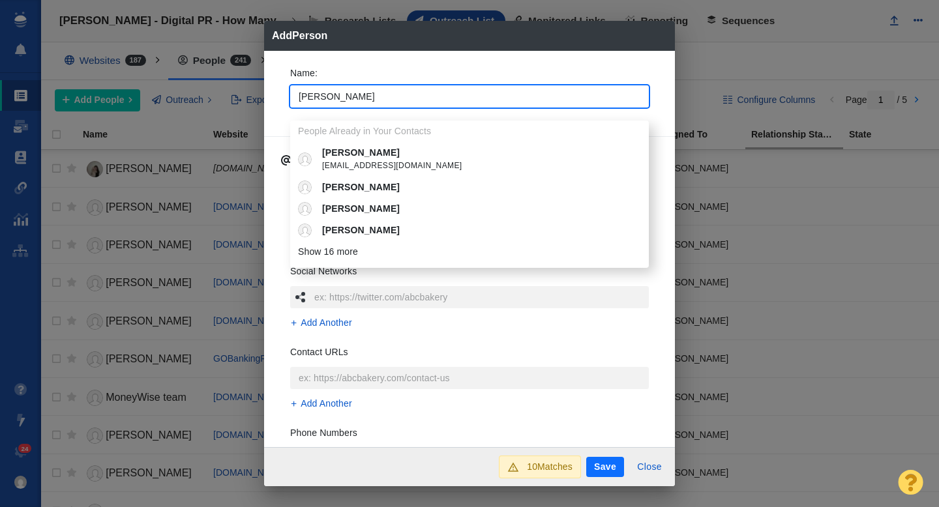
type input "[PERSON_NAME]"
type textarea "x"
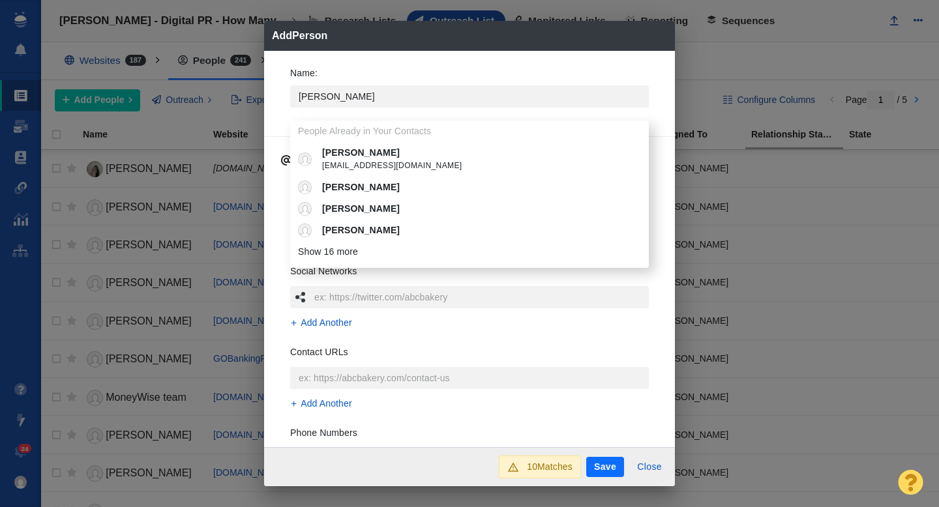
click at [285, 110] on div "Name : Donna People Already in Your Contacts Donna donnamc@kaos-consulting.com …" at bounding box center [469, 91] width 379 height 70
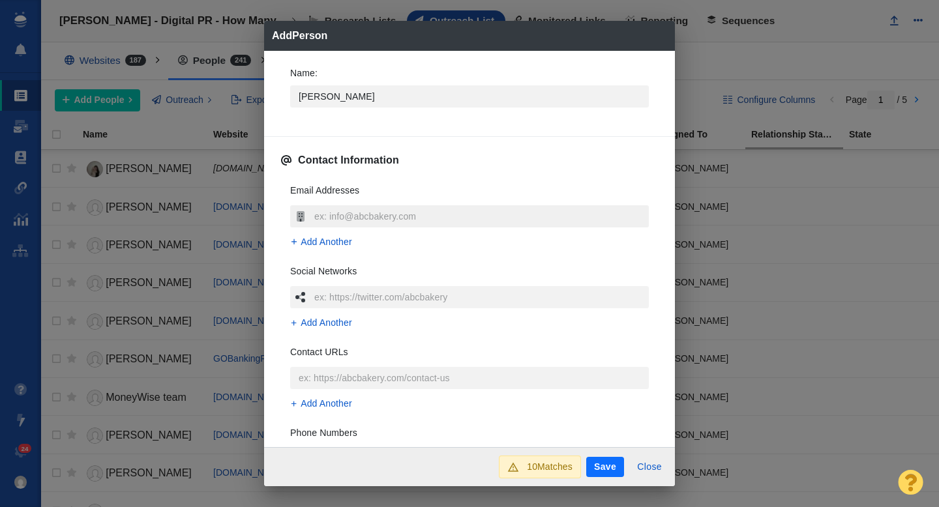
click at [353, 217] on input "text" at bounding box center [480, 216] width 338 height 22
type input "[PERSON_NAME][EMAIL_ADDRESS][PERSON_NAME][DOMAIN_NAME]"
type textarea "x"
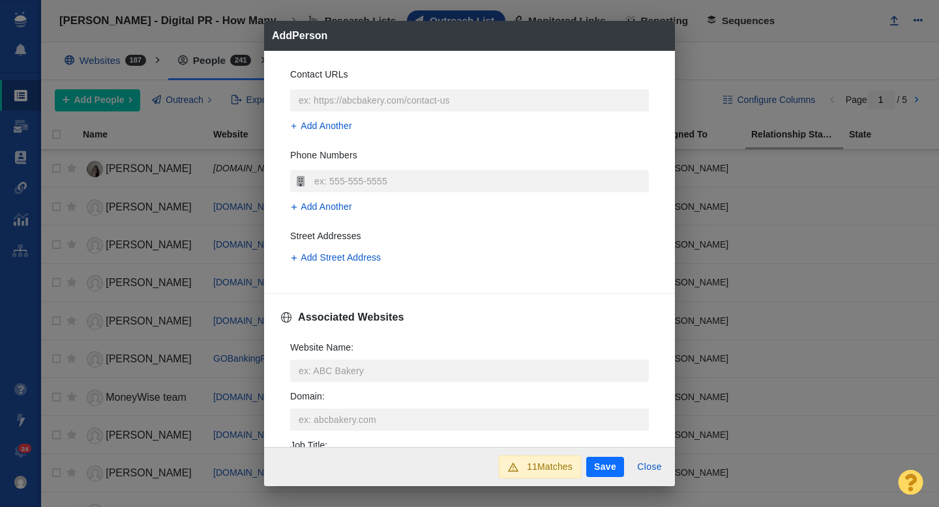
scroll to position [278, 0]
type input "[PERSON_NAME][EMAIL_ADDRESS][PERSON_NAME][DOMAIN_NAME]"
click at [342, 357] on label "Website Name :" at bounding box center [469, 360] width 358 height 41
click at [342, 359] on input "Website Name :" at bounding box center [469, 370] width 358 height 22
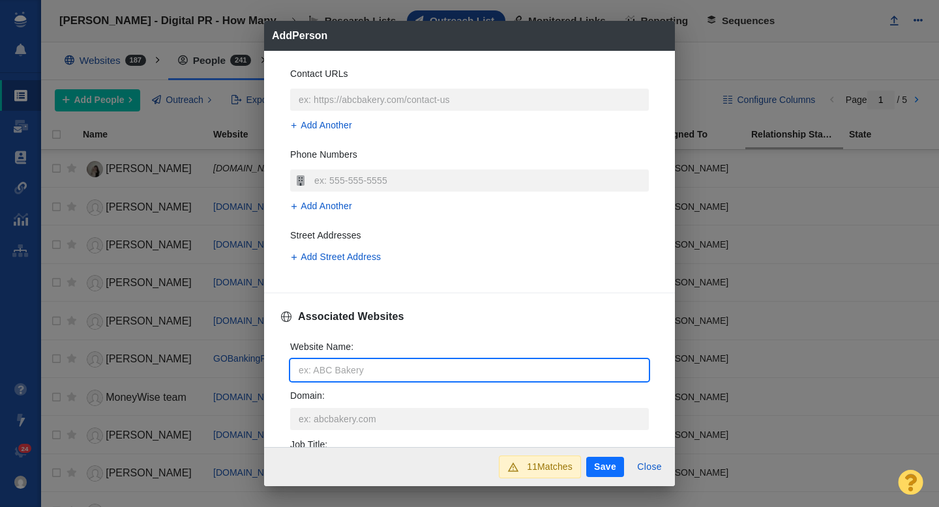
type input "k"
type textarea "x"
type input "ki"
type textarea "x"
type input "kip"
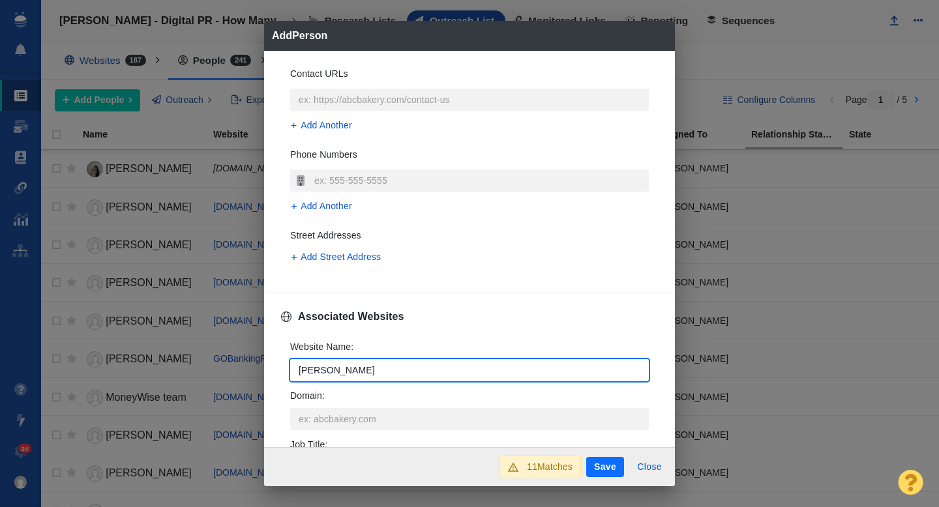
type textarea "x"
type input "kipl"
type textarea "x"
type input "kipli"
type textarea "x"
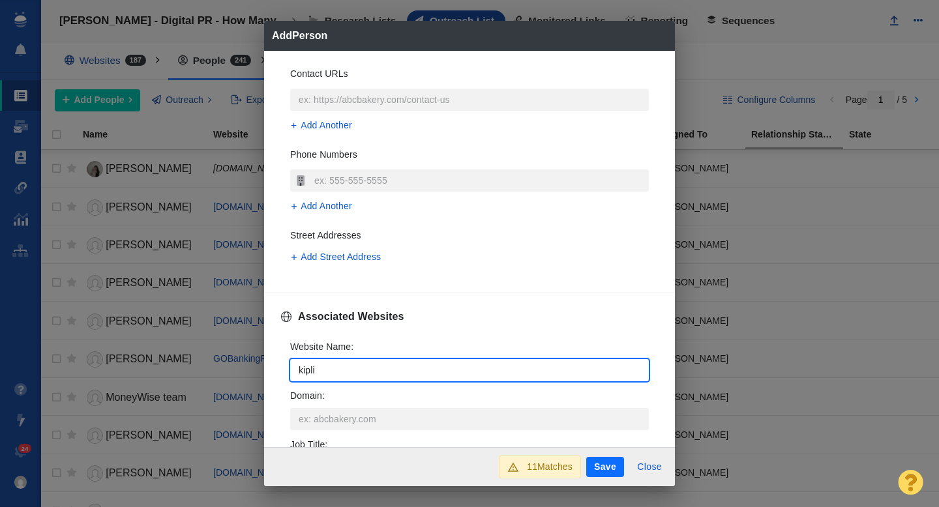
type input "kiplin"
type textarea "x"
type input "kipling"
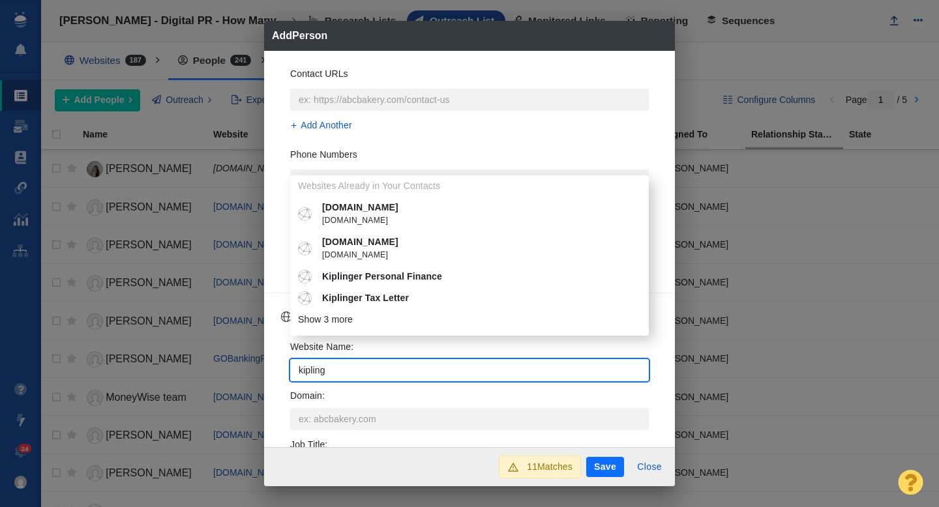
click at [383, 247] on p "[DOMAIN_NAME]" at bounding box center [479, 242] width 314 height 14
type textarea "x"
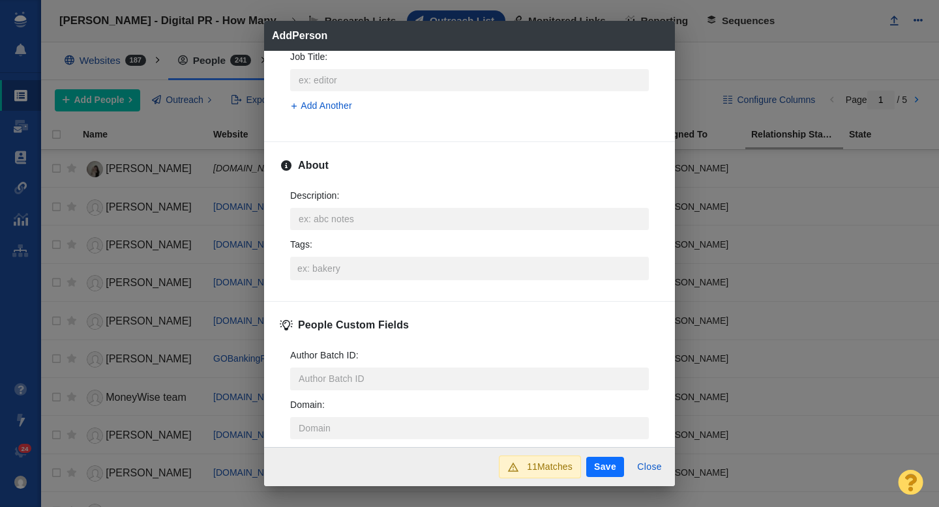
scroll to position [613, 0]
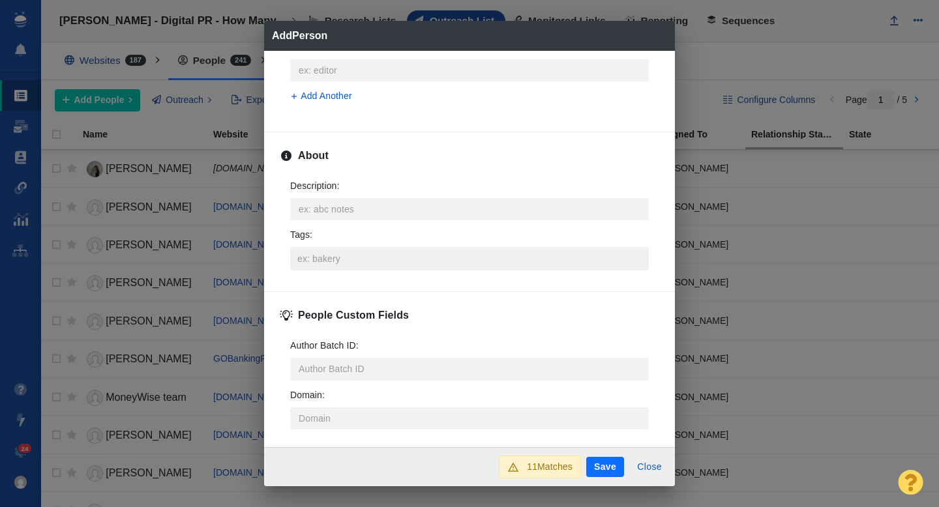
click at [322, 254] on input "Tags :" at bounding box center [469, 258] width 351 height 23
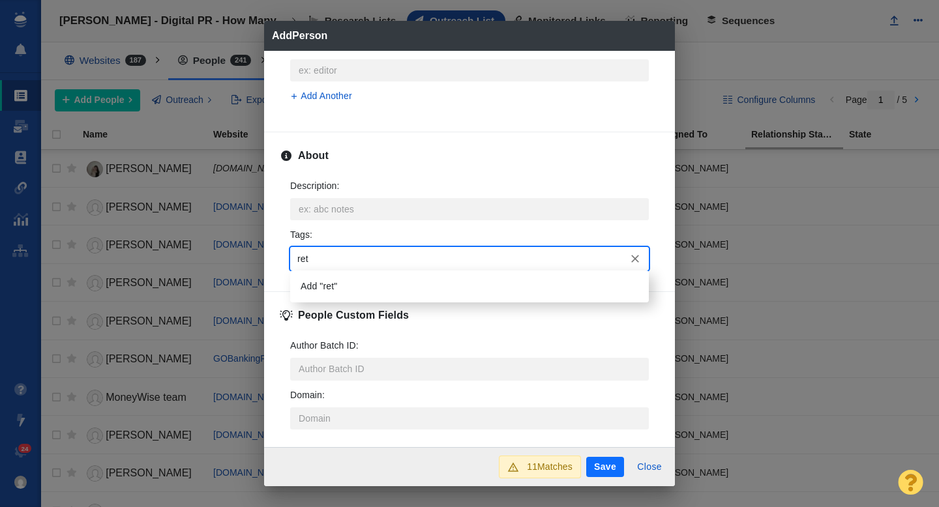
type input "reti"
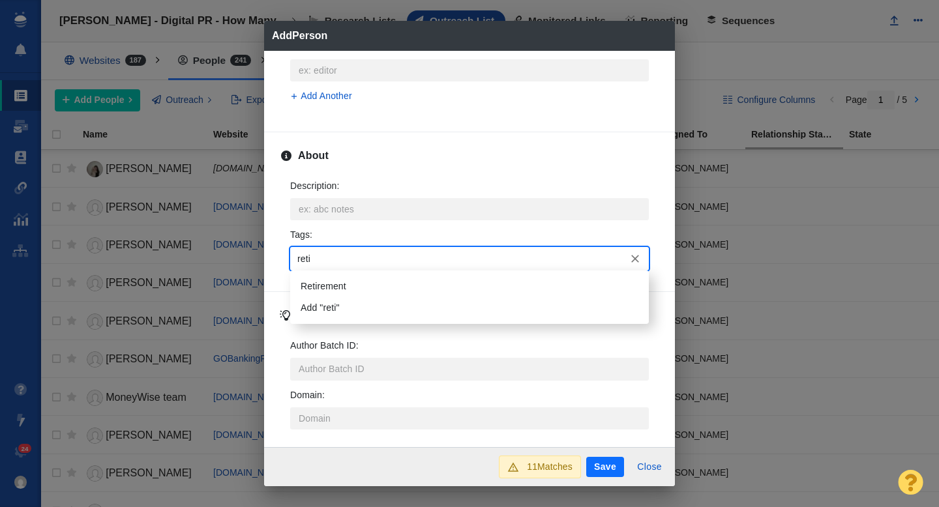
click at [338, 294] on li "Retirement" at bounding box center [469, 287] width 358 height 22
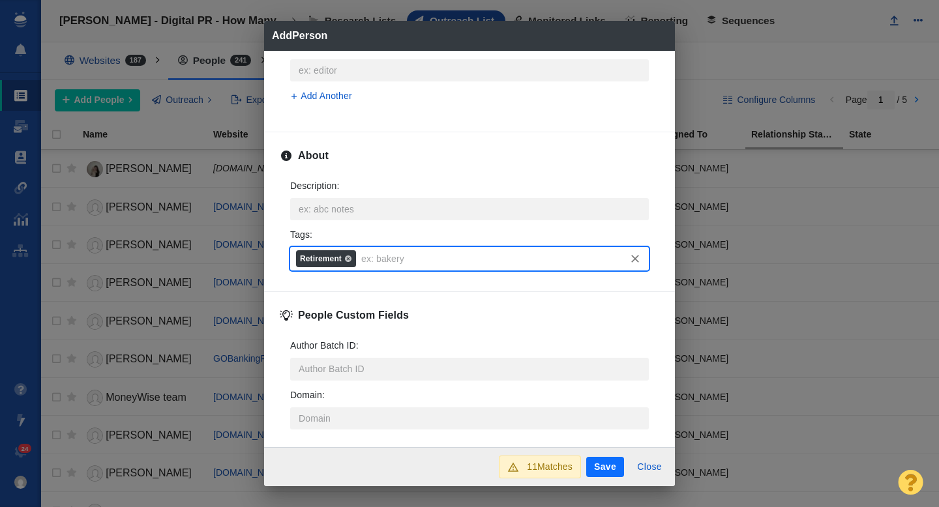
click at [598, 465] on button "Save" at bounding box center [605, 467] width 38 height 21
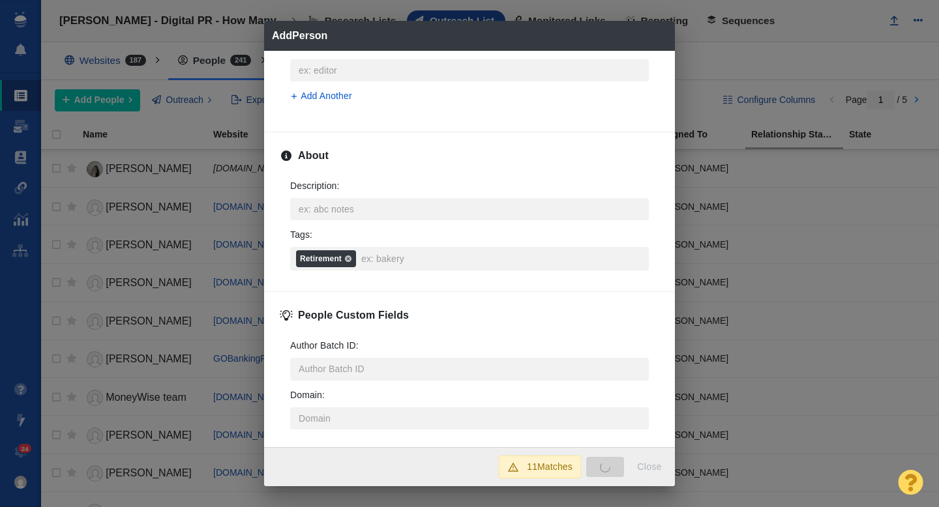
type textarea "x"
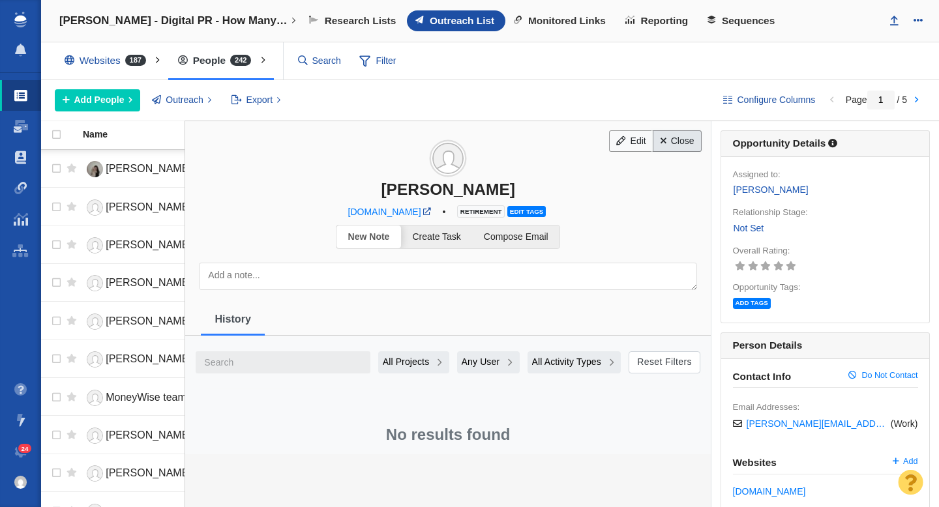
click at [680, 142] on link "Close" at bounding box center [676, 141] width 49 height 22
click at [671, 142] on link "Close" at bounding box center [676, 141] width 49 height 22
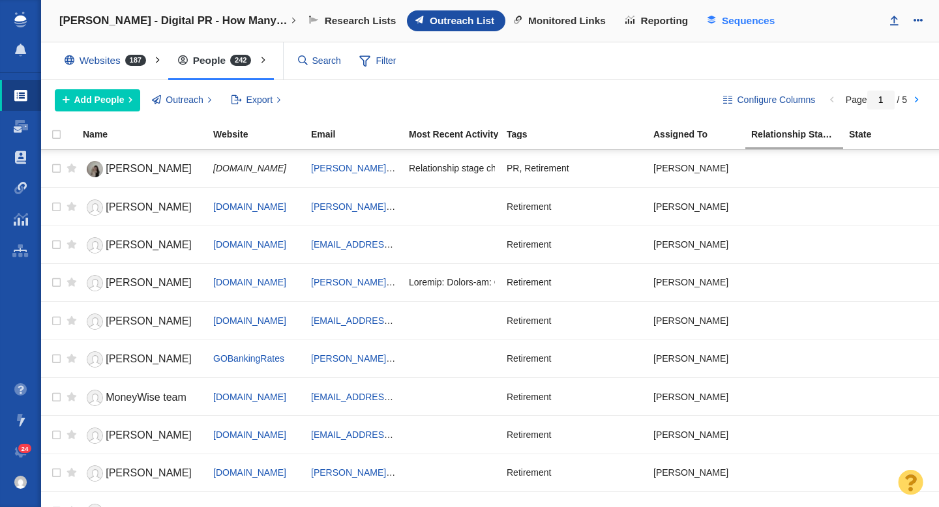
click at [739, 20] on span "Sequences" at bounding box center [748, 21] width 53 height 12
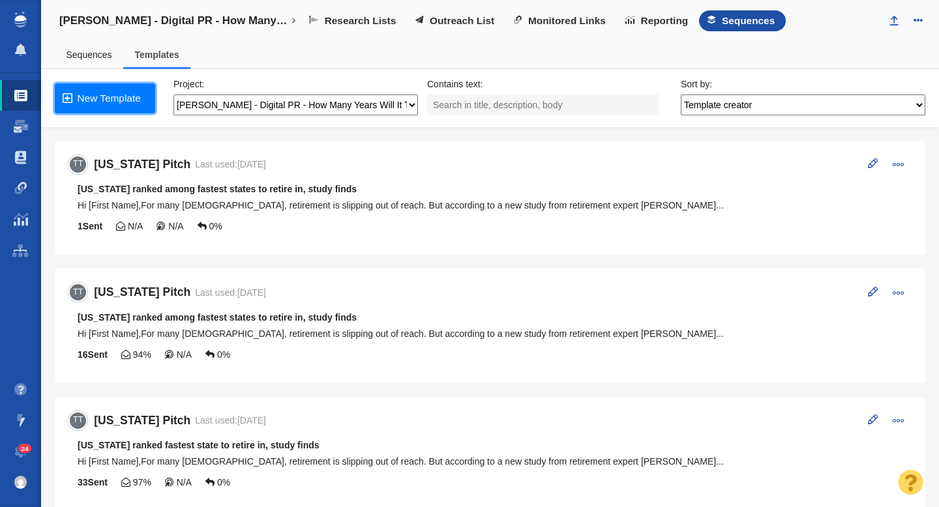
click at [121, 95] on link "New Template" at bounding box center [105, 98] width 100 height 30
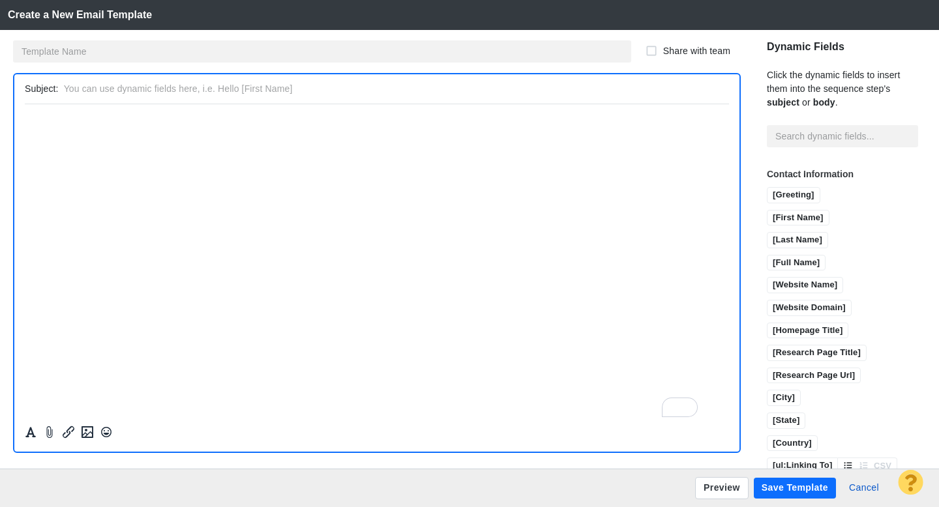
click at [177, 88] on input "text" at bounding box center [394, 89] width 660 height 19
type input "Tip: 1 in 5 Americans over 60 have no retirement savings, study finds"
click at [122, 53] on input "text" at bounding box center [322, 51] width 618 height 22
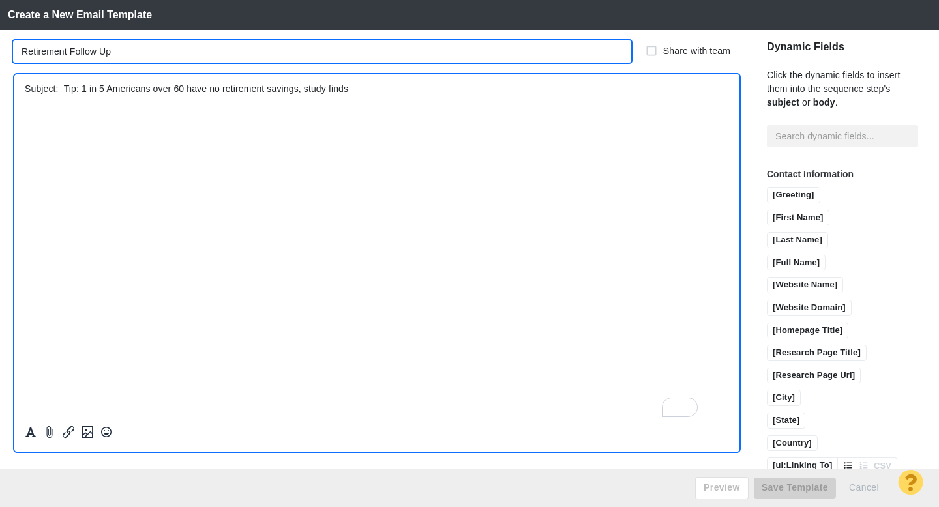
type input "Retirement Follow Up"
click at [199, 133] on html "﻿" at bounding box center [377, 119] width 704 height 31
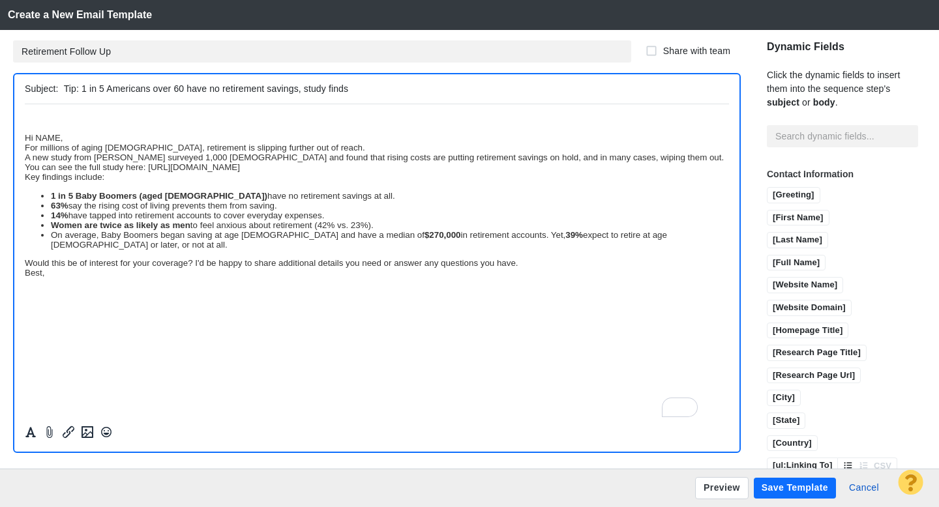
click at [70, 267] on div "Best," at bounding box center [377, 272] width 704 height 10
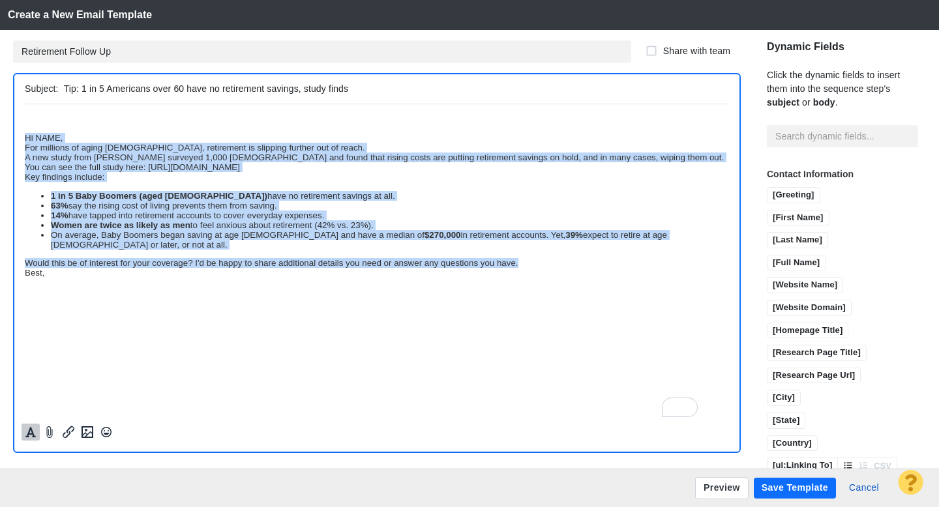
click at [31, 432] on icon "Formatting" at bounding box center [30, 432] width 13 height 12
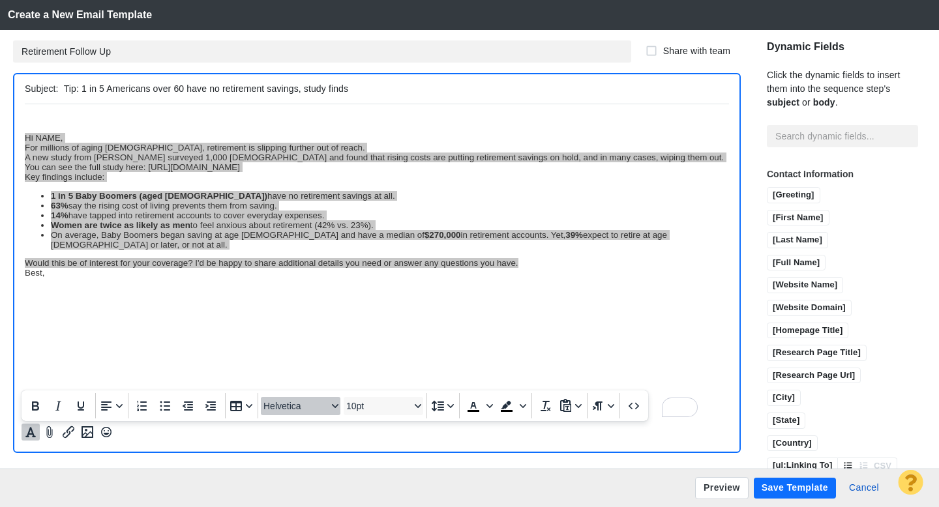
click at [287, 409] on span "Helvetica" at bounding box center [295, 406] width 64 height 10
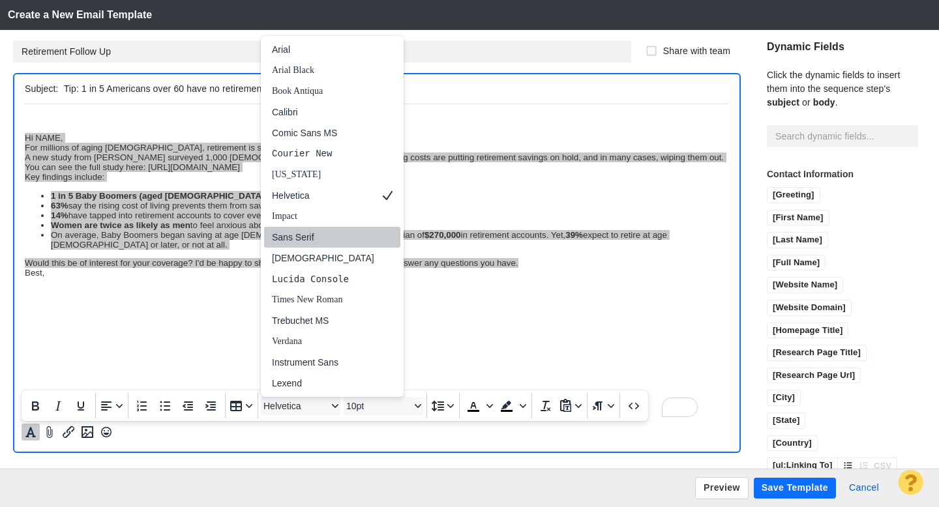
click at [314, 238] on div "Sans Serif" at bounding box center [323, 237] width 102 height 16
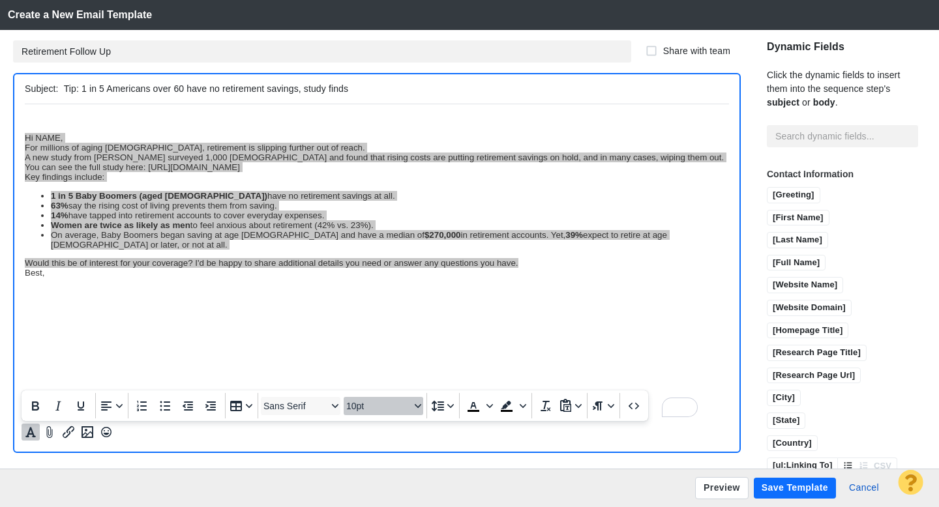
click at [364, 409] on span "10pt" at bounding box center [378, 406] width 64 height 10
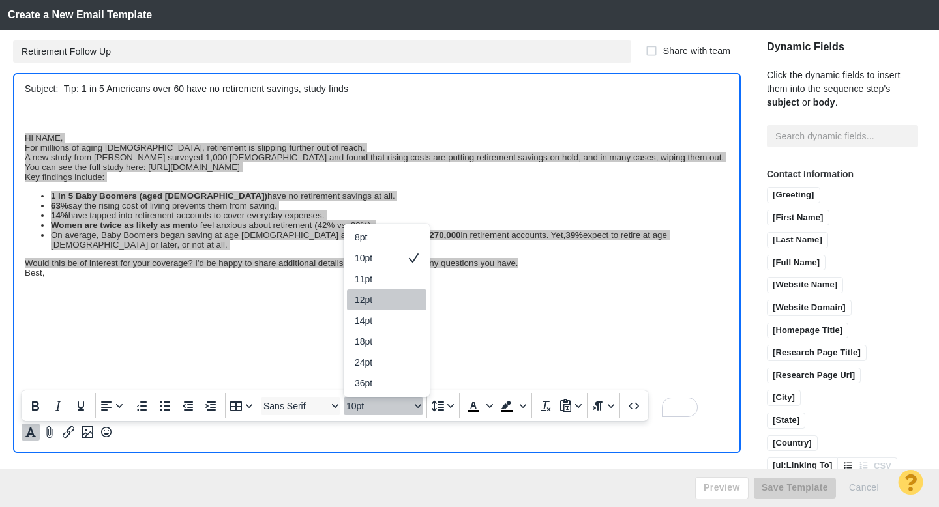
click at [381, 302] on div "12pt" at bounding box center [378, 300] width 46 height 16
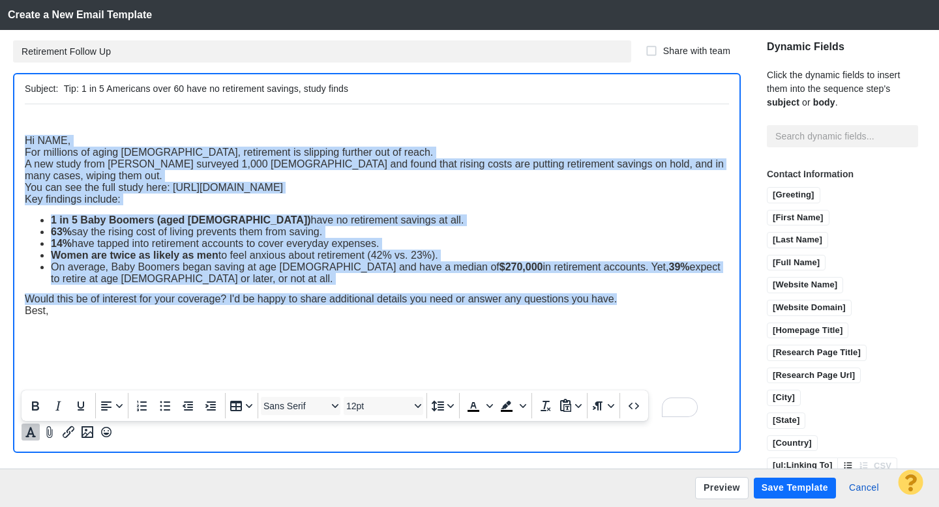
click at [29, 145] on span "Hi NAME," at bounding box center [48, 139] width 46 height 11
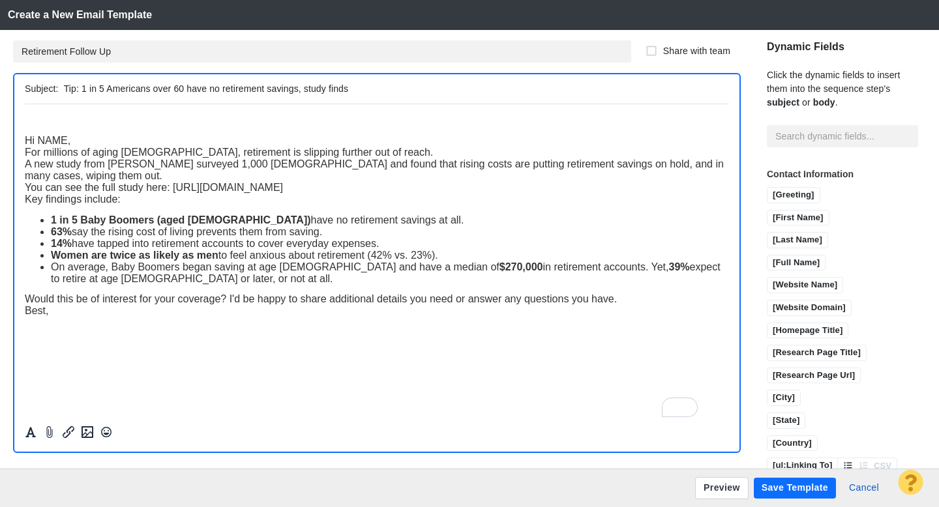
click at [29, 145] on span "Hi NAME," at bounding box center [48, 139] width 46 height 11
click at [27, 145] on span "Hi NAME," at bounding box center [48, 139] width 46 height 11
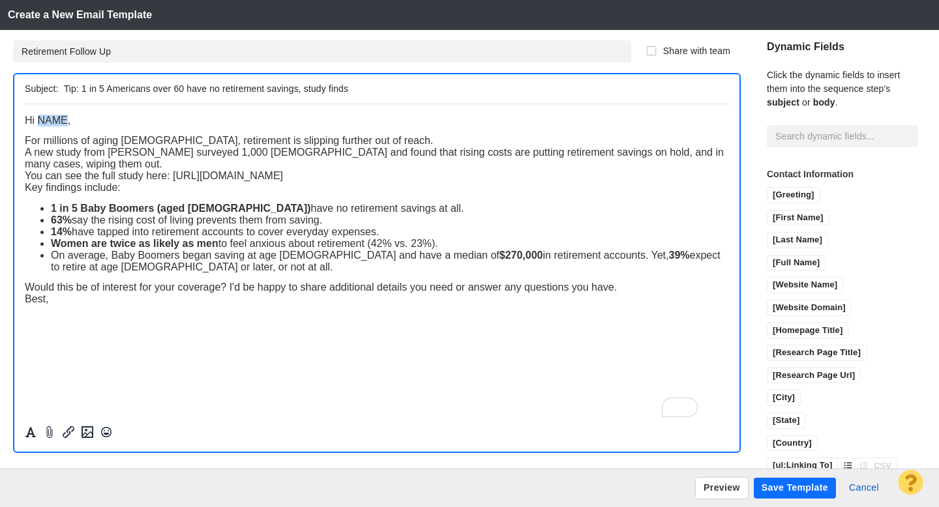
drag, startPoint x: 66, startPoint y: 123, endPoint x: 38, endPoint y: 123, distance: 28.0
click at [38, 123] on span "Hi NAME," at bounding box center [48, 119] width 46 height 11
click at [774, 211] on input "[First Name]" at bounding box center [797, 219] width 61 height 16
click at [368, 142] on div "For millions of aging [DEMOGRAPHIC_DATA], retirement is slipping further out of…" at bounding box center [377, 140] width 704 height 12
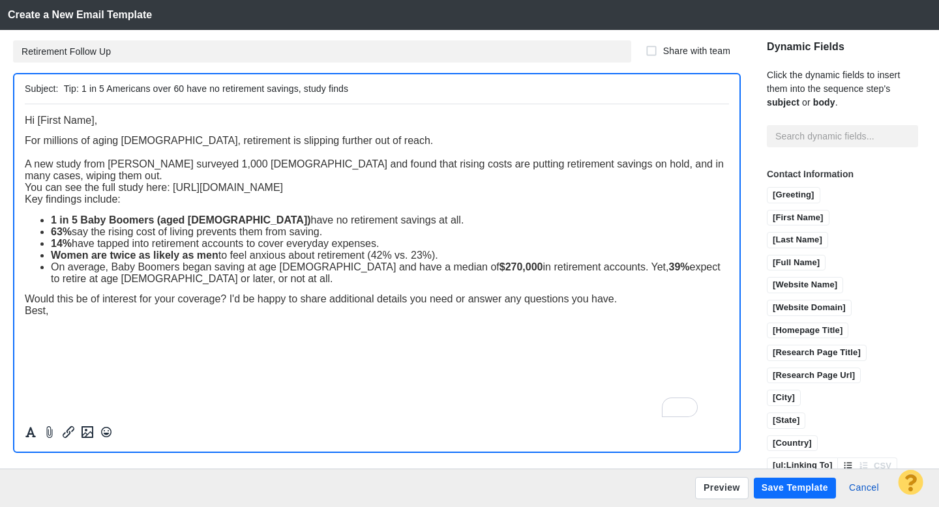
click at [262, 177] on div "A new study from [PERSON_NAME] surveyed 1,000 [DEMOGRAPHIC_DATA] and found that…" at bounding box center [377, 169] width 704 height 23
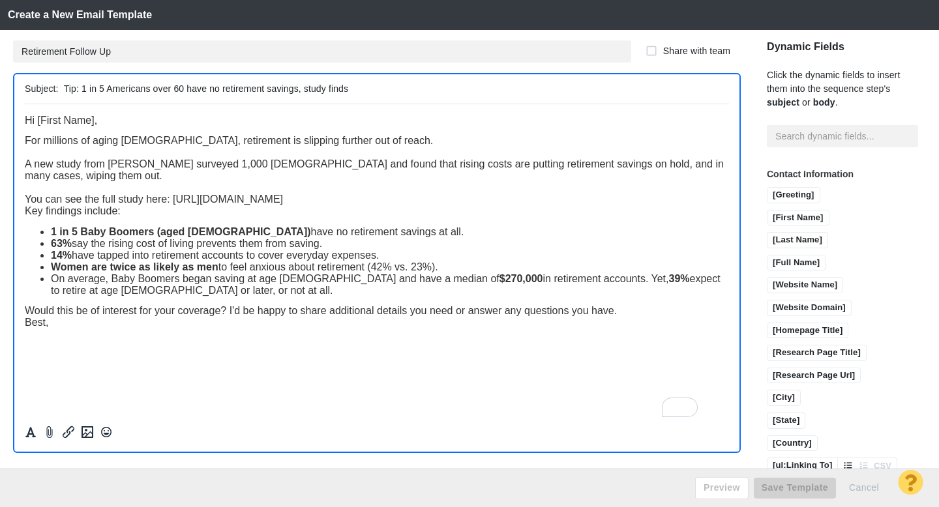
click at [536, 199] on div "You can see the full study here: [URL][DOMAIN_NAME]" at bounding box center [377, 199] width 704 height 12
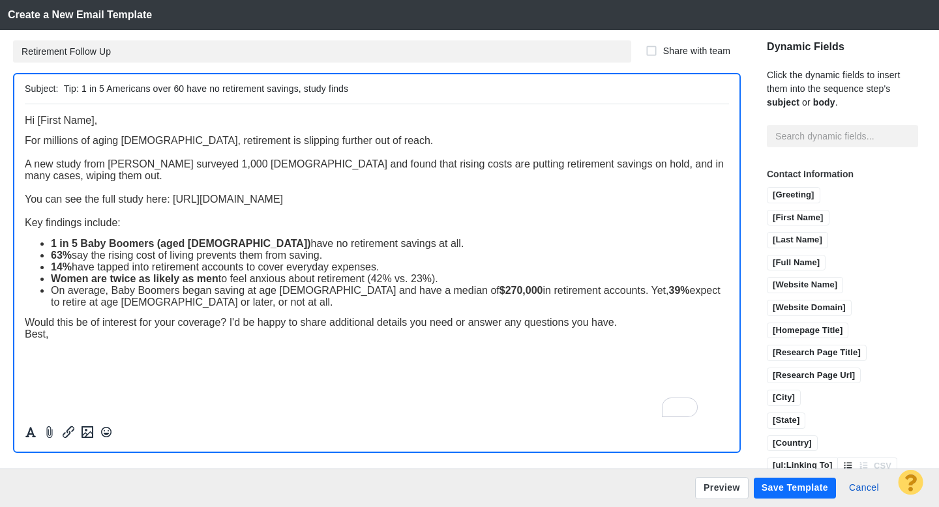
click at [393, 247] on li "1 in 5 Baby Boomers (aged [DEMOGRAPHIC_DATA]) have no retirement savings at all." at bounding box center [390, 243] width 678 height 12
click at [499, 288] on strong "$270,000" at bounding box center [521, 289] width 44 height 11
click at [621, 323] on div "Would this be of interest for your coverage? I'd be happy to share additional d…" at bounding box center [377, 322] width 704 height 12
click at [192, 372] on html "﻿ Hi [First Name], For millions of aging [DEMOGRAPHIC_DATA], retirement is slip…" at bounding box center [377, 239] width 704 height 270
click at [136, 373] on html "﻿ Hi [First Name], For millions of aging [DEMOGRAPHIC_DATA], retirement is slip…" at bounding box center [377, 239] width 704 height 270
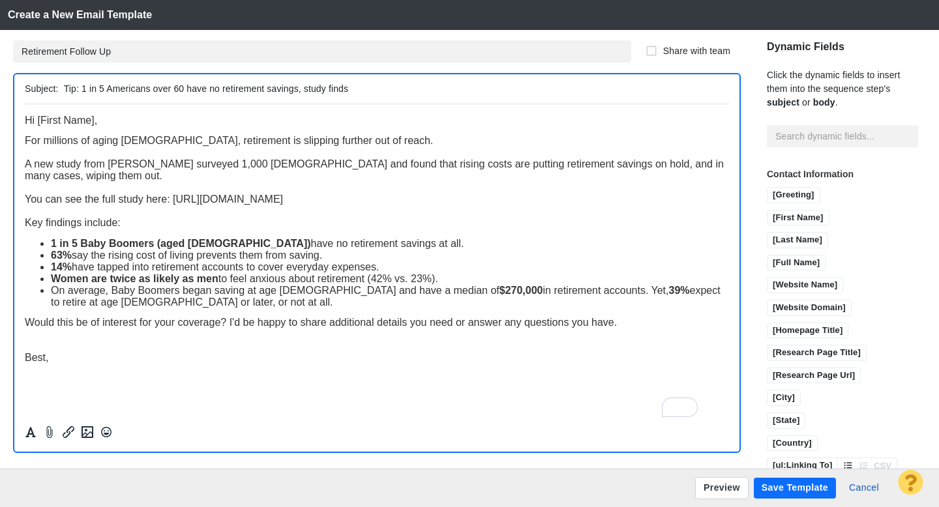
click at [246, 305] on li "On average, Baby Boomers began saving at age [DEMOGRAPHIC_DATA] and have a medi…" at bounding box center [390, 295] width 678 height 23
click at [29, 437] on icon "Formatting" at bounding box center [30, 432] width 13 height 12
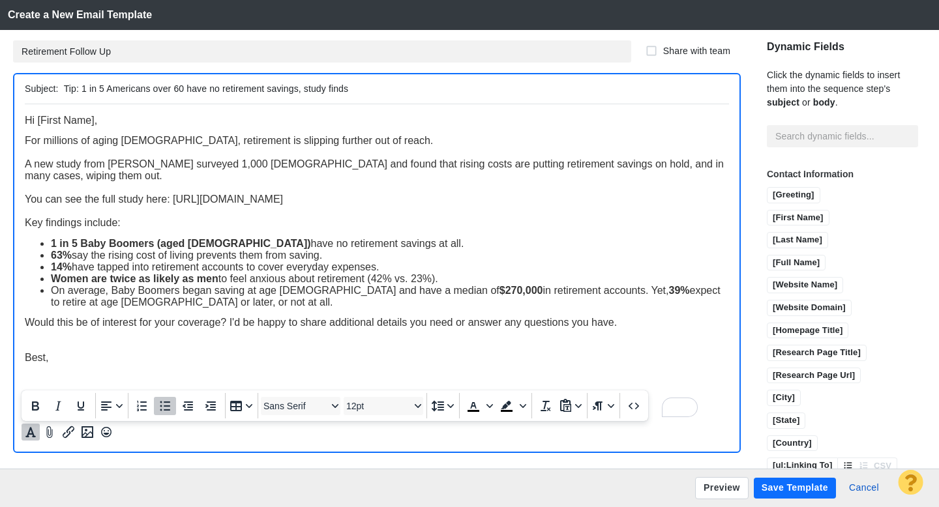
click at [92, 356] on div "Best," at bounding box center [377, 357] width 704 height 12
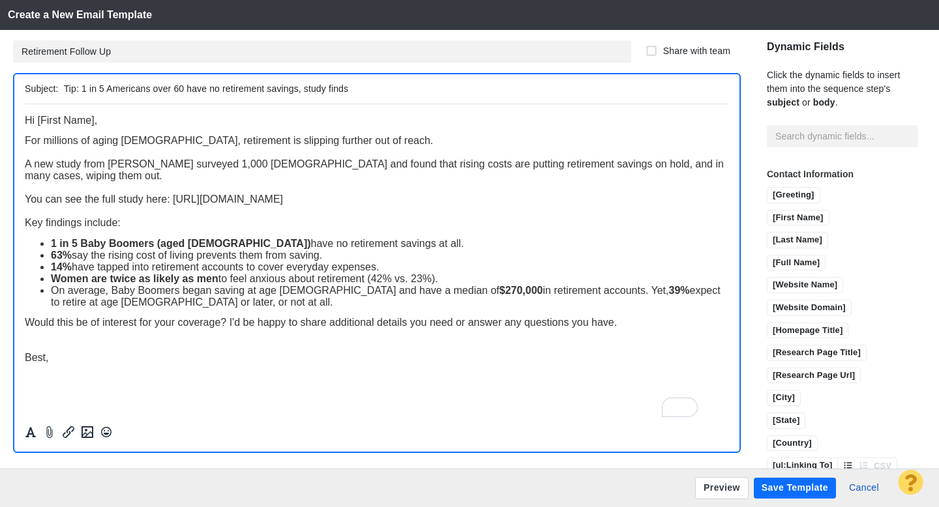
click at [99, 357] on div "Best," at bounding box center [377, 357] width 704 height 12
click at [804, 487] on button "Save Template" at bounding box center [794, 488] width 82 height 21
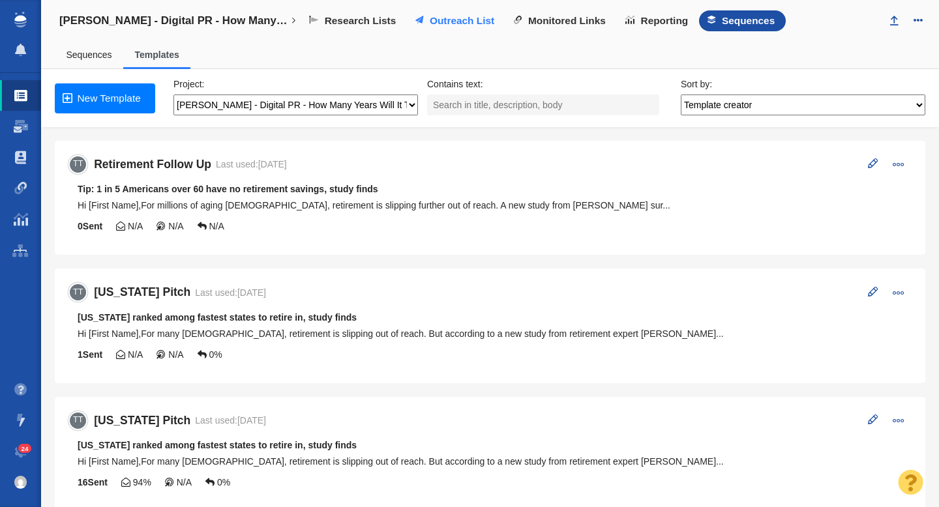
click at [461, 23] on span "Outreach List" at bounding box center [462, 21] width 65 height 12
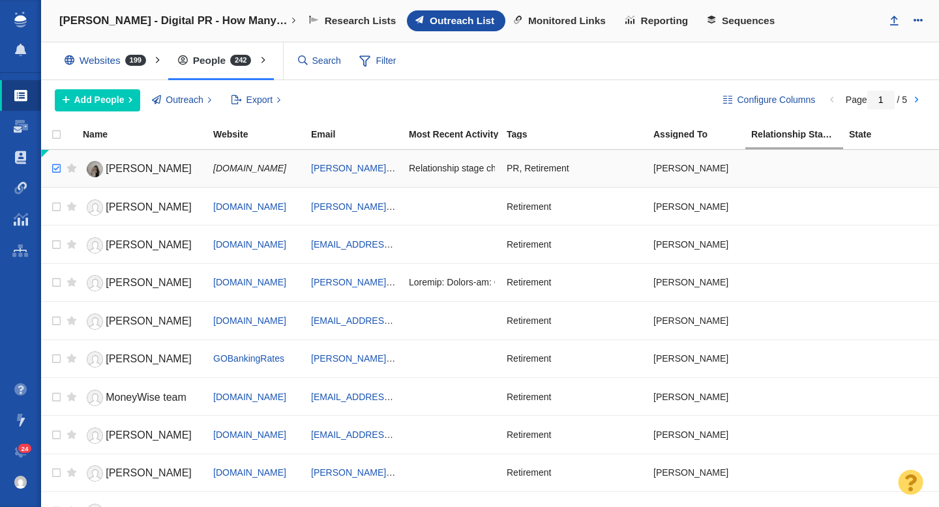
checkbox input "true"
click at [53, 167] on input "checkbox" at bounding box center [55, 168] width 20 height 29
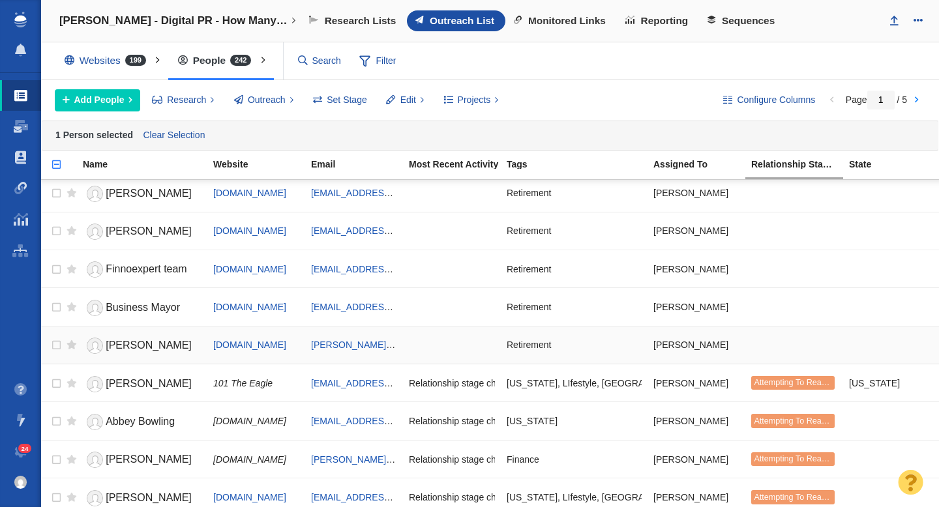
scroll to position [1036, 0]
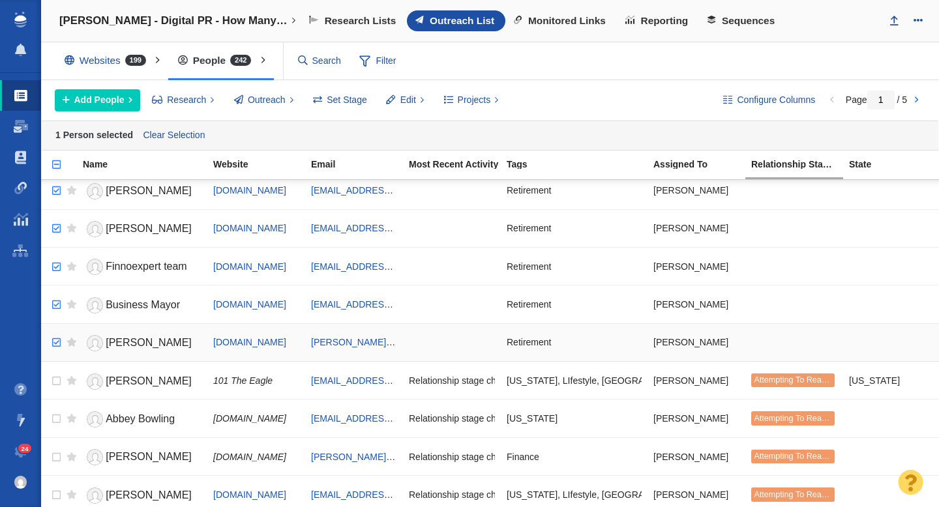
click at [55, 344] on input "checkbox" at bounding box center [55, 343] width 20 height 29
checkbox input "true"
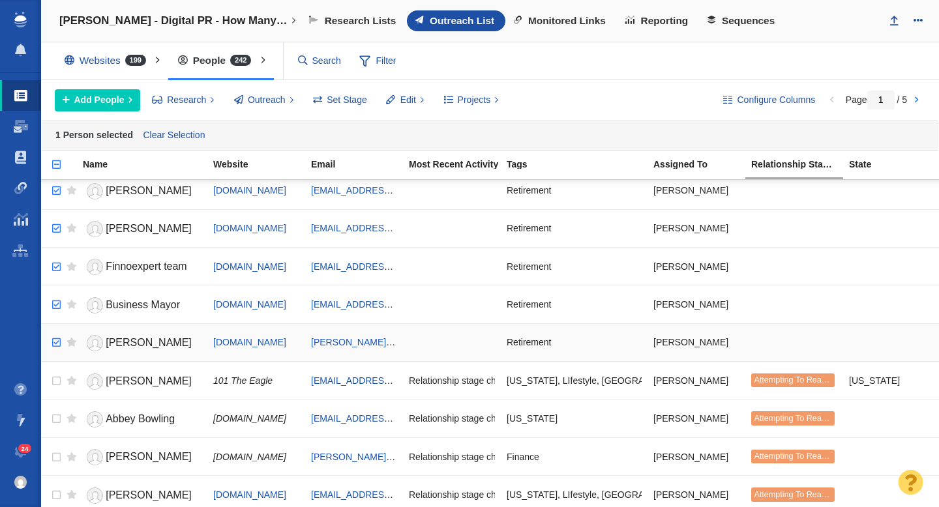
checkbox input "true"
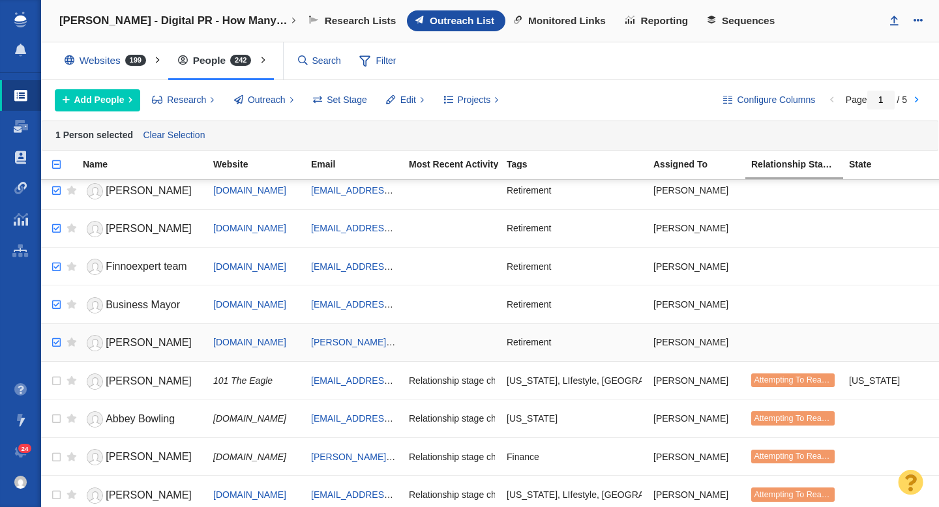
checkbox input "true"
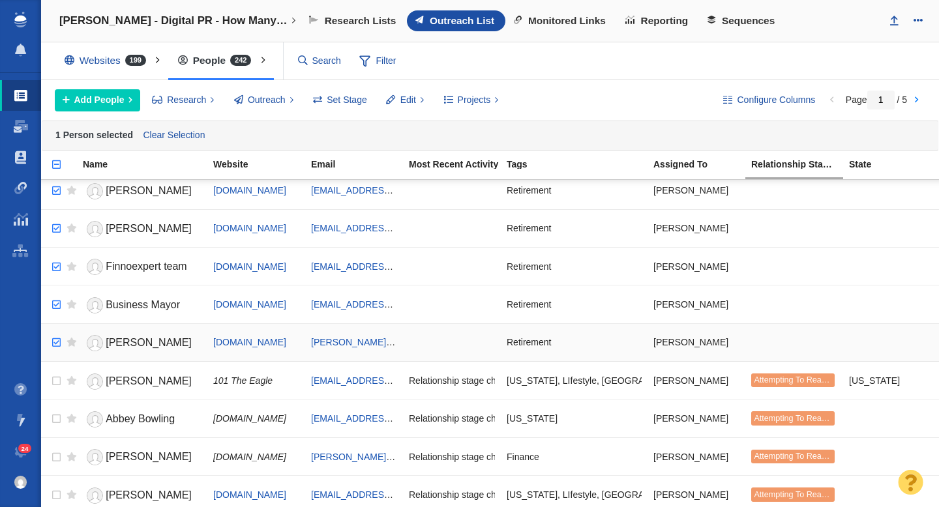
checkbox input "true"
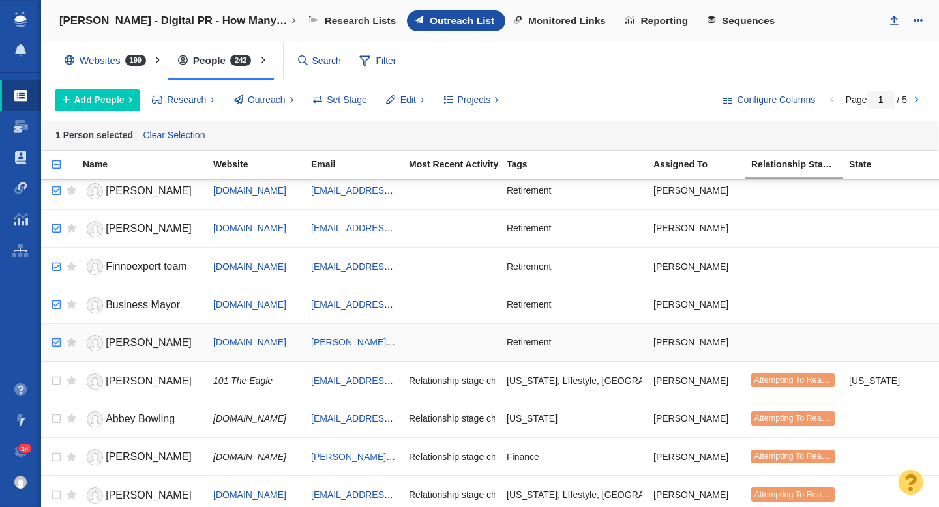
checkbox input "true"
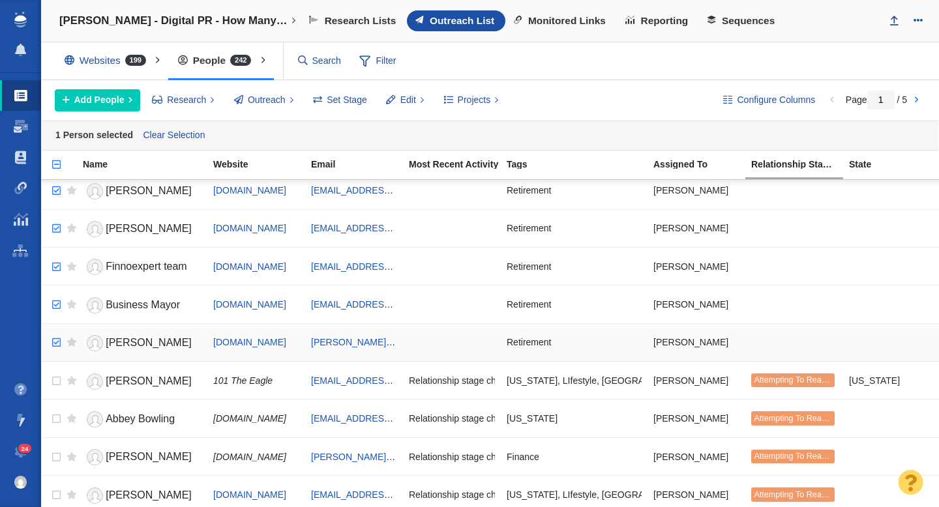
checkbox input "true"
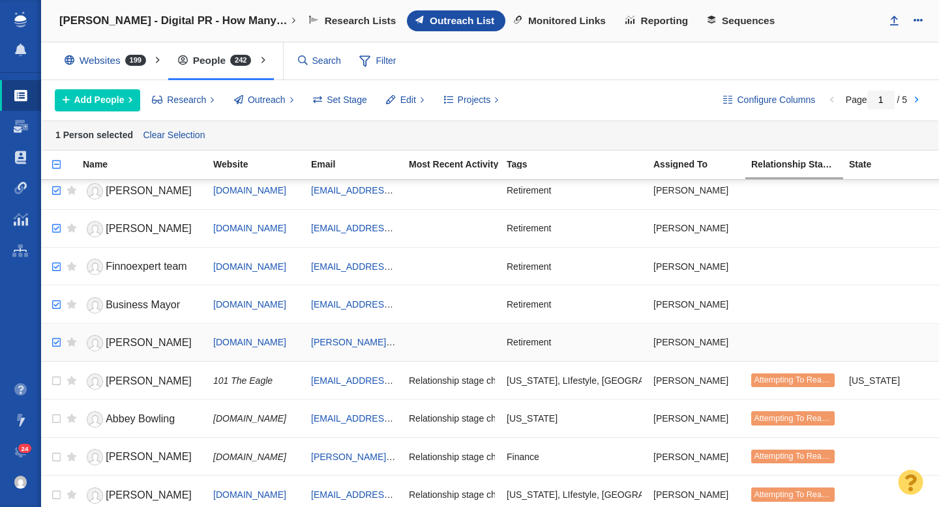
checkbox input "true"
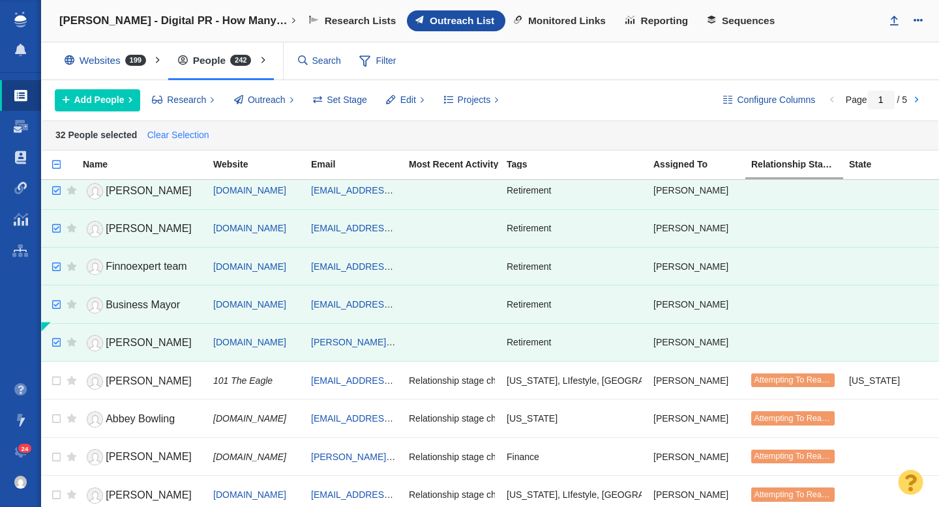
click at [166, 138] on link "Clear Selection" at bounding box center [178, 136] width 68 height 20
checkbox input "false"
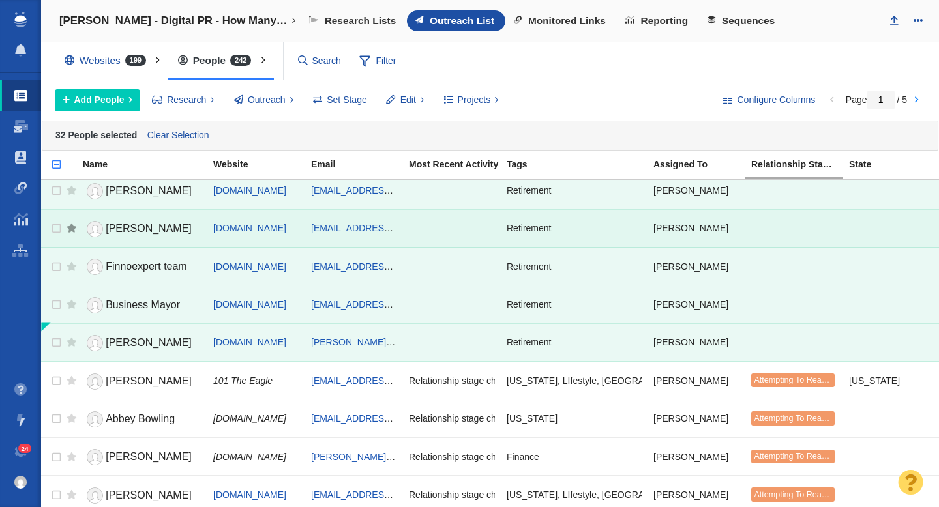
checkbox input "false"
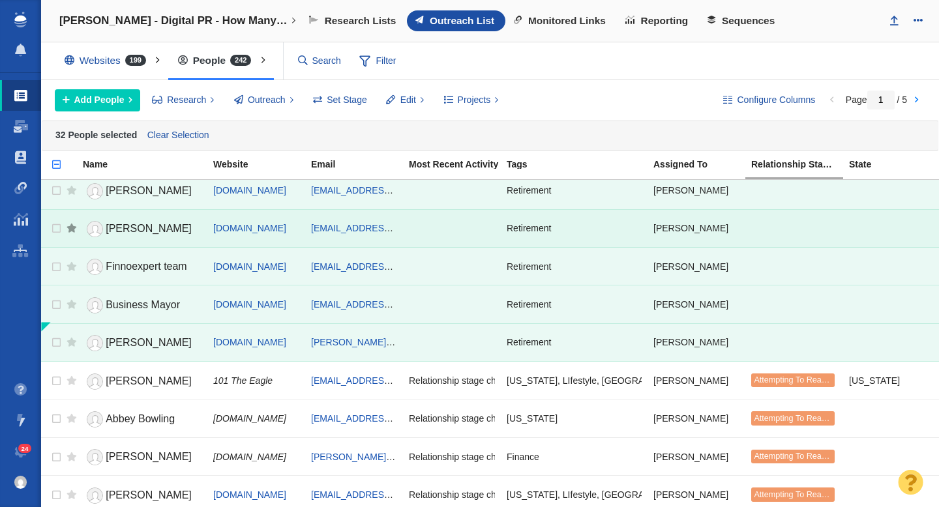
checkbox input "false"
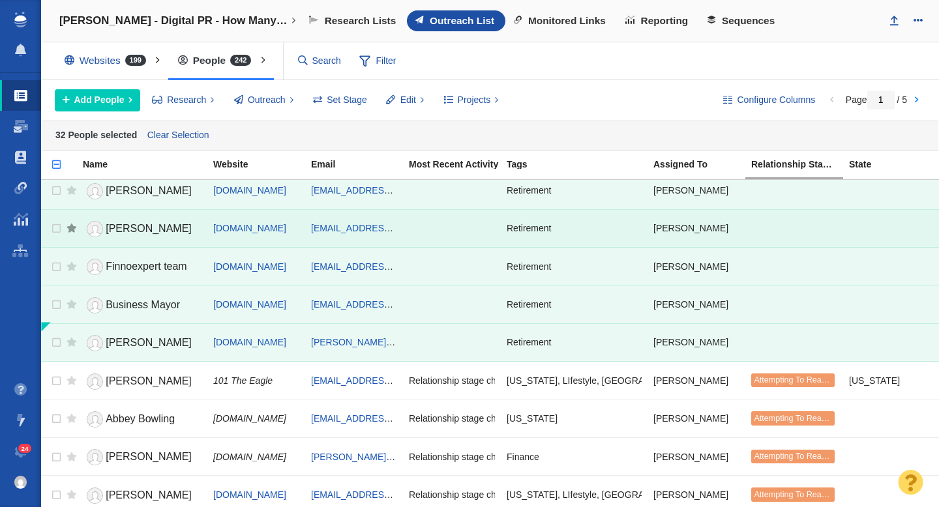
checkbox input "false"
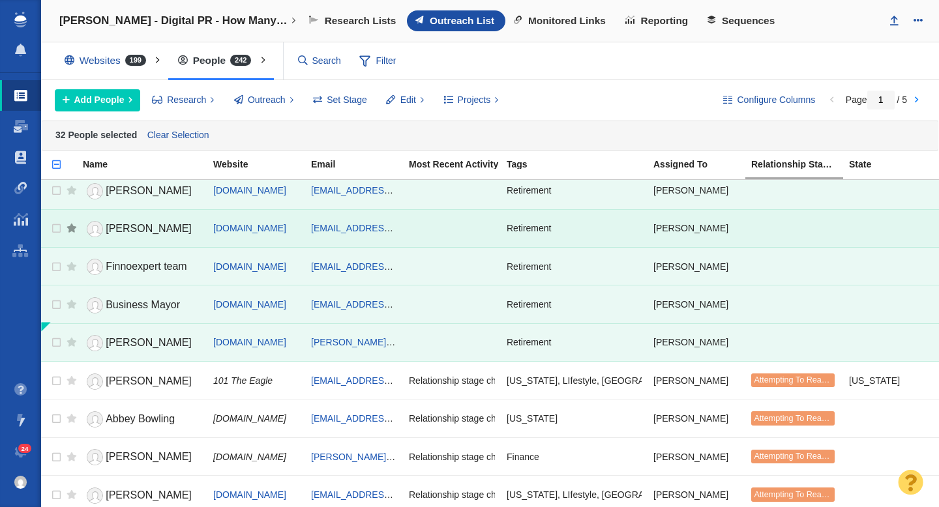
checkbox input "false"
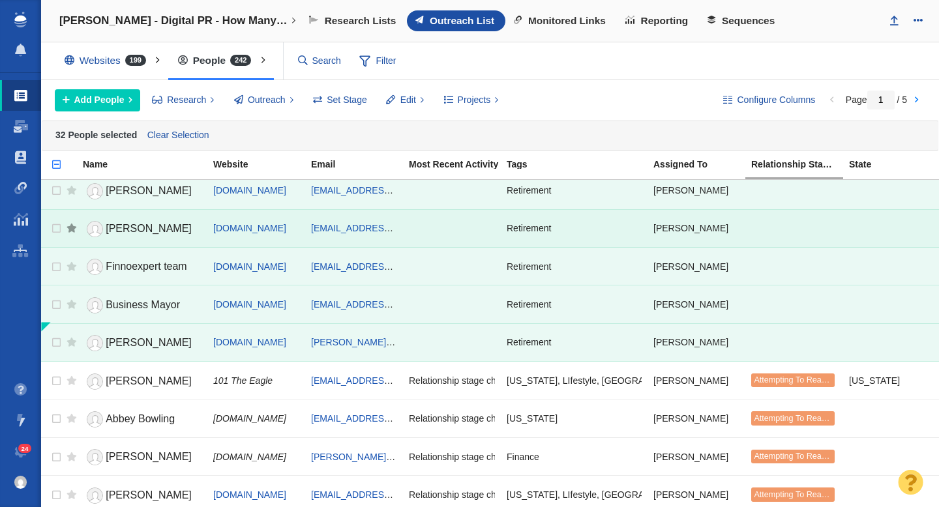
checkbox input "false"
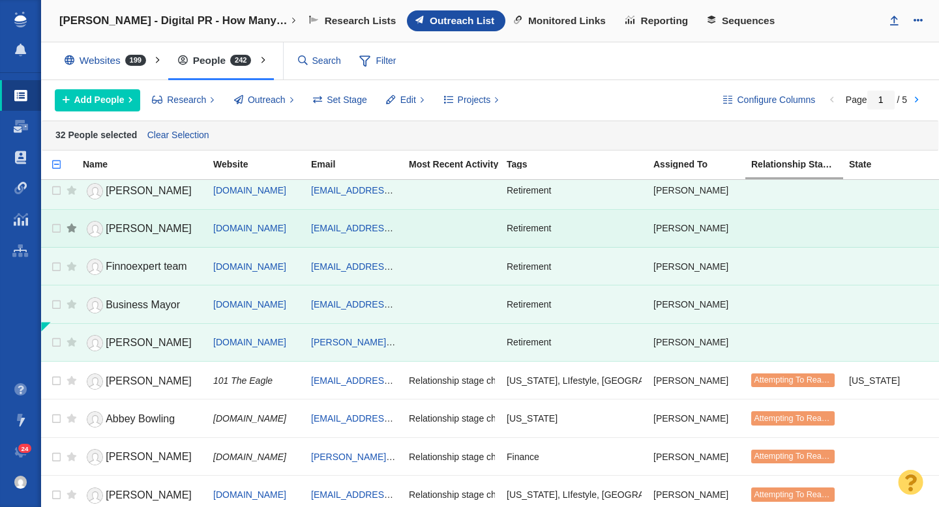
checkbox input "false"
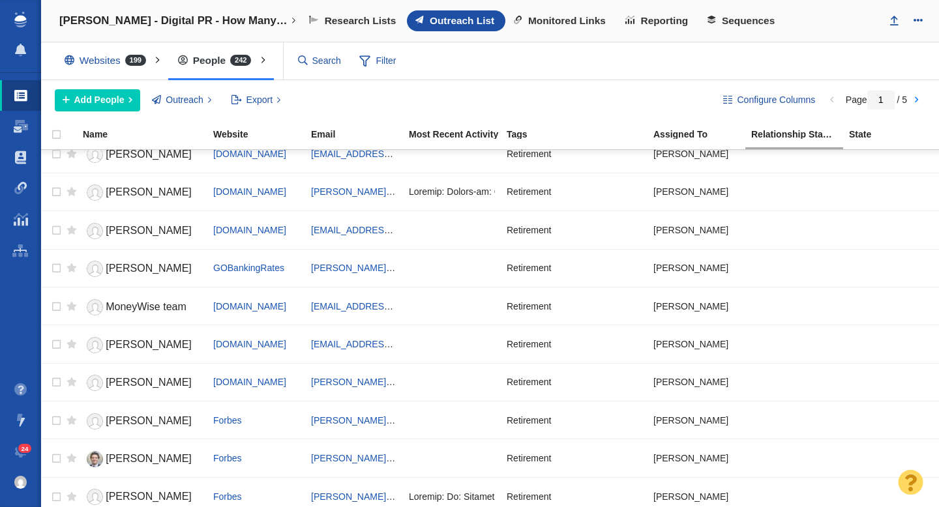
scroll to position [0, 0]
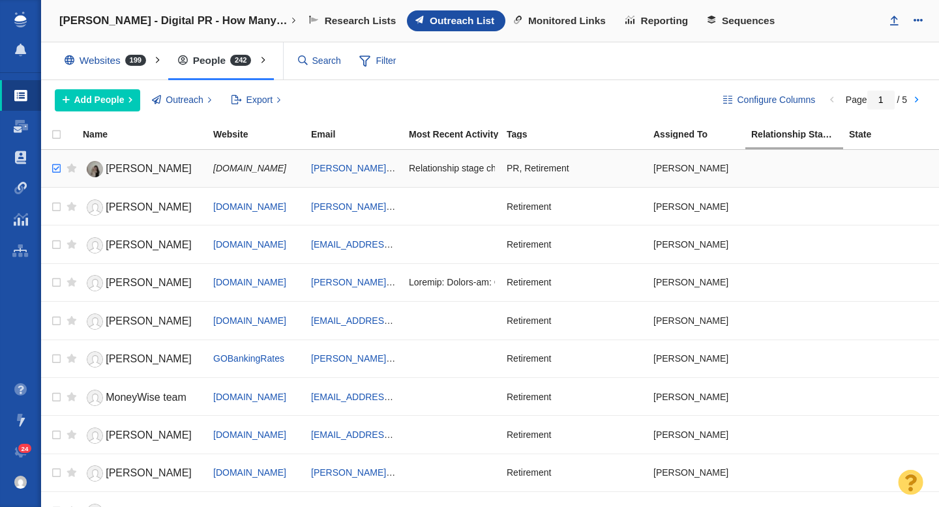
checkbox input "true"
click at [57, 171] on input "checkbox" at bounding box center [55, 168] width 20 height 29
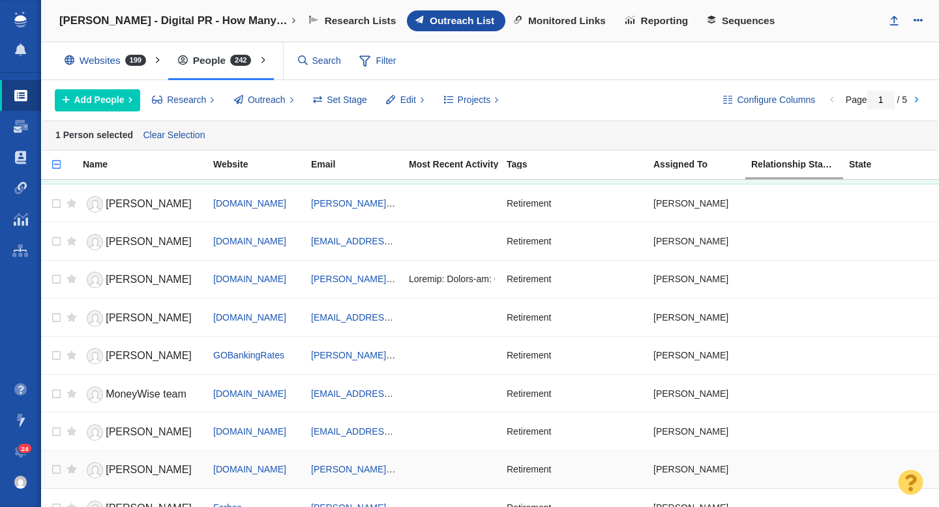
scroll to position [55, 0]
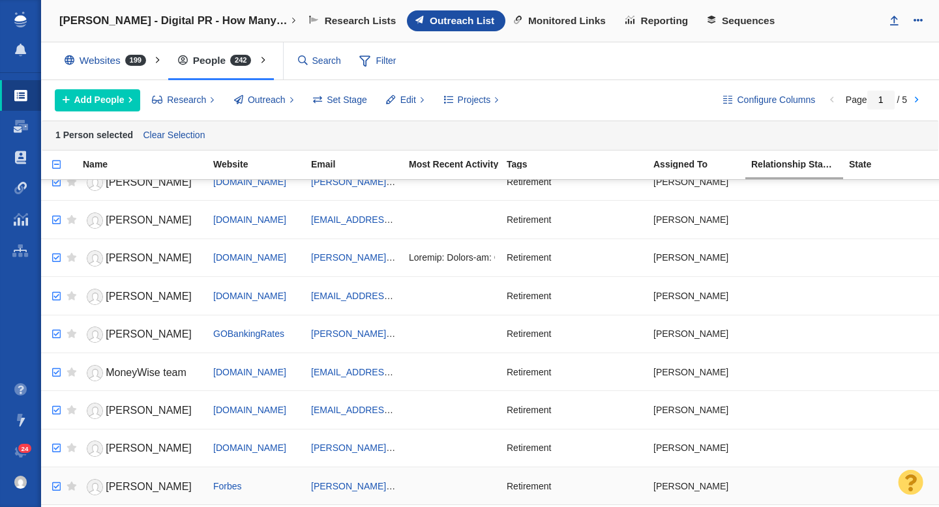
checkbox input "true"
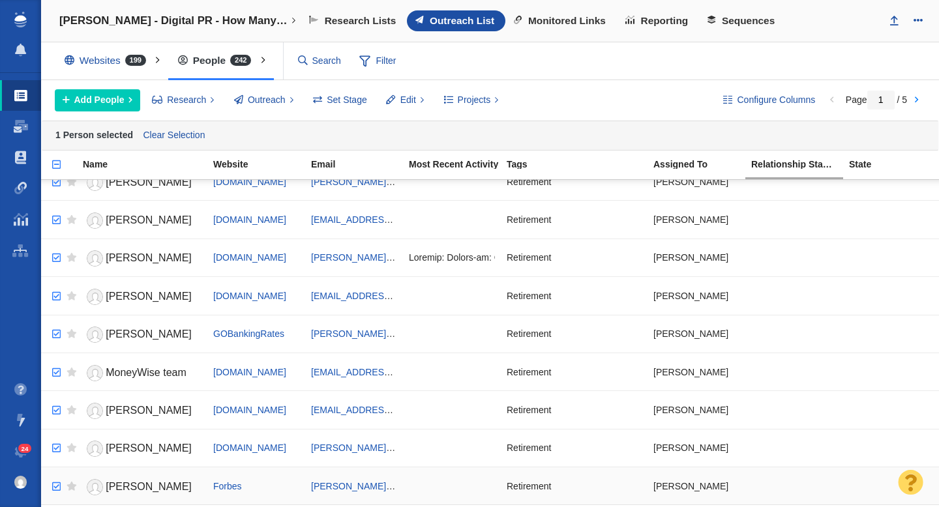
checkbox input "true"
click at [57, 486] on input "checkbox" at bounding box center [55, 487] width 20 height 29
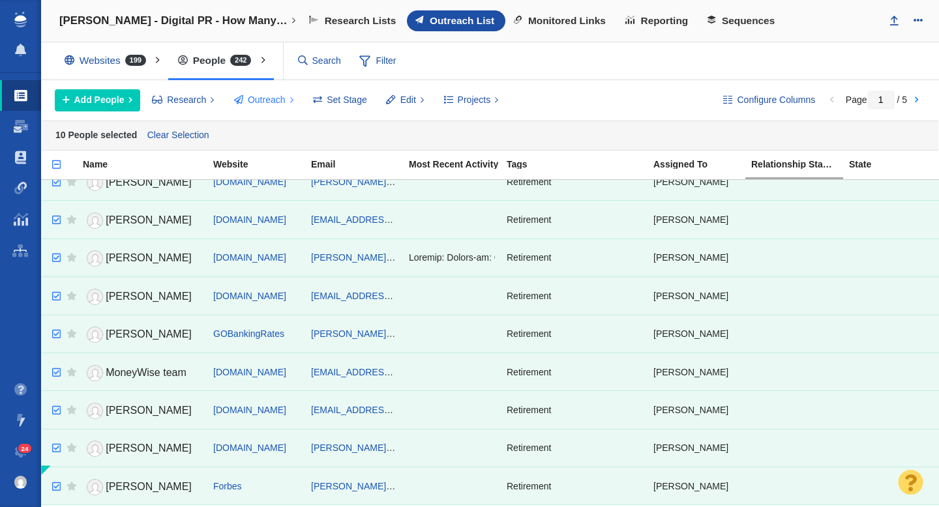
click at [269, 94] on span "Outreach" at bounding box center [267, 100] width 38 height 14
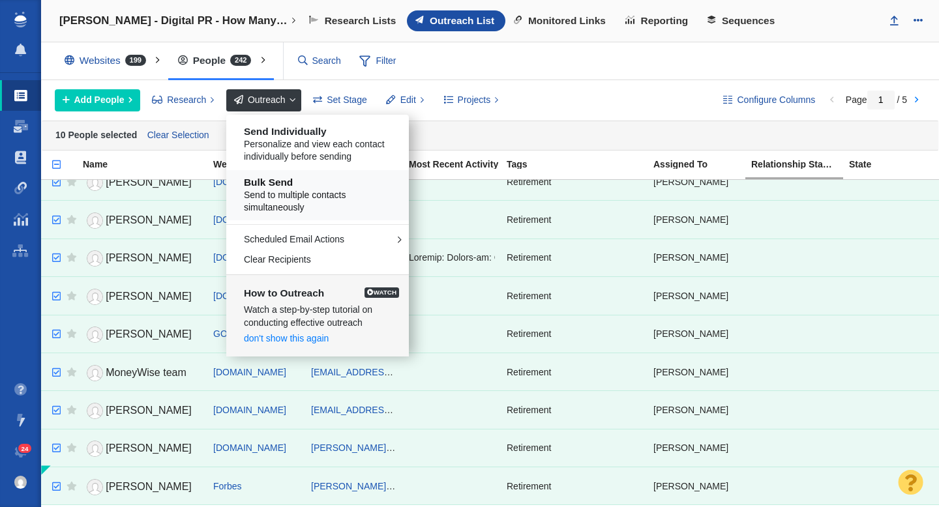
click at [292, 184] on h5 "Bulk Send" at bounding box center [322, 183] width 157 height 12
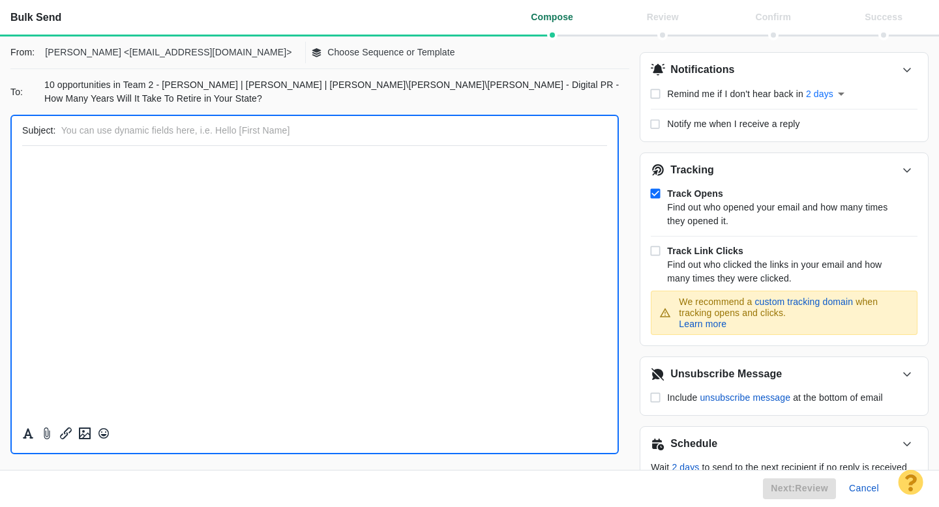
scroll to position [0, 0]
click at [327, 54] on p "Choose Sequence or Template" at bounding box center [391, 53] width 128 height 14
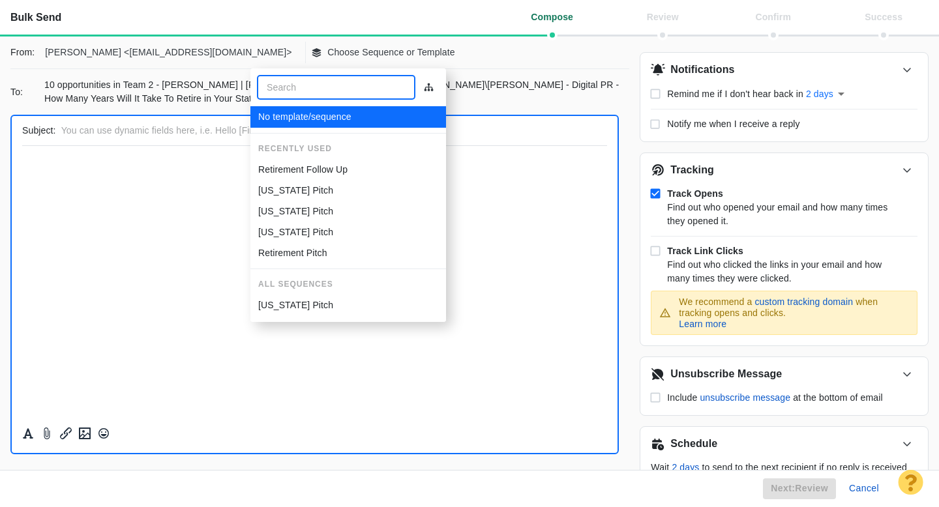
click at [306, 167] on p "Retirement Follow Up" at bounding box center [302, 170] width 89 height 14
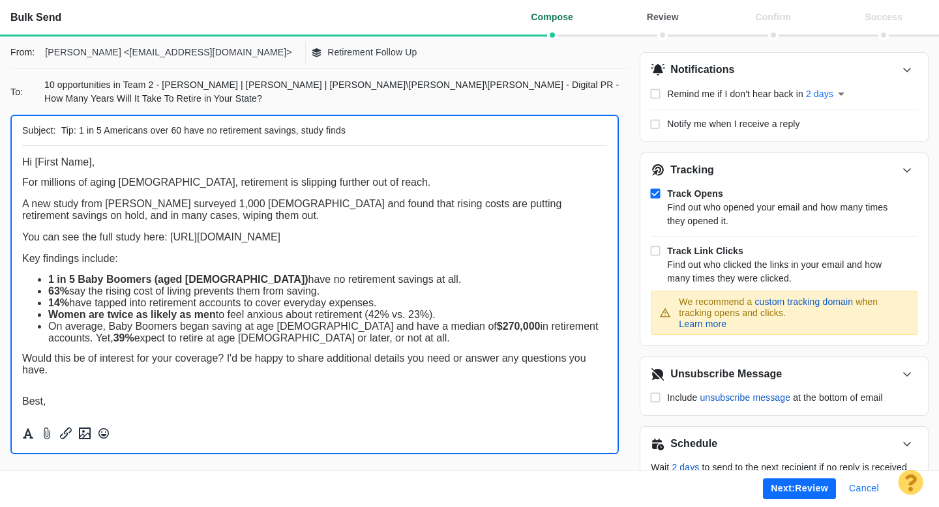
click at [862, 489] on button "Cancel" at bounding box center [864, 488] width 46 height 21
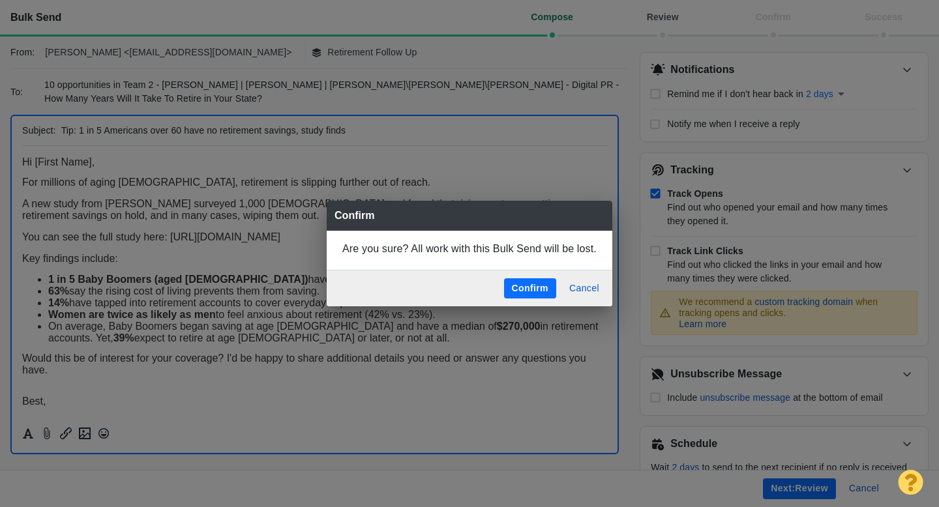
click at [530, 287] on button "Confirm" at bounding box center [530, 288] width 52 height 21
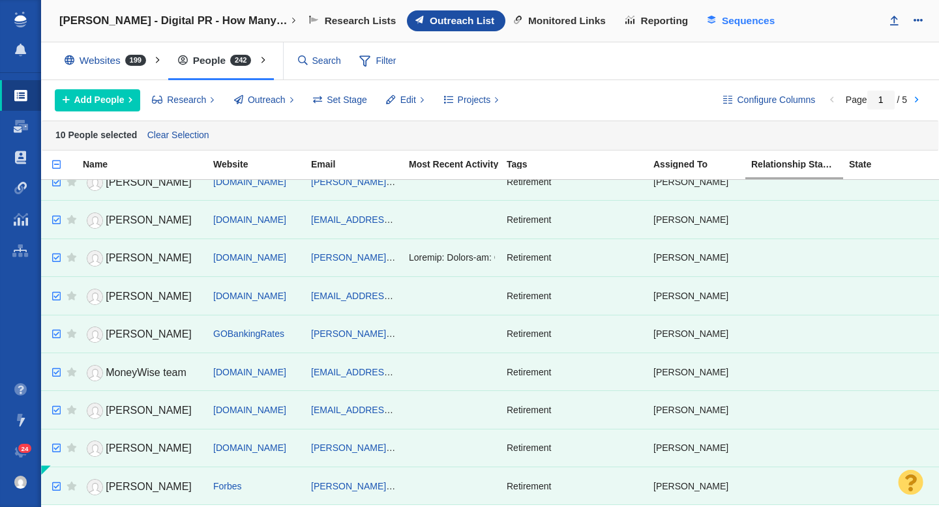
click at [744, 10] on link "Sequences" at bounding box center [742, 20] width 87 height 21
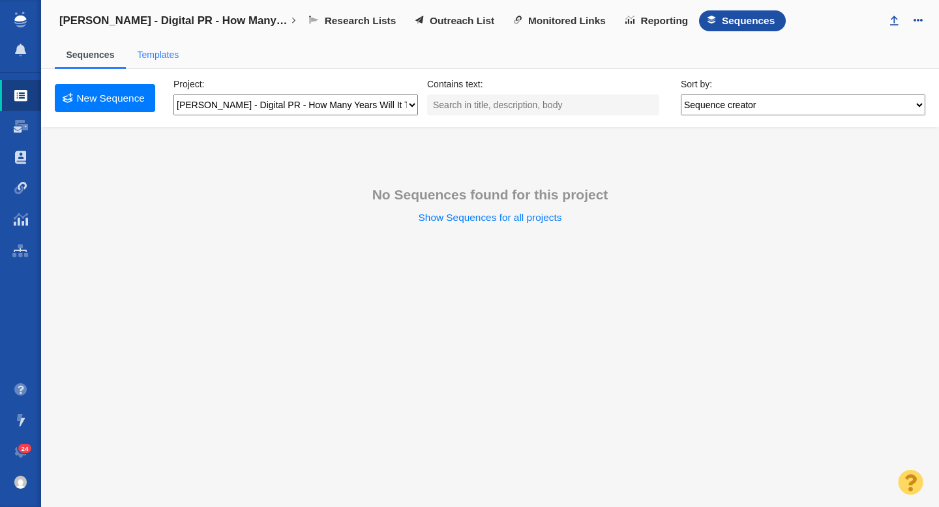
click at [165, 60] on span "Templates" at bounding box center [158, 55] width 65 height 27
click at [165, 51] on link "Templates" at bounding box center [158, 55] width 42 height 10
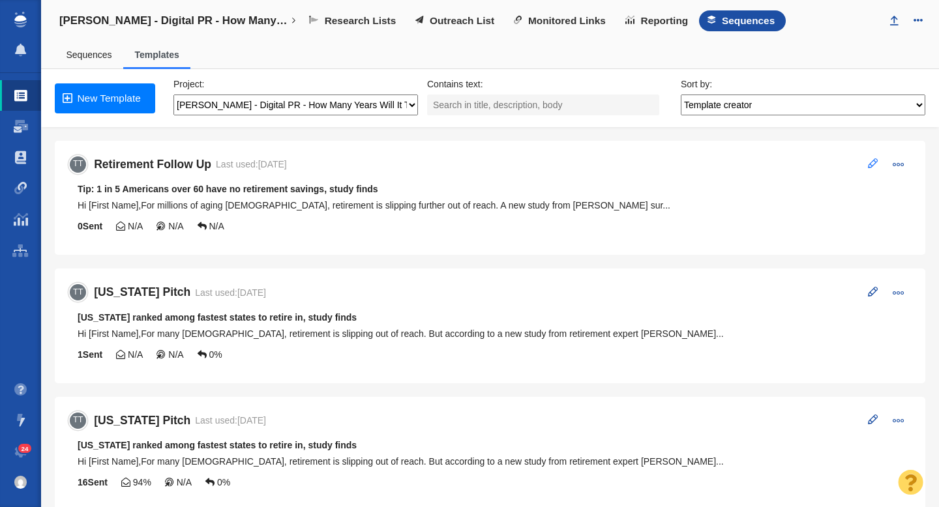
click at [871, 161] on span at bounding box center [873, 163] width 10 height 10
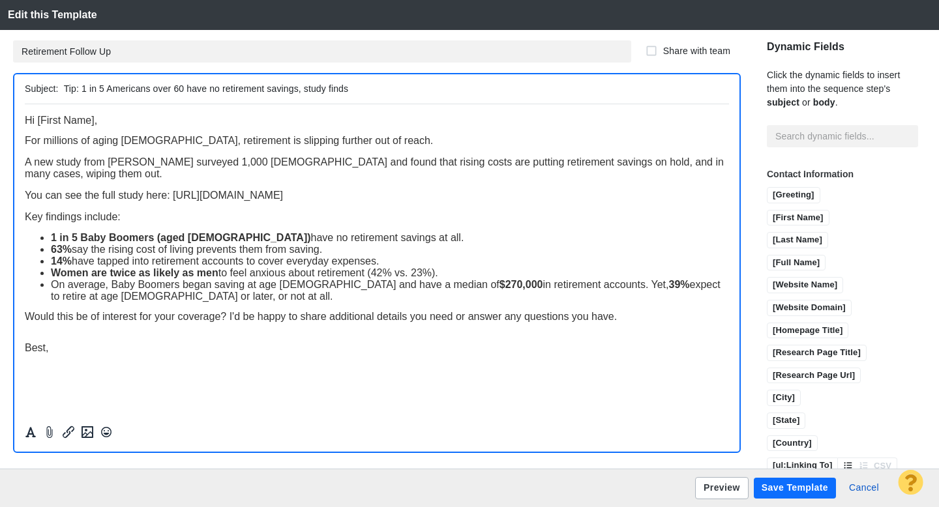
click at [714, 486] on button "Preview" at bounding box center [721, 488] width 53 height 22
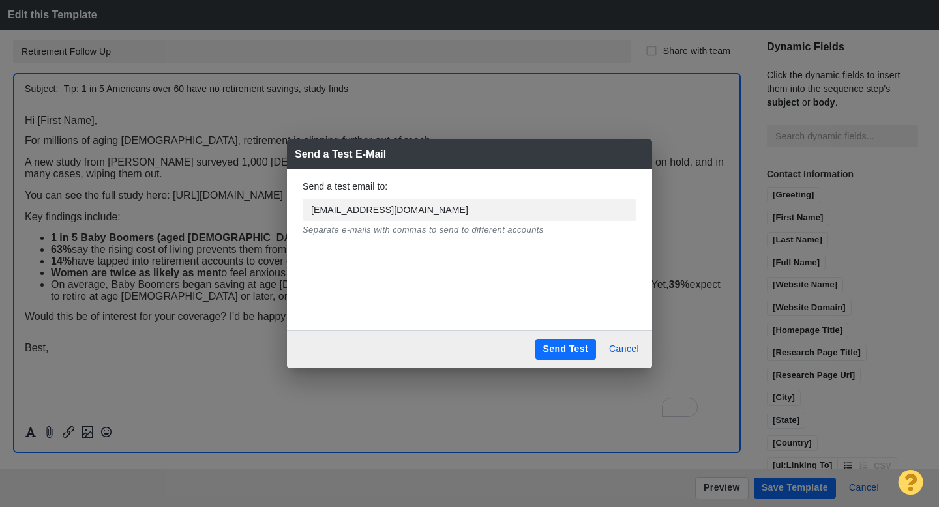
click at [549, 349] on button "Send Test" at bounding box center [565, 349] width 61 height 21
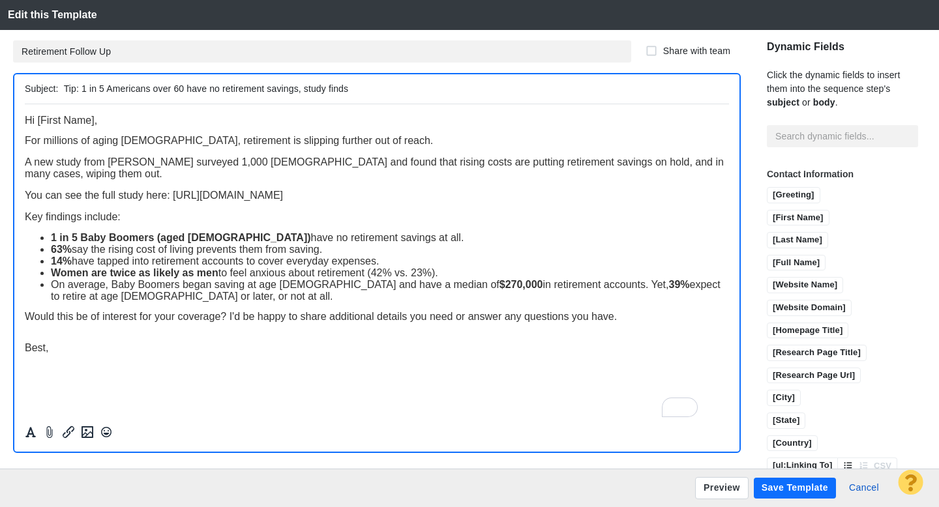
click at [785, 487] on button "Save Template" at bounding box center [794, 488] width 82 height 21
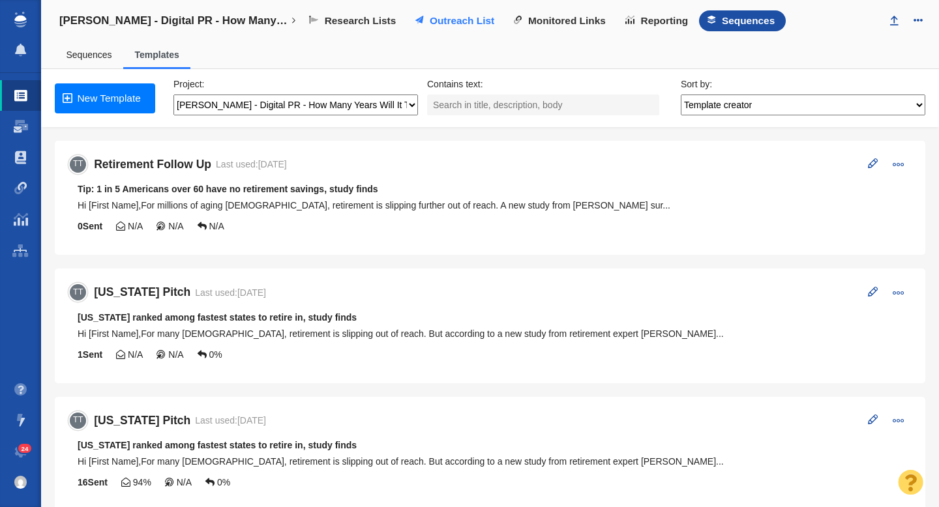
click at [461, 23] on span "Outreach List" at bounding box center [462, 21] width 65 height 12
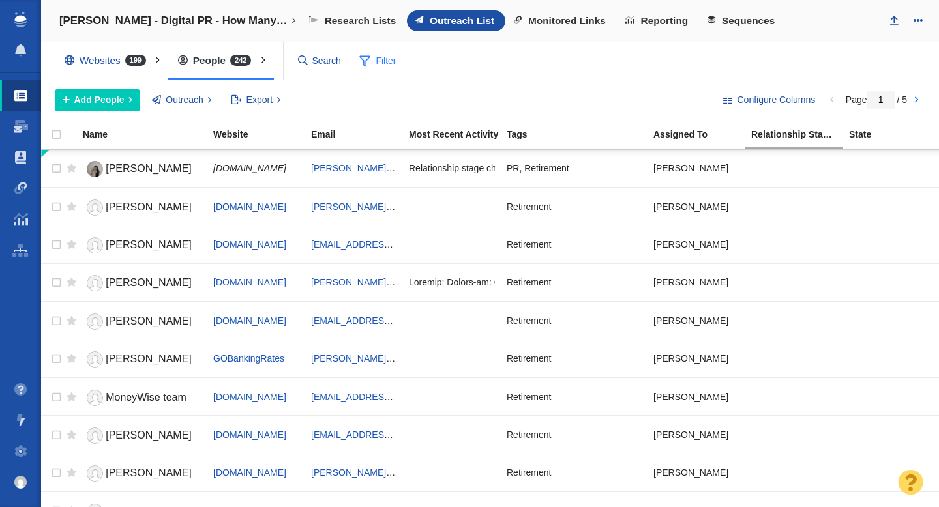
click at [384, 61] on span "Filter" at bounding box center [378, 61] width 52 height 25
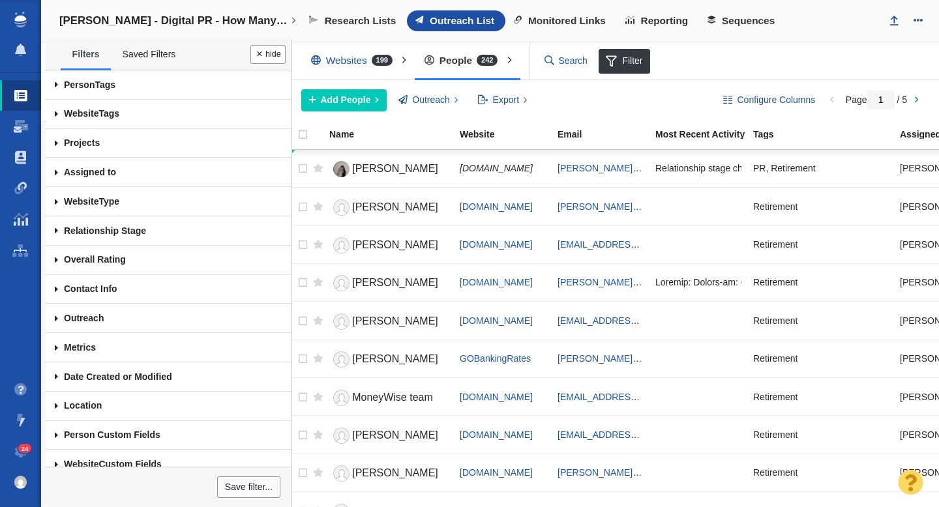
click at [55, 169] on span at bounding box center [57, 172] width 22 height 29
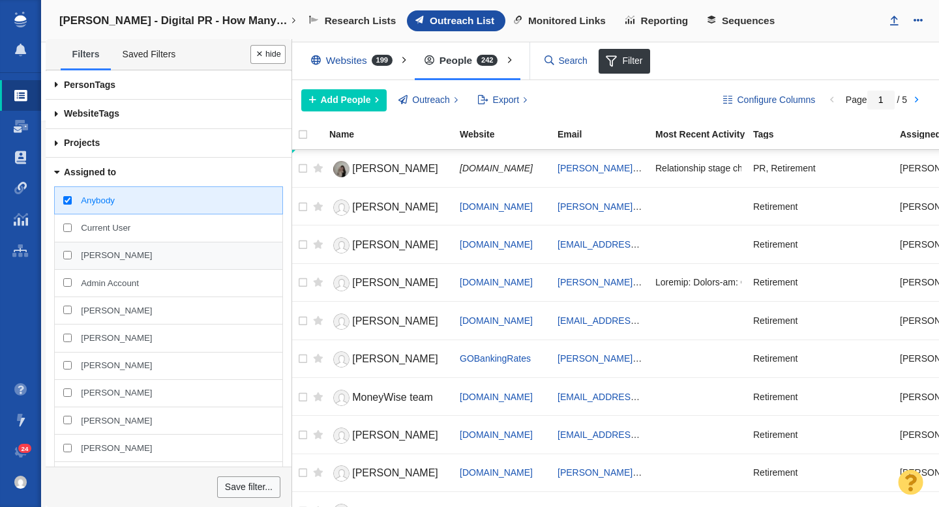
click at [97, 256] on span "[PERSON_NAME]" at bounding box center [116, 256] width 71 height 12
click at [72, 256] on input "[PERSON_NAME]" at bounding box center [67, 255] width 8 height 8
checkbox input "true"
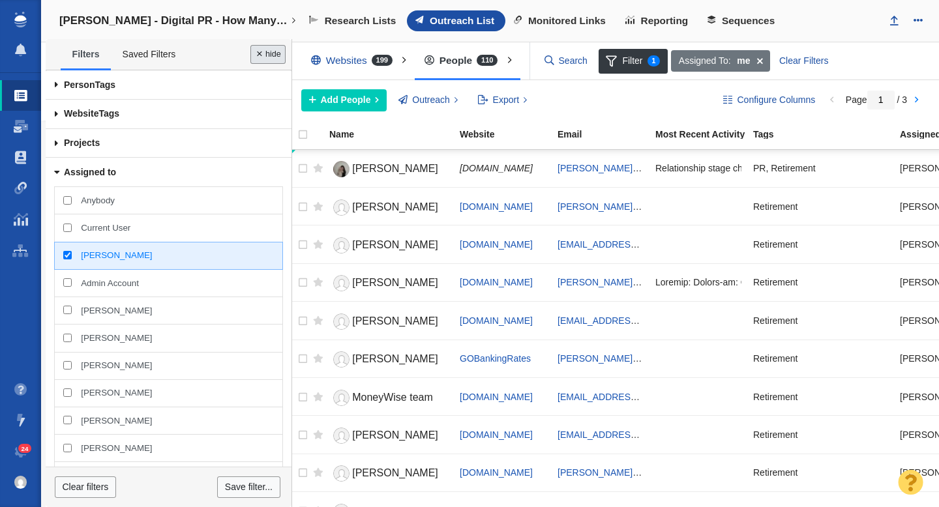
click at [264, 57] on button "Done" at bounding box center [267, 54] width 35 height 19
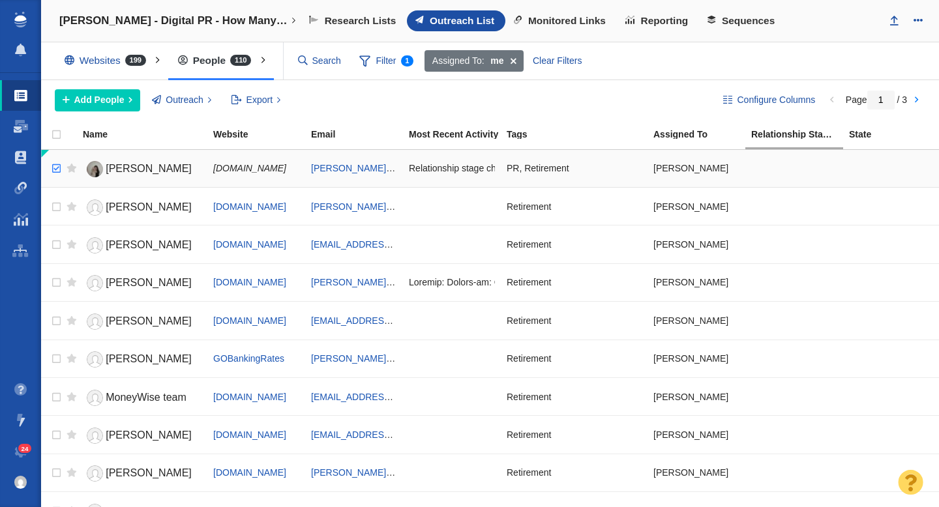
checkbox input "true"
click at [53, 170] on input "checkbox" at bounding box center [55, 168] width 20 height 29
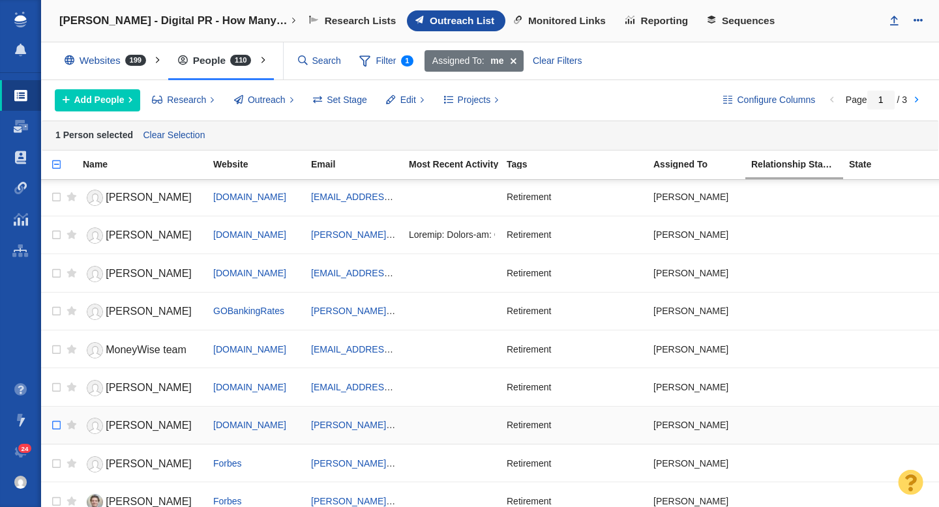
scroll to position [86, 0]
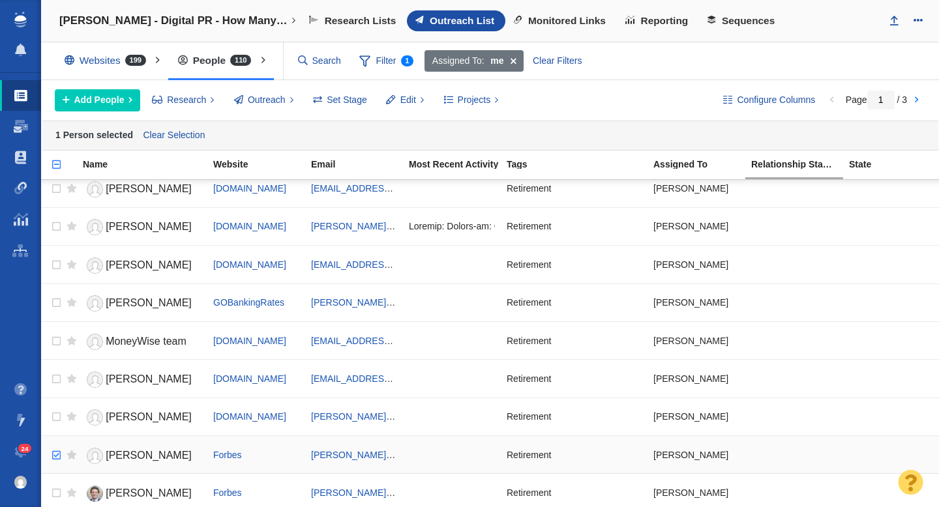
click at [57, 456] on input "checkbox" at bounding box center [55, 455] width 20 height 29
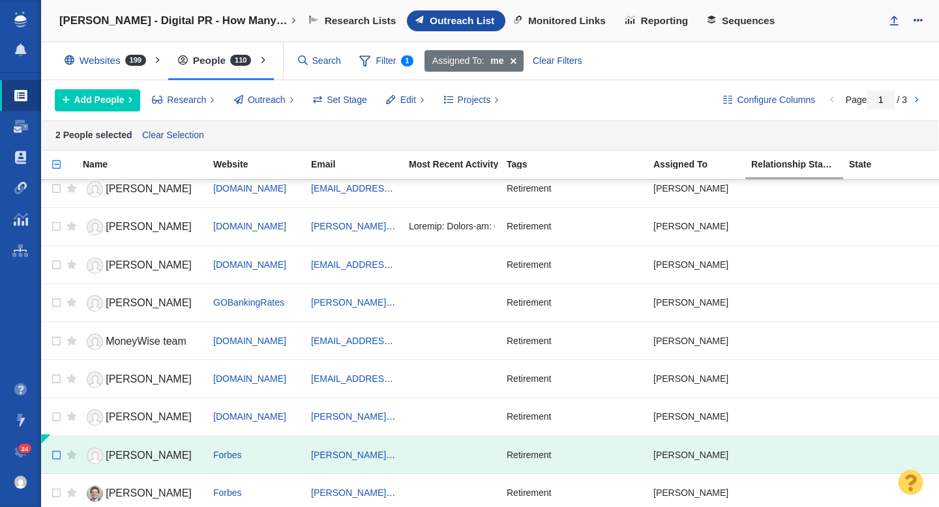
click at [57, 456] on input "checkbox" at bounding box center [55, 455] width 20 height 29
checkbox input "false"
click at [57, 456] on input "checkbox" at bounding box center [55, 455] width 20 height 29
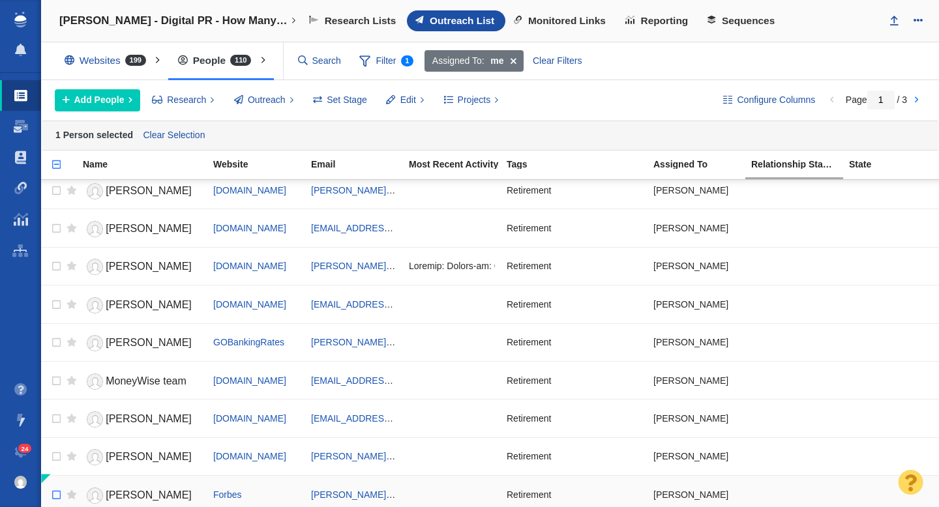
scroll to position [0, 0]
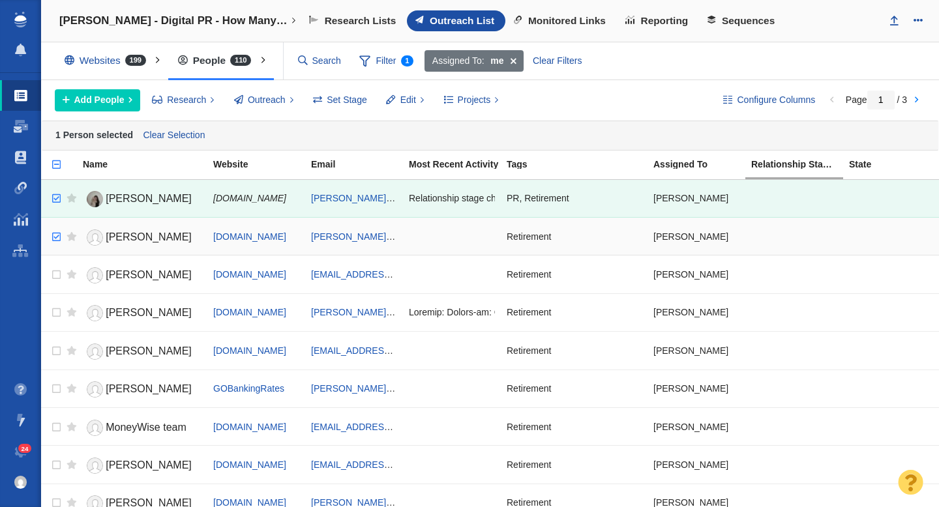
checkbox input "true"
click at [57, 236] on input "checkbox" at bounding box center [55, 237] width 20 height 29
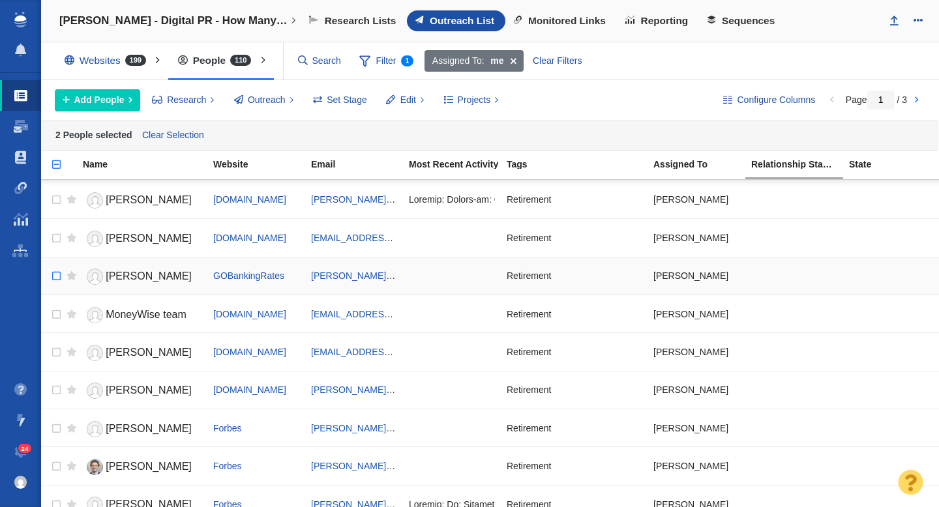
scroll to position [173, 0]
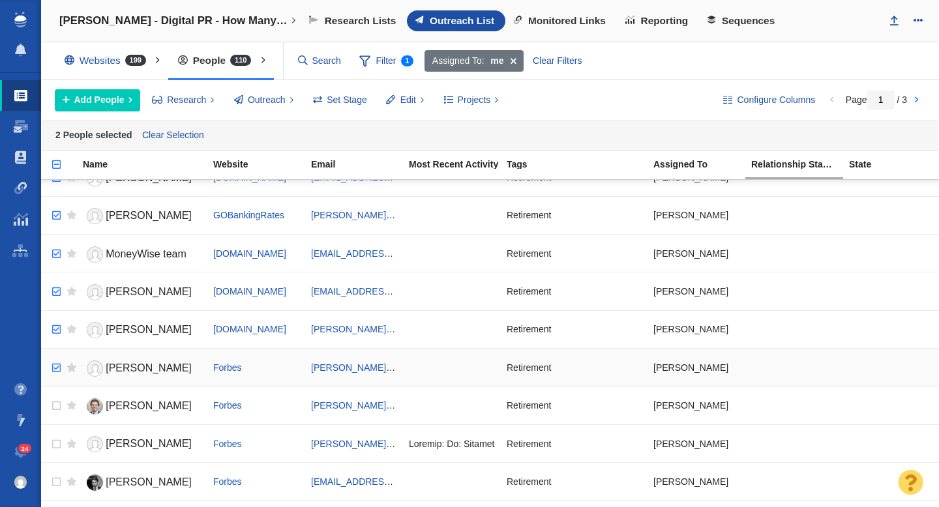
checkbox input "true"
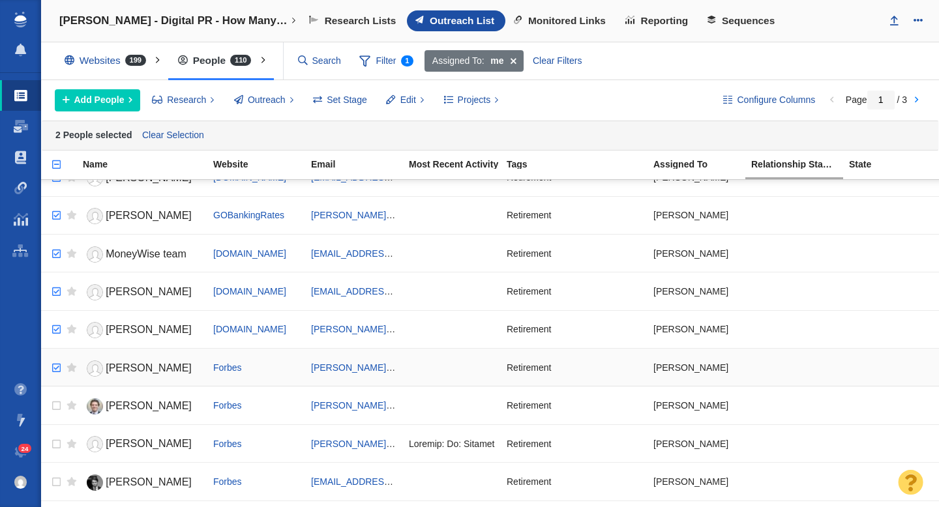
checkbox input "true"
click at [54, 366] on input "checkbox" at bounding box center [55, 368] width 20 height 29
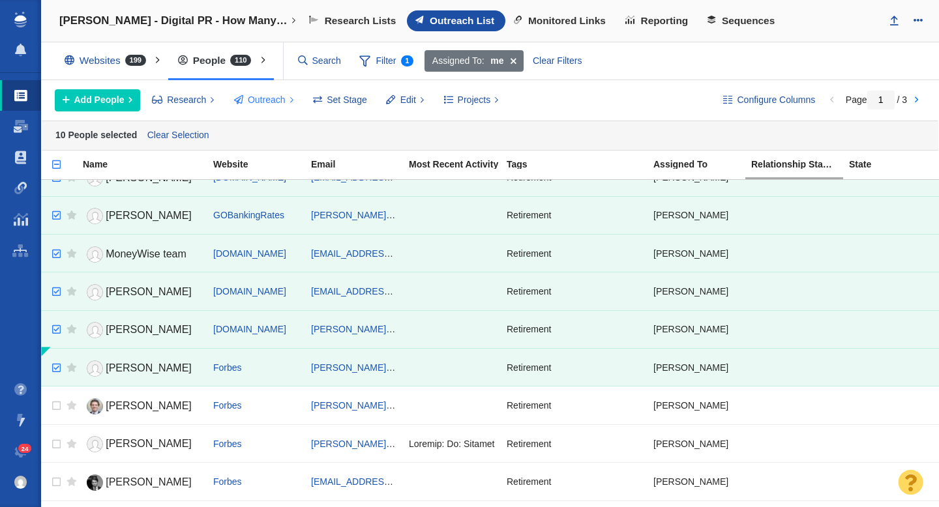
click at [263, 102] on span "Outreach" at bounding box center [267, 100] width 38 height 14
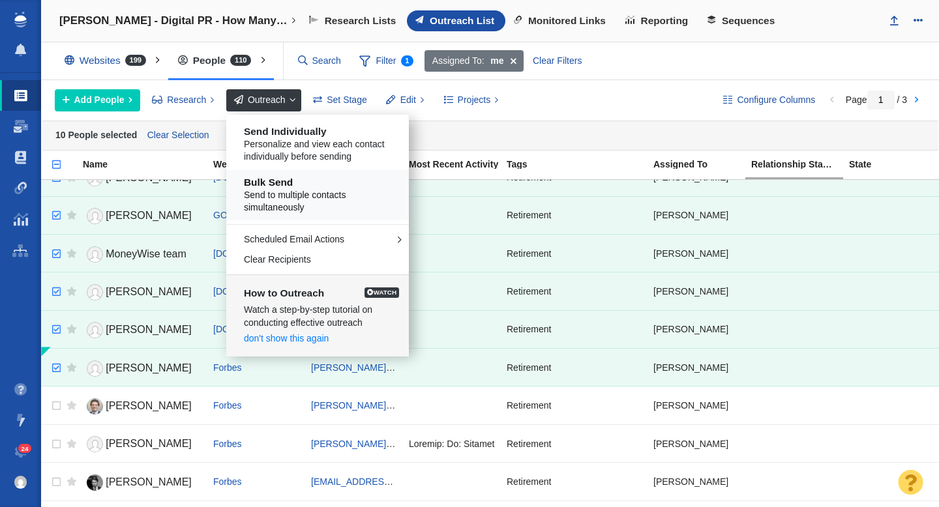
click at [319, 199] on span "Send to multiple contacts simultaneously" at bounding box center [322, 201] width 157 height 25
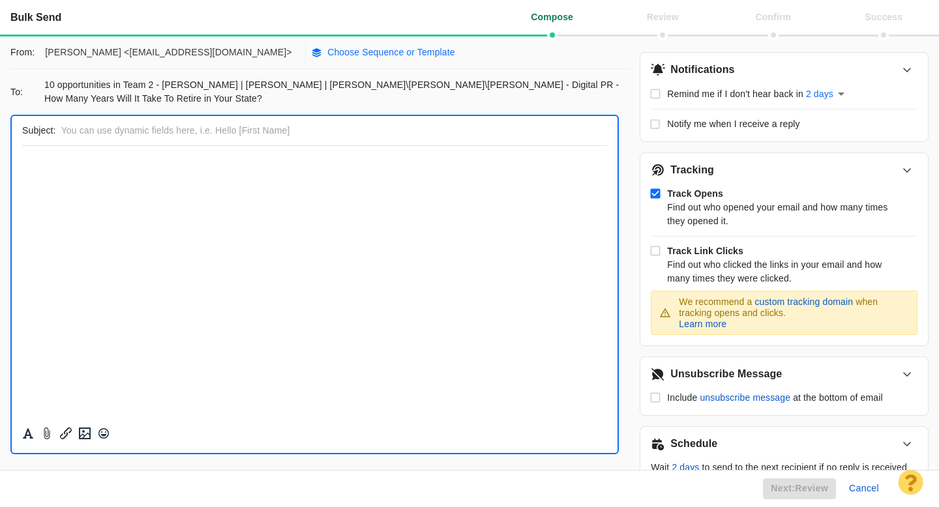
scroll to position [0, 0]
click at [327, 49] on p "Choose Sequence or Template" at bounding box center [391, 53] width 128 height 14
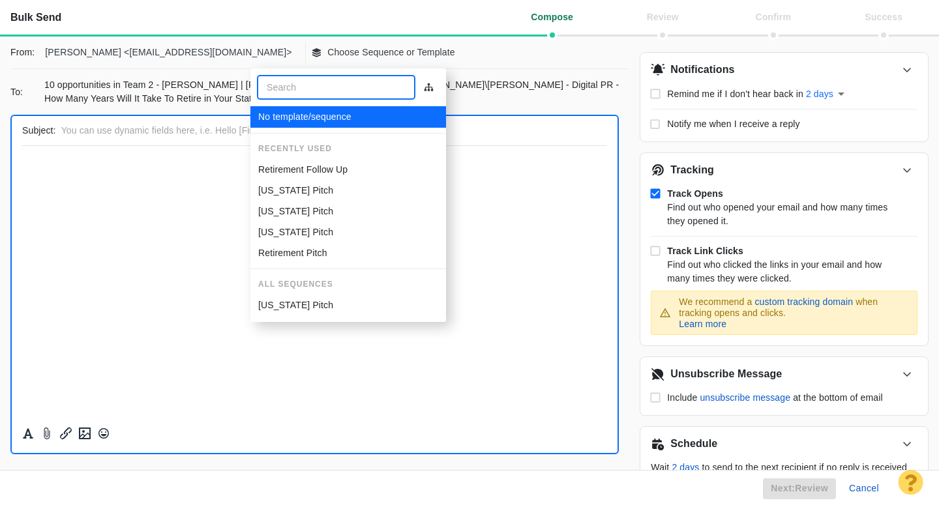
click at [297, 169] on p "Retirement Follow Up" at bounding box center [302, 170] width 89 height 14
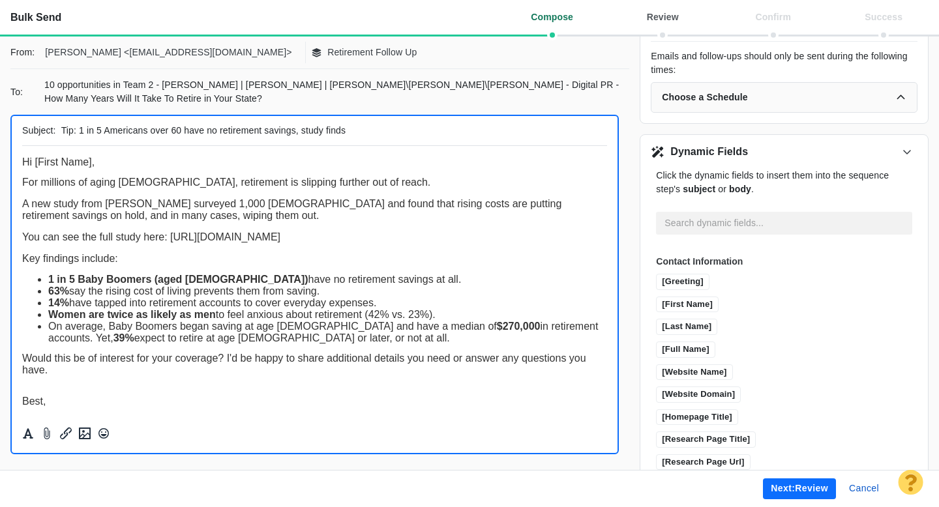
scroll to position [458, 0]
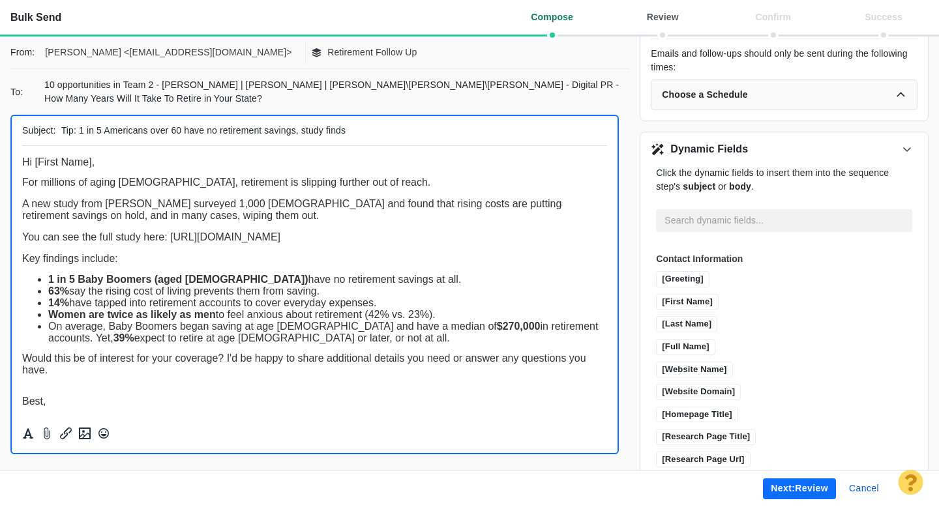
click at [778, 489] on button "Next: review" at bounding box center [799, 488] width 73 height 21
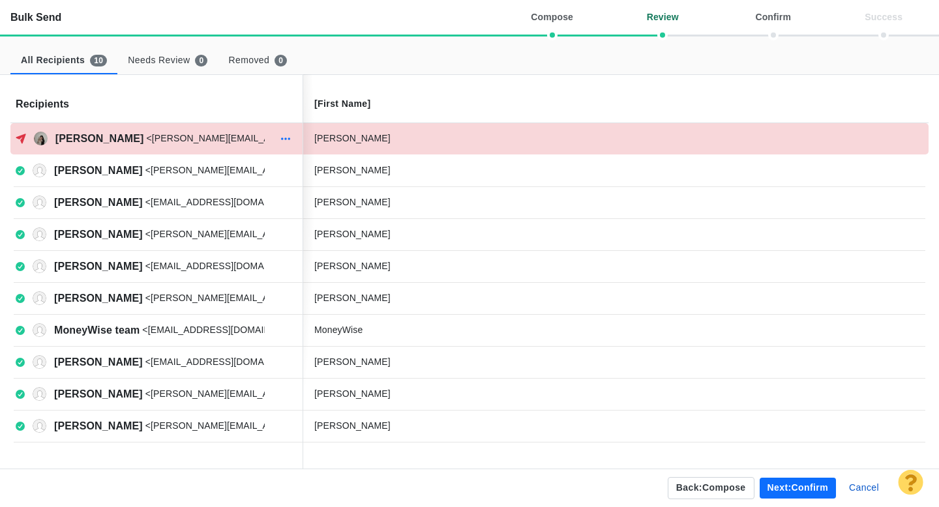
click at [285, 141] on icon "button" at bounding box center [285, 139] width 13 height 10
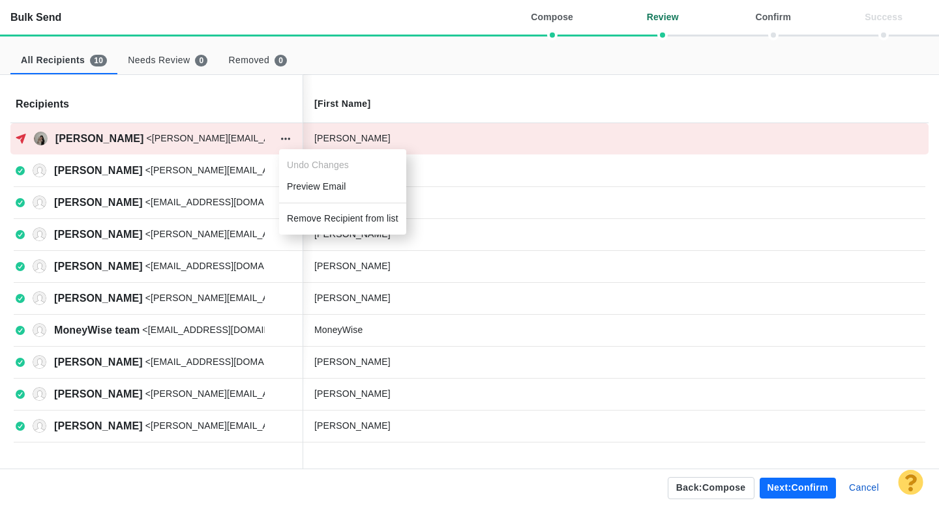
click at [323, 218] on li "Remove Recipient from list" at bounding box center [342, 219] width 127 height 22
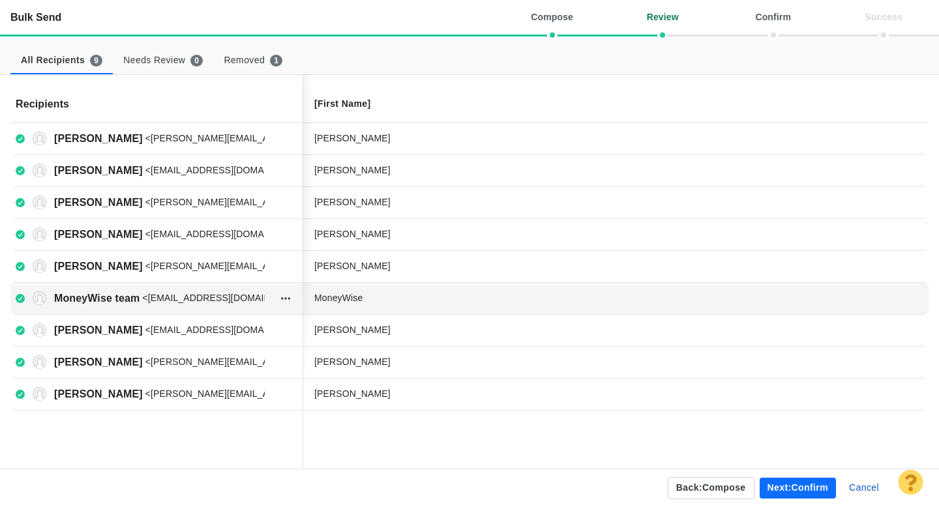
click at [375, 300] on div "MoneyWise" at bounding box center [412, 298] width 196 height 14
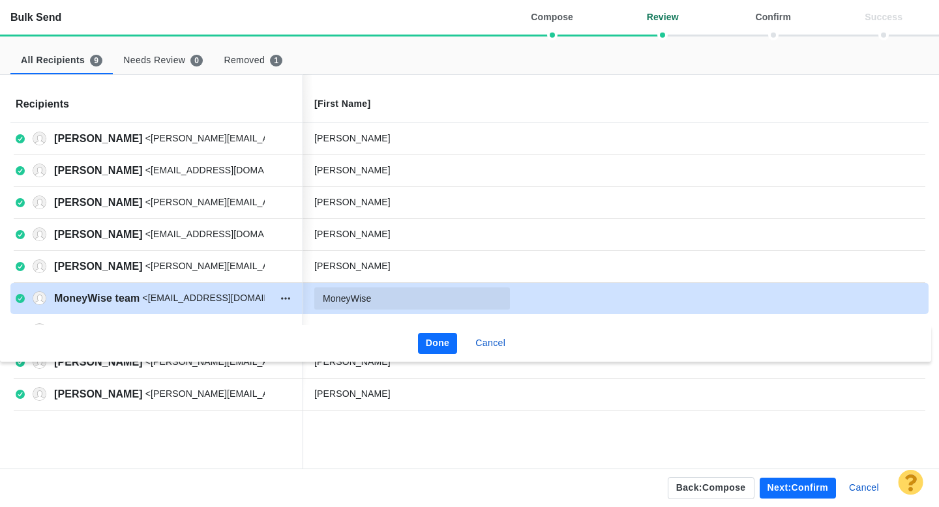
click at [392, 299] on input "MoneyWise" at bounding box center [412, 298] width 196 height 22
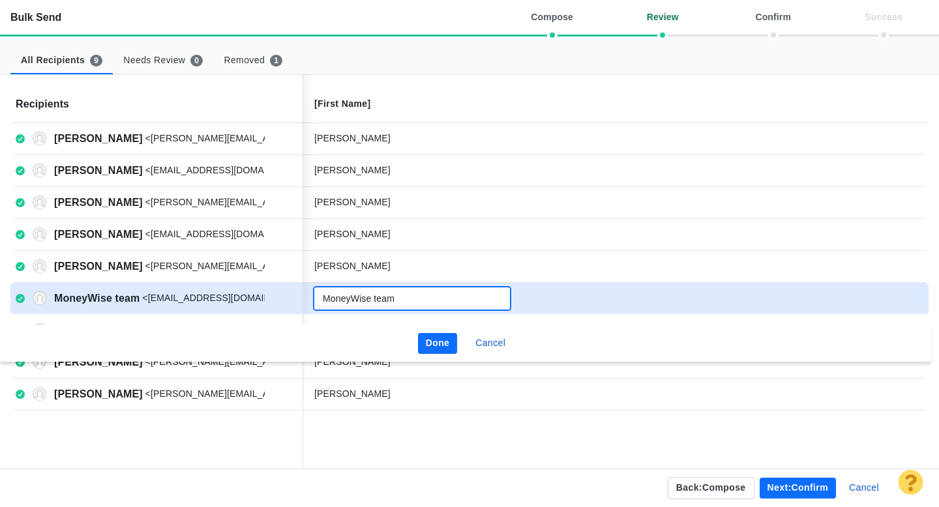
type input "MoneyWise team"
click at [438, 343] on button "Done" at bounding box center [438, 343] width 40 height 21
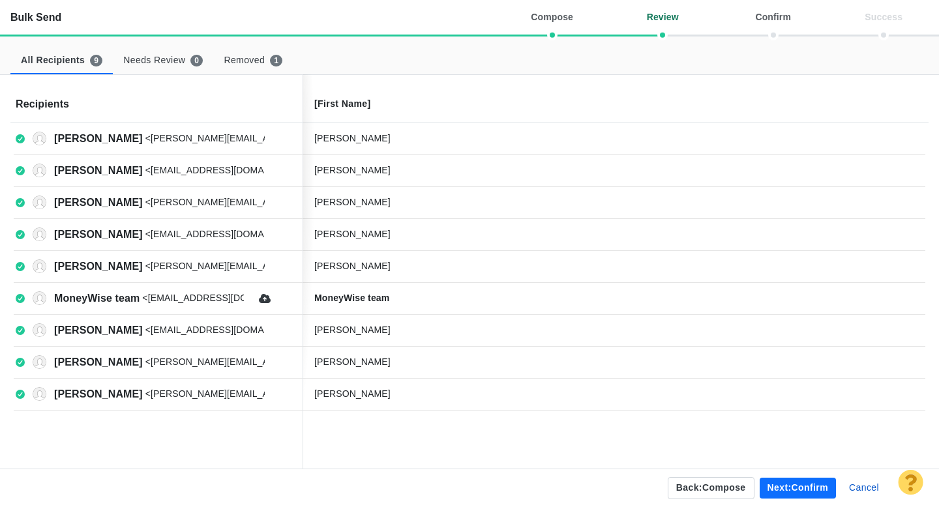
click at [792, 484] on button "Next: confirm" at bounding box center [797, 488] width 76 height 21
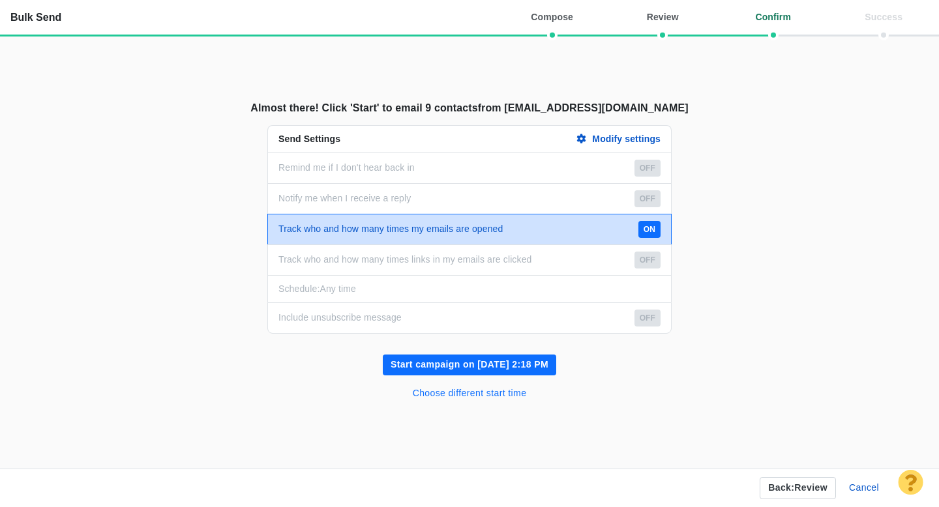
click at [495, 394] on button "Choose different start time" at bounding box center [470, 393] width 130 height 21
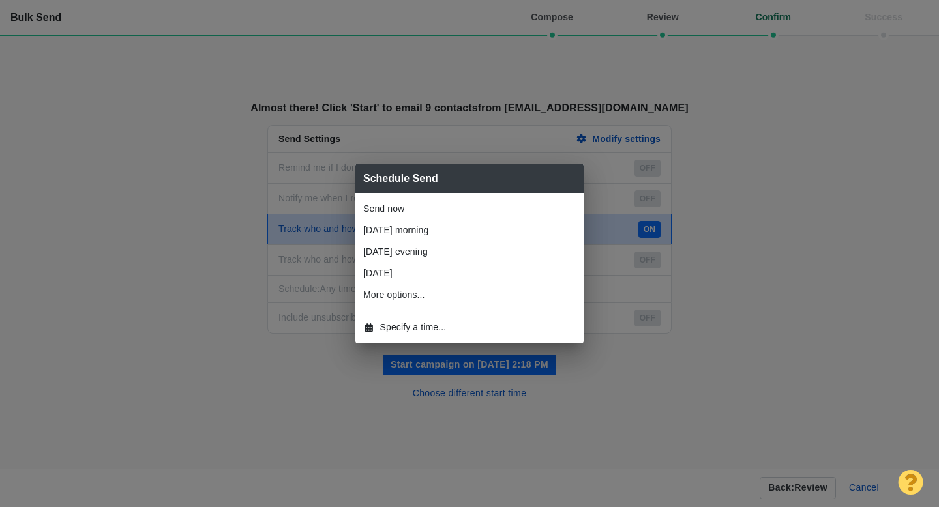
click at [428, 323] on span "Specify a time..." at bounding box center [413, 328] width 66 height 14
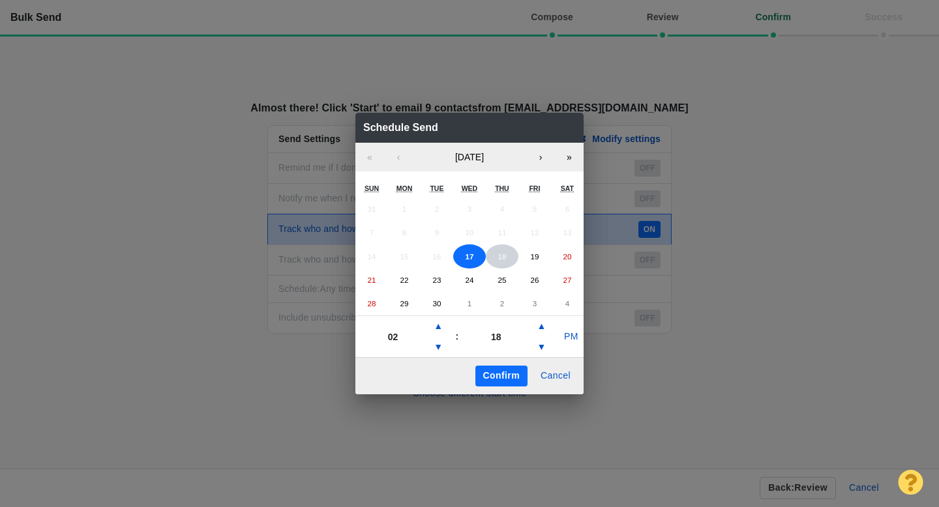
click at [505, 254] on abbr "18" at bounding box center [501, 256] width 8 height 8
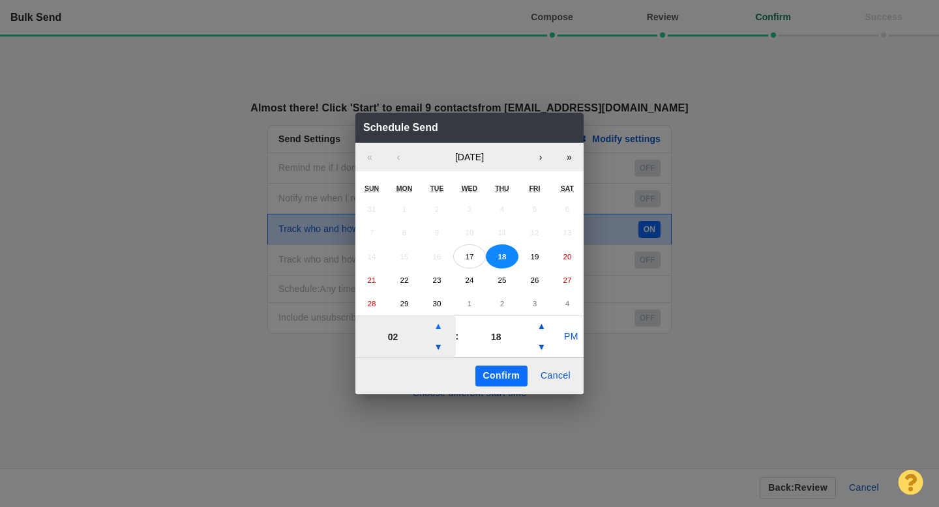
click at [439, 323] on button "▲" at bounding box center [438, 326] width 16 height 21
type input "06"
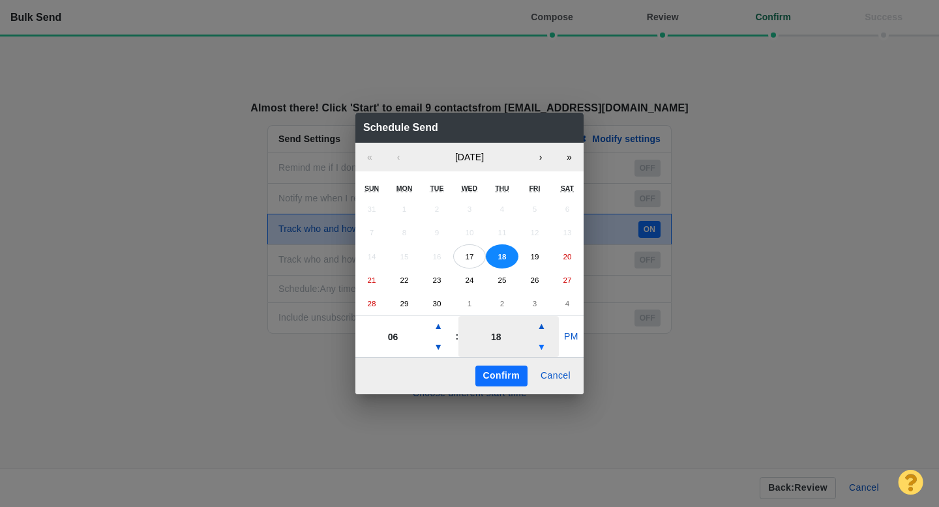
click at [536, 345] on button "▼" at bounding box center [541, 347] width 16 height 21
click at [572, 337] on button "PM" at bounding box center [571, 337] width 25 height 21
click at [540, 325] on button "▲" at bounding box center [541, 326] width 16 height 21
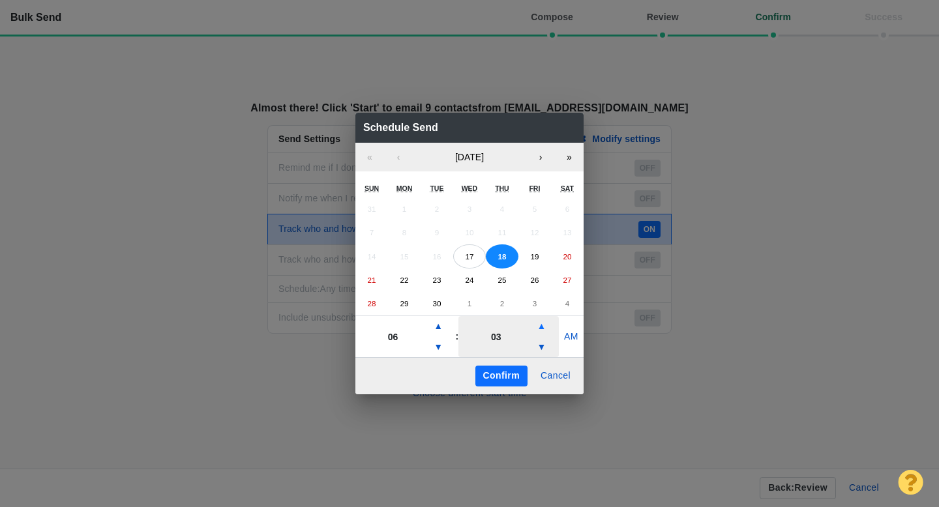
type input "08"
click at [501, 376] on button "Confirm" at bounding box center [501, 376] width 52 height 21
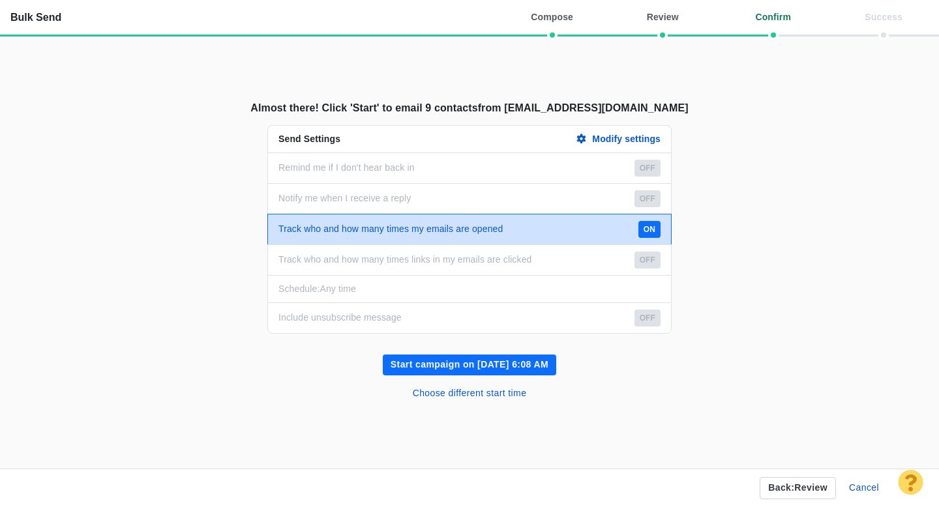
click at [486, 366] on button "Start campaign on Sep 18, 6:08 AM" at bounding box center [469, 365] width 173 height 21
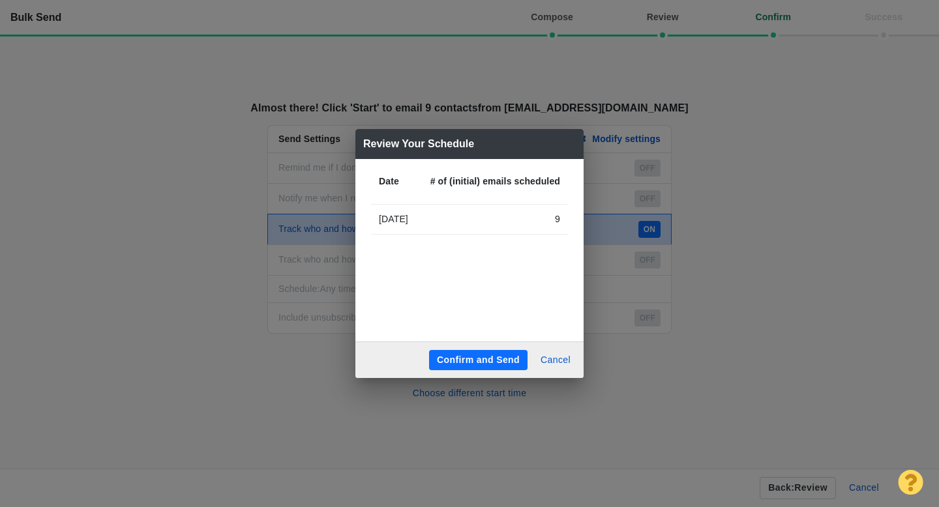
click at [476, 357] on button "Confirm and Send" at bounding box center [478, 360] width 98 height 21
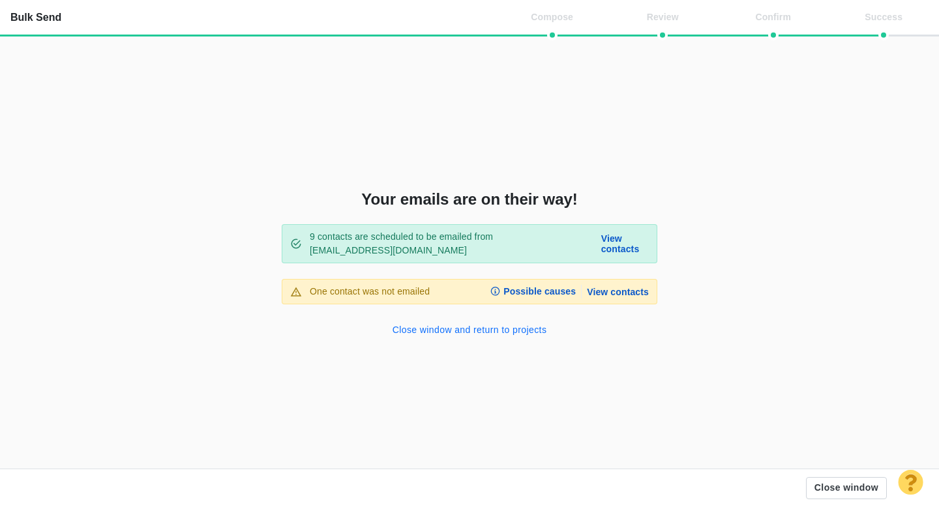
click at [487, 330] on button "Close window and return to projects" at bounding box center [470, 330] width 170 height 21
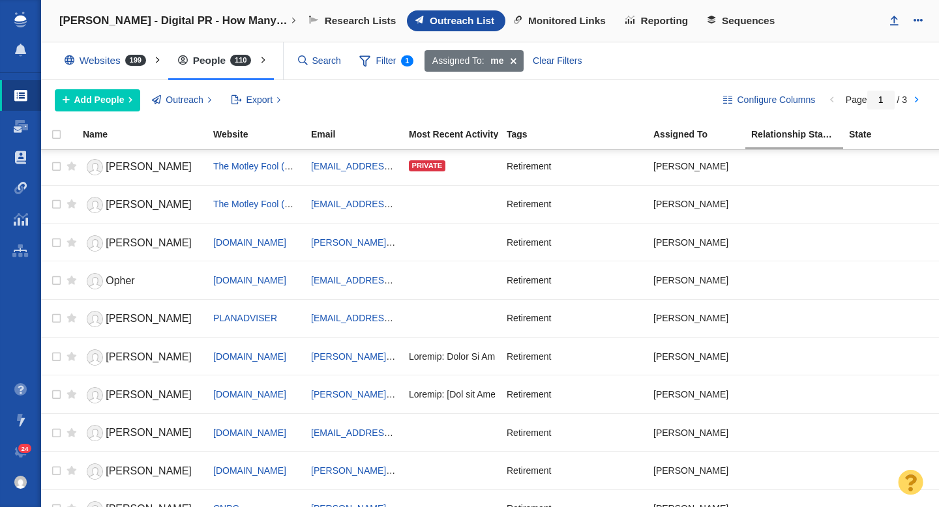
scroll to position [0, 0]
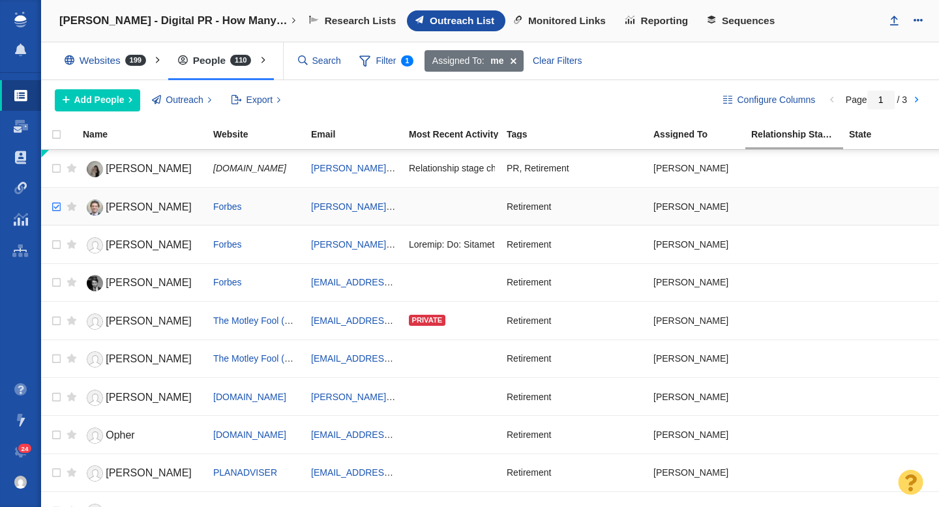
click at [53, 201] on input "checkbox" at bounding box center [55, 207] width 20 height 29
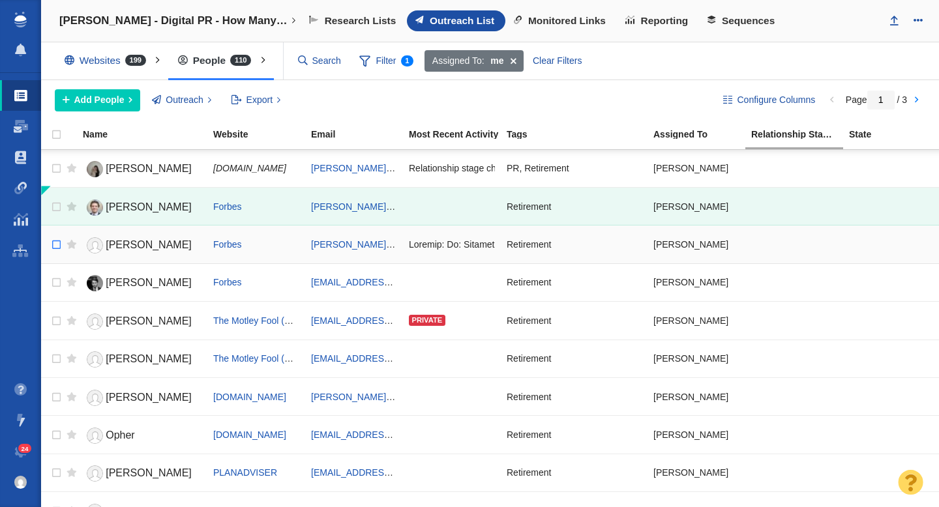
checkbox input "false"
click at [54, 222] on input "checkbox" at bounding box center [55, 207] width 20 height 29
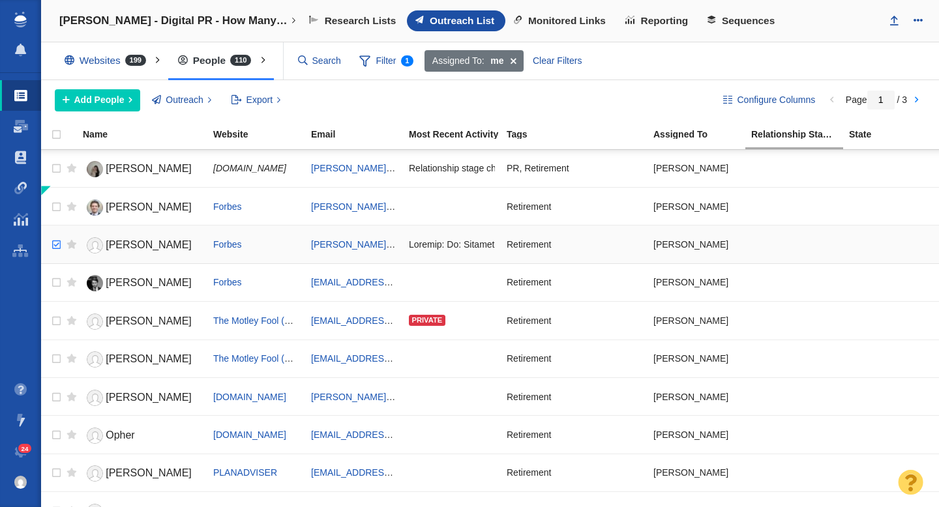
checkbox input "true"
click at [54, 241] on input "checkbox" at bounding box center [55, 245] width 20 height 29
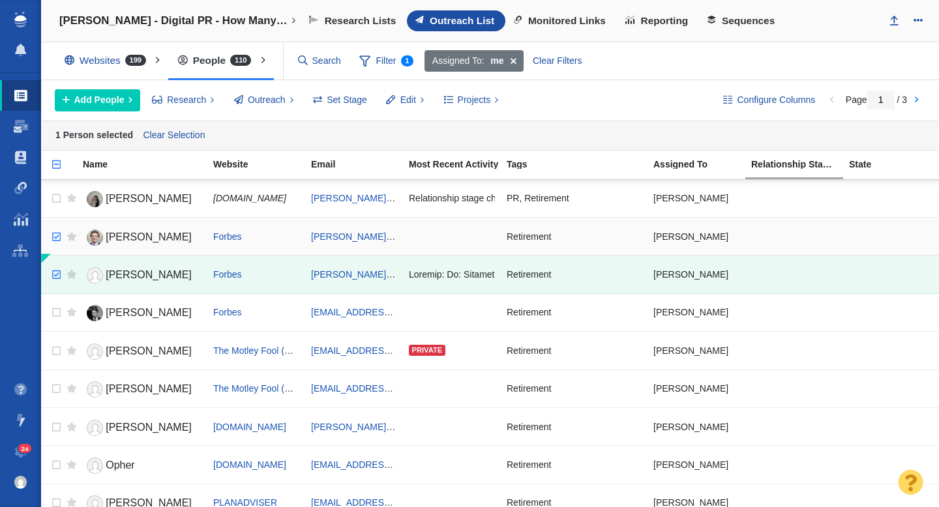
checkbox input "true"
click at [57, 238] on input "checkbox" at bounding box center [55, 237] width 20 height 29
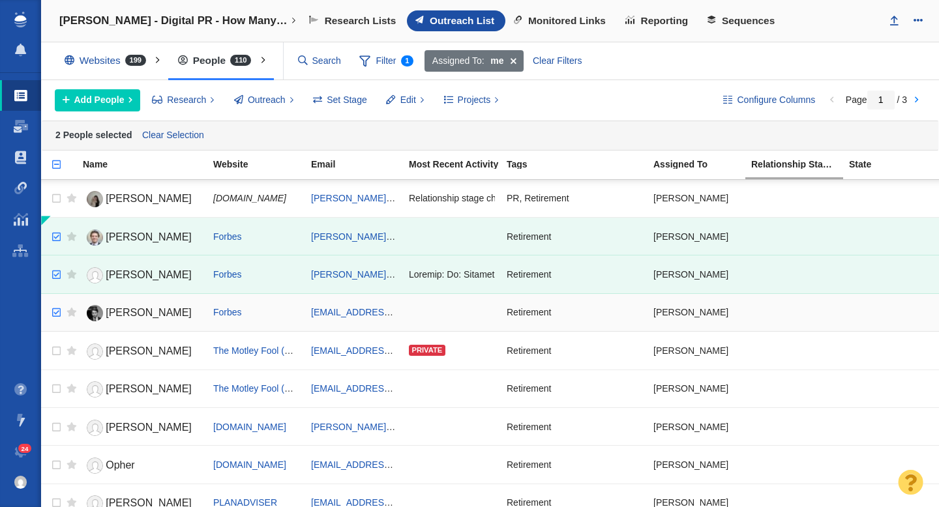
checkbox input "true"
click at [55, 311] on input "checkbox" at bounding box center [55, 313] width 20 height 29
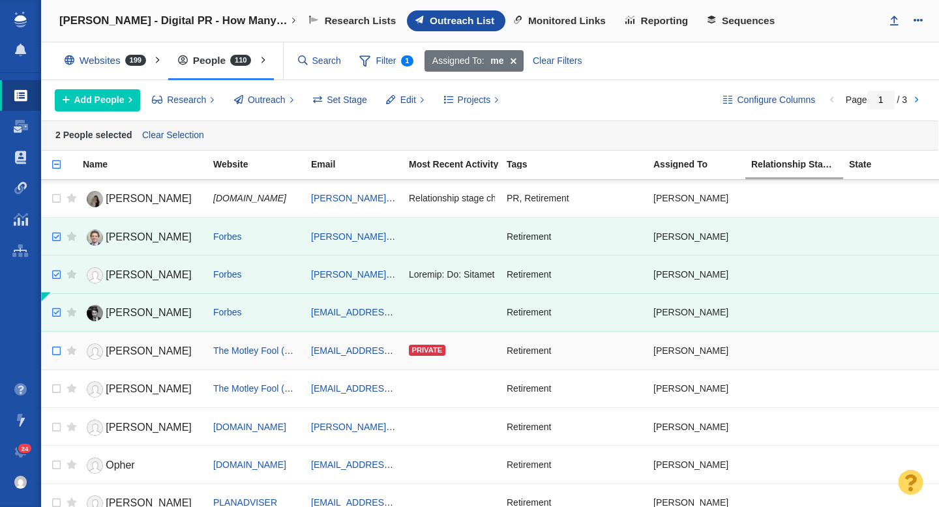
click at [0, 0] on div at bounding box center [0, 0] width 0 height 0
checkbox input "true"
click at [55, 383] on input "checkbox" at bounding box center [55, 389] width 20 height 29
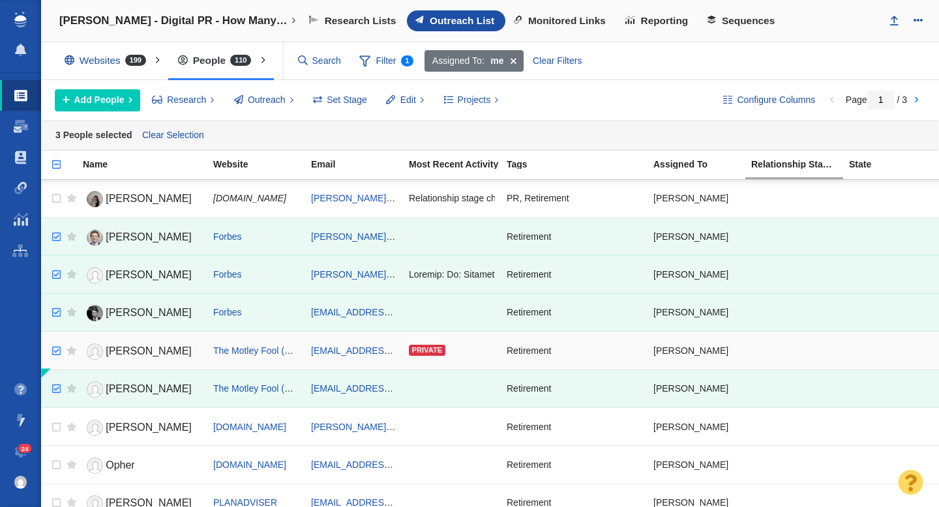
click at [58, 347] on input "checkbox" at bounding box center [55, 351] width 20 height 29
checkbox input "true"
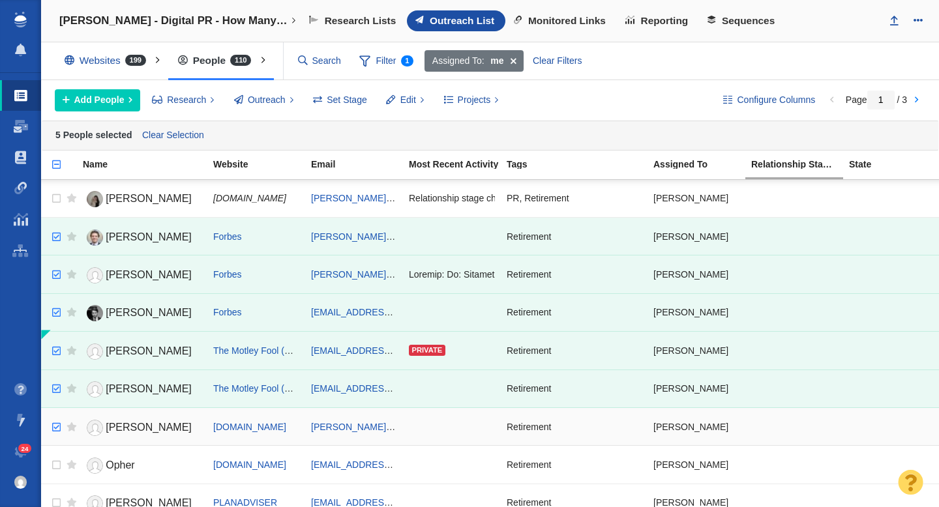
checkbox input "true"
click at [59, 424] on input "checkbox" at bounding box center [55, 427] width 20 height 29
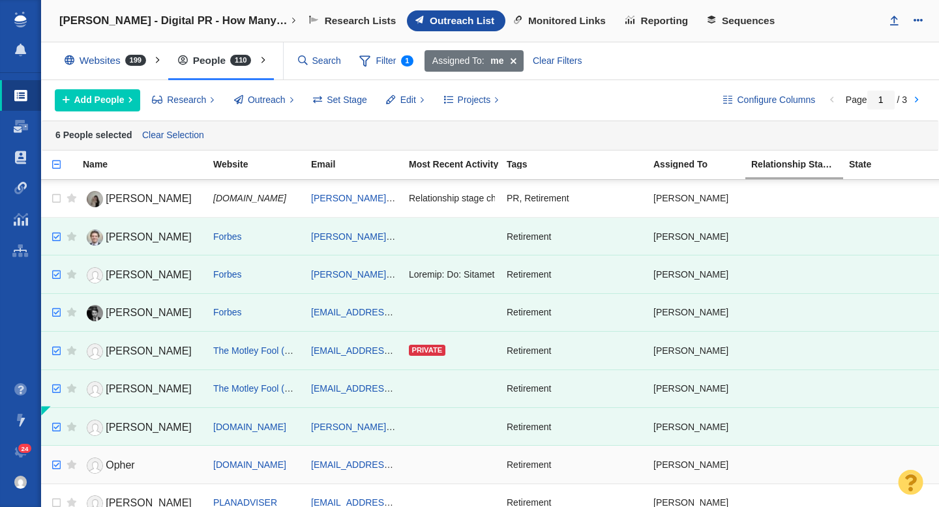
checkbox input "true"
click at [58, 461] on input "checkbox" at bounding box center [55, 465] width 20 height 29
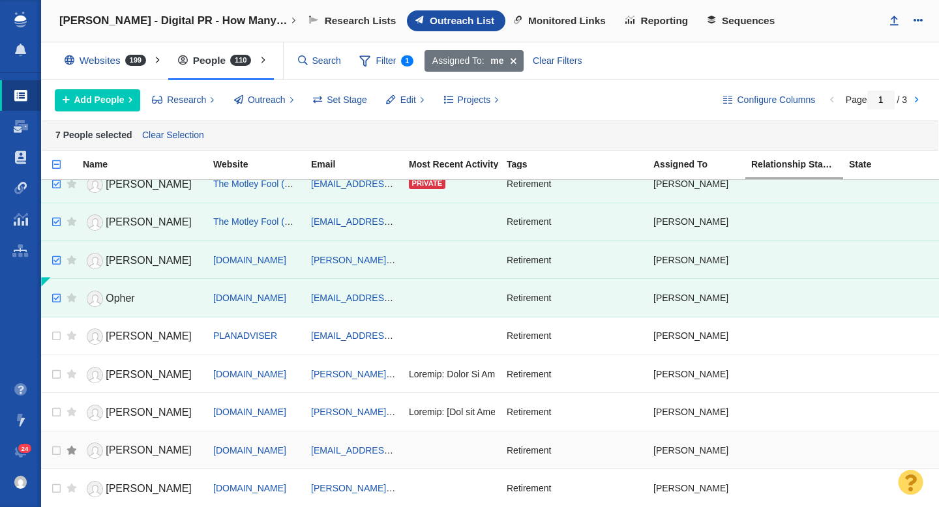
scroll to position [177, 0]
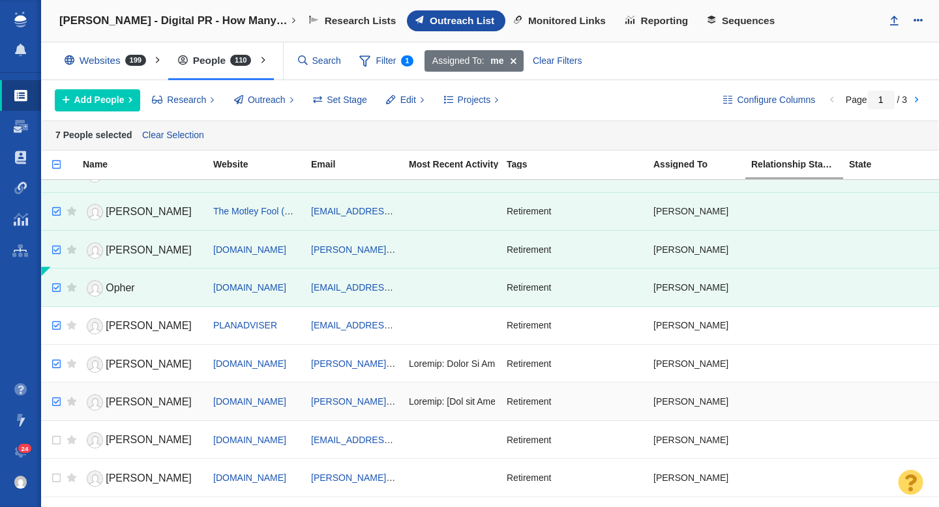
checkbox input "true"
click at [57, 395] on input "checkbox" at bounding box center [55, 402] width 20 height 29
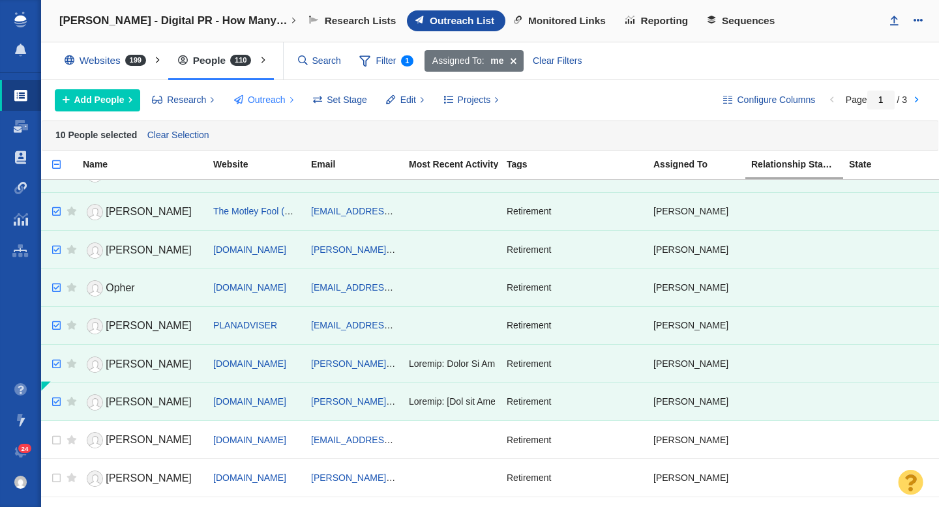
click at [263, 96] on span "Outreach" at bounding box center [267, 100] width 38 height 14
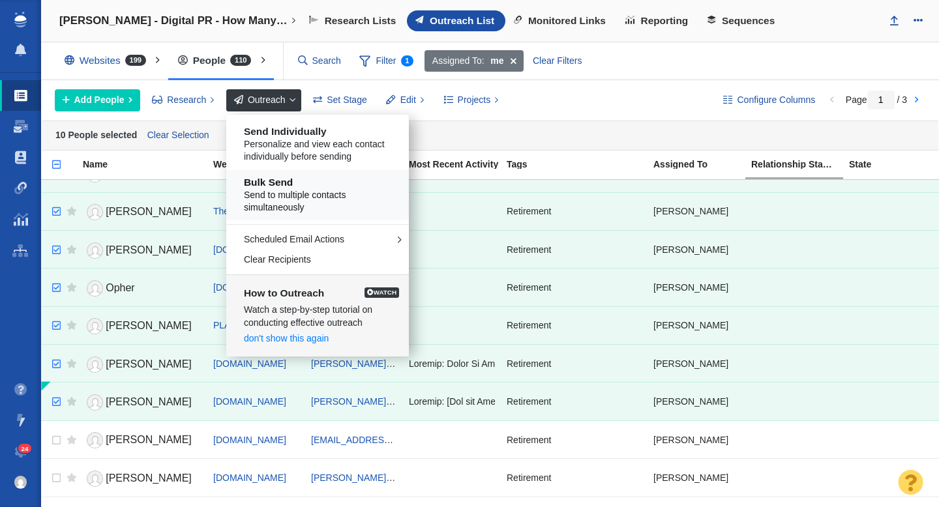
click at [284, 189] on span "Send to multiple contacts simultaneously" at bounding box center [322, 201] width 157 height 25
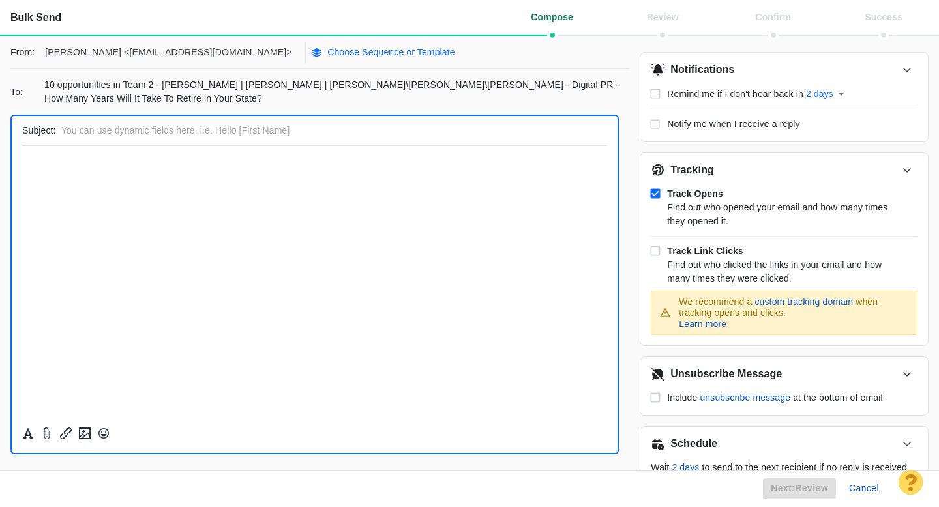
scroll to position [0, 0]
click at [327, 53] on p "Choose Sequence or Template" at bounding box center [391, 53] width 128 height 14
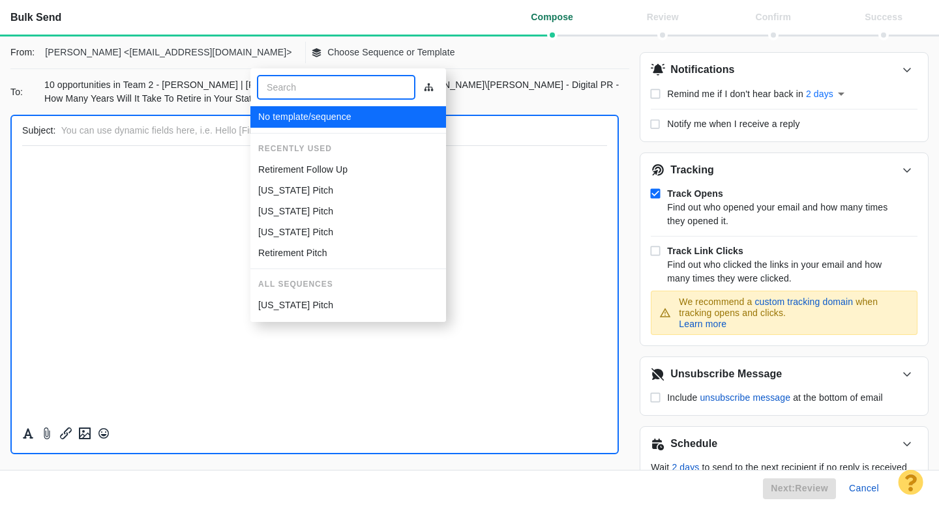
click at [310, 166] on p "Retirement Follow Up" at bounding box center [302, 170] width 89 height 14
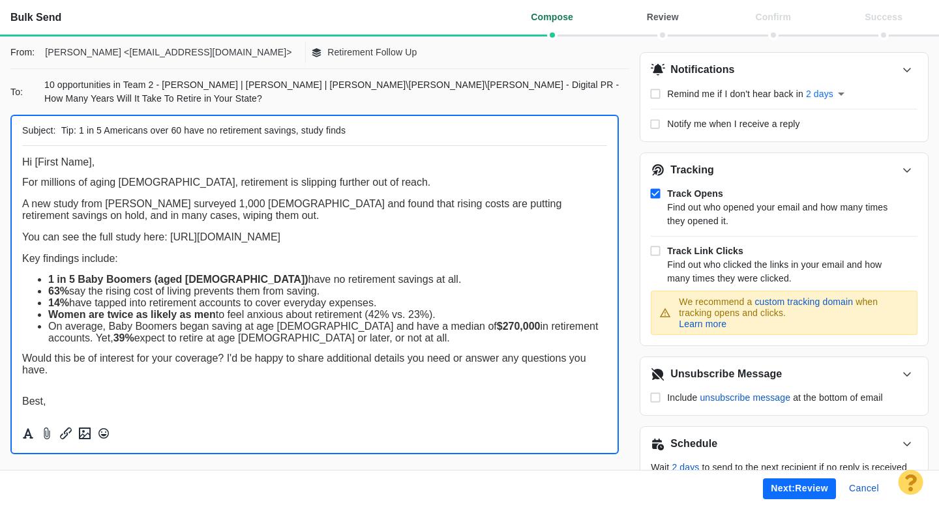
click at [797, 487] on button "Next: review" at bounding box center [799, 488] width 73 height 21
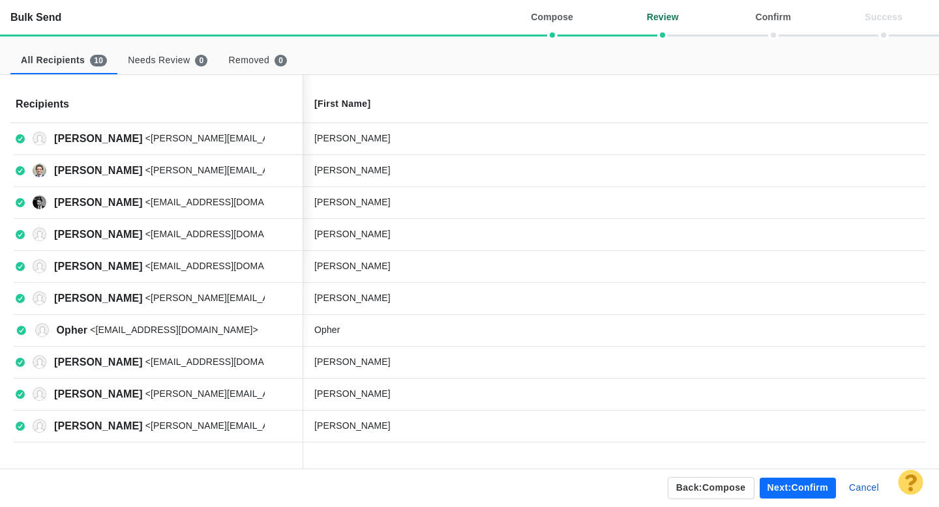
click at [789, 484] on button "Next: confirm" at bounding box center [797, 488] width 76 height 21
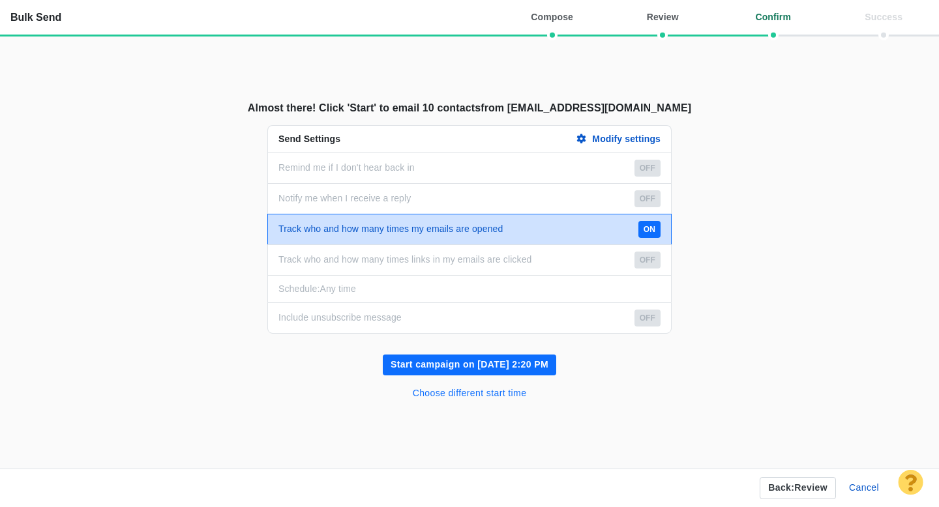
click at [506, 396] on button "Choose different start time" at bounding box center [470, 393] width 130 height 21
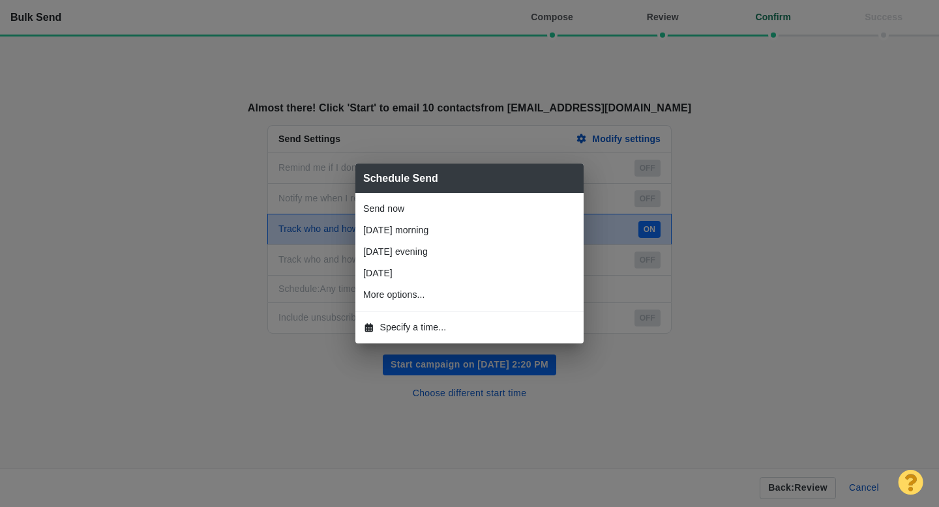
click at [420, 327] on span "Specify a time..." at bounding box center [413, 328] width 66 height 14
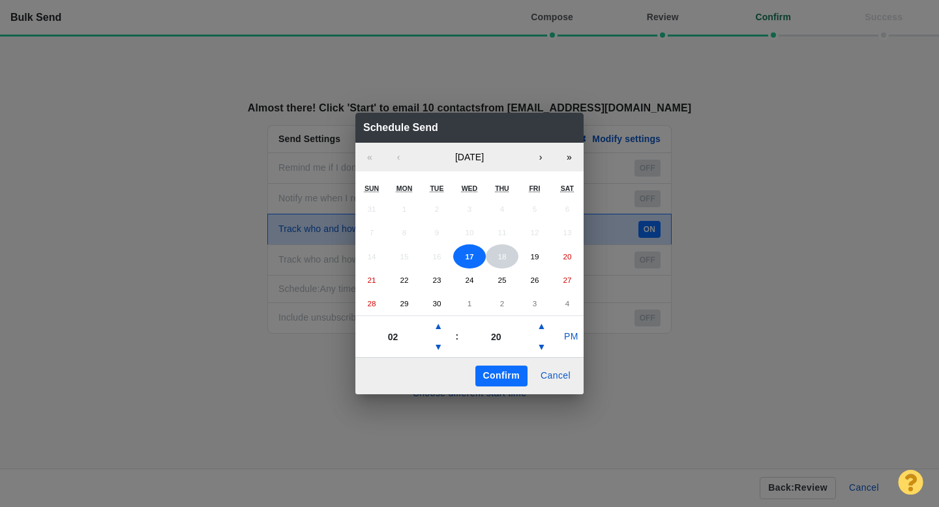
click at [504, 257] on abbr "18" at bounding box center [501, 256] width 8 height 8
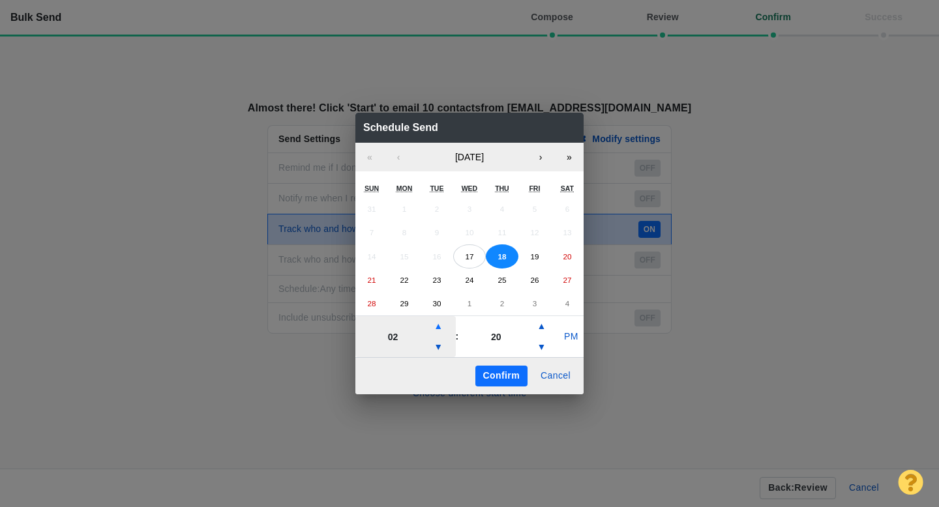
click at [439, 329] on button "▲" at bounding box center [438, 326] width 16 height 21
type input "06"
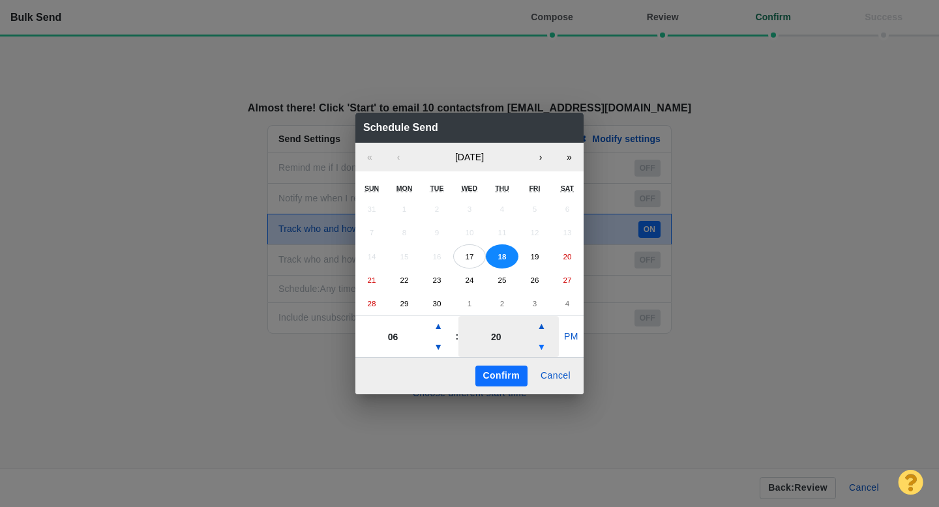
click at [544, 348] on button "▼" at bounding box center [541, 347] width 16 height 21
type input "10"
click at [570, 335] on button "PM" at bounding box center [571, 337] width 25 height 21
click at [501, 372] on button "Confirm" at bounding box center [501, 376] width 52 height 21
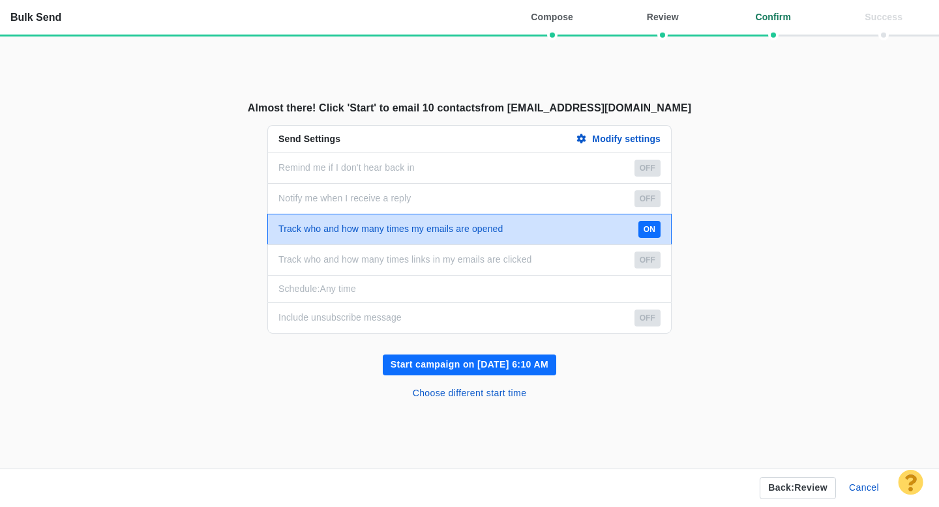
click at [488, 366] on button "Start campaign on Sep 18, 6:10 AM" at bounding box center [469, 365] width 173 height 21
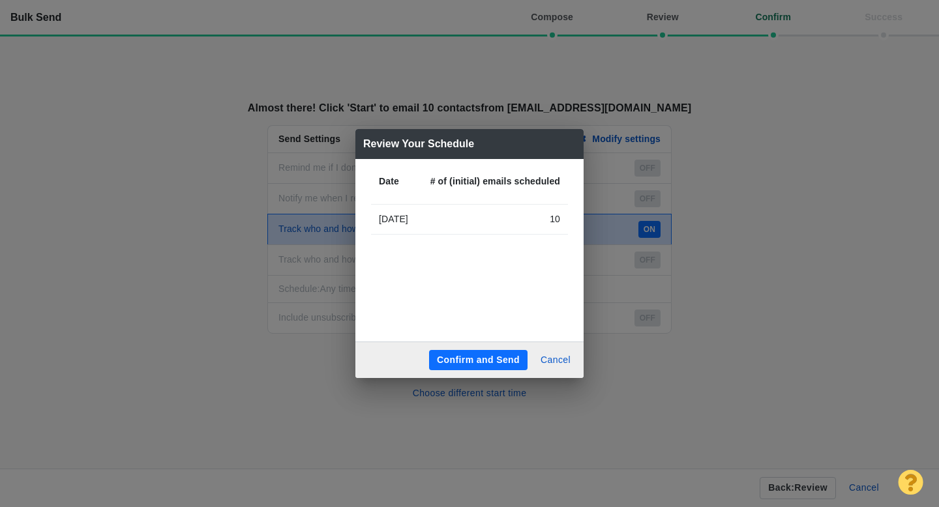
click at [499, 359] on button "Confirm and Send" at bounding box center [478, 360] width 98 height 21
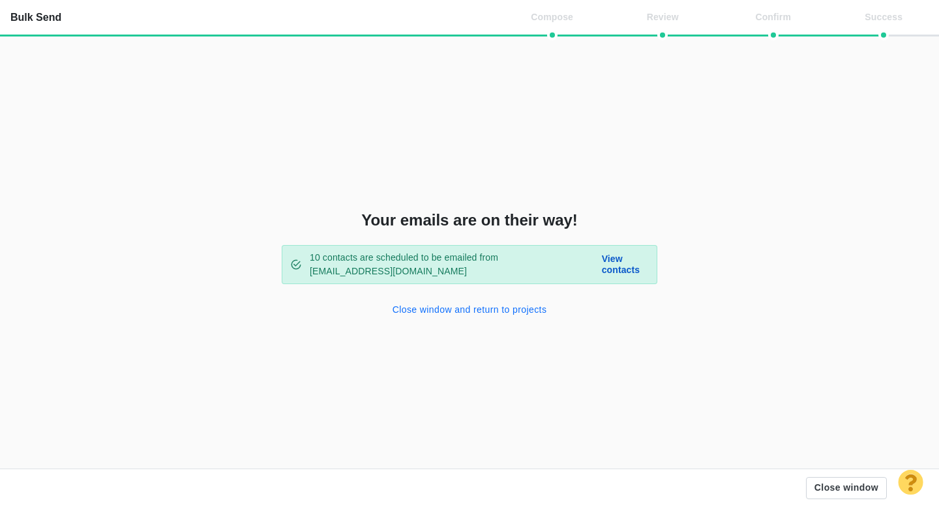
click at [465, 308] on button "Close window and return to projects" at bounding box center [470, 310] width 170 height 21
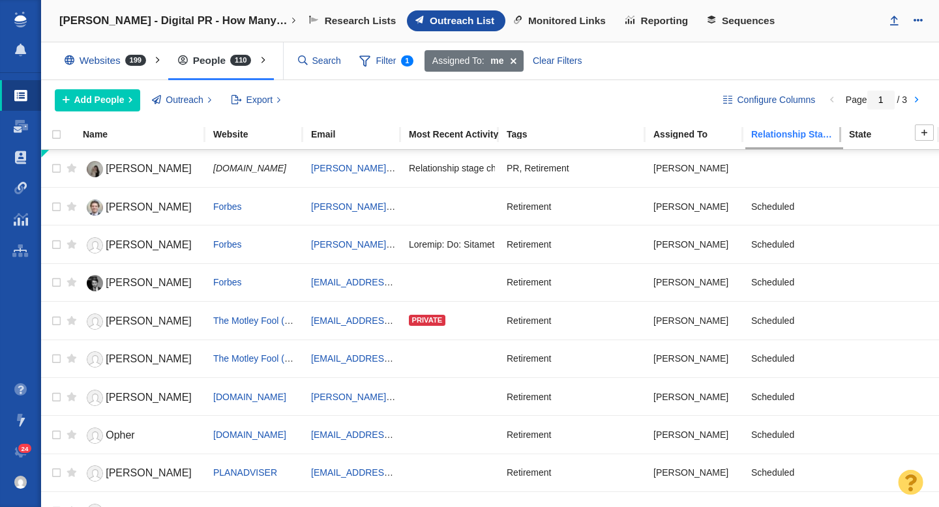
click at [775, 137] on div "Relationship Stage" at bounding box center [799, 134] width 96 height 9
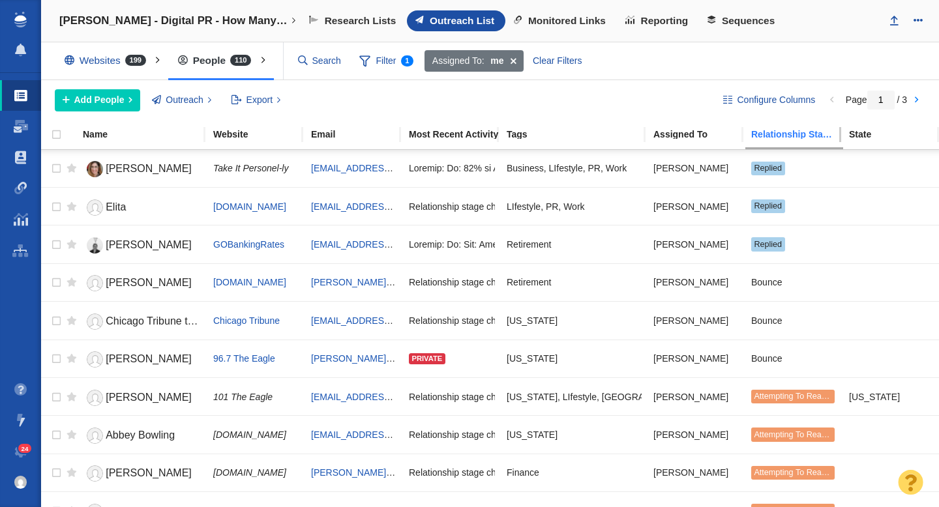
click at [775, 137] on div "Relationship Stage" at bounding box center [799, 134] width 96 height 9
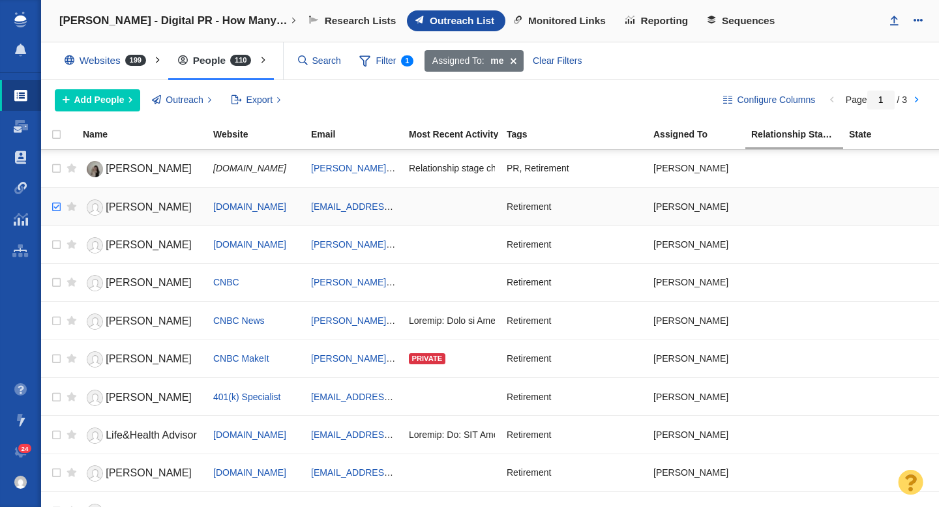
checkbox input "true"
click at [53, 209] on input "checkbox" at bounding box center [55, 207] width 20 height 29
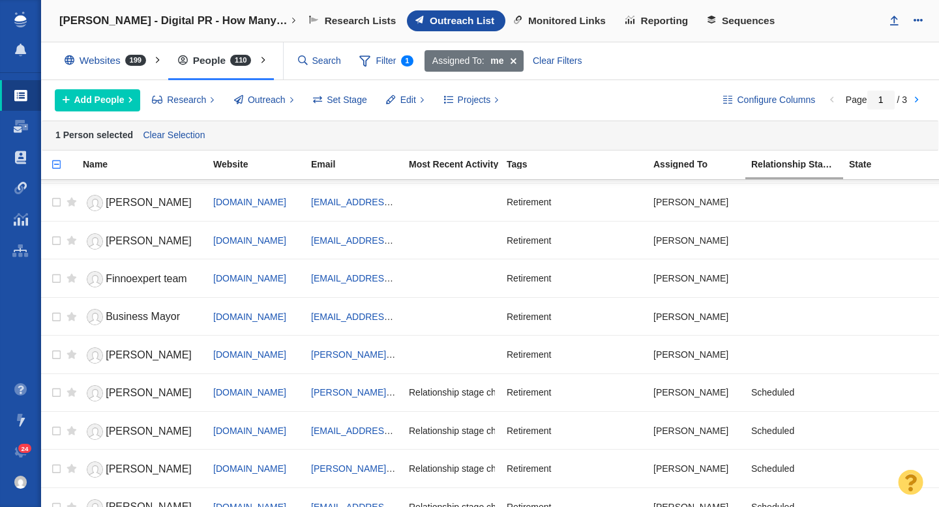
scroll to position [323, 0]
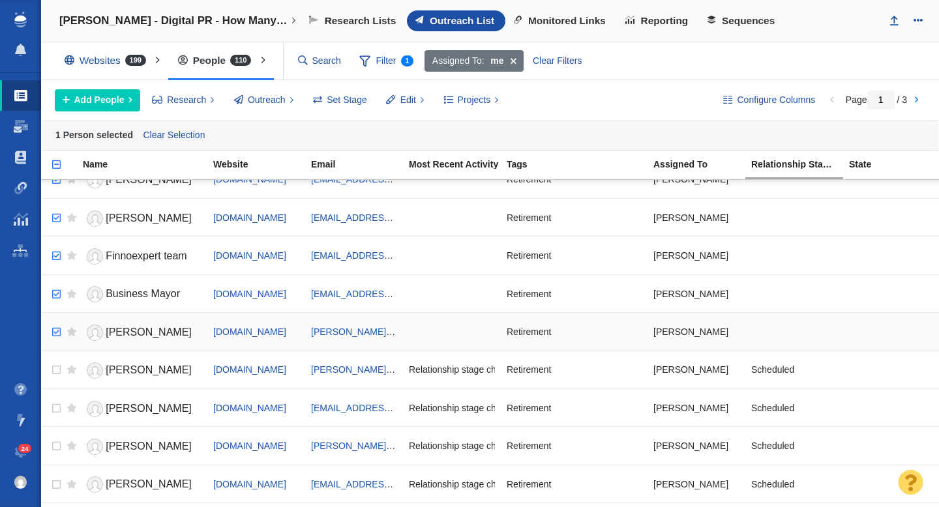
checkbox input "true"
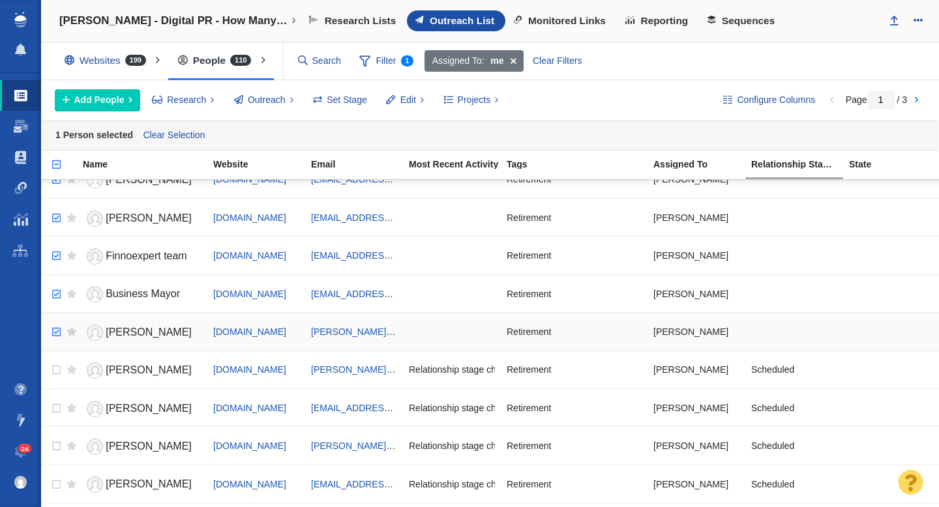
checkbox input "true"
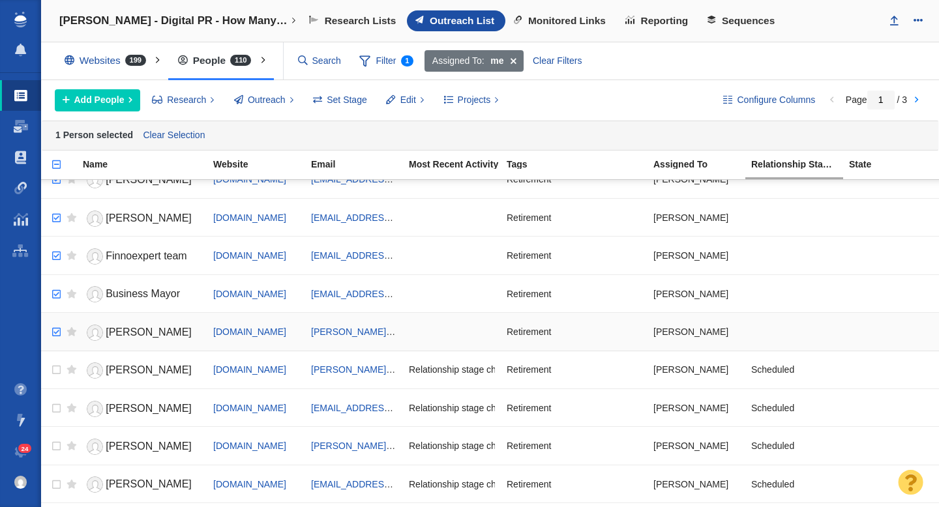
checkbox input "true"
click at [55, 332] on input "checkbox" at bounding box center [55, 332] width 20 height 29
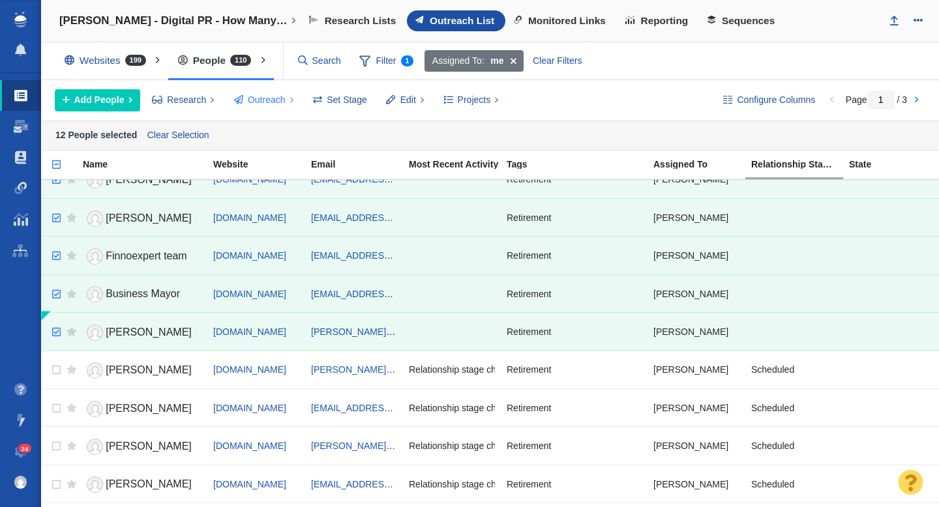
click at [276, 98] on span "Outreach" at bounding box center [267, 100] width 38 height 14
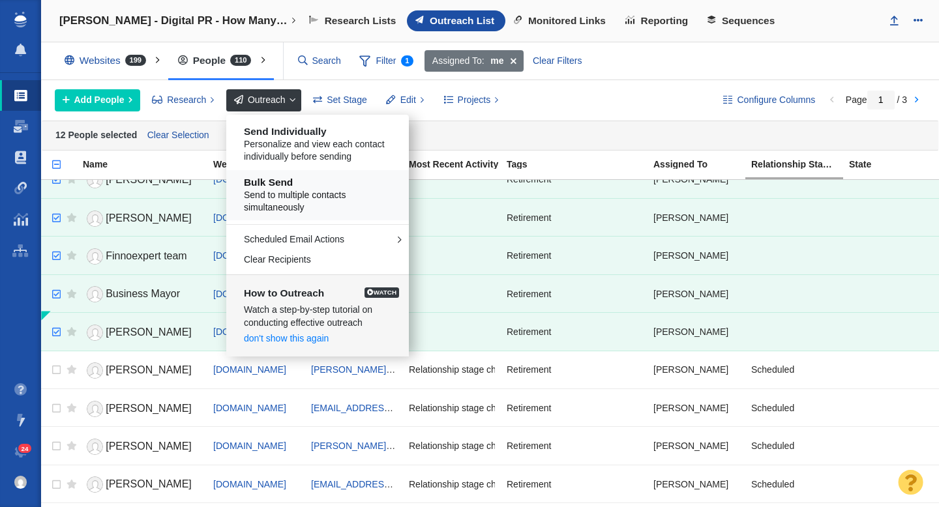
click at [315, 197] on span "Send to multiple contacts simultaneously" at bounding box center [322, 201] width 157 height 25
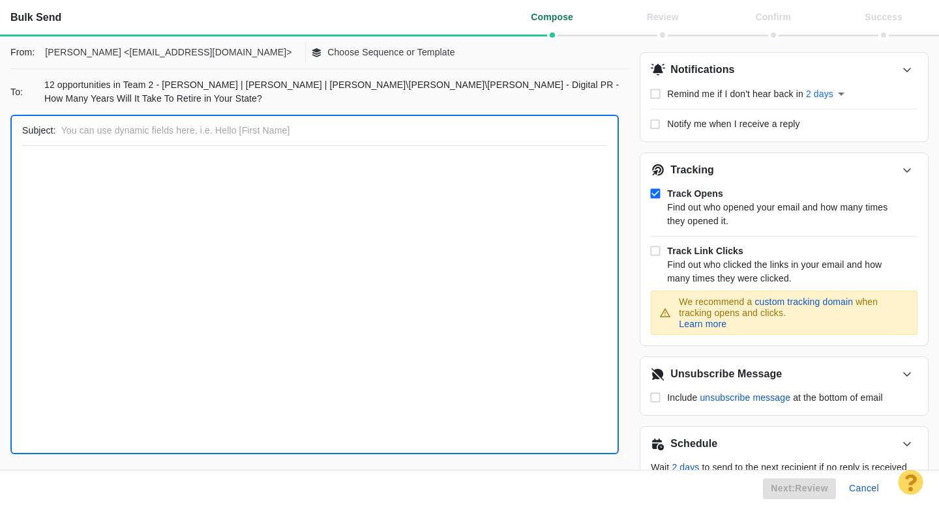
scroll to position [0, 0]
click at [327, 52] on p "Choose Sequence or Template" at bounding box center [391, 53] width 128 height 14
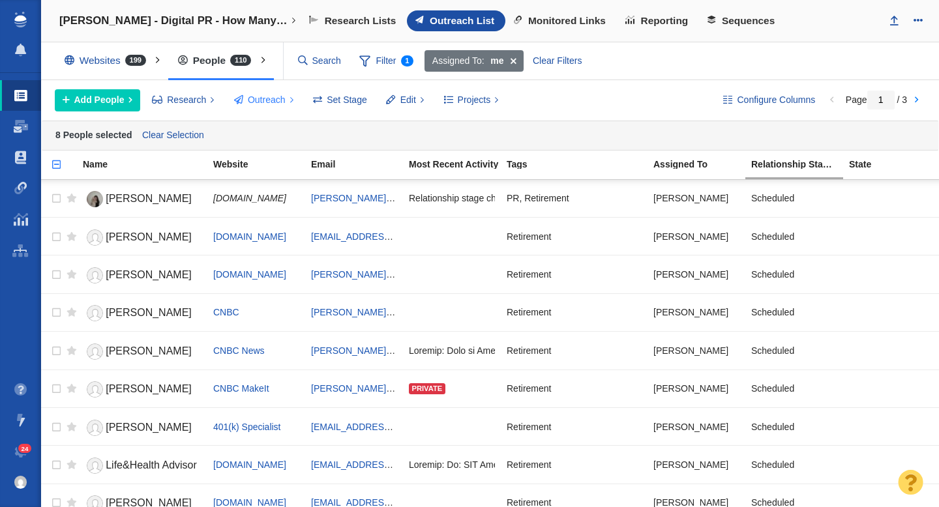
scroll to position [1506, 0]
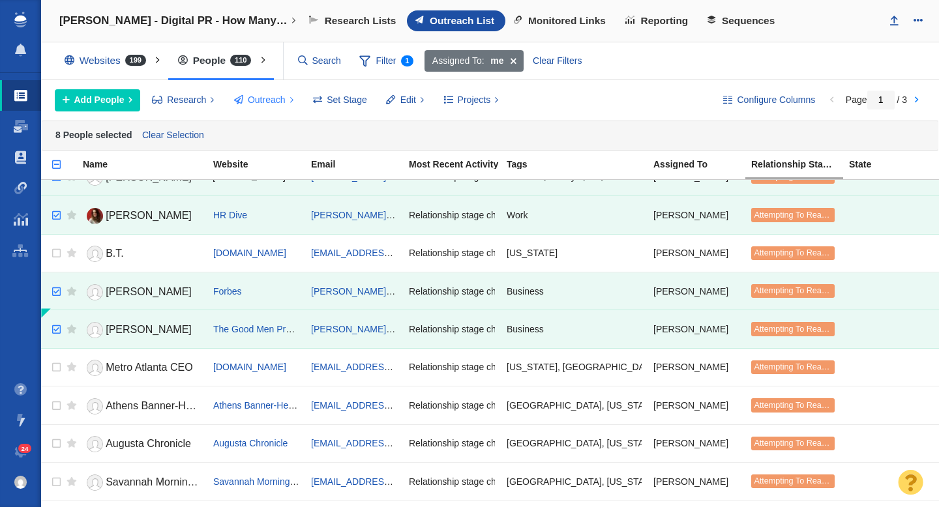
click at [270, 97] on span "Outreach" at bounding box center [267, 100] width 38 height 14
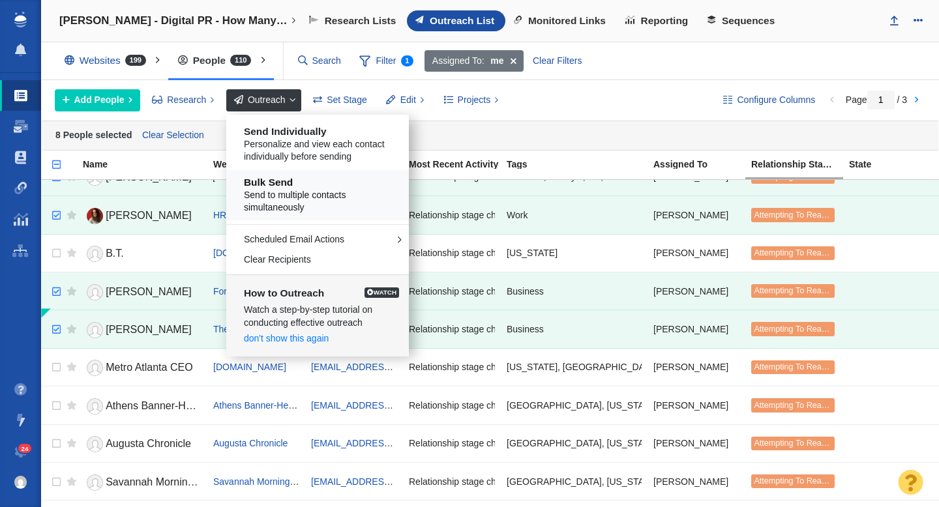
click at [309, 196] on span "Send to multiple contacts simultaneously" at bounding box center [322, 201] width 157 height 25
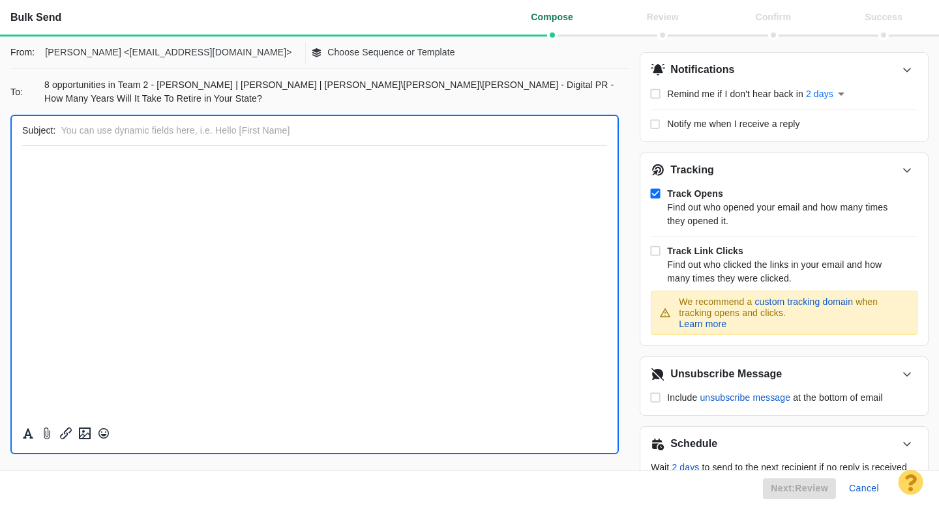
scroll to position [0, 0]
click at [350, 51] on p "Choose Sequence or Template" at bounding box center [391, 53] width 128 height 14
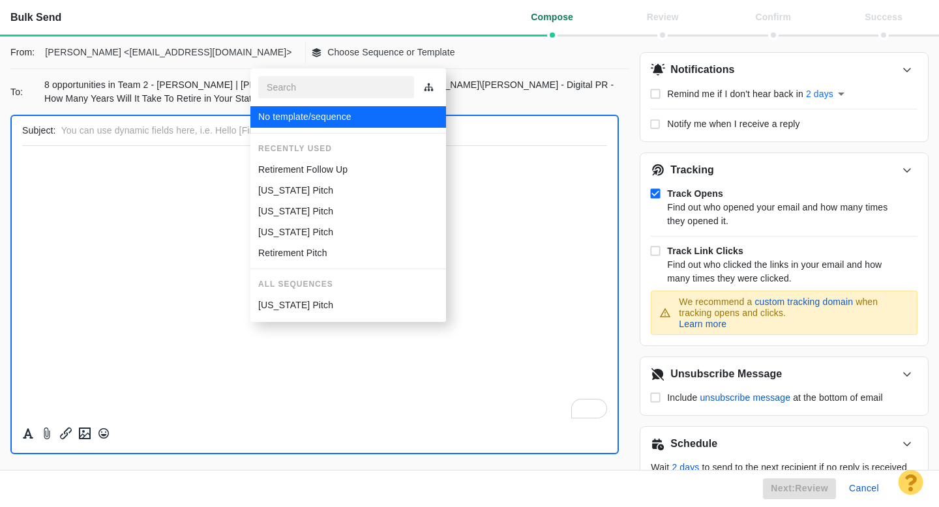
click at [310, 176] on p "Retirement Follow Up" at bounding box center [302, 170] width 89 height 14
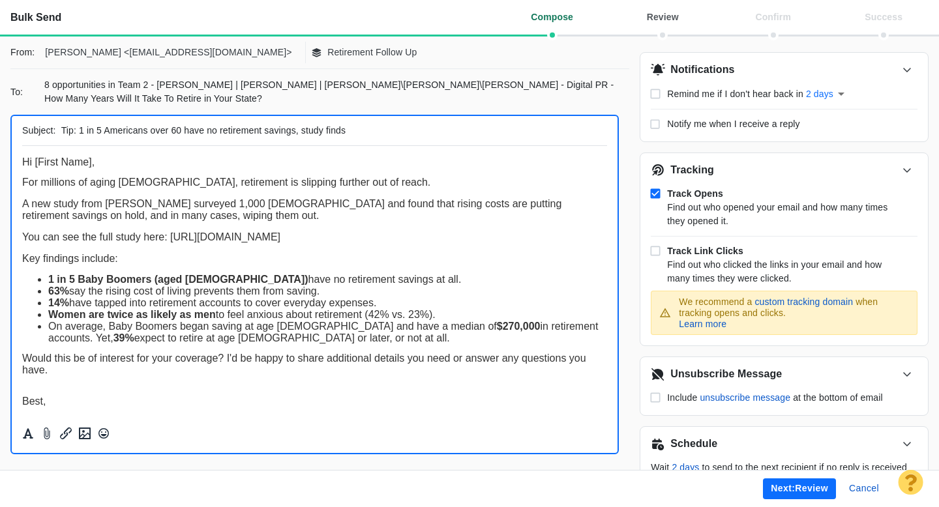
click at [800, 493] on button "Next: review" at bounding box center [799, 488] width 73 height 21
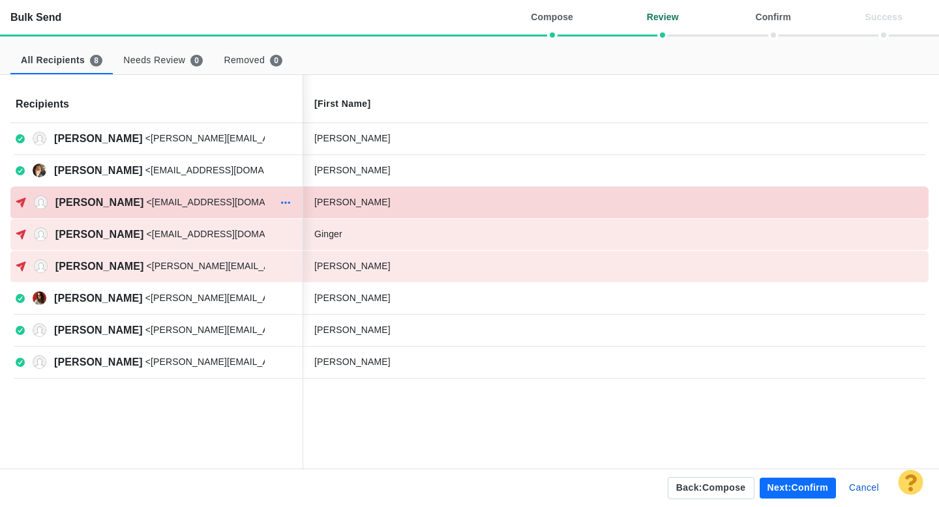
click at [285, 204] on icon "button" at bounding box center [285, 202] width 13 height 10
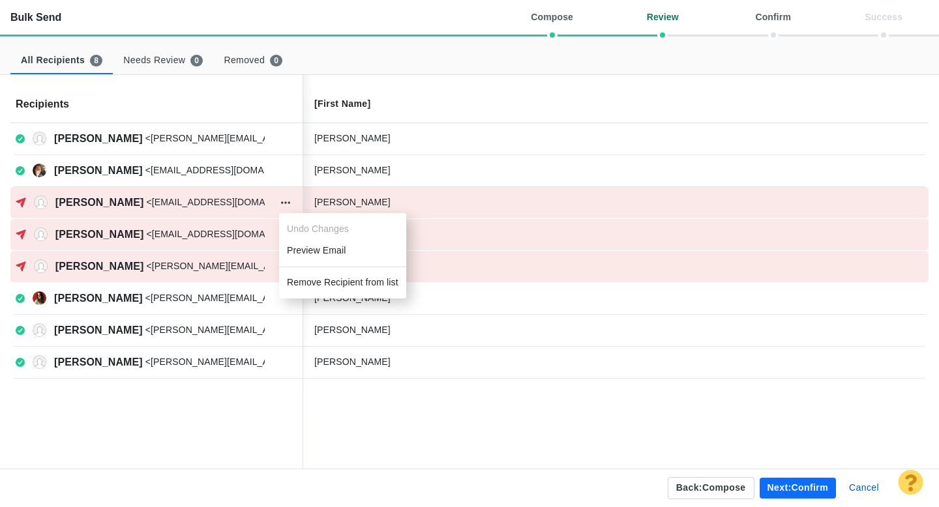
click at [308, 276] on li "Remove Recipient from list" at bounding box center [342, 283] width 127 height 22
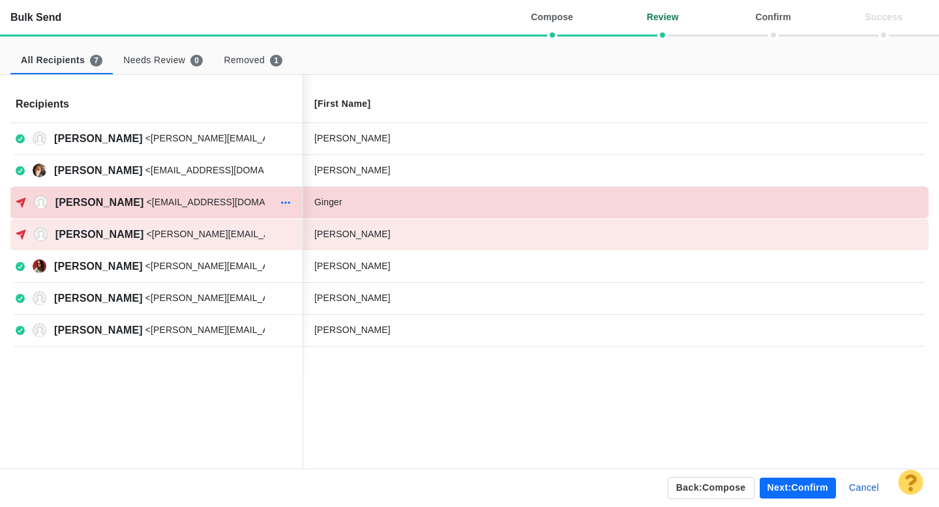
click at [285, 204] on icon "button" at bounding box center [285, 202] width 13 height 10
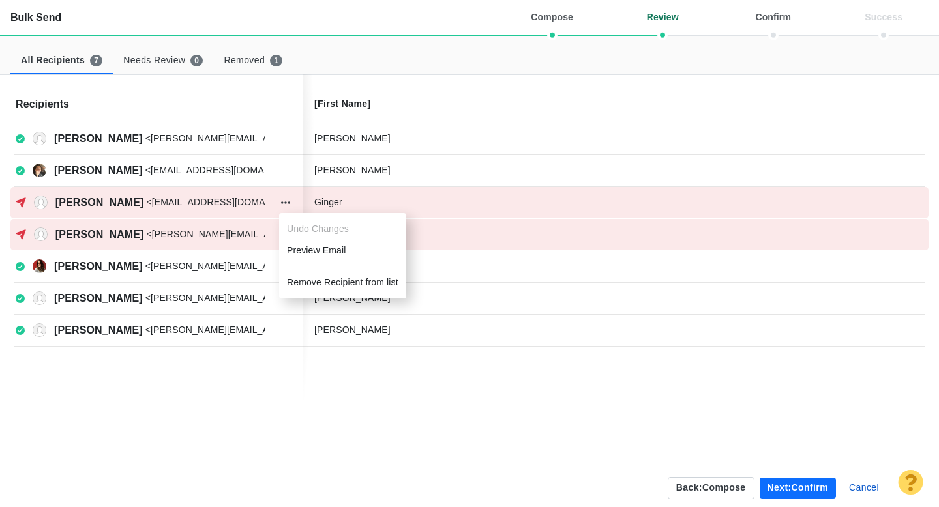
click at [308, 287] on li "Remove Recipient from list" at bounding box center [342, 283] width 127 height 22
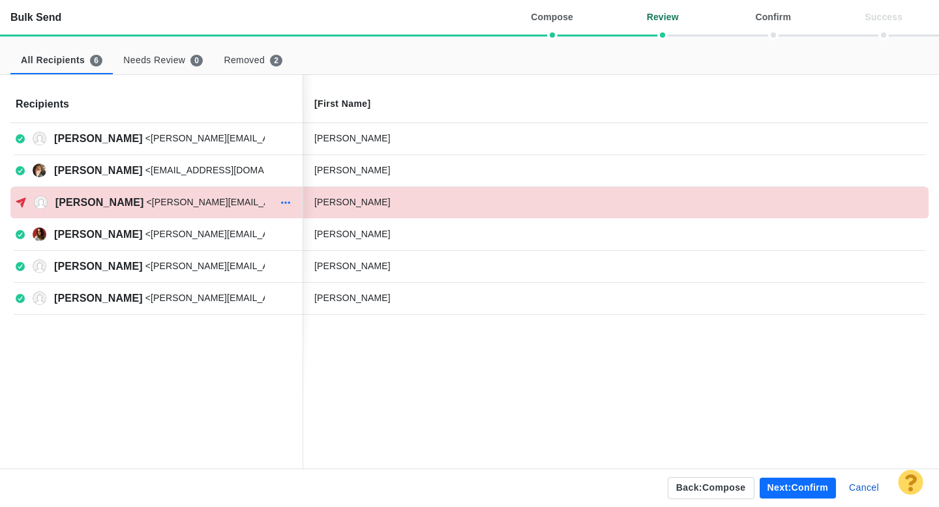
click at [285, 203] on icon "button" at bounding box center [285, 202] width 13 height 10
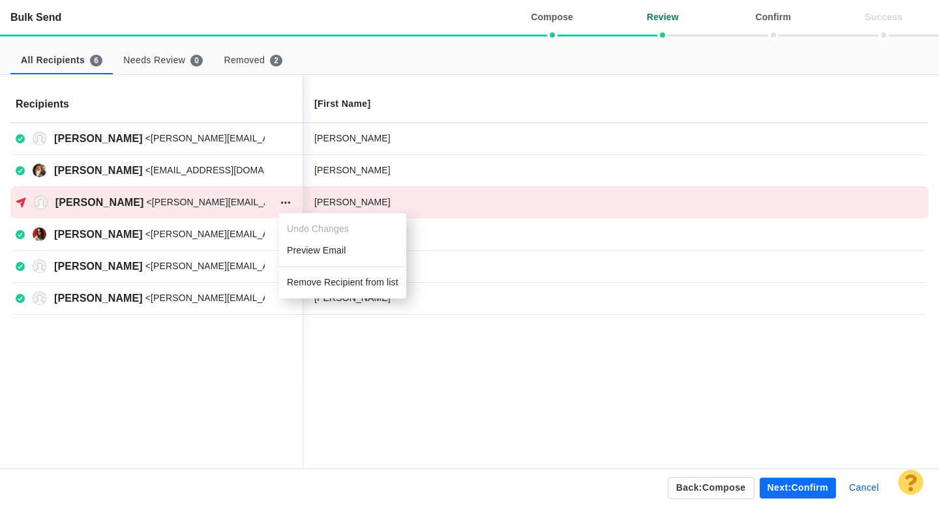
click at [312, 279] on li "Remove Recipient from list" at bounding box center [342, 283] width 127 height 22
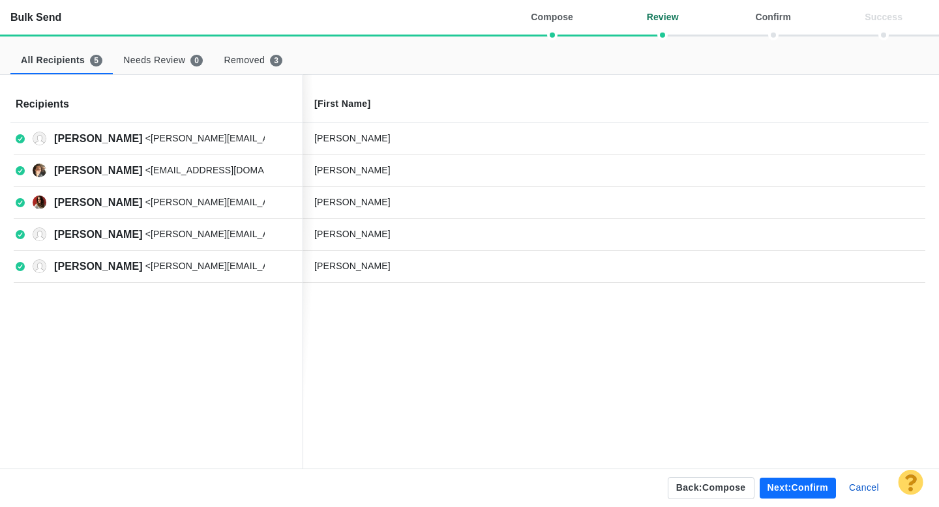
click at [801, 497] on button "Next: confirm" at bounding box center [797, 488] width 76 height 21
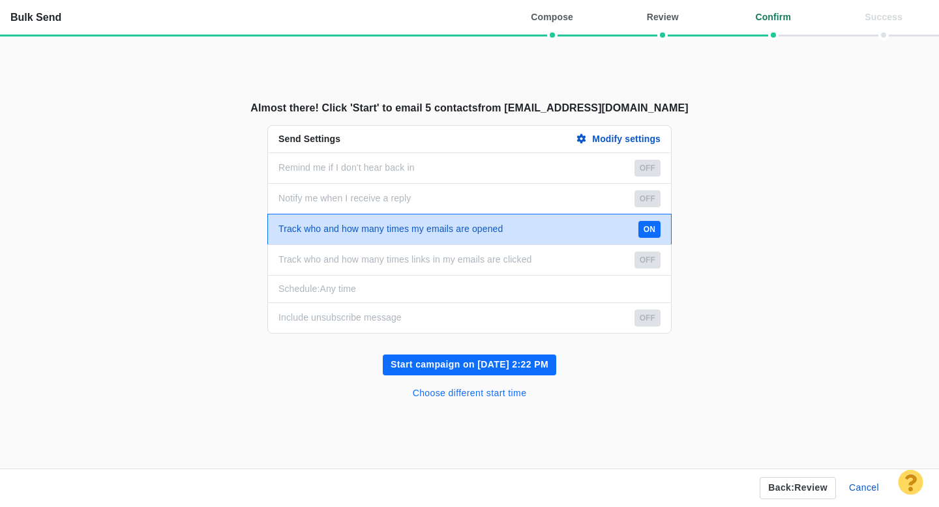
click at [503, 388] on button "Choose different start time" at bounding box center [470, 393] width 130 height 21
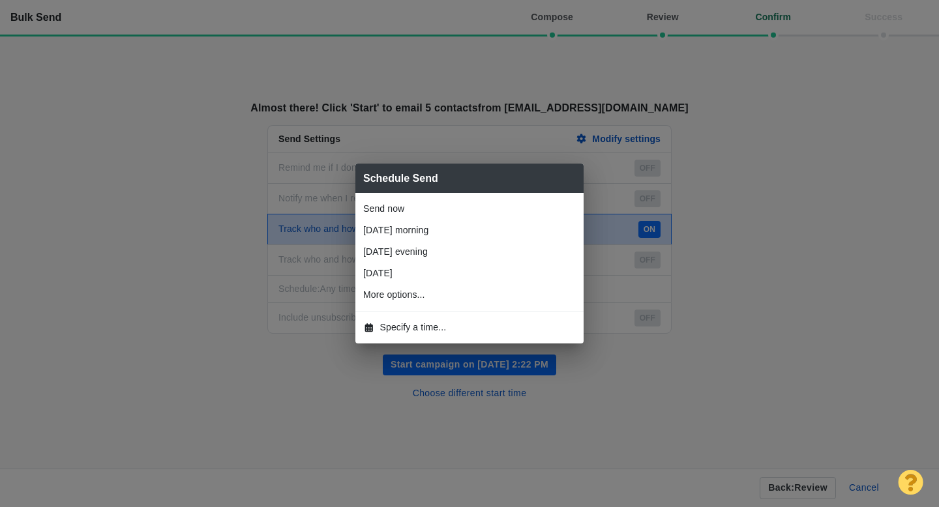
click at [420, 318] on li "Specify a time..." at bounding box center [469, 328] width 228 height 22
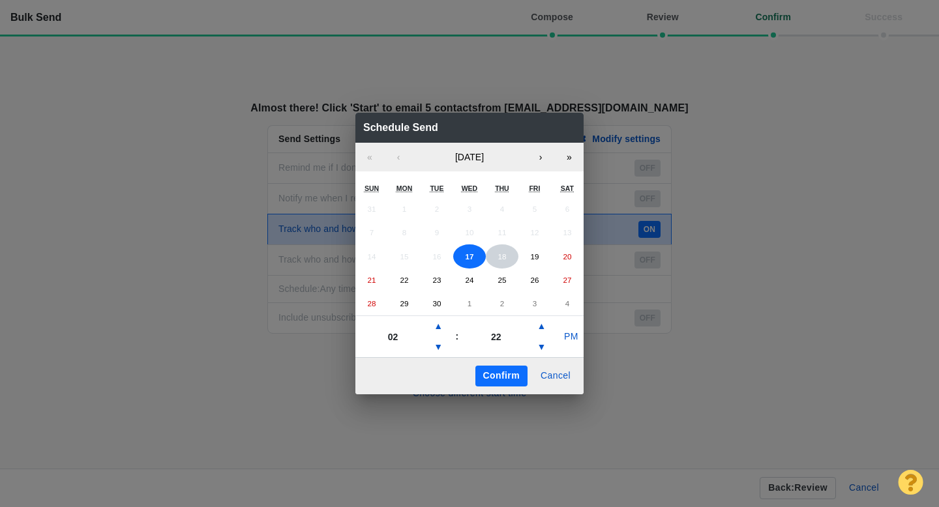
click at [504, 253] on abbr "18" at bounding box center [501, 256] width 8 height 8
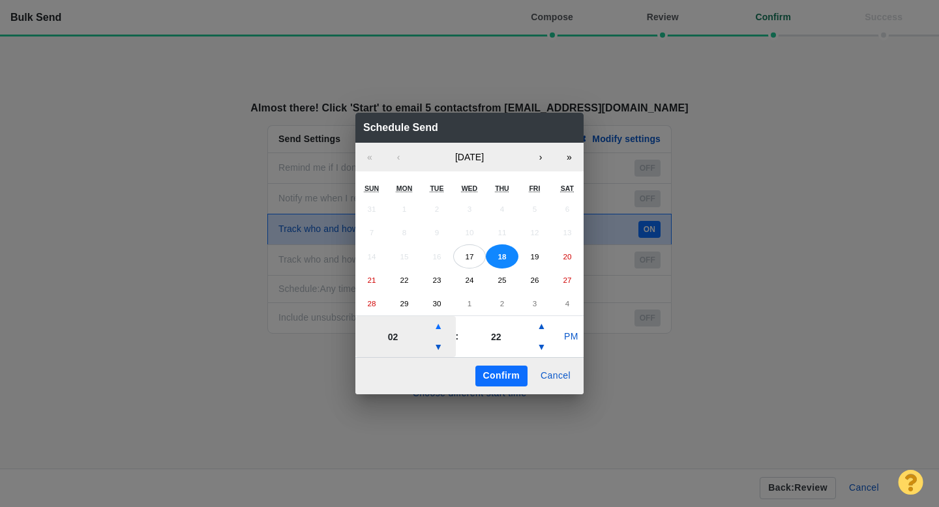
click at [440, 327] on button "▲" at bounding box center [438, 326] width 16 height 21
type input "06"
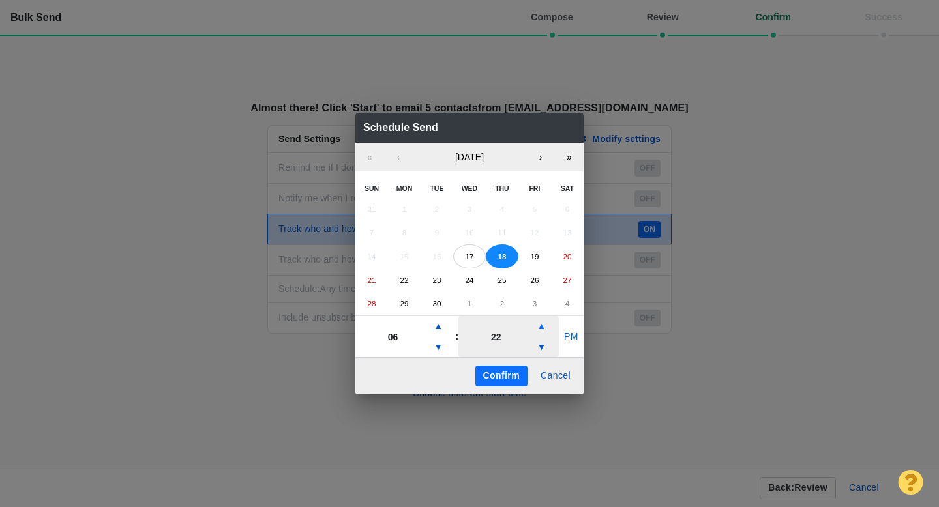
click at [542, 323] on button "▲" at bounding box center [541, 326] width 16 height 21
type input "27"
click at [568, 342] on button "PM" at bounding box center [571, 337] width 25 height 21
click at [510, 369] on button "Confirm" at bounding box center [501, 376] width 52 height 21
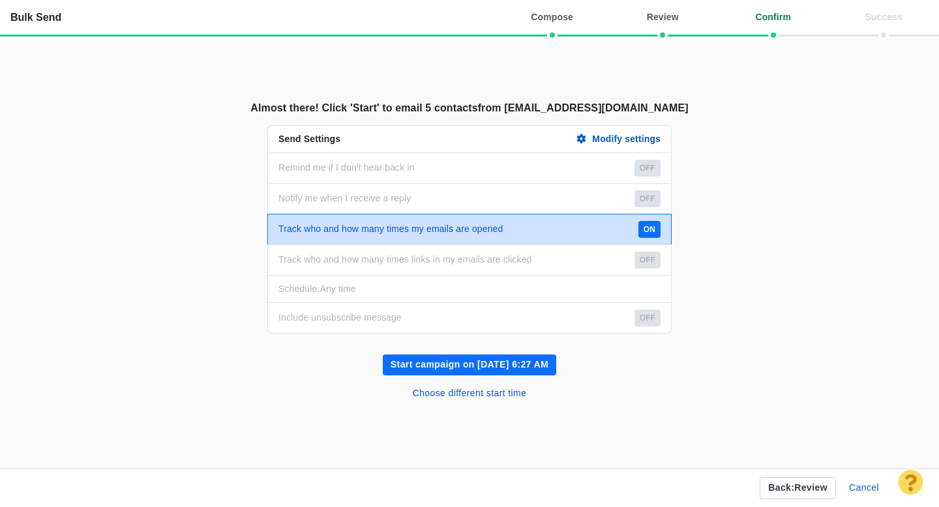
click at [485, 366] on button "Start campaign on Sep 18, 6:27 AM" at bounding box center [469, 365] width 173 height 21
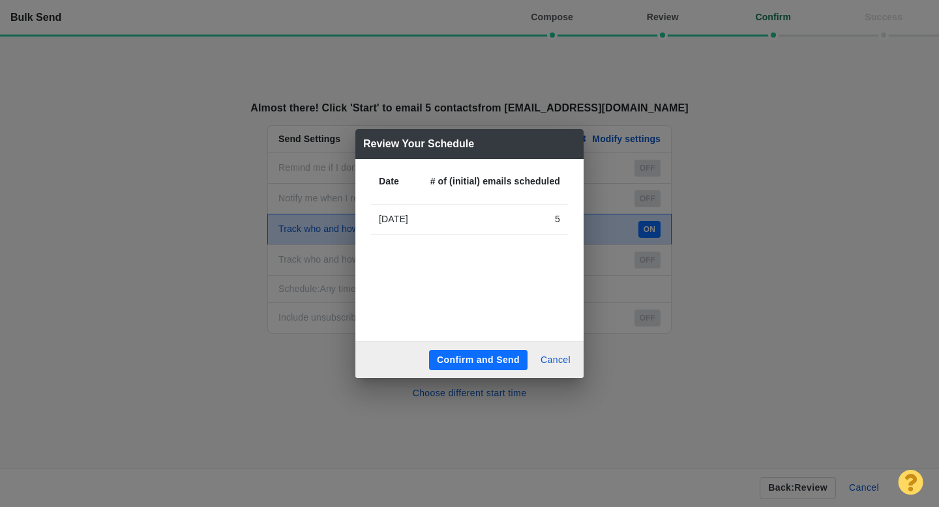
click at [485, 366] on button "Confirm and Send" at bounding box center [478, 360] width 98 height 21
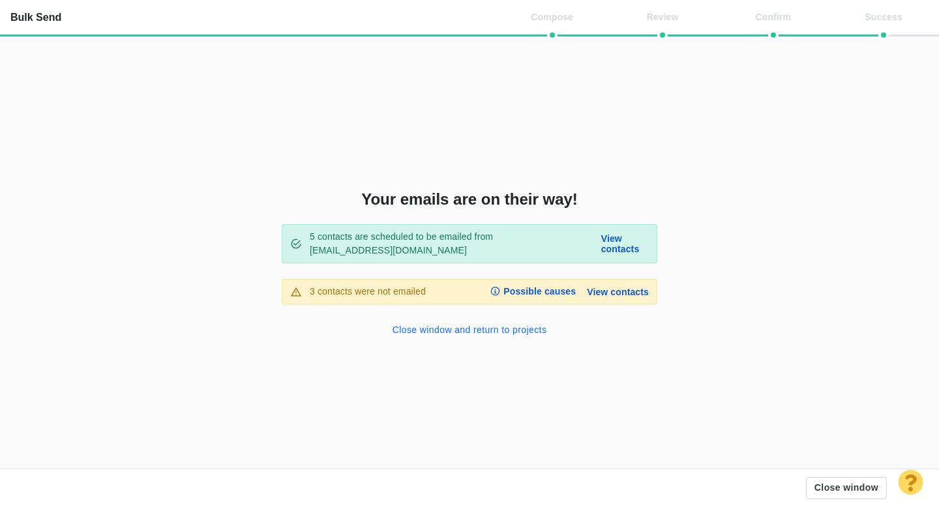
click at [466, 334] on button "Close window and return to projects" at bounding box center [470, 330] width 170 height 21
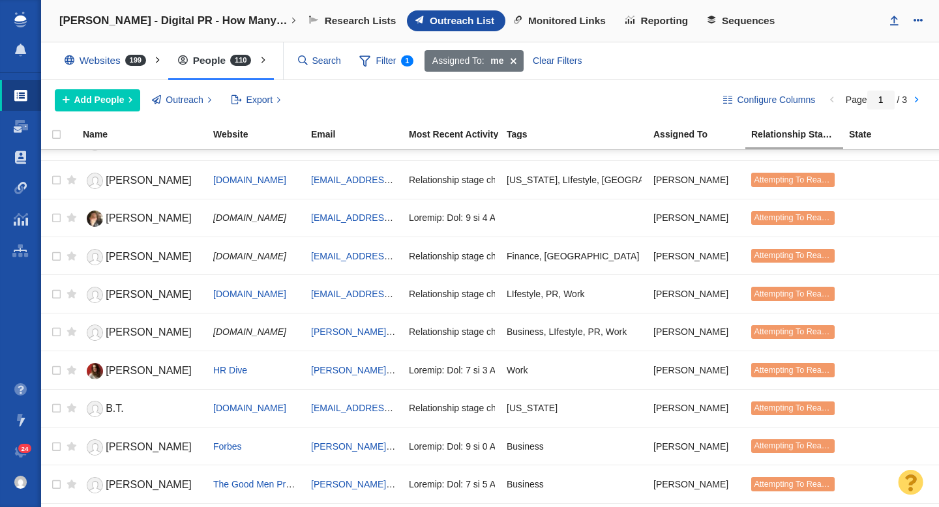
scroll to position [1545, 0]
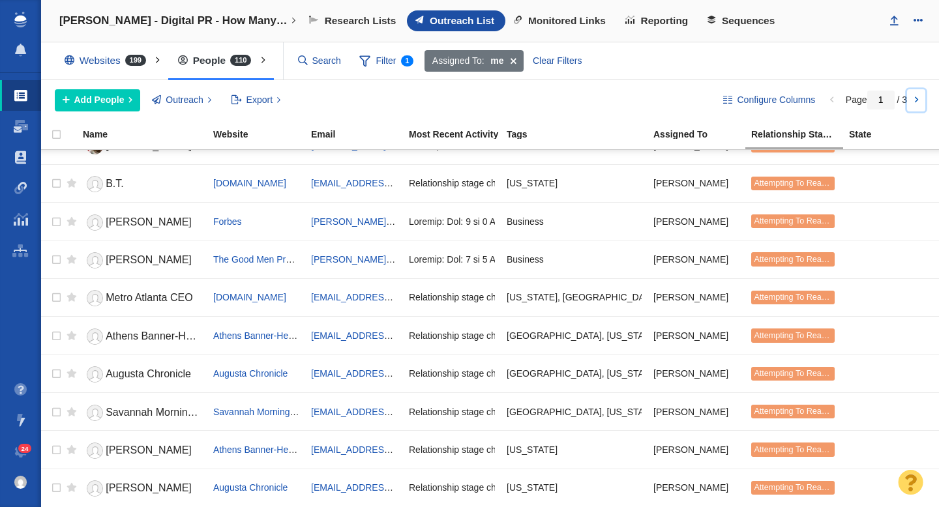
click at [915, 103] on link at bounding box center [916, 100] width 18 height 22
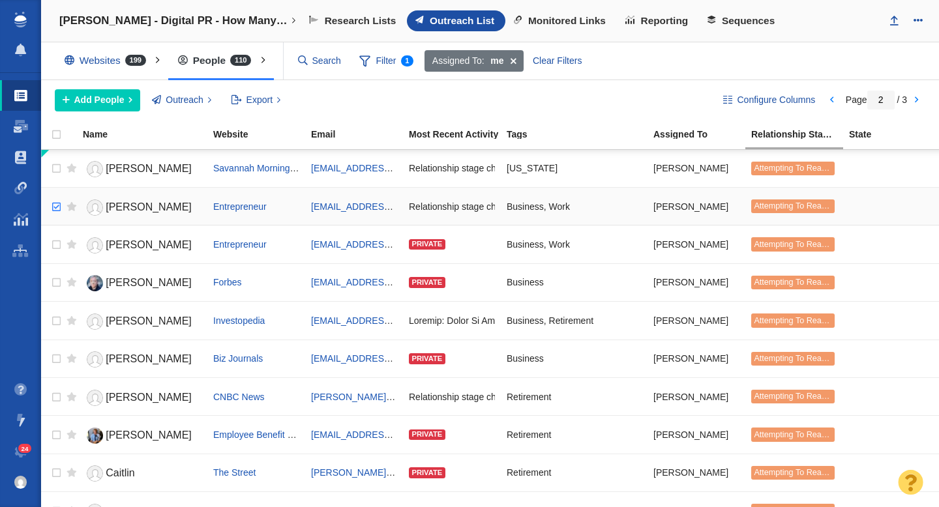
checkbox input "true"
click at [58, 207] on input "checkbox" at bounding box center [55, 207] width 20 height 29
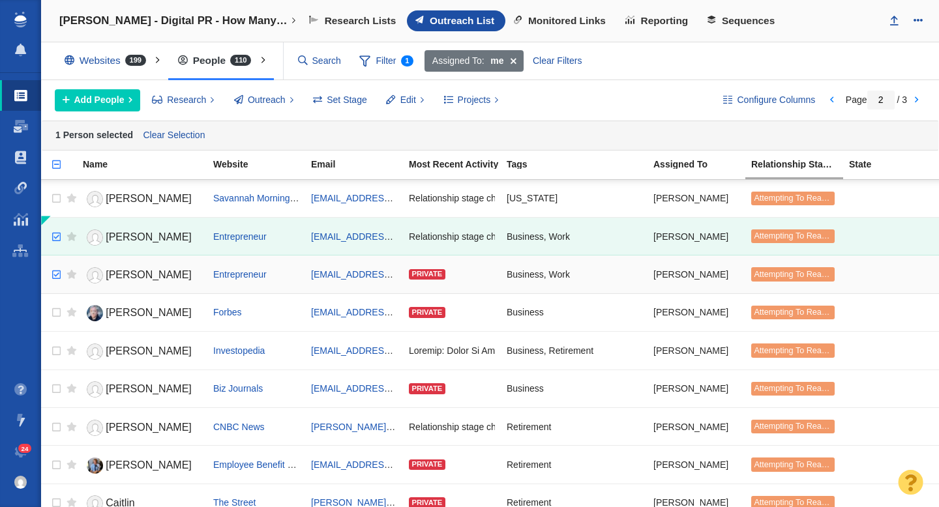
checkbox input "true"
click at [55, 269] on input "checkbox" at bounding box center [55, 275] width 20 height 29
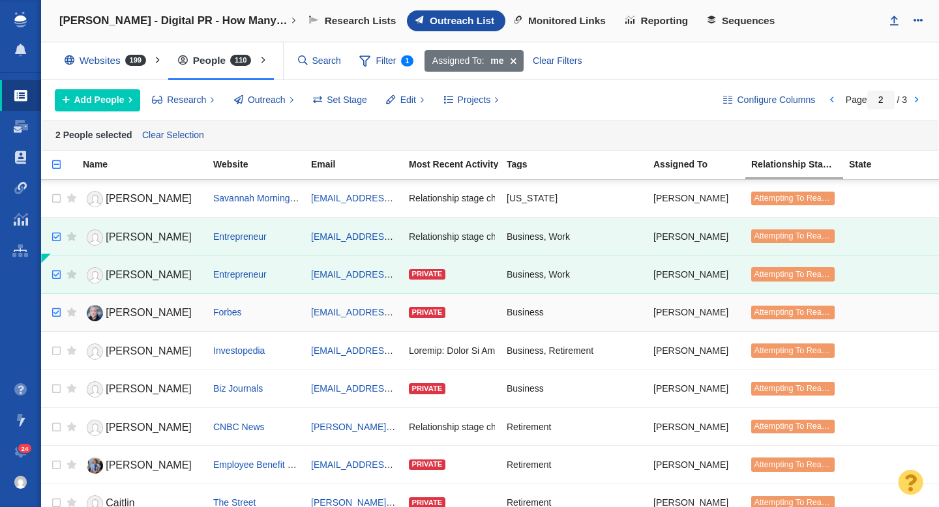
checkbox input "true"
click at [55, 317] on input "checkbox" at bounding box center [55, 313] width 20 height 29
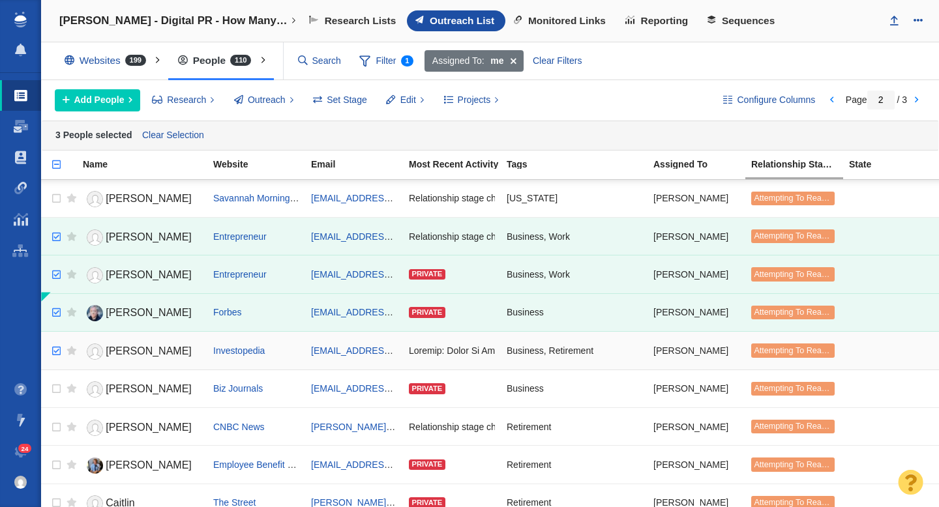
checkbox input "true"
click at [55, 344] on input "checkbox" at bounding box center [55, 351] width 20 height 29
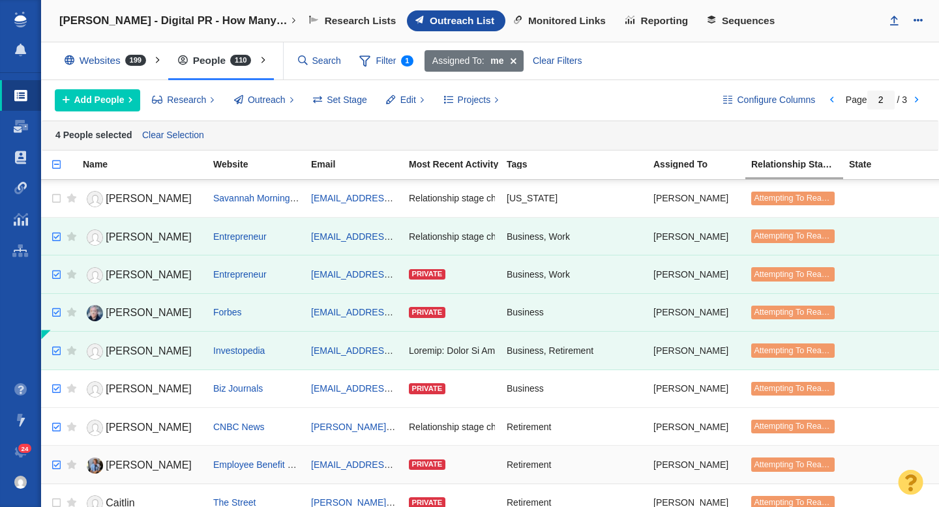
checkbox input "true"
click at [55, 461] on input "checkbox" at bounding box center [55, 465] width 20 height 29
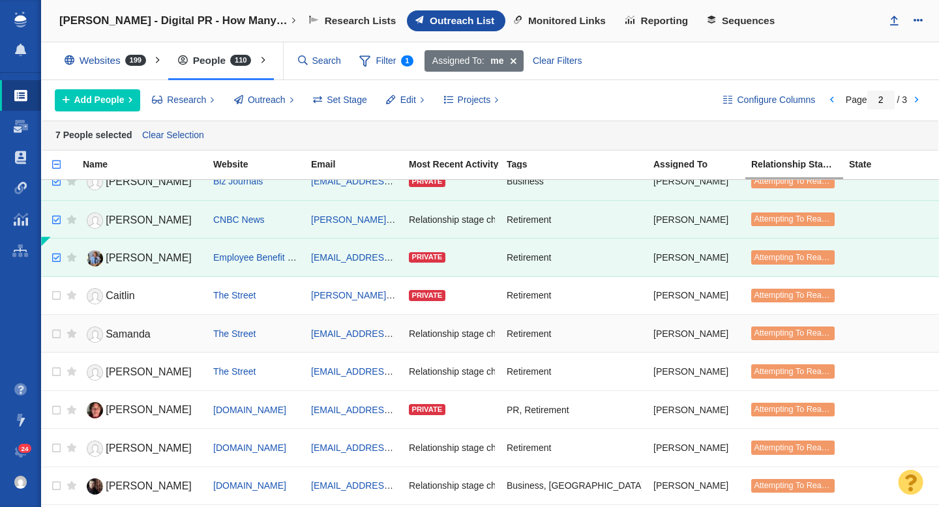
scroll to position [208, 0]
checkbox input "true"
click at [58, 367] on input "checkbox" at bounding box center [55, 371] width 20 height 29
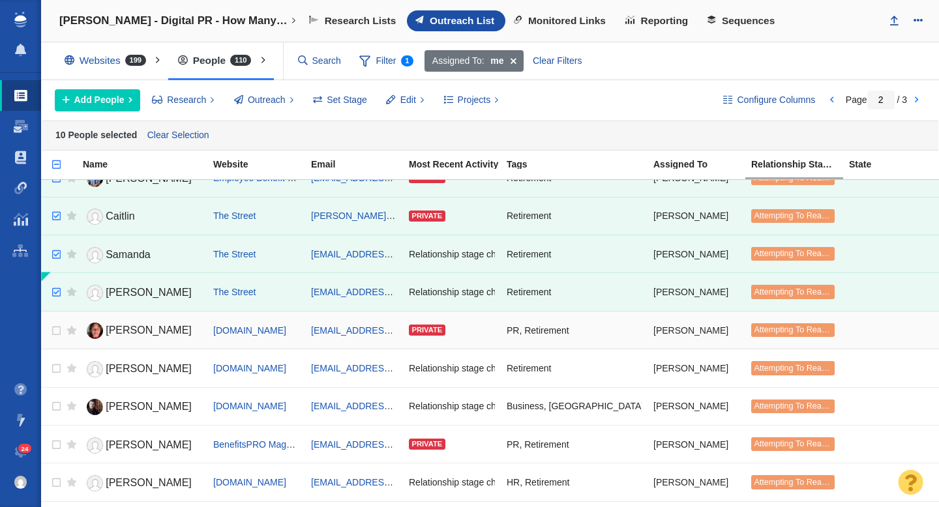
scroll to position [300, 0]
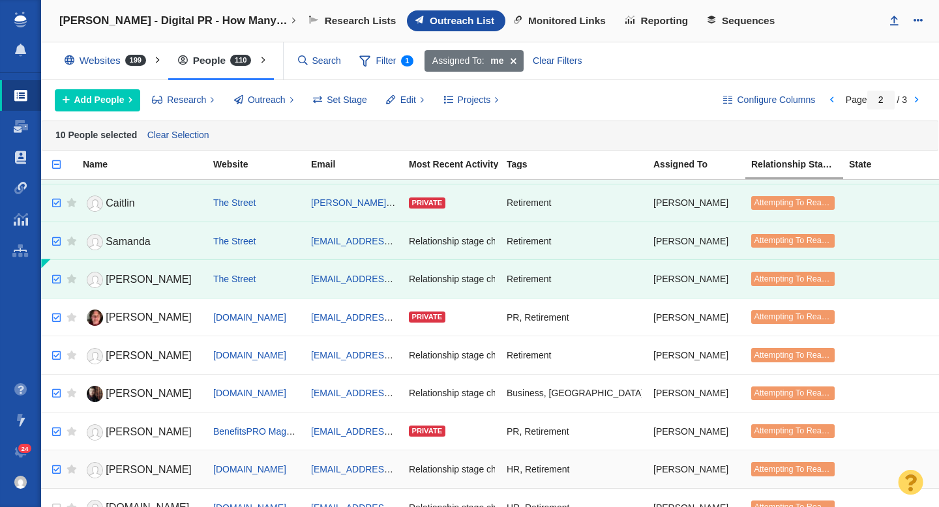
click at [59, 464] on input "checkbox" at bounding box center [55, 470] width 20 height 29
checkbox input "true"
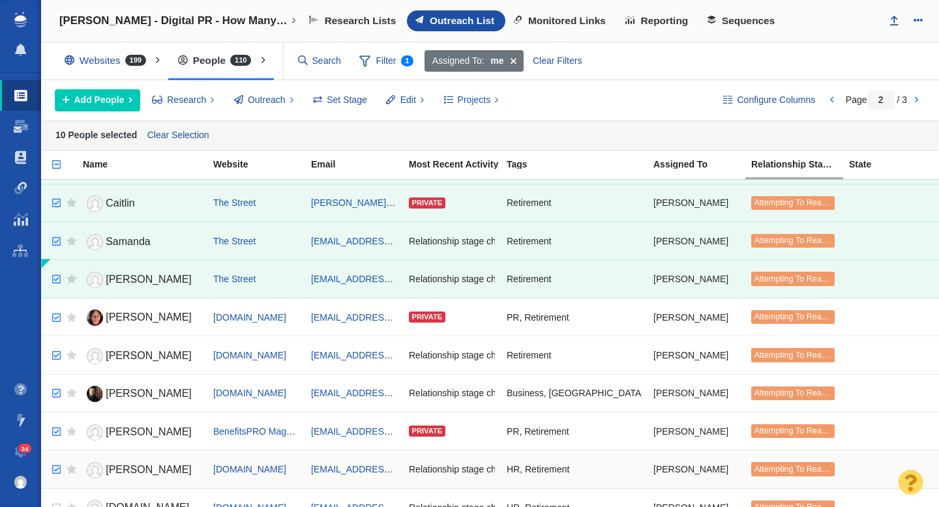
checkbox input "true"
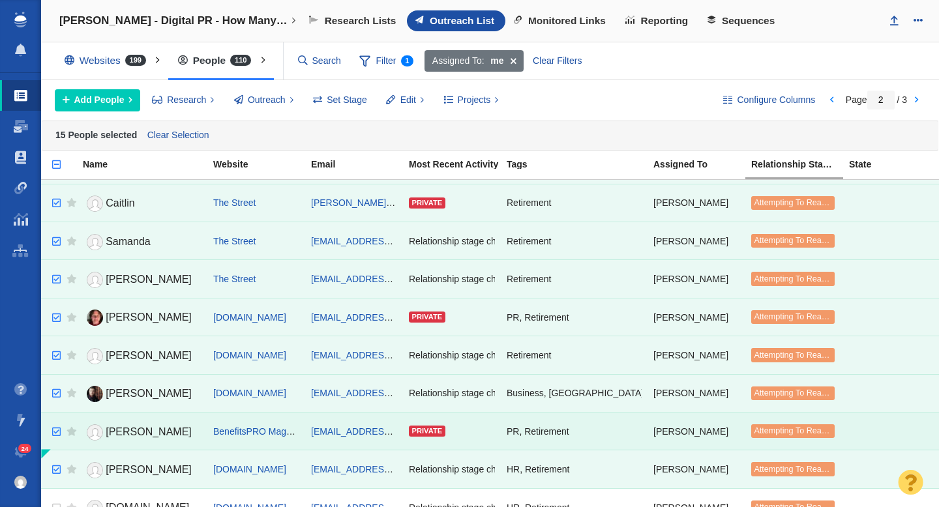
scroll to position [460, 0]
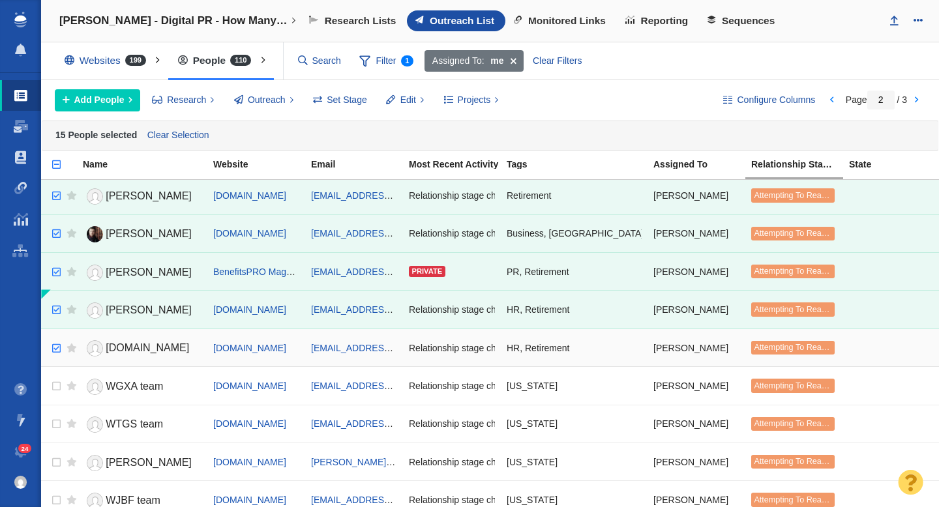
checkbox input "true"
click at [57, 349] on input "checkbox" at bounding box center [55, 348] width 20 height 29
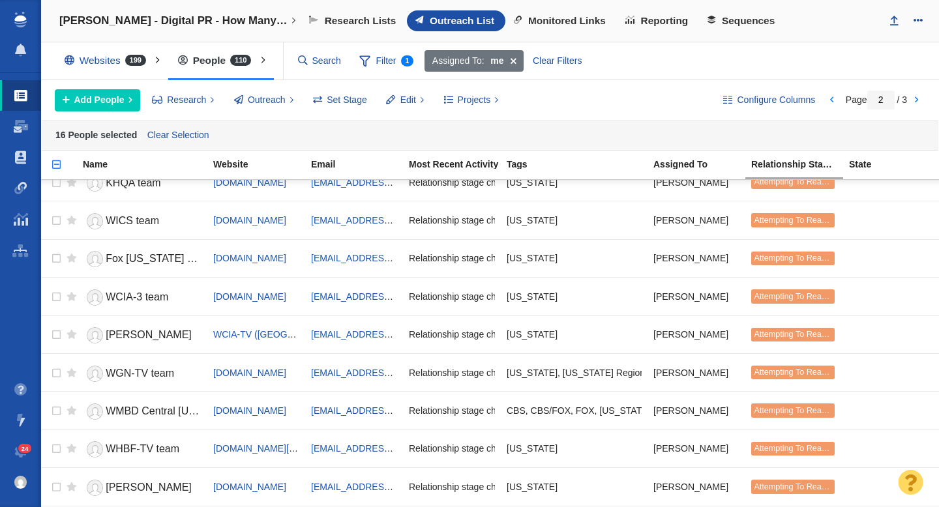
scroll to position [1575, 0]
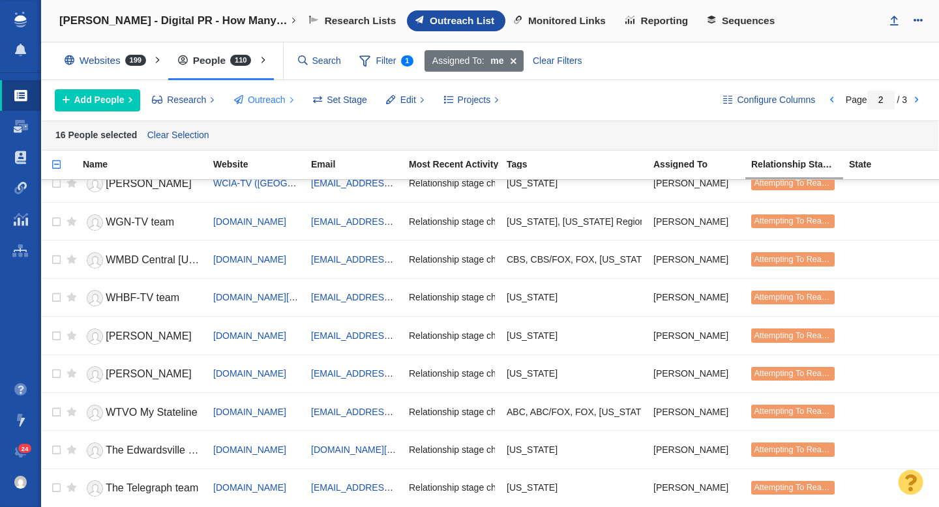
click at [272, 102] on span "Outreach" at bounding box center [267, 100] width 38 height 14
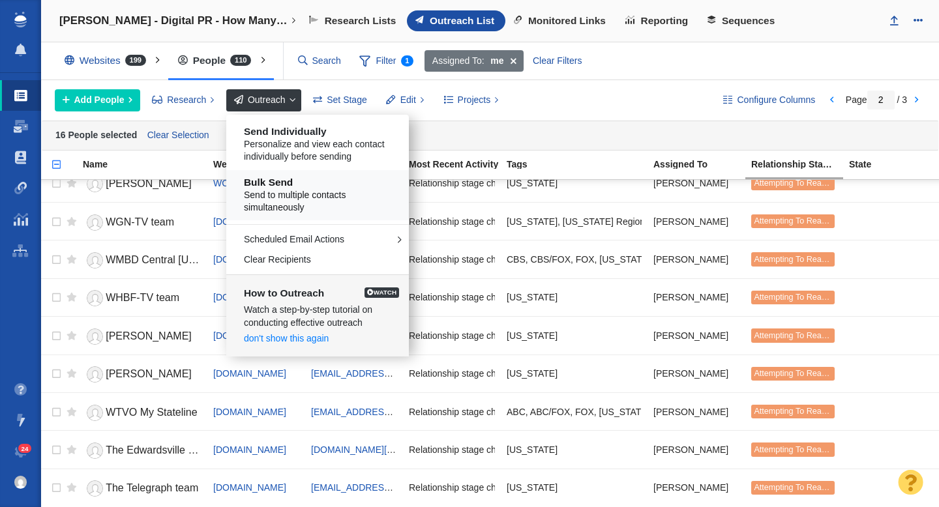
click at [299, 191] on span "Send to multiple contacts simultaneously" at bounding box center [322, 201] width 157 height 25
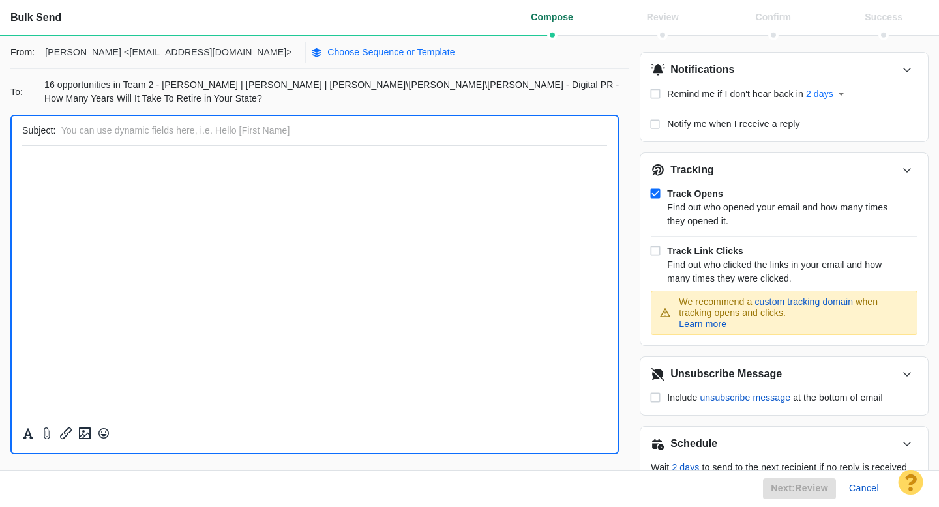
scroll to position [0, 0]
click at [327, 51] on p "Choose Sequence or Template" at bounding box center [391, 53] width 128 height 14
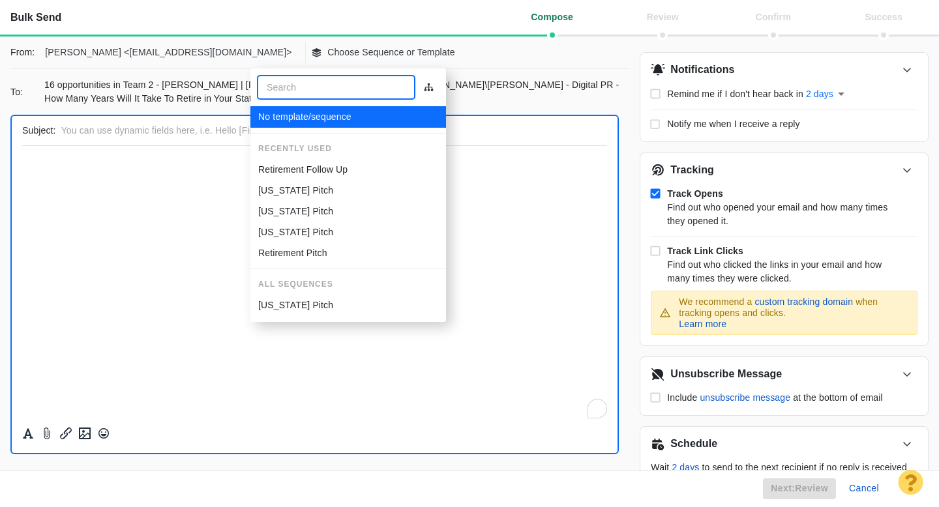
click at [322, 166] on p "Retirement Follow Up" at bounding box center [302, 170] width 89 height 14
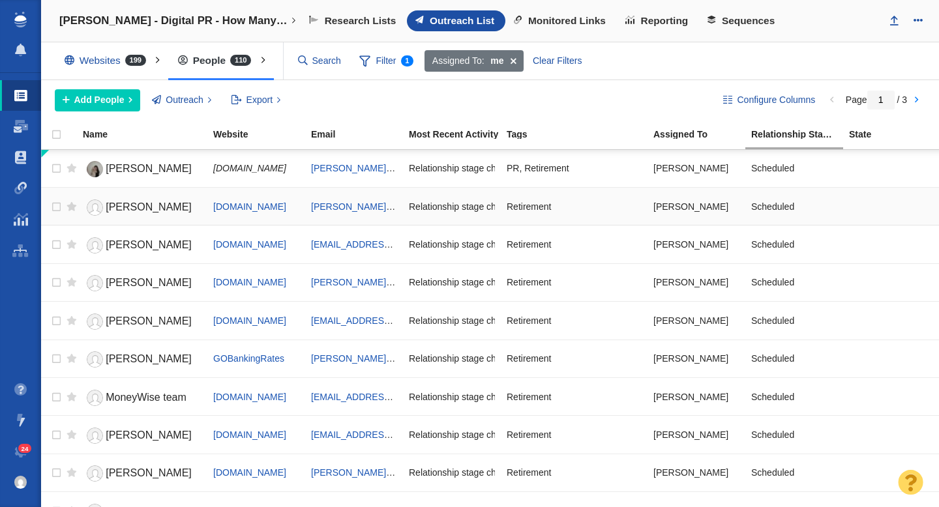
click at [132, 214] on link "[PERSON_NAME]" at bounding box center [142, 207] width 119 height 23
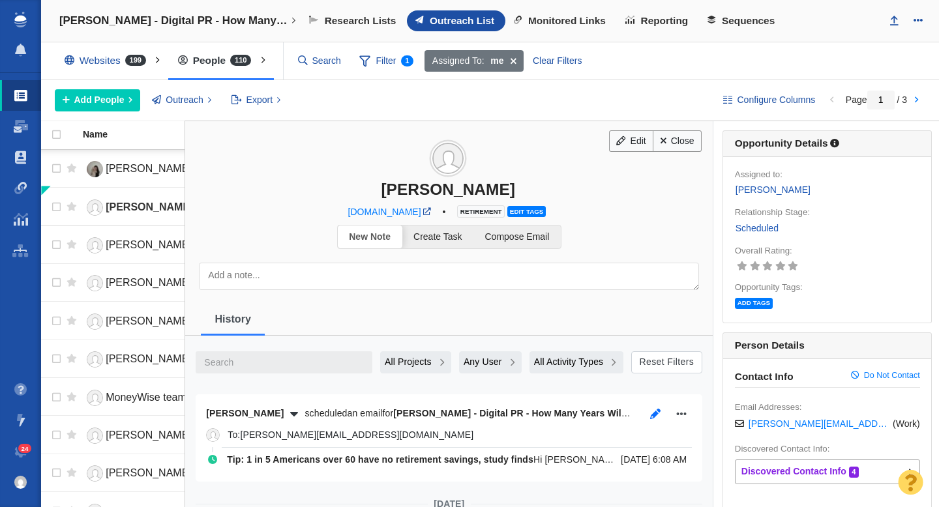
click at [660, 415] on icon "button" at bounding box center [655, 414] width 13 height 10
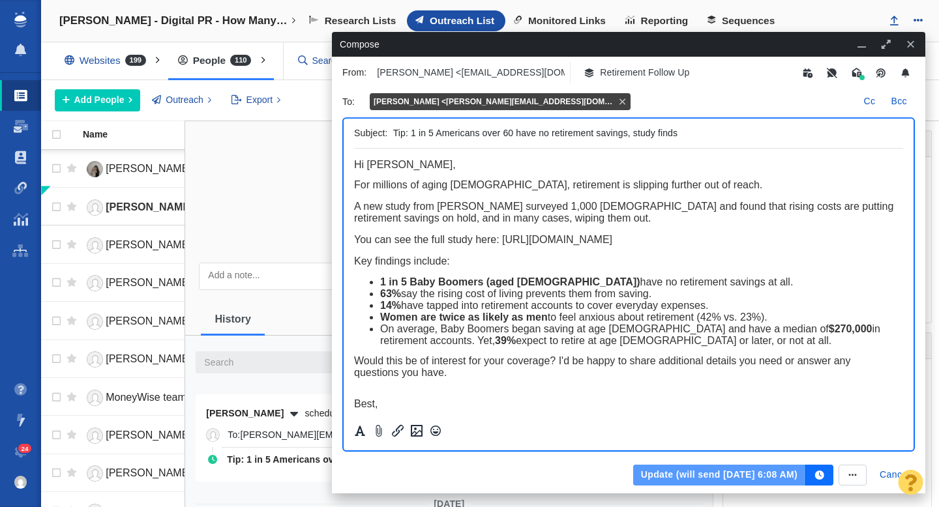
click at [692, 476] on button "Update (will send [DATE] 6:08 AM)" at bounding box center [719, 475] width 173 height 21
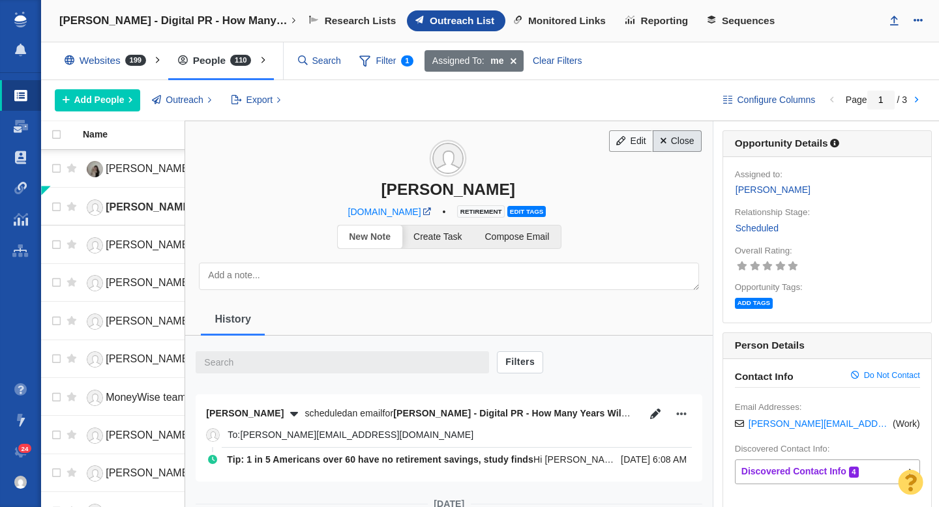
click at [687, 143] on link "Close" at bounding box center [676, 141] width 49 height 22
